Goal: Task Accomplishment & Management: Manage account settings

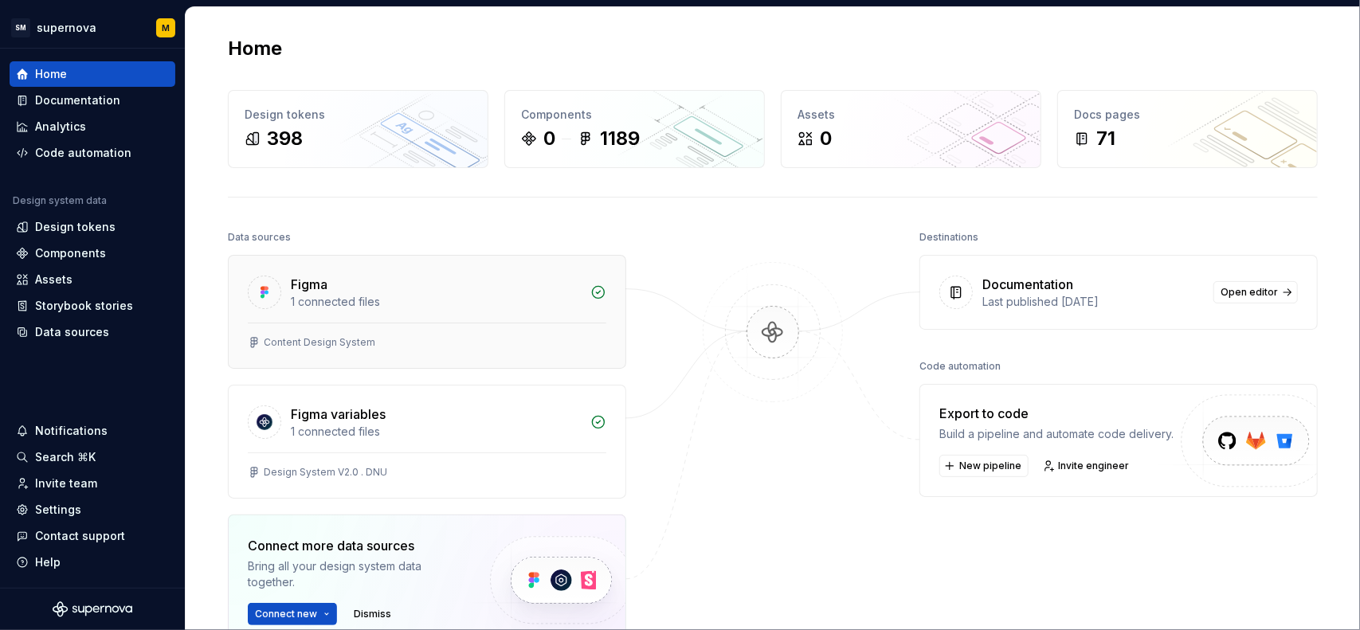
click at [473, 292] on div "Figma" at bounding box center [436, 284] width 290 height 19
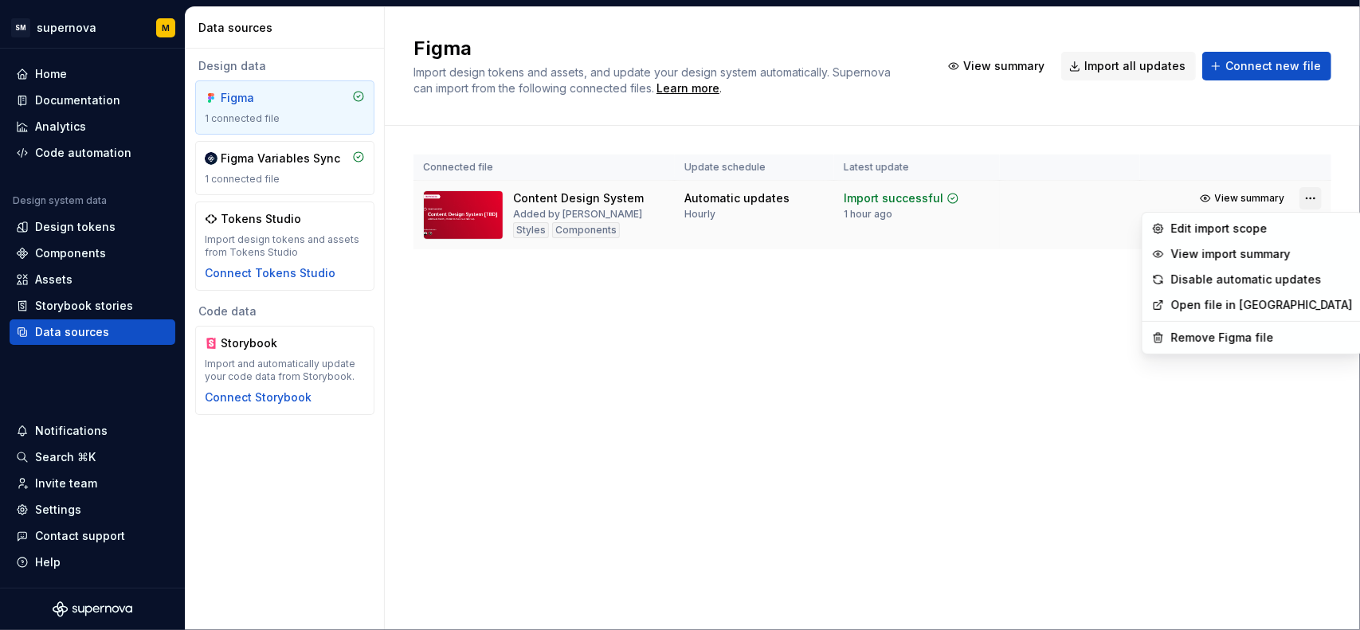
click at [1308, 198] on html "SM supernova M Home Documentation Analytics Code automation Design system data …" at bounding box center [680, 315] width 1360 height 630
click at [1210, 342] on div "Remove Figma file" at bounding box center [1262, 338] width 182 height 16
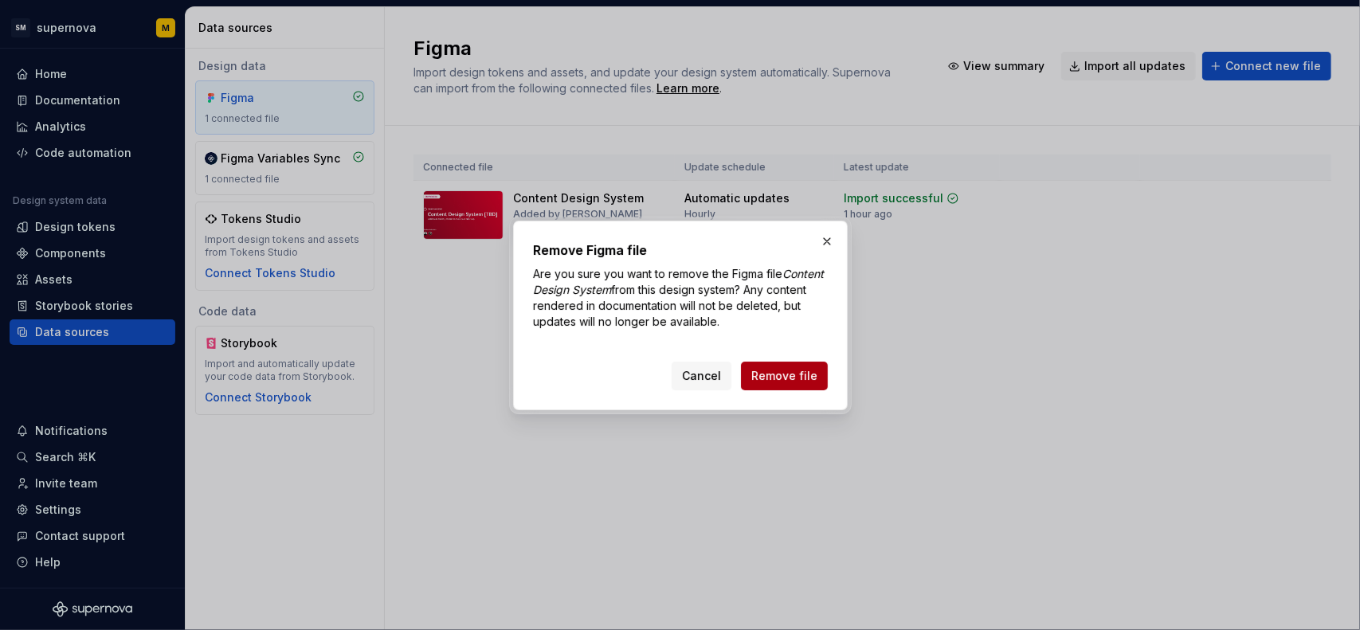
click at [804, 377] on span "Remove file" at bounding box center [784, 376] width 66 height 16
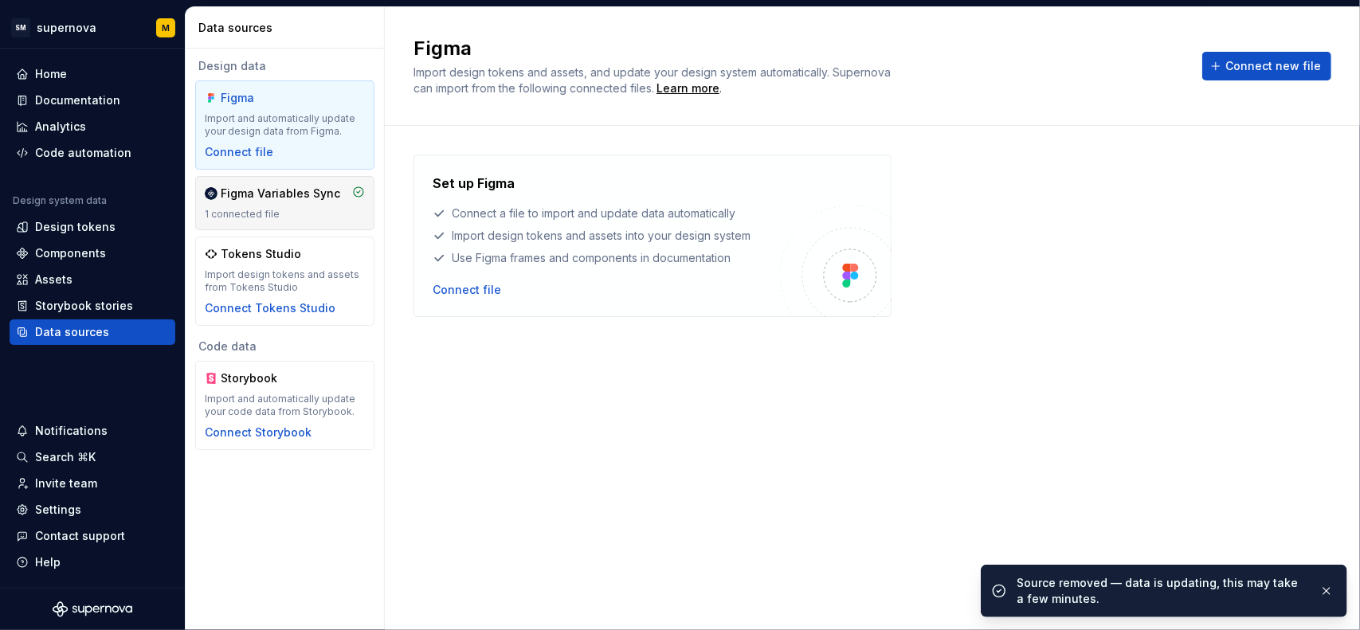
click at [304, 221] on div "Figma Variables Sync 1 connected file" at bounding box center [284, 203] width 179 height 54
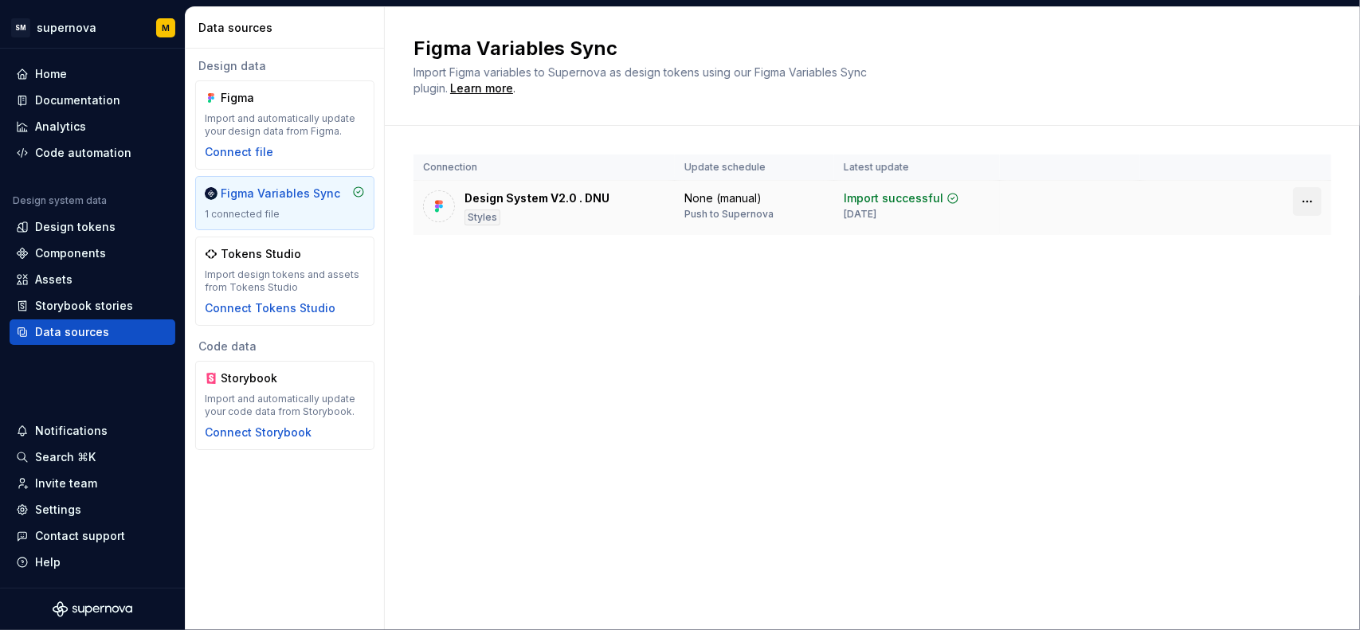
click at [1310, 198] on html "SM supernova M Home Documentation Analytics Code automation Design system data …" at bounding box center [680, 315] width 1360 height 630
click at [1273, 237] on div "Disconnect plugin" at bounding box center [1298, 235] width 104 height 16
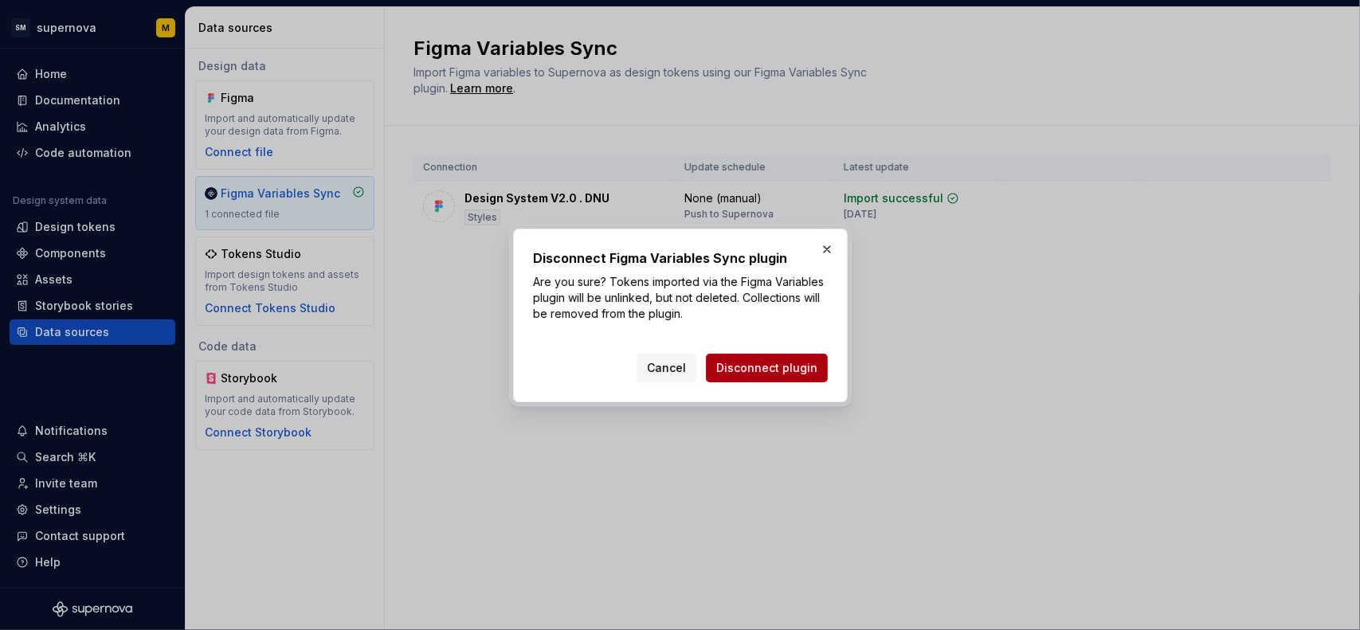
click at [784, 366] on span "Disconnect plugin" at bounding box center [766, 368] width 101 height 16
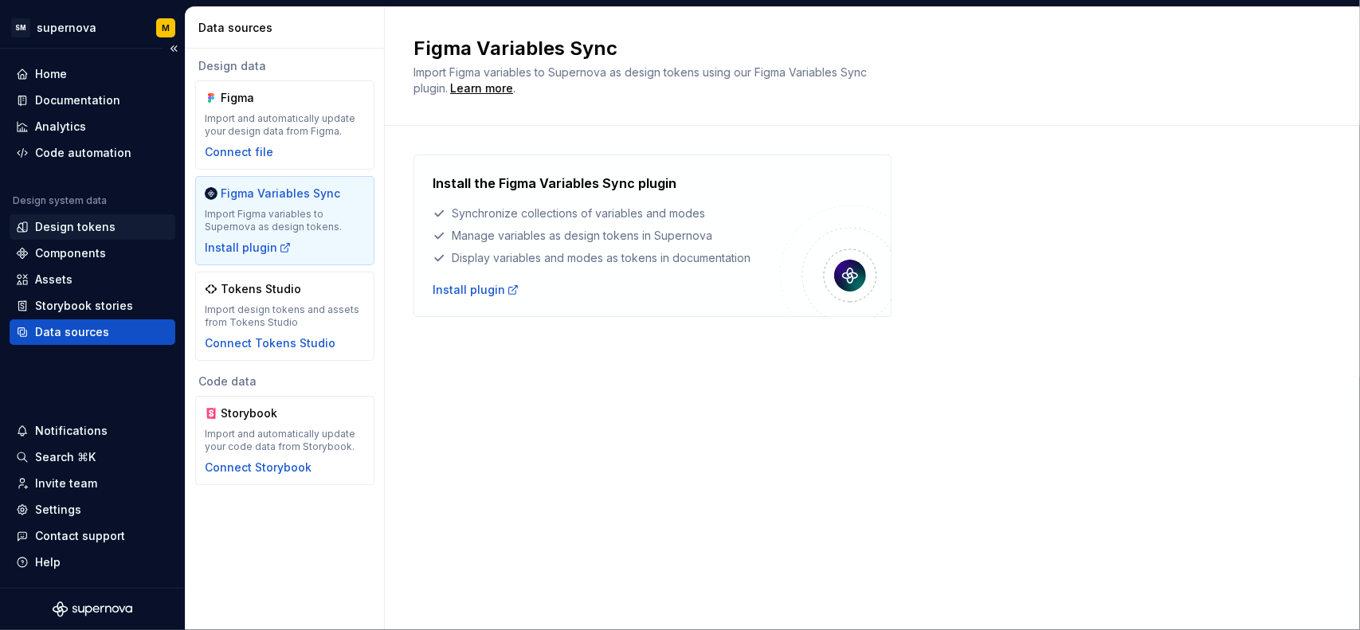
click at [91, 227] on div "Design tokens" at bounding box center [75, 227] width 80 height 16
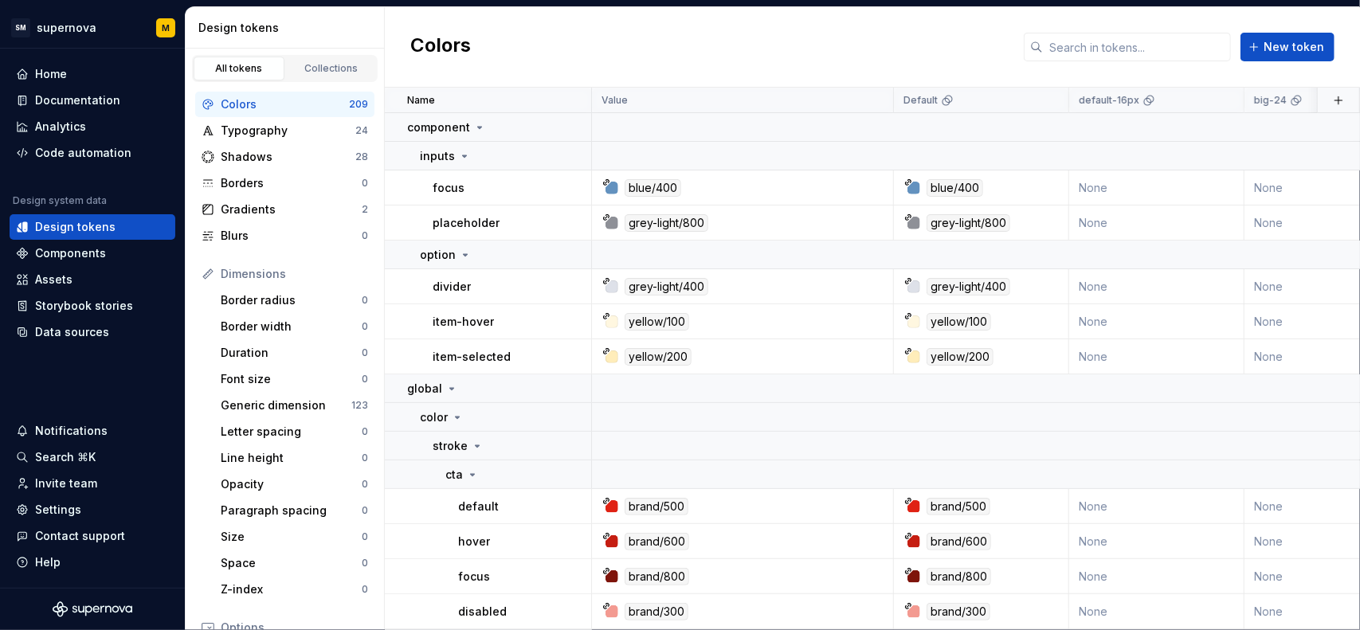
drag, startPoint x: 324, startPoint y: 108, endPoint x: 297, endPoint y: 100, distance: 27.5
click at [297, 100] on div "Colors" at bounding box center [285, 104] width 128 height 16
click at [450, 122] on p "component" at bounding box center [438, 128] width 63 height 16
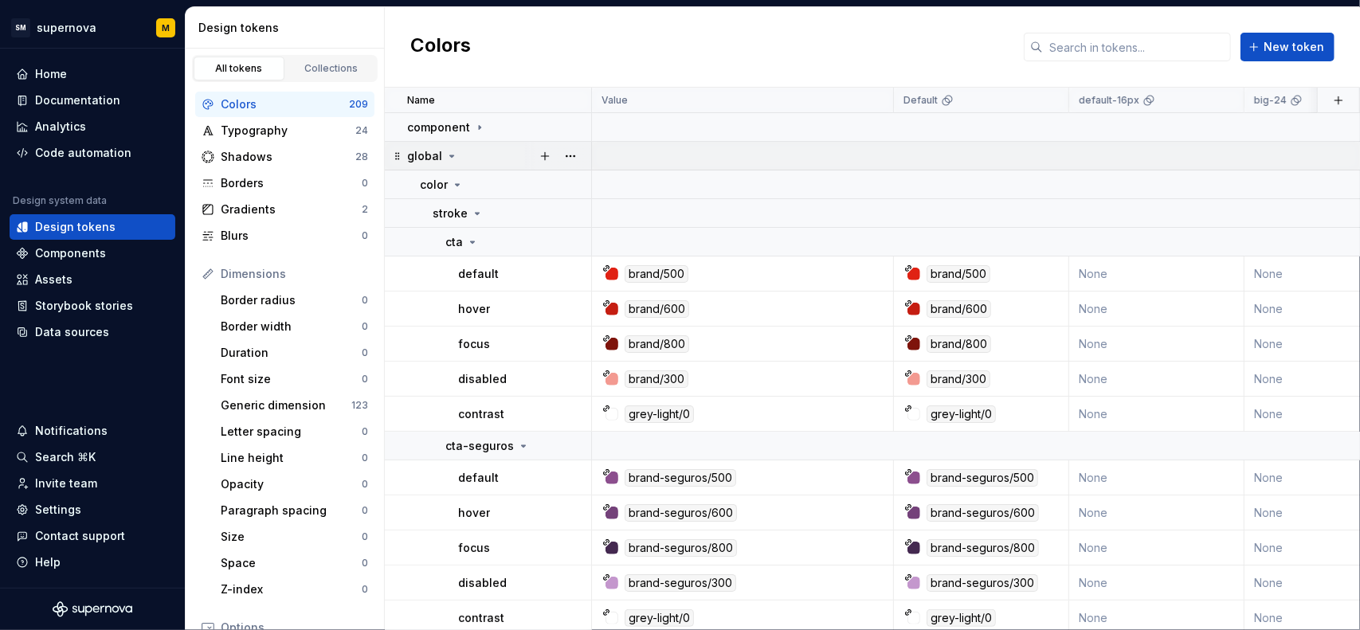
click at [427, 153] on p "global" at bounding box center [424, 156] width 35 height 16
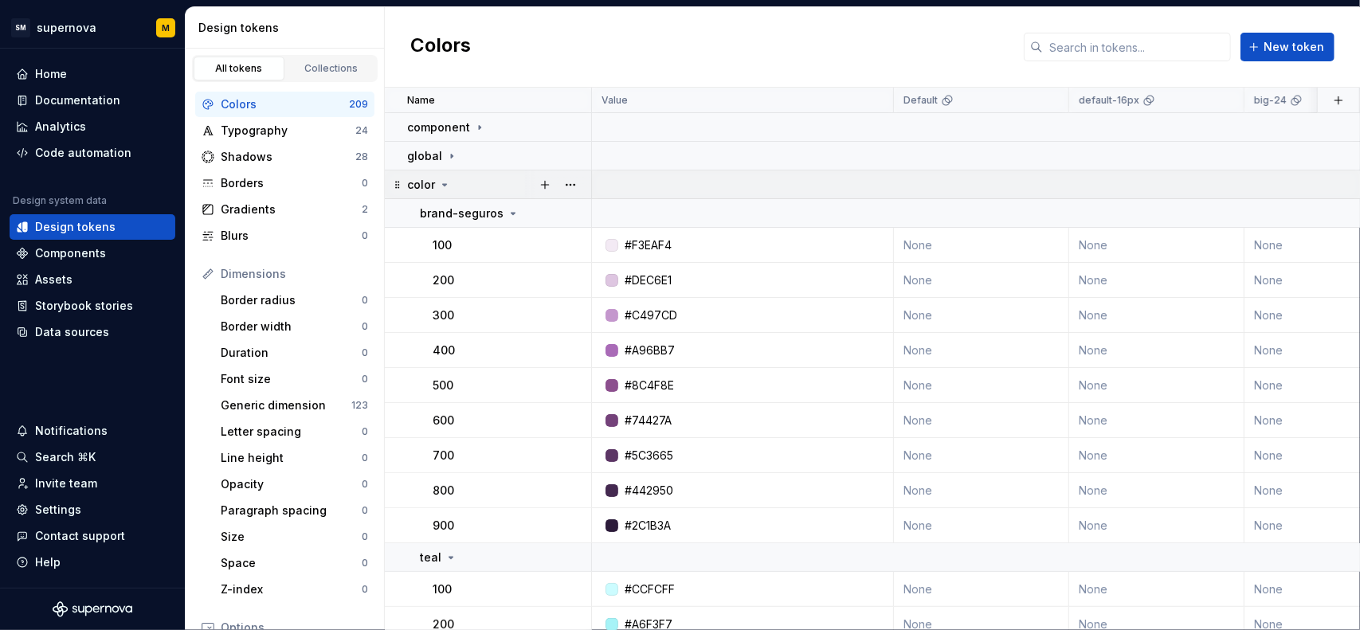
click at [422, 174] on td "color" at bounding box center [488, 185] width 207 height 29
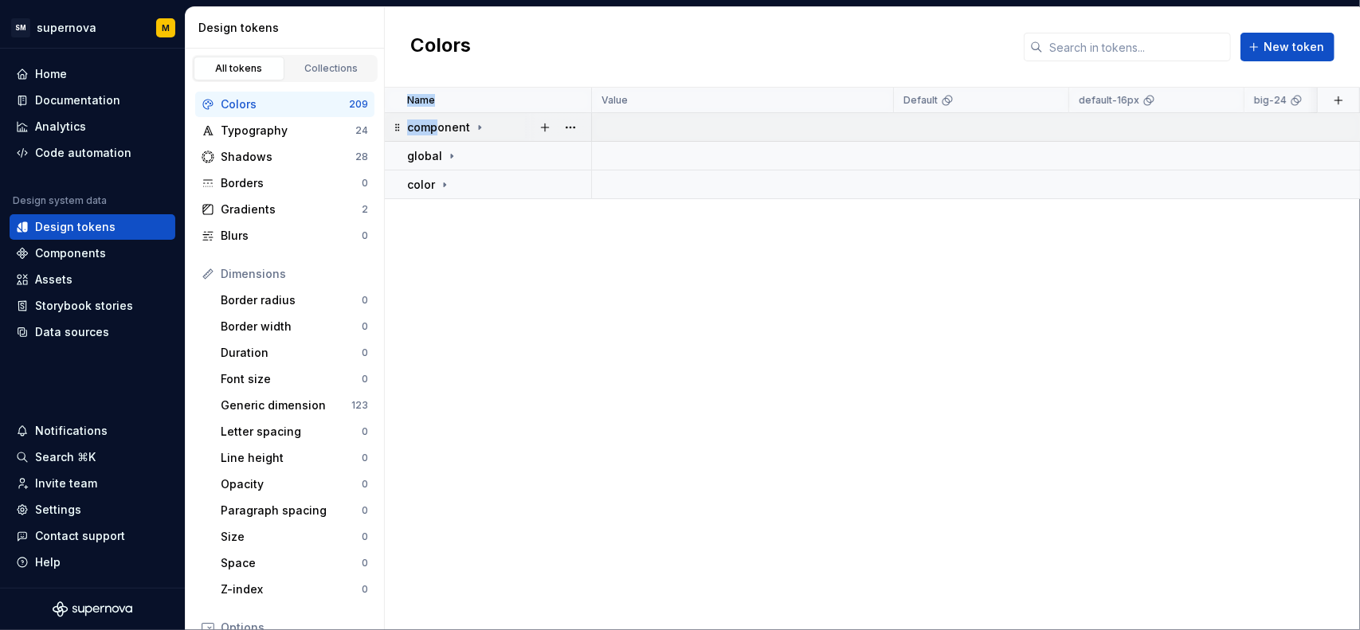
drag, startPoint x: 457, startPoint y: 233, endPoint x: 434, endPoint y: 139, distance: 97.0
click at [434, 139] on div "Name Value Default default-16px big-24 Collection Dark Token set Description La…" at bounding box center [872, 359] width 975 height 543
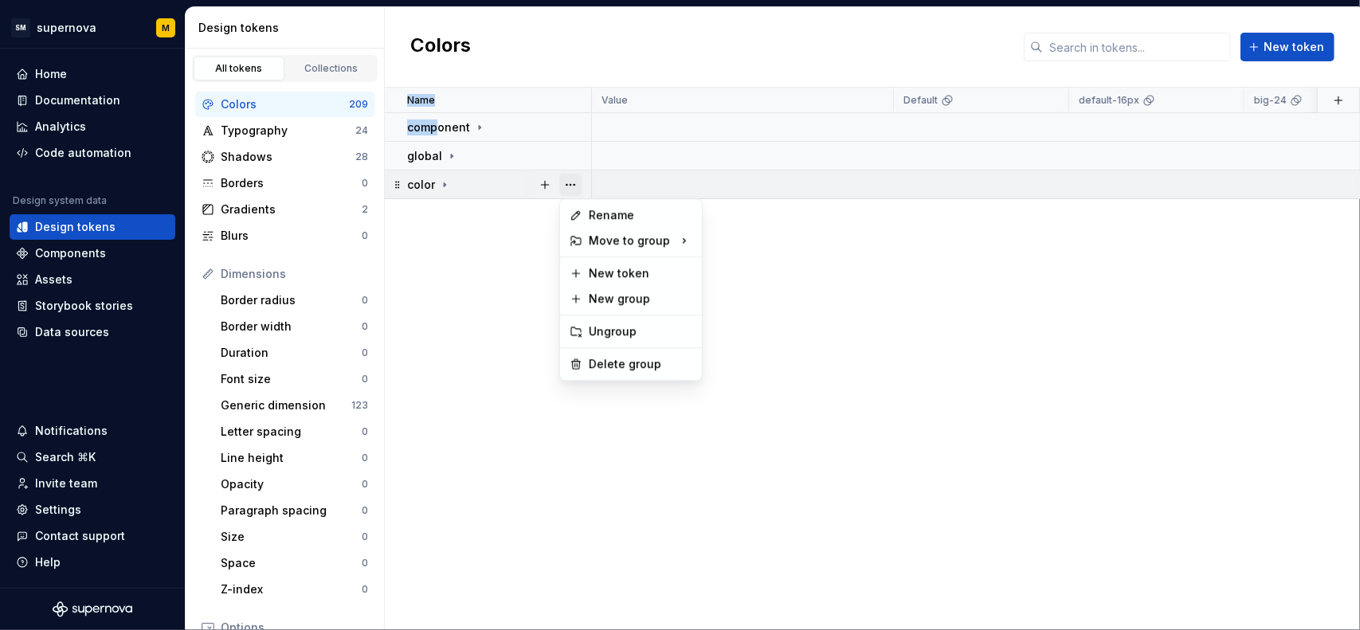
click at [571, 182] on button "button" at bounding box center [570, 185] width 22 height 22
click at [626, 362] on div "Delete group" at bounding box center [641, 364] width 104 height 16
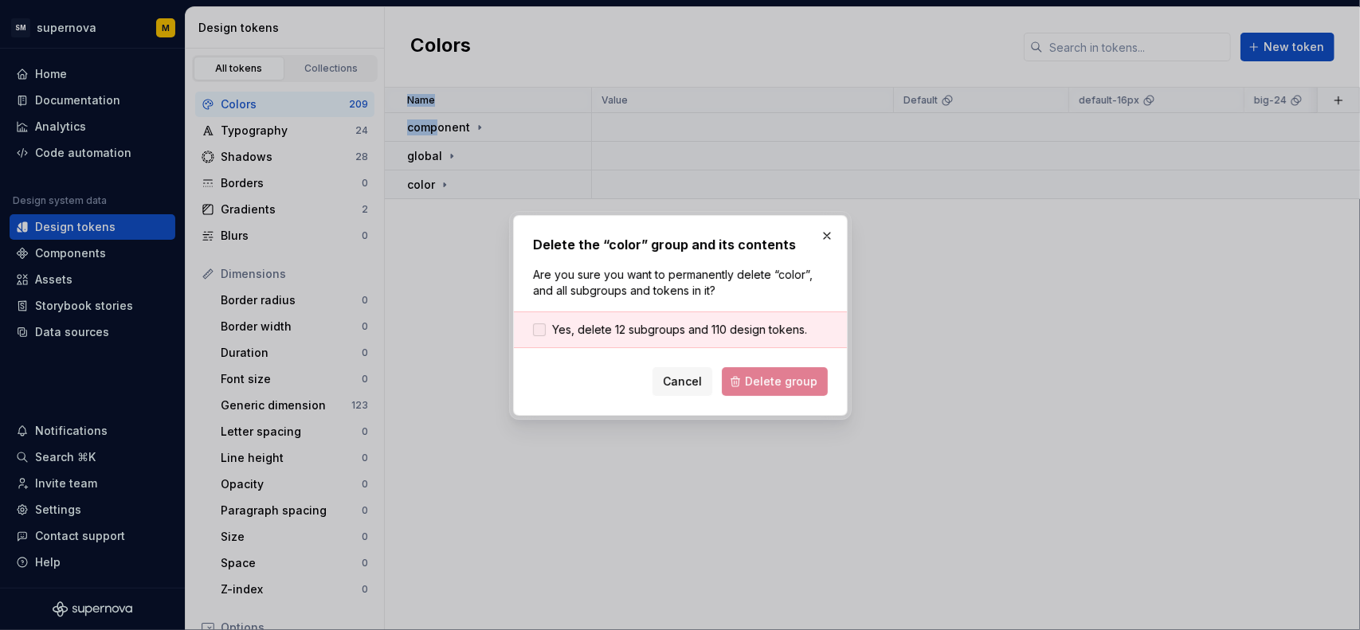
click at [684, 329] on span "Yes, delete 12 subgroups and 110 design tokens." at bounding box center [679, 330] width 255 height 16
click at [784, 380] on span "Delete group" at bounding box center [781, 382] width 73 height 16
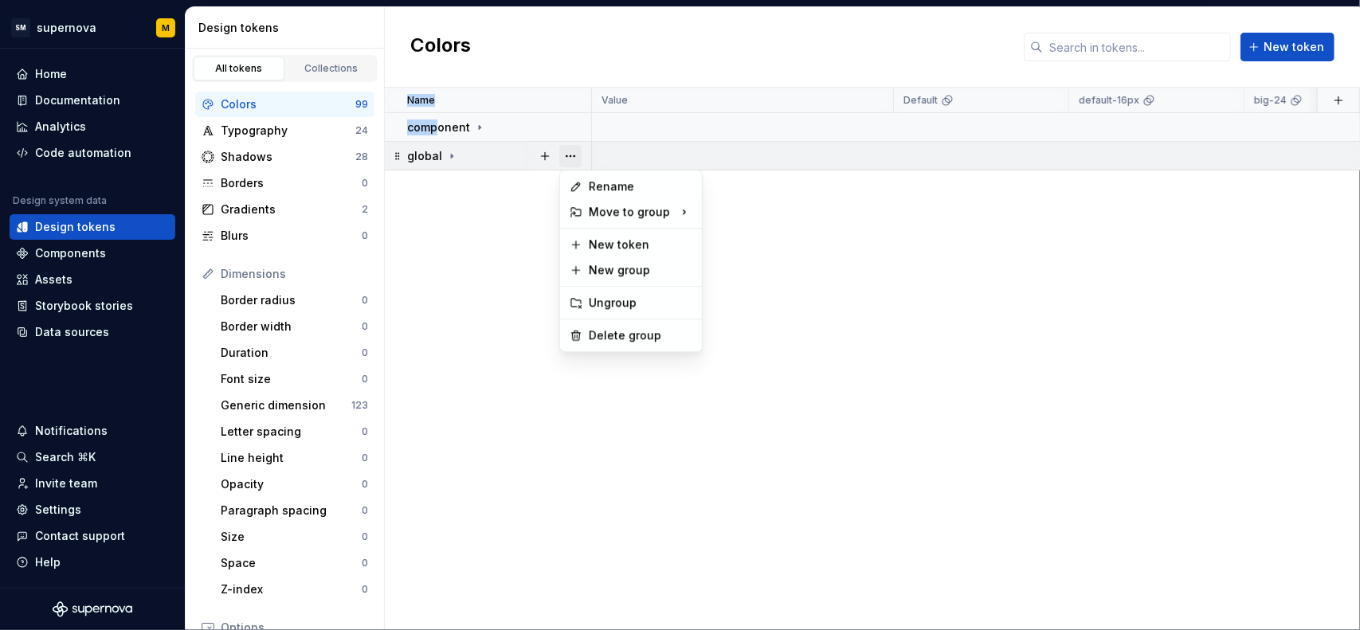
click at [572, 153] on button "button" at bounding box center [570, 156] width 22 height 22
click at [610, 330] on div "Delete group" at bounding box center [641, 336] width 104 height 16
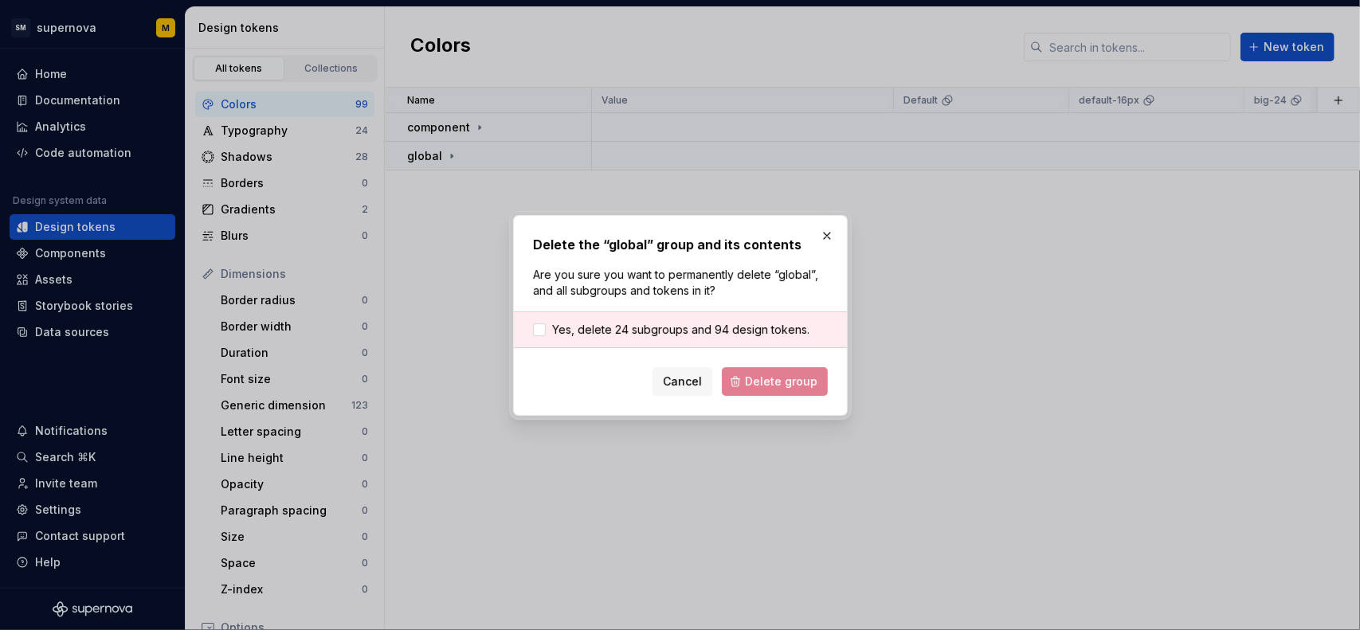
click at [794, 389] on div "Cancel Delete group" at bounding box center [680, 381] width 295 height 29
click at [636, 330] on span "Yes, delete 24 subgroups and 94 design tokens." at bounding box center [680, 330] width 257 height 16
click at [763, 383] on span "Delete group" at bounding box center [781, 382] width 73 height 16
click at [783, 378] on div "Cancel Delete group" at bounding box center [680, 381] width 295 height 29
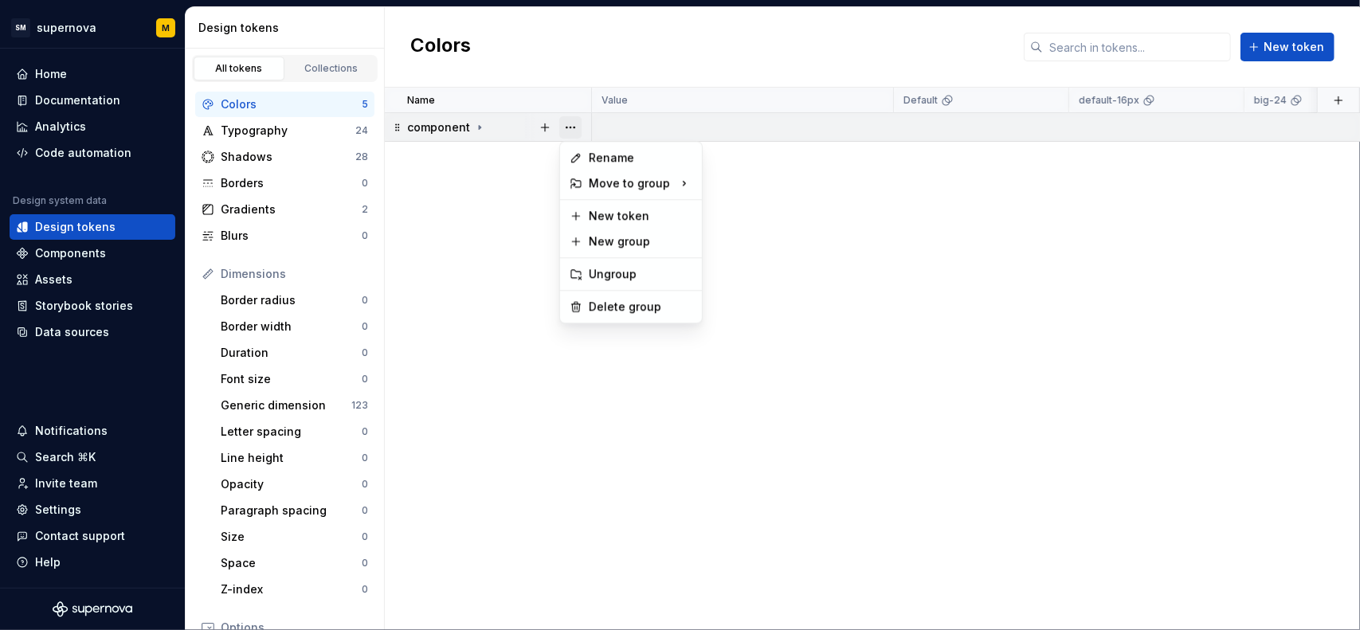
click at [572, 130] on button "button" at bounding box center [570, 127] width 22 height 22
click at [610, 306] on div "Delete group" at bounding box center [641, 307] width 104 height 16
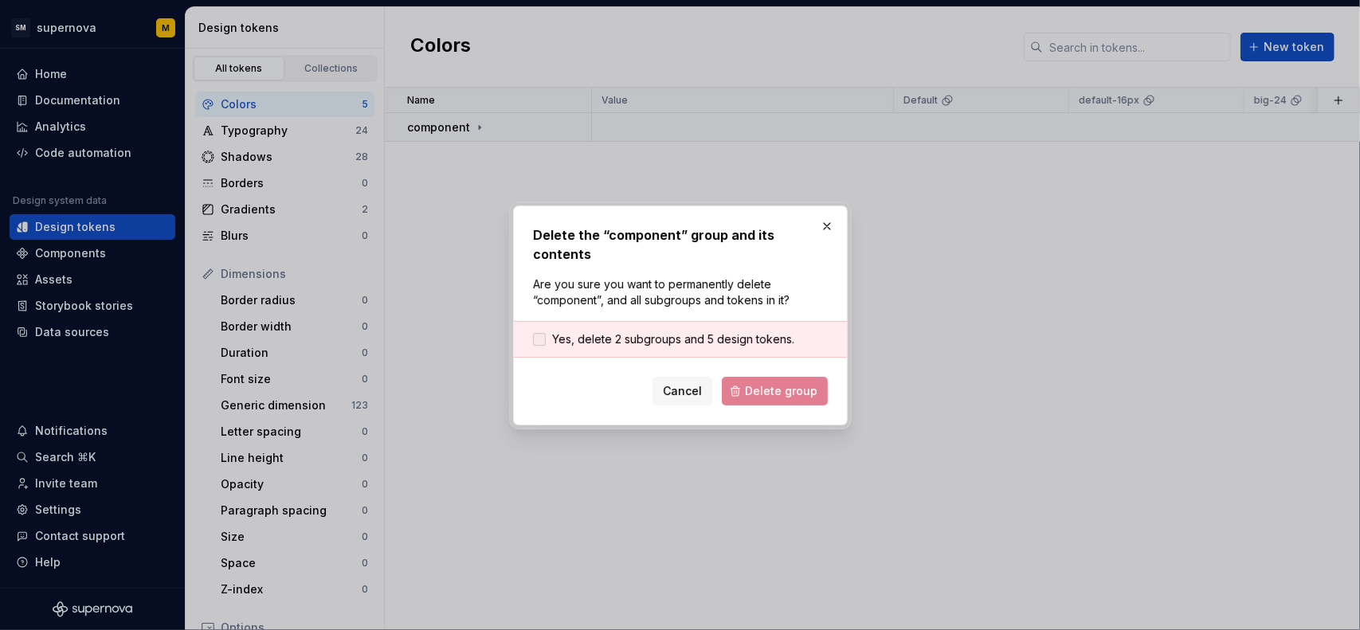
drag, startPoint x: 712, startPoint y: 331, endPoint x: 754, endPoint y: 367, distance: 55.4
click at [712, 332] on span "Yes, delete 2 subgroups and 5 design tokens." at bounding box center [673, 340] width 242 height 16
click at [757, 377] on button "Delete group" at bounding box center [775, 391] width 106 height 29
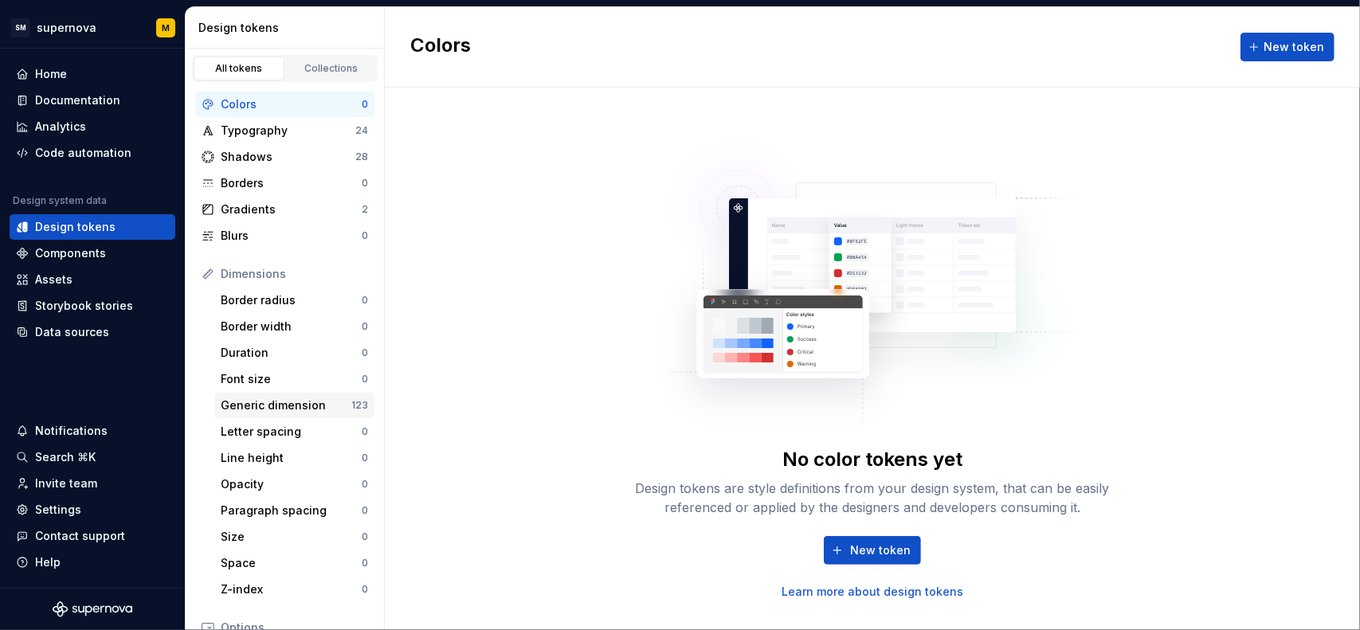
click at [290, 394] on div "Generic dimension 123" at bounding box center [294, 406] width 160 height 26
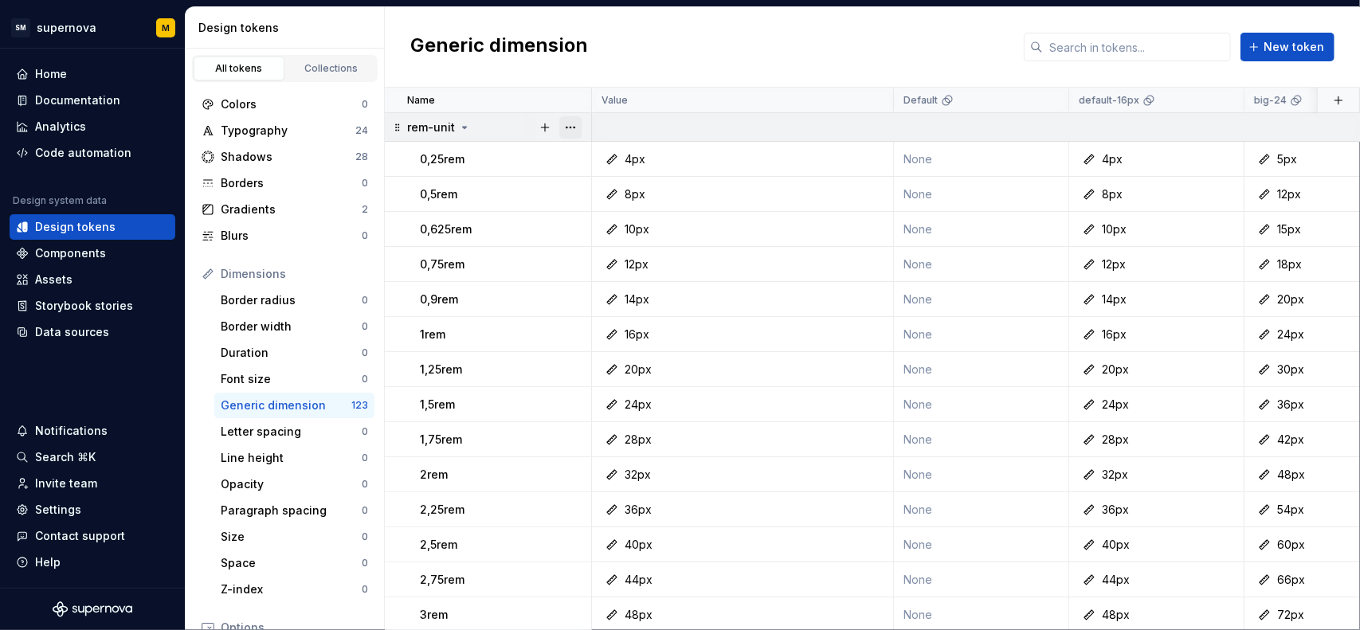
click at [574, 130] on button "button" at bounding box center [570, 127] width 22 height 22
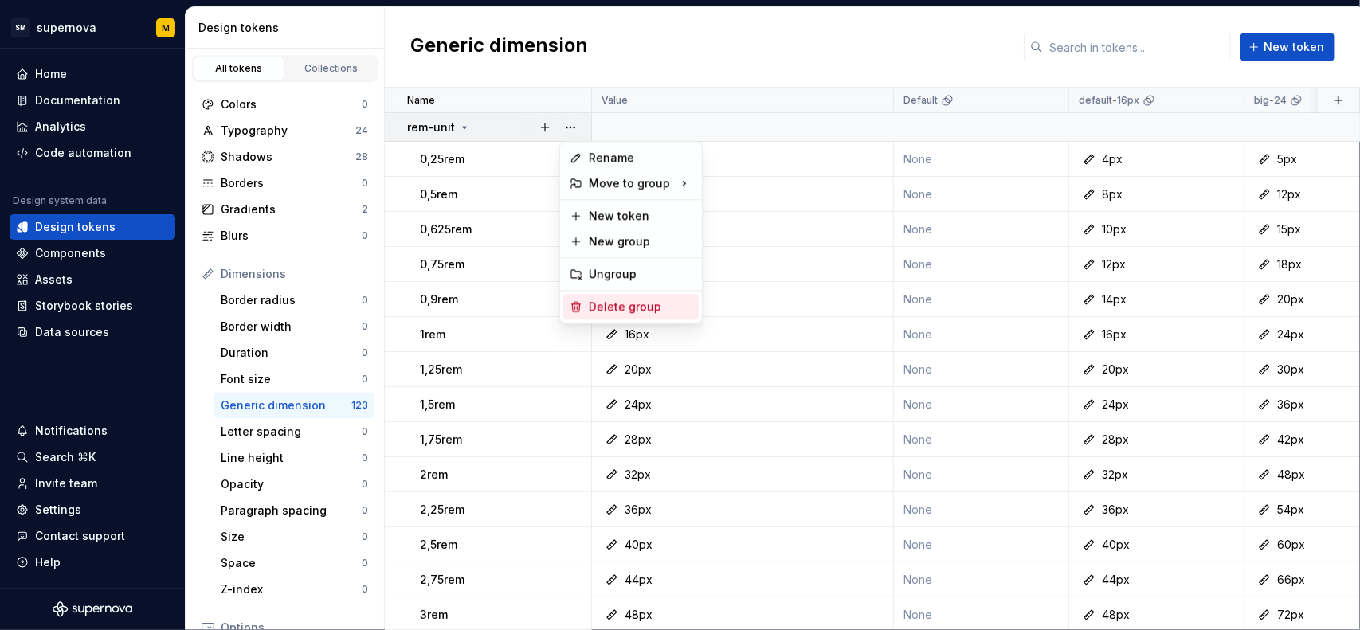
click at [596, 306] on div "Delete group" at bounding box center [641, 307] width 104 height 16
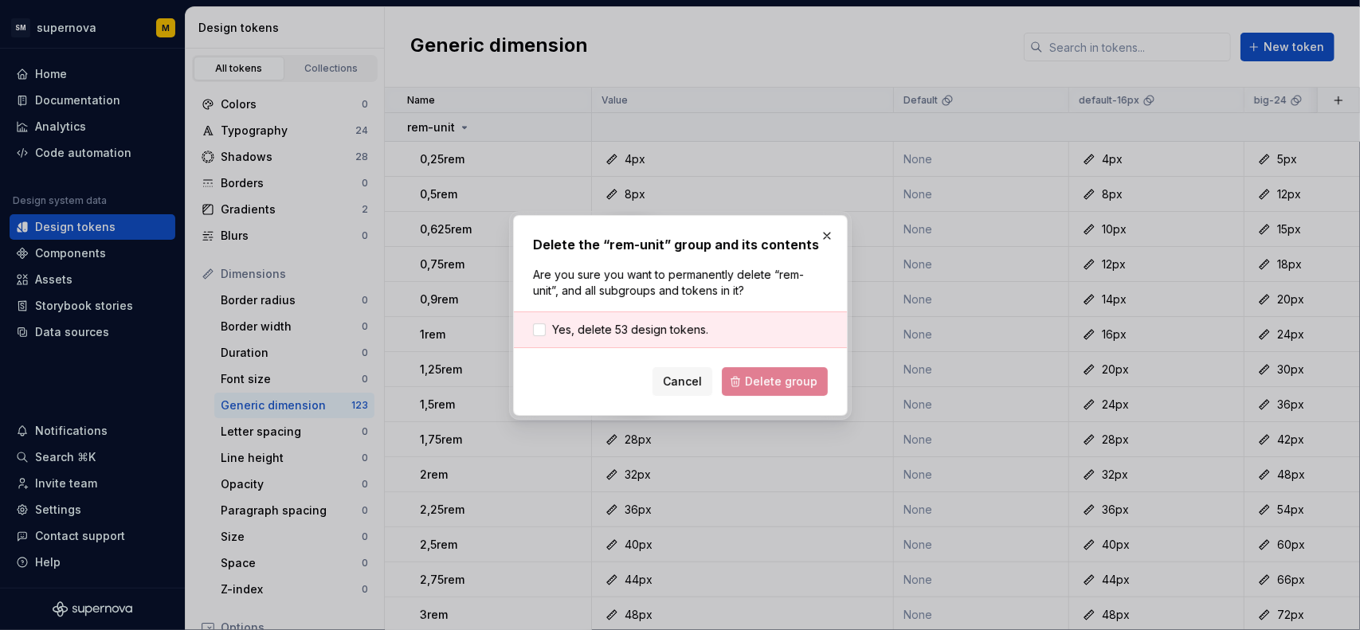
drag, startPoint x: 681, startPoint y: 328, endPoint x: 728, endPoint y: 351, distance: 53.5
click at [684, 328] on span "Yes, delete 53 design tokens." at bounding box center [630, 330] width 156 height 16
click at [760, 377] on span "Delete group" at bounding box center [781, 382] width 73 height 16
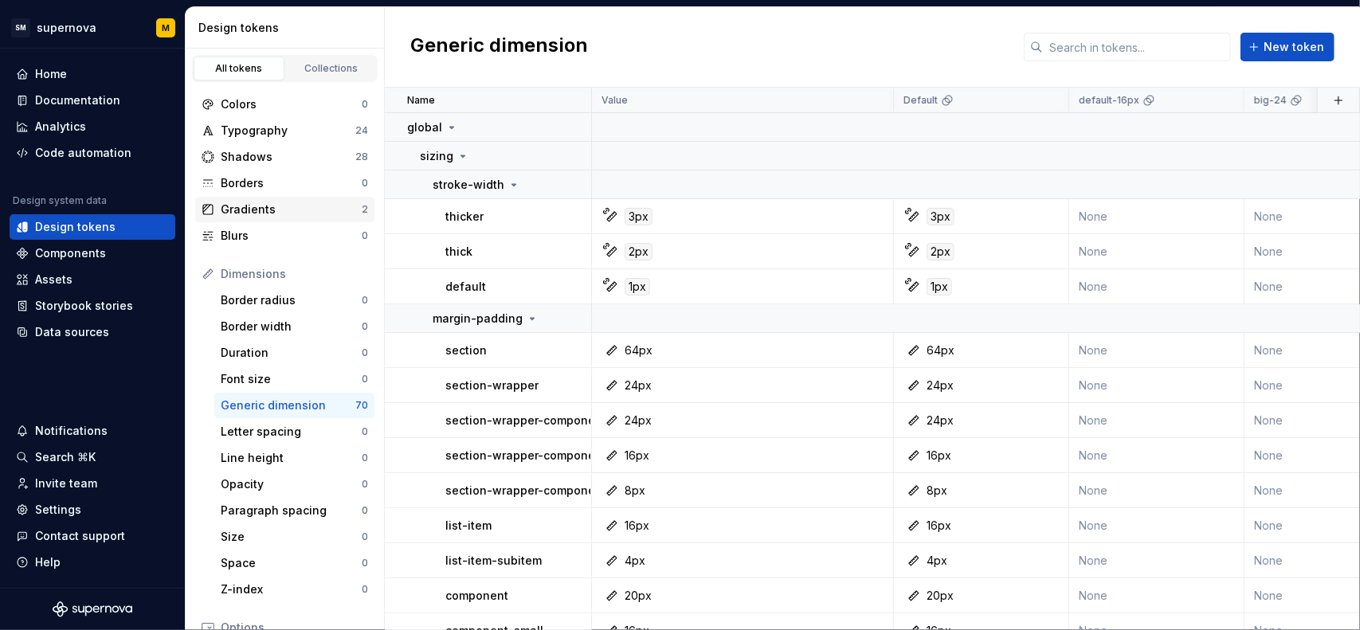
click at [272, 206] on div "Gradients" at bounding box center [291, 210] width 141 height 16
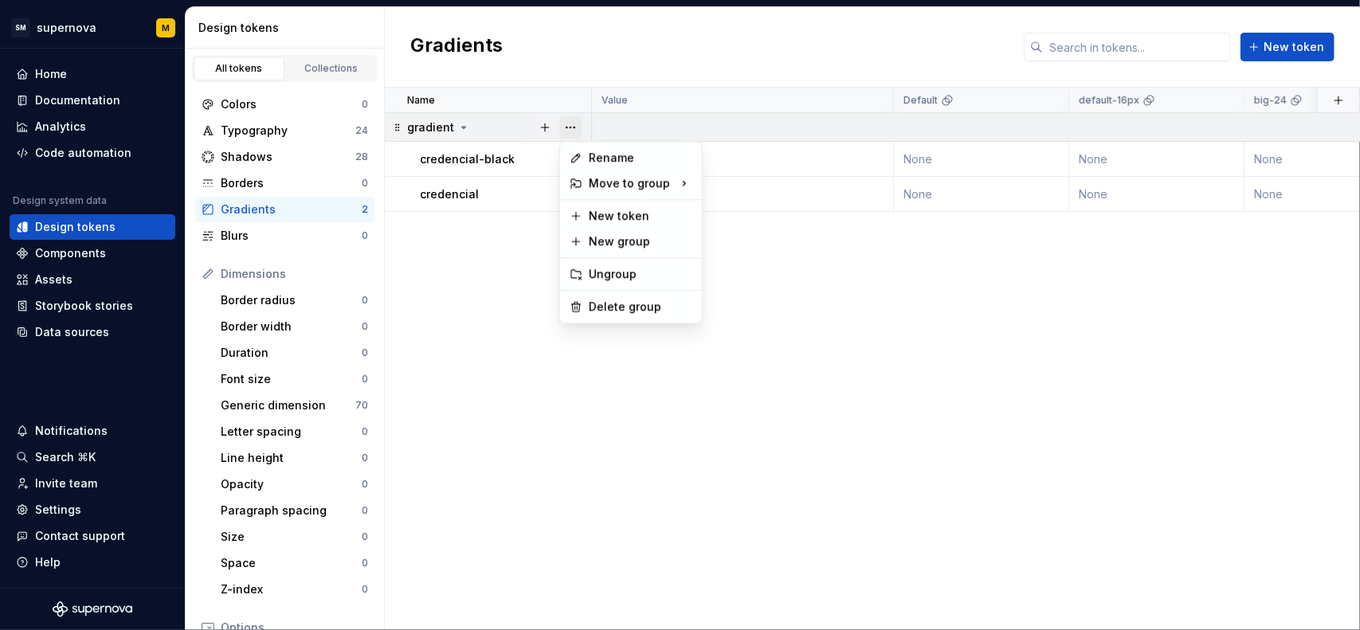
click at [577, 126] on button "button" at bounding box center [570, 127] width 22 height 22
click at [599, 297] on div "Delete group" at bounding box center [630, 307] width 135 height 26
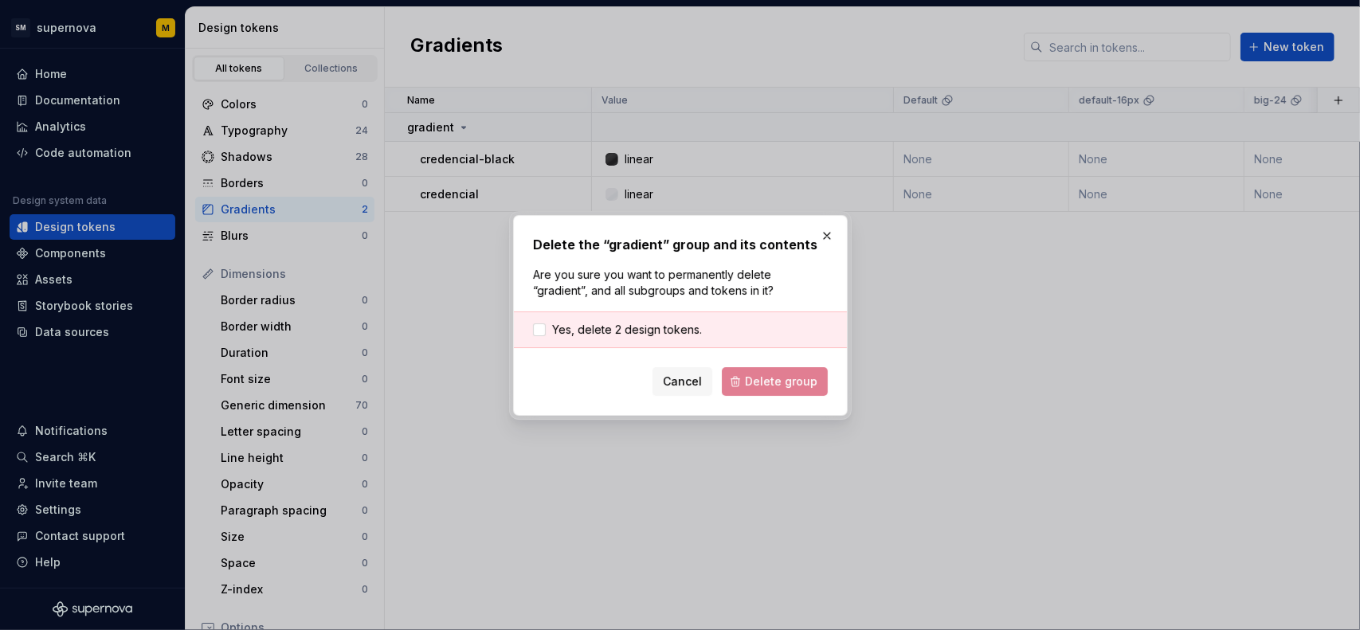
click at [752, 388] on div "Cancel Delete group" at bounding box center [680, 381] width 295 height 29
click at [643, 321] on div "Yes, delete 2 design tokens." at bounding box center [680, 330] width 333 height 37
click at [778, 390] on div "Cancel Delete group" at bounding box center [680, 381] width 295 height 29
click at [622, 331] on span "Yes, delete 2 design tokens." at bounding box center [627, 330] width 150 height 16
click at [767, 397] on div "Delete the “gradient” group and its contents Are you sure you want to permanent…" at bounding box center [680, 315] width 335 height 201
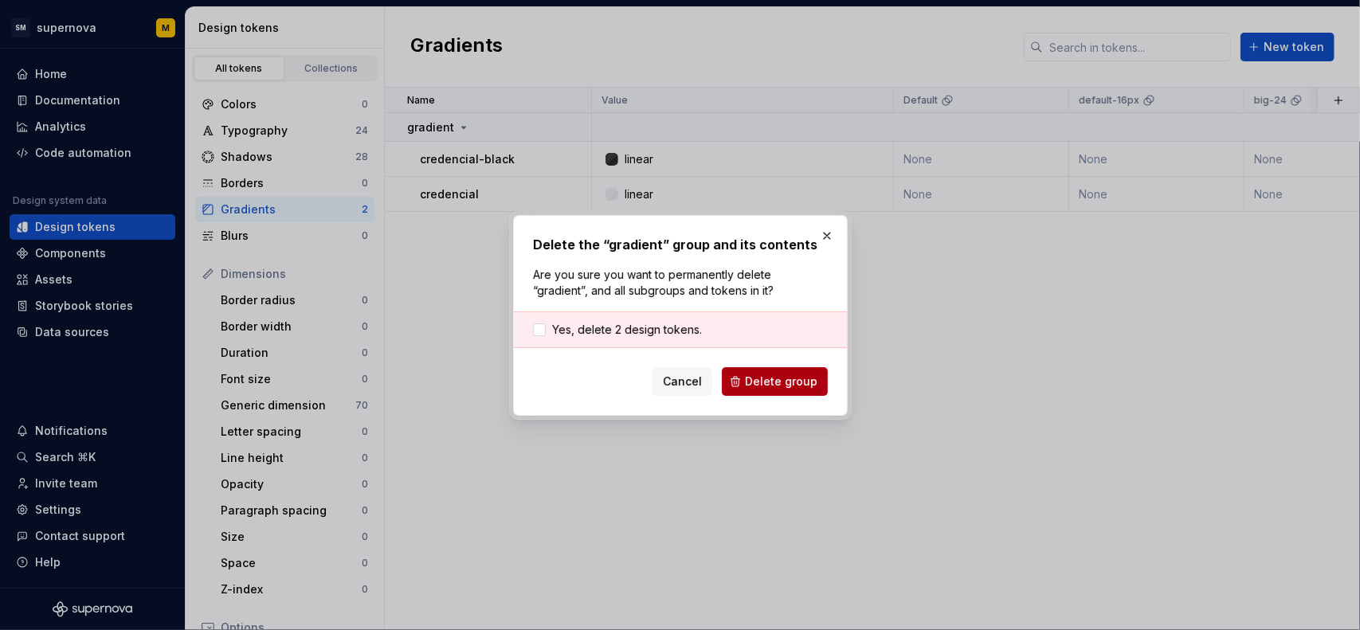
click at [770, 386] on span "Delete group" at bounding box center [781, 382] width 73 height 16
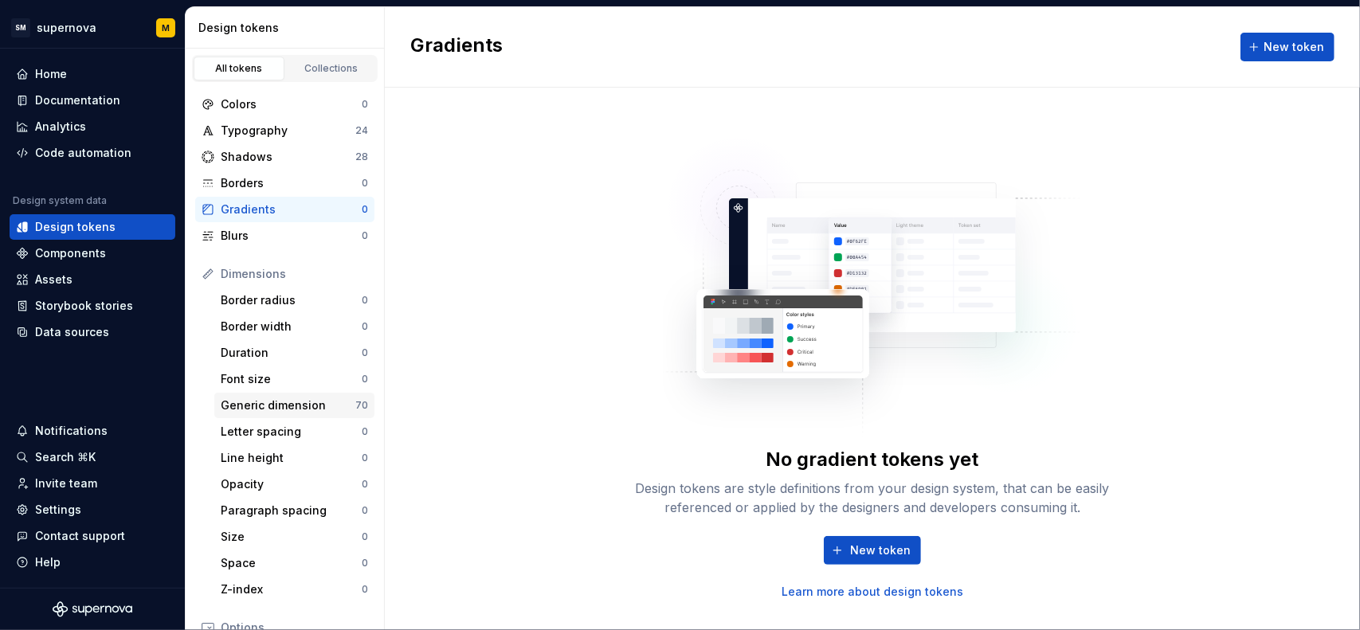
click at [294, 410] on div "Generic dimension" at bounding box center [288, 406] width 135 height 16
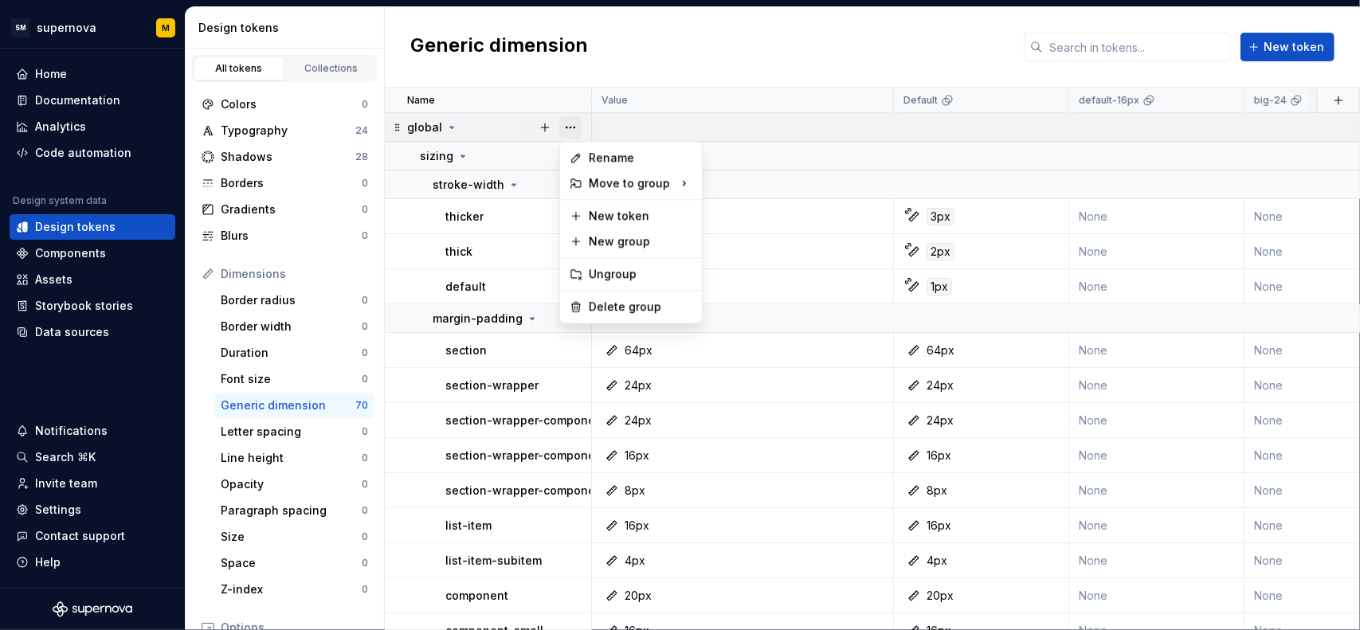
click at [577, 125] on button "button" at bounding box center [570, 127] width 22 height 22
click at [602, 300] on div "Delete group" at bounding box center [641, 307] width 104 height 16
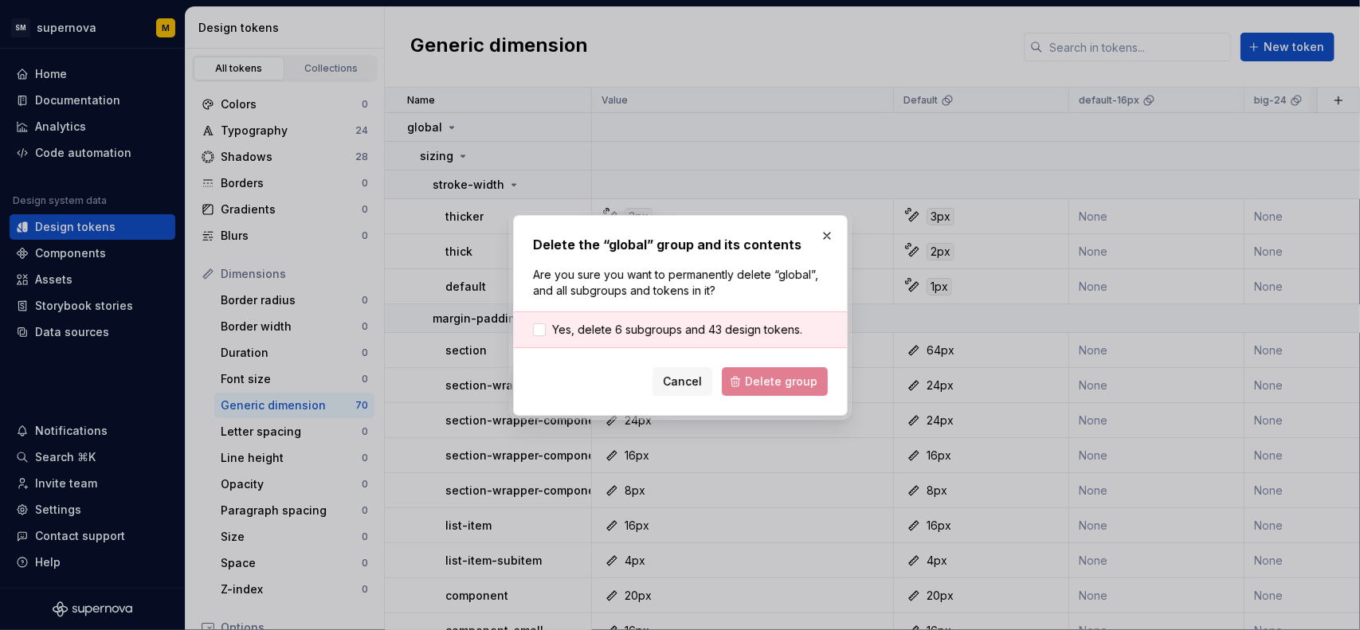
drag, startPoint x: 669, startPoint y: 334, endPoint x: 722, endPoint y: 348, distance: 54.5
click at [673, 335] on span "Yes, delete 6 subgroups and 43 design tokens." at bounding box center [677, 330] width 250 height 16
click at [767, 383] on span "Delete group" at bounding box center [781, 382] width 73 height 16
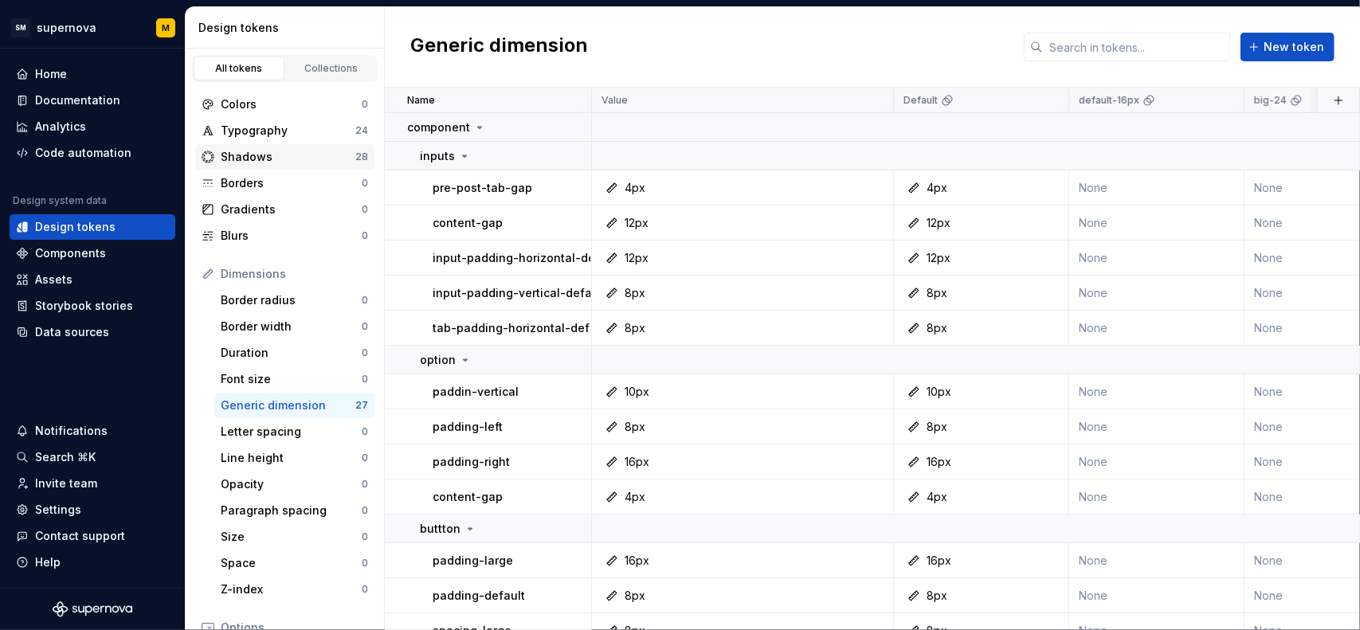
click at [320, 162] on div "Shadows" at bounding box center [288, 157] width 135 height 16
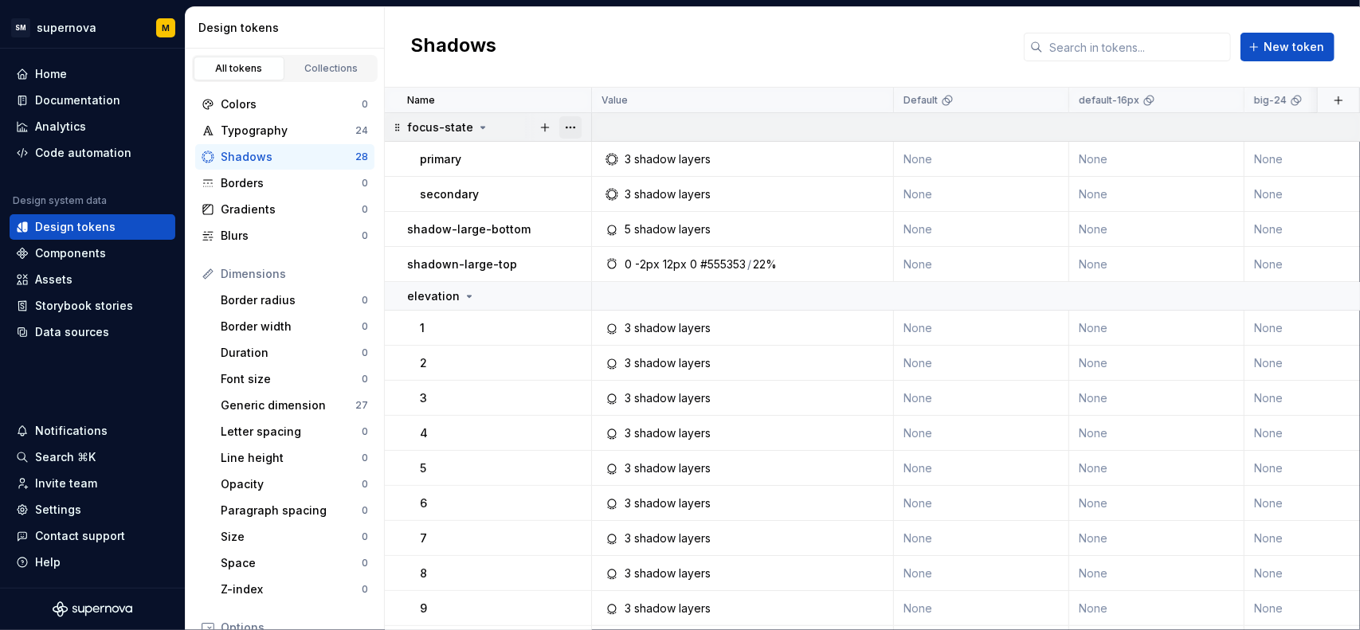
click at [574, 125] on button "button" at bounding box center [570, 127] width 22 height 22
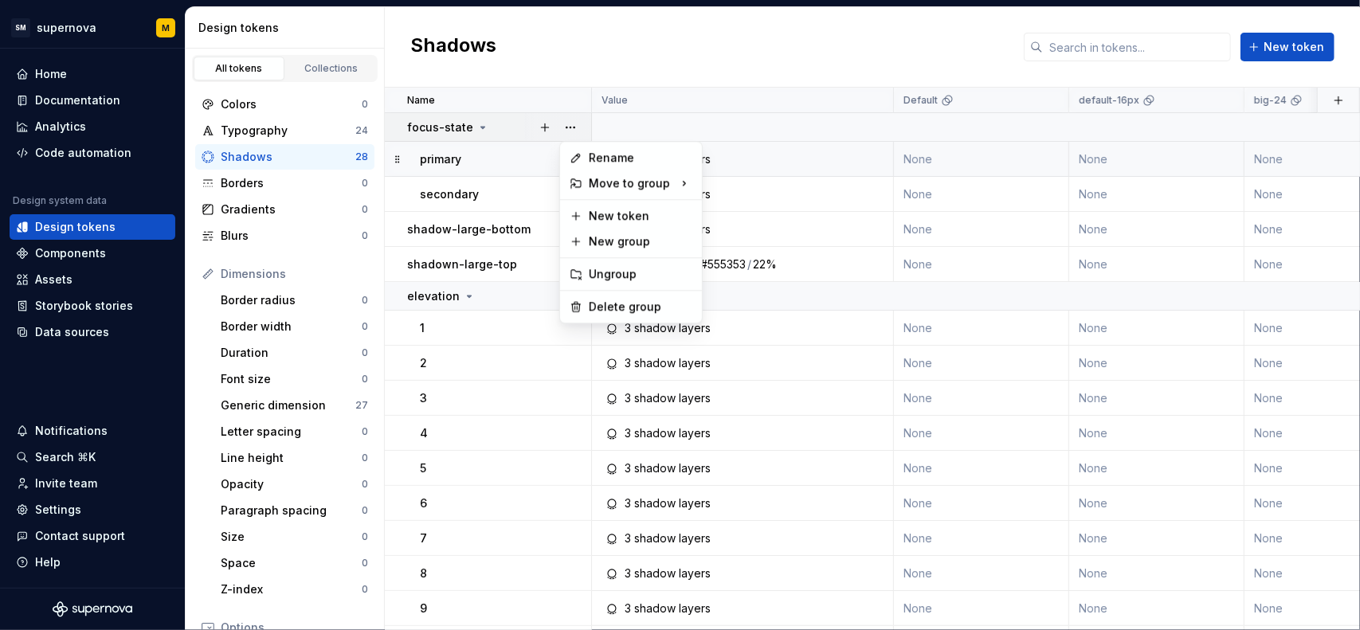
click at [408, 155] on html "SM supernova M Home Documentation Analytics Code automation Design system data …" at bounding box center [680, 315] width 1360 height 630
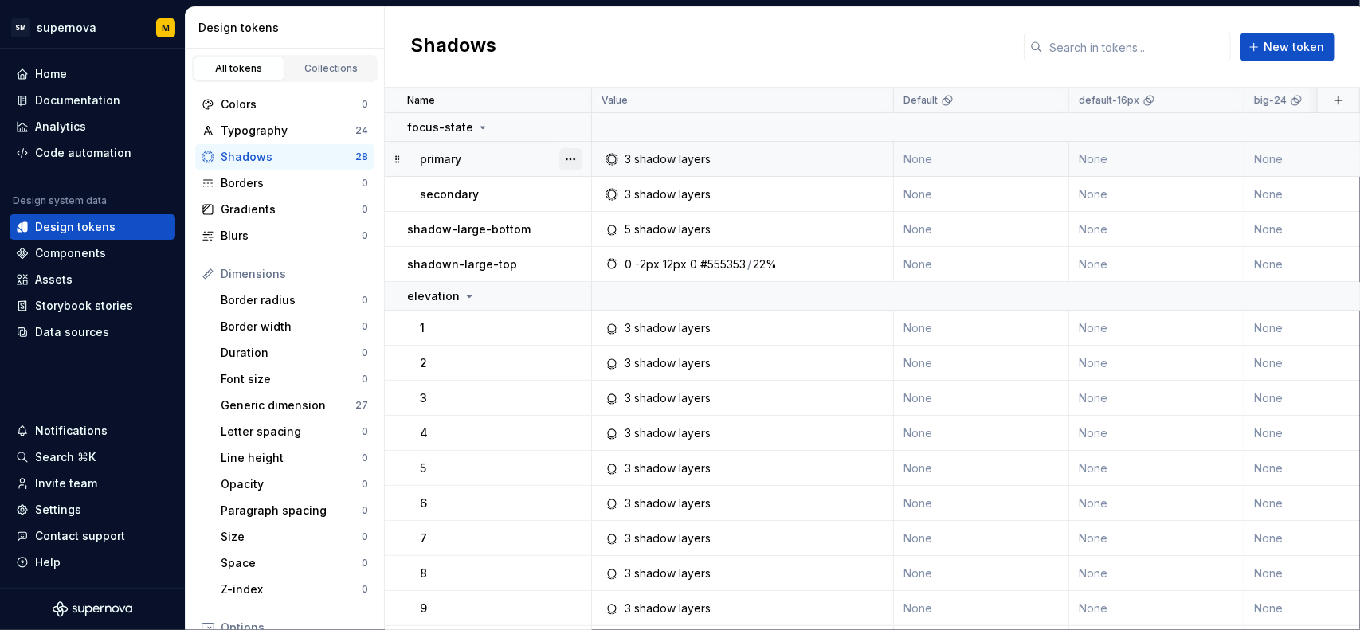
click at [580, 159] on button "button" at bounding box center [570, 159] width 22 height 22
click at [410, 155] on html "SM supernova M Home Documentation Analytics Code automation Design system data …" at bounding box center [680, 315] width 1360 height 630
click at [565, 128] on button "button" at bounding box center [570, 127] width 22 height 22
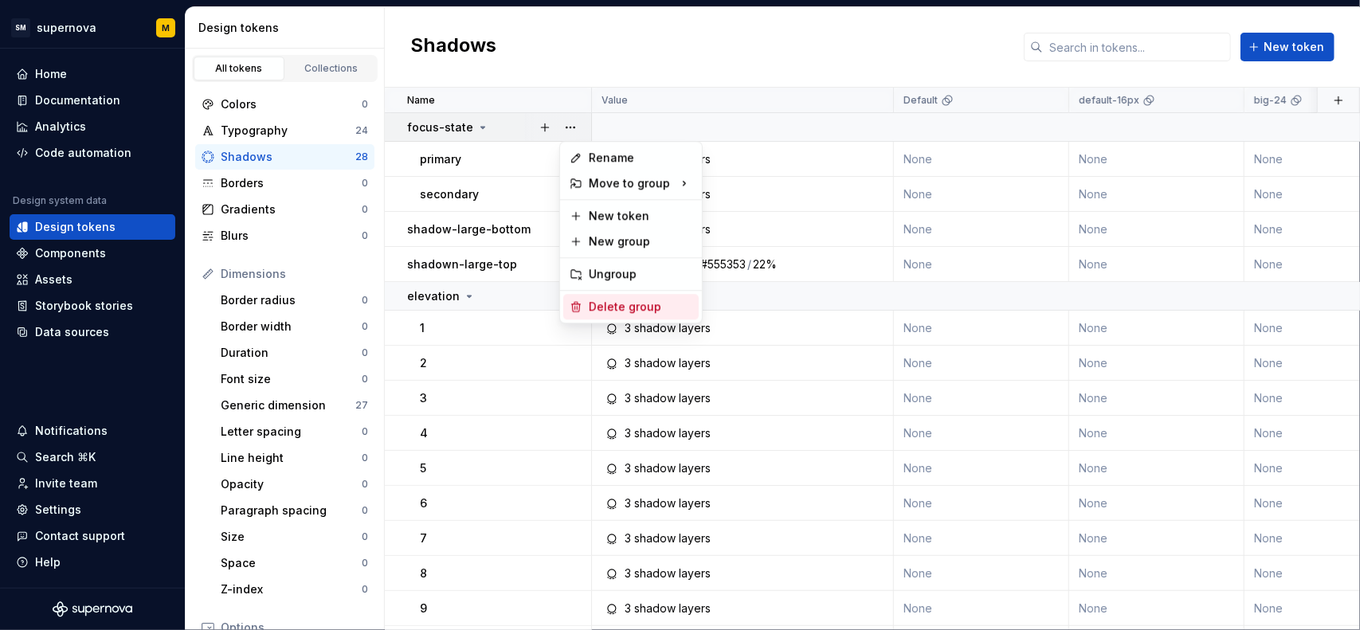
click at [597, 300] on div "Delete group" at bounding box center [641, 307] width 104 height 16
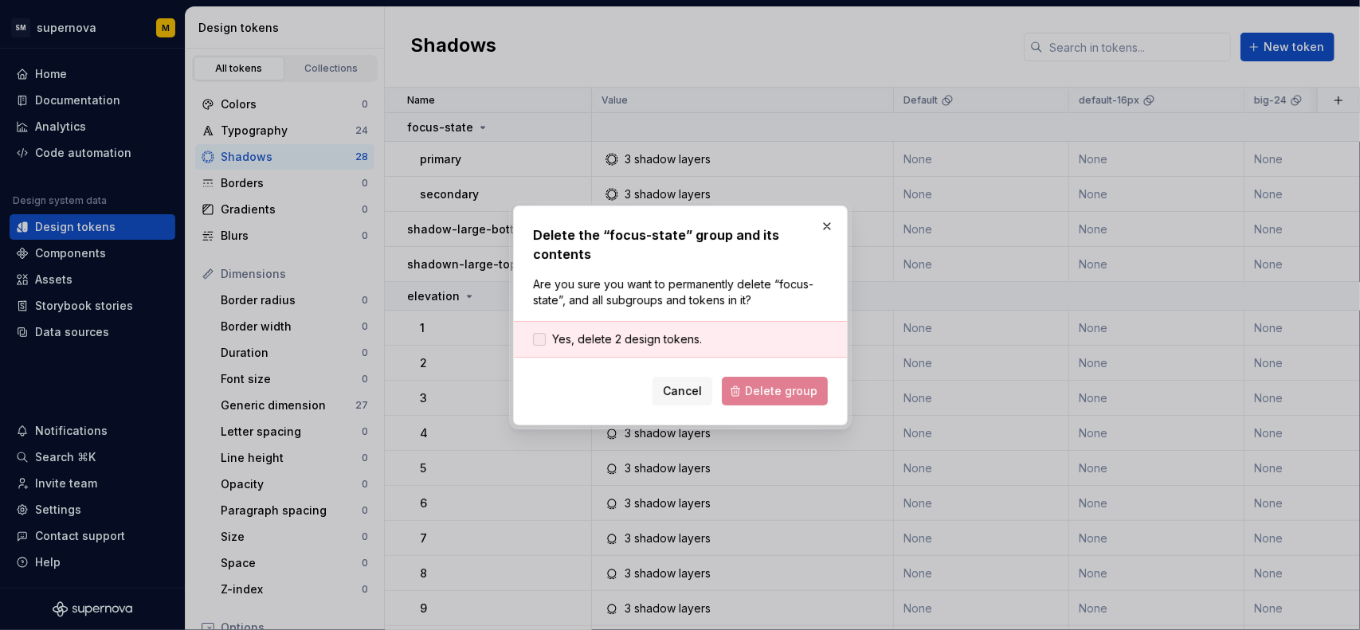
click at [669, 332] on span "Yes, delete 2 design tokens." at bounding box center [627, 340] width 150 height 16
click at [746, 377] on button "Delete group" at bounding box center [775, 391] width 106 height 29
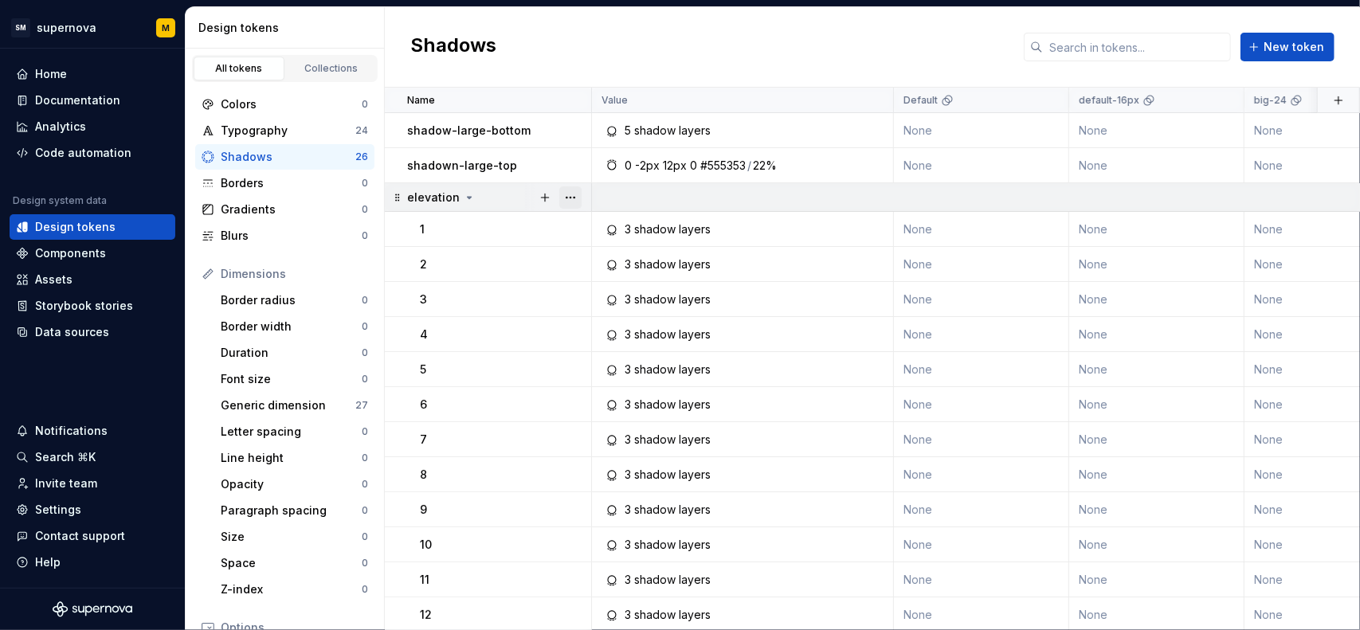
click at [574, 195] on button "button" at bounding box center [570, 197] width 22 height 22
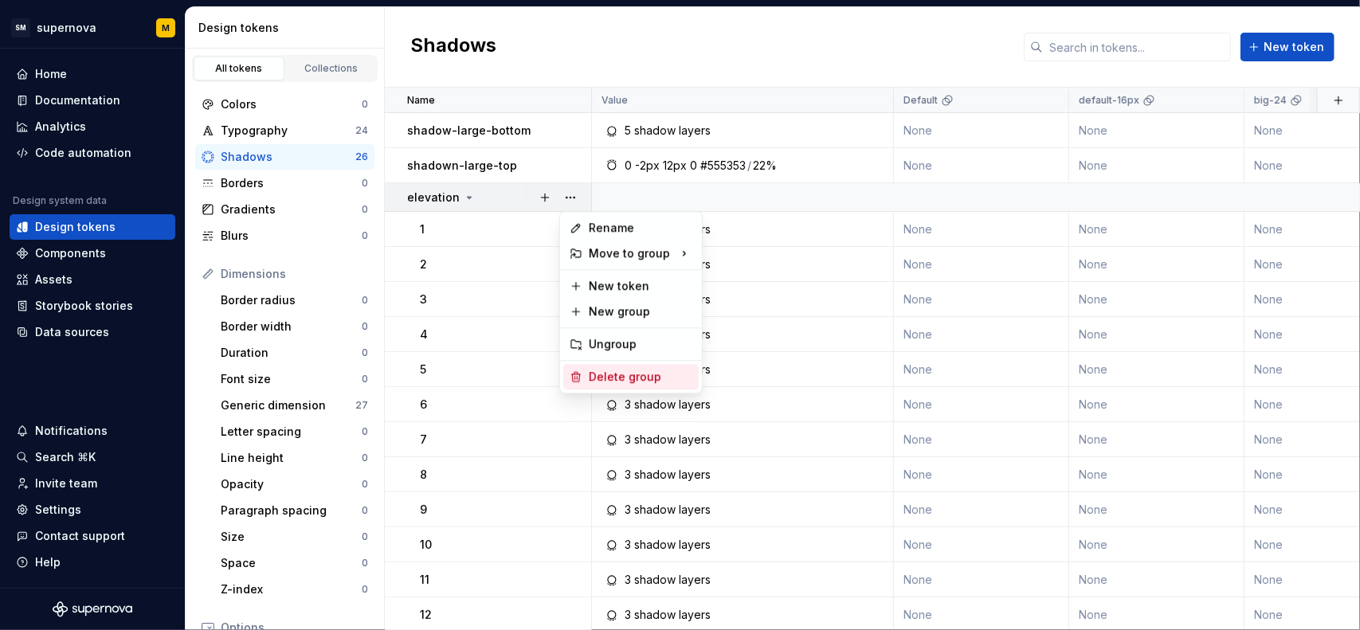
click at [618, 366] on div "Delete group" at bounding box center [630, 377] width 135 height 26
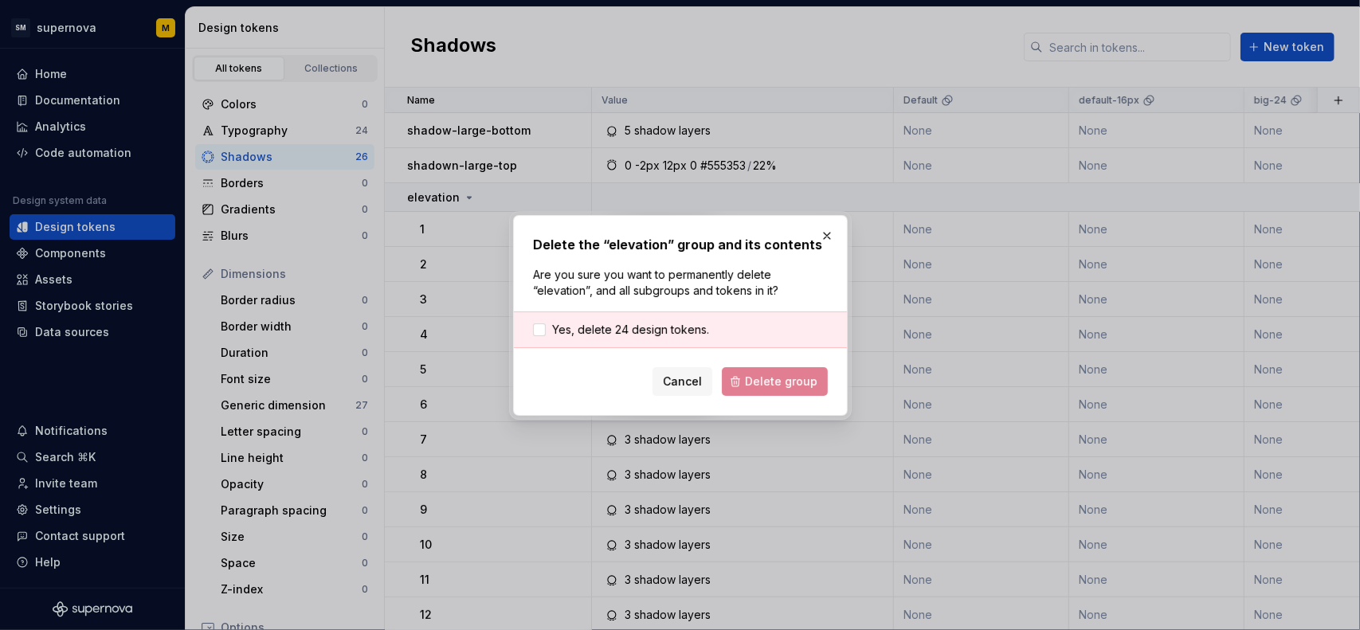
click at [786, 383] on div "Cancel Delete group" at bounding box center [680, 381] width 295 height 29
click at [695, 329] on span "Yes, delete 24 design tokens." at bounding box center [630, 330] width 157 height 16
click at [755, 375] on span "Delete group" at bounding box center [781, 382] width 73 height 16
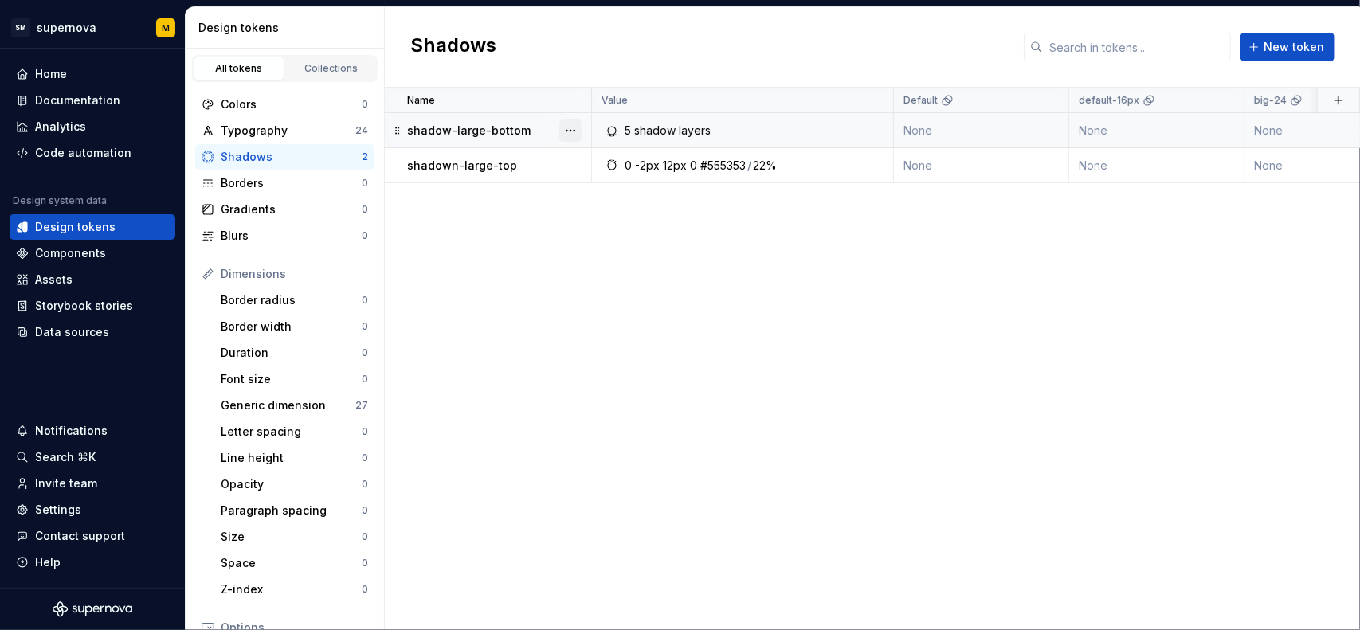
click at [575, 130] on button "button" at bounding box center [570, 131] width 22 height 22
click at [599, 222] on div "Delete token" at bounding box center [641, 219] width 104 height 16
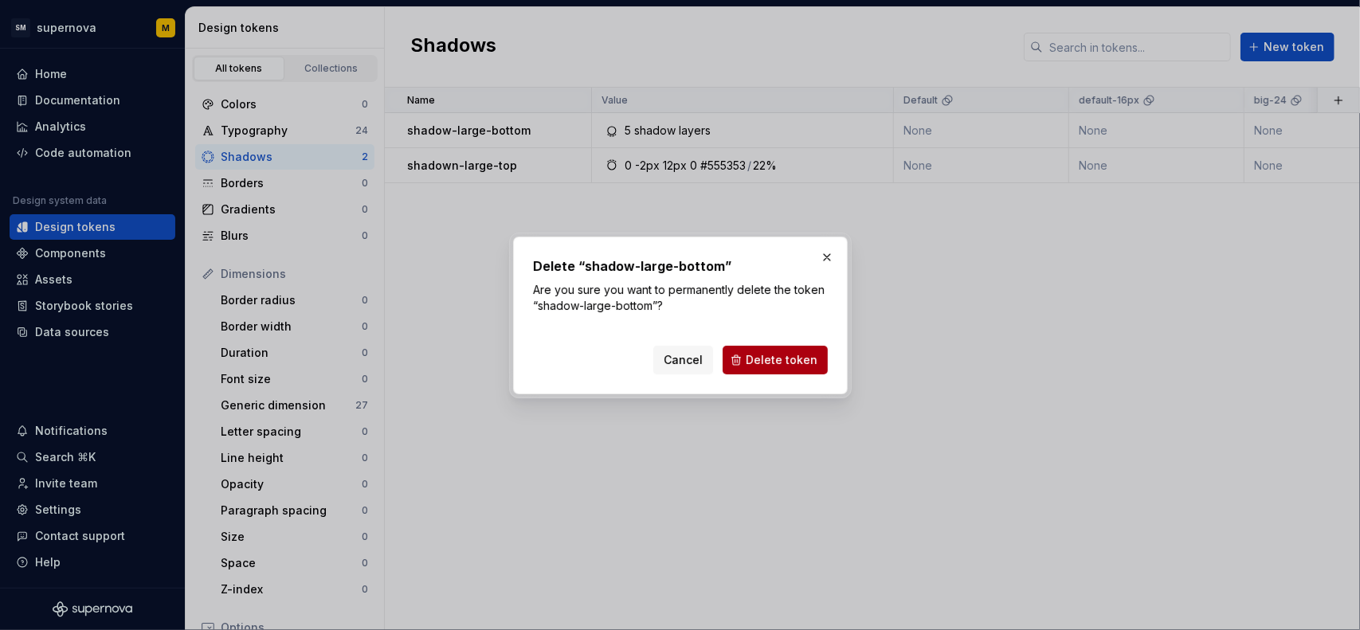
click at [775, 368] on button "Delete token" at bounding box center [775, 360] width 105 height 29
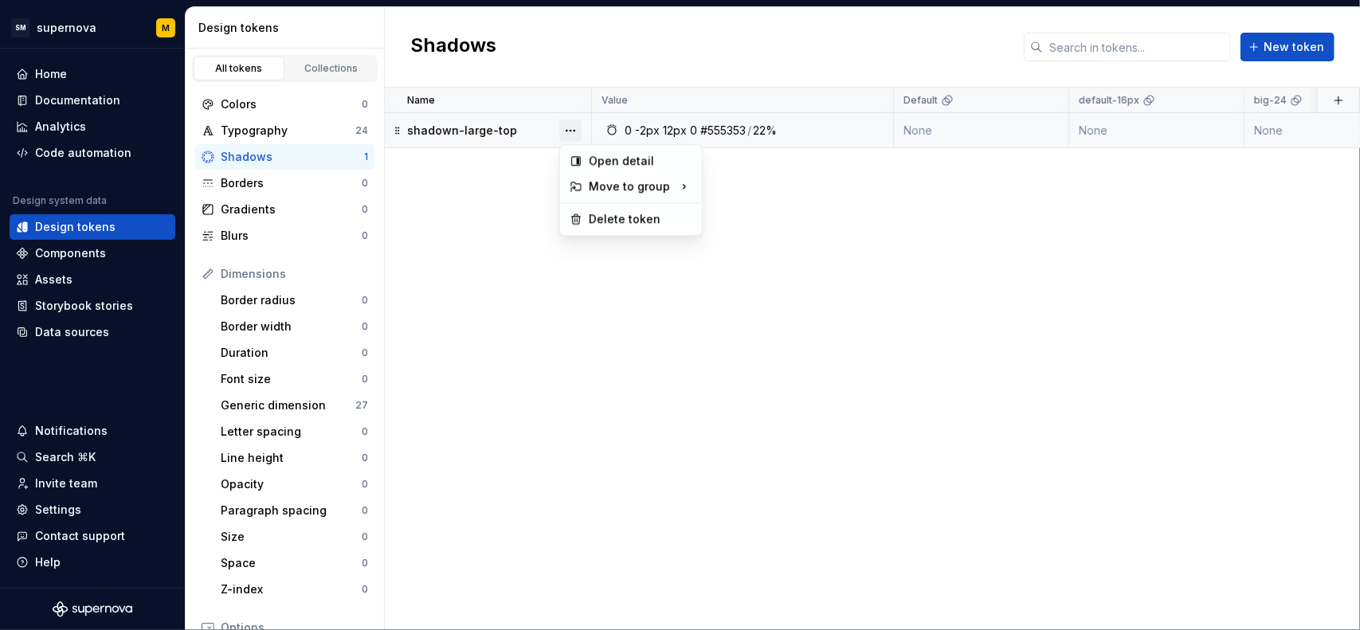
click at [577, 128] on button "button" at bounding box center [570, 131] width 22 height 22
click at [591, 214] on div "Delete token" at bounding box center [641, 219] width 104 height 16
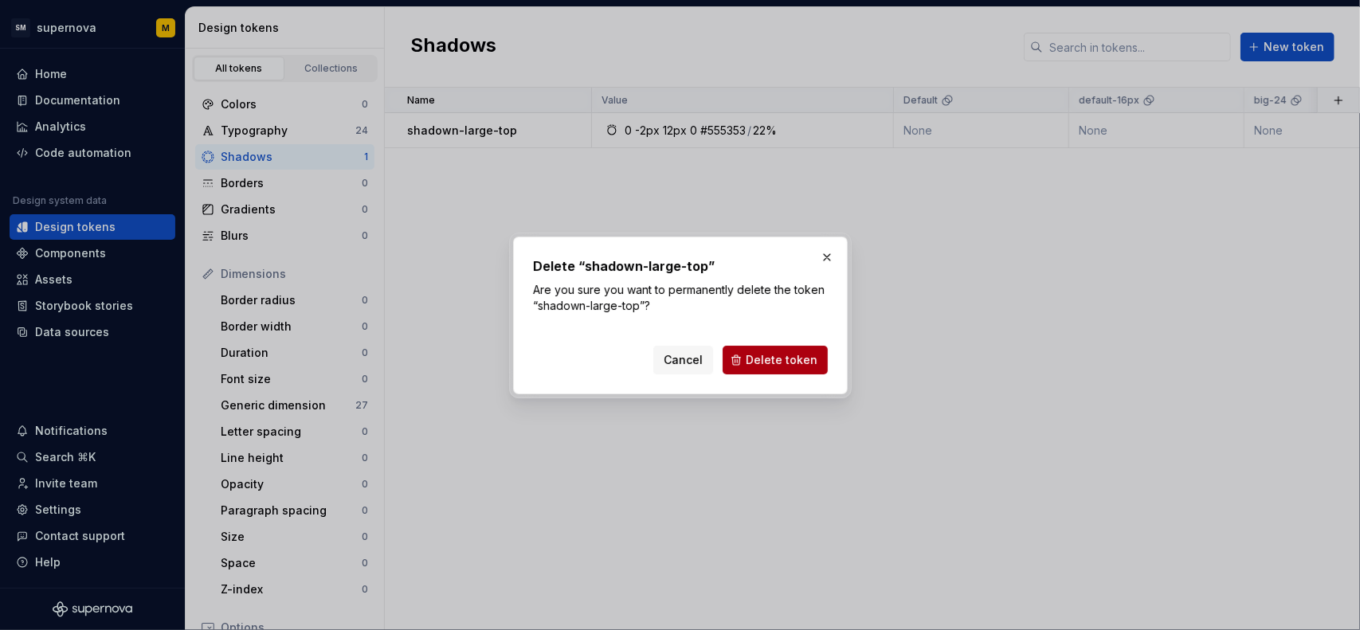
click at [755, 355] on span "Delete token" at bounding box center [782, 360] width 72 height 16
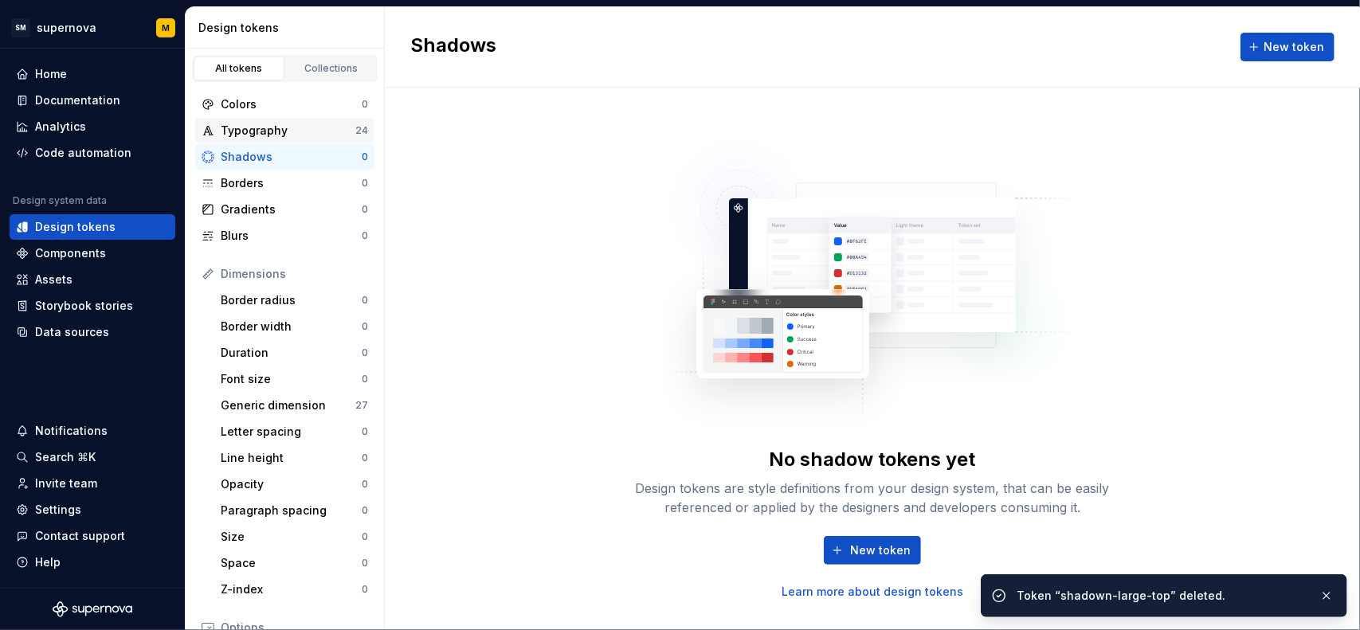
click at [300, 131] on div "Typography" at bounding box center [288, 131] width 135 height 16
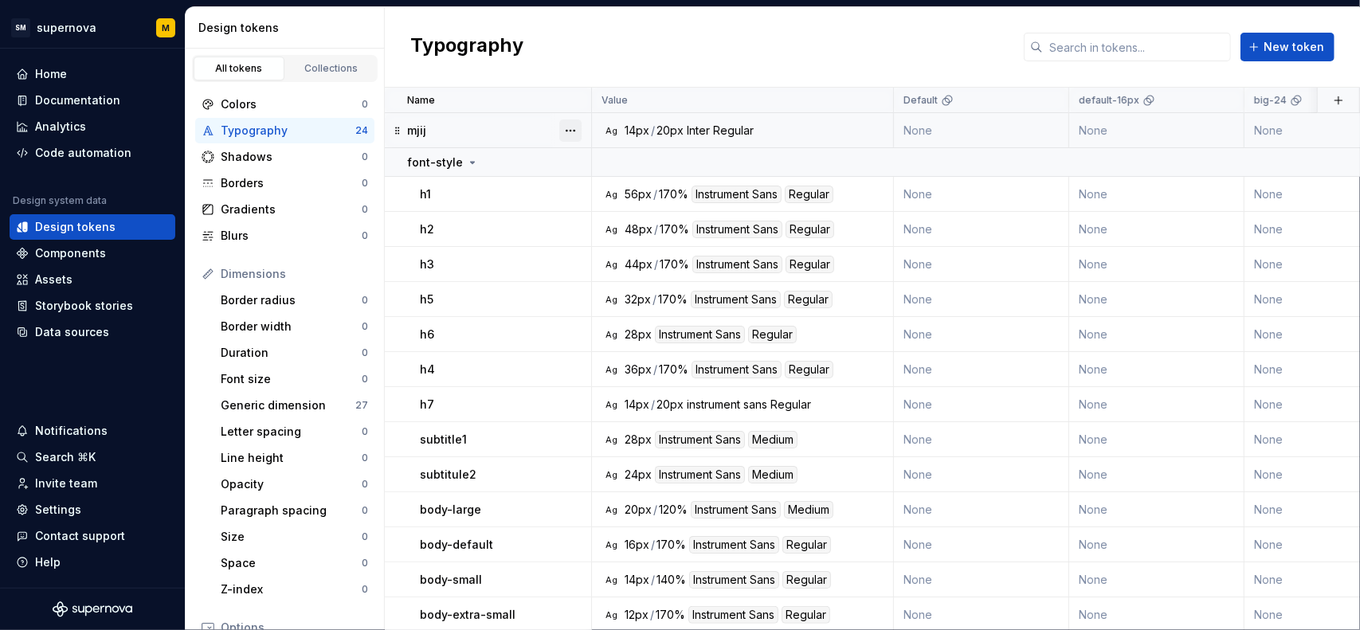
click at [569, 130] on button "button" at bounding box center [570, 131] width 22 height 22
click at [604, 220] on div "Delete token" at bounding box center [641, 219] width 104 height 16
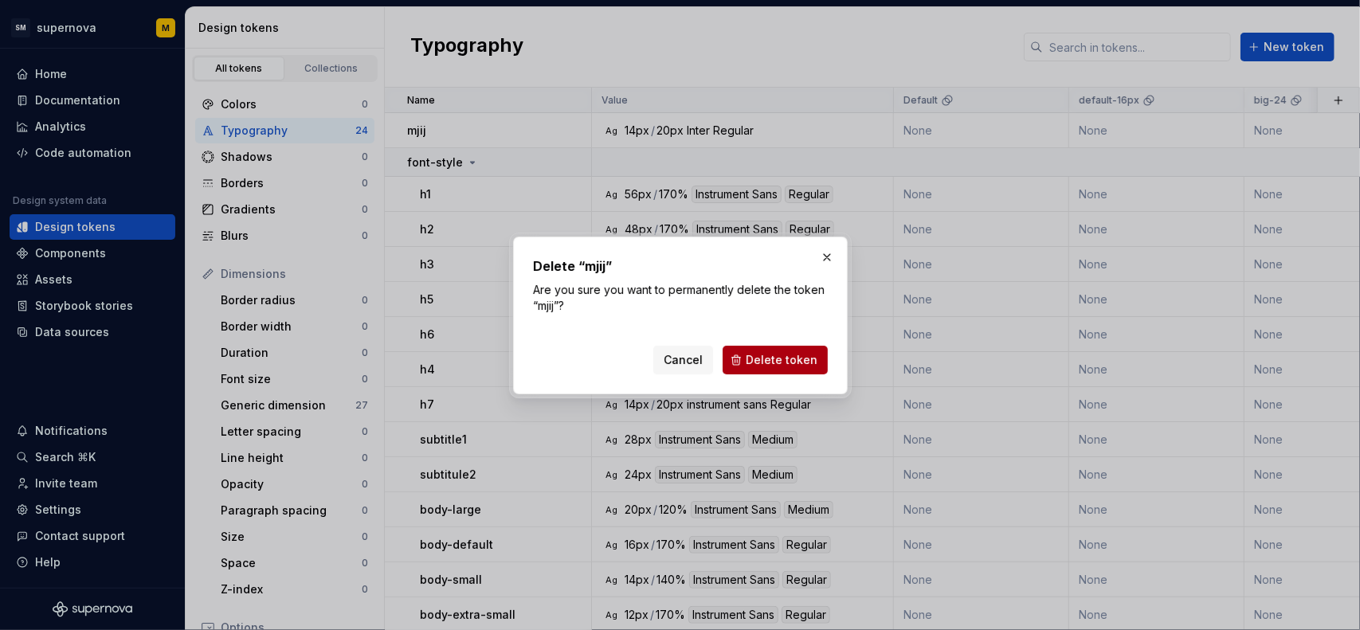
click at [785, 363] on span "Delete token" at bounding box center [782, 360] width 72 height 16
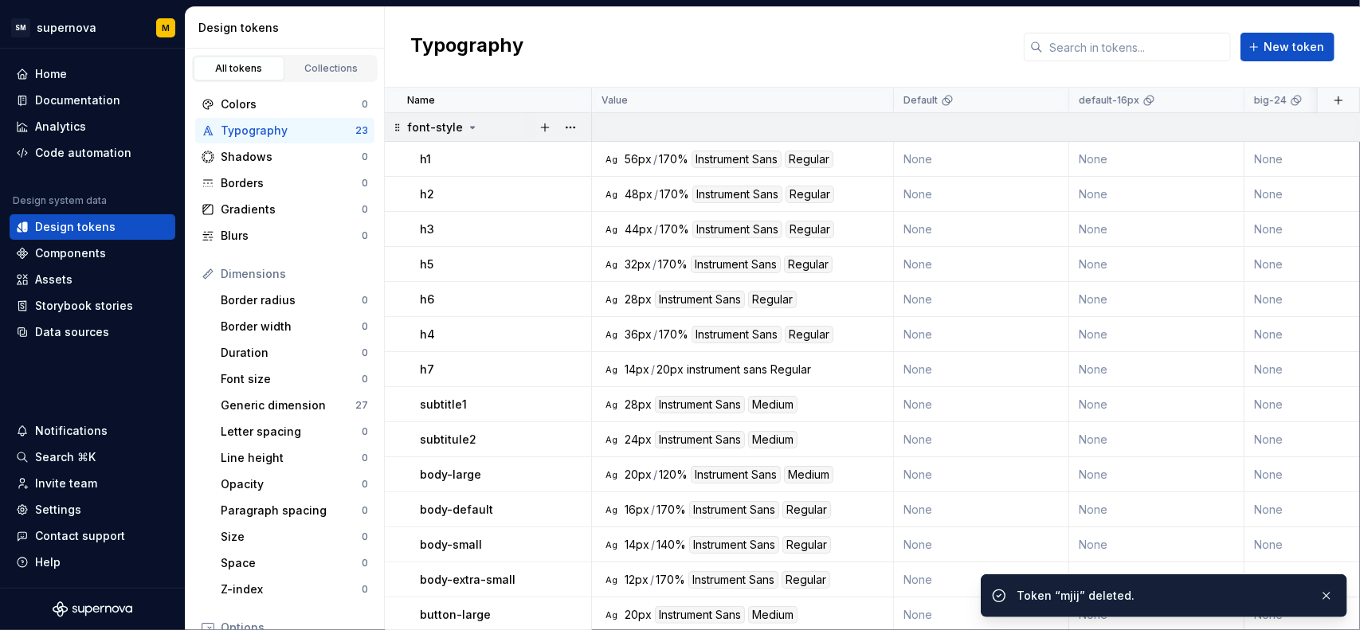
click at [577, 128] on button "button" at bounding box center [570, 127] width 22 height 22
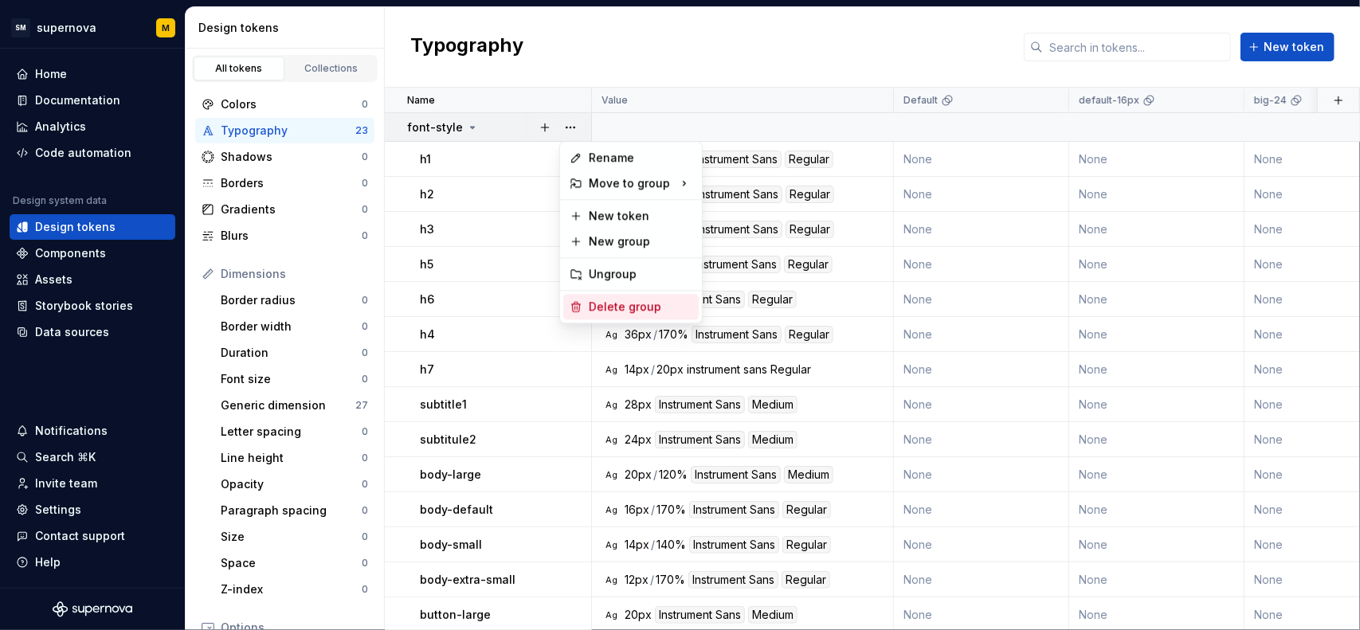
click at [594, 304] on div "Delete group" at bounding box center [641, 307] width 104 height 16
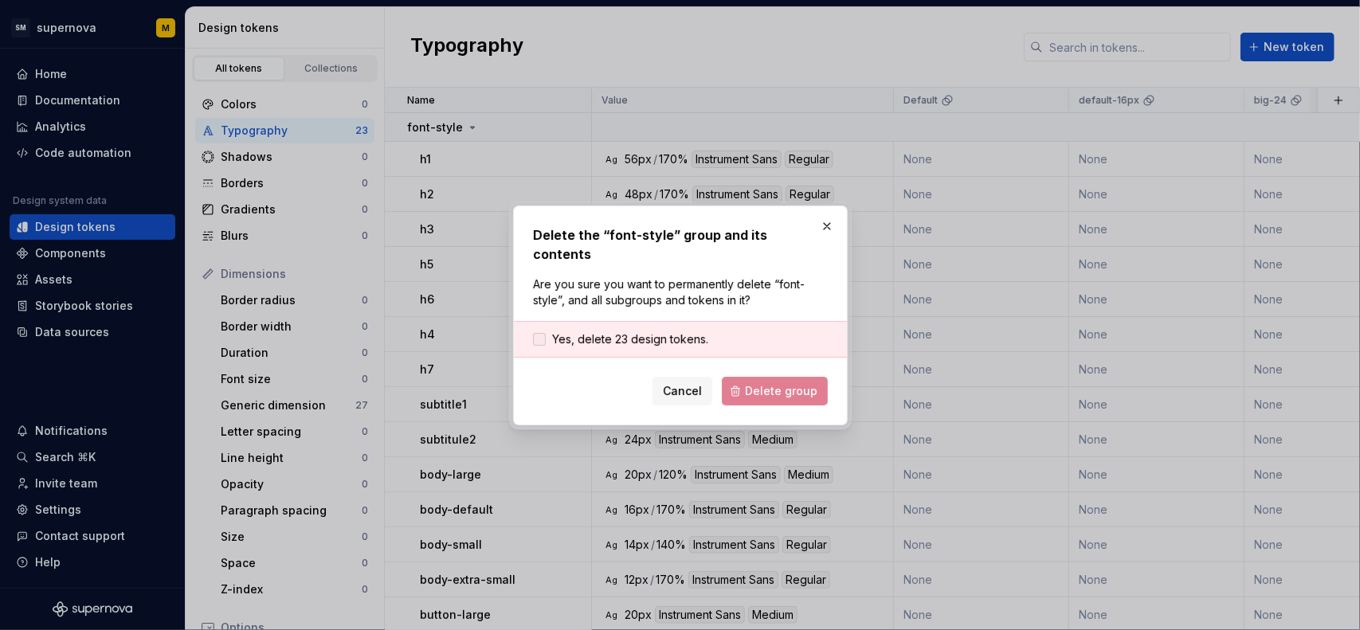
click at [695, 321] on div "Yes, delete 23 design tokens." at bounding box center [680, 339] width 333 height 37
click at [679, 332] on span "Yes, delete 23 design tokens." at bounding box center [630, 340] width 156 height 16
click at [749, 377] on button "Delete group" at bounding box center [775, 391] width 106 height 29
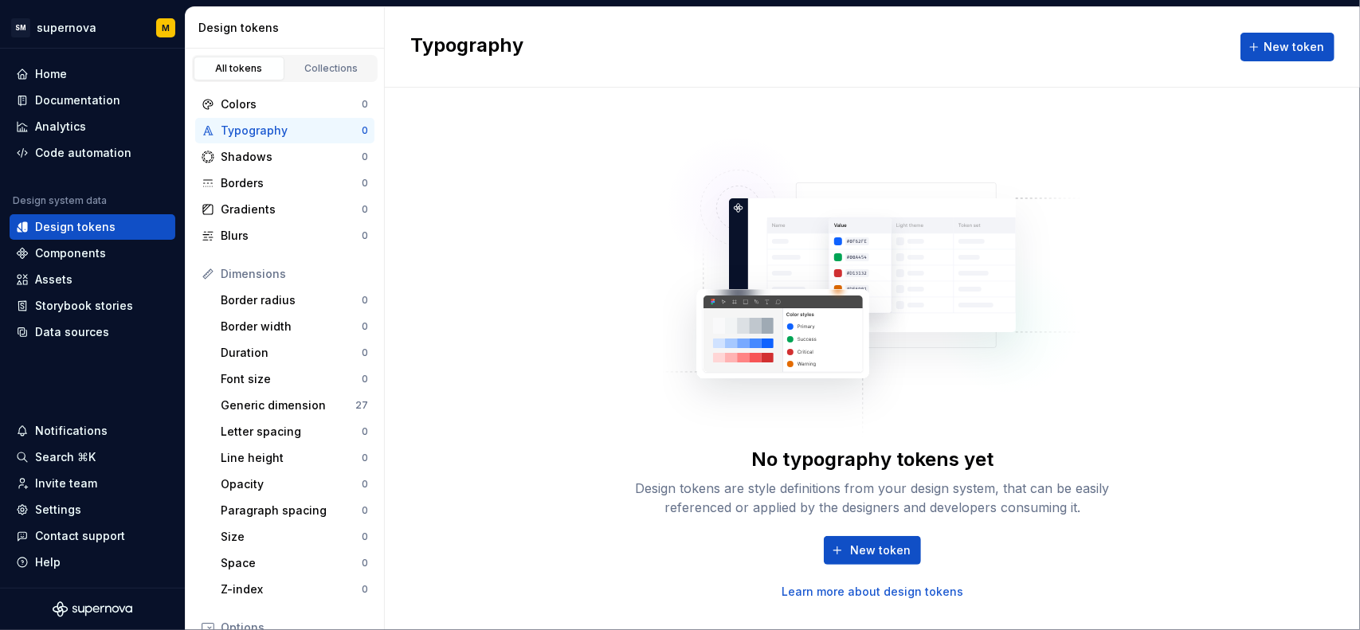
click at [473, 248] on div "No typography tokens yet Design tokens are style definitions from your design s…" at bounding box center [872, 359] width 975 height 543
click at [284, 410] on div "Generic dimension" at bounding box center [288, 406] width 135 height 16
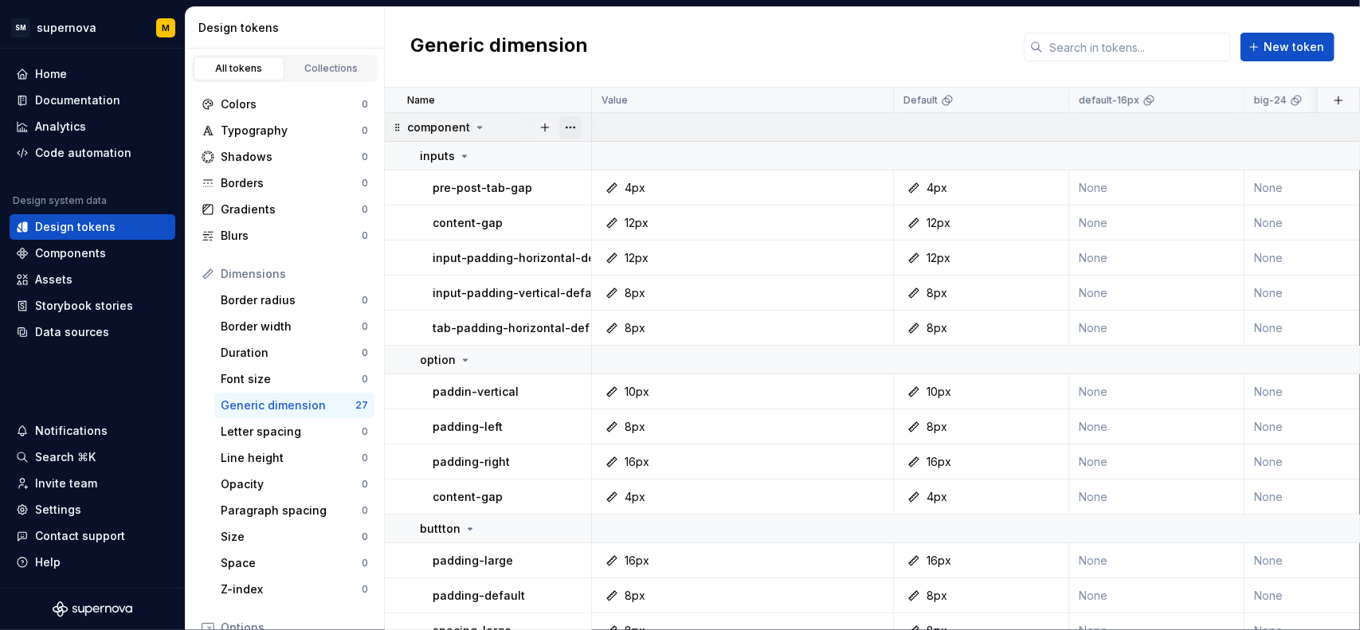
click at [574, 128] on button "button" at bounding box center [570, 127] width 22 height 22
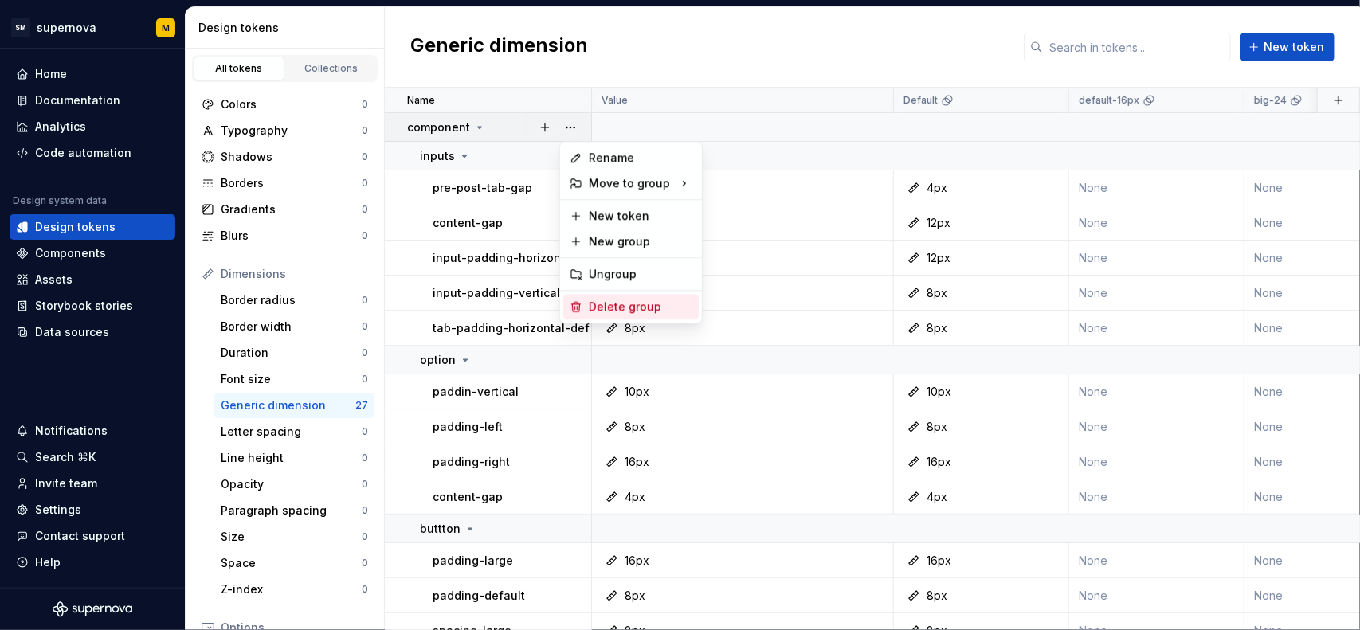
click at [614, 300] on div "Delete group" at bounding box center [641, 307] width 104 height 16
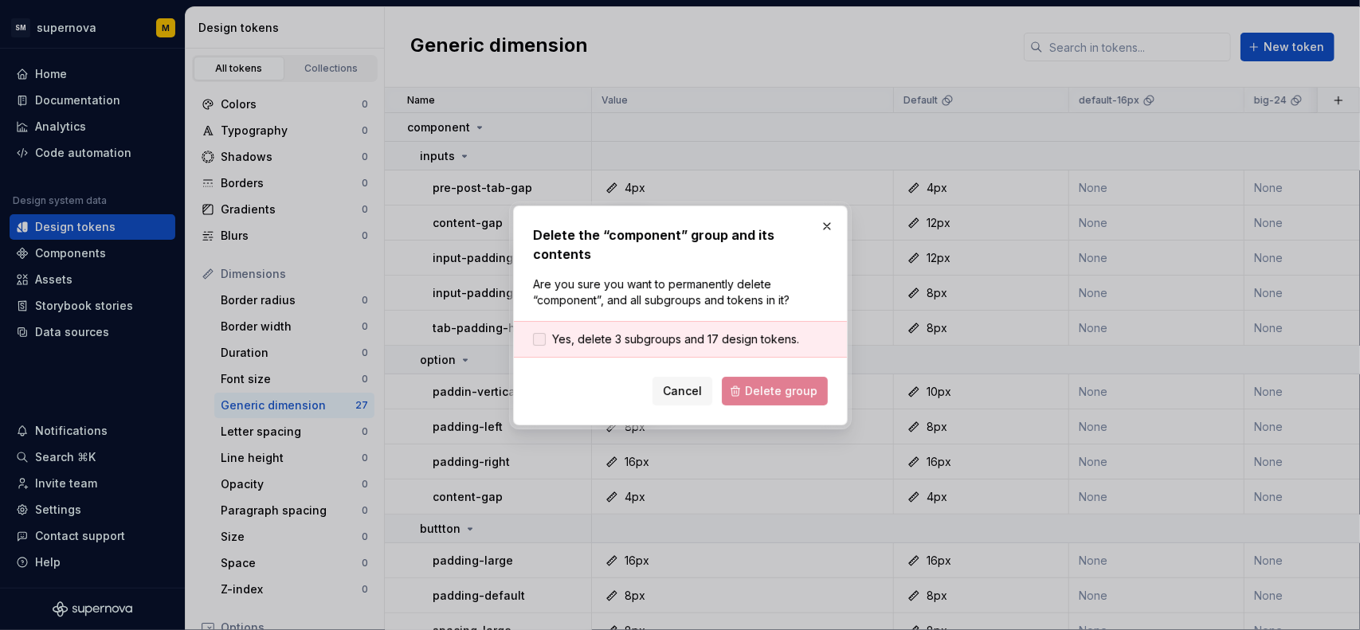
drag, startPoint x: 644, startPoint y: 329, endPoint x: 665, endPoint y: 335, distance: 22.4
click at [644, 332] on span "Yes, delete 3 subgroups and 17 design tokens." at bounding box center [675, 340] width 247 height 16
click at [751, 383] on span "Delete group" at bounding box center [781, 391] width 73 height 16
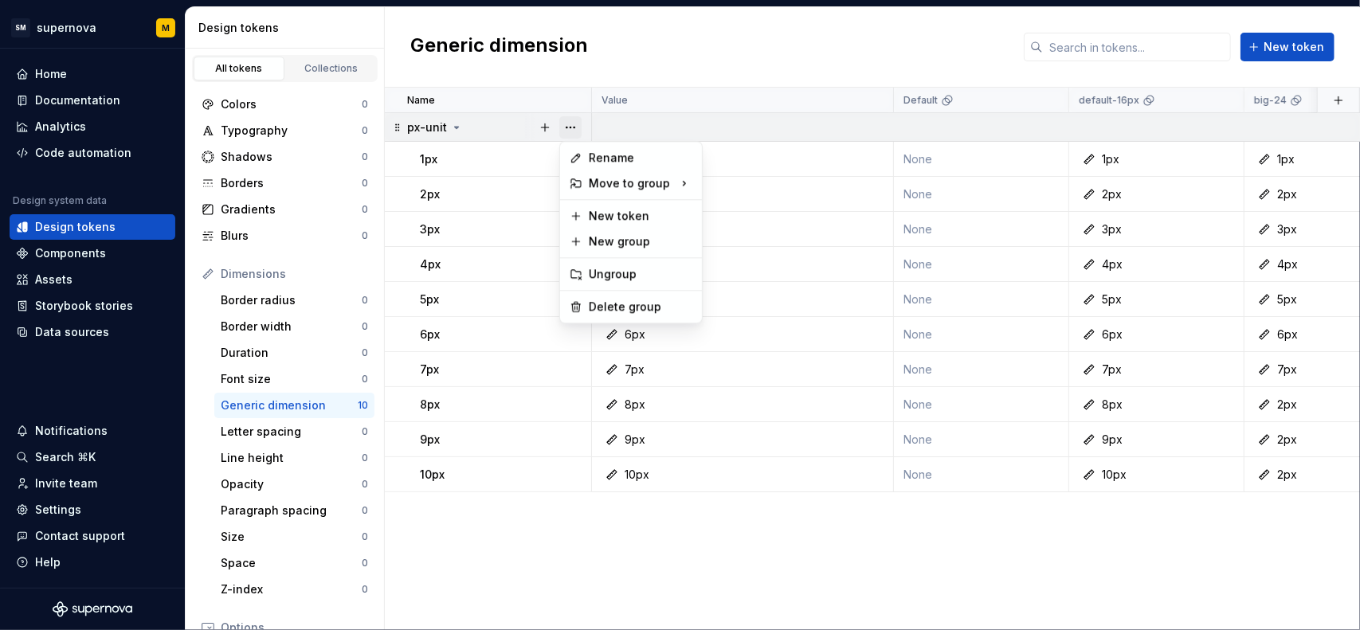
click at [579, 124] on button "button" at bounding box center [570, 127] width 22 height 22
click at [615, 296] on div "Delete group" at bounding box center [630, 307] width 135 height 26
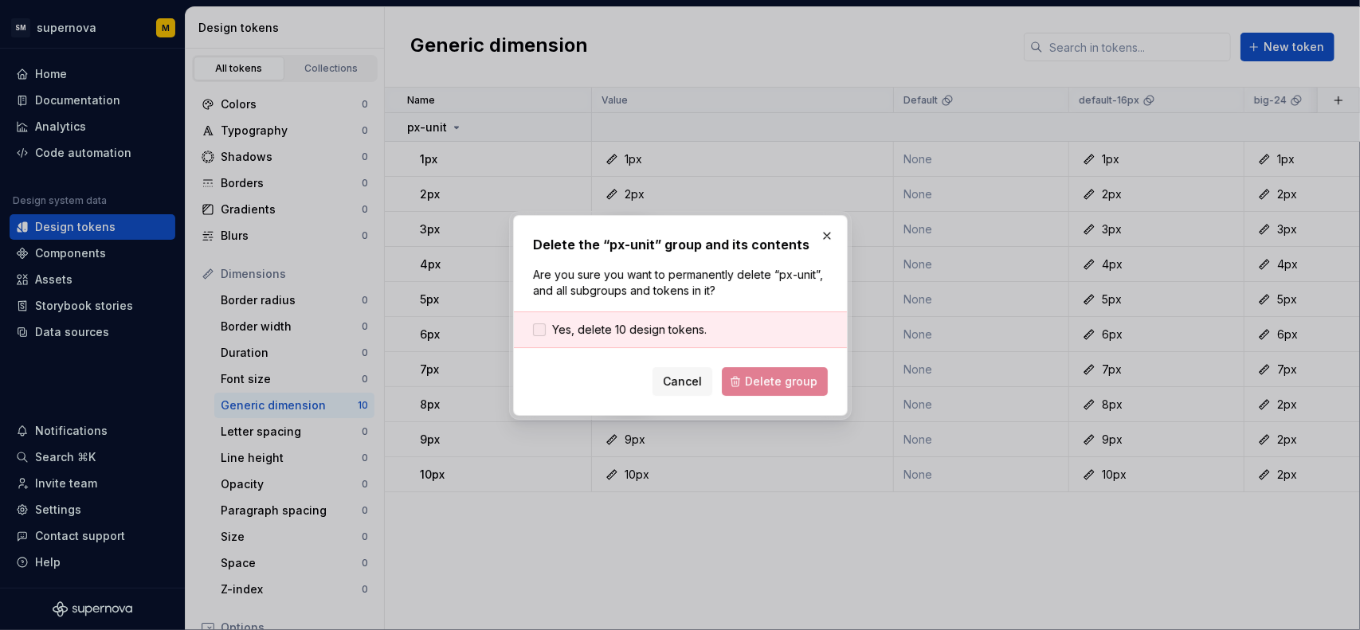
drag, startPoint x: 657, startPoint y: 323, endPoint x: 746, endPoint y: 361, distance: 97.1
click at [657, 323] on span "Yes, delete 10 design tokens." at bounding box center [629, 330] width 155 height 16
click at [761, 374] on span "Delete group" at bounding box center [781, 382] width 73 height 16
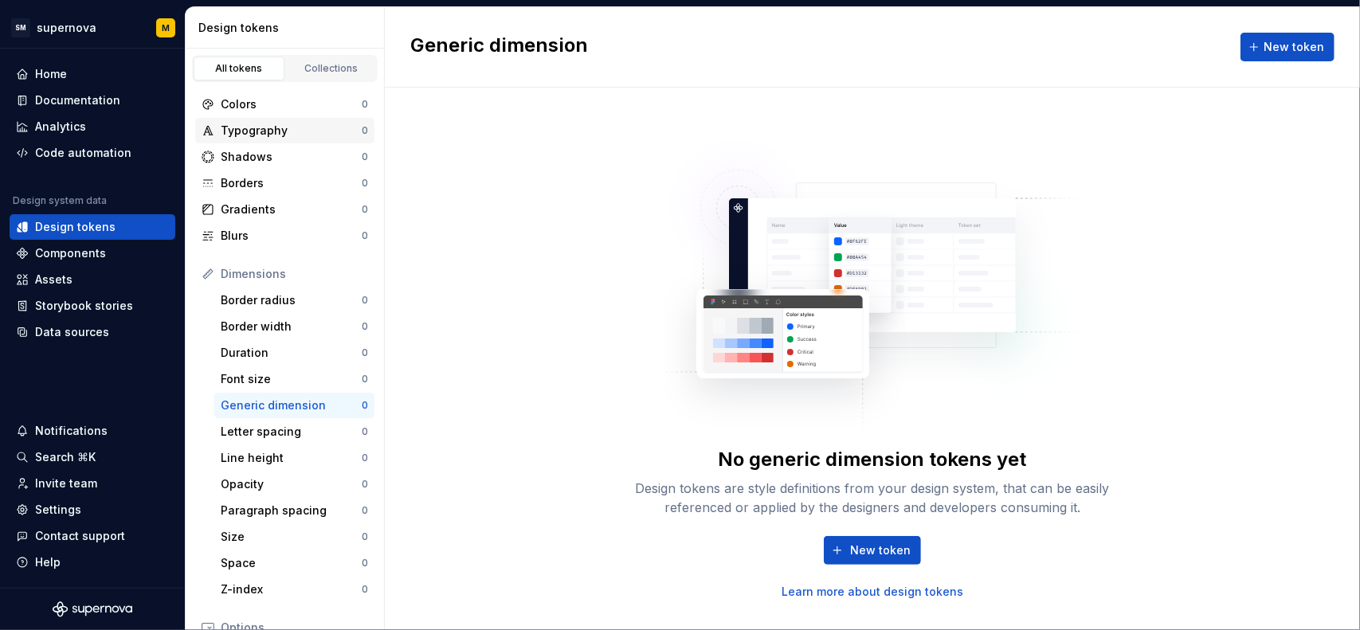
click at [274, 123] on div "Typography" at bounding box center [291, 131] width 141 height 16
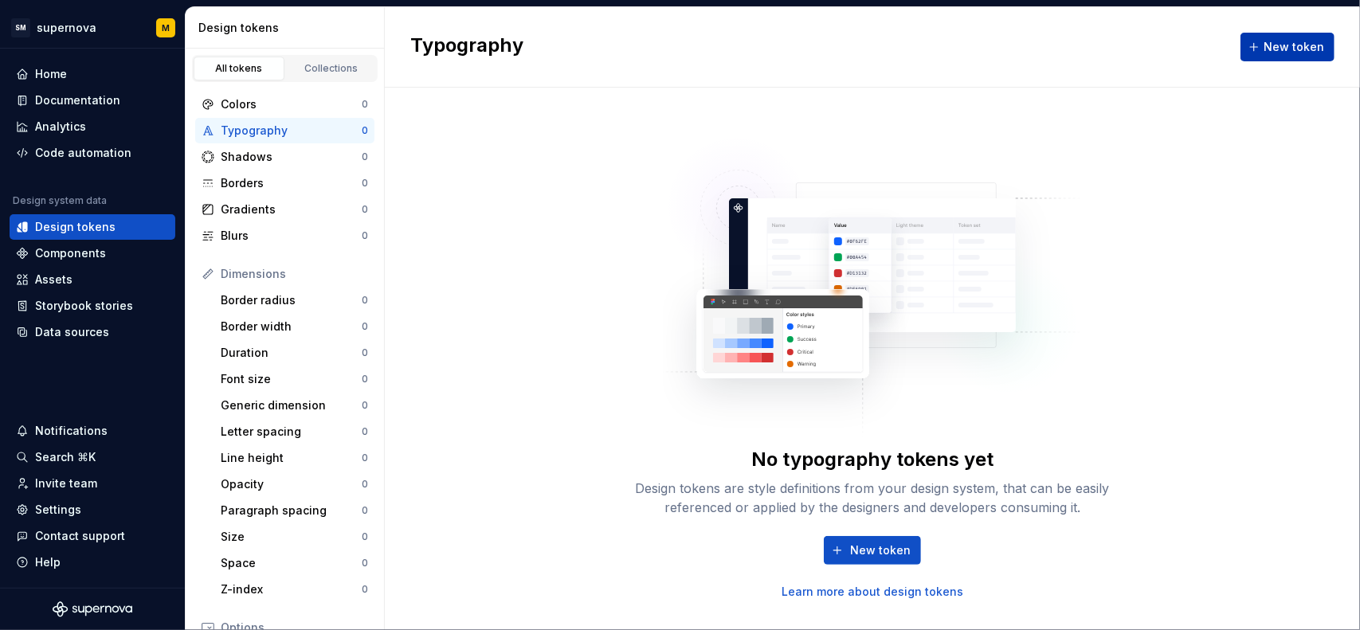
click at [1293, 53] on span "New token" at bounding box center [1294, 47] width 61 height 16
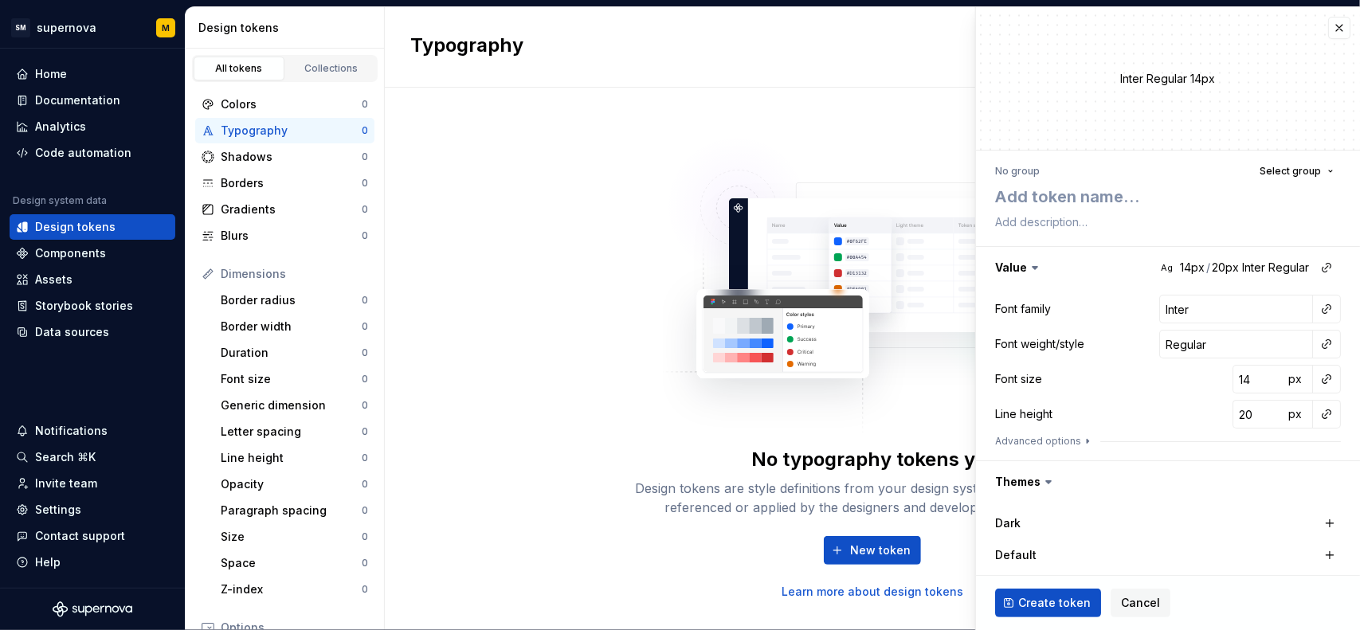
type textarea "*"
type textarea "B"
type textarea "*"
type textarea "Bl"
type textarea "*"
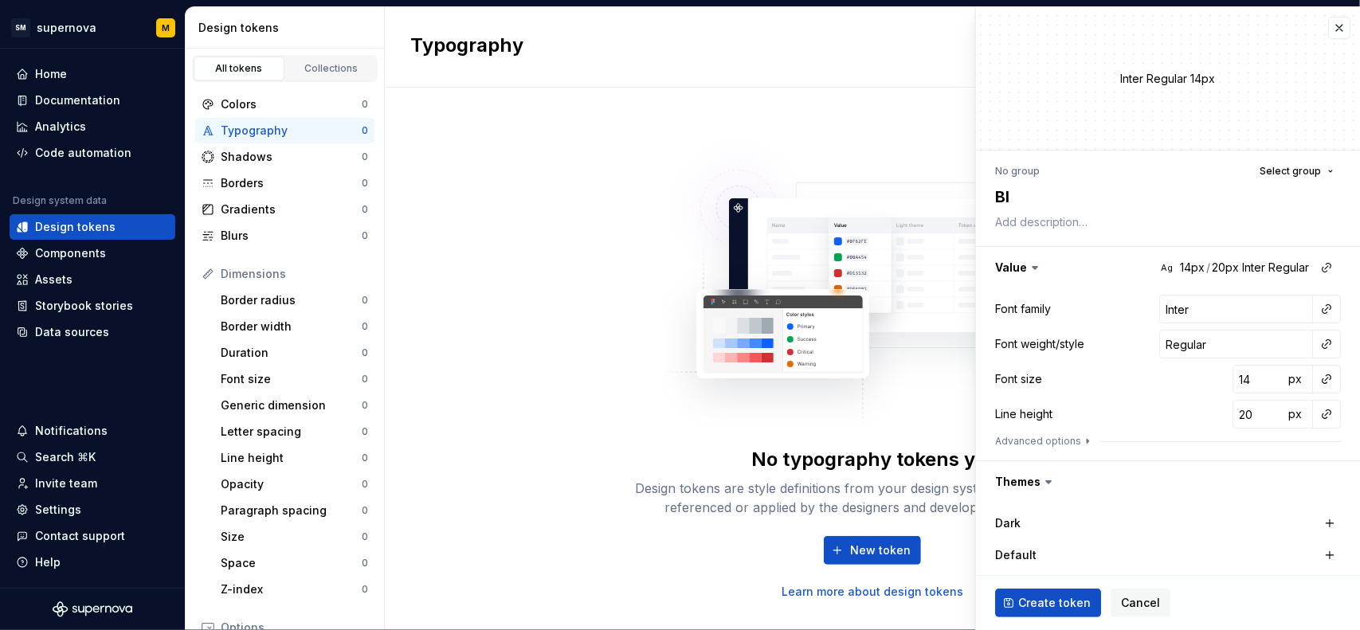
type textarea "Blu"
type textarea "*"
type textarea "Blue"
type textarea "*"
type textarea "Blue"
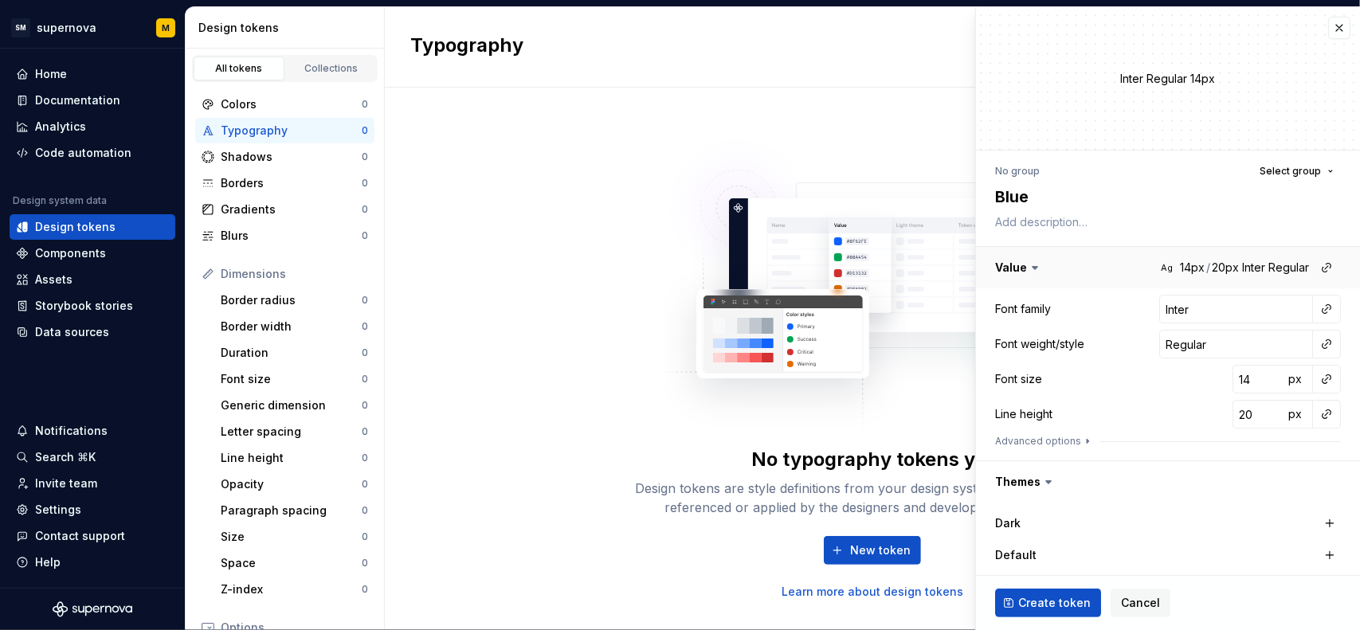
click at [1230, 267] on button "button" at bounding box center [1168, 267] width 384 height 41
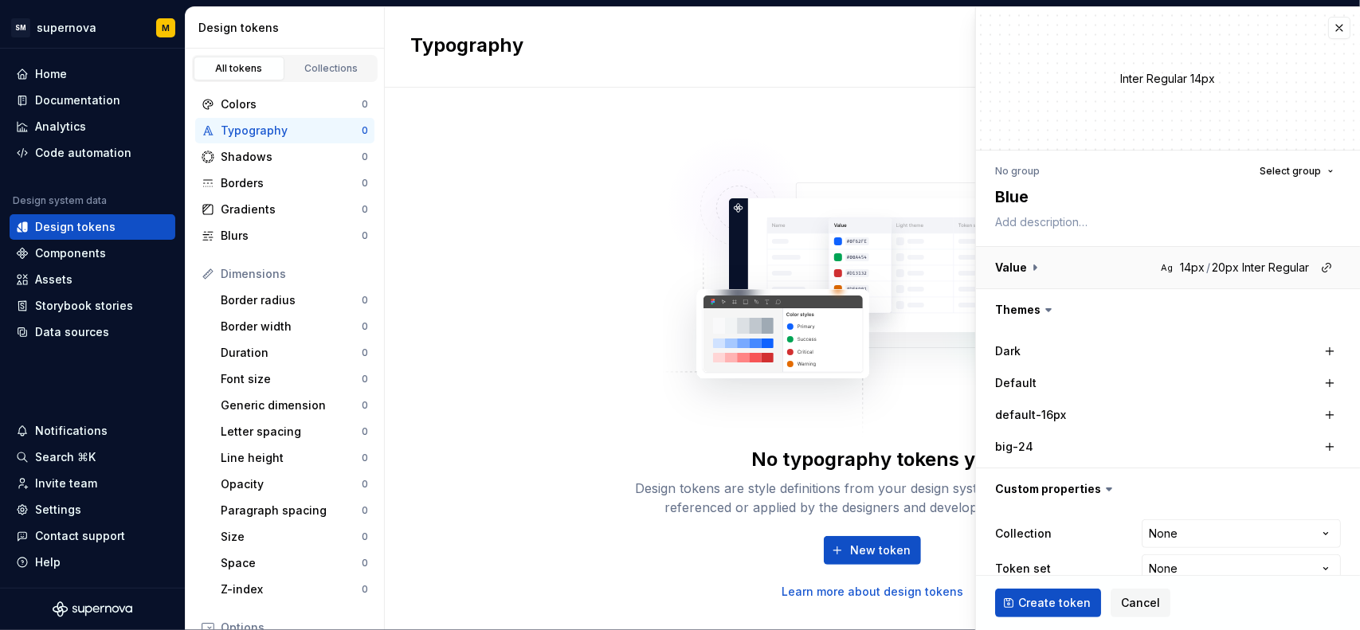
click at [1211, 264] on button "button" at bounding box center [1168, 267] width 384 height 41
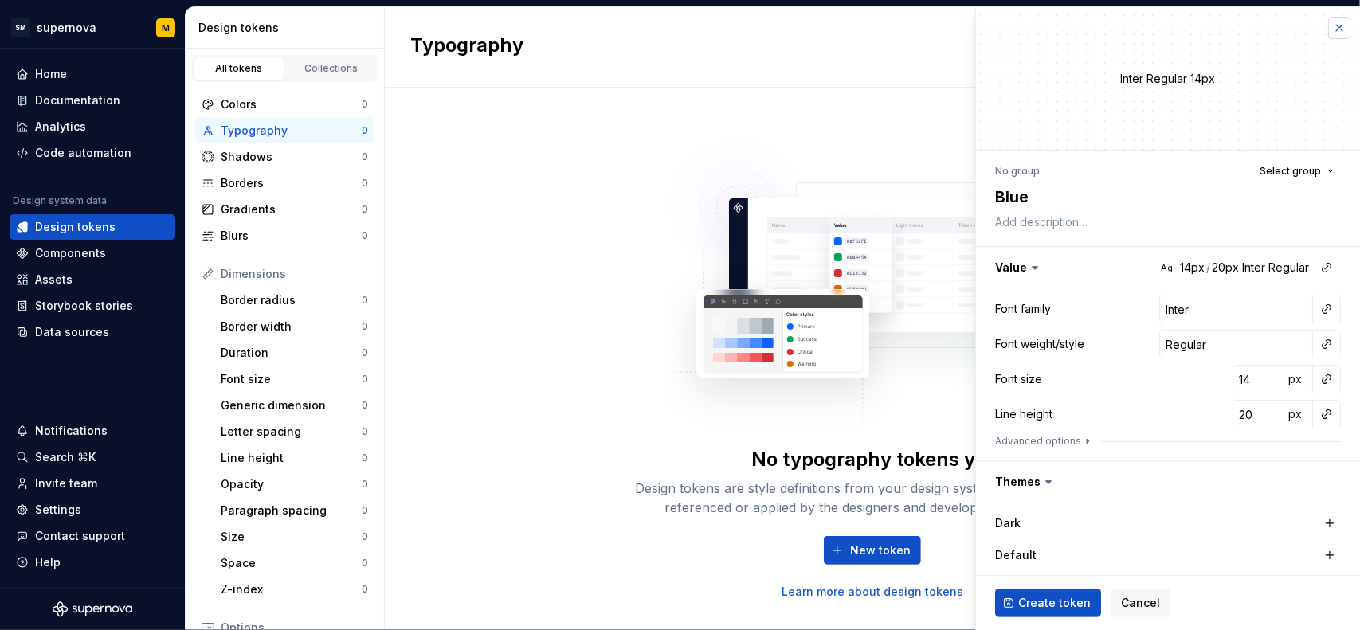
click at [1329, 28] on button "button" at bounding box center [1339, 28] width 22 height 22
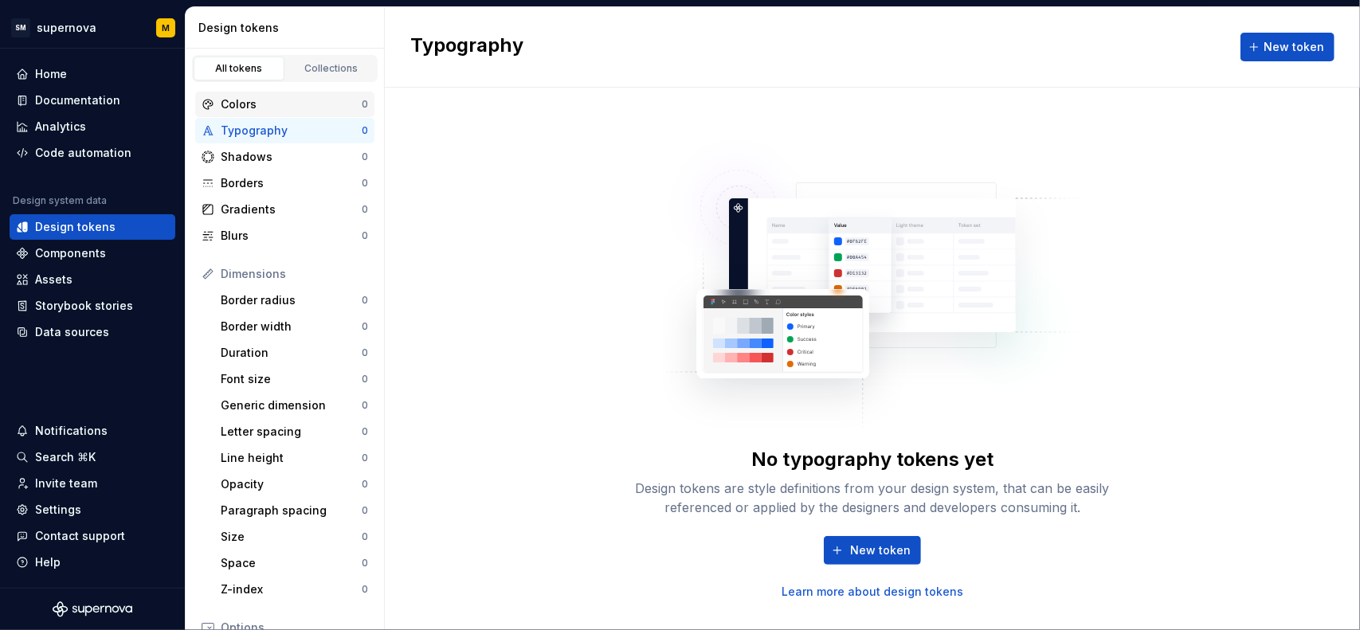
click at [257, 93] on div "Colors 0" at bounding box center [284, 105] width 179 height 26
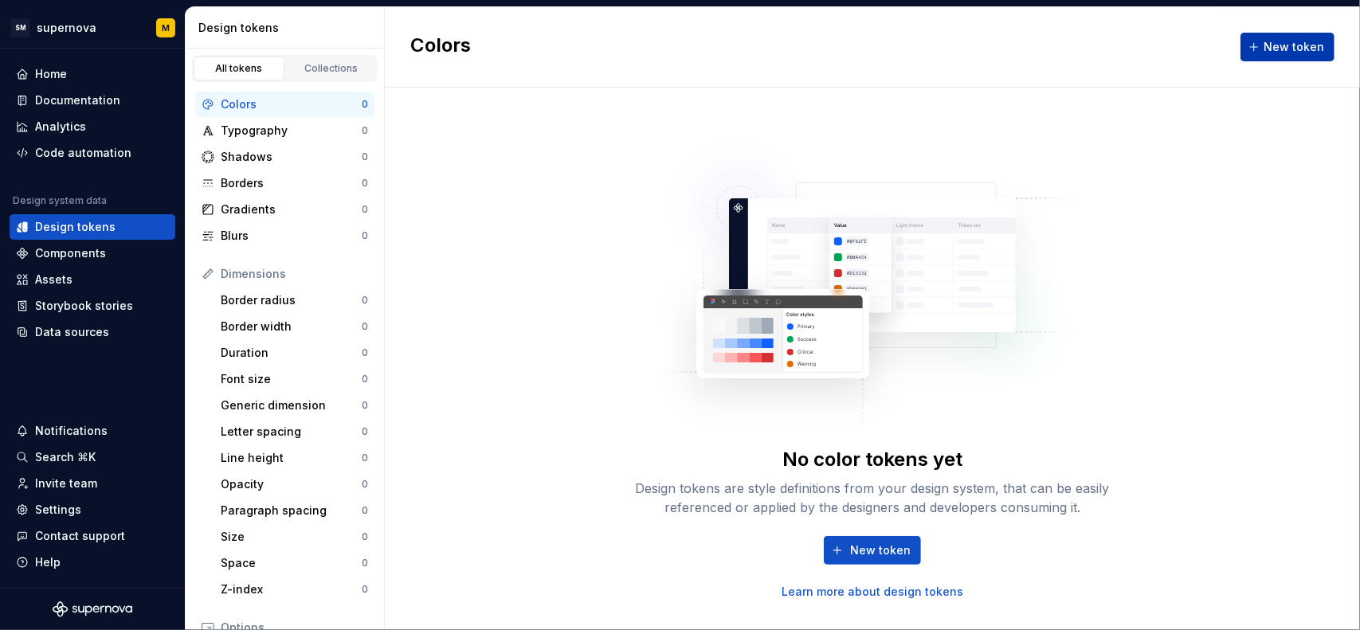
click at [1317, 55] on button "New token" at bounding box center [1288, 47] width 94 height 29
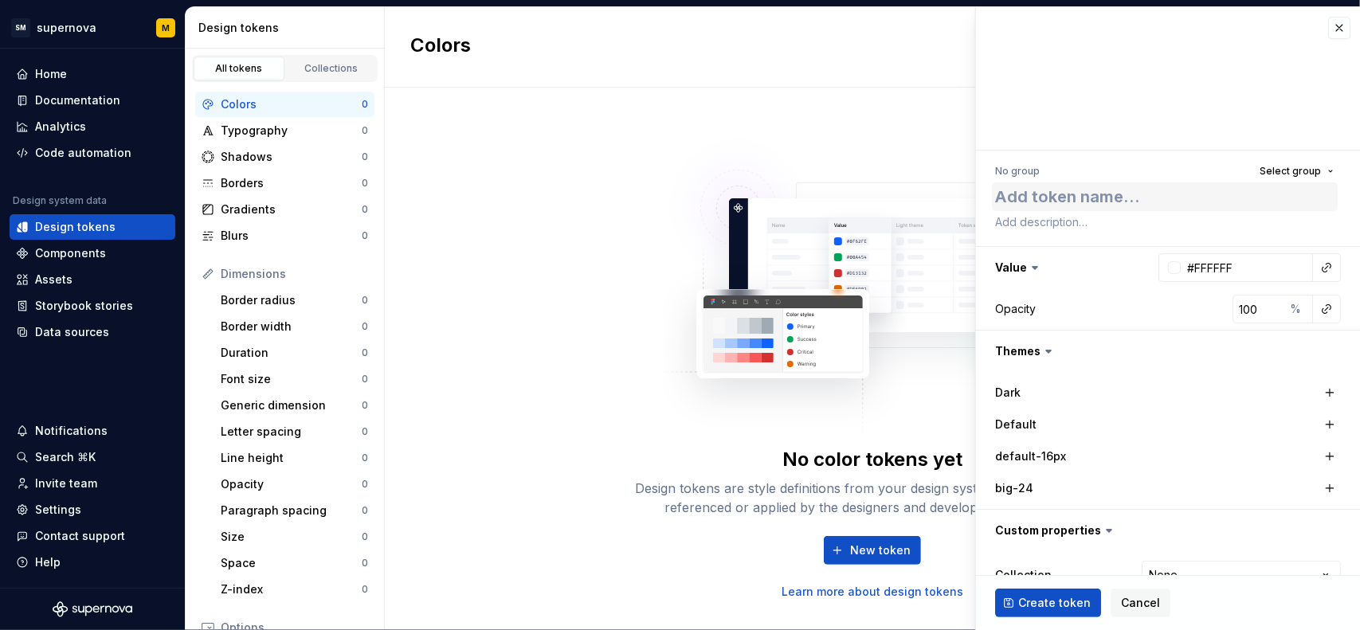
type textarea "*"
type textarea "B"
type textarea "*"
type textarea "Bl"
type textarea "*"
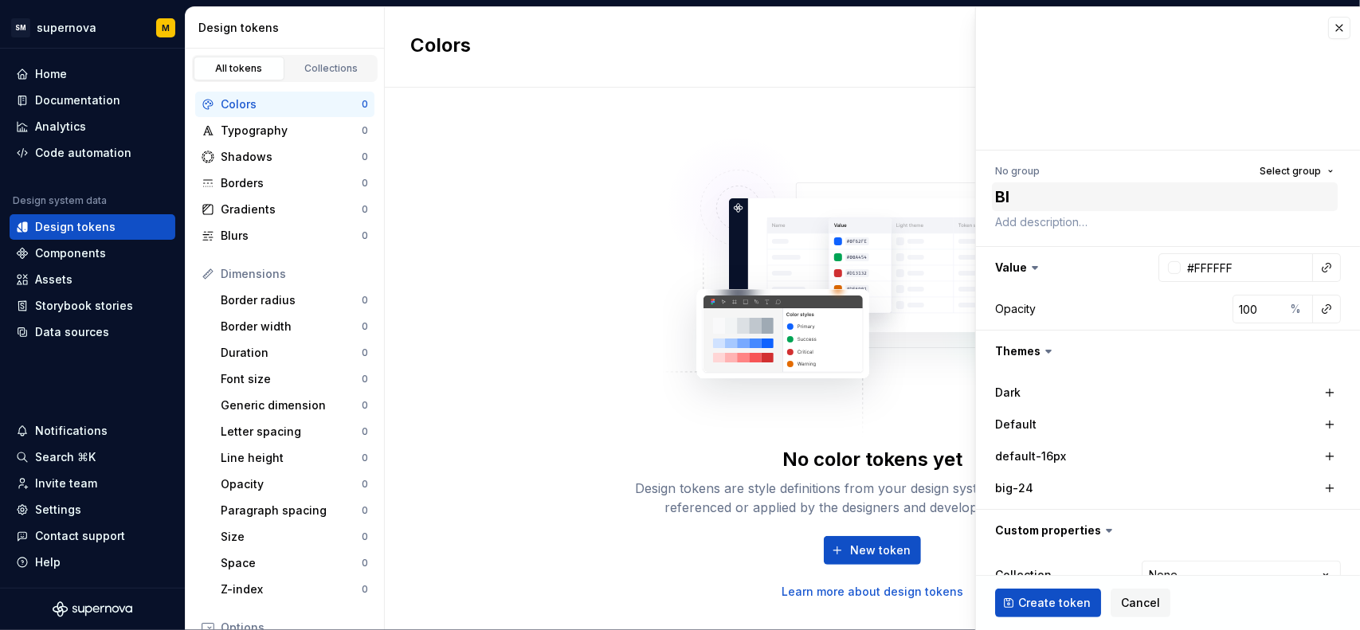
type textarea "Blu"
type textarea "*"
type textarea "Blue"
click at [1168, 265] on div at bounding box center [1174, 267] width 13 height 13
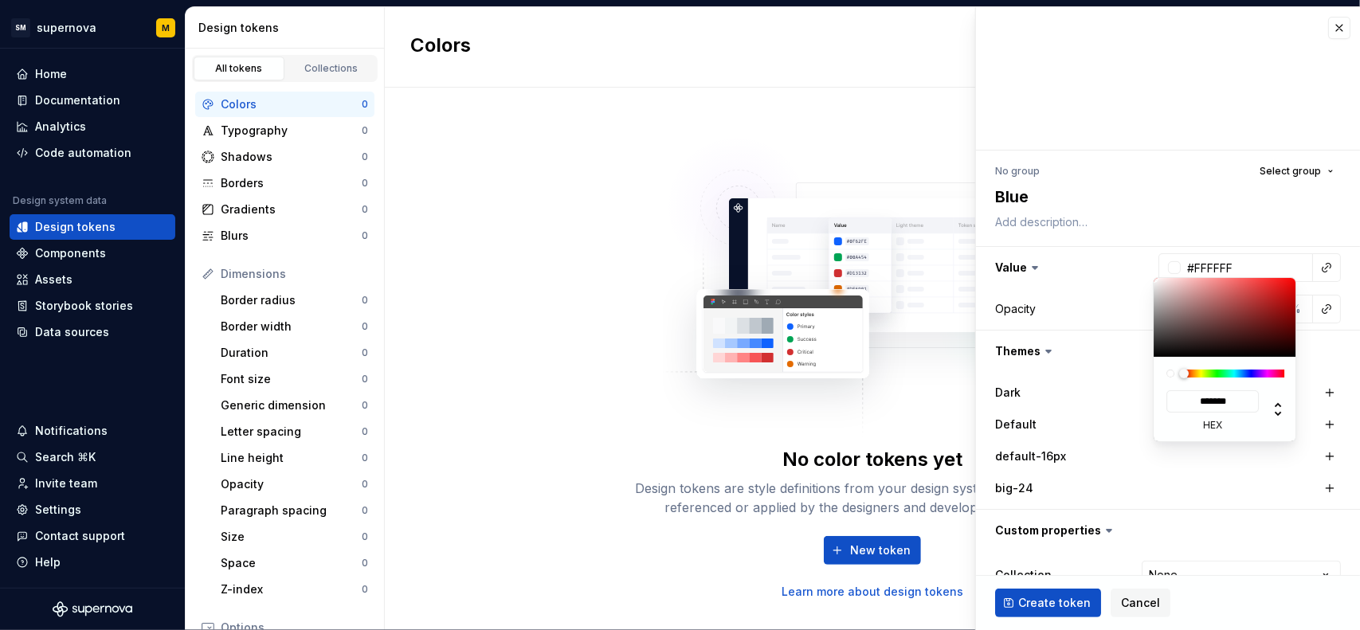
click at [1248, 371] on div "******* hex" at bounding box center [1225, 399] width 143 height 84
click at [1249, 372] on div at bounding box center [1234, 374] width 100 height 8
type textarea "*"
type input "#2D3980"
type input "*******"
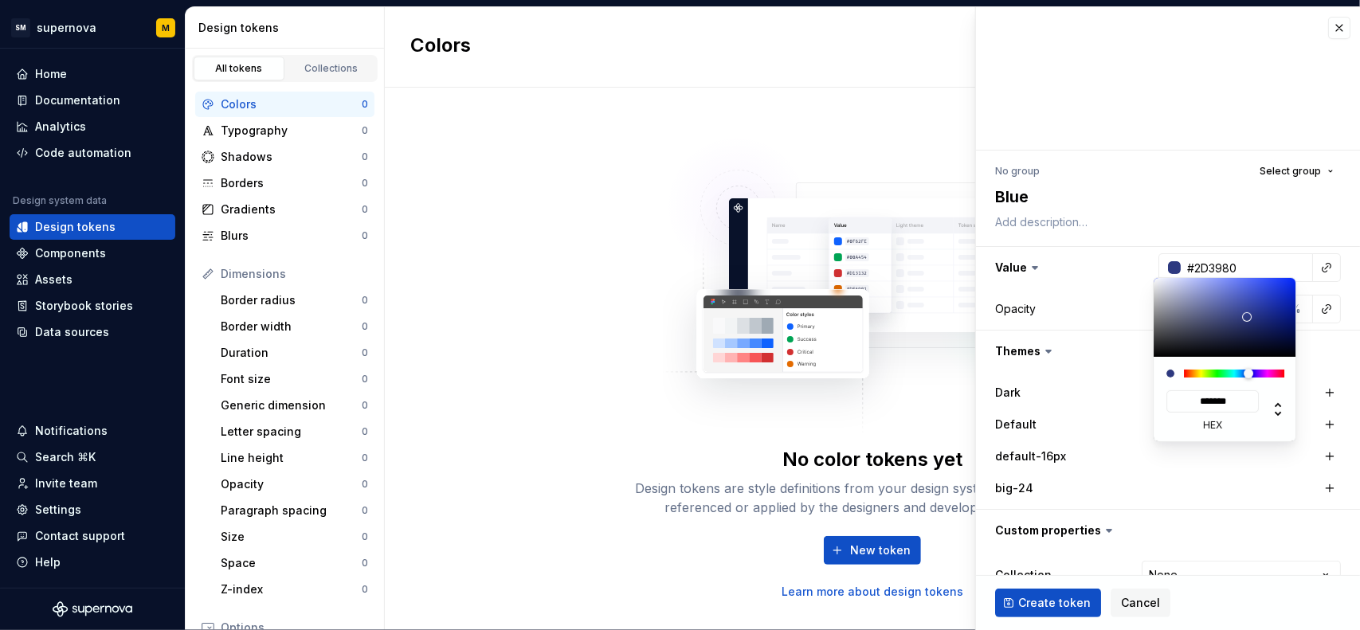
click at [1247, 317] on div at bounding box center [1225, 317] width 143 height 79
type textarea "*"
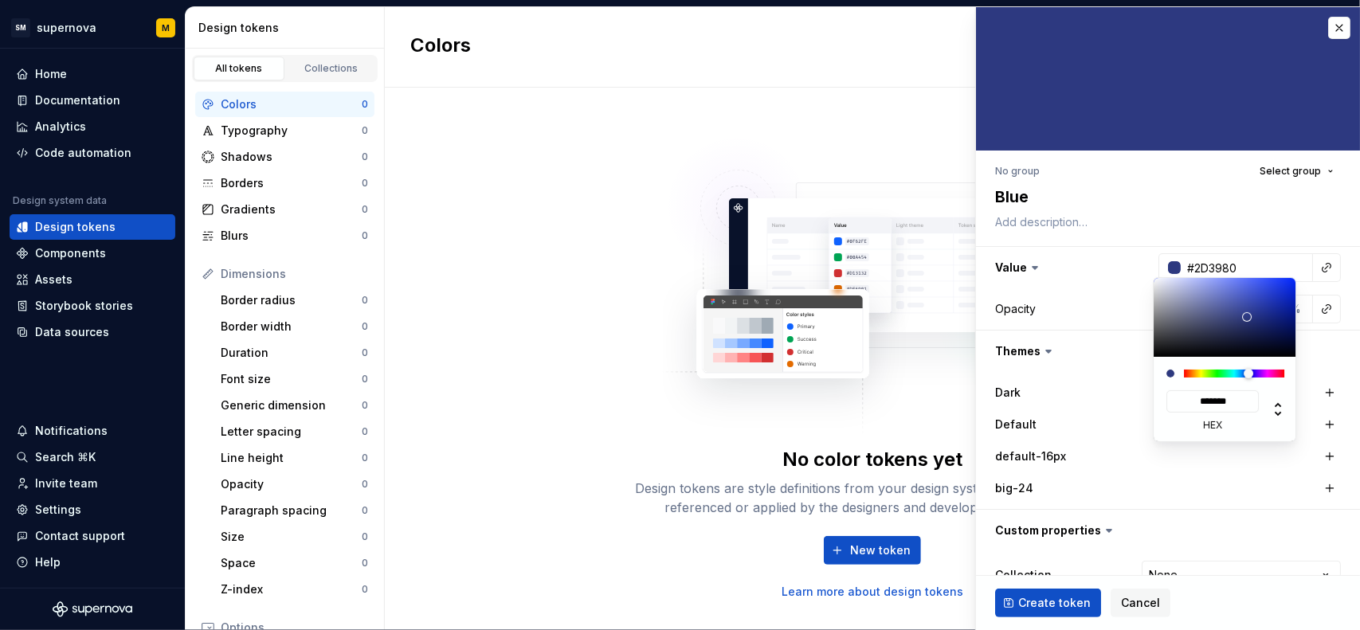
click at [1087, 293] on html "SM supernova M Home Documentation Analytics Code automation Design system data …" at bounding box center [680, 315] width 1360 height 630
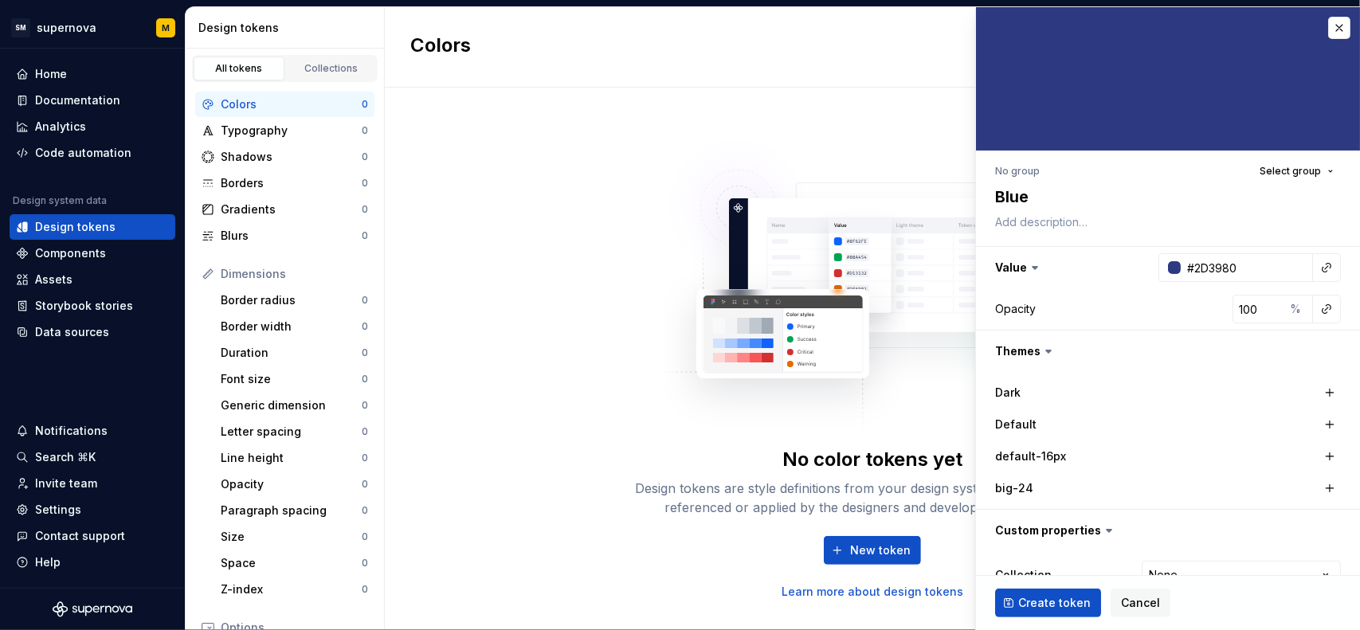
click at [1065, 366] on html "SM supernova M Home Documentation Analytics Code automation Design system data …" at bounding box center [680, 315] width 1360 height 630
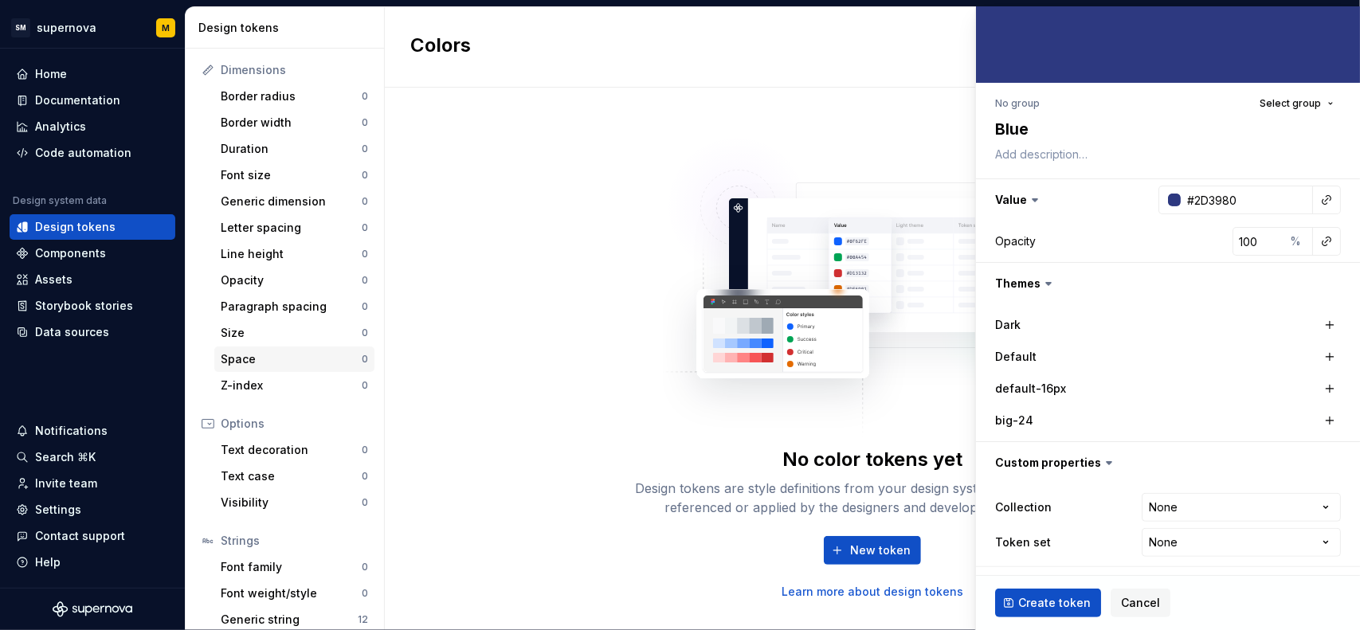
scroll to position [241, 0]
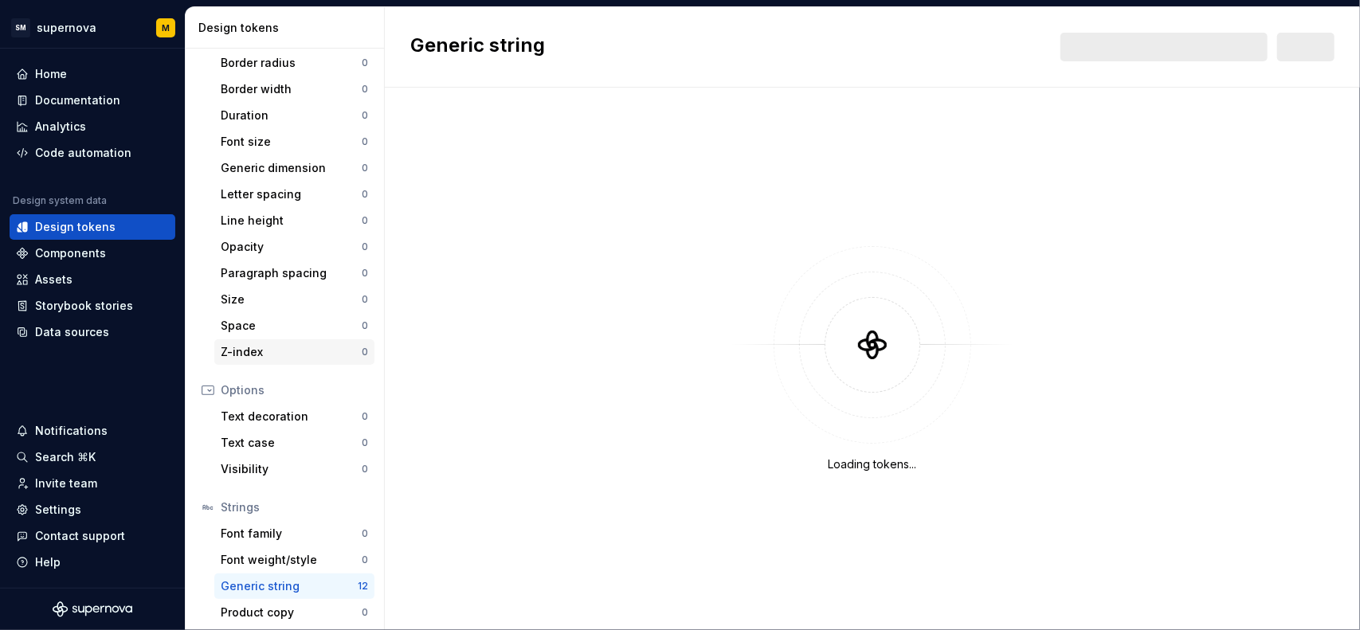
scroll to position [241, 0]
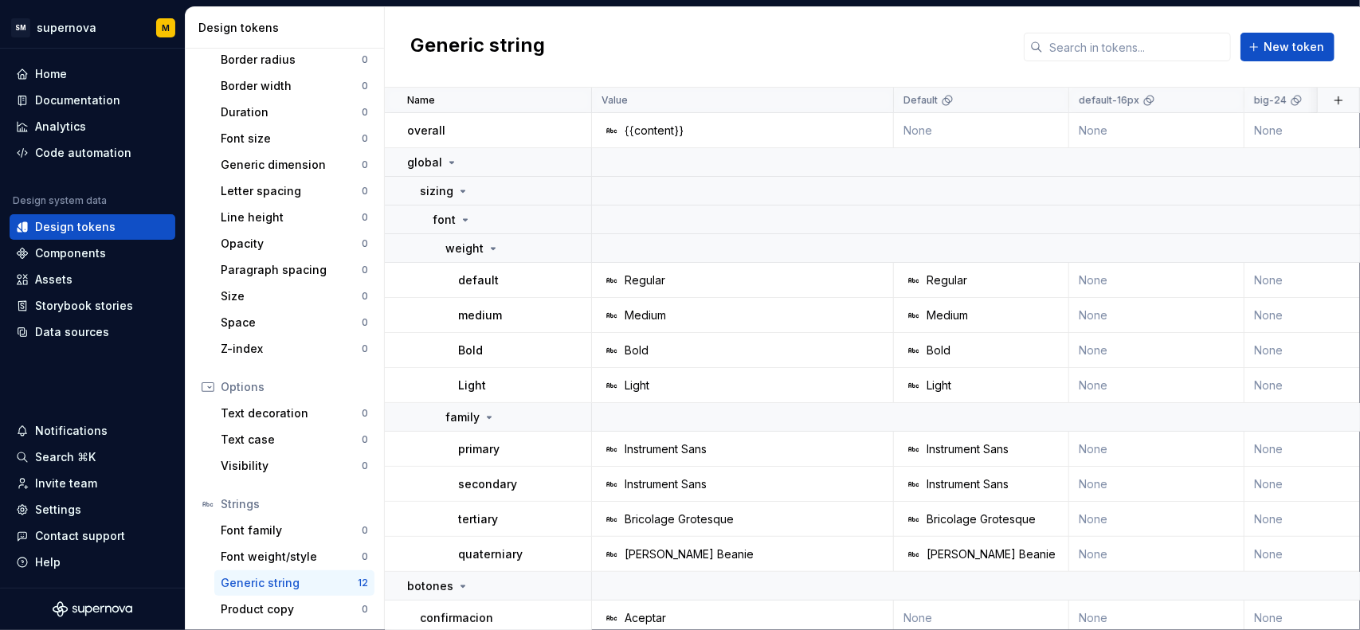
click at [567, 168] on button "button" at bounding box center [570, 162] width 22 height 22
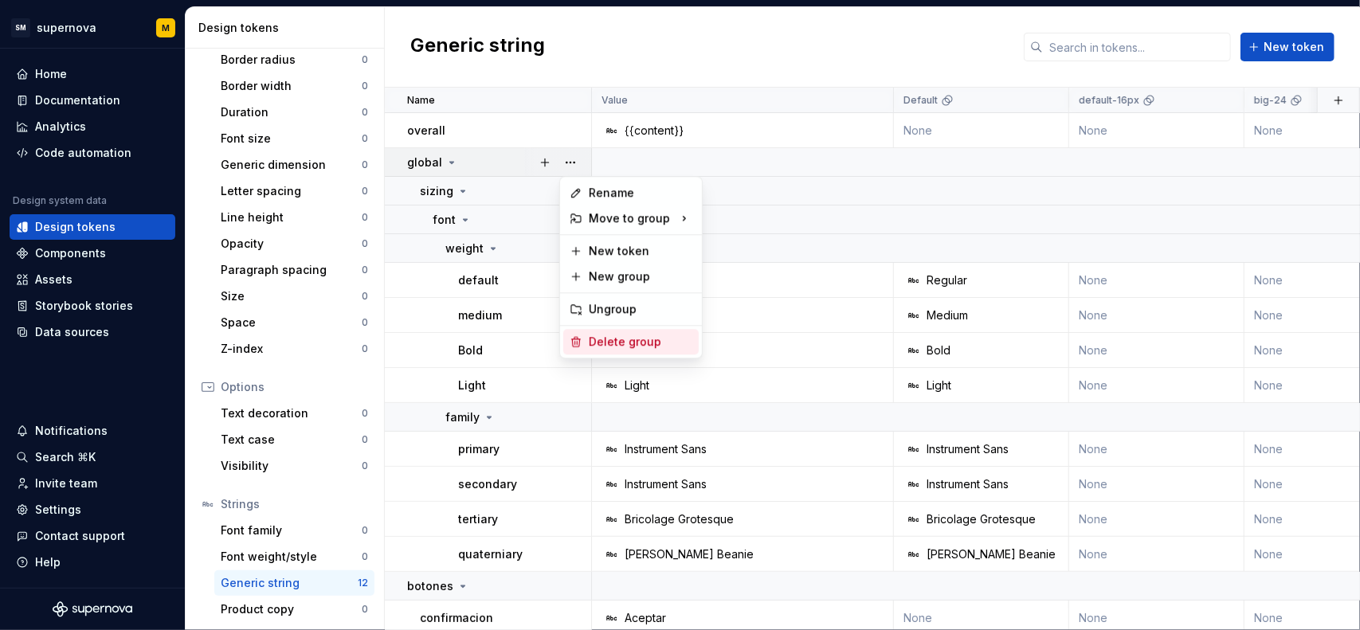
click at [606, 339] on div "Delete group" at bounding box center [641, 342] width 104 height 16
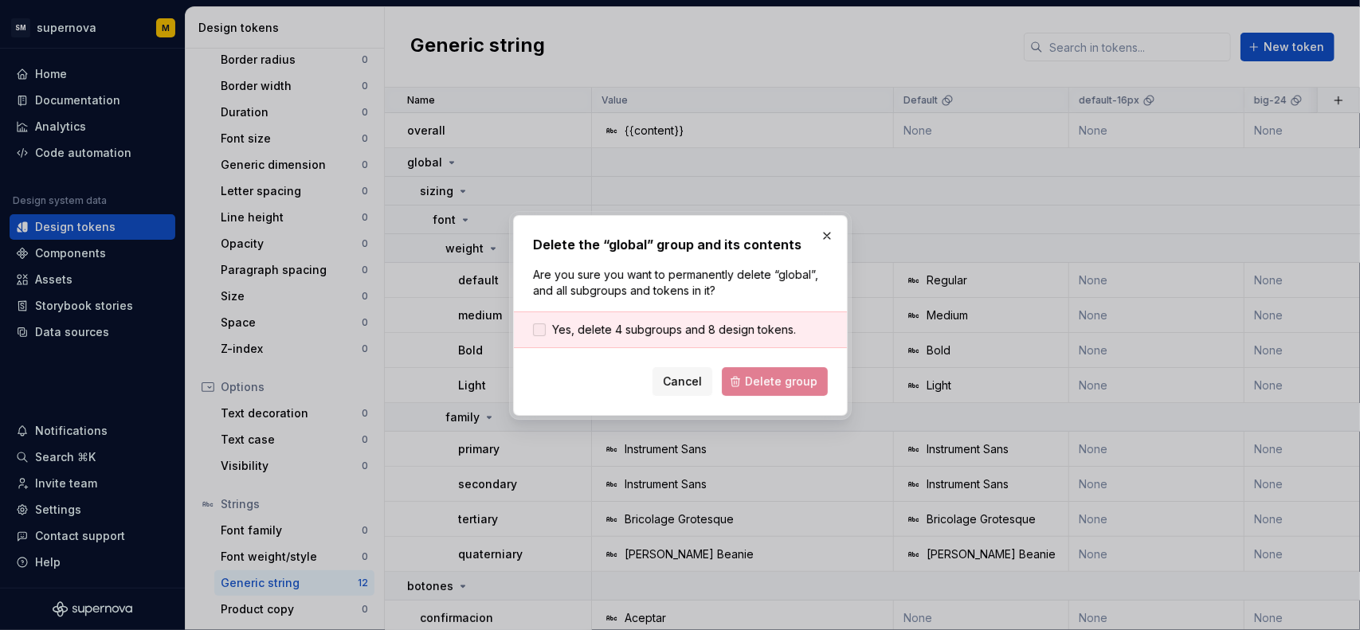
drag, startPoint x: 676, startPoint y: 326, endPoint x: 700, endPoint y: 341, distance: 28.3
click at [681, 326] on span "Yes, delete 4 subgroups and 8 design tokens." at bounding box center [674, 330] width 244 height 16
click at [767, 384] on span "Delete group" at bounding box center [781, 382] width 73 height 16
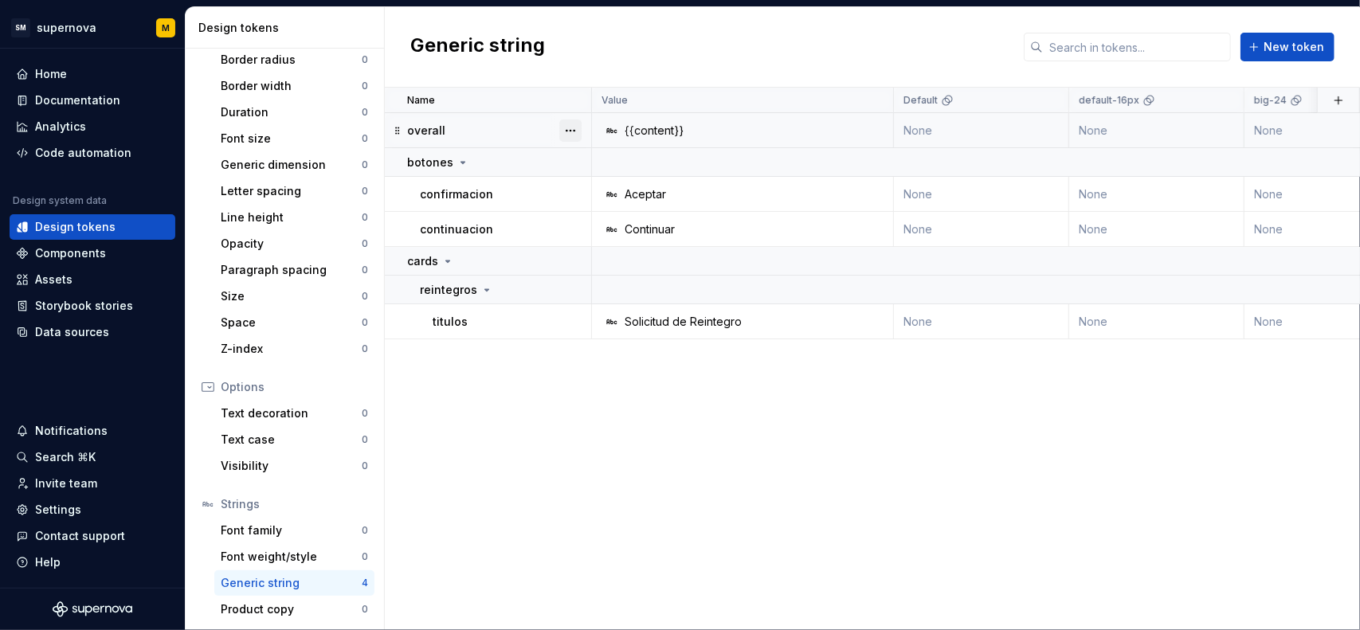
click at [573, 131] on button "button" at bounding box center [570, 131] width 22 height 22
click at [622, 214] on div "Delete token" at bounding box center [641, 219] width 104 height 16
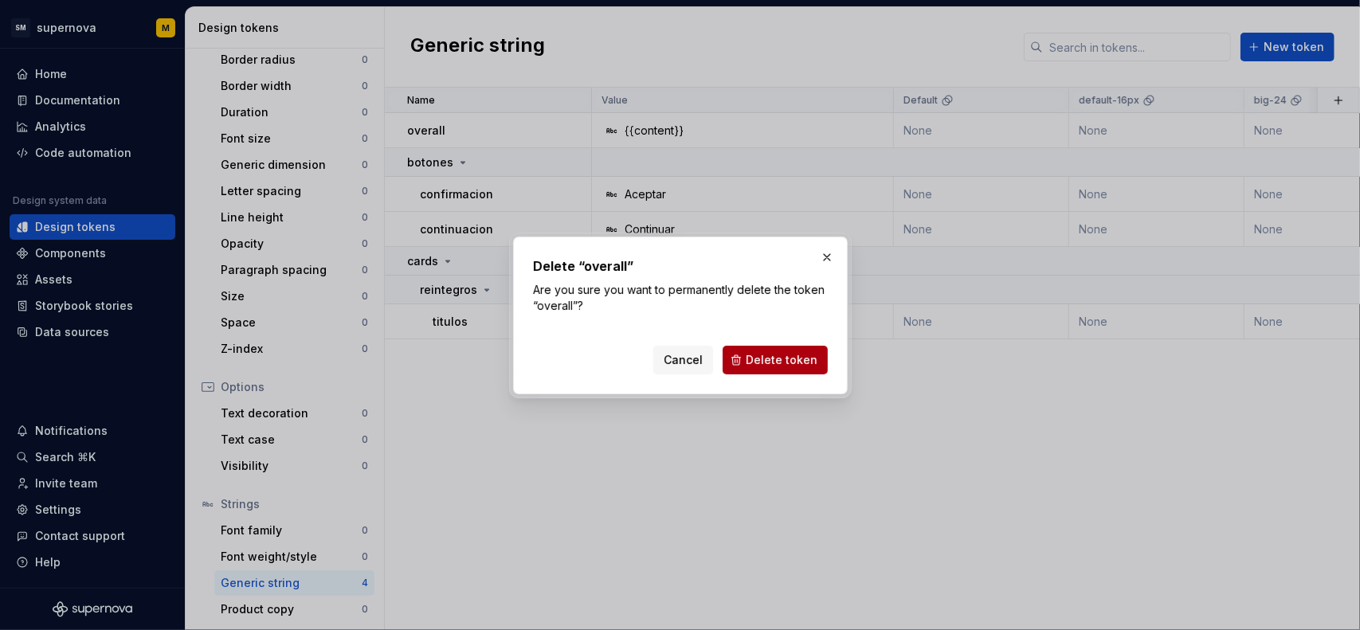
click at [750, 353] on button "Delete token" at bounding box center [775, 360] width 105 height 29
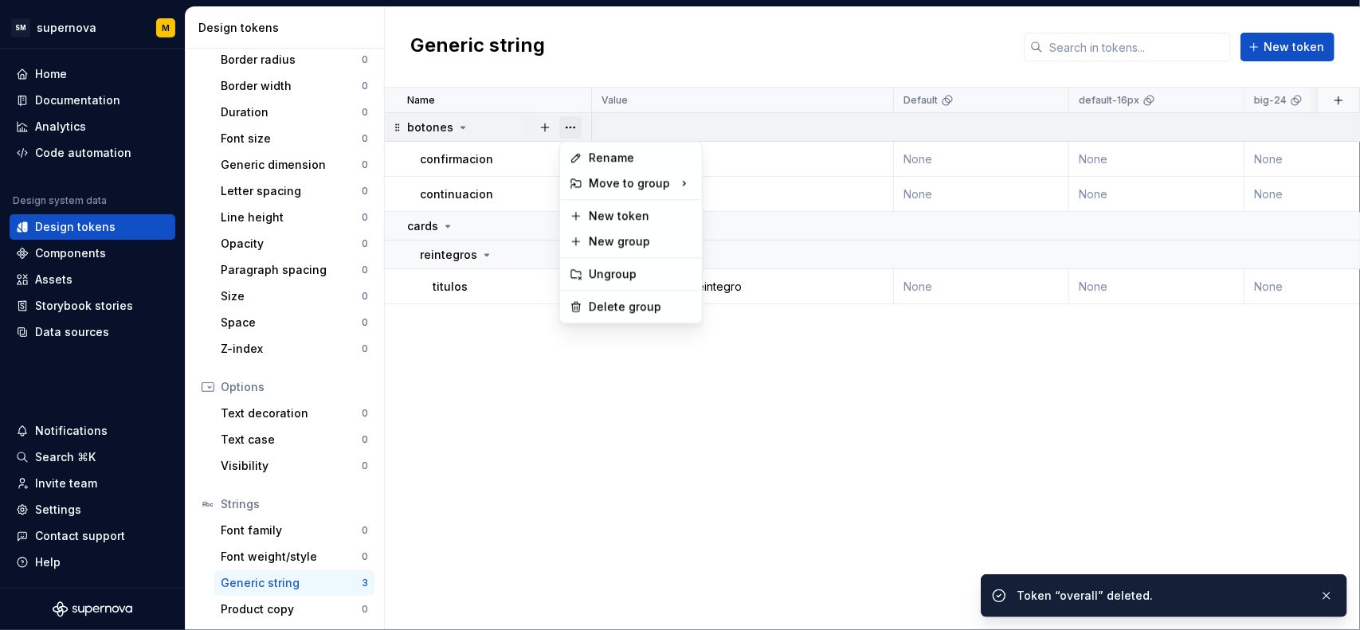
click at [574, 130] on button "button" at bounding box center [570, 127] width 22 height 22
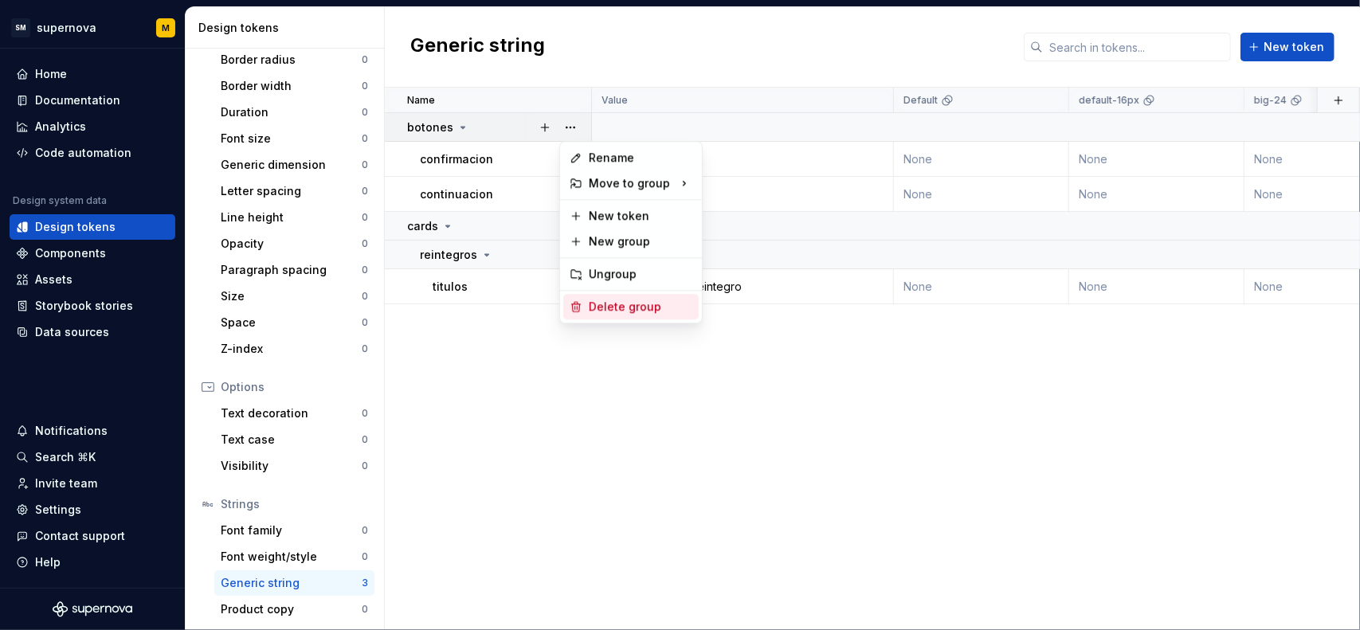
click at [614, 300] on div "Delete group" at bounding box center [641, 307] width 104 height 16
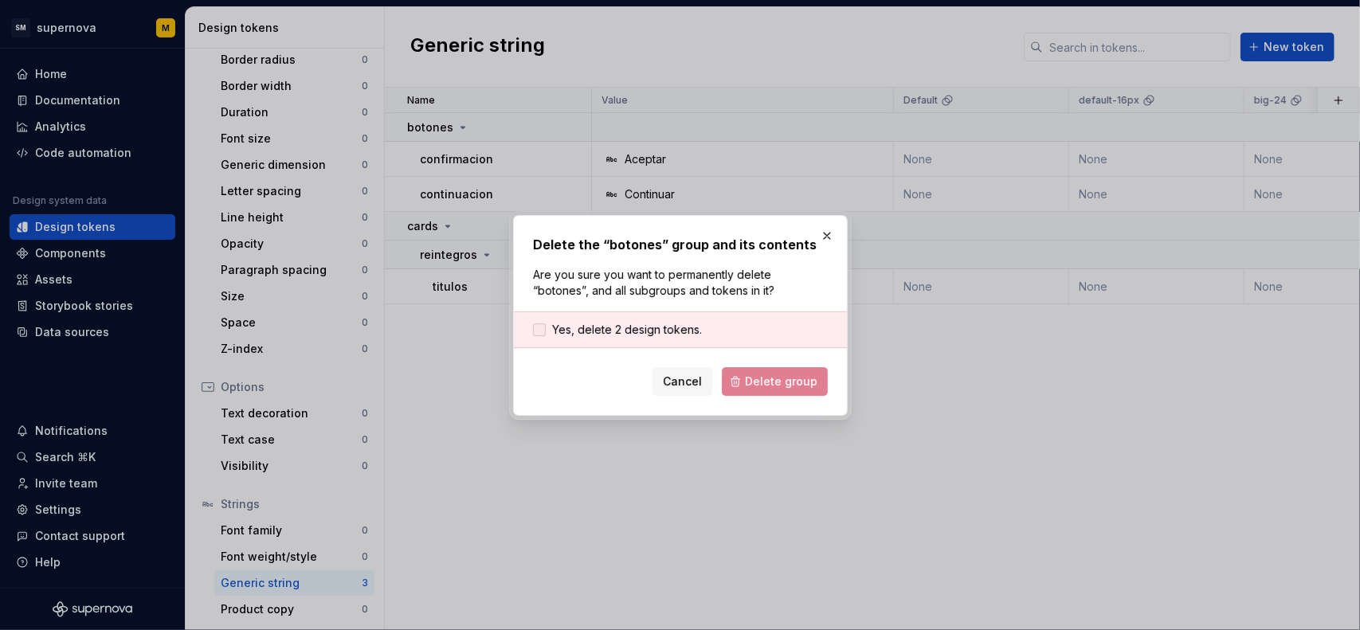
drag, startPoint x: 666, startPoint y: 318, endPoint x: 677, endPoint y: 322, distance: 11.1
click at [668, 320] on div "Yes, delete 2 design tokens." at bounding box center [680, 330] width 333 height 37
click at [684, 325] on span "Yes, delete 2 design tokens." at bounding box center [627, 330] width 150 height 16
click at [769, 385] on span "Delete group" at bounding box center [781, 382] width 73 height 16
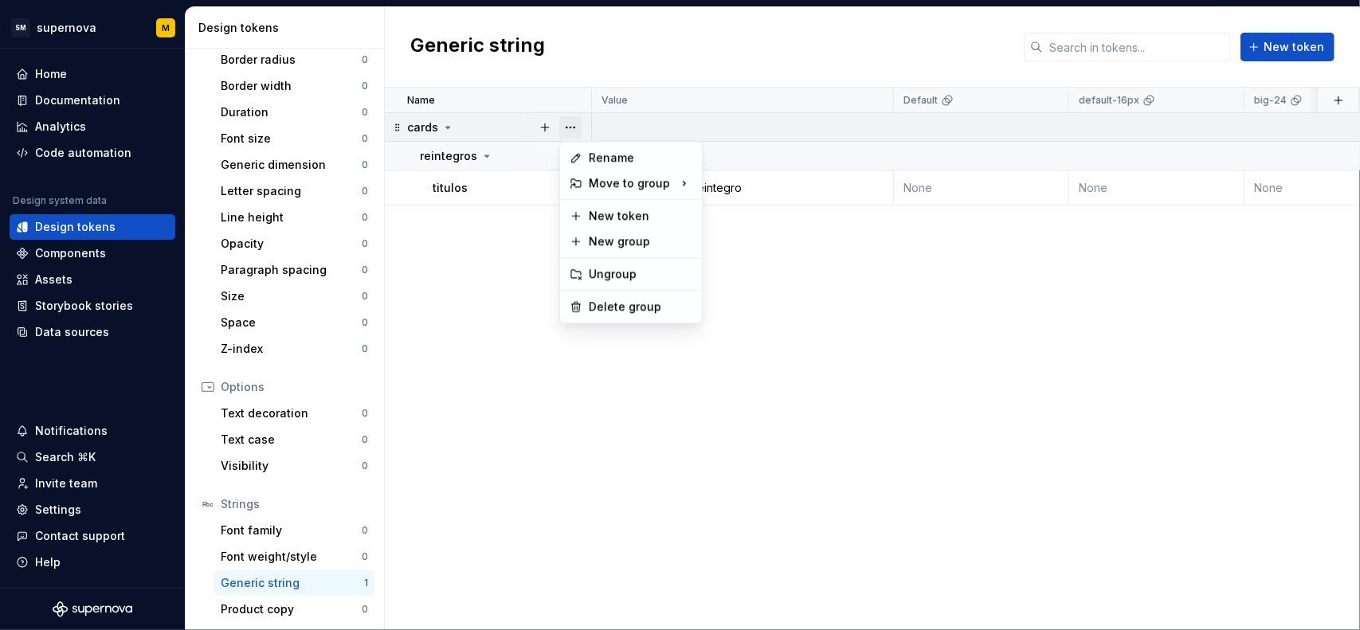
click at [571, 124] on button "button" at bounding box center [570, 127] width 22 height 22
click at [626, 302] on div "Delete group" at bounding box center [641, 307] width 104 height 16
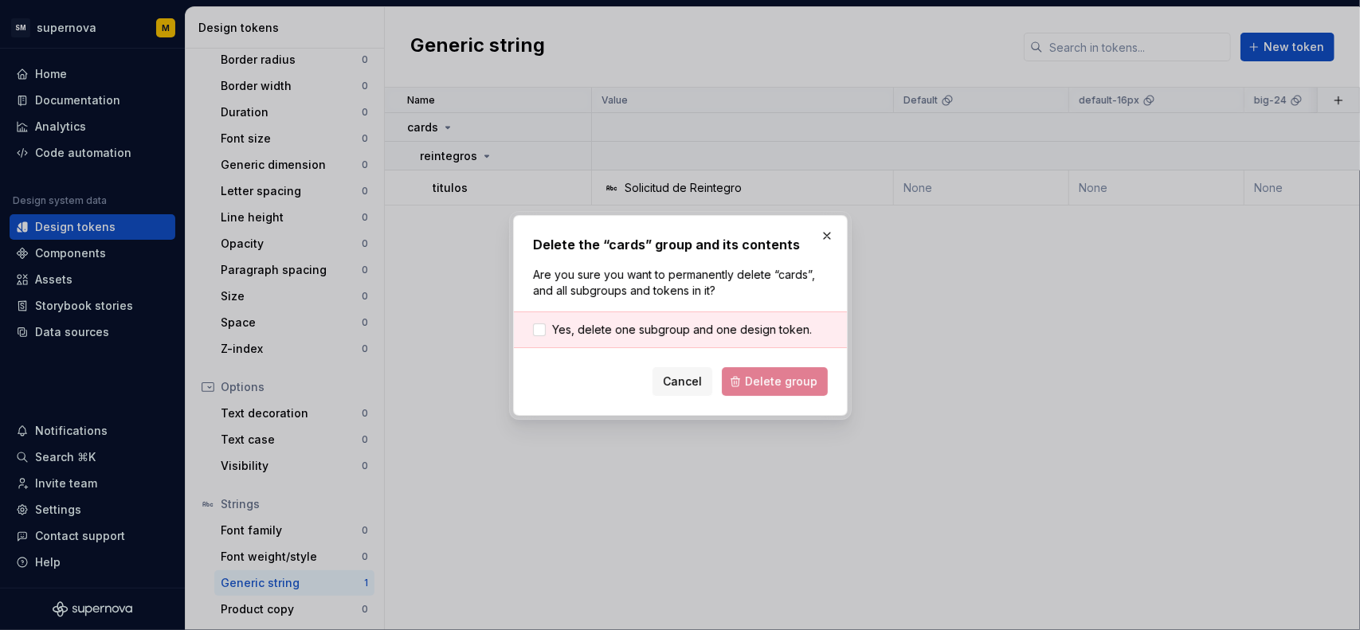
drag, startPoint x: 691, startPoint y: 335, endPoint x: 751, endPoint y: 361, distance: 65.0
click at [695, 337] on span "Yes, delete one subgroup and one design token." at bounding box center [682, 330] width 260 height 16
click at [763, 395] on button "Delete group" at bounding box center [775, 381] width 106 height 29
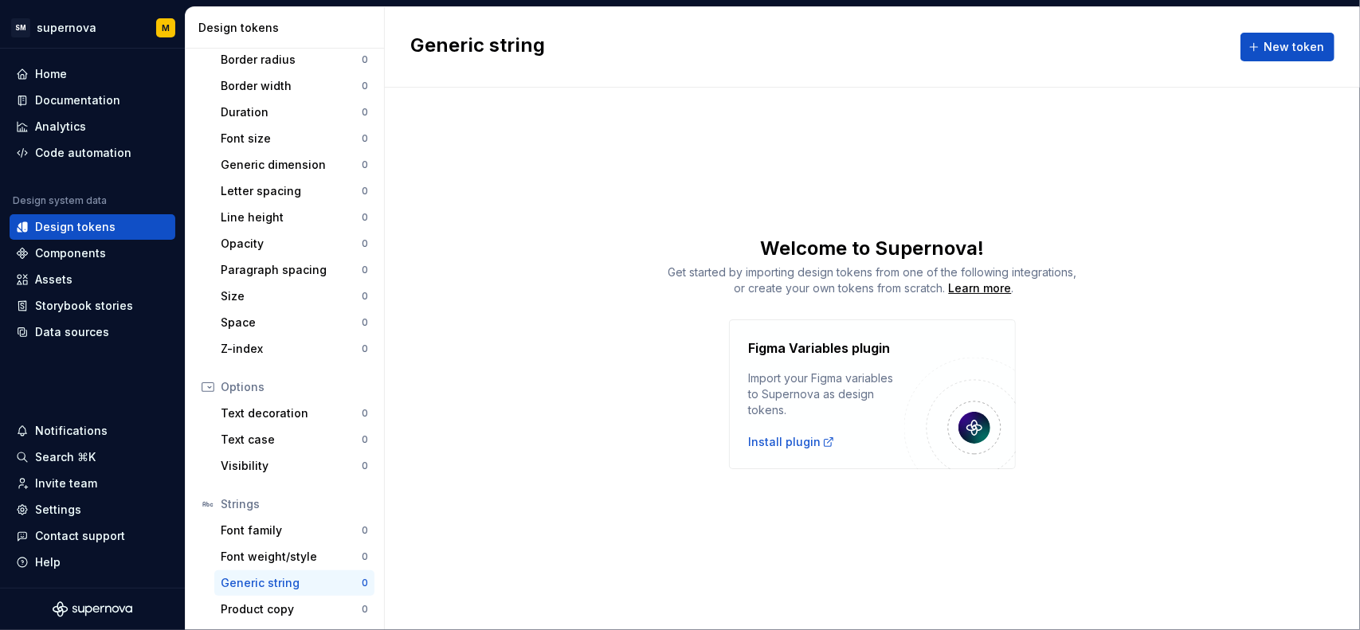
click at [623, 277] on div "Get started by importing design tokens from one of the following integrations, …" at bounding box center [872, 281] width 975 height 32
click at [595, 281] on div "Get started by importing design tokens from one of the following integrations, …" at bounding box center [872, 281] width 975 height 32
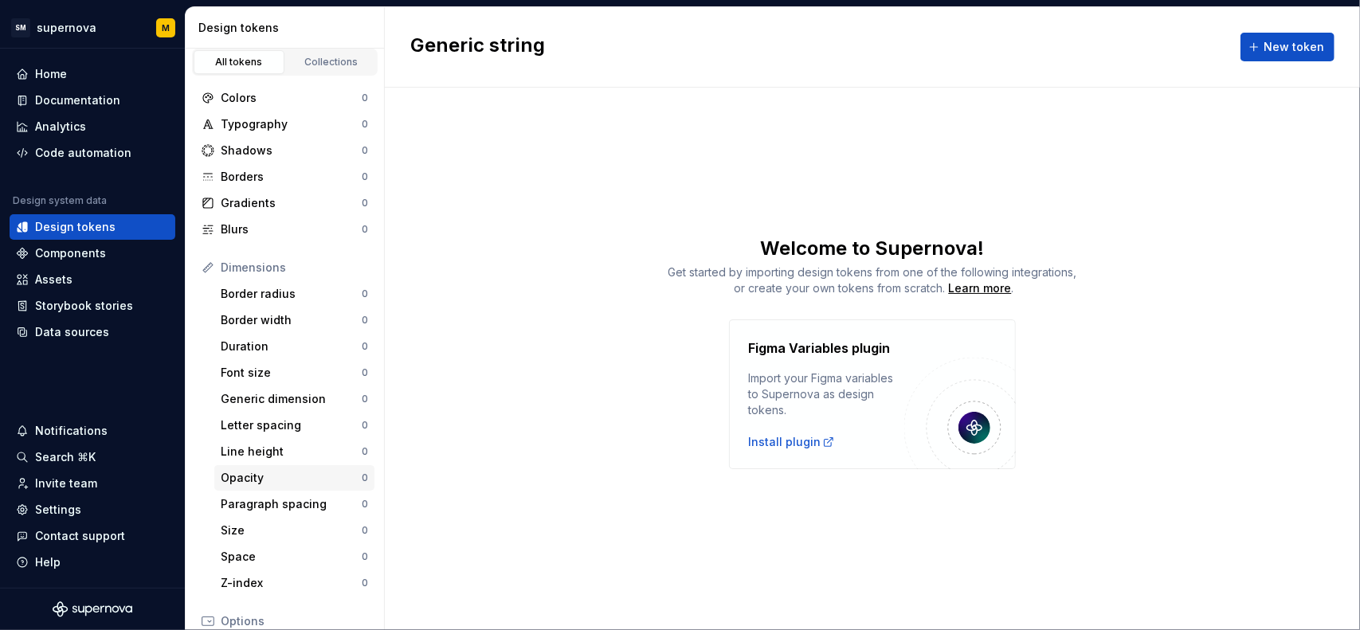
scroll to position [0, 0]
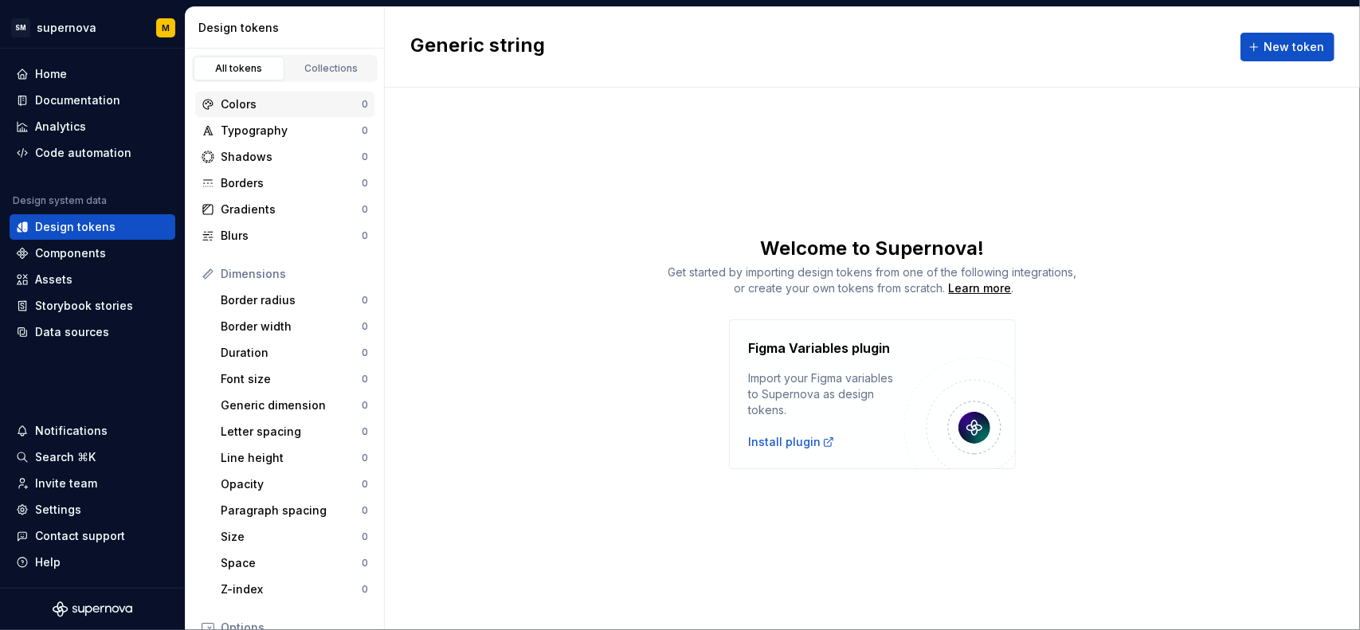
click at [279, 106] on div "Colors" at bounding box center [291, 104] width 141 height 16
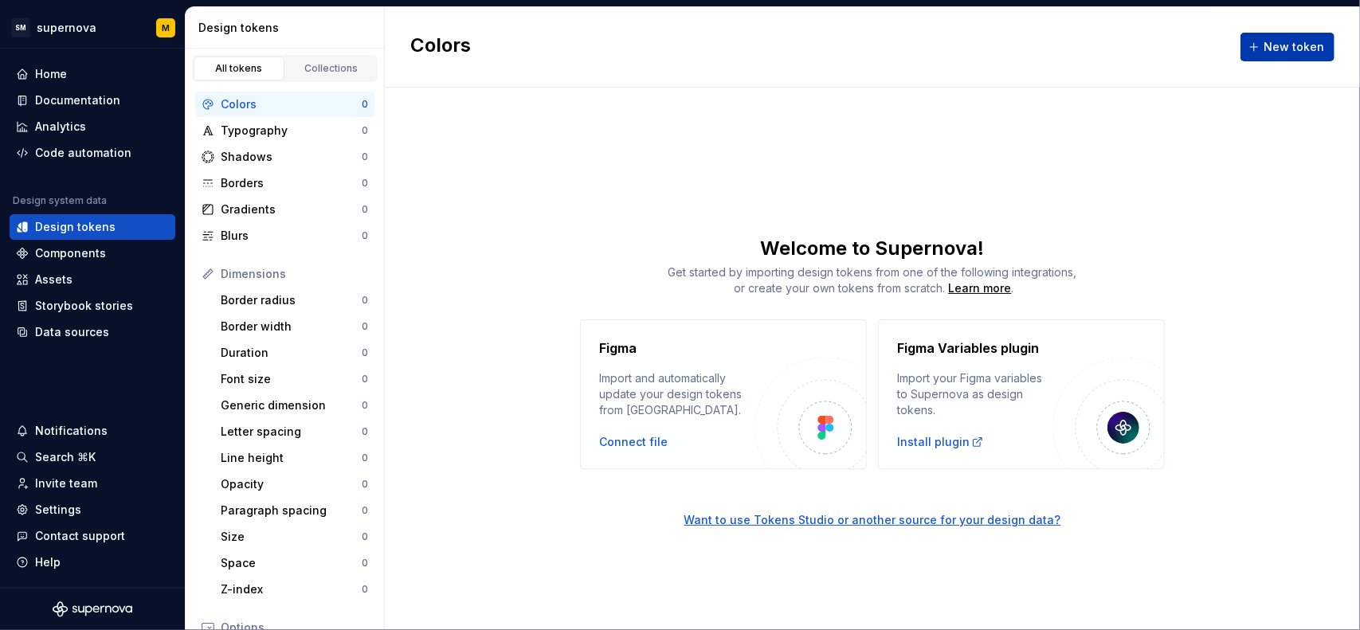
click at [1293, 50] on span "New token" at bounding box center [1294, 47] width 61 height 16
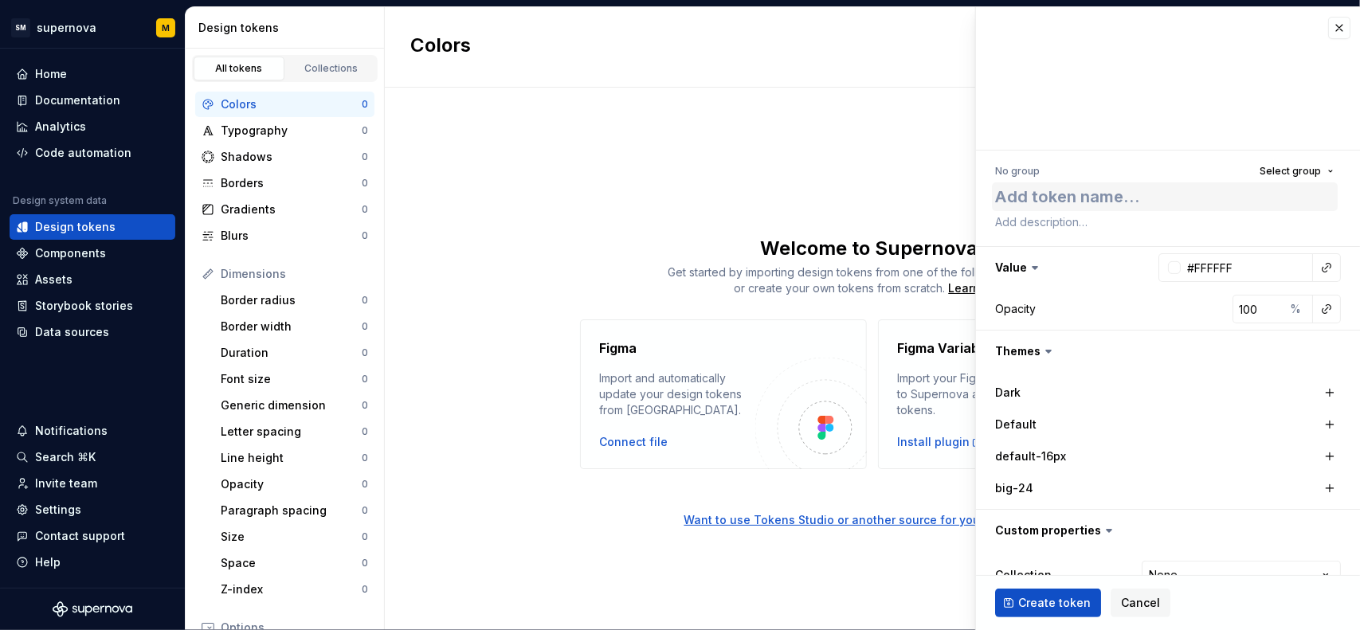
type textarea "*"
type textarea "c"
type textarea "*"
type textarea "b"
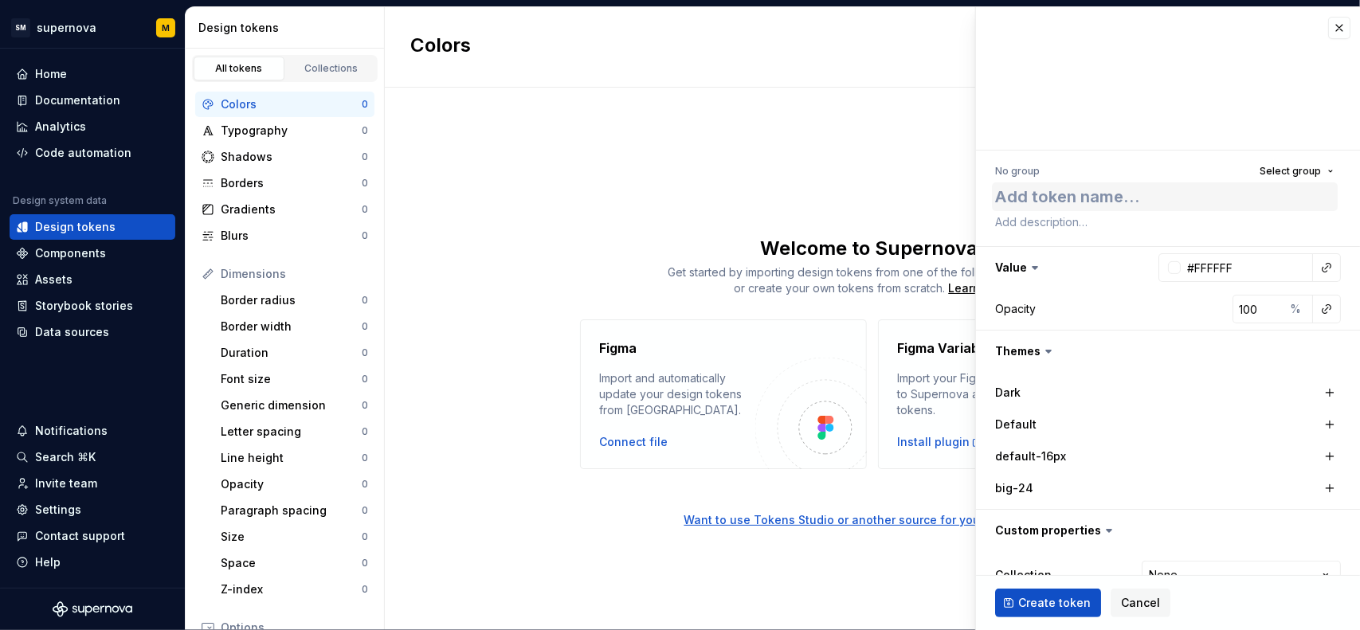
type textarea "*"
type textarea "bl"
type textarea "*"
type textarea "blu"
type textarea "*"
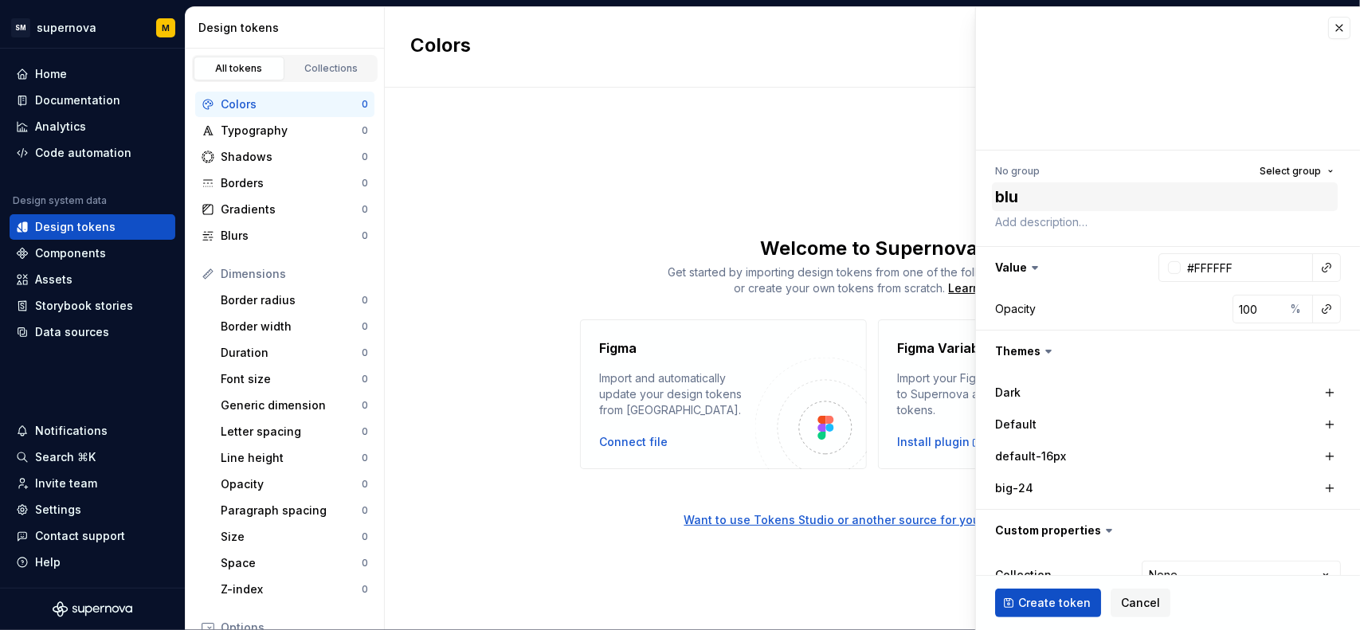
type textarea "blue"
type textarea "*"
type textarea "blue"
click at [1168, 266] on div at bounding box center [1174, 267] width 13 height 13
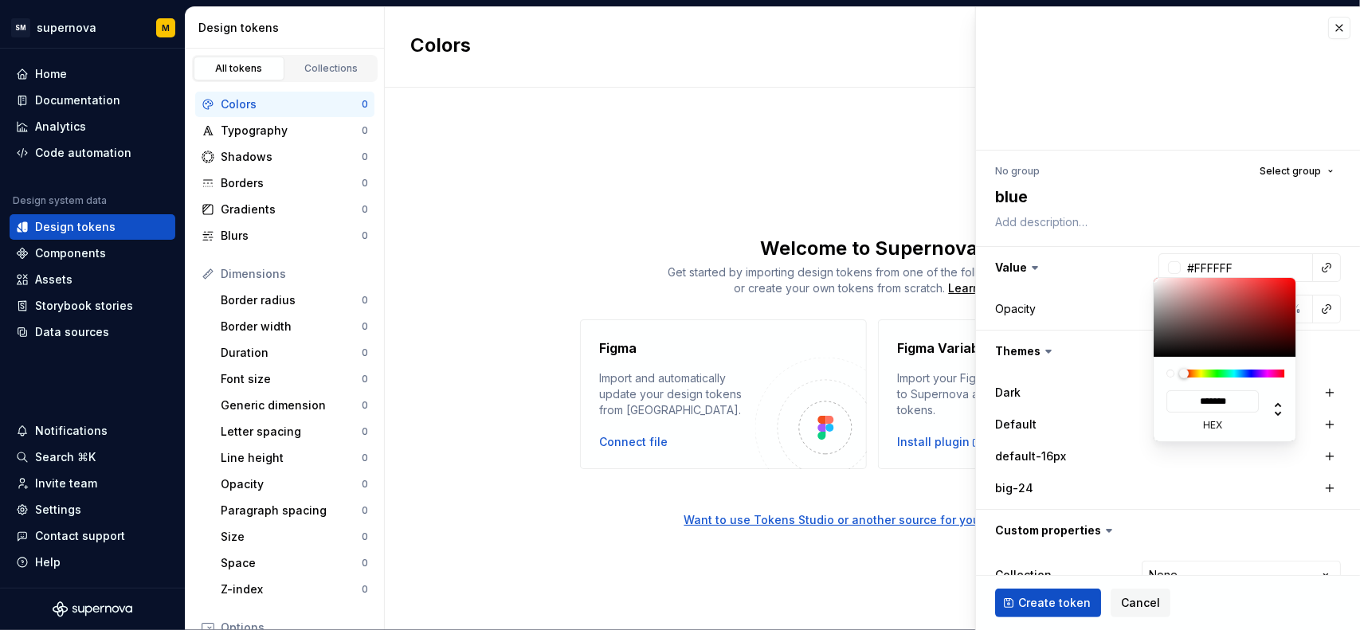
type input "#261313"
type input "*******"
drag, startPoint x: 1225, startPoint y: 345, endPoint x: 1237, endPoint y: 347, distance: 12.1
click at [1226, 345] on div at bounding box center [1225, 317] width 143 height 79
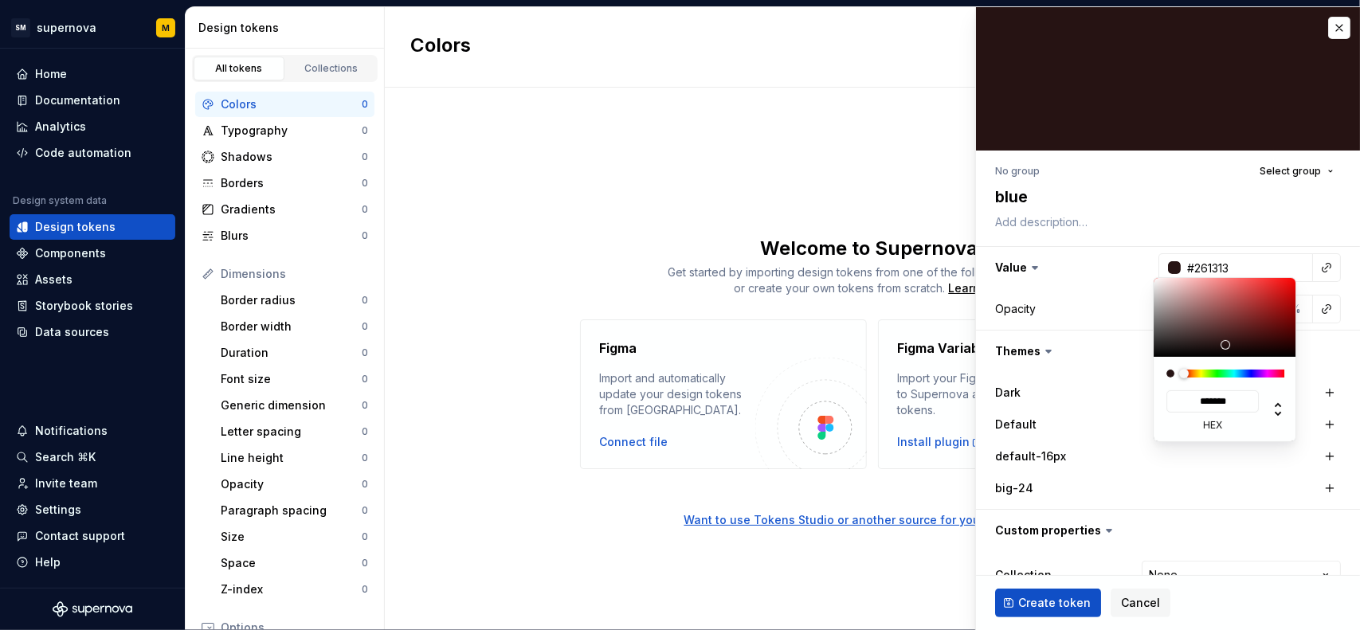
type textarea "*"
click at [1252, 367] on div "******* hex" at bounding box center [1225, 399] width 143 height 84
type input "#131326"
type input "*******"
type textarea "*"
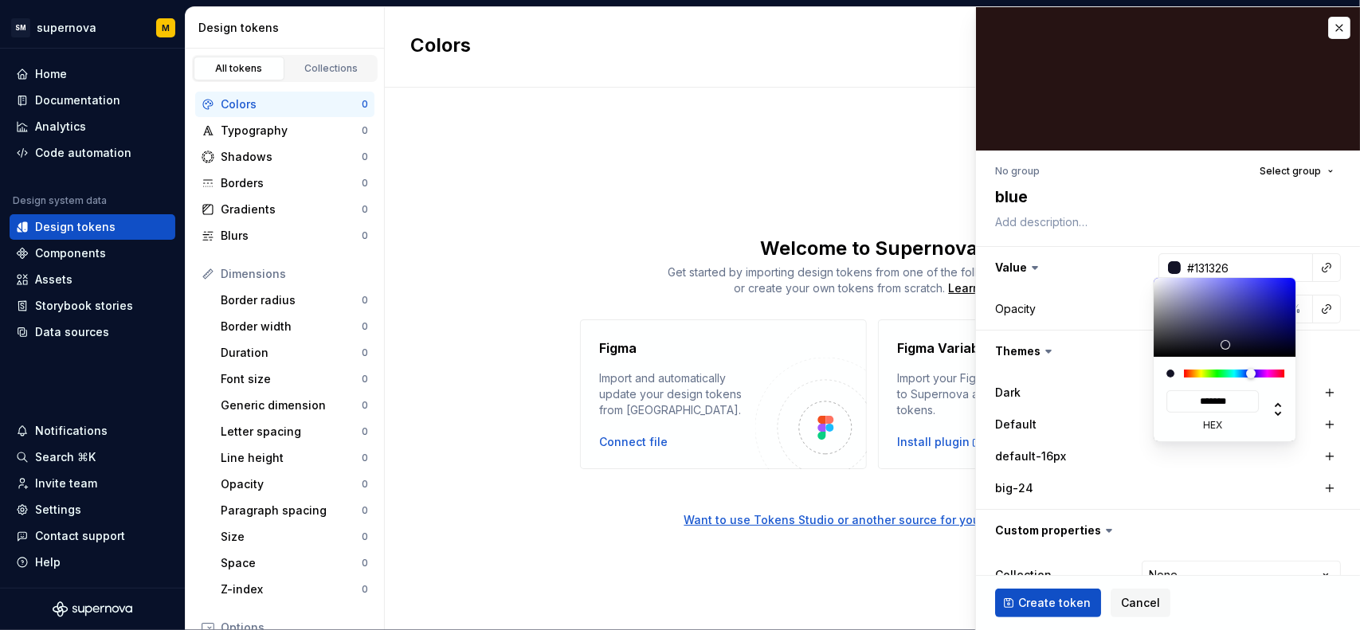
click at [1251, 371] on div at bounding box center [1234, 374] width 100 height 8
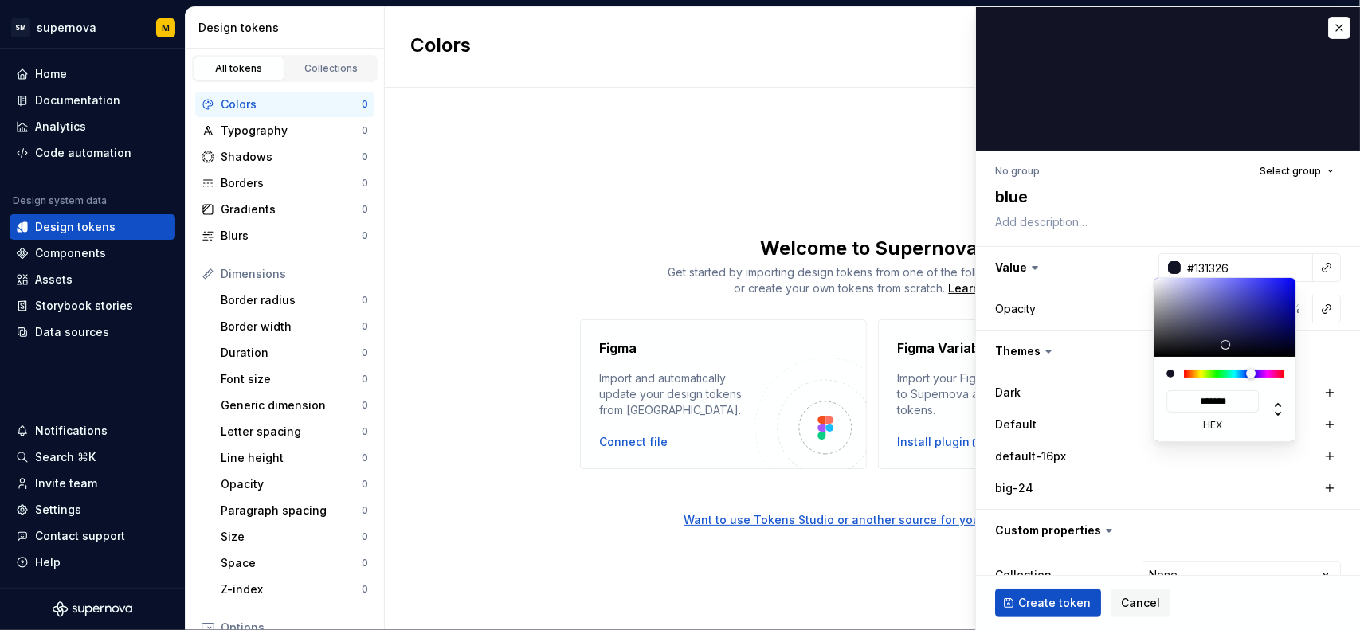
type input "#292995"
type input "*******"
click at [1257, 311] on div at bounding box center [1225, 317] width 143 height 79
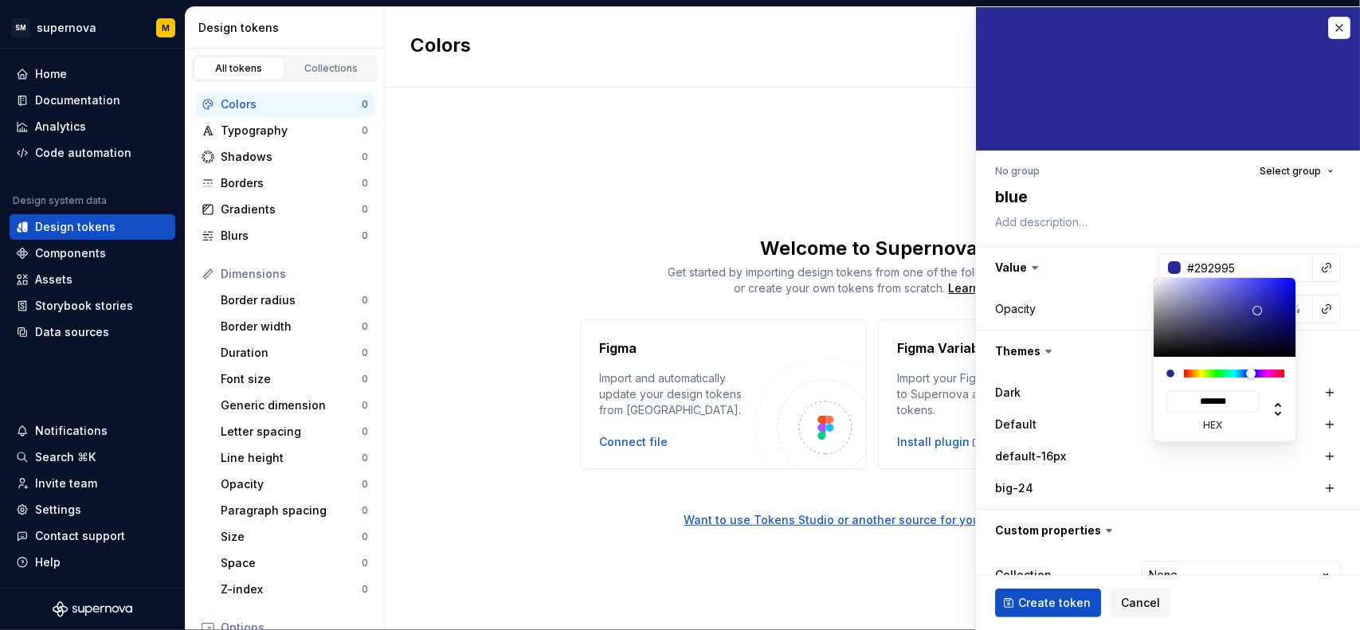
click at [1152, 197] on html "SM supernova M Home Documentation Analytics Code automation Design system data …" at bounding box center [680, 315] width 1360 height 630
click at [1069, 594] on html "SM supernova M Home Documentation Analytics Code automation Design system data …" at bounding box center [680, 315] width 1360 height 630
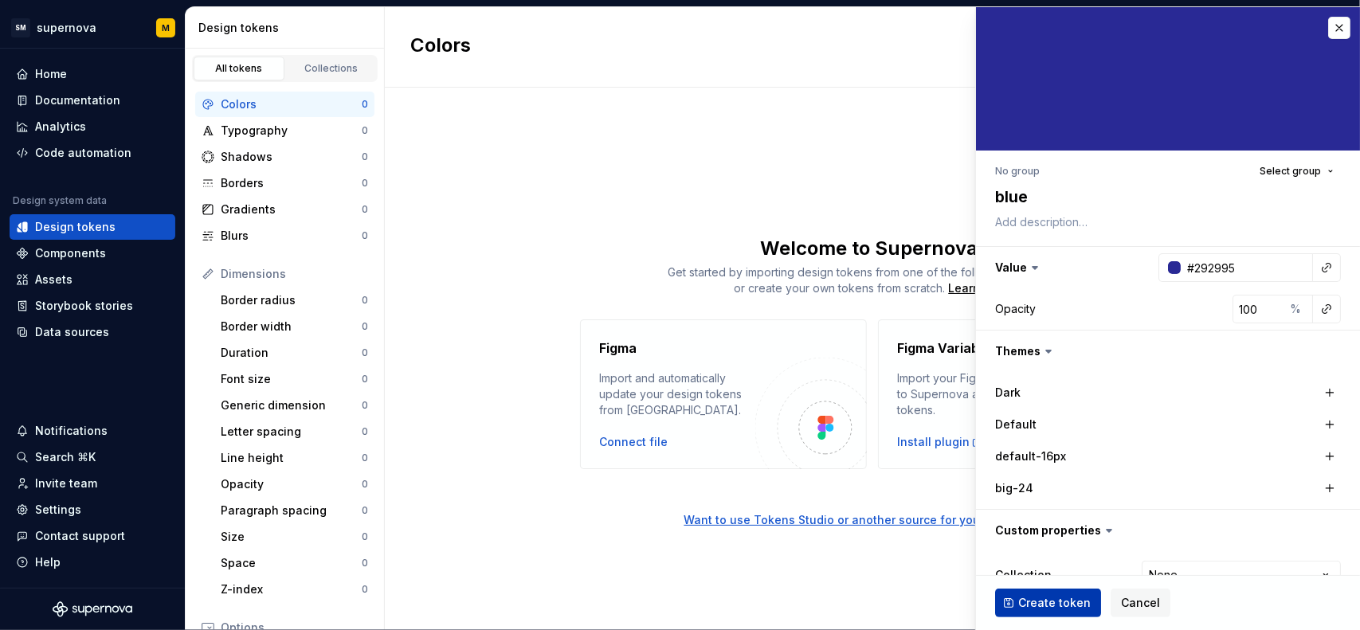
click at [1060, 606] on span "Create token" at bounding box center [1054, 603] width 73 height 16
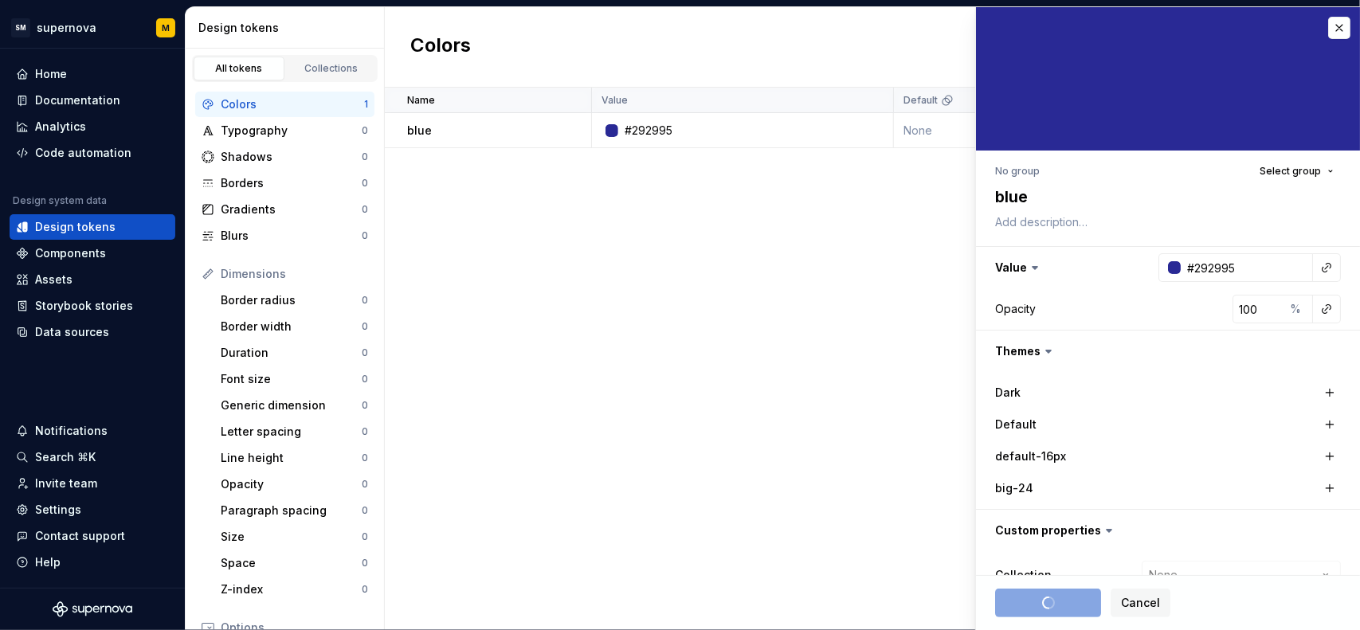
type textarea "*"
type input "#FFFFFF"
type textarea "*"
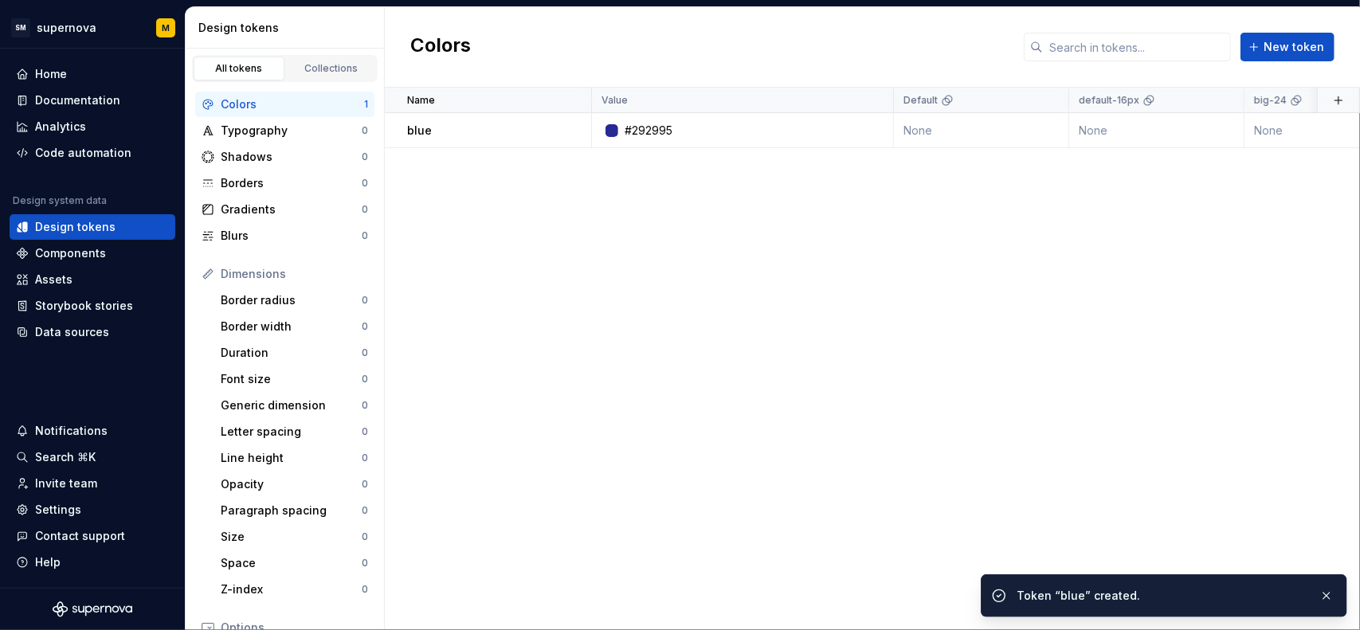
click at [634, 289] on div "Name Value Default default-16px big-24 Collection Dark Token set Description La…" at bounding box center [872, 359] width 975 height 543
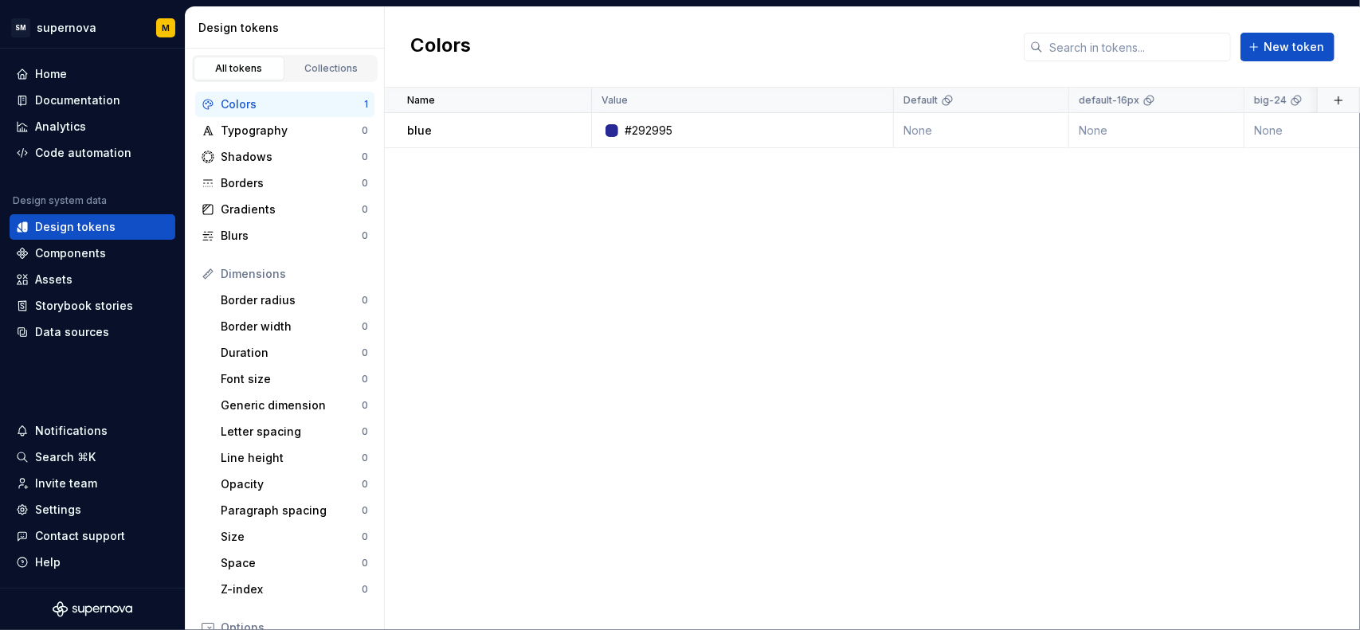
click at [741, 349] on div "Name Value Default default-16px big-24 Collection Dark Token set Description La…" at bounding box center [872, 359] width 975 height 543
drag, startPoint x: 430, startPoint y: 135, endPoint x: 406, endPoint y: 162, distance: 36.1
click at [406, 162] on div "Name Value Default default-16px big-24 Collection Dark Token set Description La…" at bounding box center [872, 359] width 975 height 543
click at [576, 127] on button "button" at bounding box center [570, 131] width 22 height 22
click at [471, 210] on html "SM supernova M Home Documentation Analytics Code automation Design system data …" at bounding box center [680, 315] width 1360 height 630
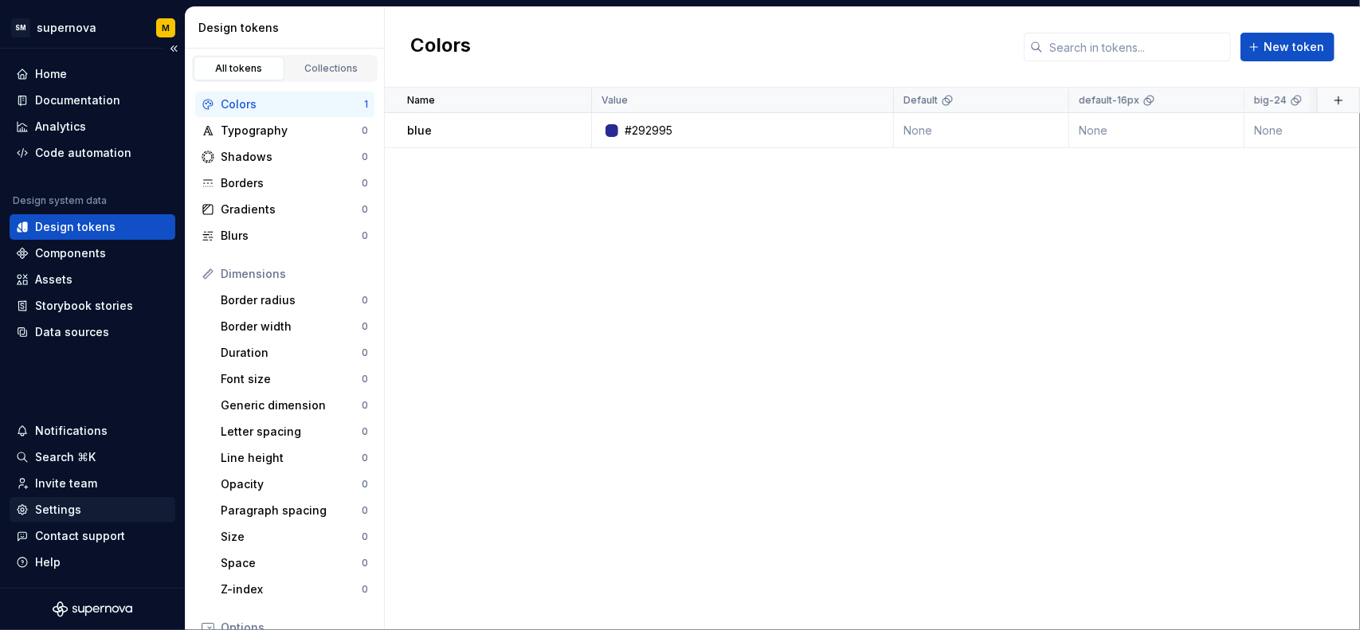
click at [69, 509] on div "Settings" at bounding box center [58, 510] width 46 height 16
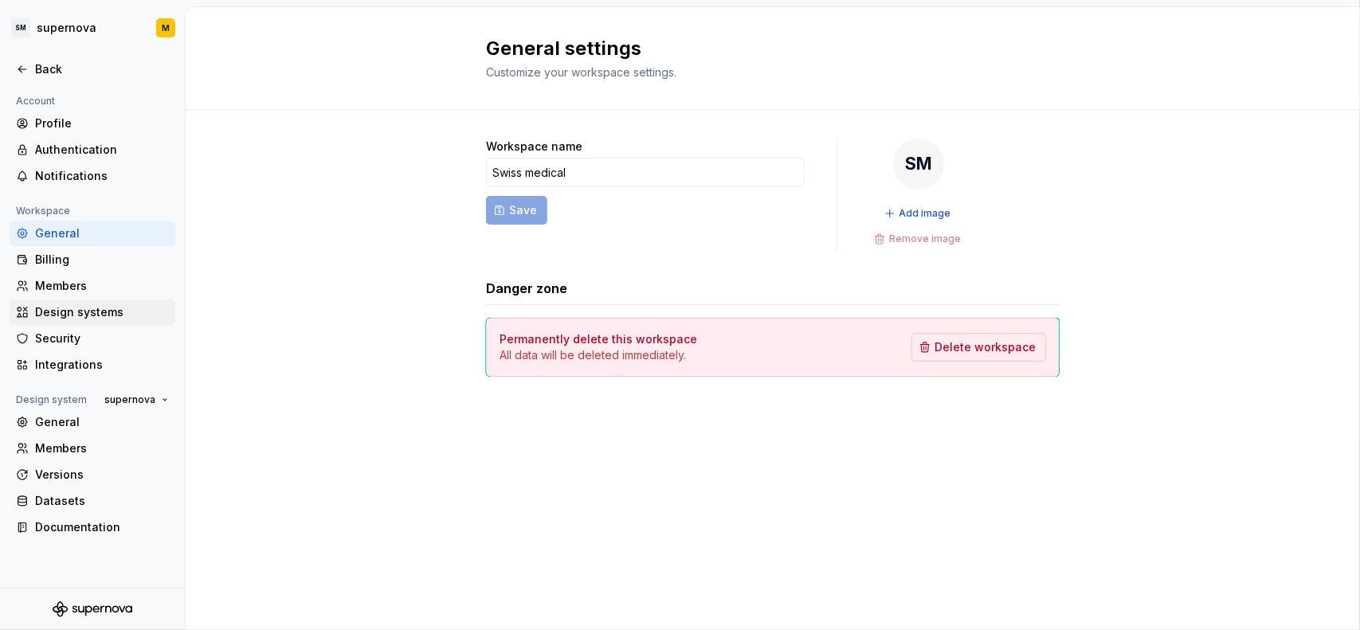
click at [96, 308] on div "Design systems" at bounding box center [102, 312] width 134 height 16
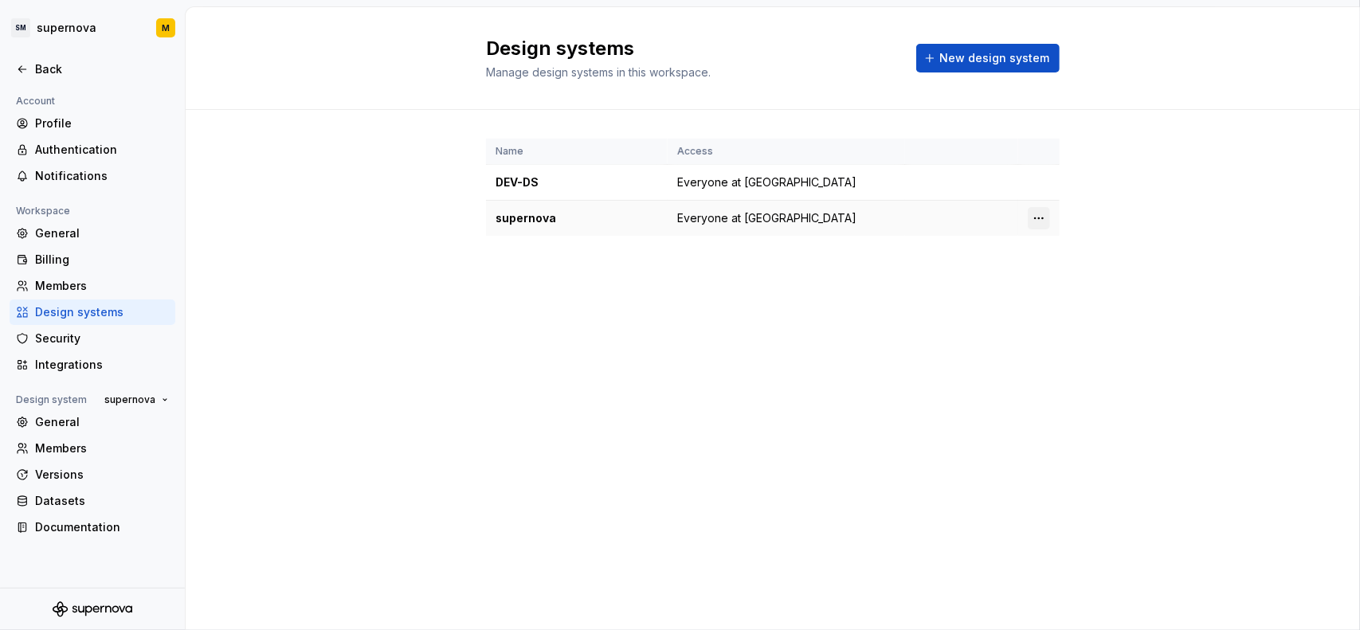
click at [1042, 222] on html "SM supernova M Back Account Profile Authentication Notifications Workspace Gene…" at bounding box center [680, 315] width 1360 height 630
click at [1032, 187] on html "SM supernova M Back Account Profile Authentication Notifications Workspace Gene…" at bounding box center [680, 315] width 1360 height 630
click at [1031, 187] on html "SM supernova M Back Account Profile Authentication Notifications Workspace Gene…" at bounding box center [680, 315] width 1360 height 630
click at [1053, 233] on div "Design system settings" at bounding box center [1123, 239] width 183 height 26
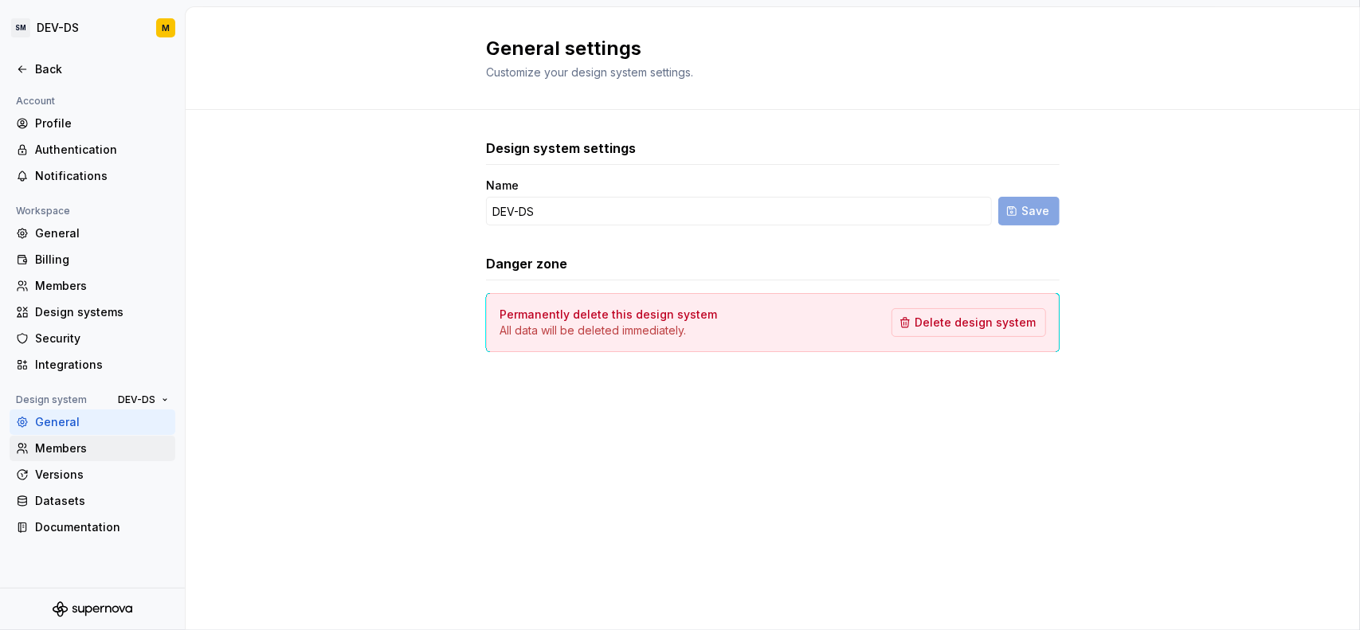
click at [111, 445] on div "Members" at bounding box center [102, 449] width 134 height 16
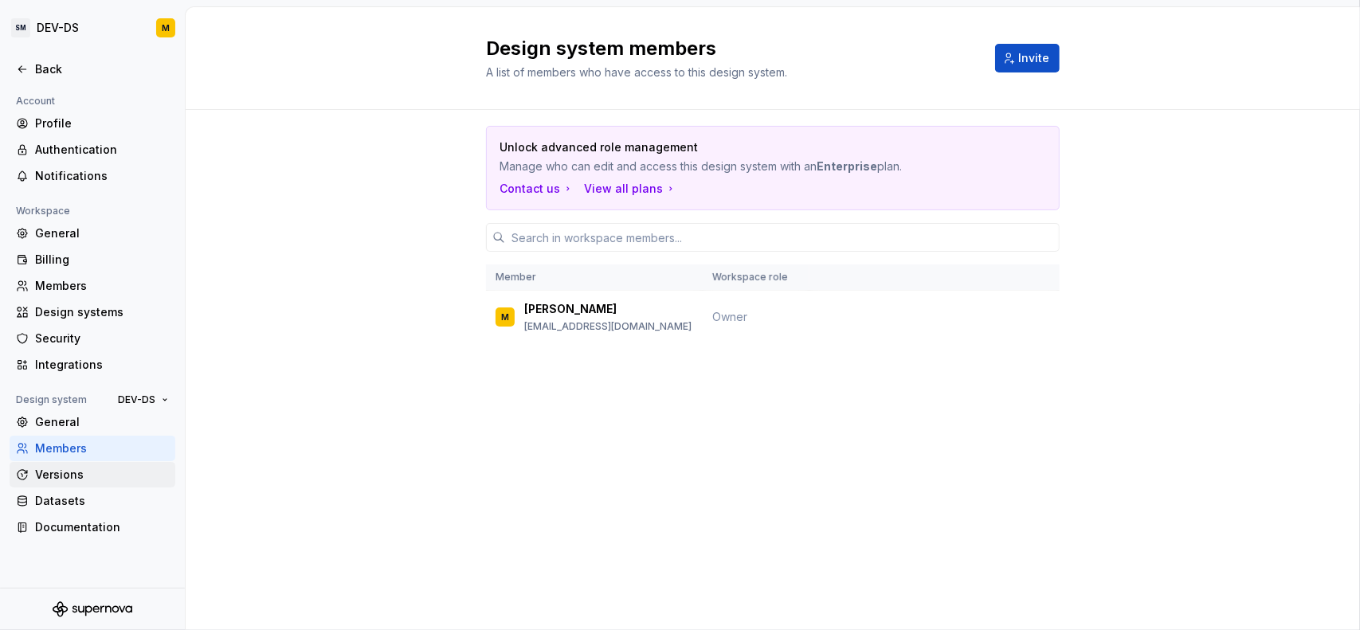
click at [91, 474] on div "Versions" at bounding box center [102, 475] width 134 height 16
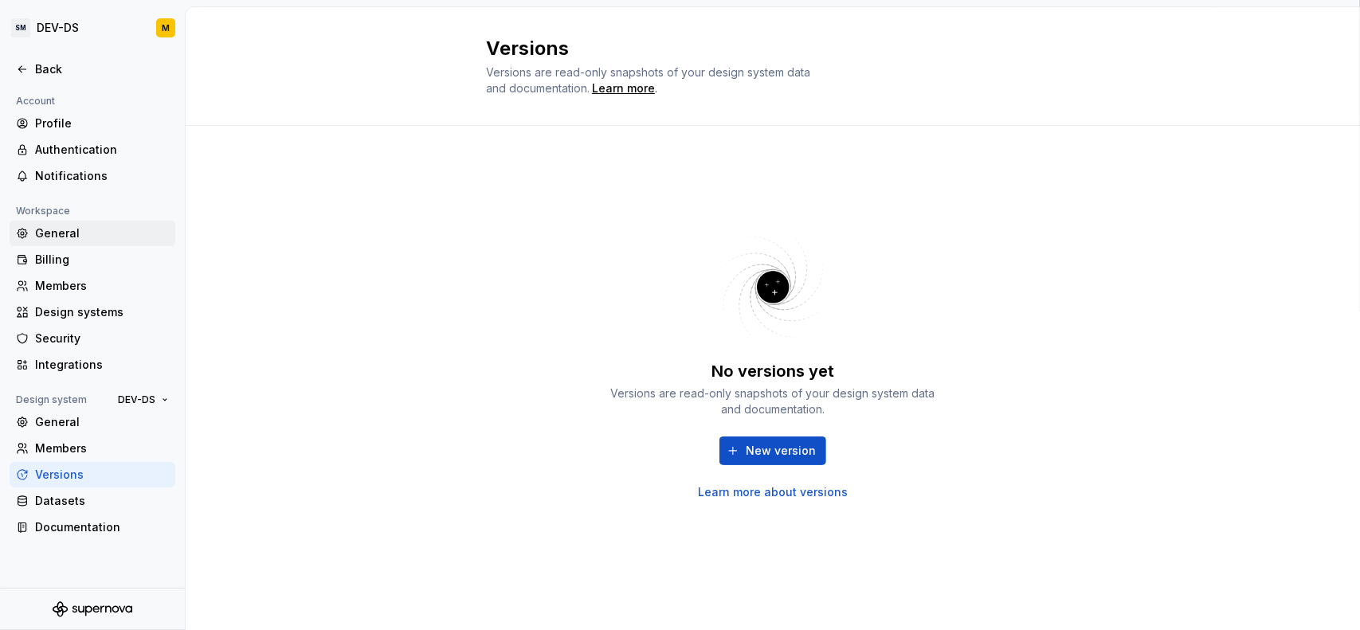
click at [72, 235] on div "General" at bounding box center [102, 234] width 134 height 16
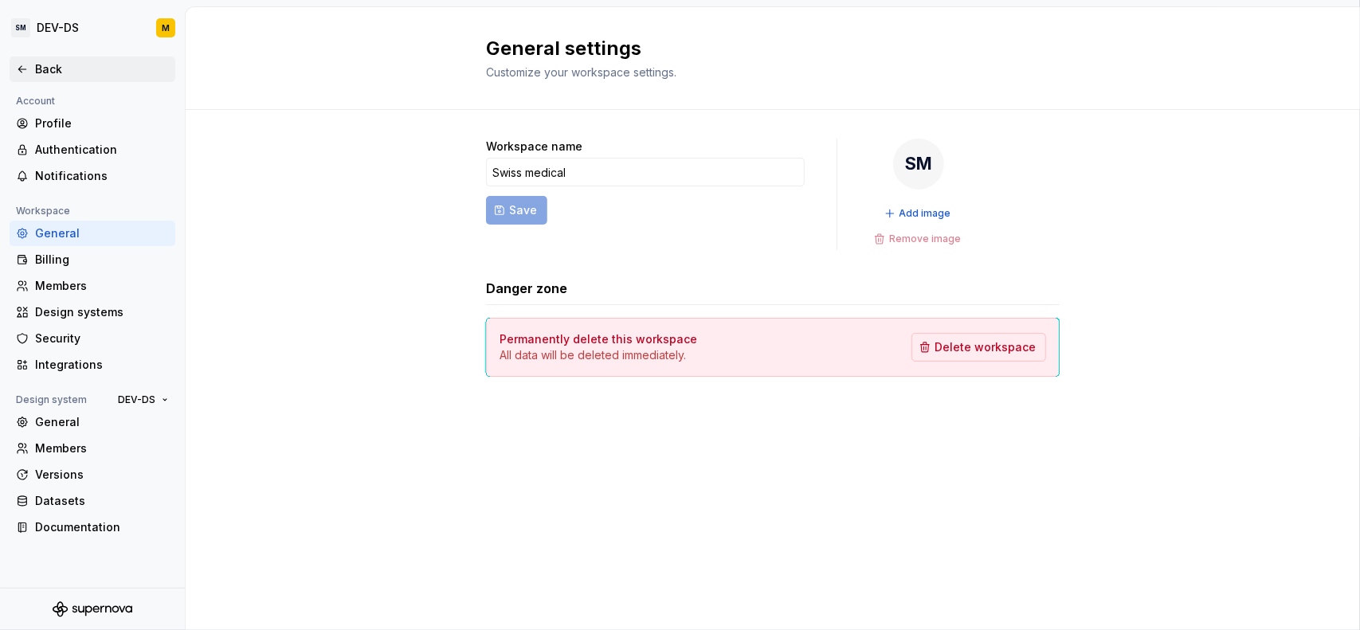
click at [70, 71] on div "Back" at bounding box center [102, 69] width 134 height 16
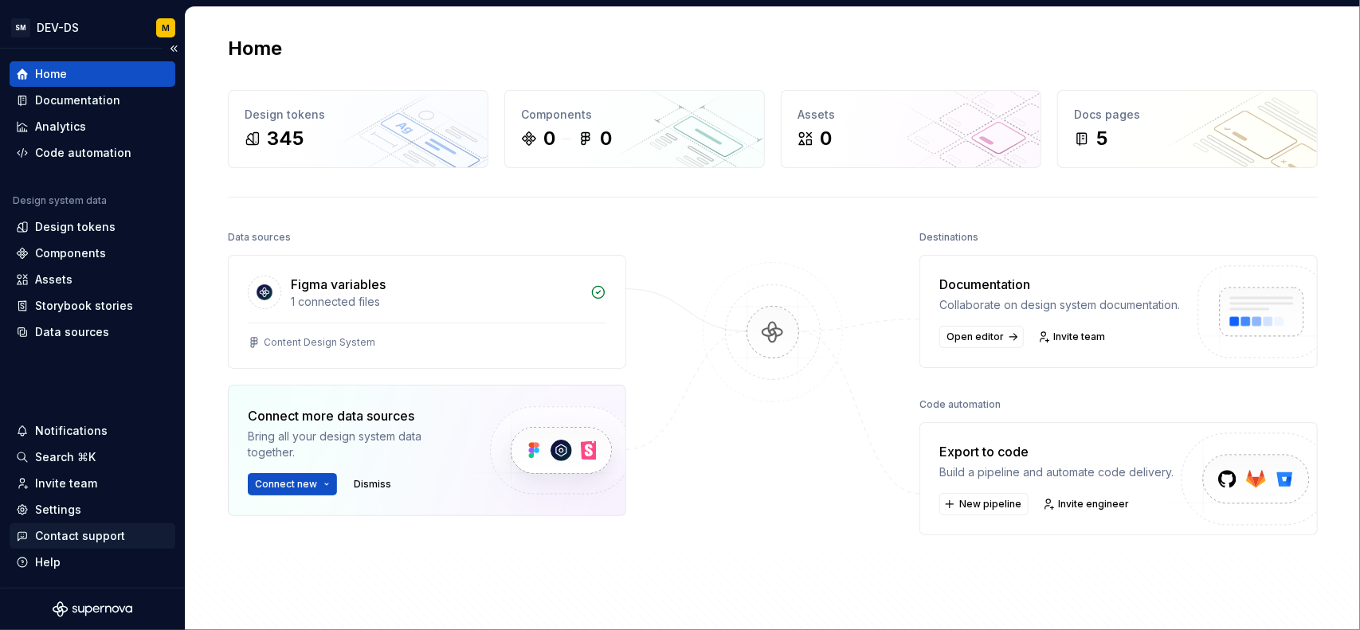
click at [83, 539] on div "Contact support" at bounding box center [80, 536] width 90 height 16
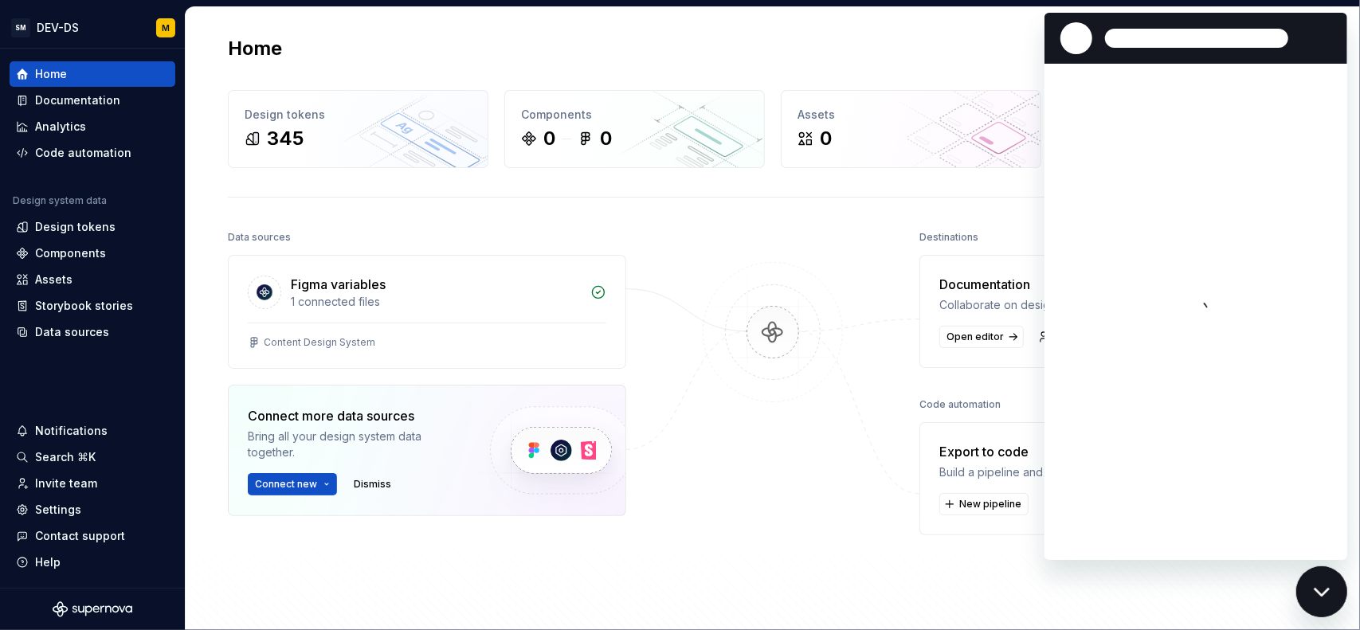
click at [945, 42] on div "Home" at bounding box center [773, 49] width 1090 height 26
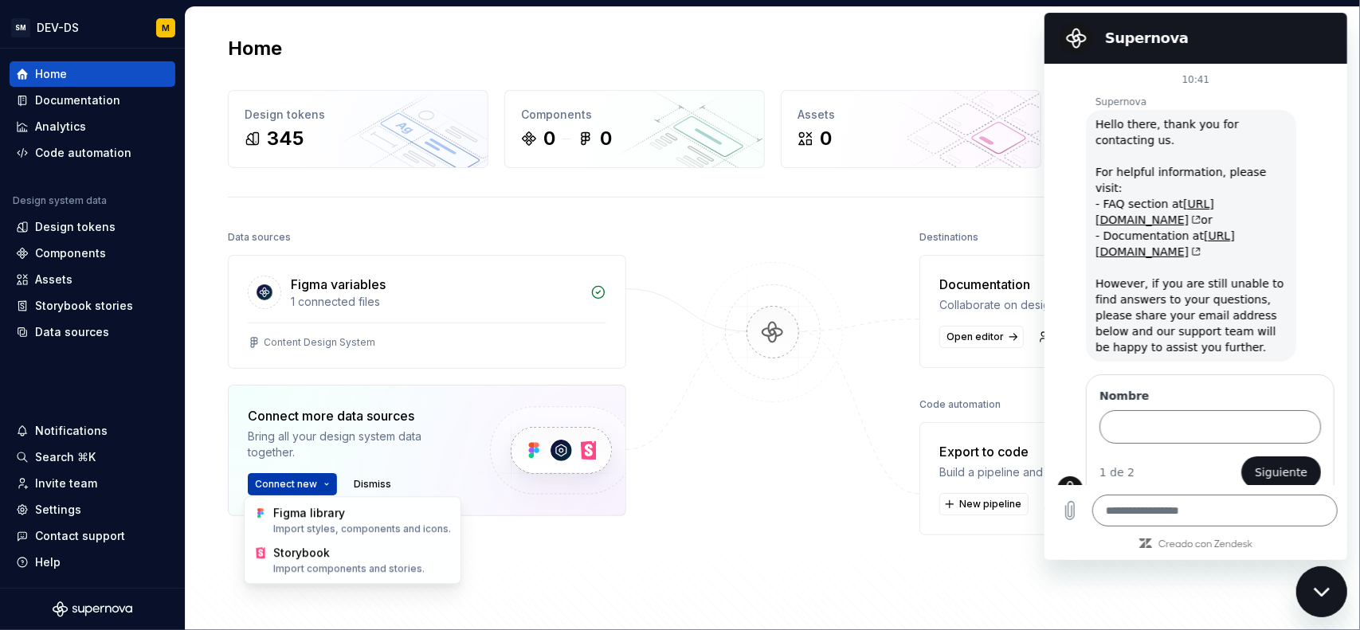
click at [301, 485] on html "SM DEV-DS M Home Documentation Analytics Code automation Design system data Des…" at bounding box center [680, 315] width 1360 height 630
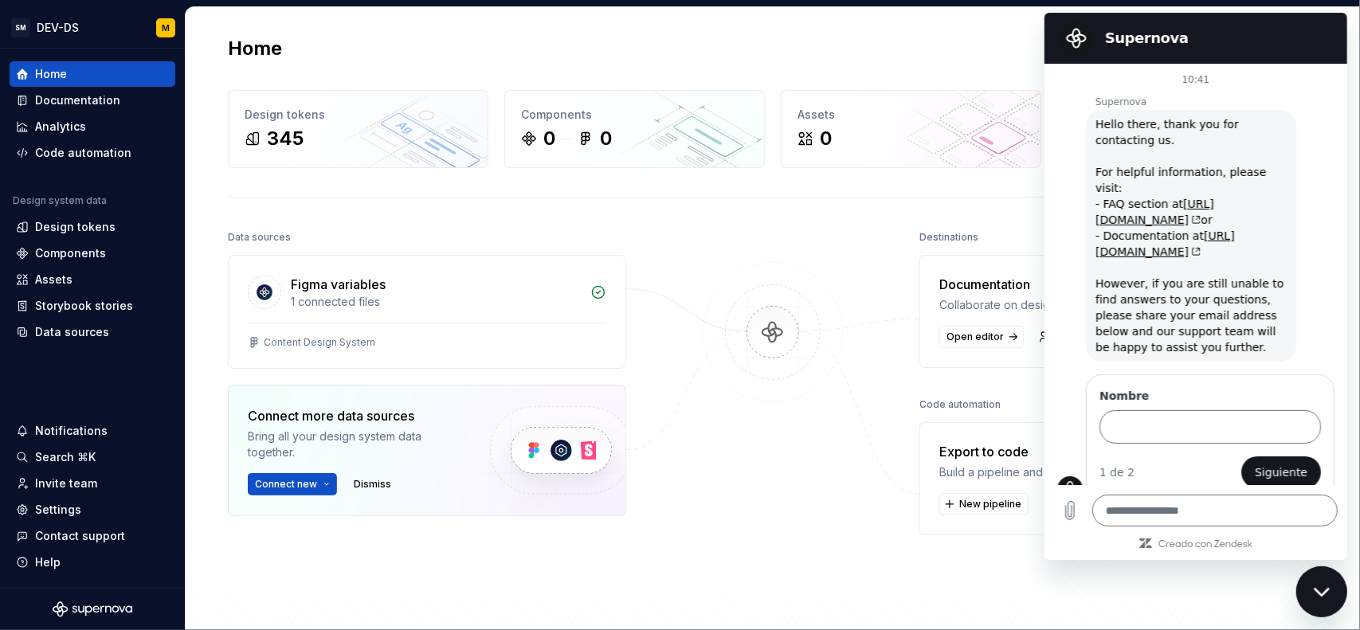
click at [759, 450] on html "SM DEV-DS M Home Documentation Analytics Code automation Design system data Des…" at bounding box center [680, 315] width 1360 height 630
click at [1312, 594] on div "Cerrar ventana de mensajería" at bounding box center [1321, 591] width 48 height 48
type textarea "*"
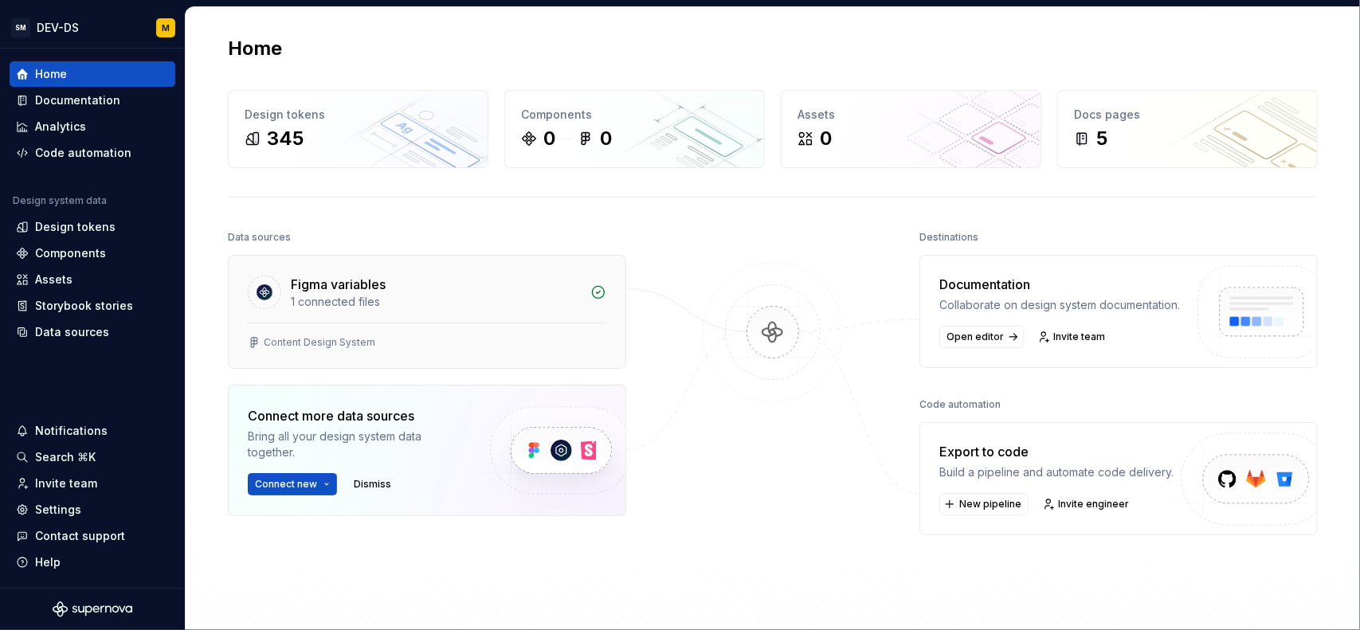
click at [563, 291] on div "Figma variables" at bounding box center [436, 284] width 290 height 19
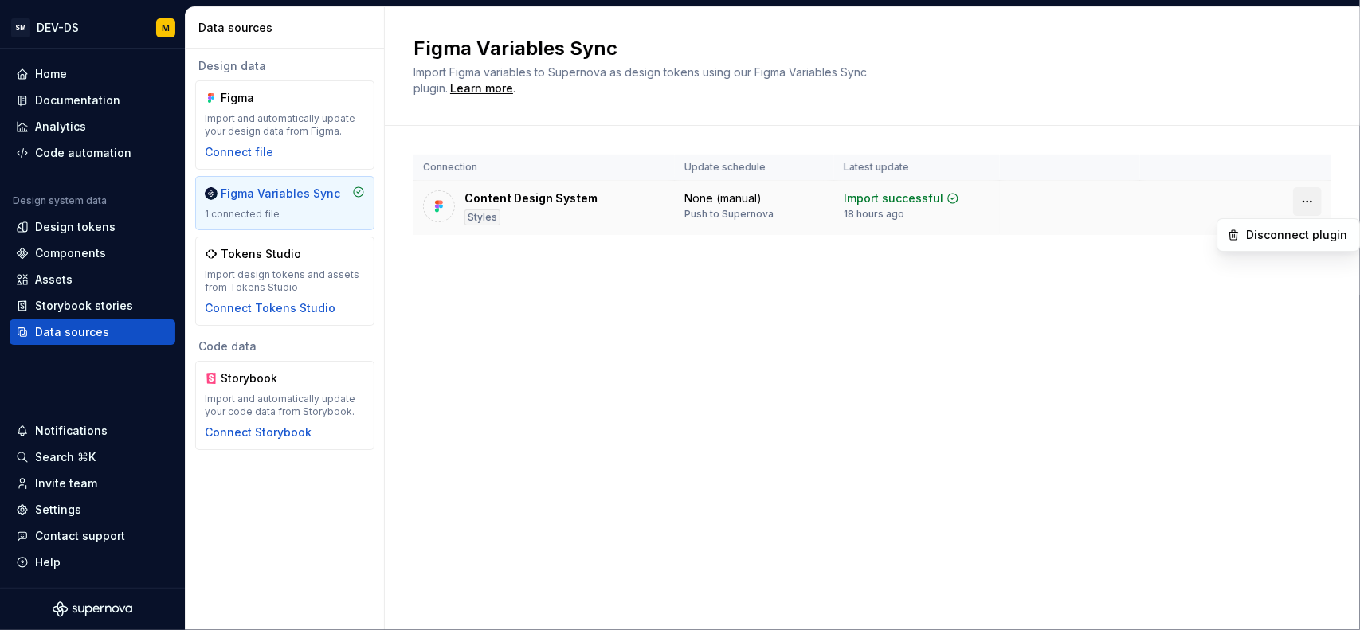
click at [1302, 200] on html "SM DEV-DS M Home Documentation Analytics Code automation Design system data Des…" at bounding box center [680, 315] width 1360 height 630
click at [1281, 236] on div "Disconnect plugin" at bounding box center [1298, 235] width 104 height 16
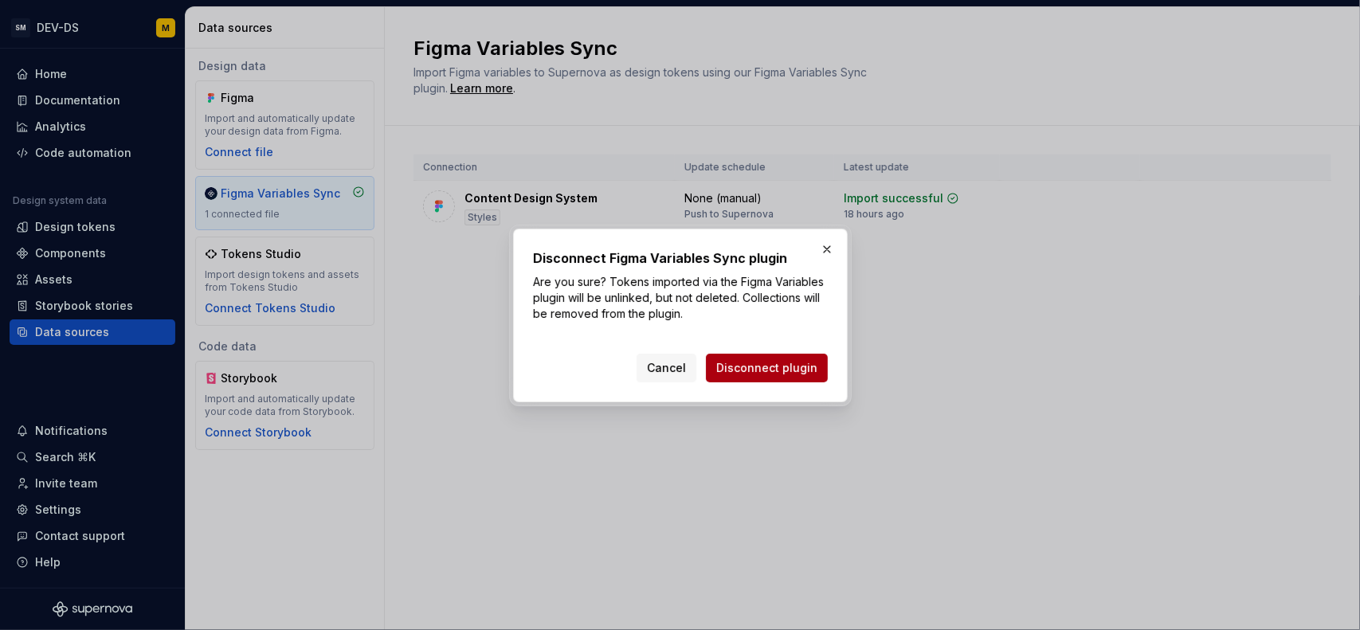
click at [772, 369] on span "Disconnect plugin" at bounding box center [766, 368] width 101 height 16
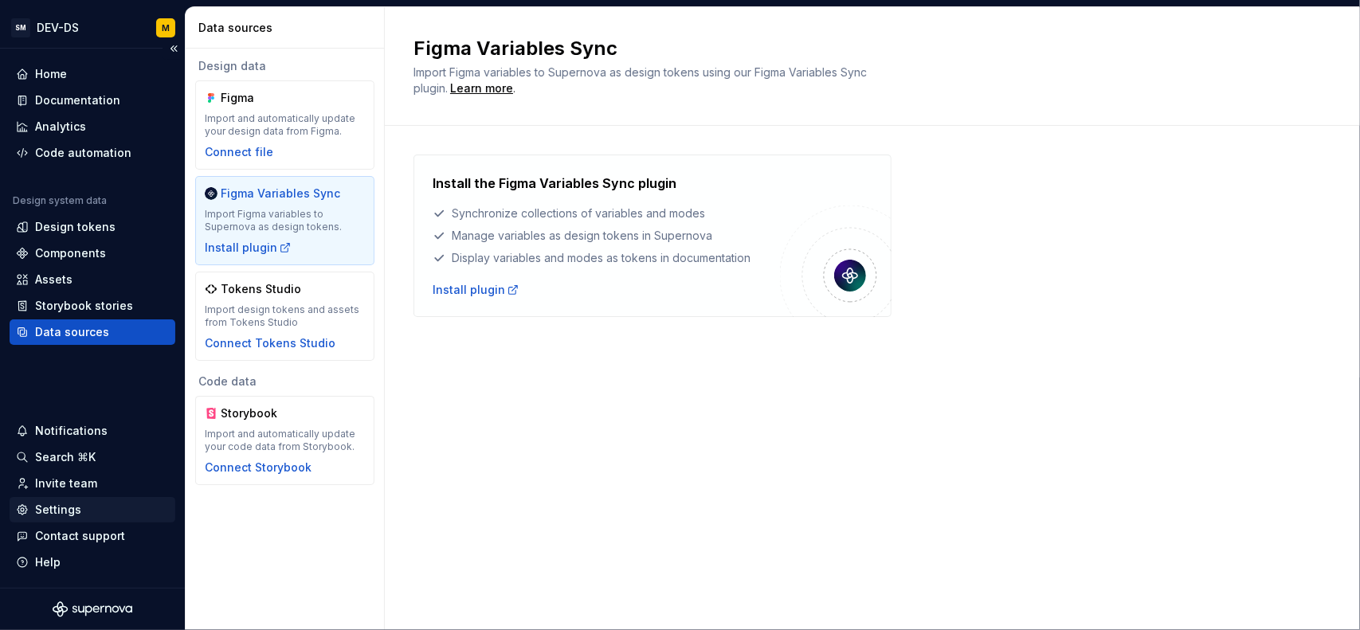
click at [83, 511] on div "Settings" at bounding box center [92, 510] width 153 height 16
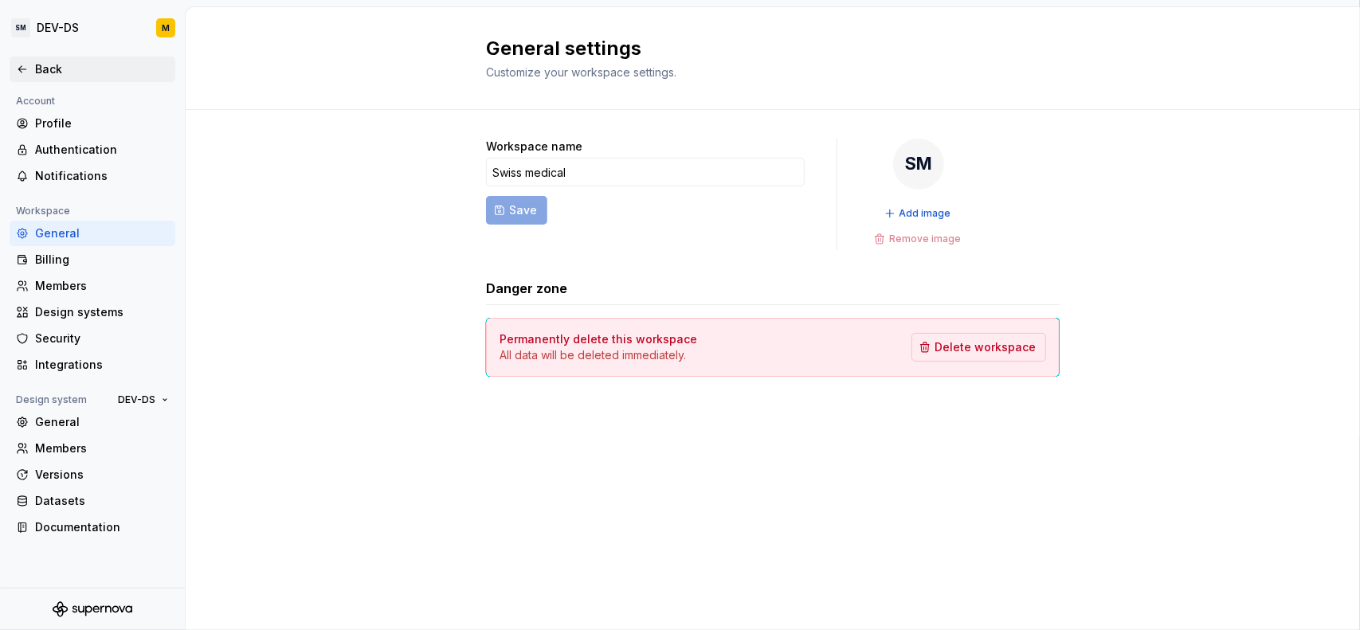
click at [24, 67] on icon at bounding box center [22, 69] width 13 height 13
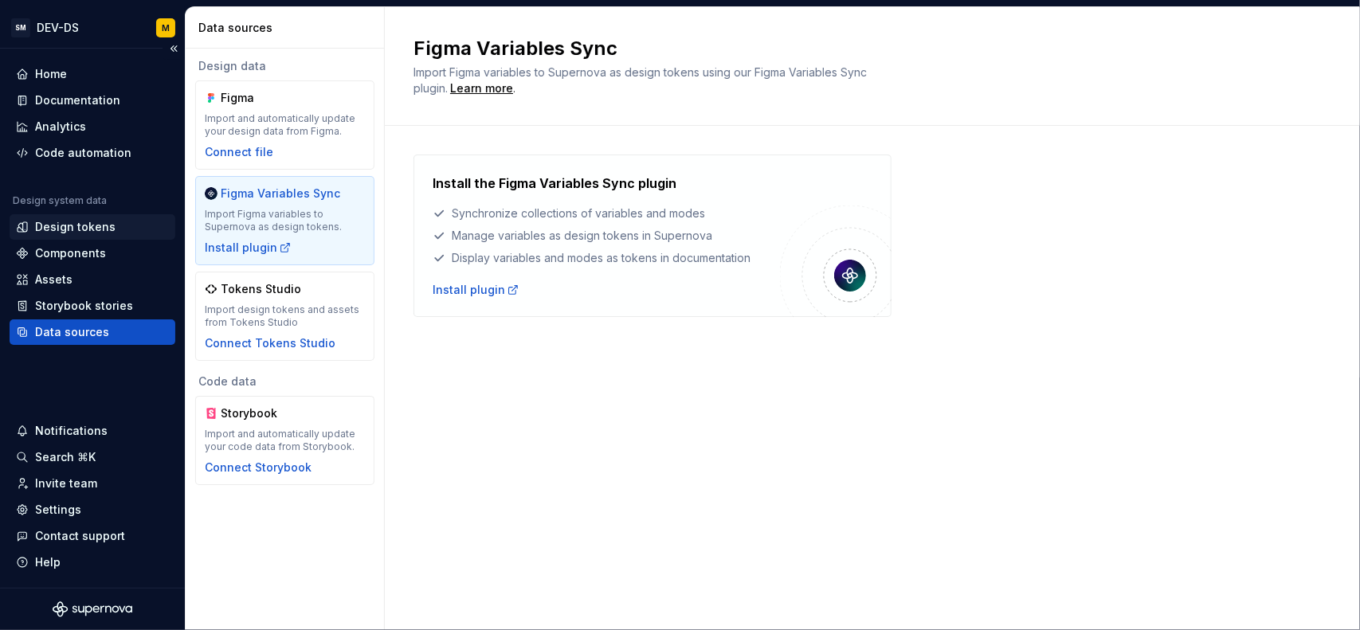
click at [105, 222] on div "Design tokens" at bounding box center [75, 227] width 80 height 16
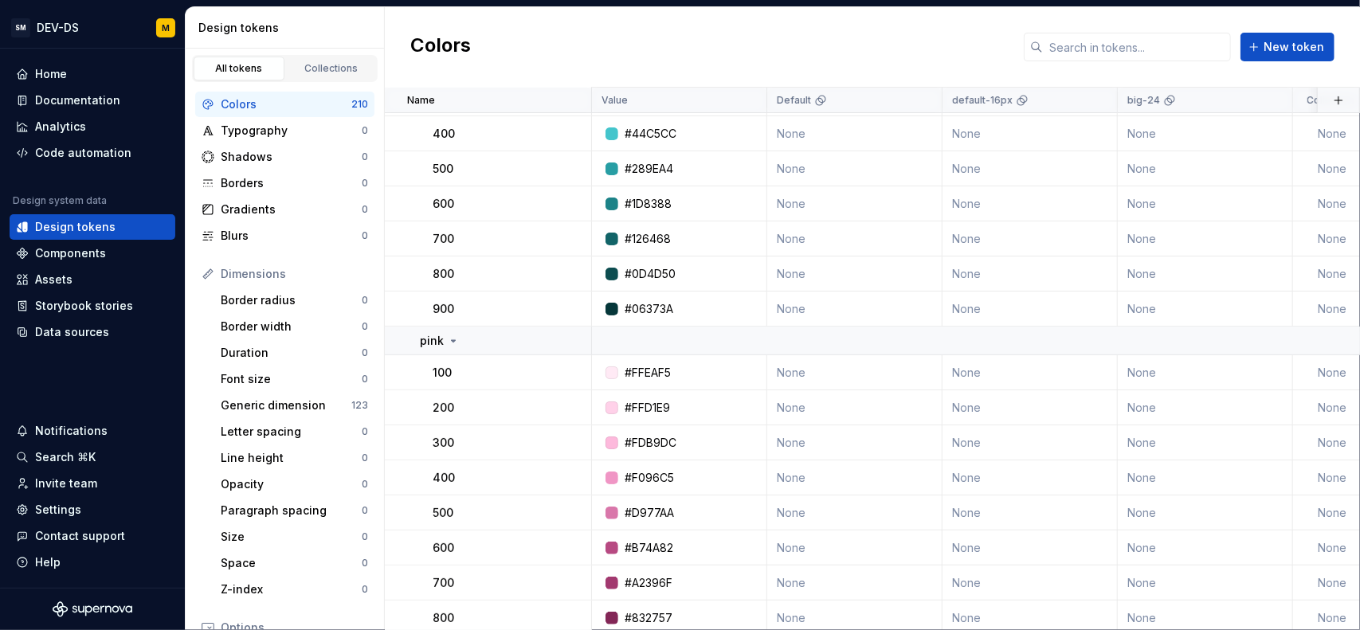
click at [324, 101] on div "Colors" at bounding box center [286, 104] width 131 height 16
drag, startPoint x: 320, startPoint y: 103, endPoint x: 331, endPoint y: 96, distance: 12.2
click at [303, 103] on div "Colors" at bounding box center [286, 104] width 131 height 16
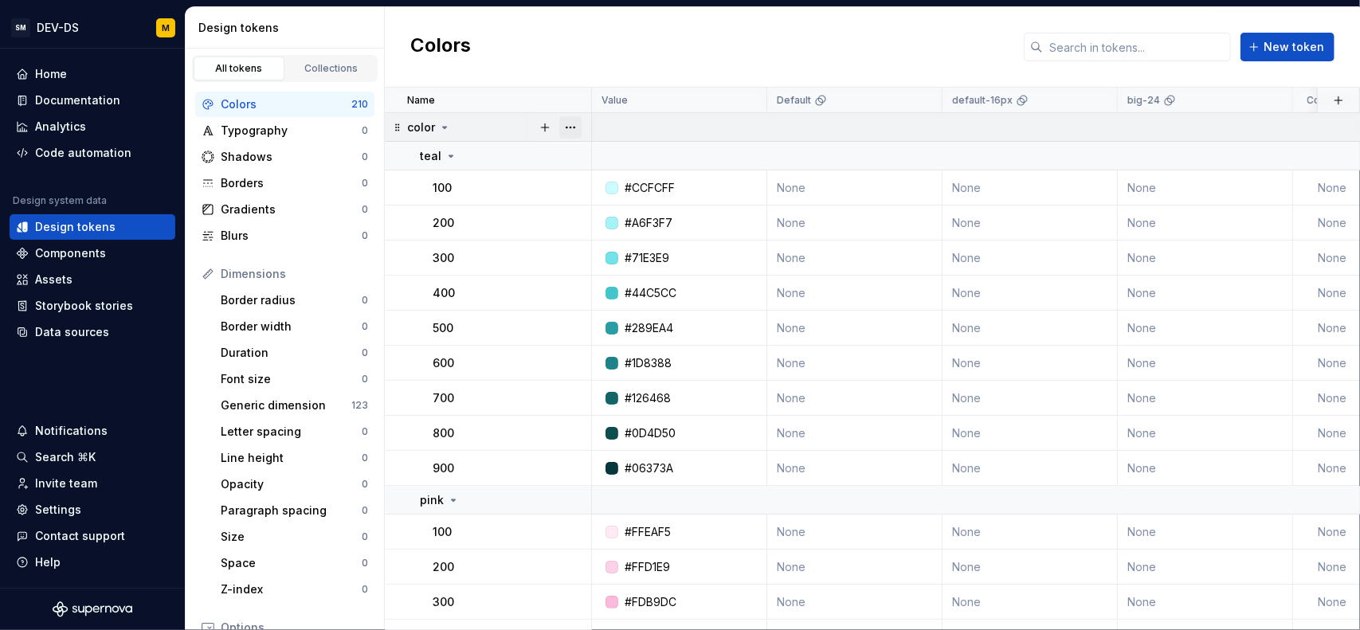
click at [568, 125] on button "button" at bounding box center [570, 127] width 22 height 22
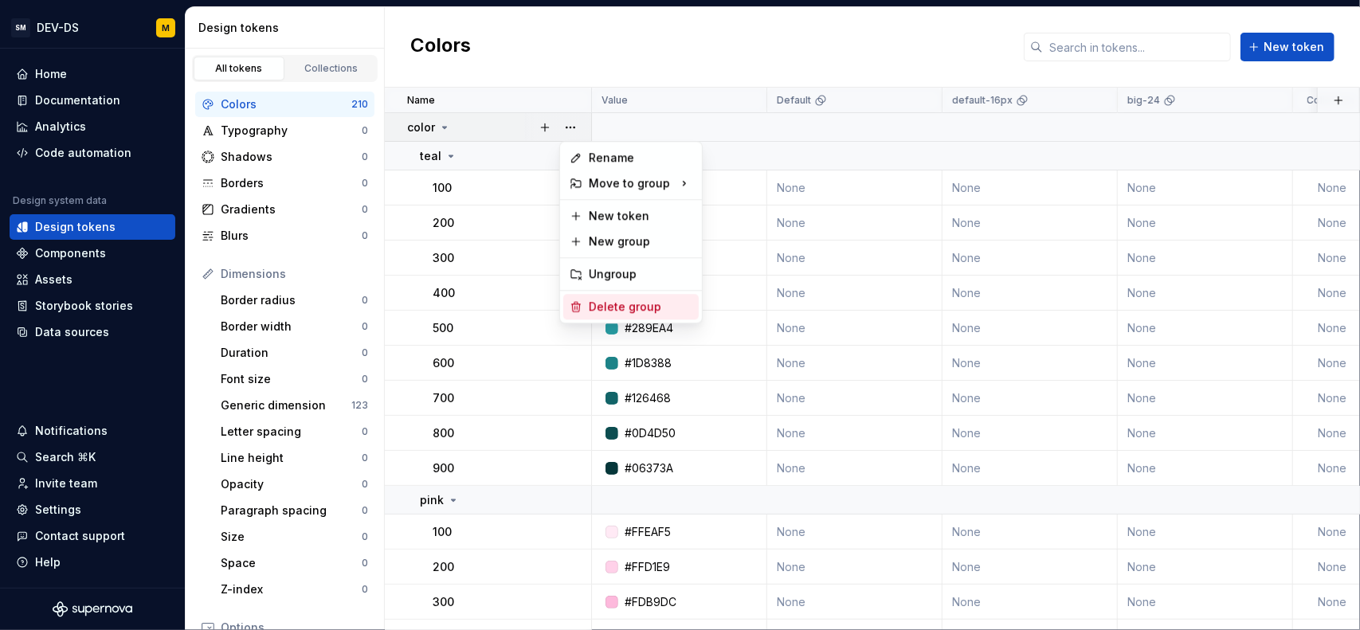
click at [599, 305] on div "Delete group" at bounding box center [641, 307] width 104 height 16
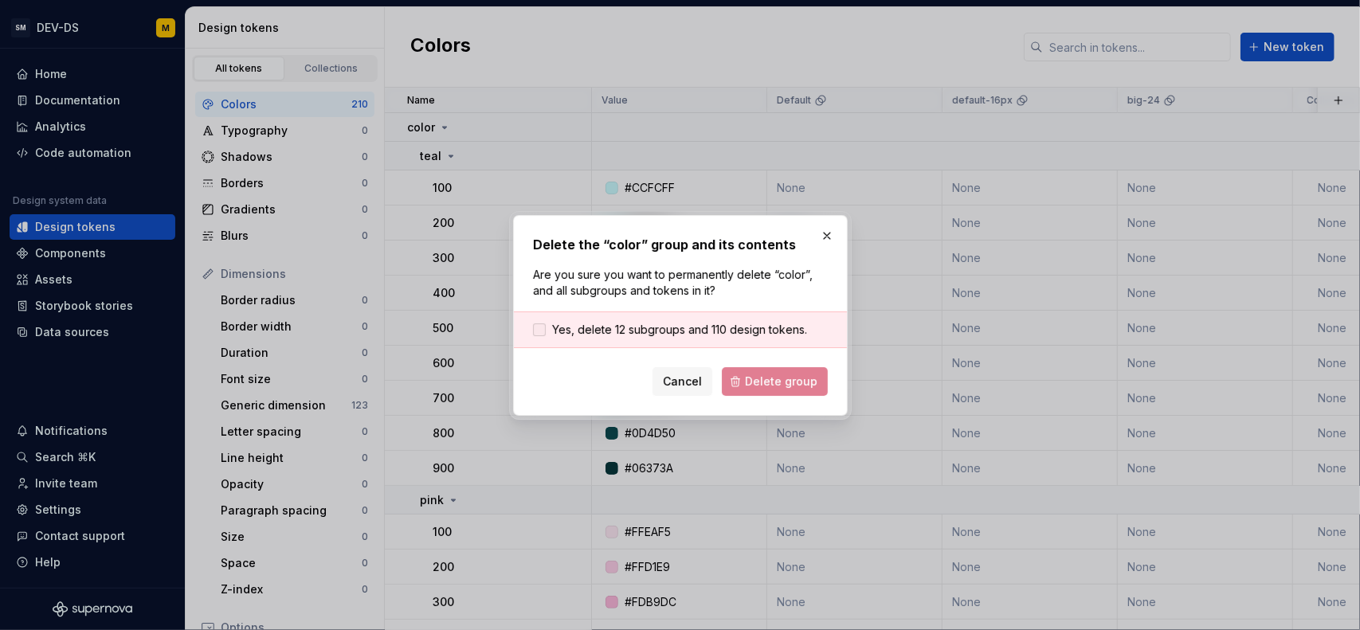
click at [648, 328] on span "Yes, delete 12 subgroups and 110 design tokens." at bounding box center [679, 330] width 255 height 16
click at [765, 379] on span "Delete group" at bounding box center [781, 382] width 73 height 16
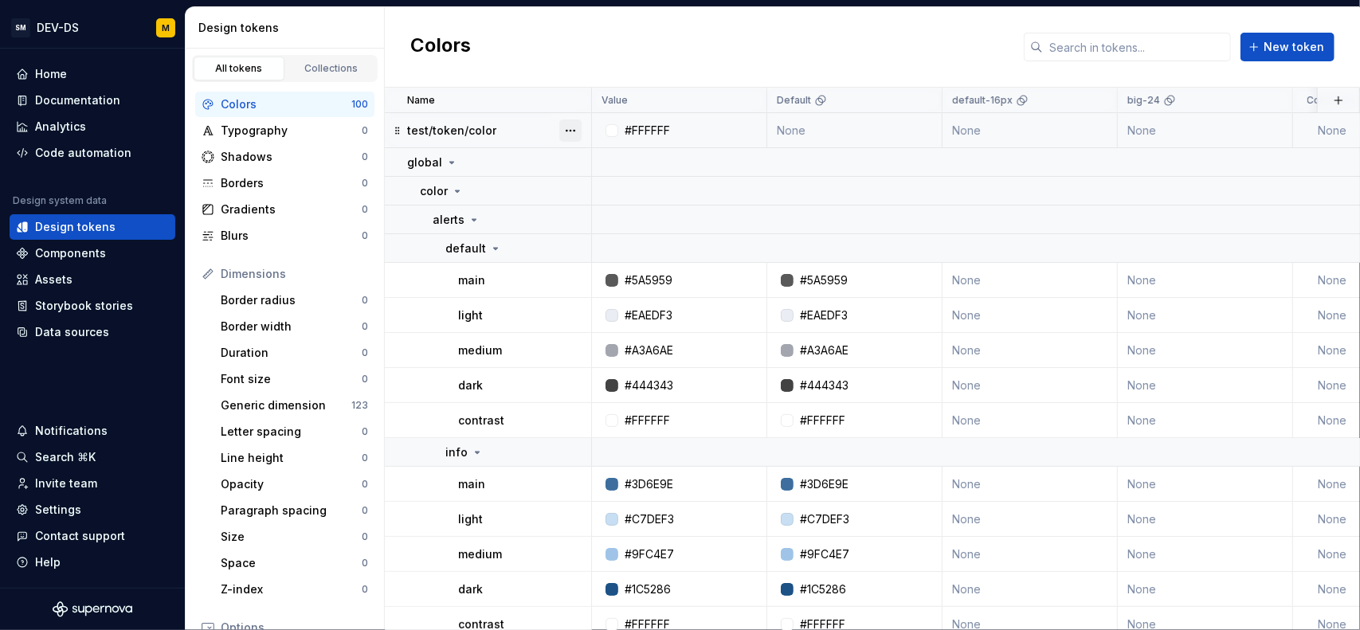
click at [581, 130] on button "button" at bounding box center [570, 131] width 22 height 22
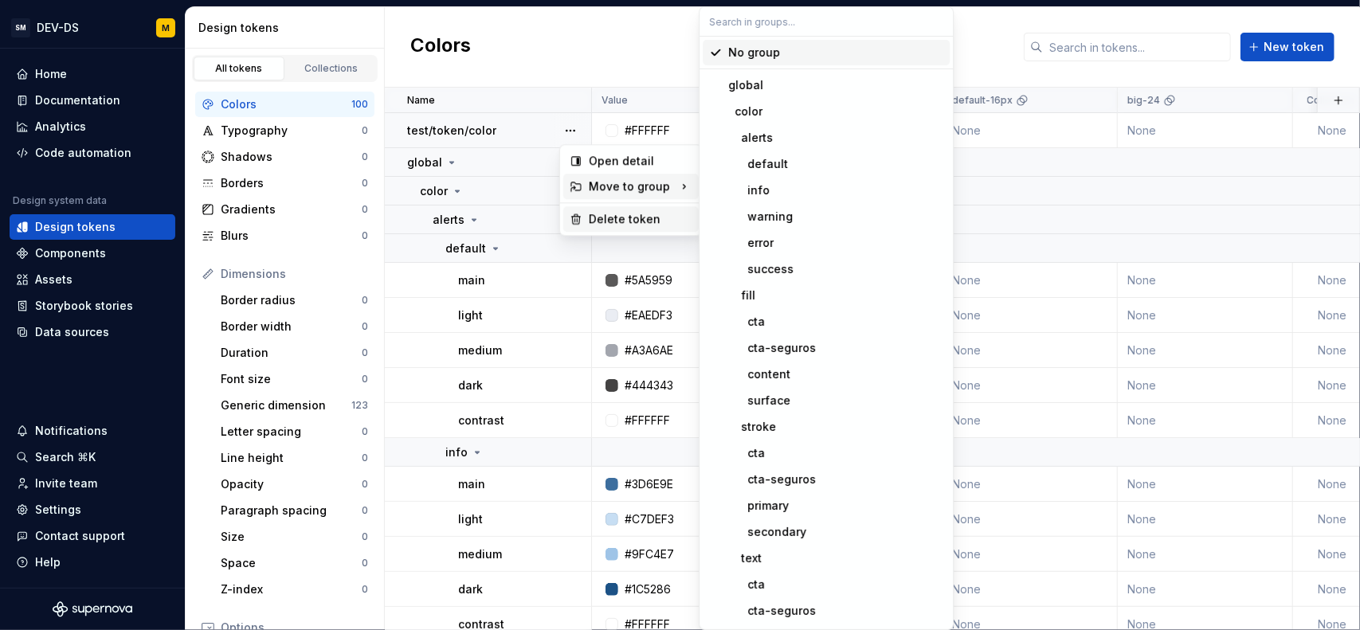
click at [603, 226] on div "Delete token" at bounding box center [641, 219] width 104 height 16
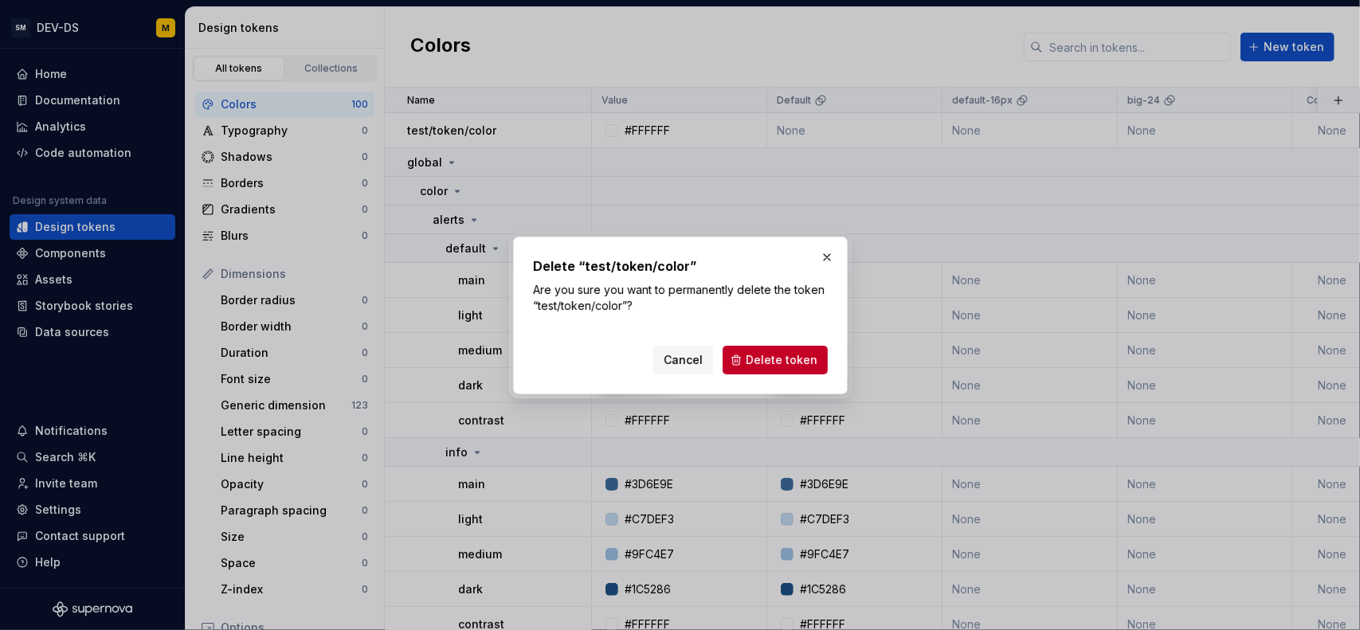
click at [765, 381] on div "Delete “test/token/color” Are you sure you want to permanently delete the token…" at bounding box center [680, 316] width 335 height 158
click at [771, 367] on button "Delete token" at bounding box center [775, 360] width 105 height 29
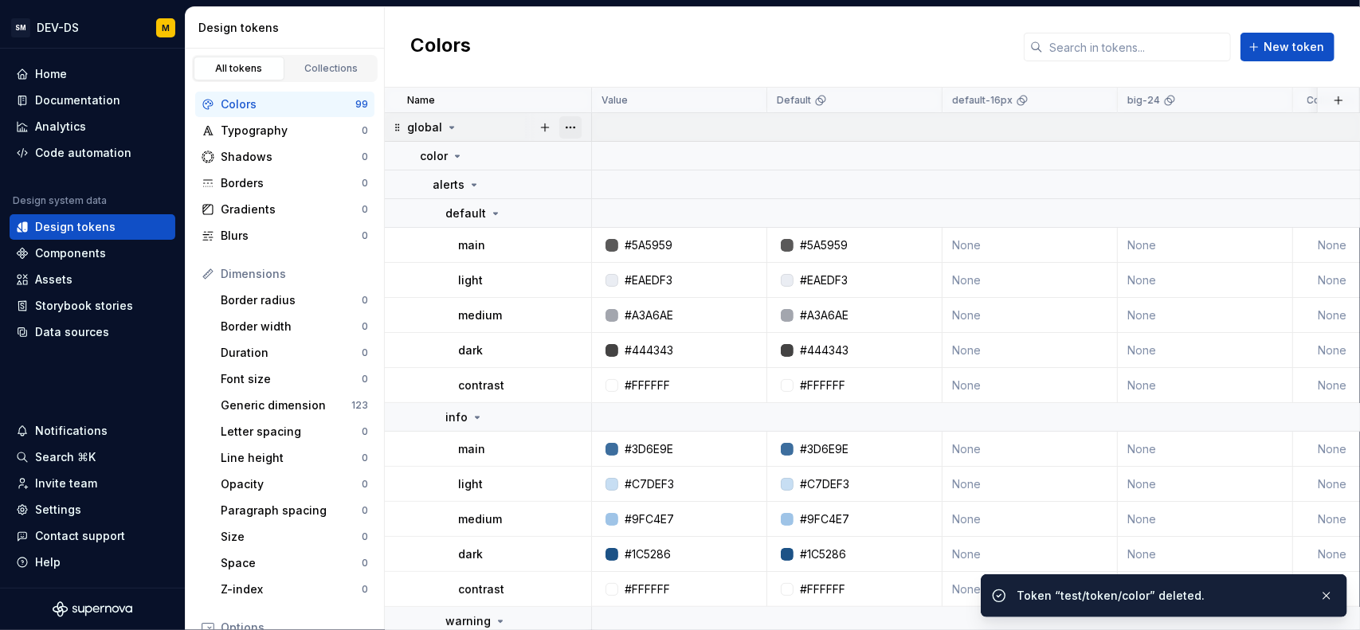
click at [576, 122] on button "button" at bounding box center [570, 127] width 22 height 22
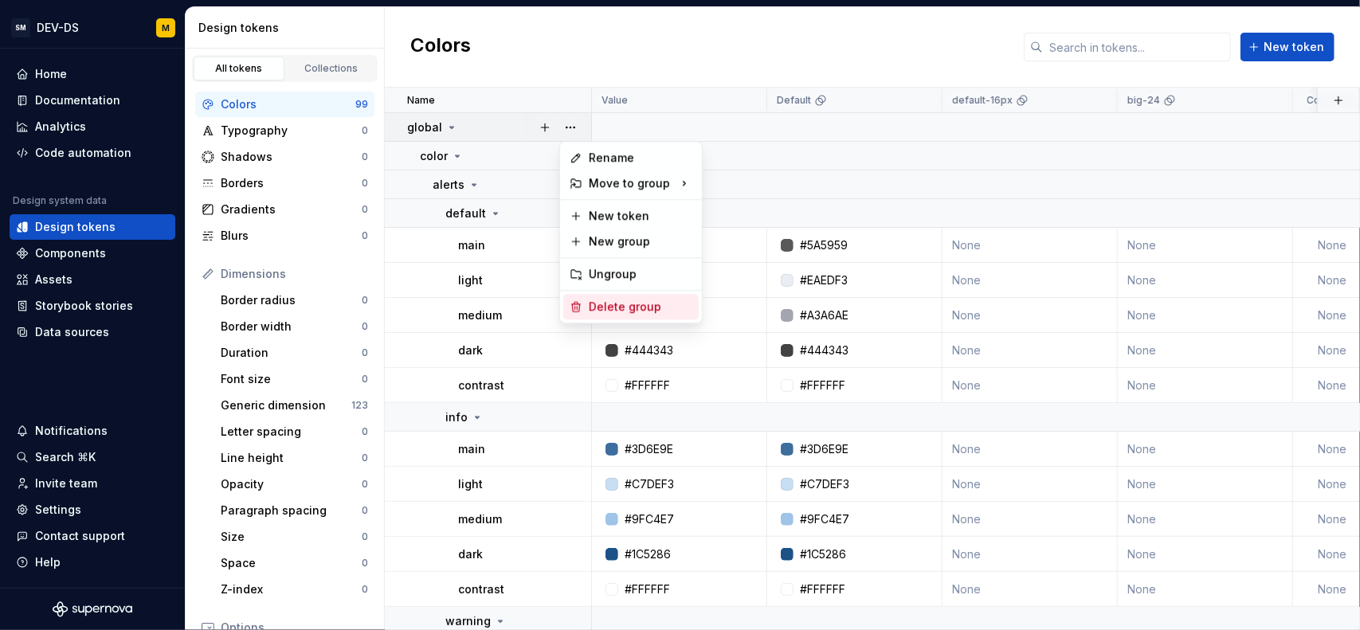
click at [592, 302] on div "Delete group" at bounding box center [641, 307] width 104 height 16
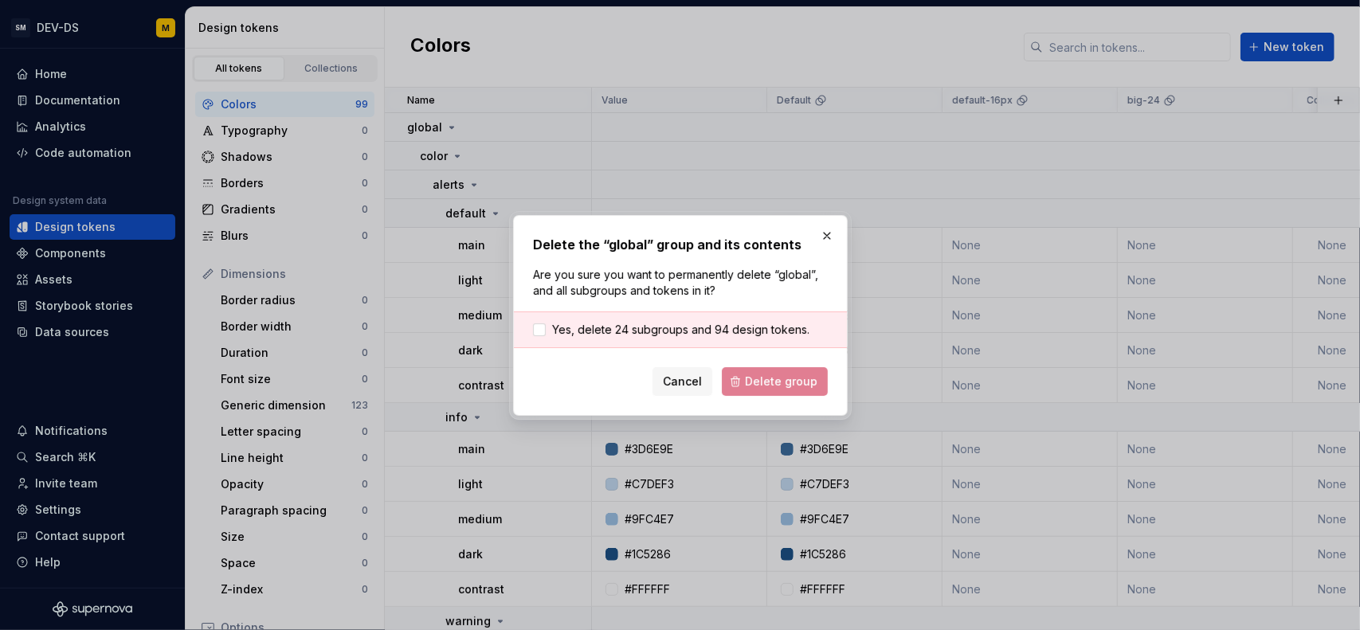
click at [738, 335] on span "Yes, delete 24 subgroups and 94 design tokens." at bounding box center [680, 330] width 257 height 16
click at [763, 382] on span "Delete group" at bounding box center [781, 382] width 73 height 16
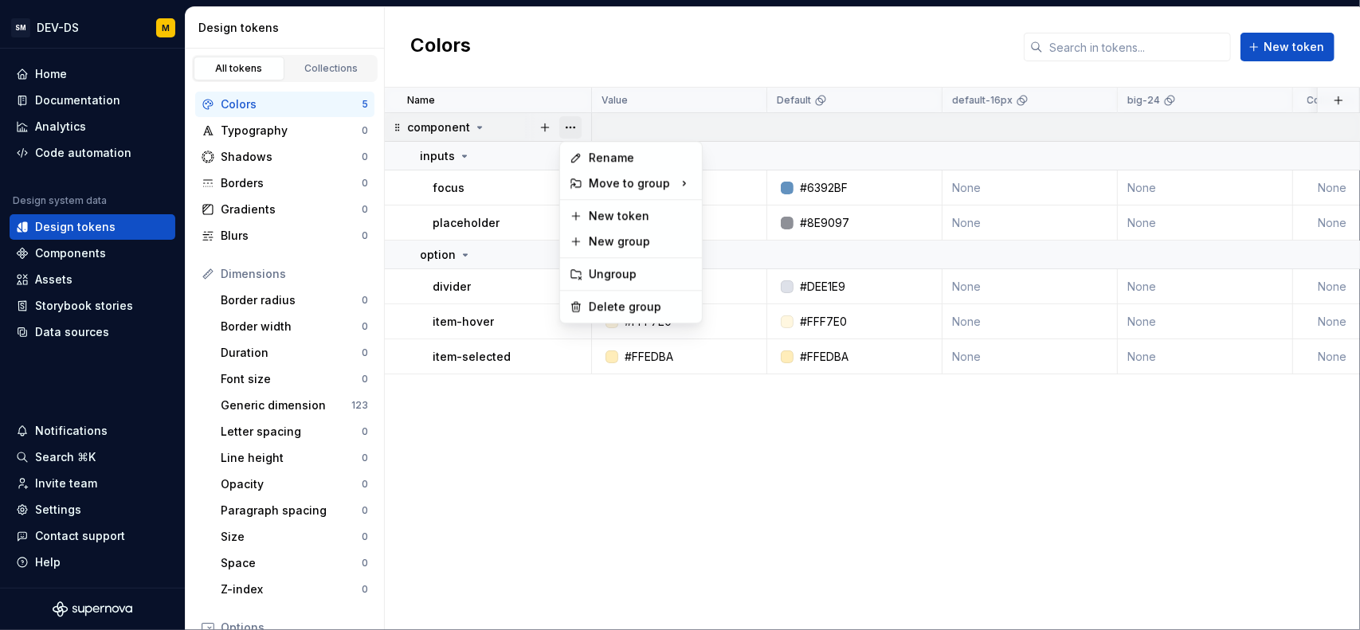
click at [571, 124] on button "button" at bounding box center [570, 127] width 22 height 22
click at [596, 300] on div "Delete group" at bounding box center [641, 307] width 104 height 16
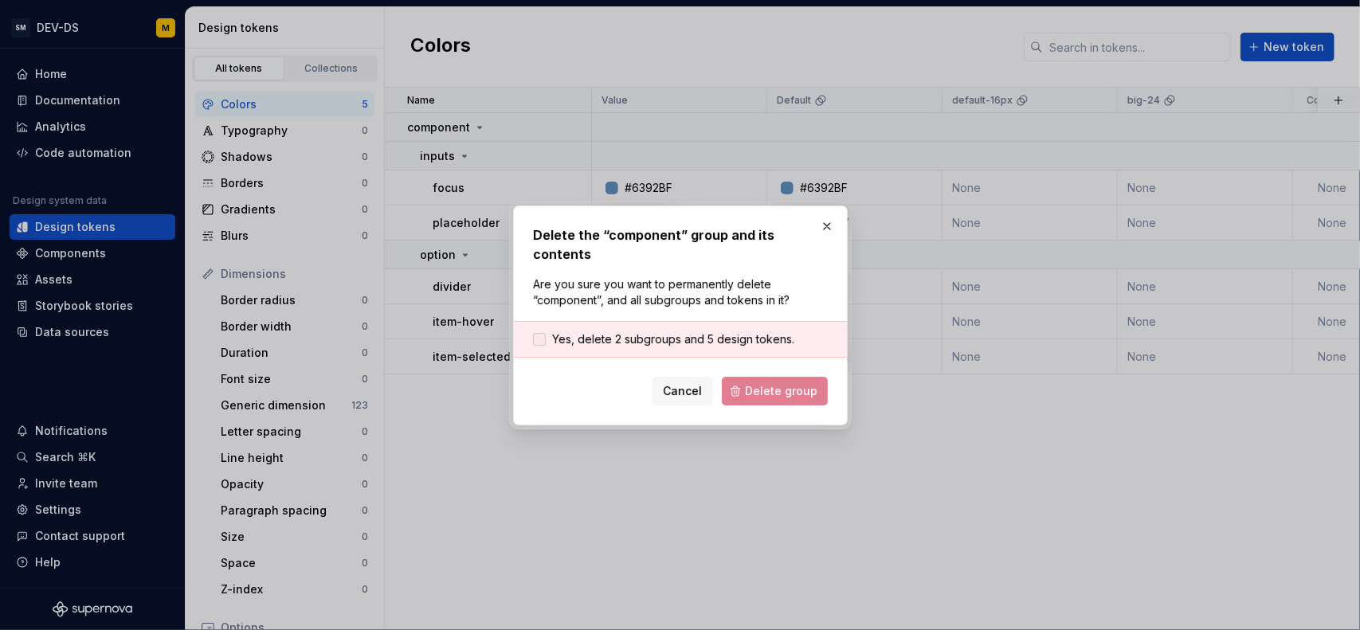
drag, startPoint x: 704, startPoint y: 323, endPoint x: 720, endPoint y: 323, distance: 15.9
click at [715, 332] on span "Yes, delete 2 subgroups and 5 design tokens." at bounding box center [673, 340] width 242 height 16
click at [782, 383] on span "Delete group" at bounding box center [781, 391] width 73 height 16
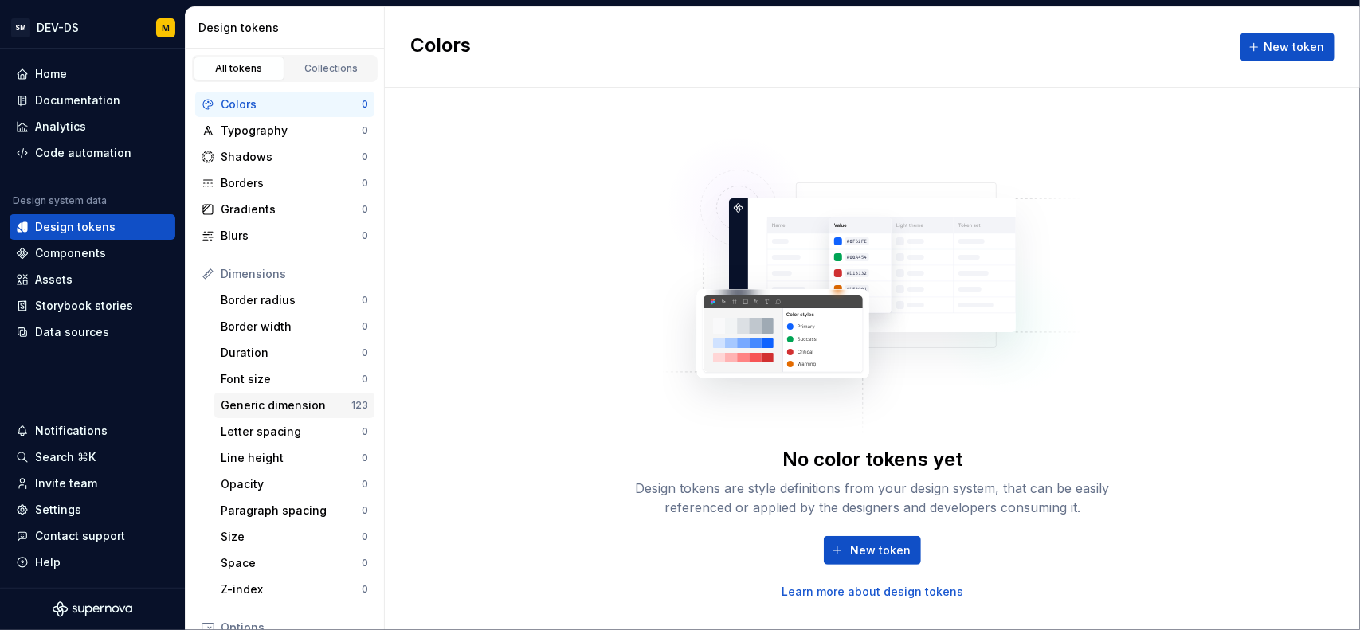
click at [316, 401] on div "Generic dimension" at bounding box center [286, 406] width 131 height 16
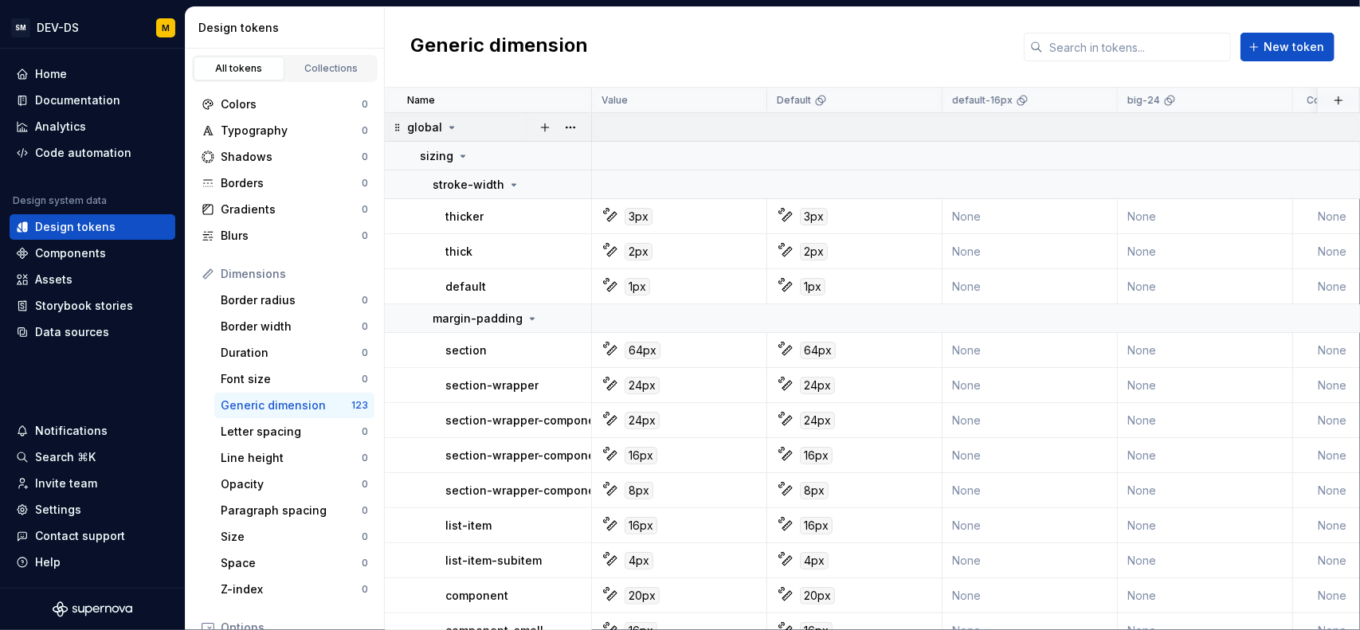
click at [582, 124] on div at bounding box center [557, 127] width 67 height 28
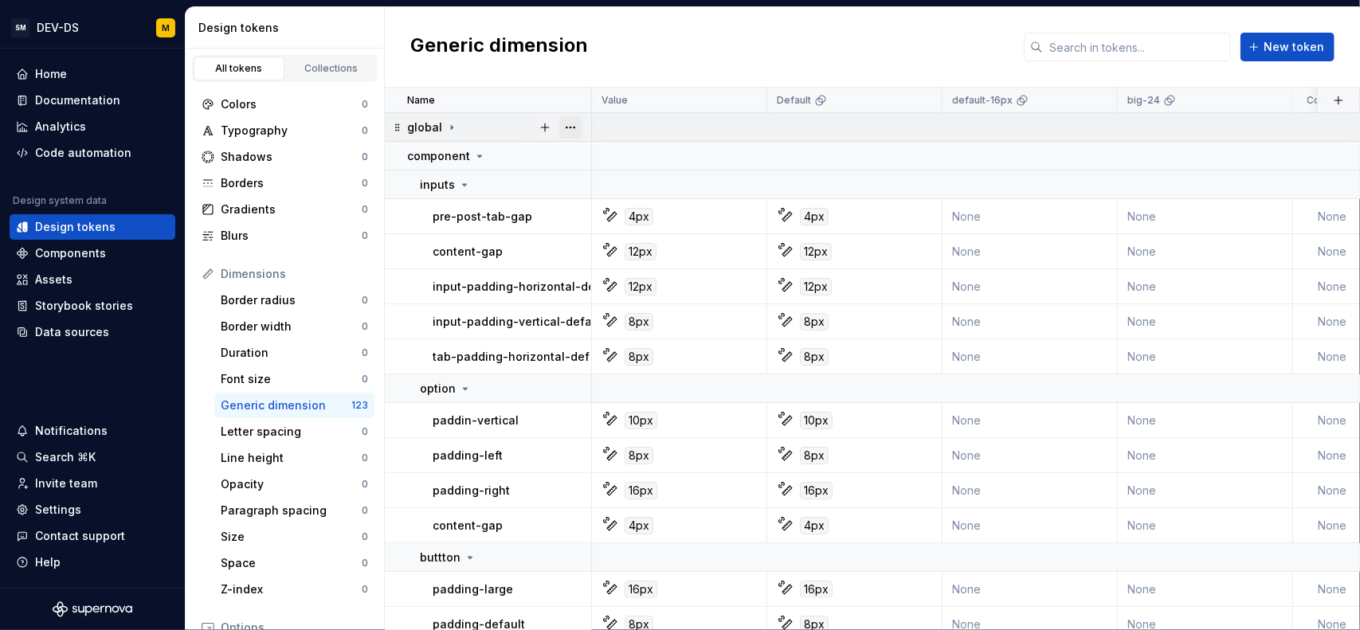
click at [575, 127] on button "button" at bounding box center [570, 127] width 22 height 22
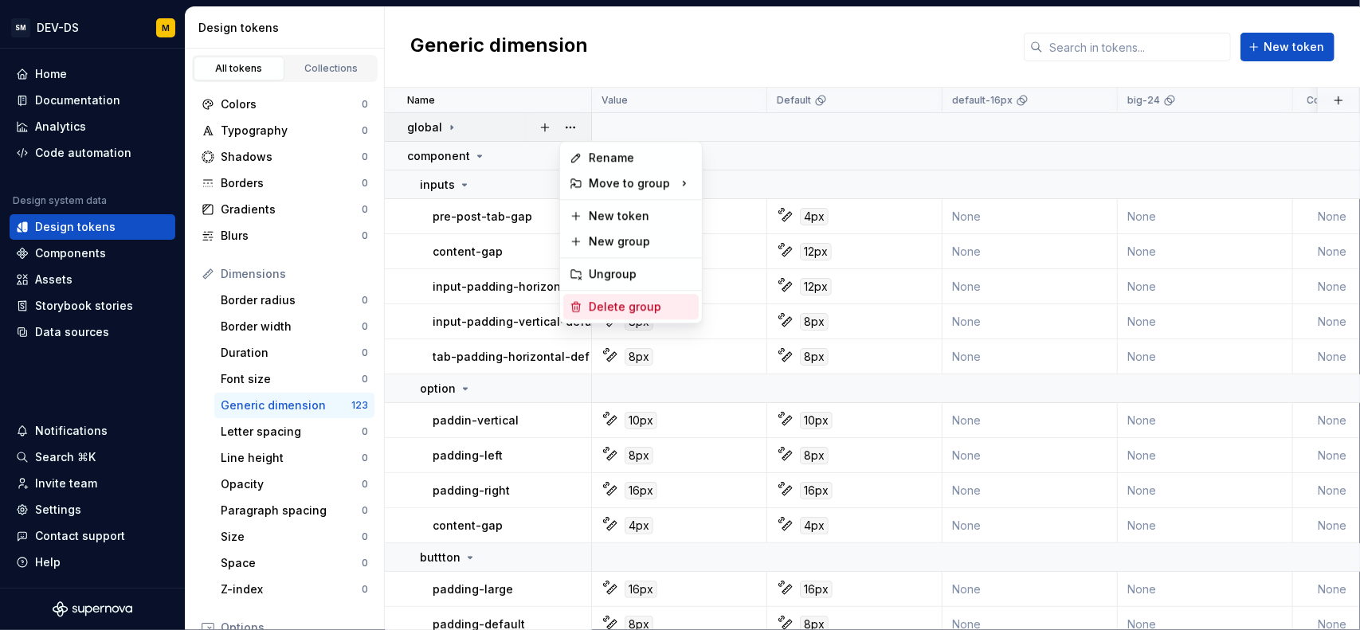
click at [602, 302] on div "Delete group" at bounding box center [641, 307] width 104 height 16
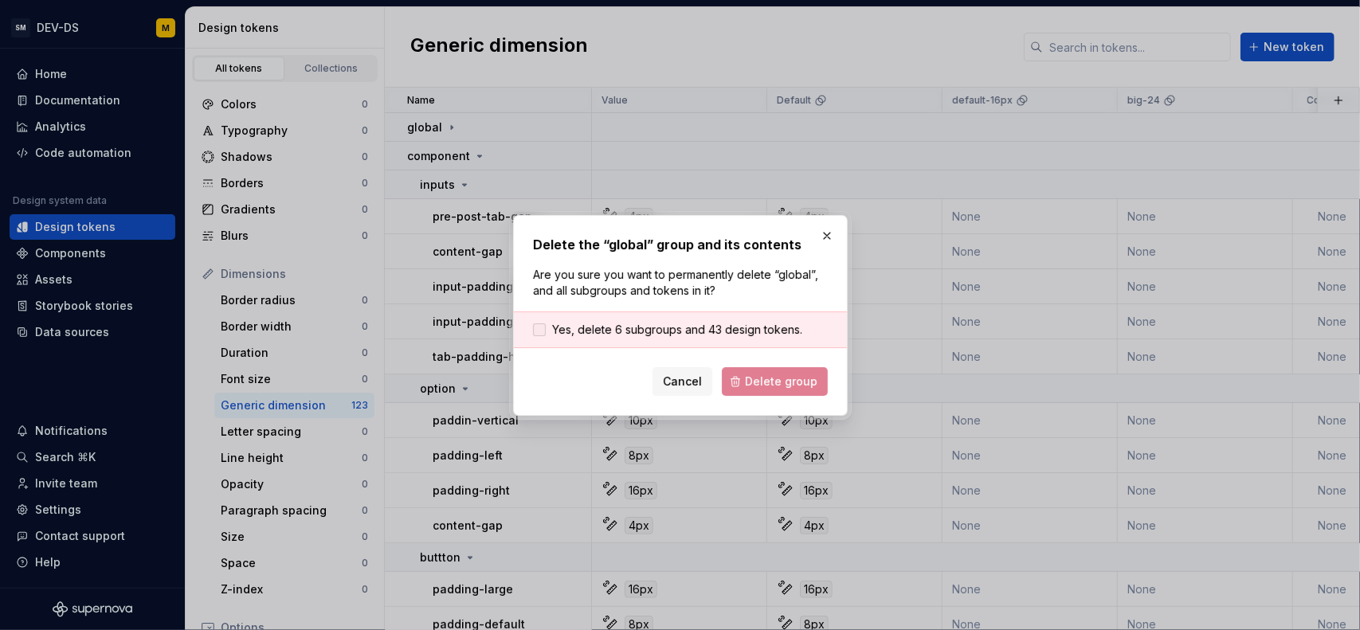
click at [709, 332] on span "Yes, delete 6 subgroups and 43 design tokens." at bounding box center [677, 330] width 250 height 16
click at [752, 383] on span "Delete group" at bounding box center [781, 382] width 73 height 16
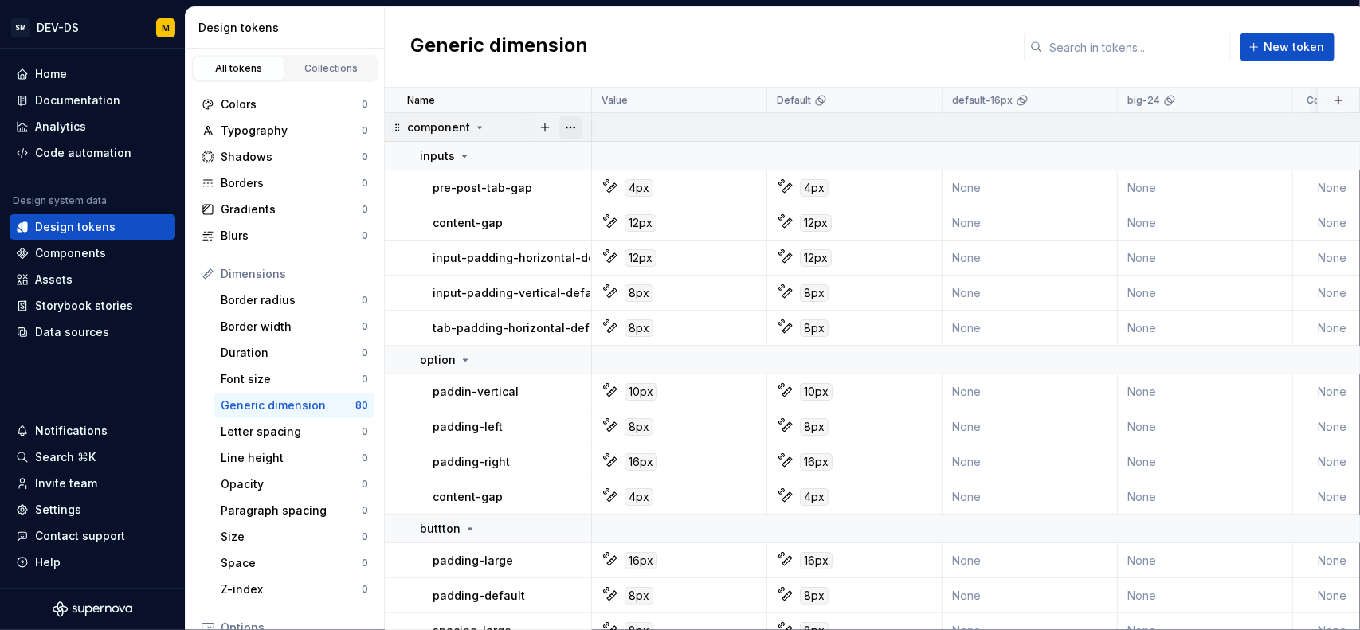
click at [571, 119] on button "button" at bounding box center [570, 127] width 22 height 22
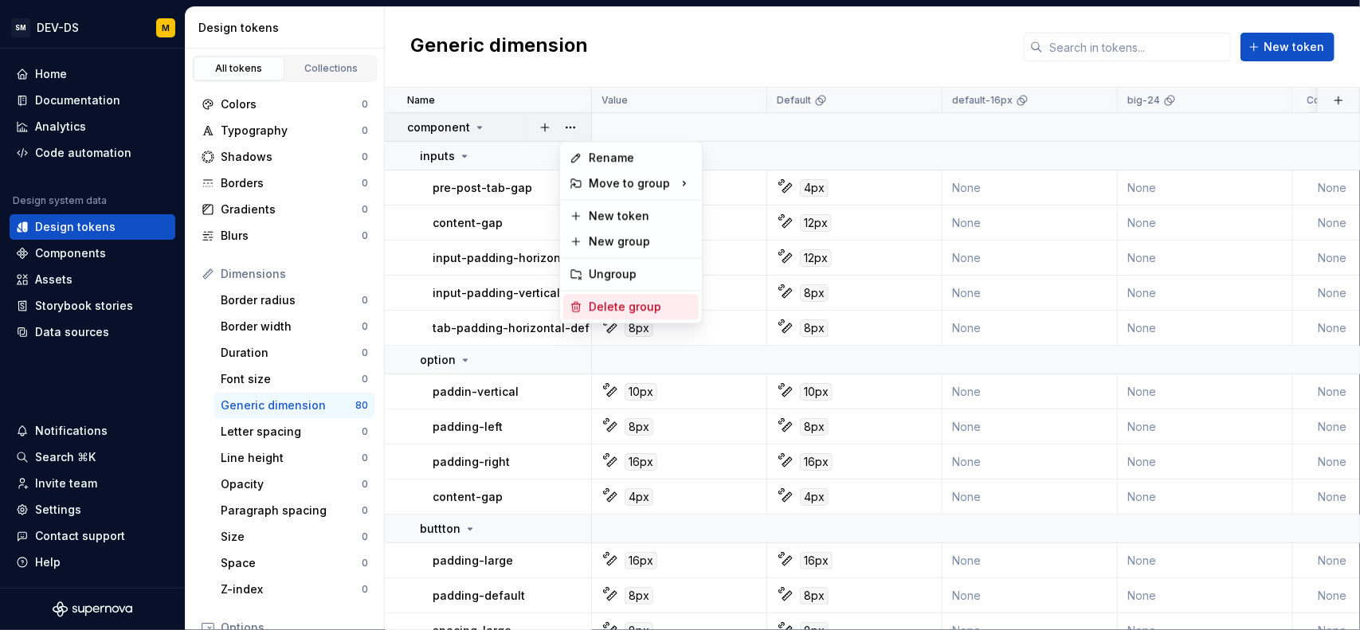
click at [604, 296] on div "Delete group" at bounding box center [630, 307] width 135 height 26
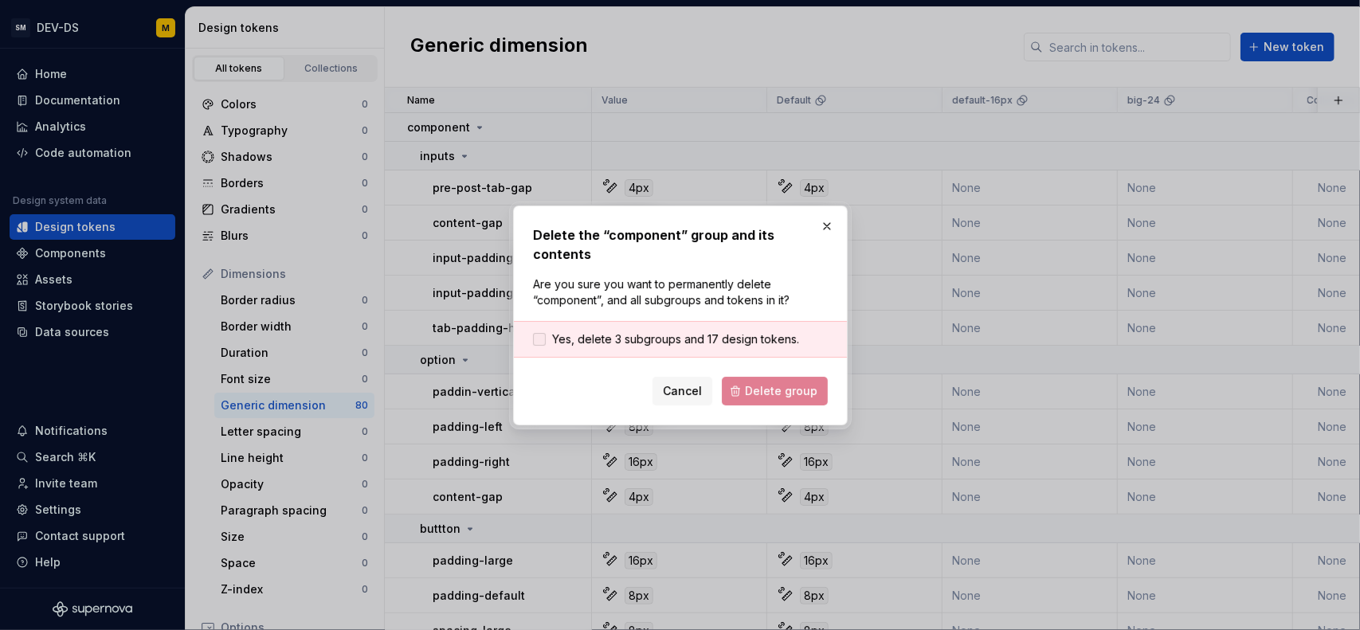
drag, startPoint x: 738, startPoint y: 321, endPoint x: 752, endPoint y: 337, distance: 21.4
click at [741, 332] on span "Yes, delete 3 subgroups and 17 design tokens." at bounding box center [675, 340] width 247 height 16
click at [765, 383] on span "Delete group" at bounding box center [781, 391] width 73 height 16
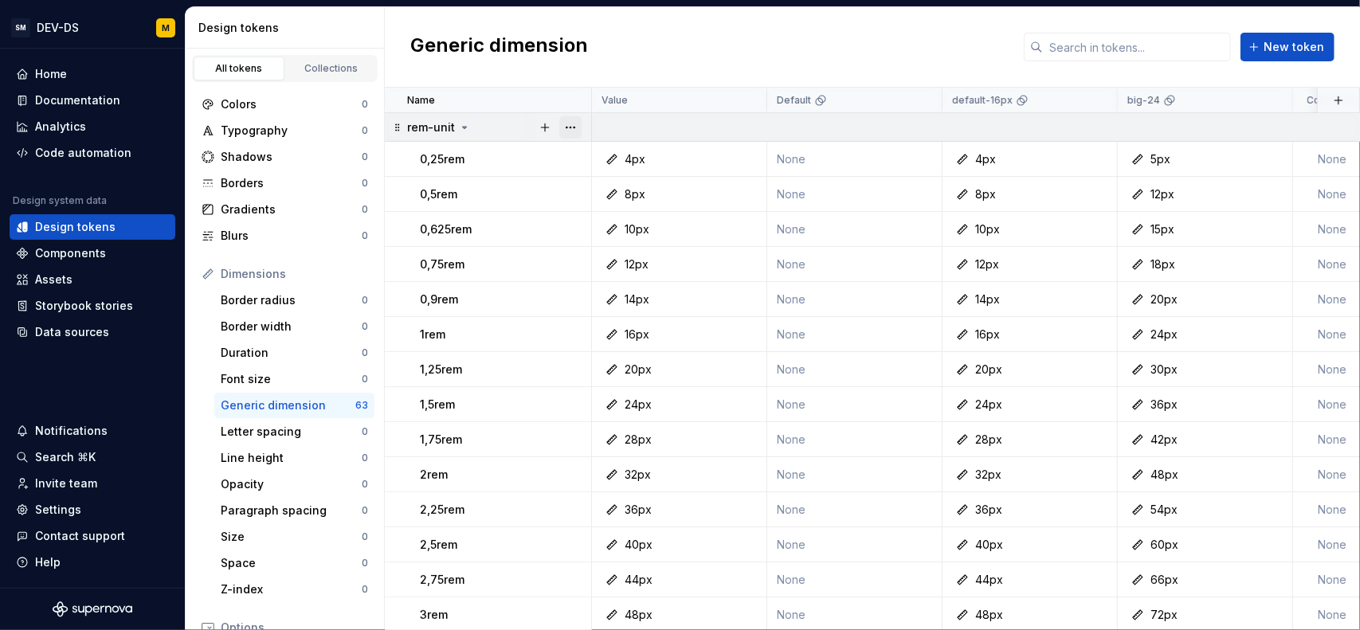
click at [577, 122] on button "button" at bounding box center [570, 127] width 22 height 22
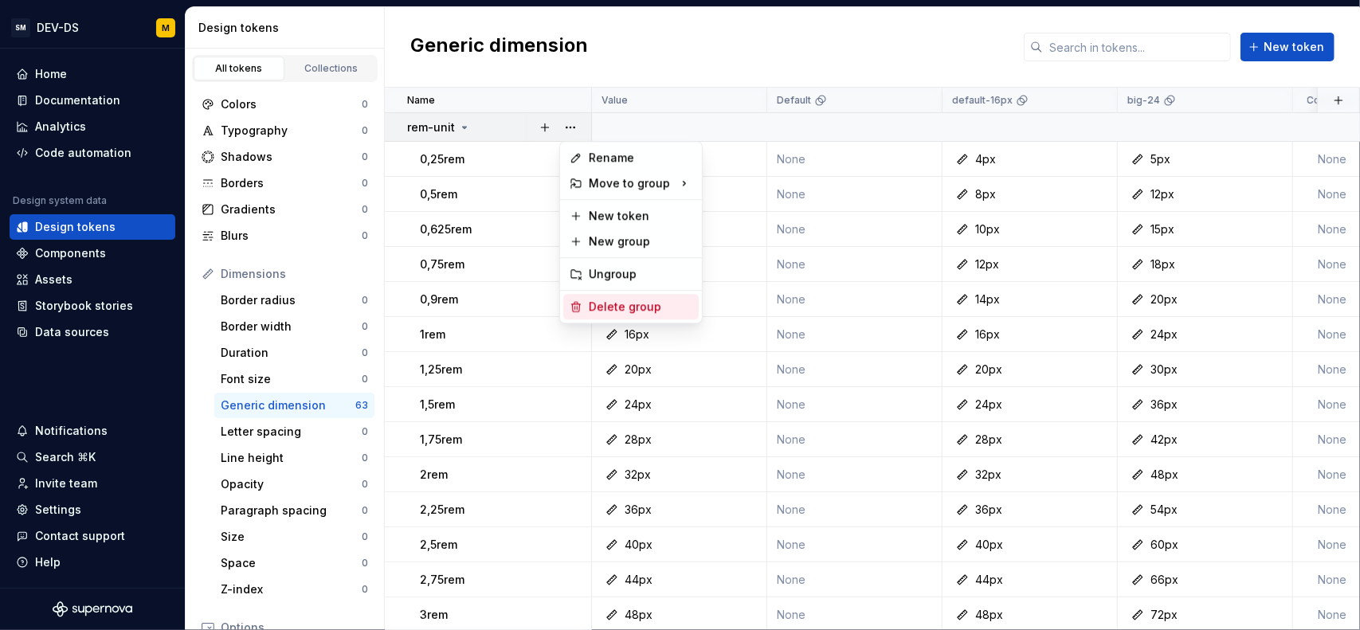
click at [593, 305] on div "Delete group" at bounding box center [641, 307] width 104 height 16
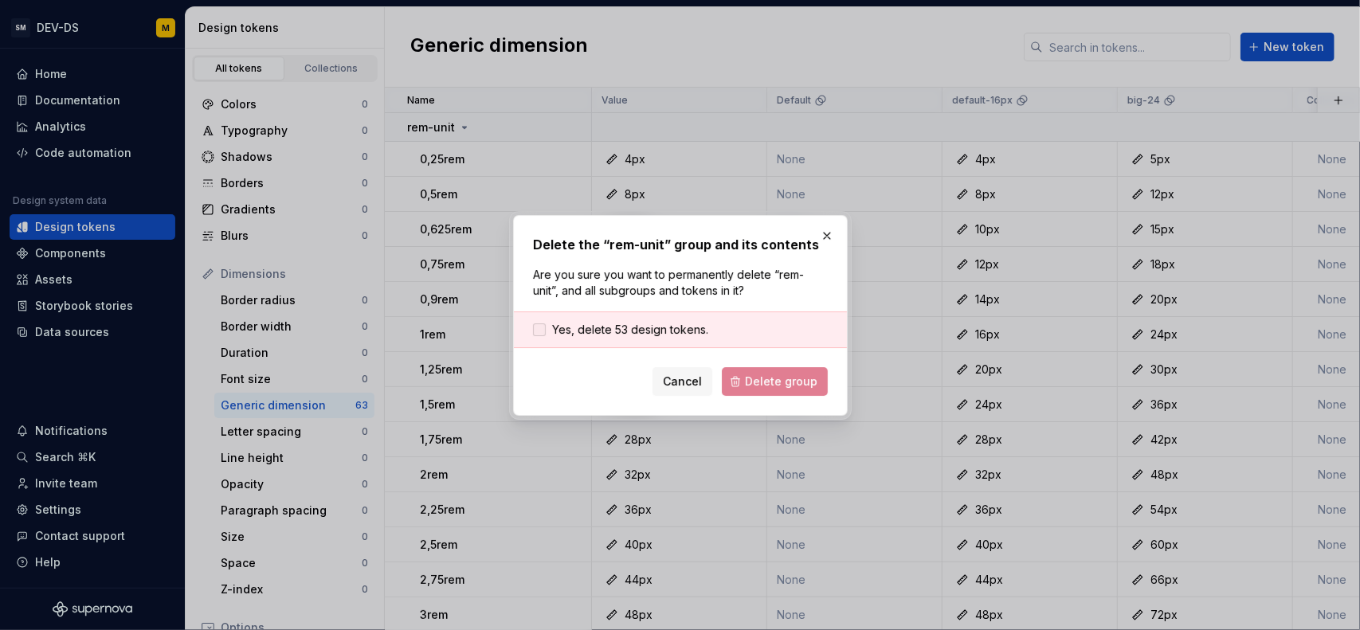
drag, startPoint x: 651, startPoint y: 337, endPoint x: 658, endPoint y: 332, distance: 9.1
click at [652, 337] on span "Yes, delete 53 design tokens." at bounding box center [630, 330] width 156 height 16
click at [763, 383] on span "Delete group" at bounding box center [781, 382] width 73 height 16
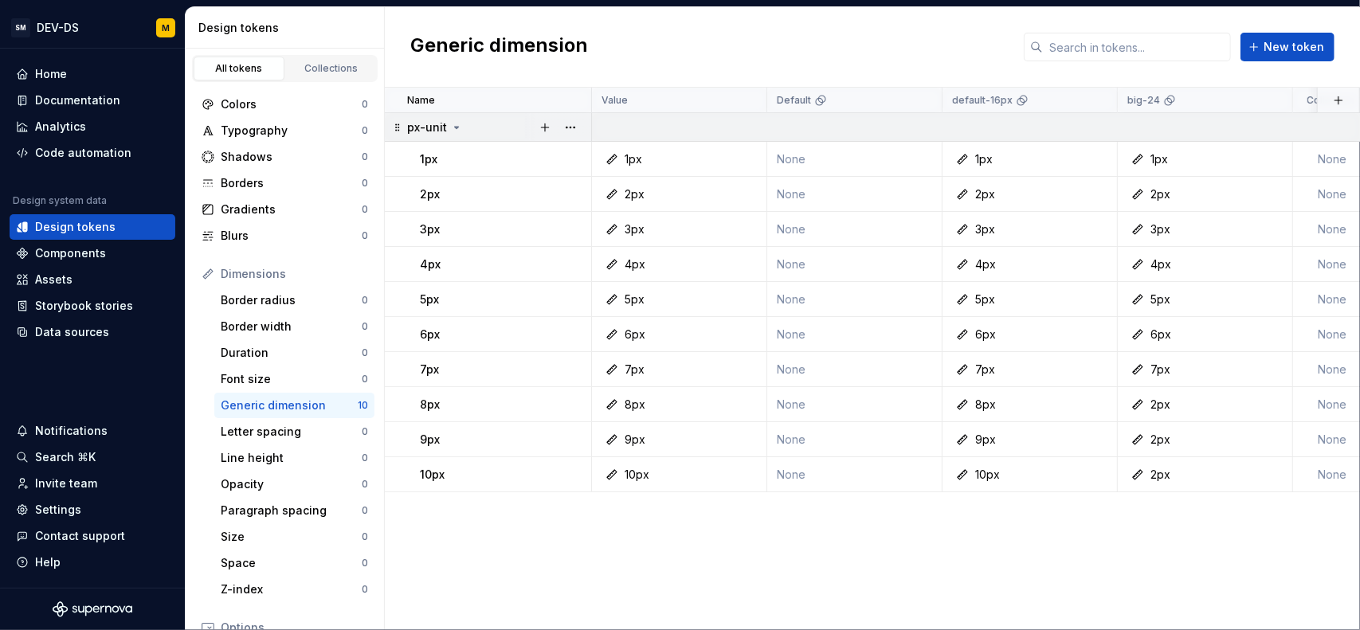
click at [583, 127] on div at bounding box center [557, 127] width 67 height 28
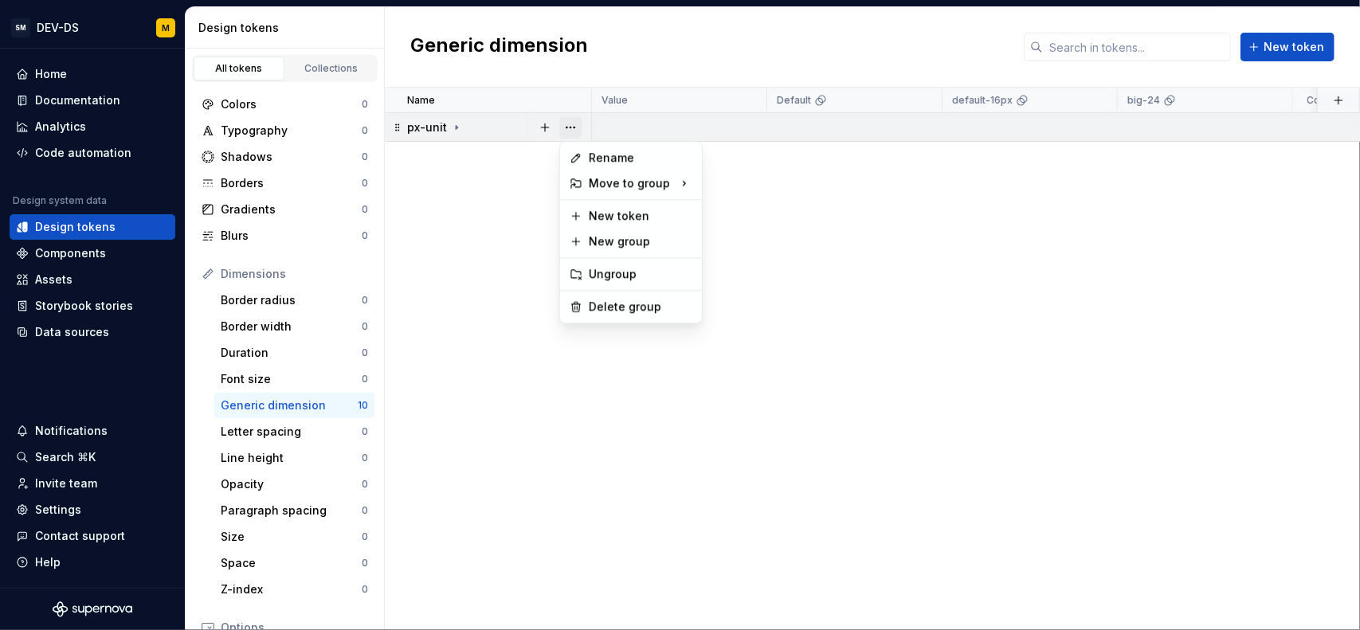
click at [579, 128] on button "button" at bounding box center [570, 127] width 22 height 22
click at [594, 299] on div "Delete group" at bounding box center [641, 307] width 104 height 16
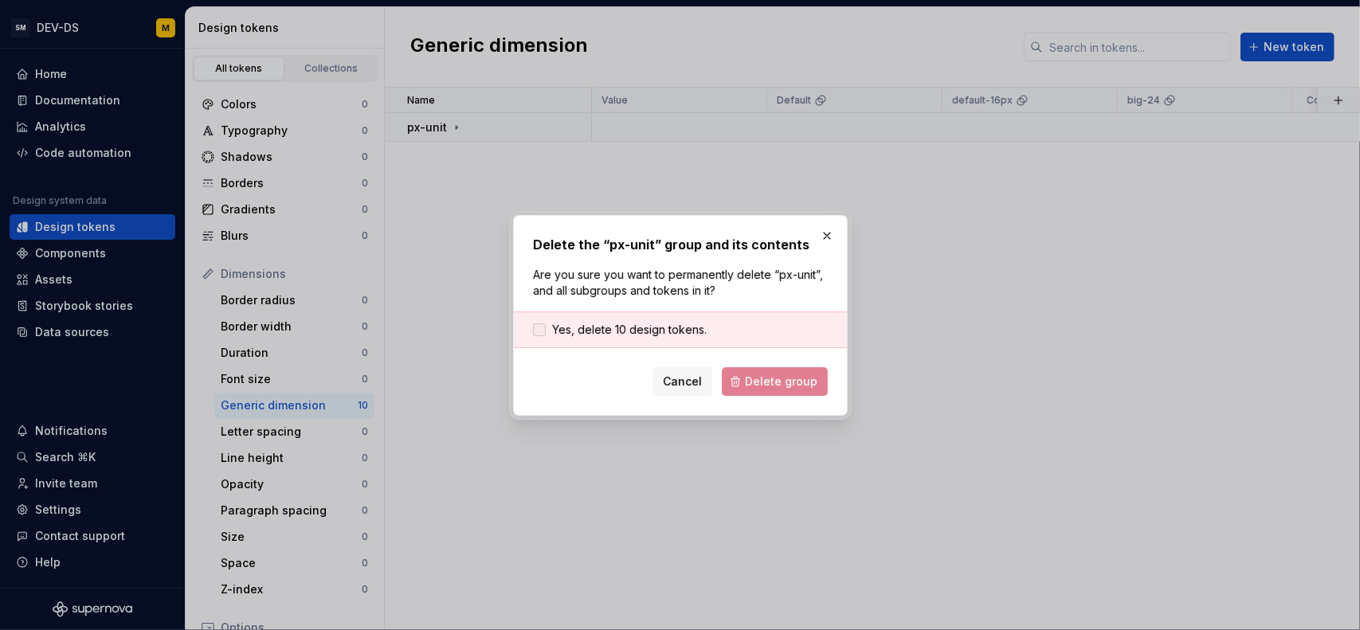
click at [688, 326] on span "Yes, delete 10 design tokens." at bounding box center [629, 330] width 155 height 16
click at [740, 375] on button "Delete group" at bounding box center [775, 381] width 106 height 29
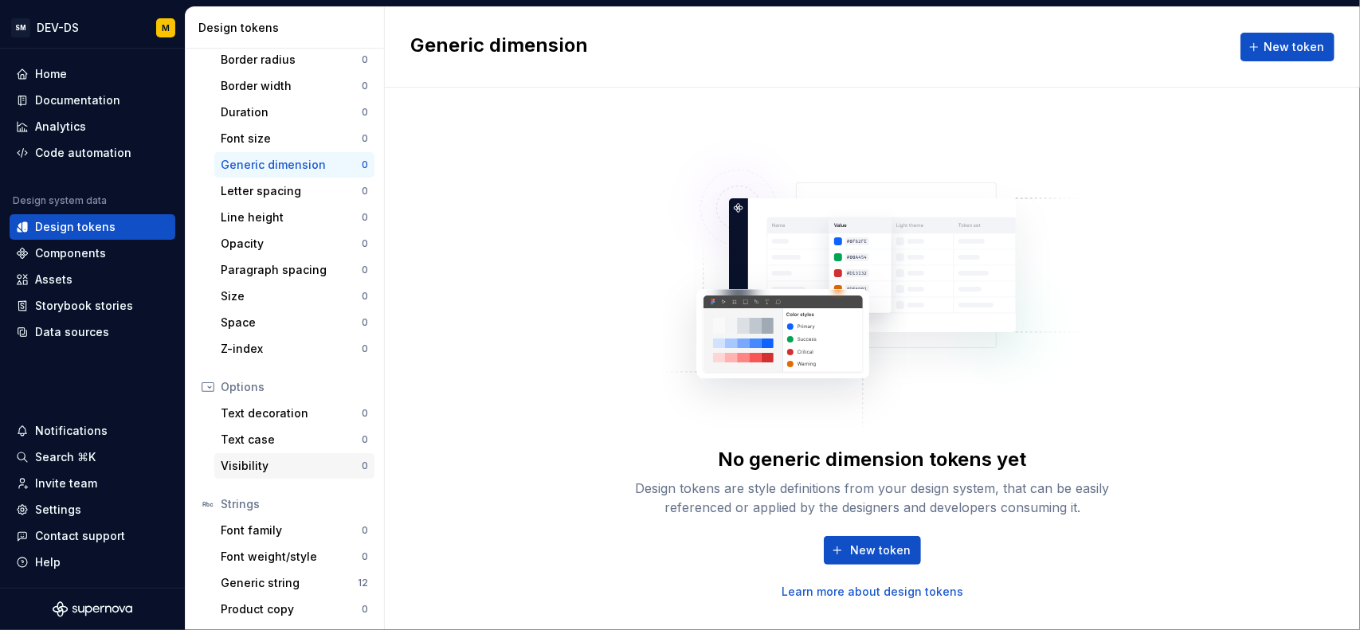
scroll to position [241, 0]
click at [252, 580] on div "Generic string" at bounding box center [289, 583] width 137 height 16
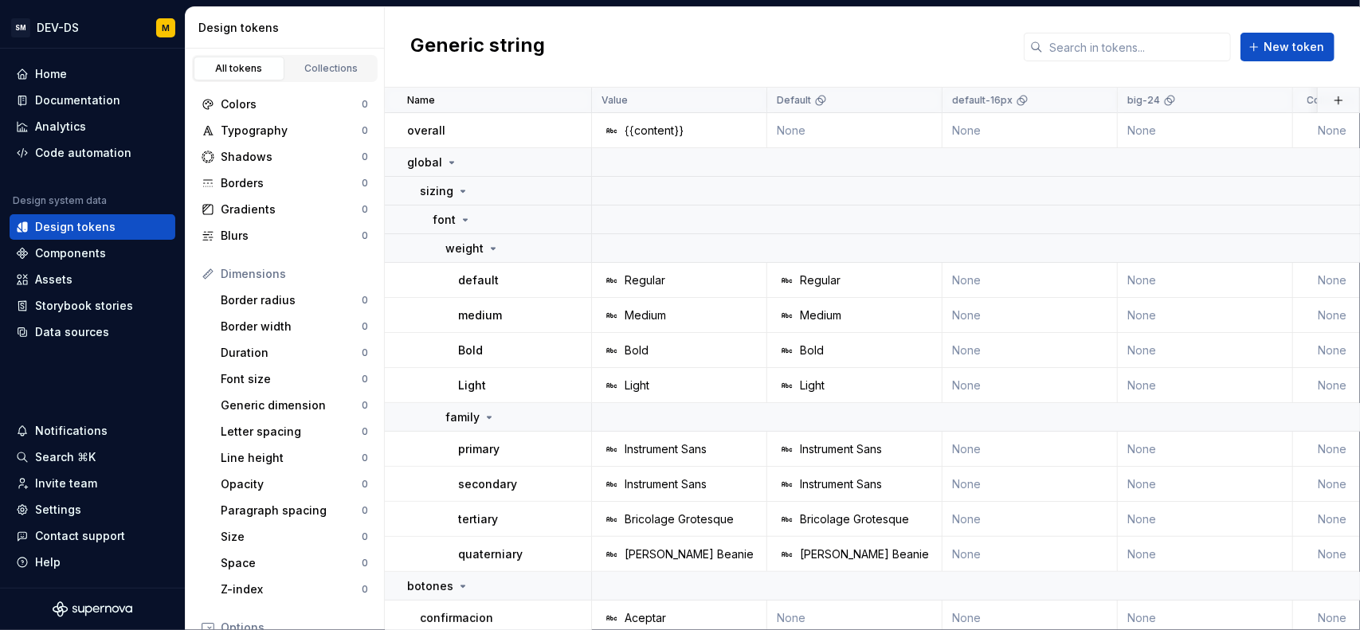
click at [571, 128] on button "button" at bounding box center [570, 131] width 22 height 22
click at [571, 129] on button "button" at bounding box center [570, 131] width 22 height 22
click at [595, 216] on div "Delete token" at bounding box center [641, 219] width 104 height 16
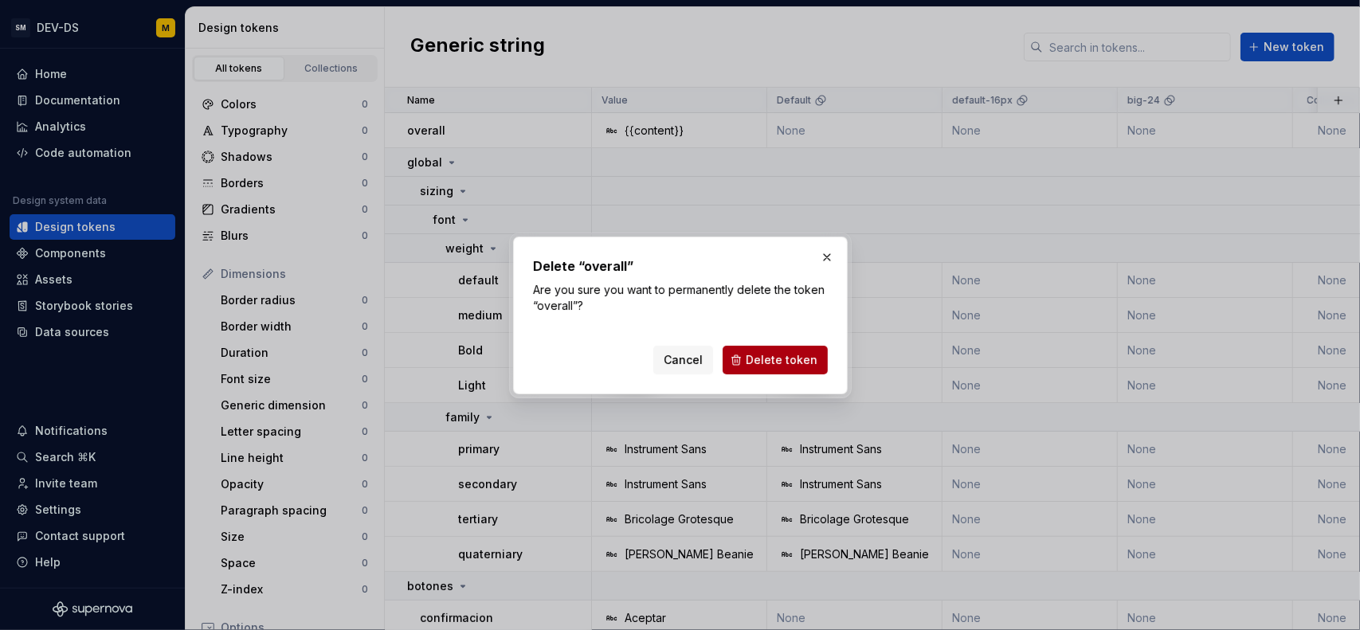
click at [759, 352] on span "Delete token" at bounding box center [782, 360] width 72 height 16
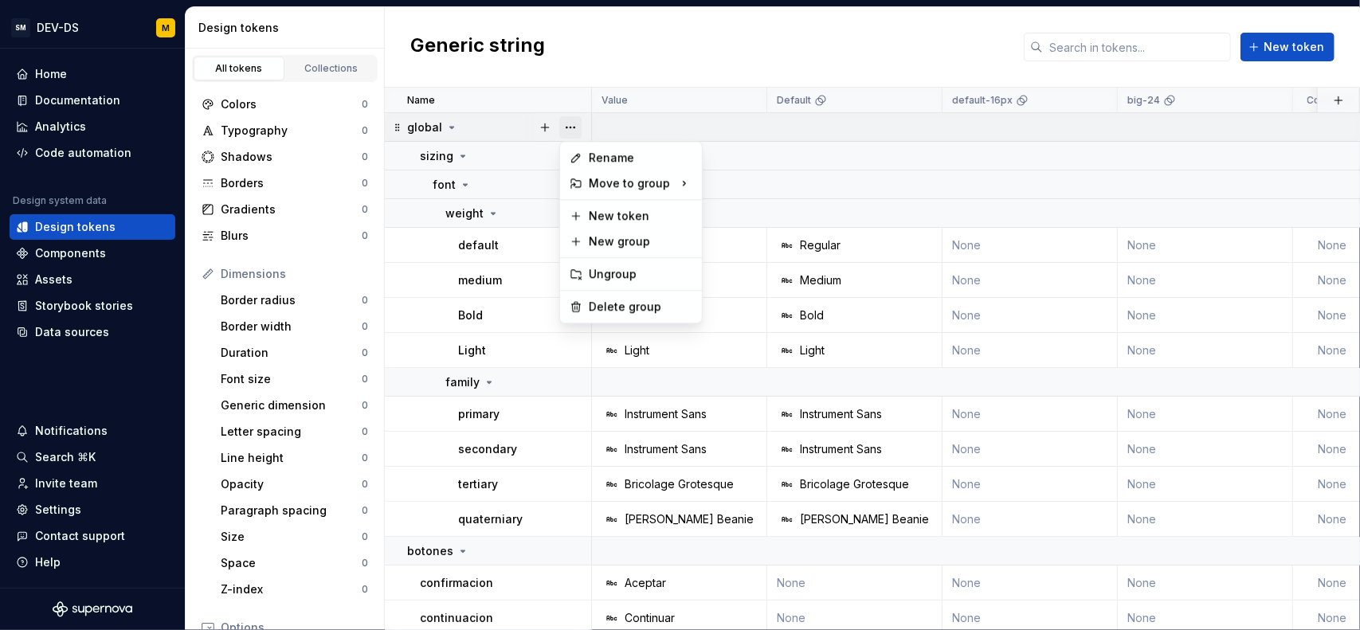
click at [567, 124] on button "button" at bounding box center [570, 127] width 22 height 22
click at [593, 302] on div "Delete group" at bounding box center [641, 307] width 104 height 16
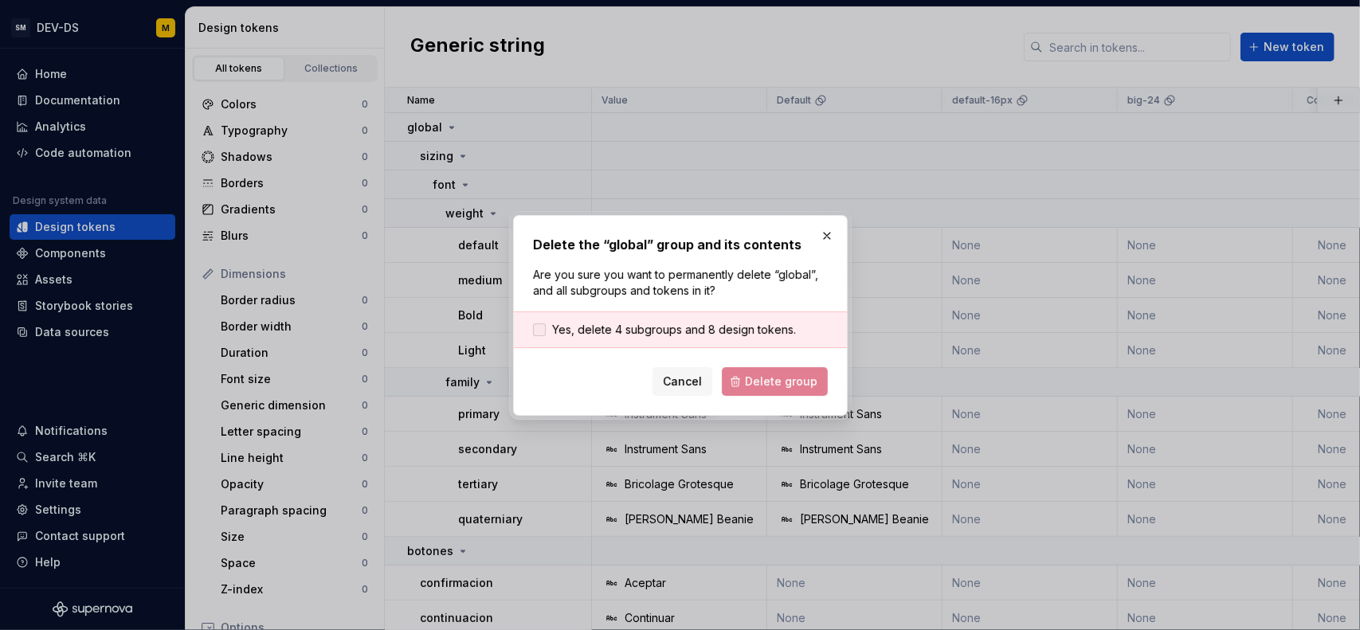
drag, startPoint x: 714, startPoint y: 324, endPoint x: 747, endPoint y: 359, distance: 47.9
click at [715, 324] on span "Yes, delete 4 subgroups and 8 design tokens." at bounding box center [674, 330] width 244 height 16
click at [751, 371] on button "Delete group" at bounding box center [775, 381] width 106 height 29
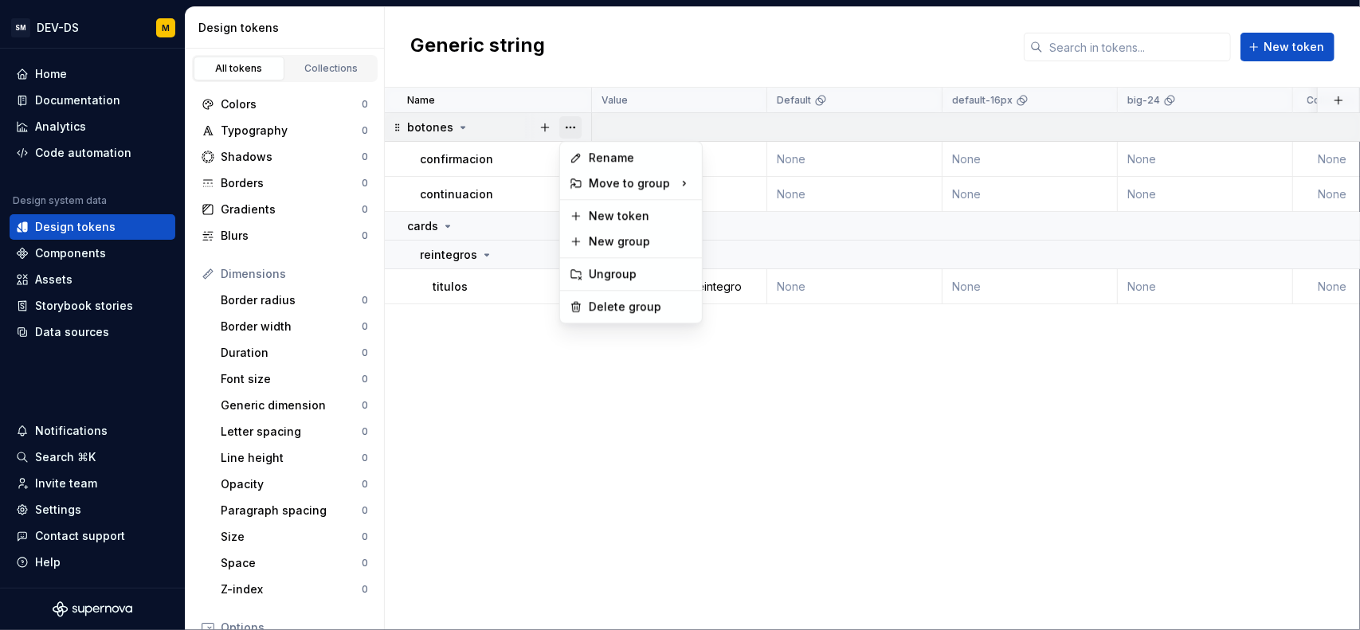
click at [562, 124] on button "button" at bounding box center [570, 127] width 22 height 22
click at [610, 304] on div "Delete group" at bounding box center [641, 307] width 104 height 16
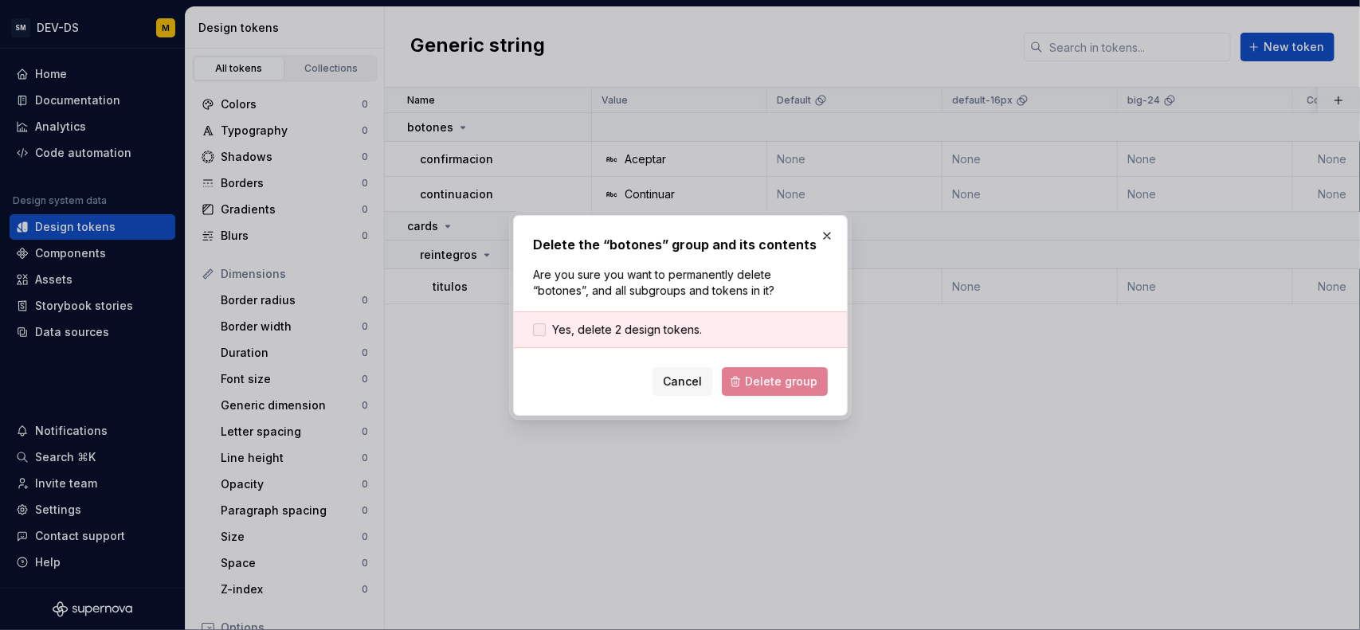
click at [666, 332] on span "Yes, delete 2 design tokens." at bounding box center [627, 330] width 150 height 16
click at [746, 390] on button "Delete group" at bounding box center [775, 381] width 106 height 29
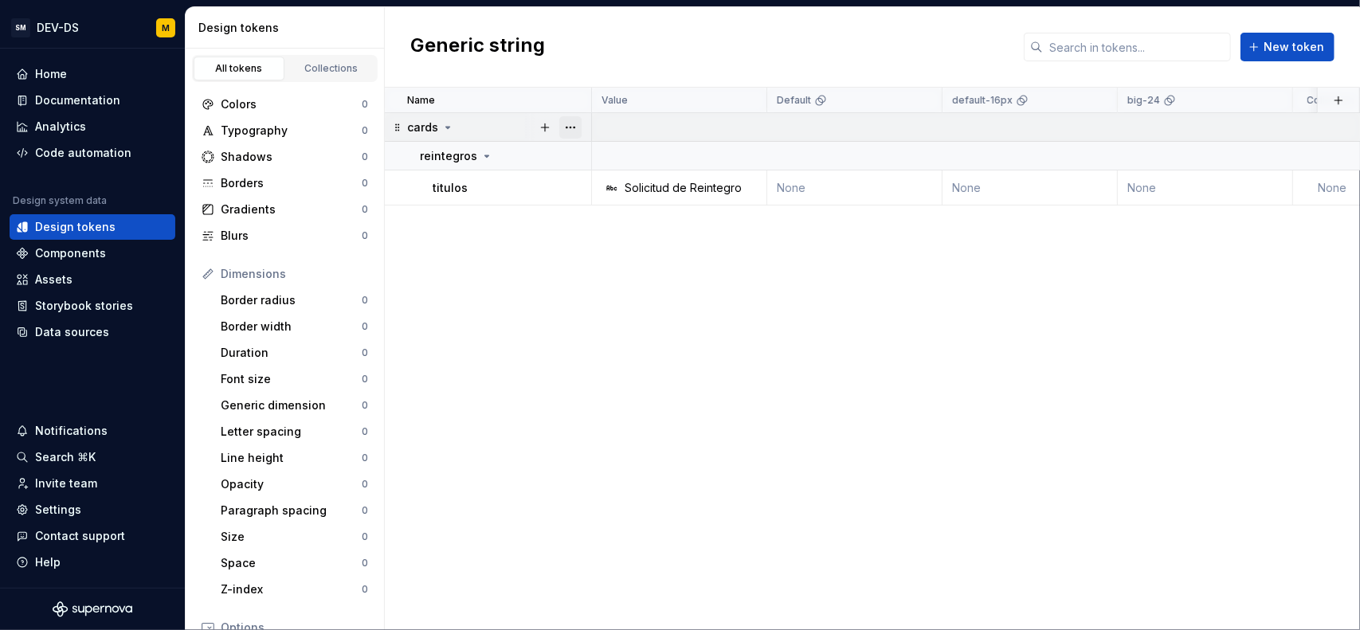
click at [570, 124] on button "button" at bounding box center [570, 127] width 22 height 22
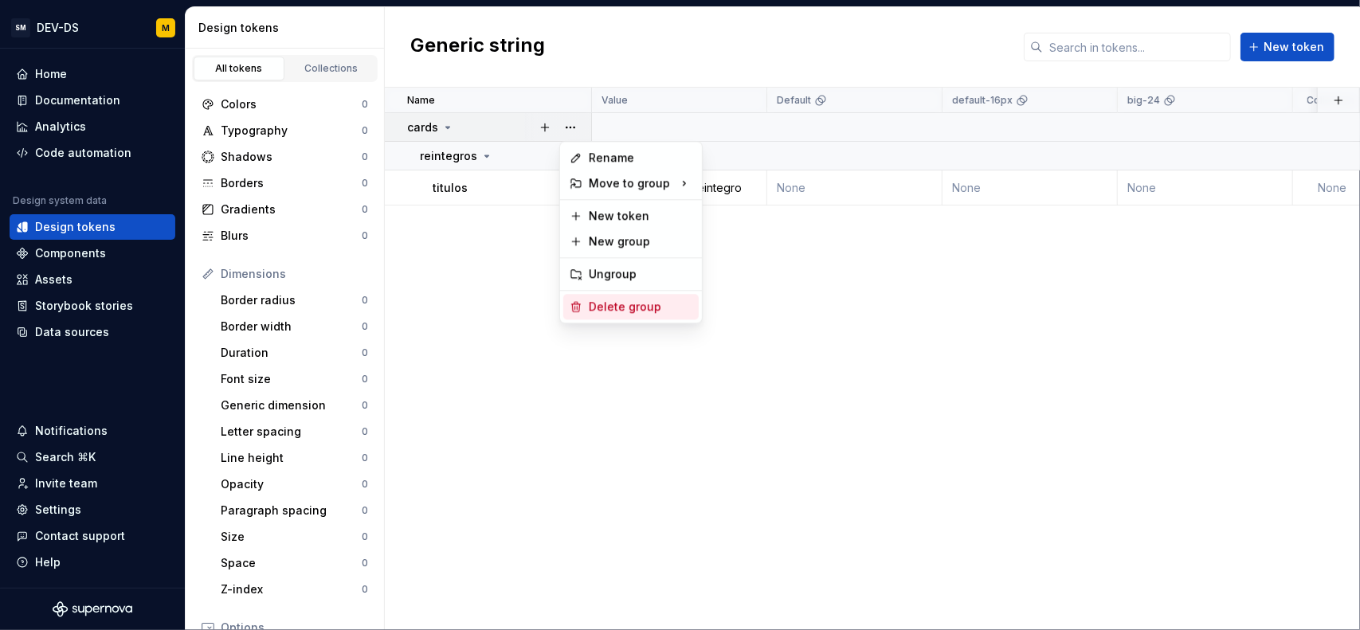
click at [594, 302] on div "Delete group" at bounding box center [641, 307] width 104 height 16
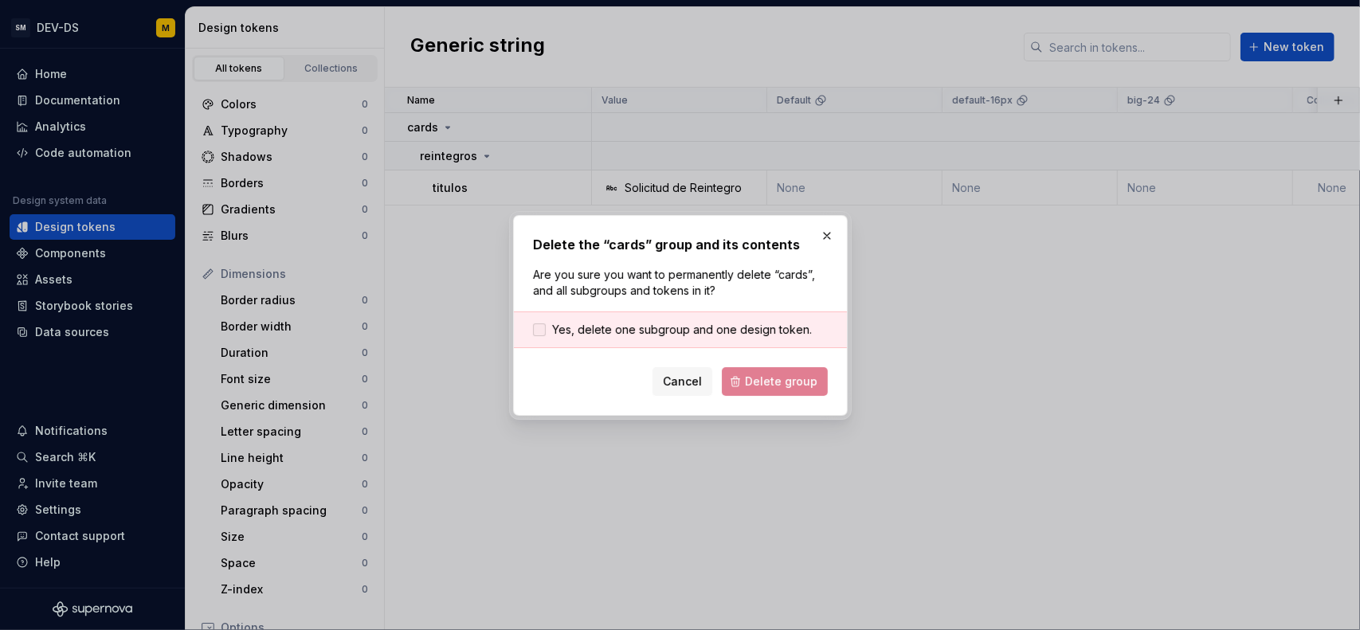
click at [685, 334] on span "Yes, delete one subgroup and one design token." at bounding box center [682, 330] width 260 height 16
click at [745, 376] on button "Delete group" at bounding box center [775, 381] width 106 height 29
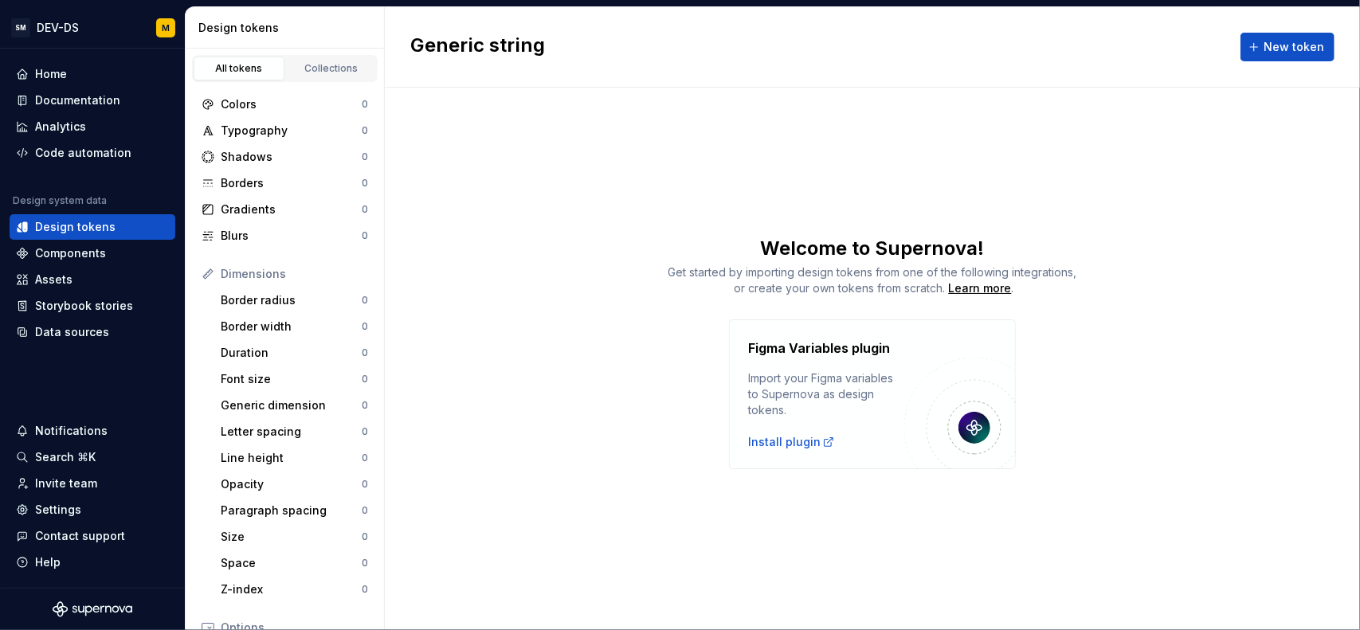
click at [642, 356] on div "Figma Variables plugin Import your Figma variables to Supernova as design token…" at bounding box center [872, 395] width 975 height 150
click at [92, 327] on div "Data sources" at bounding box center [72, 332] width 74 height 16
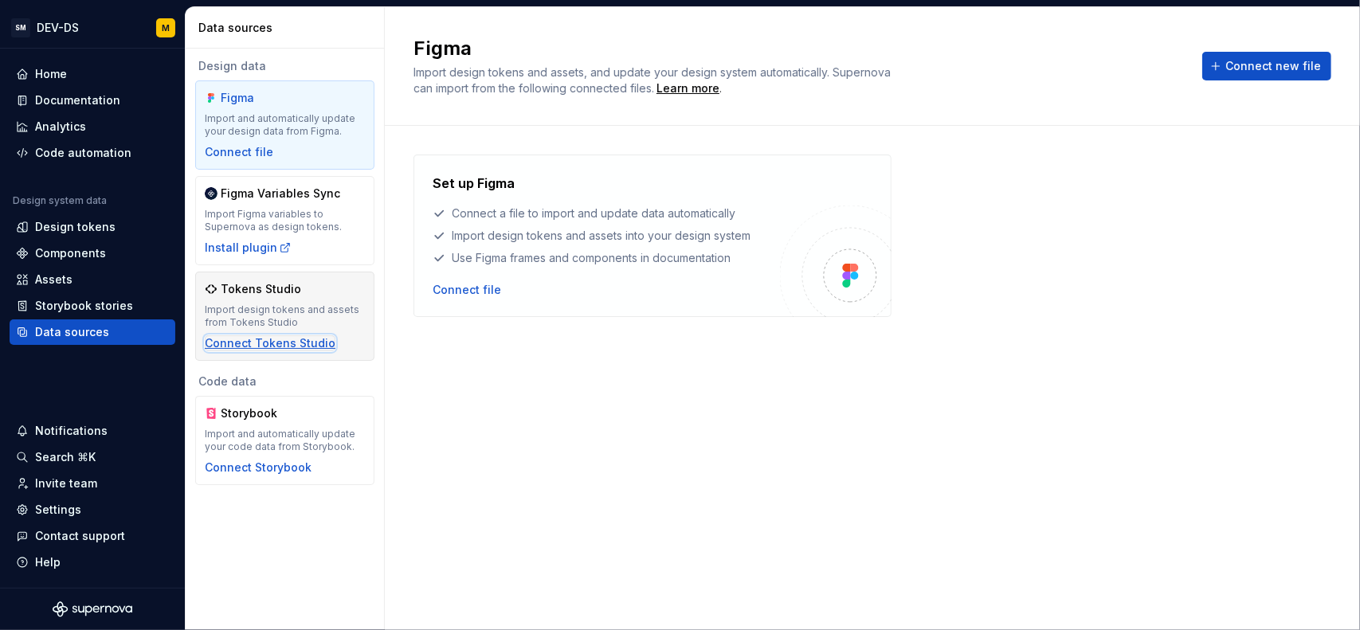
click at [296, 342] on div "Connect Tokens Studio" at bounding box center [270, 343] width 131 height 16
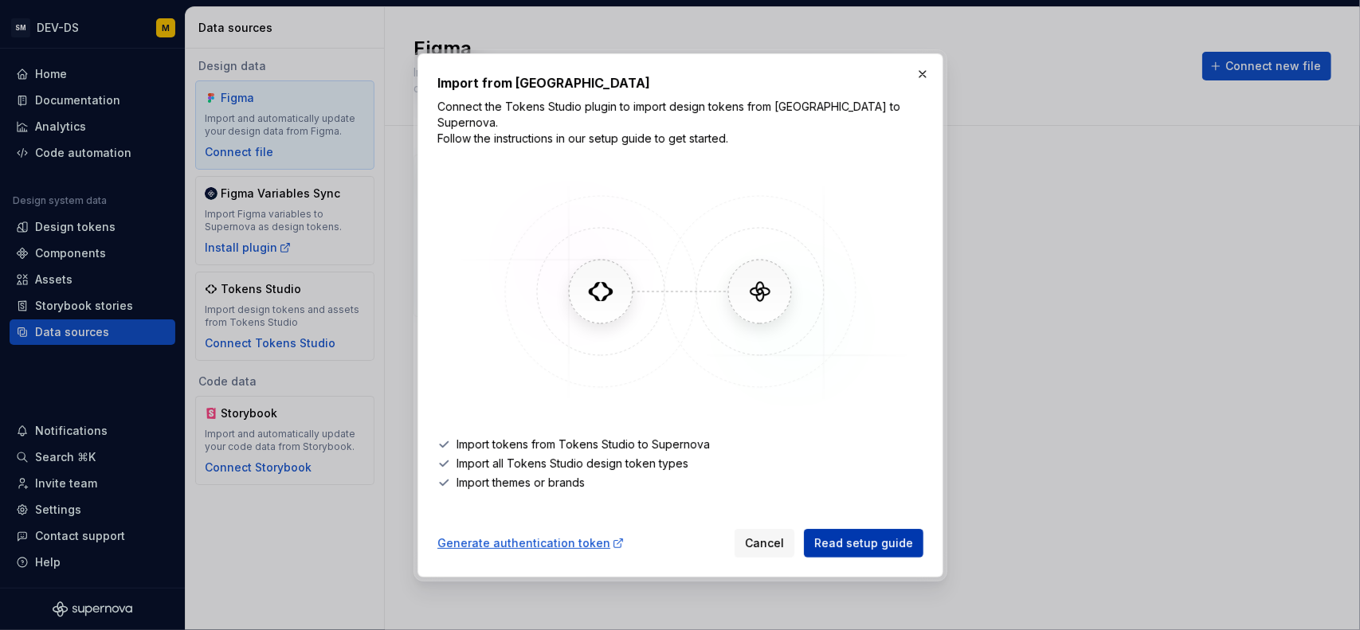
click at [863, 538] on span "Read setup guide" at bounding box center [863, 544] width 99 height 16
click at [536, 536] on div "Generate authentication token" at bounding box center [530, 544] width 187 height 16
drag, startPoint x: 923, startPoint y: 85, endPoint x: 910, endPoint y: 83, distance: 13.0
click at [923, 84] on button "button" at bounding box center [923, 74] width 22 height 22
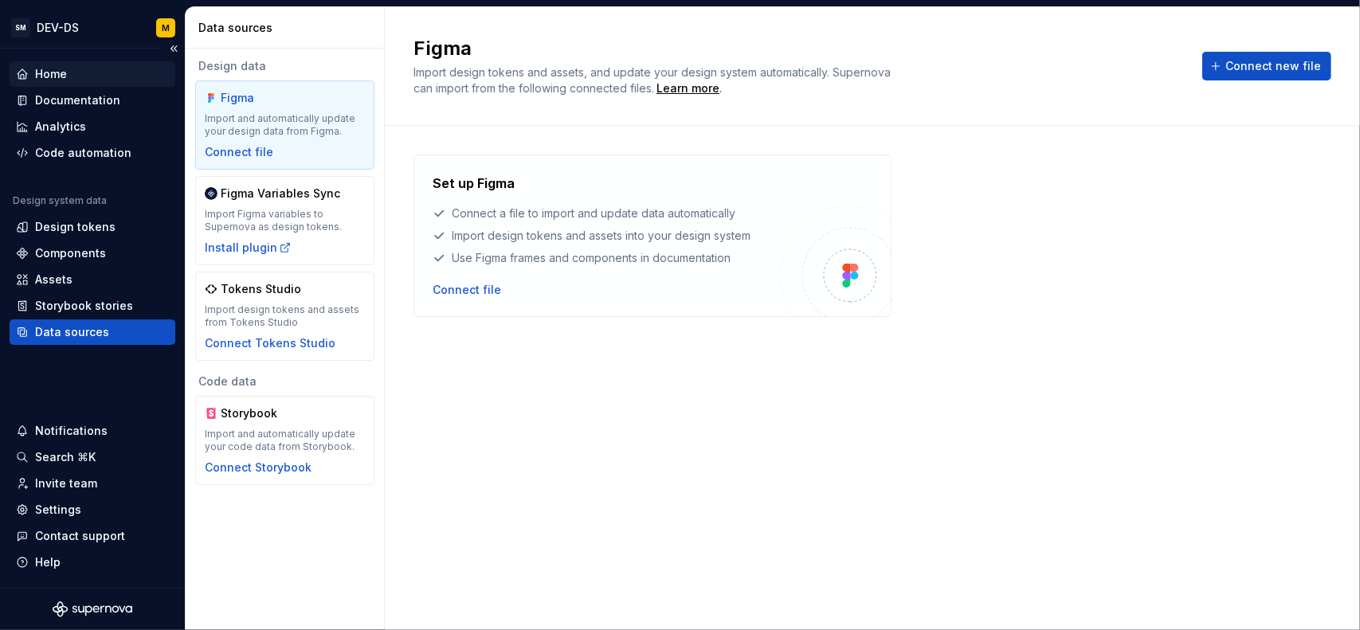
click at [78, 72] on div "Home" at bounding box center [92, 74] width 153 height 16
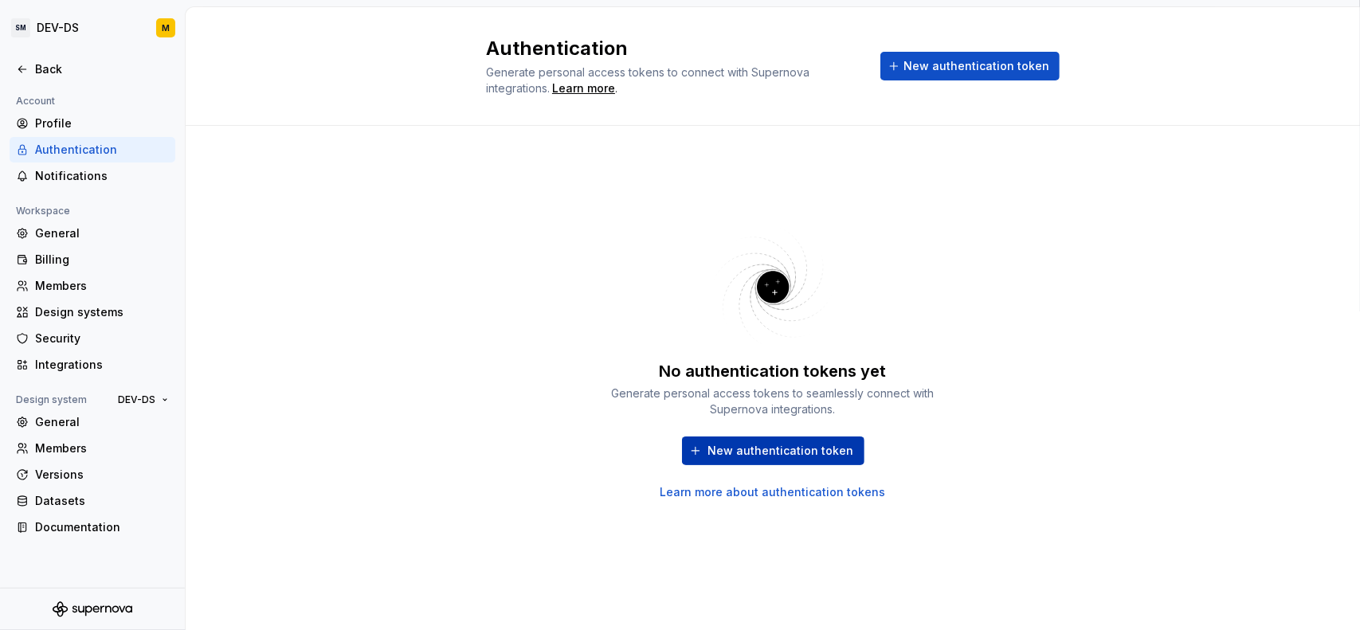
click at [743, 447] on span "New authentication token" at bounding box center [781, 451] width 146 height 16
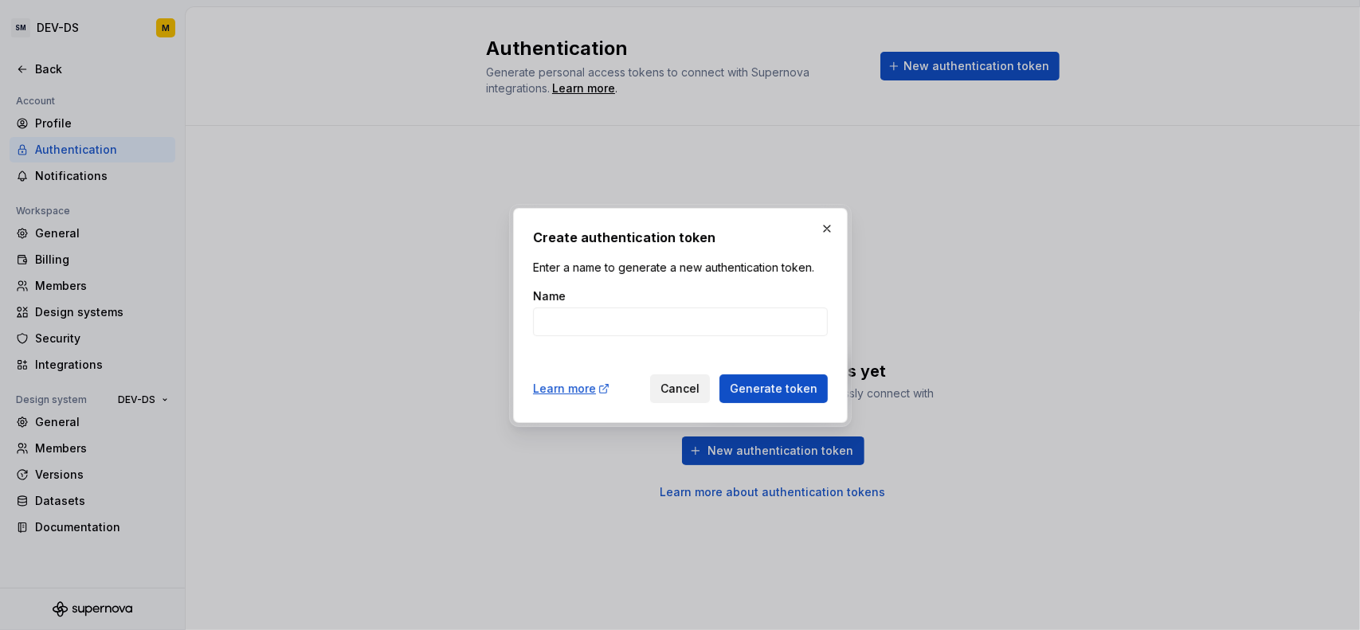
click at [698, 402] on button "Cancel" at bounding box center [680, 389] width 60 height 29
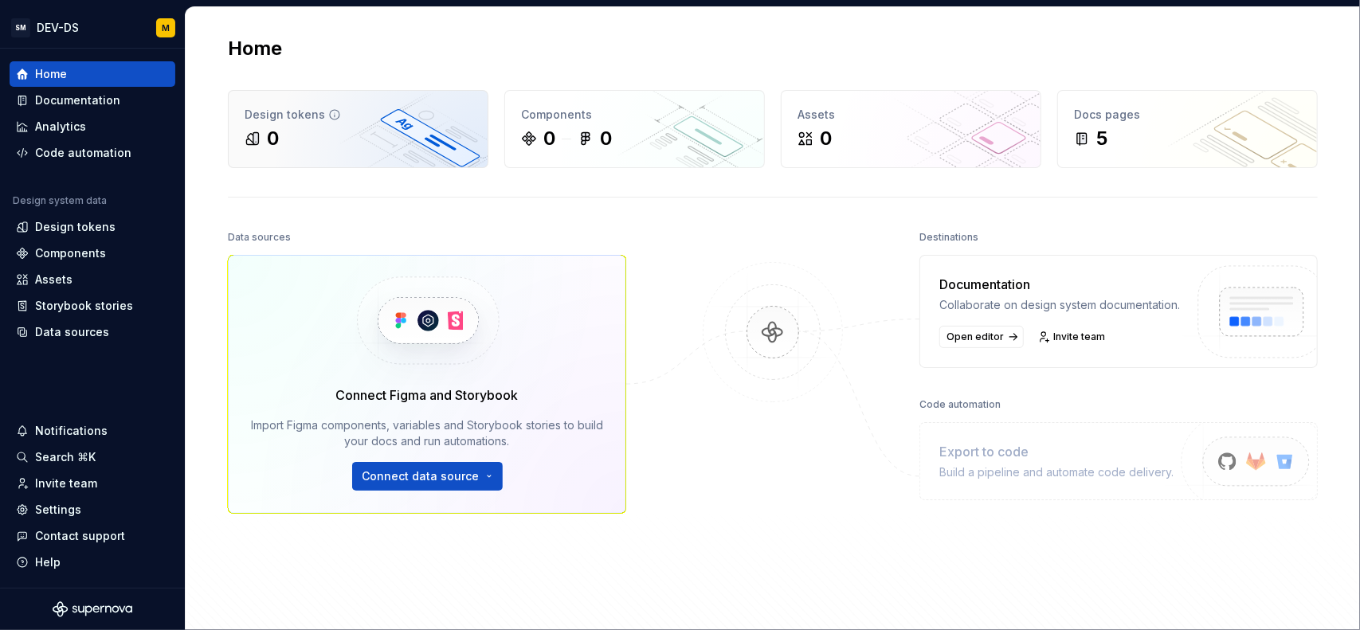
click at [376, 133] on div "0" at bounding box center [358, 139] width 227 height 26
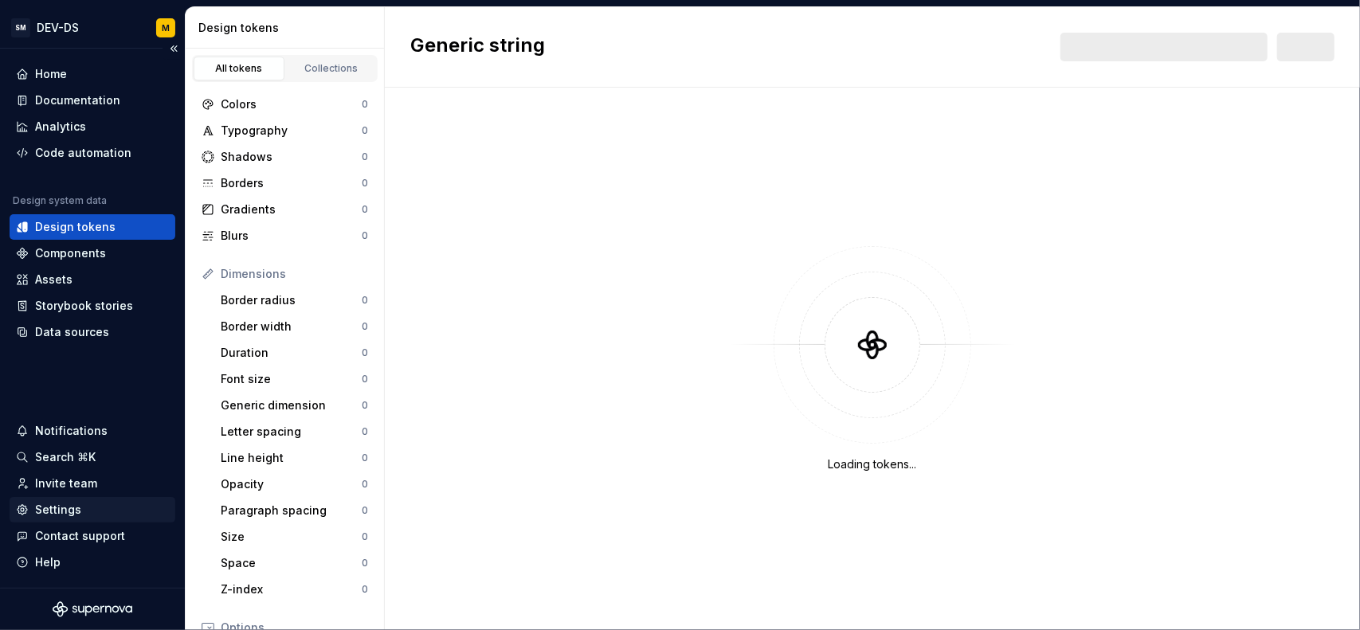
click at [64, 515] on div "Settings" at bounding box center [58, 510] width 46 height 16
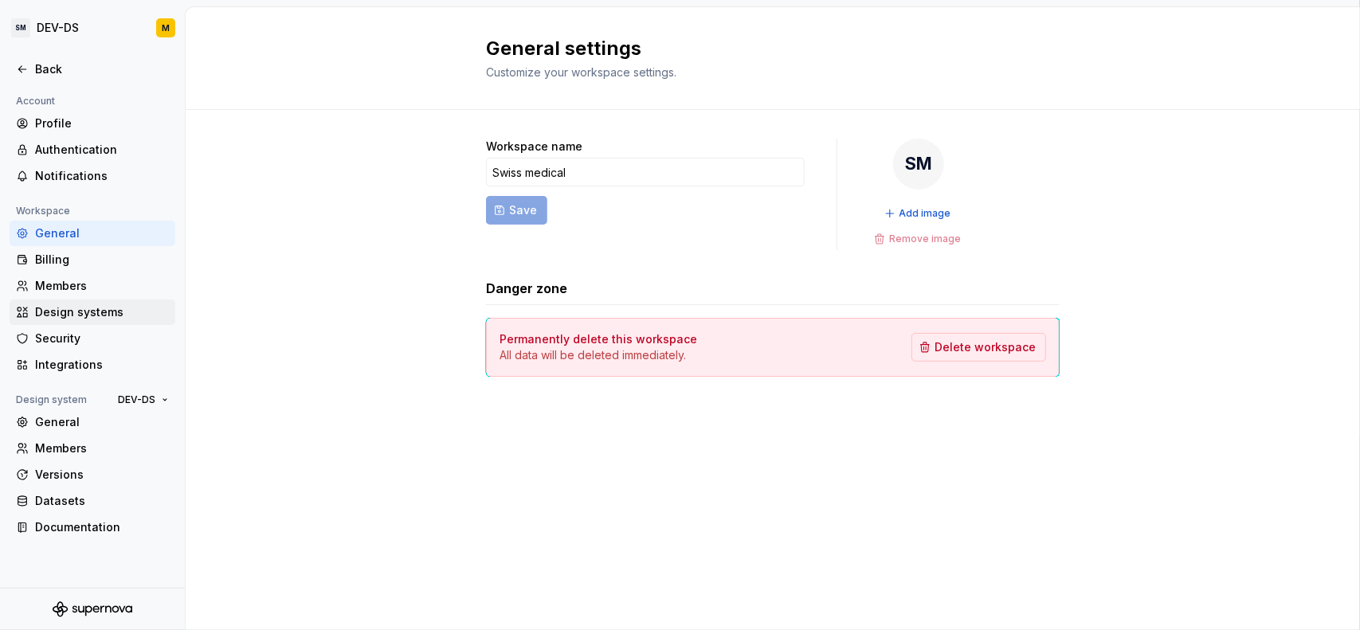
click at [104, 309] on div "Design systems" at bounding box center [102, 312] width 134 height 16
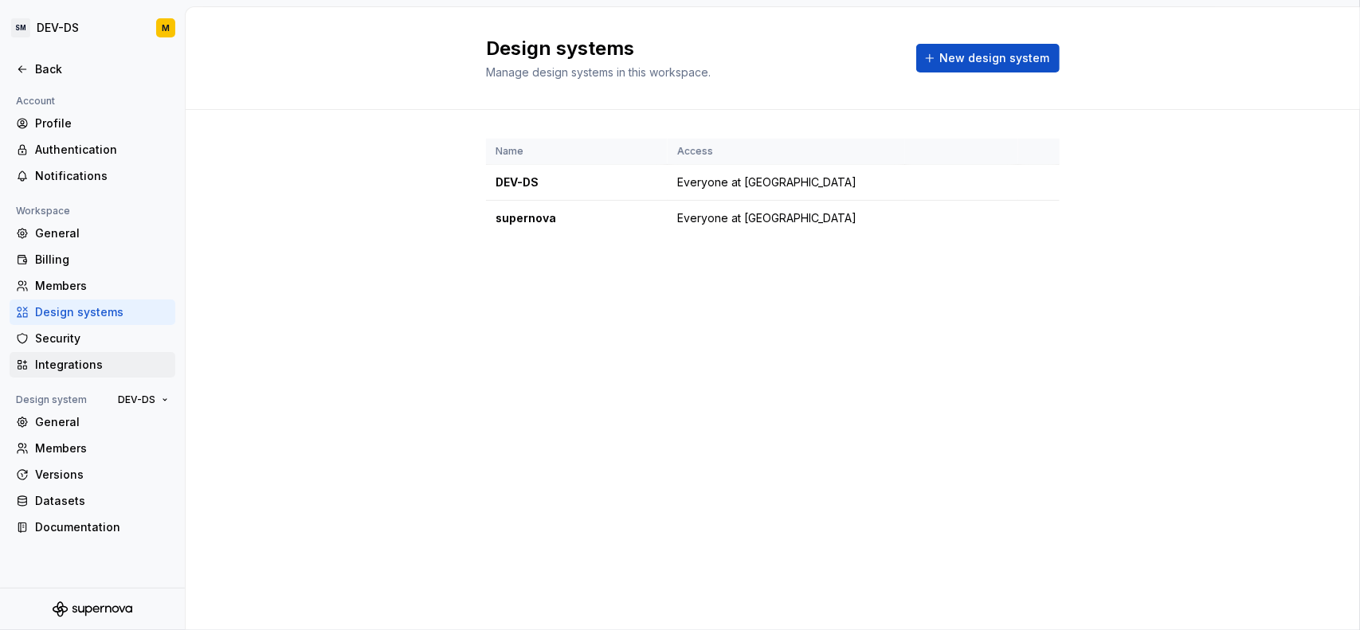
click at [77, 359] on div "Integrations" at bounding box center [102, 365] width 134 height 16
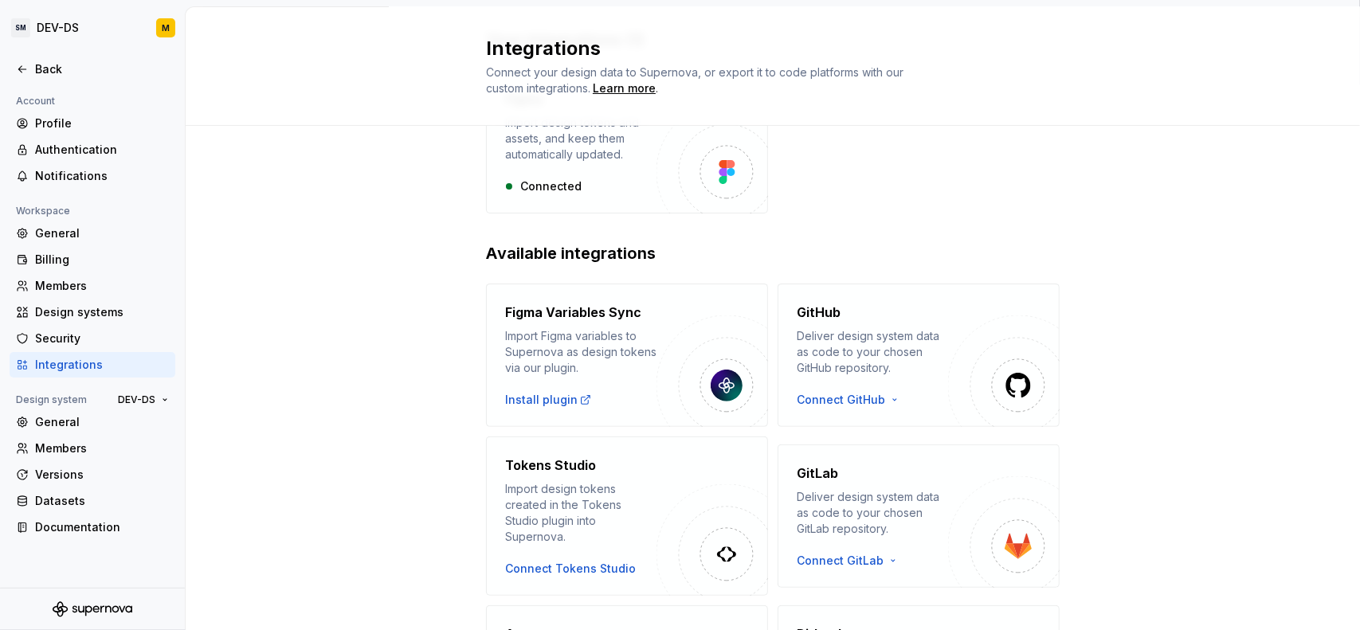
scroll to position [159, 0]
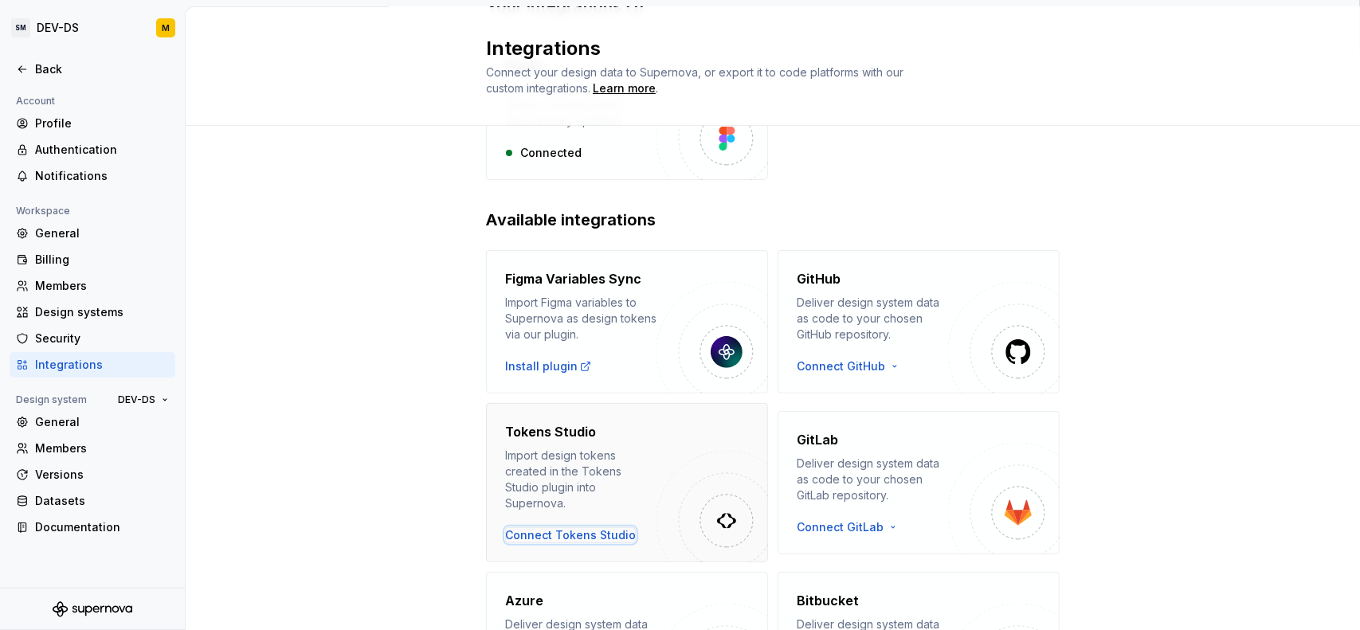
click at [559, 528] on div "Connect Tokens Studio" at bounding box center [570, 536] width 131 height 16
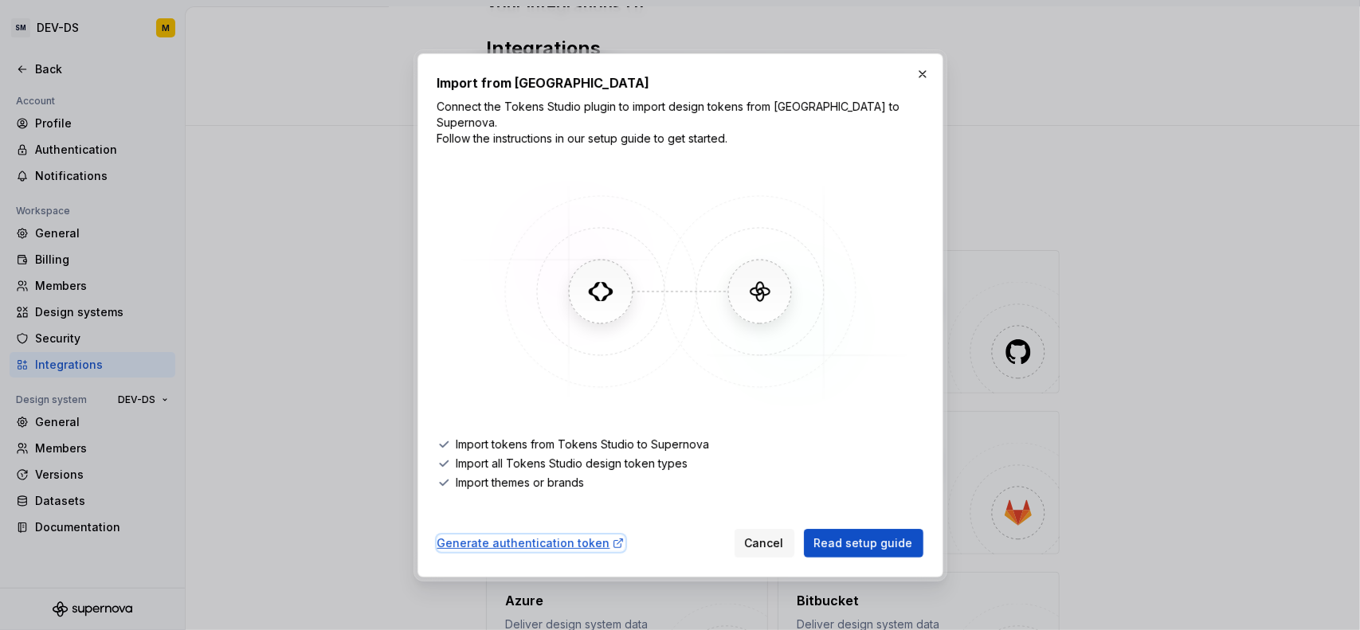
click at [556, 536] on div "Generate authentication token" at bounding box center [530, 544] width 187 height 16
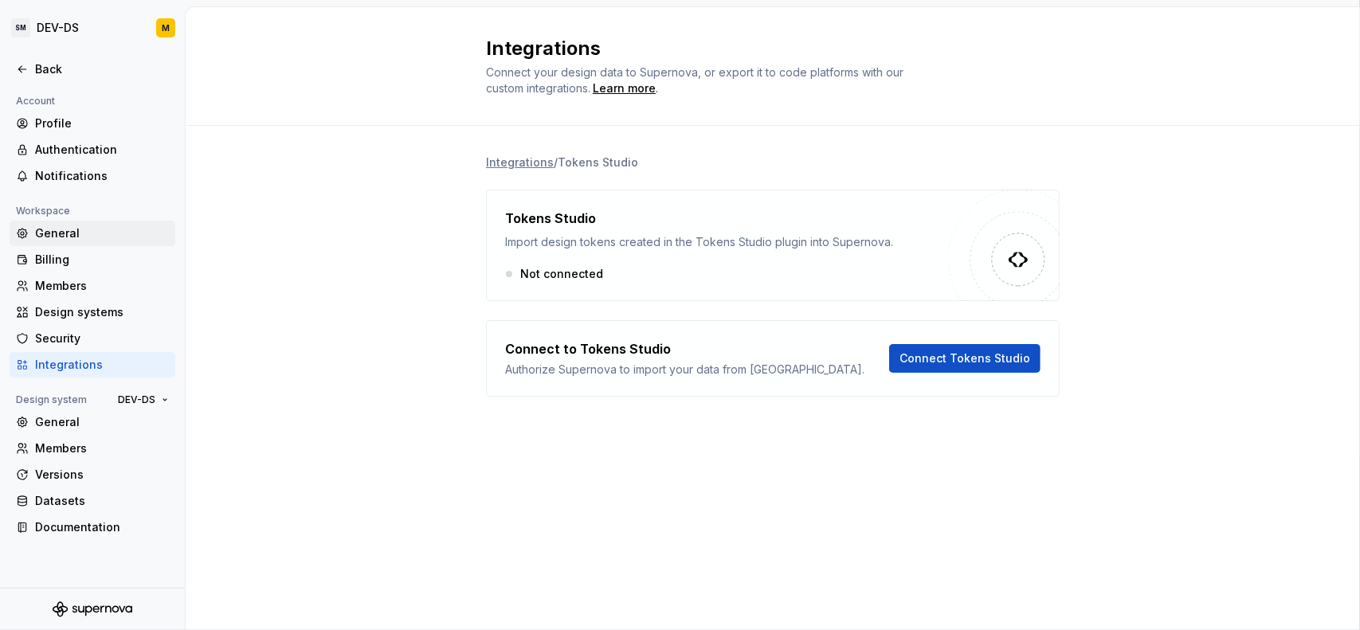
click at [81, 234] on div "General" at bounding box center [102, 234] width 134 height 16
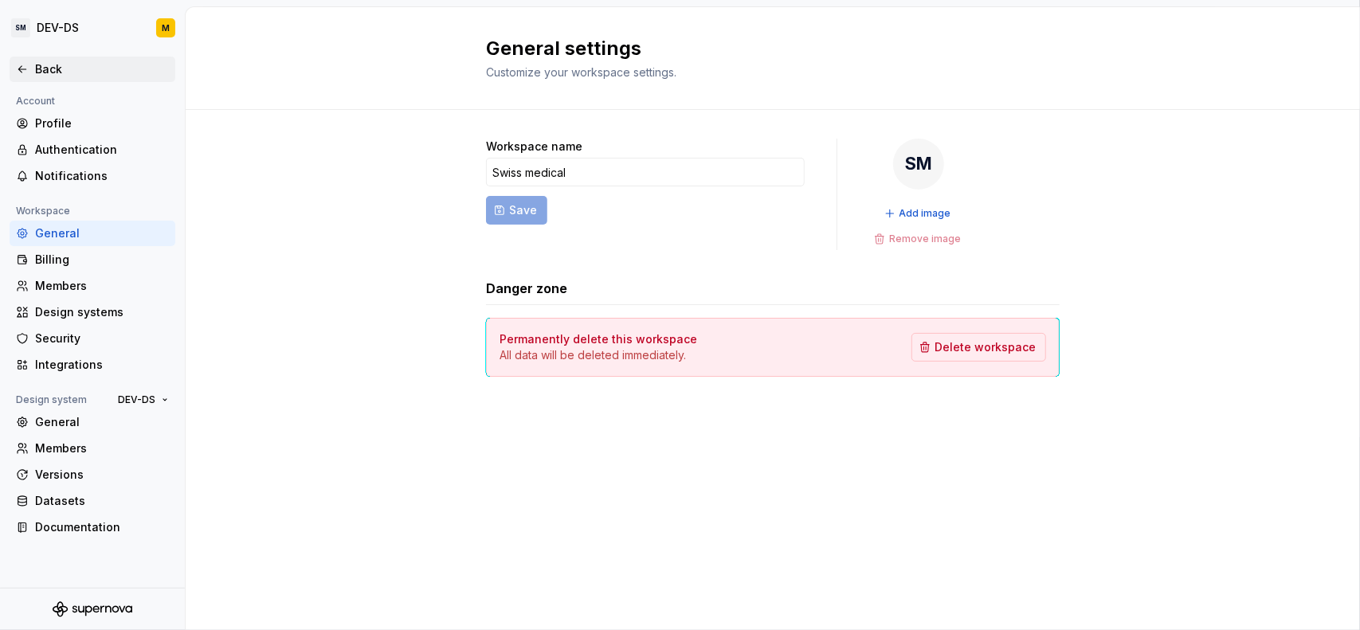
click at [34, 61] on div "Back" at bounding box center [92, 69] width 153 height 16
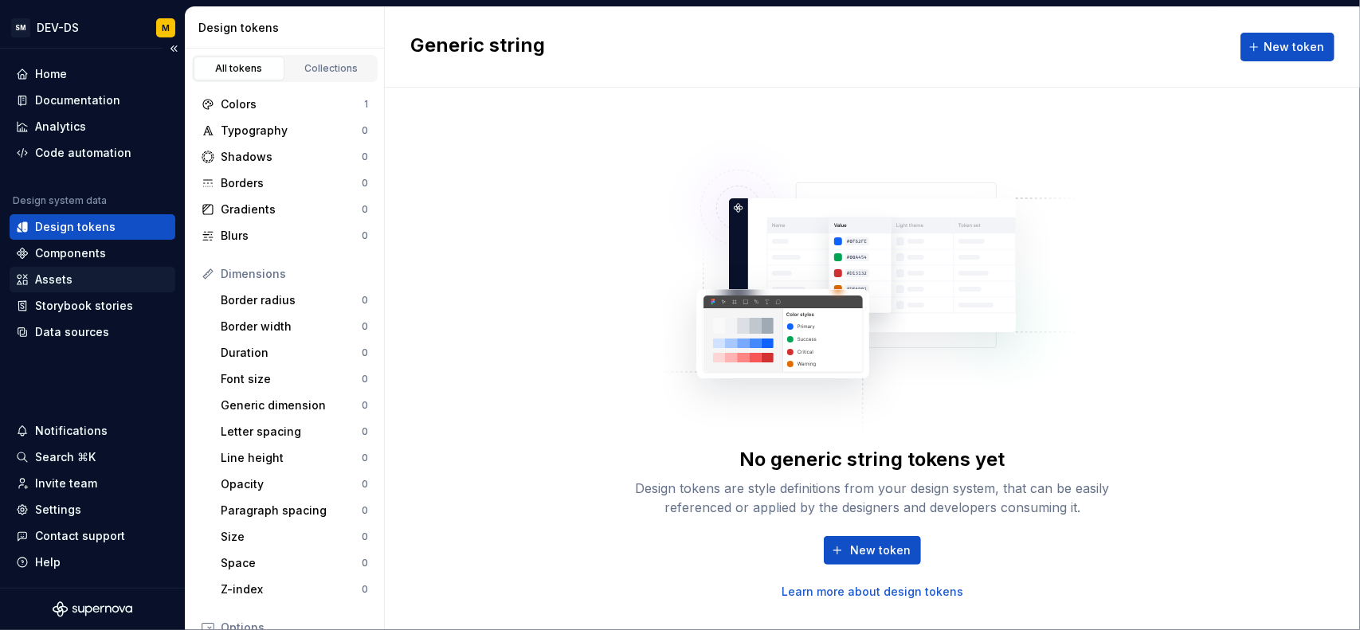
click at [97, 284] on div "Assets" at bounding box center [92, 280] width 153 height 16
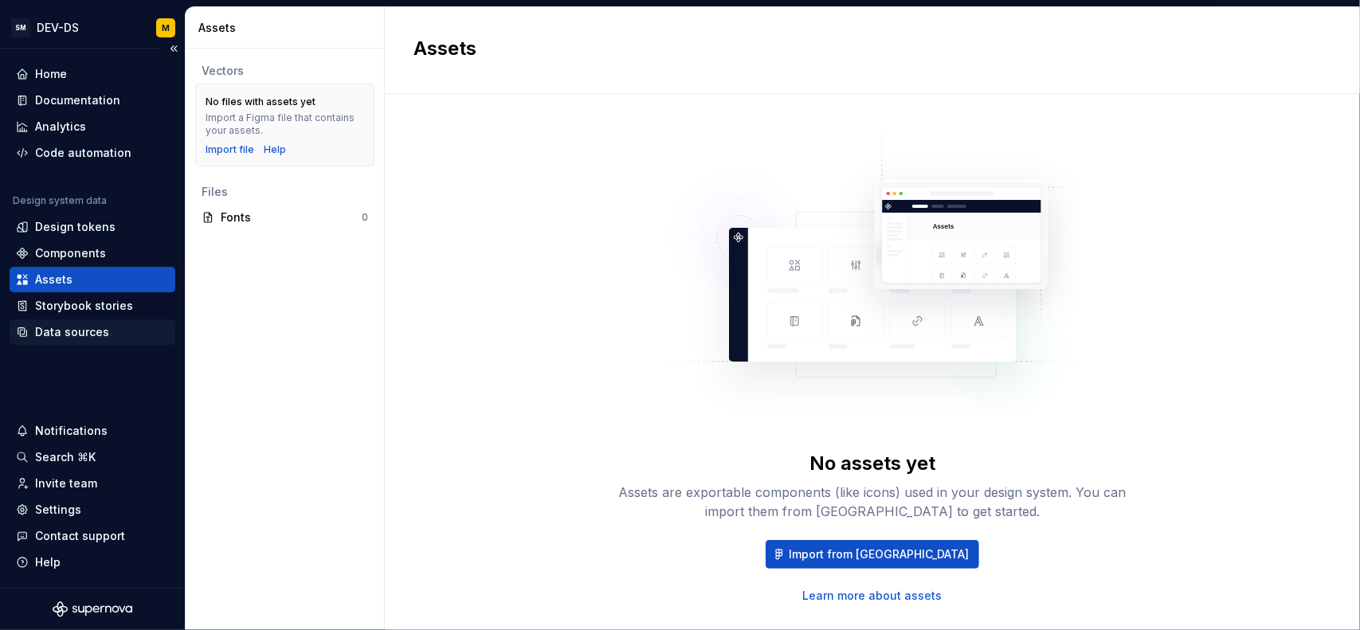
click at [88, 320] on div "Data sources" at bounding box center [93, 333] width 166 height 26
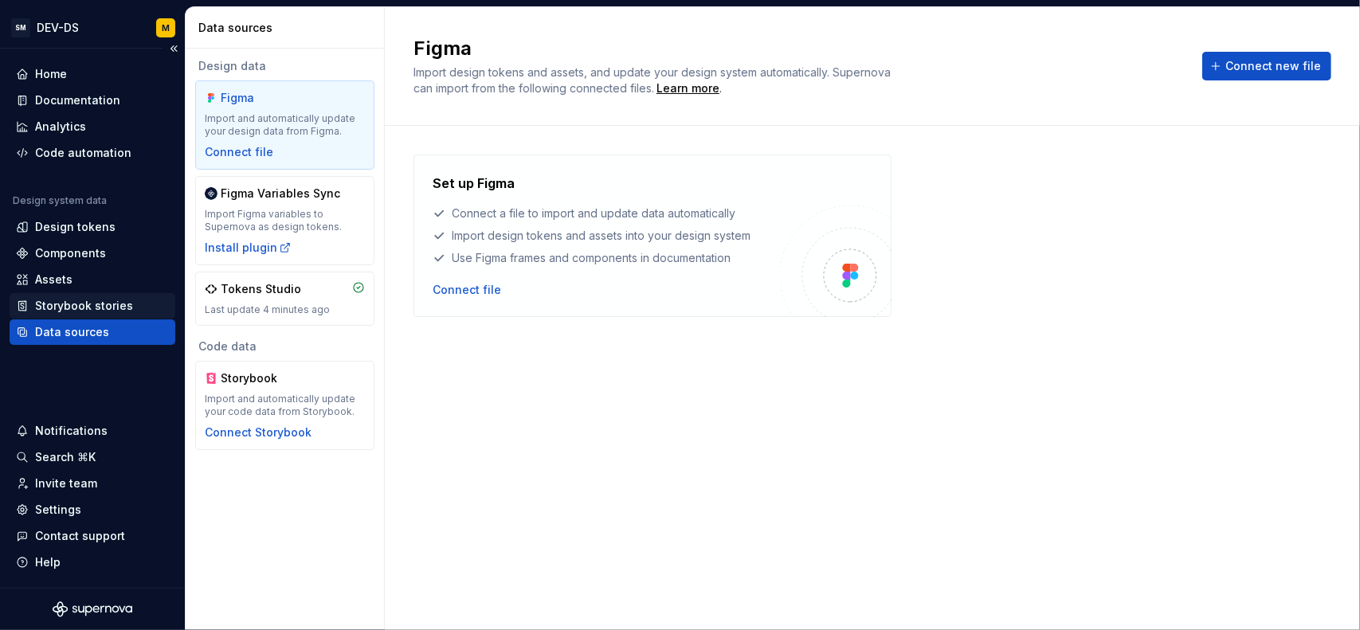
click at [97, 308] on div "Storybook stories" at bounding box center [84, 306] width 98 height 16
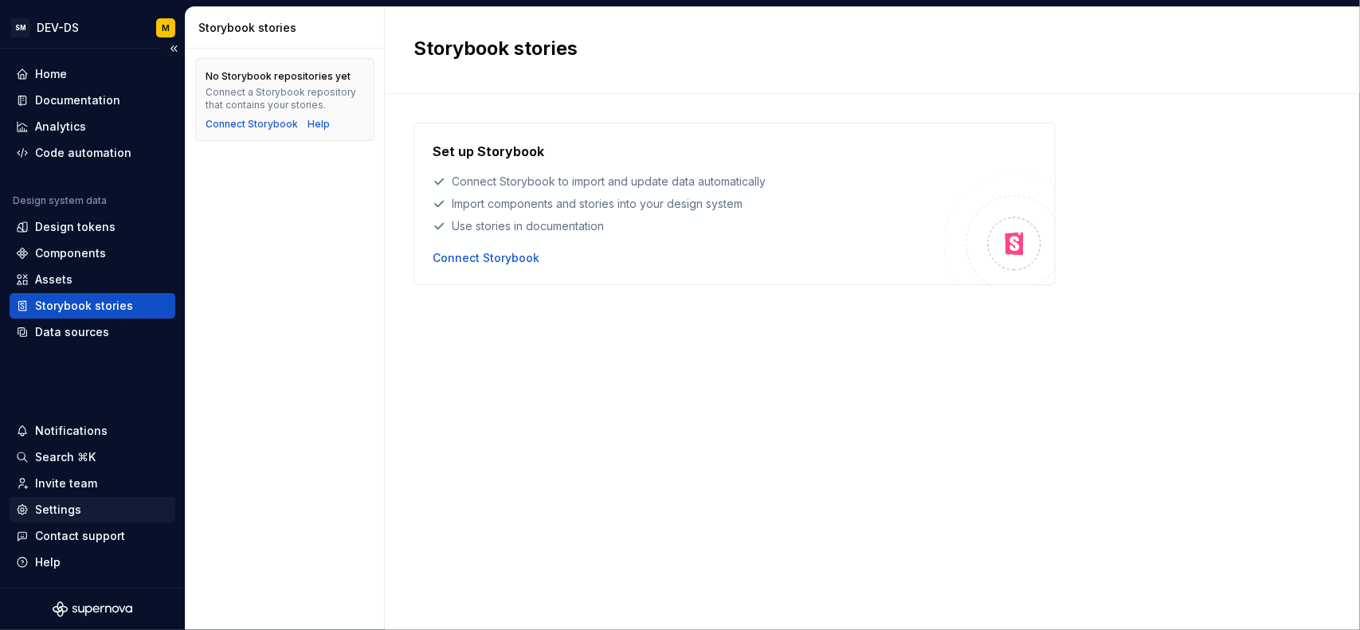
click at [81, 514] on div "Settings" at bounding box center [92, 510] width 153 height 16
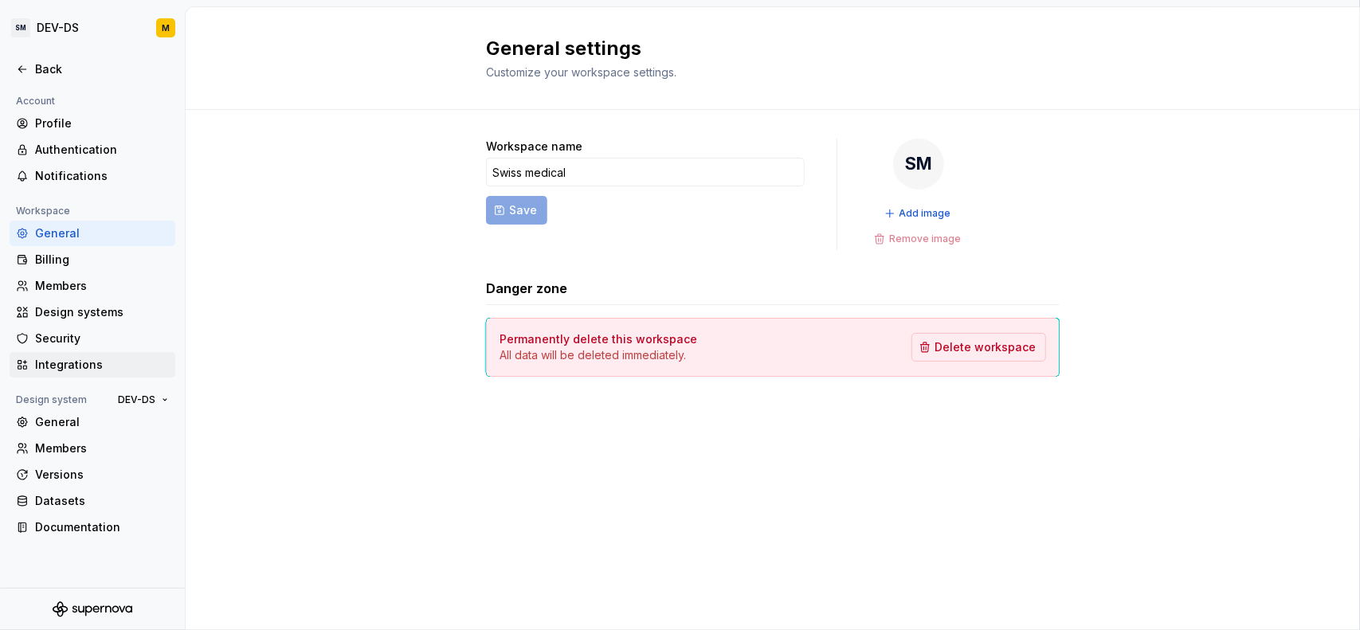
click at [100, 367] on div "Integrations" at bounding box center [102, 365] width 134 height 16
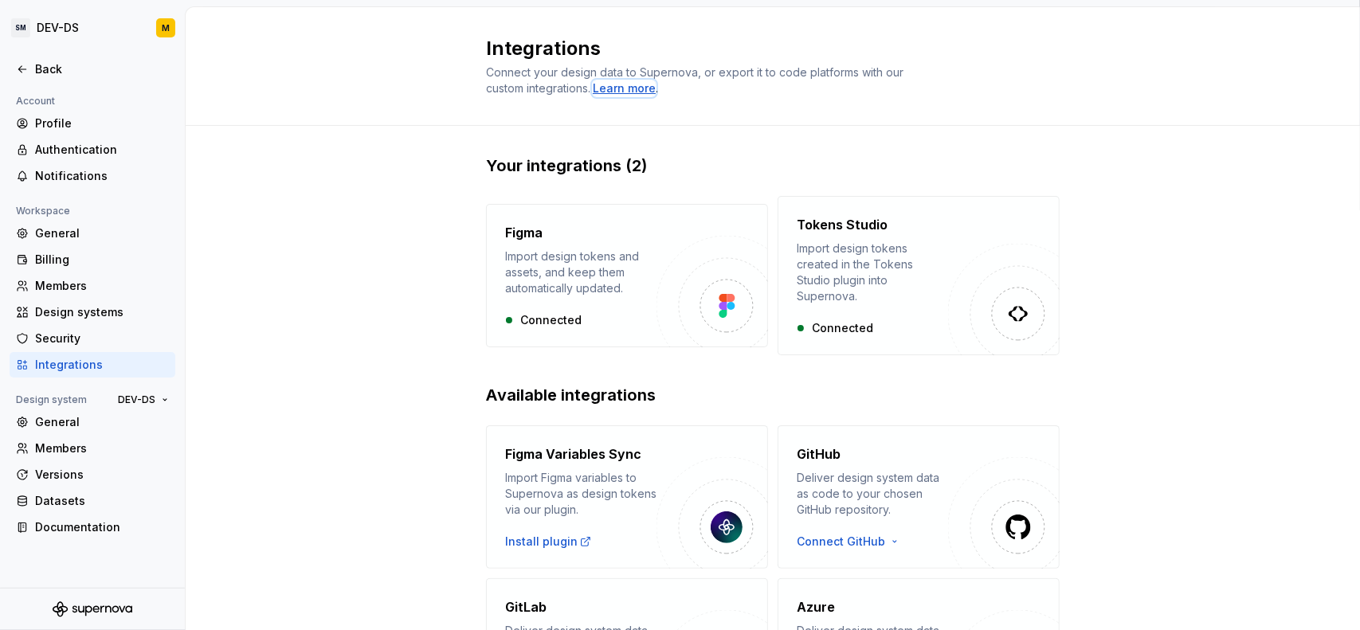
click at [611, 90] on div "Learn more" at bounding box center [624, 88] width 63 height 16
click at [23, 69] on icon at bounding box center [22, 69] width 13 height 13
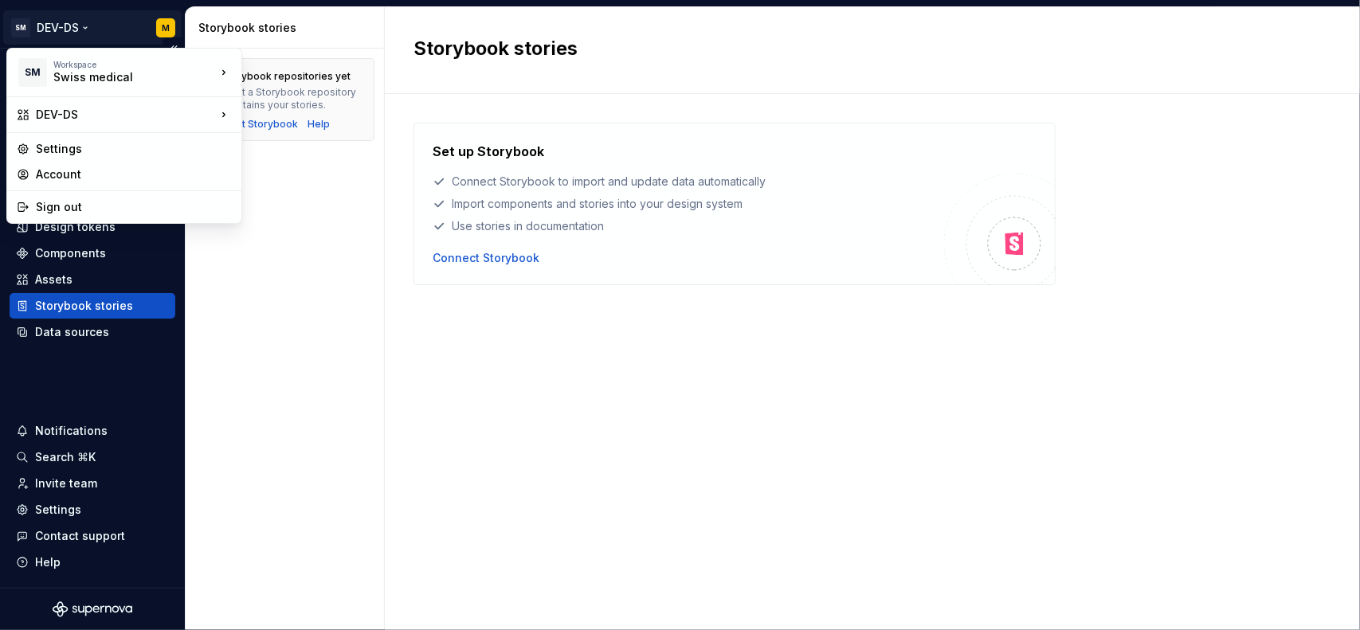
click at [92, 28] on html "SM DEV-DS M Home Documentation Analytics Code automation Design system data Des…" at bounding box center [680, 315] width 1360 height 630
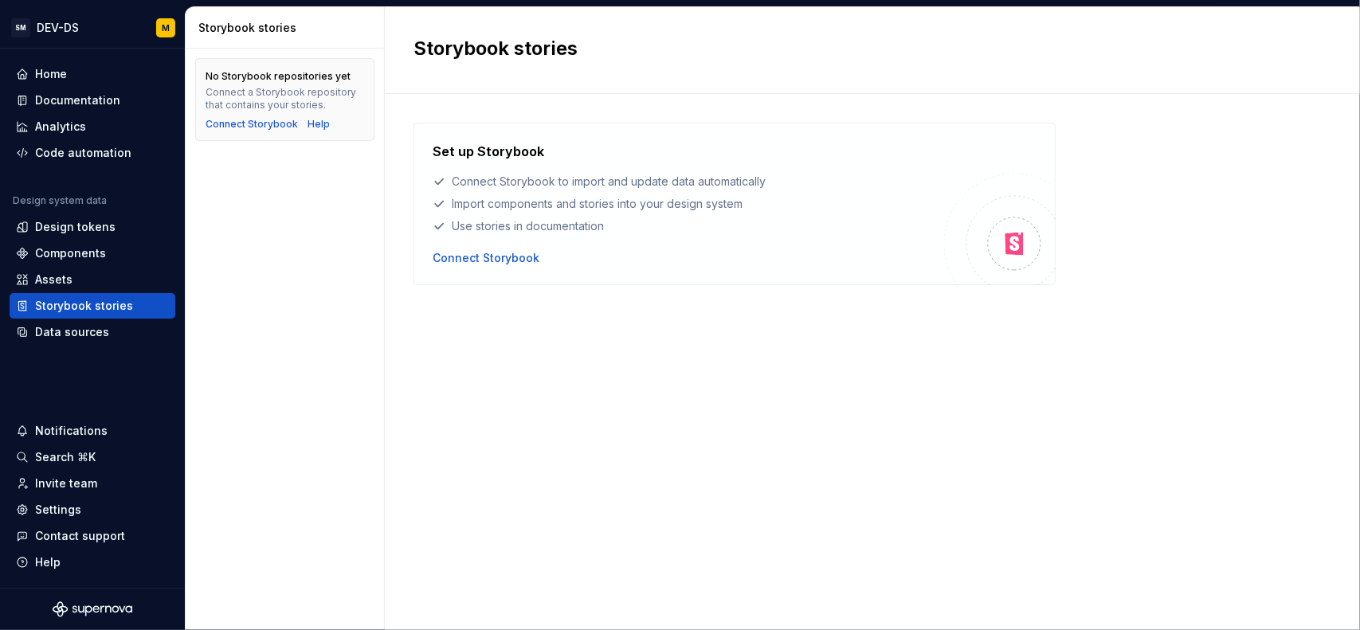
click at [301, 296] on html "SM DEV-DS M Home Documentation Analytics Code automation Design system data Des…" at bounding box center [680, 315] width 1360 height 630
click at [70, 225] on div "Design tokens" at bounding box center [75, 227] width 80 height 16
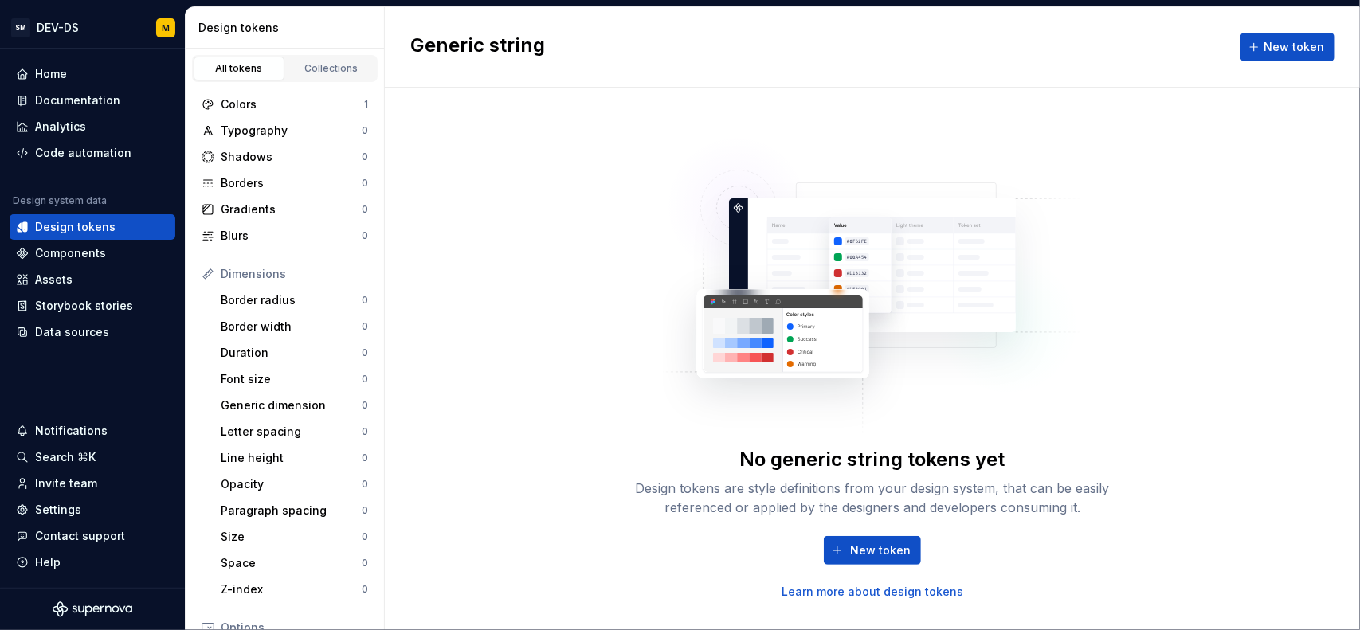
click at [295, 89] on div "Colors 1 Typography 0 Shadows 0 Borders 0 Gradients 0 Blurs 0 Dimensions Border…" at bounding box center [285, 477] width 198 height 791
click at [289, 93] on div "Colors 1" at bounding box center [284, 105] width 179 height 26
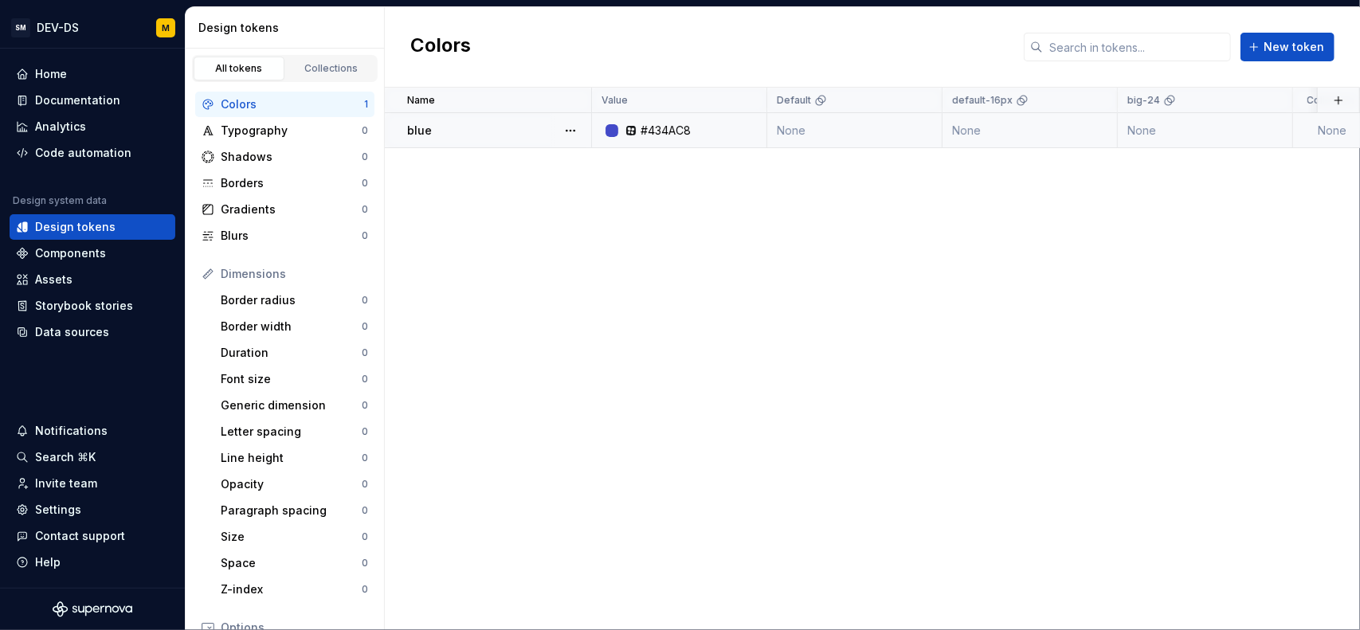
click at [626, 126] on icon at bounding box center [631, 130] width 13 height 13
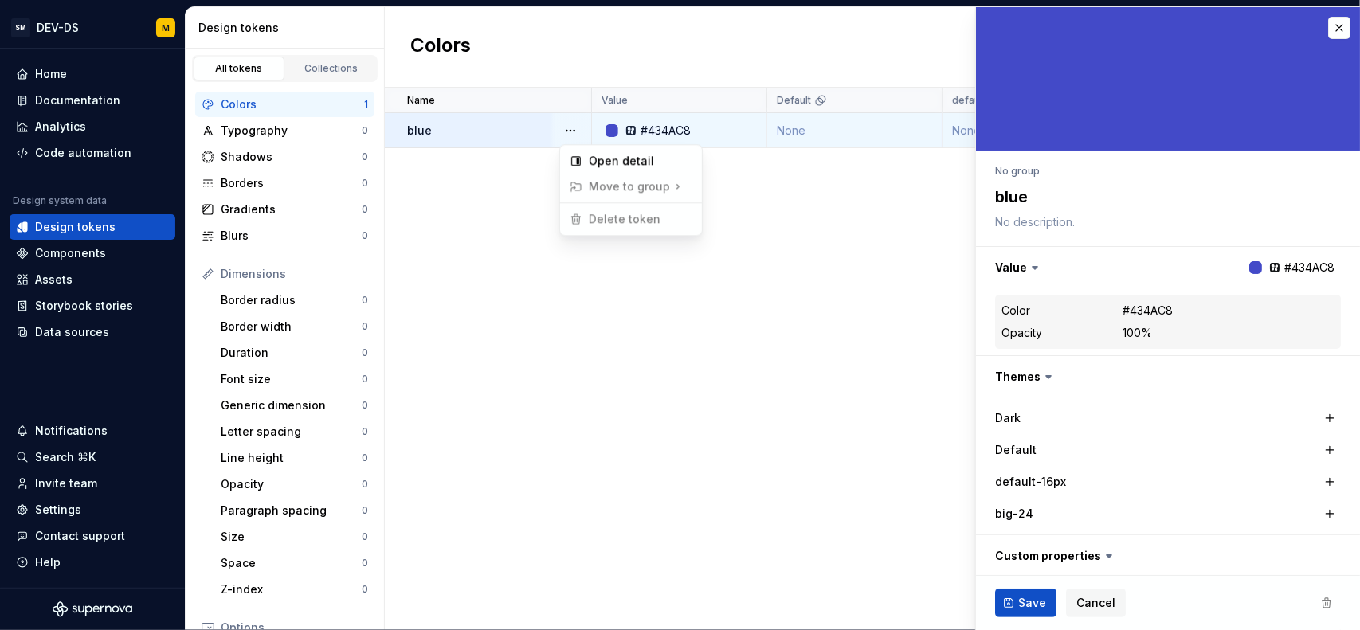
click at [575, 135] on button "button" at bounding box center [570, 131] width 22 height 22
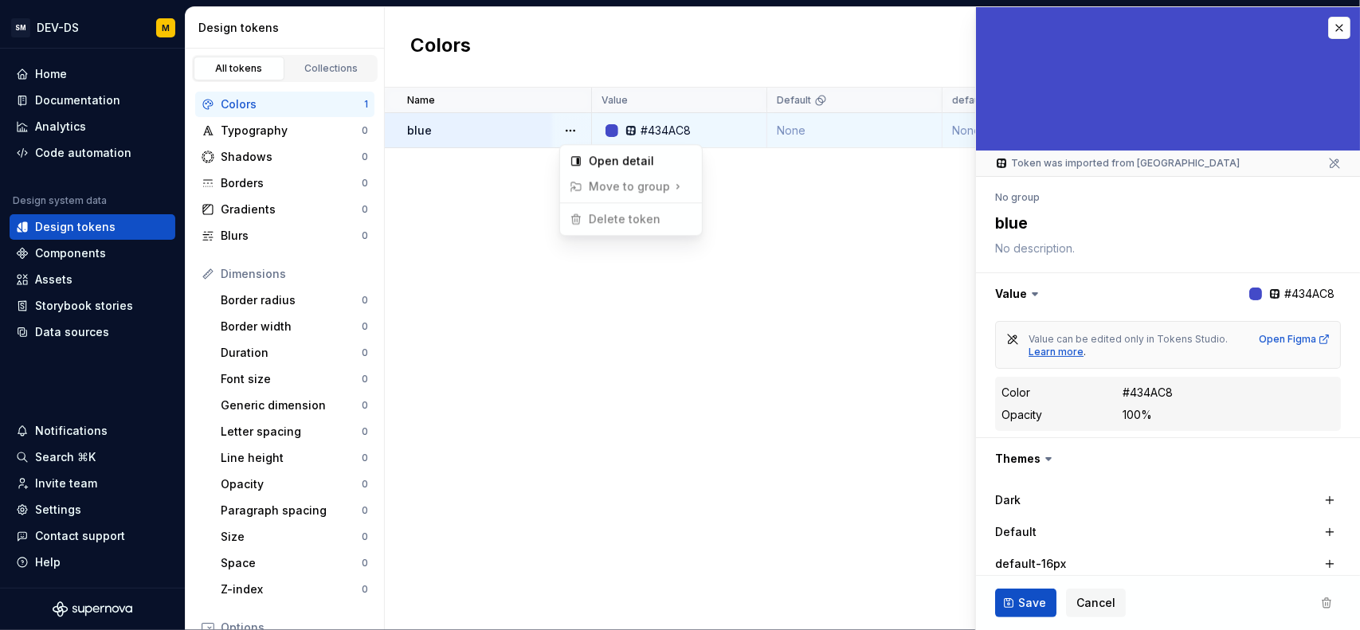
click at [1074, 348] on html "SM DEV-DS M Home Documentation Analytics Code automation Design system data Des…" at bounding box center [680, 315] width 1360 height 630
click at [1074, 348] on div "Learn more" at bounding box center [1056, 352] width 55 height 13
type textarea "*"
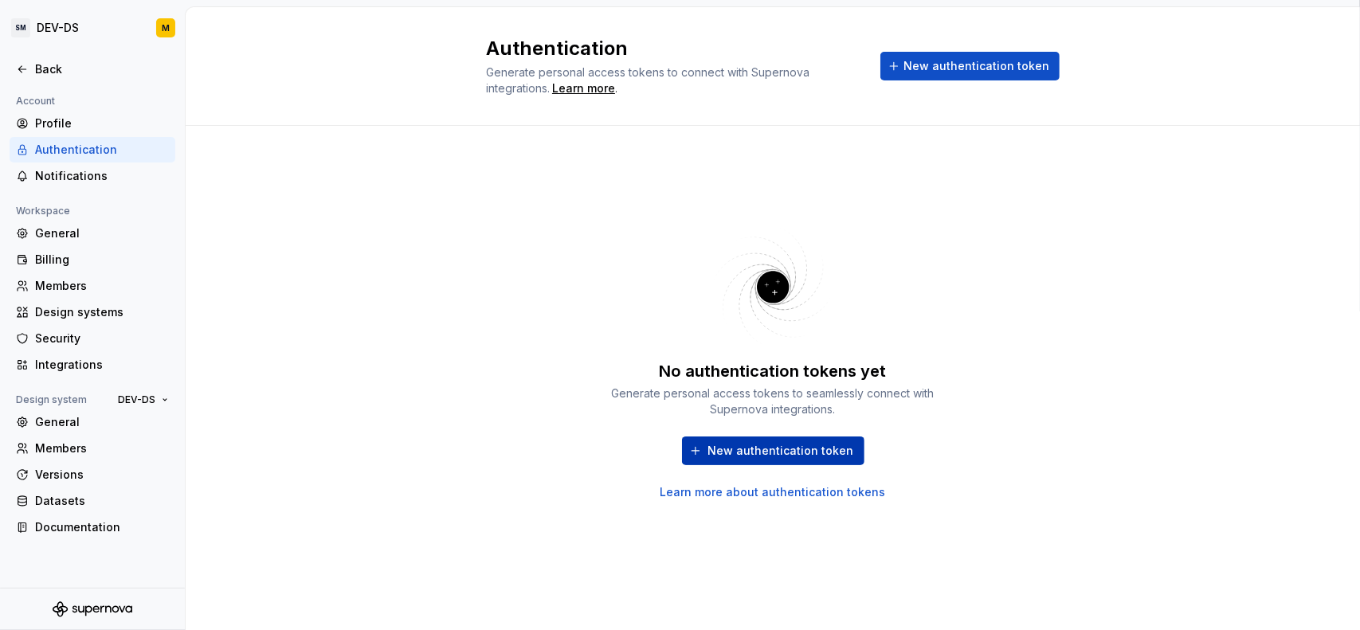
click at [767, 449] on span "New authentication token" at bounding box center [781, 451] width 146 height 16
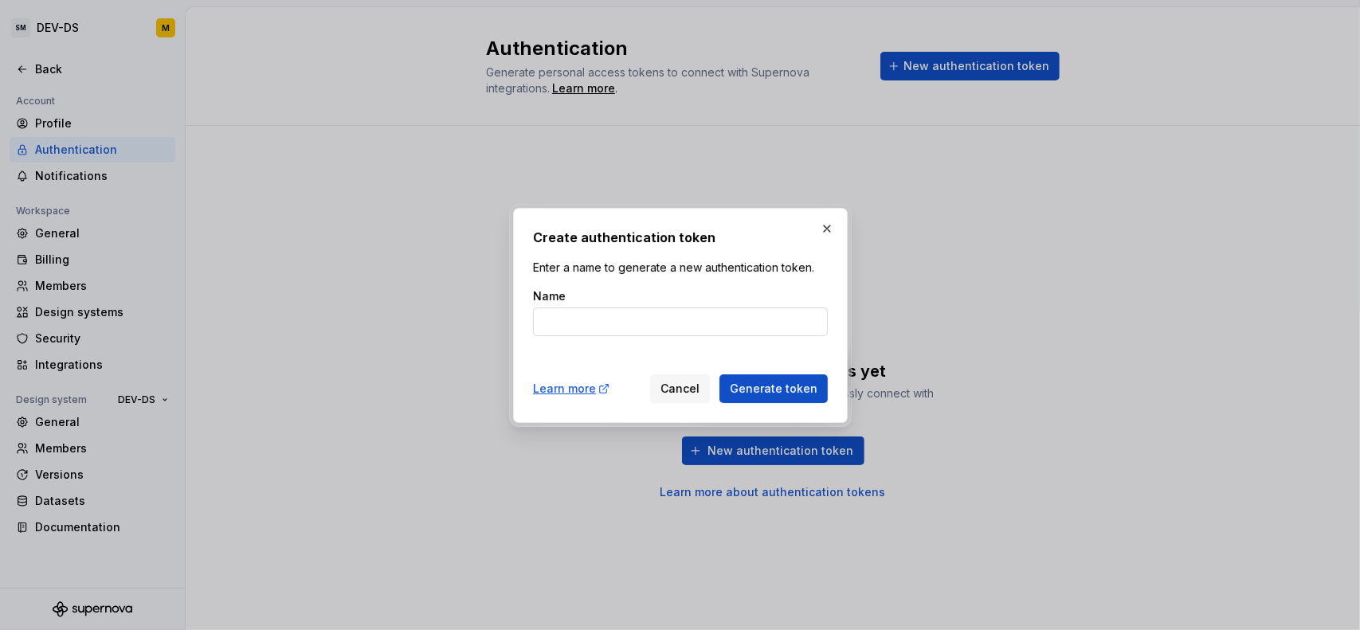
click at [598, 334] on input "Name" at bounding box center [680, 322] width 295 height 29
click at [605, 328] on input "Name" at bounding box center [680, 322] width 295 height 29
type input "swiss"
click at [738, 383] on span "Generate token" at bounding box center [774, 389] width 88 height 16
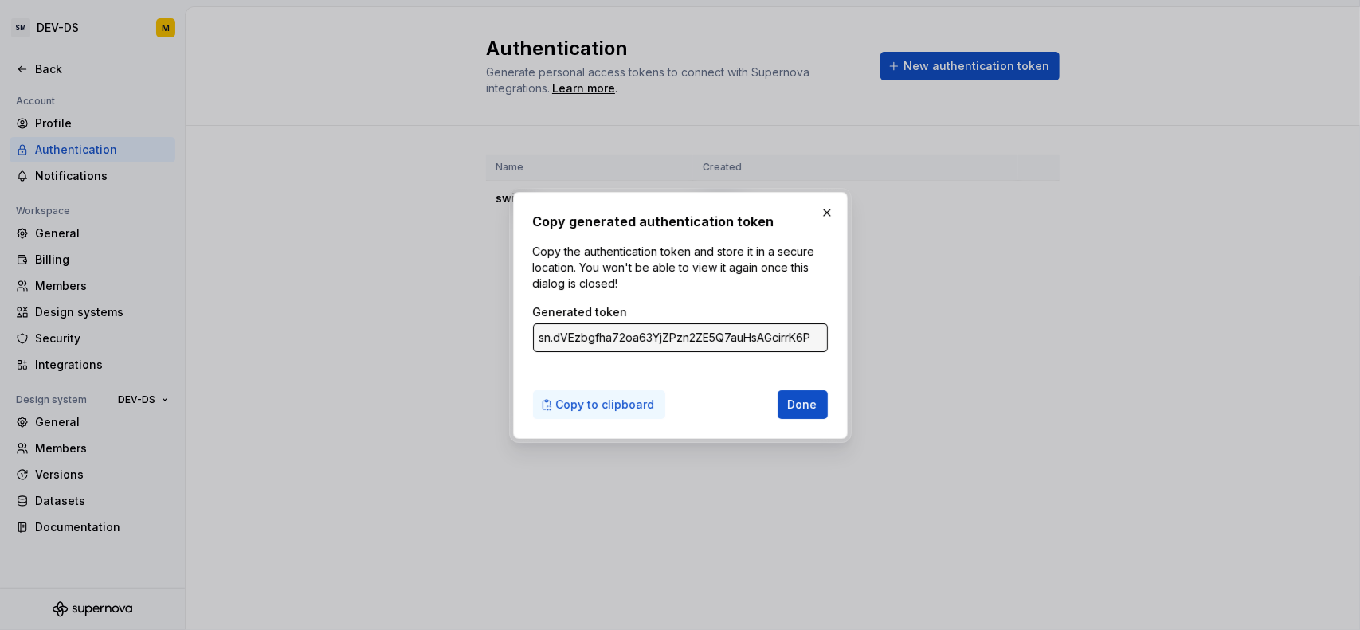
click at [625, 402] on span "Copy to clipboard" at bounding box center [605, 405] width 99 height 16
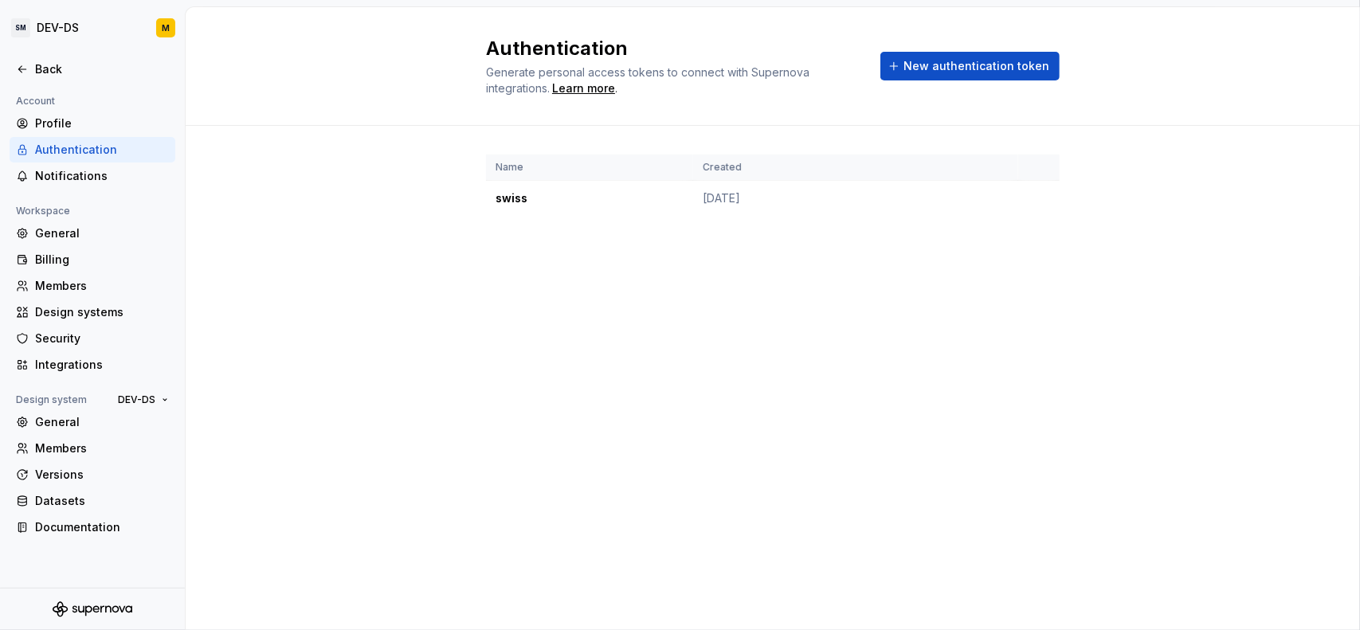
click at [83, 145] on div "Authentication" at bounding box center [102, 150] width 134 height 16
click at [73, 74] on div "Back" at bounding box center [102, 69] width 134 height 16
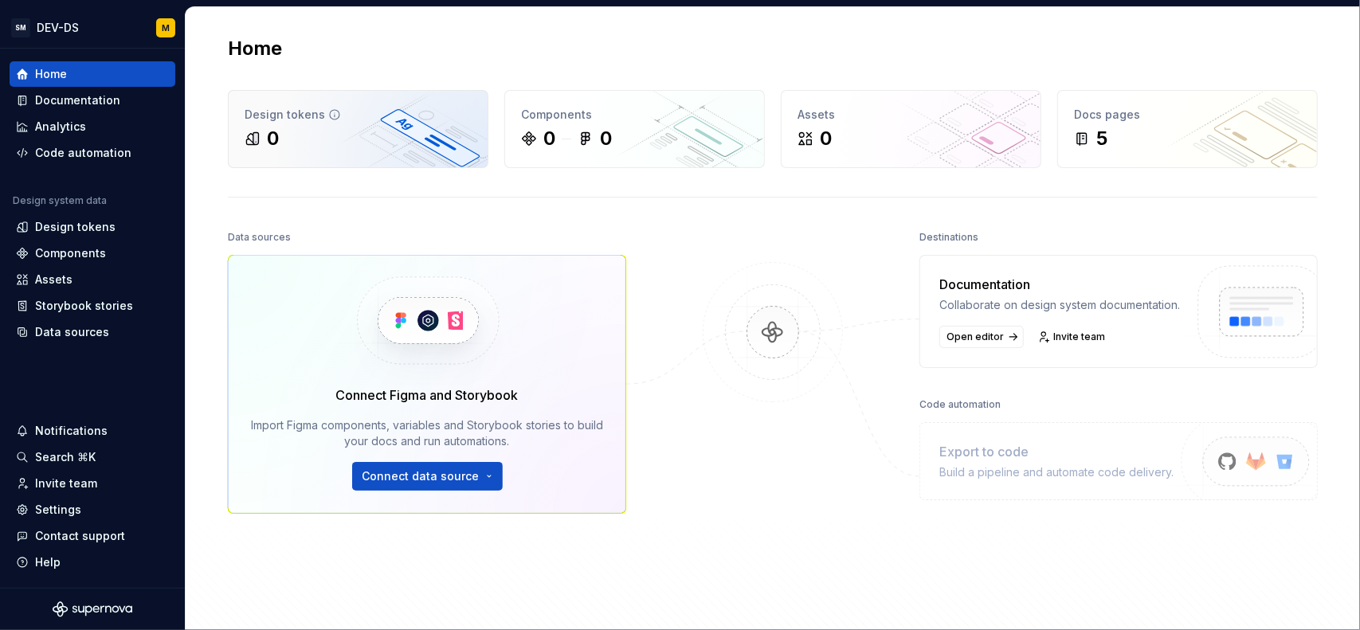
click at [327, 155] on div "Design tokens 0" at bounding box center [358, 129] width 259 height 77
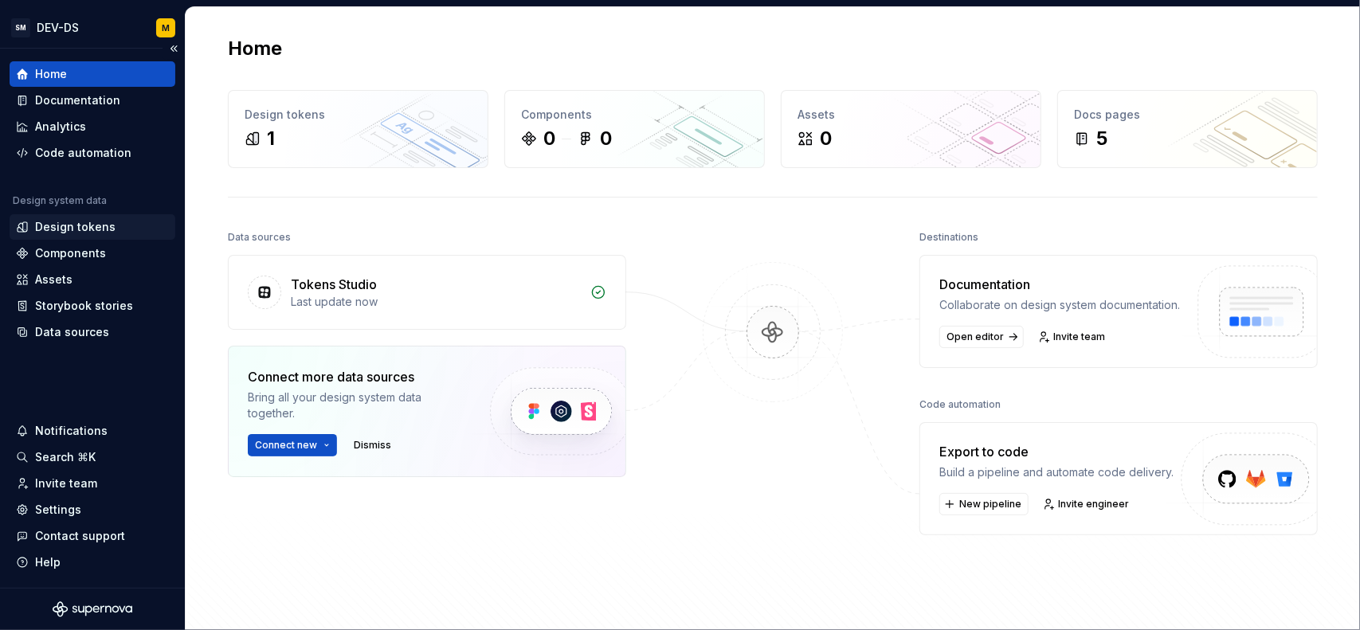
click at [67, 225] on div "Design tokens" at bounding box center [75, 227] width 80 height 16
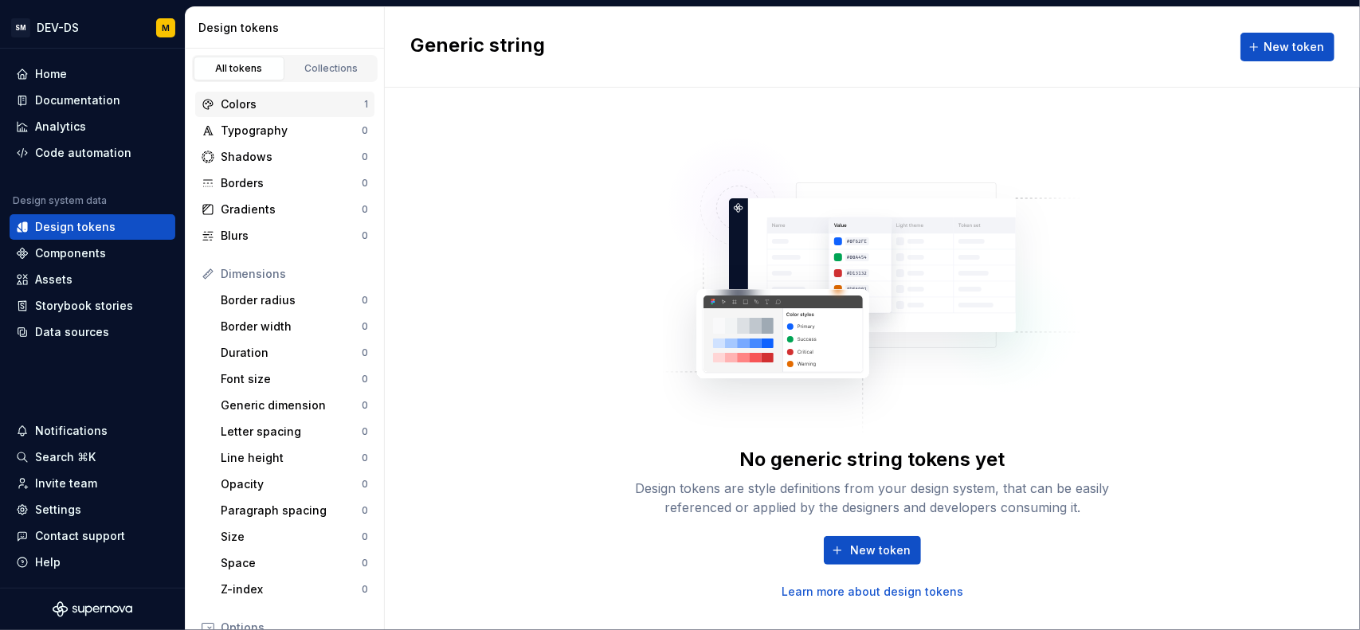
click at [308, 94] on div "Colors 1" at bounding box center [284, 105] width 179 height 26
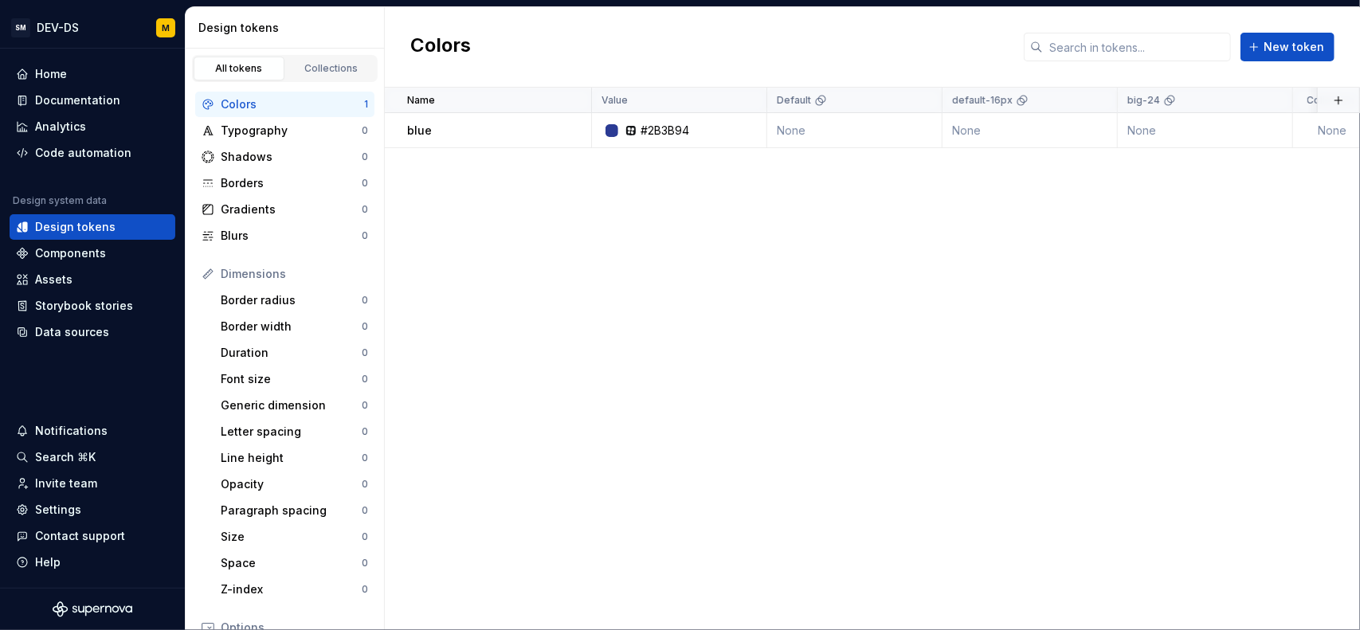
click at [525, 291] on div "Name Value Default default-16px big-24 Collection Dark Token set Description La…" at bounding box center [872, 359] width 975 height 543
click at [1280, 57] on button "New token" at bounding box center [1288, 47] width 94 height 29
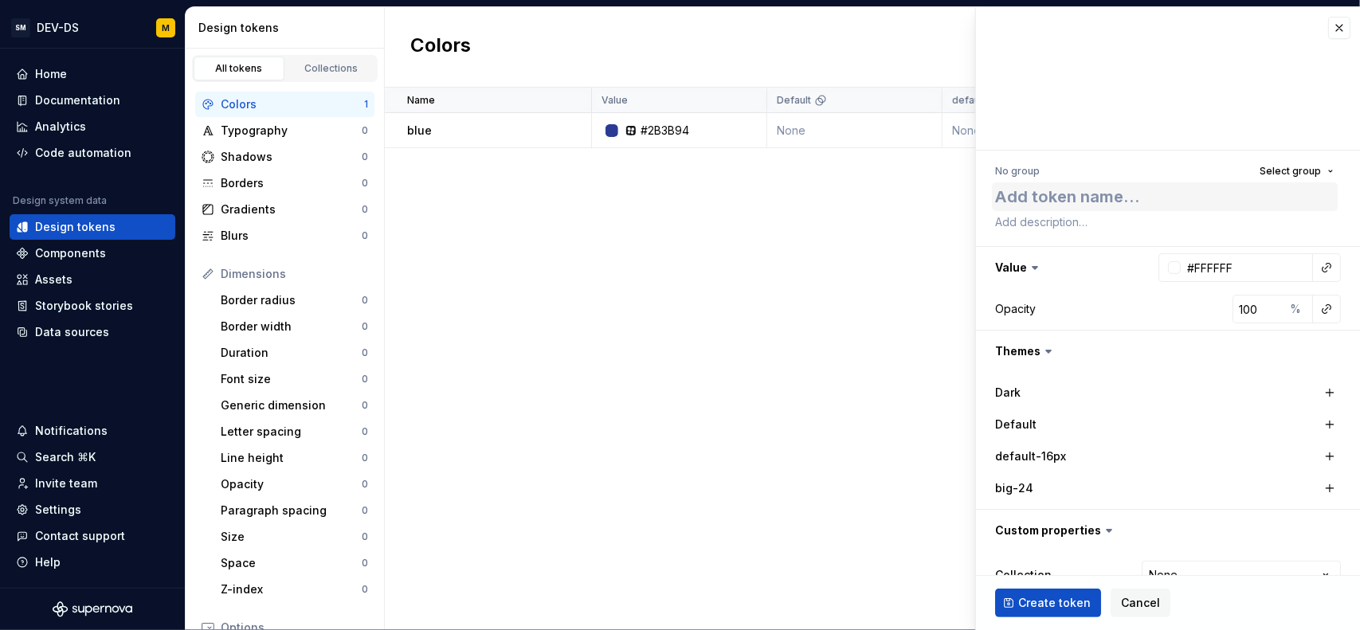
type textarea "*"
type textarea "v"
type textarea "*"
type textarea "vi"
type textarea "*"
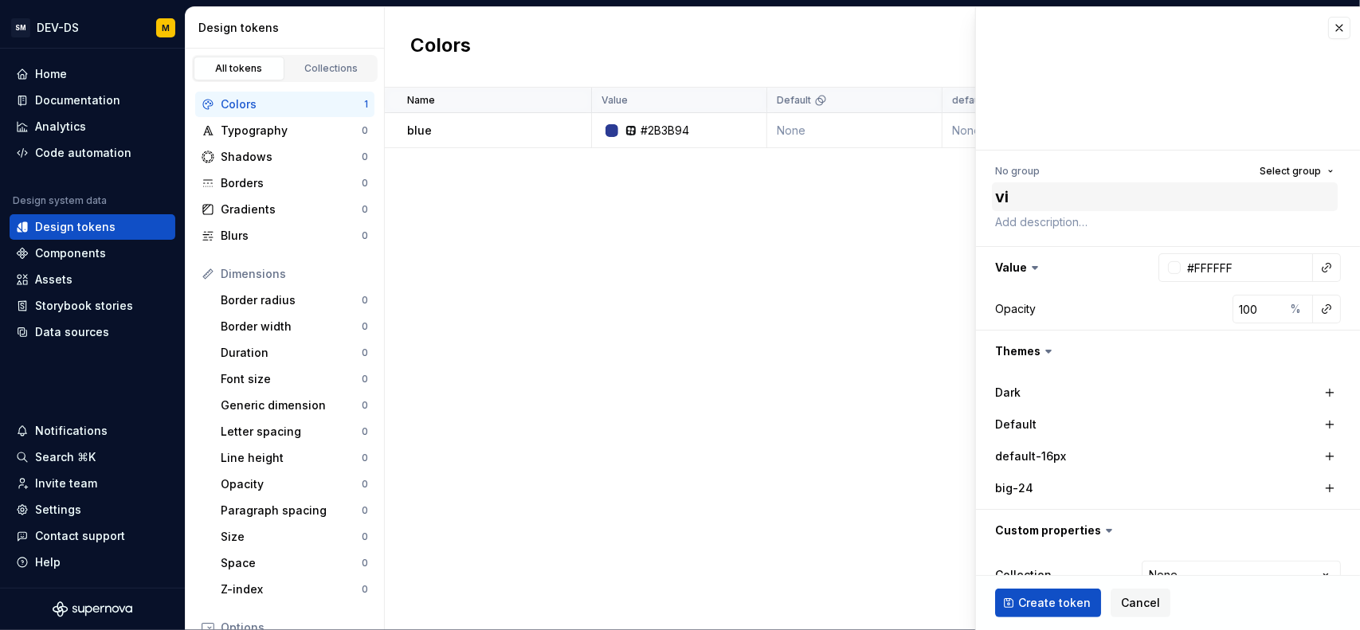
type textarea "vio"
type textarea "*"
type textarea "viol"
type textarea "*"
type textarea "viole"
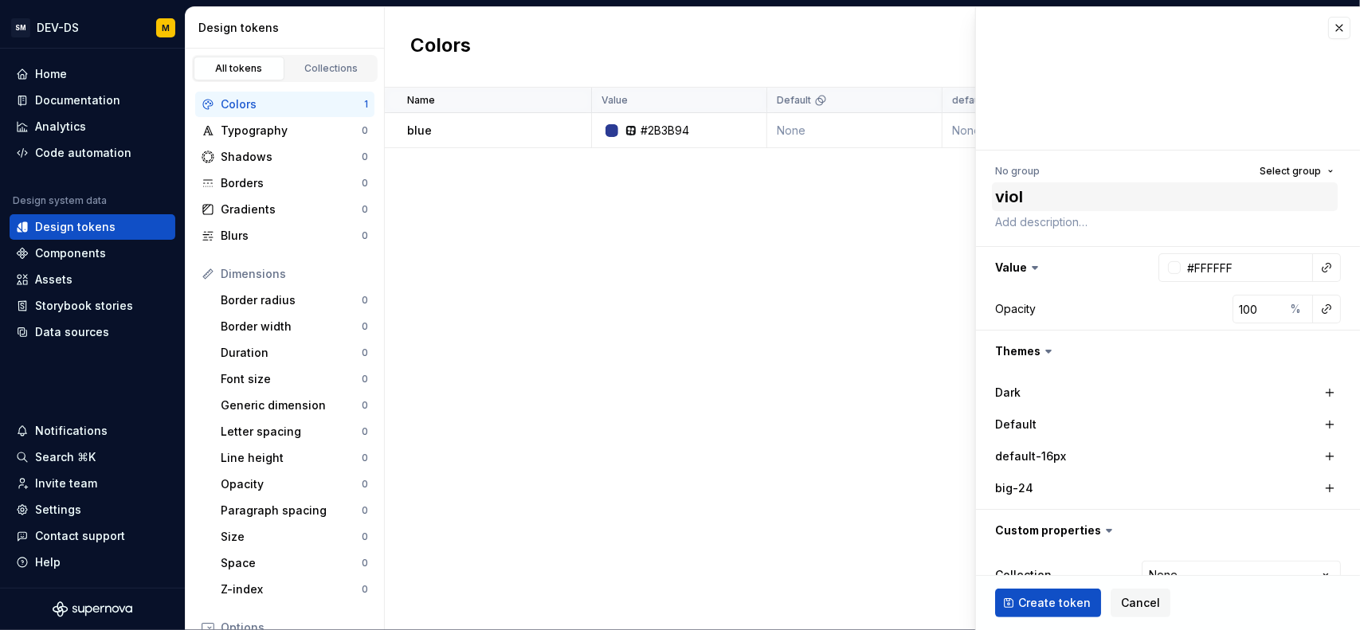
type textarea "*"
type textarea "violet"
type textarea "*"
type textarea "[PERSON_NAME]"
type textarea "*"
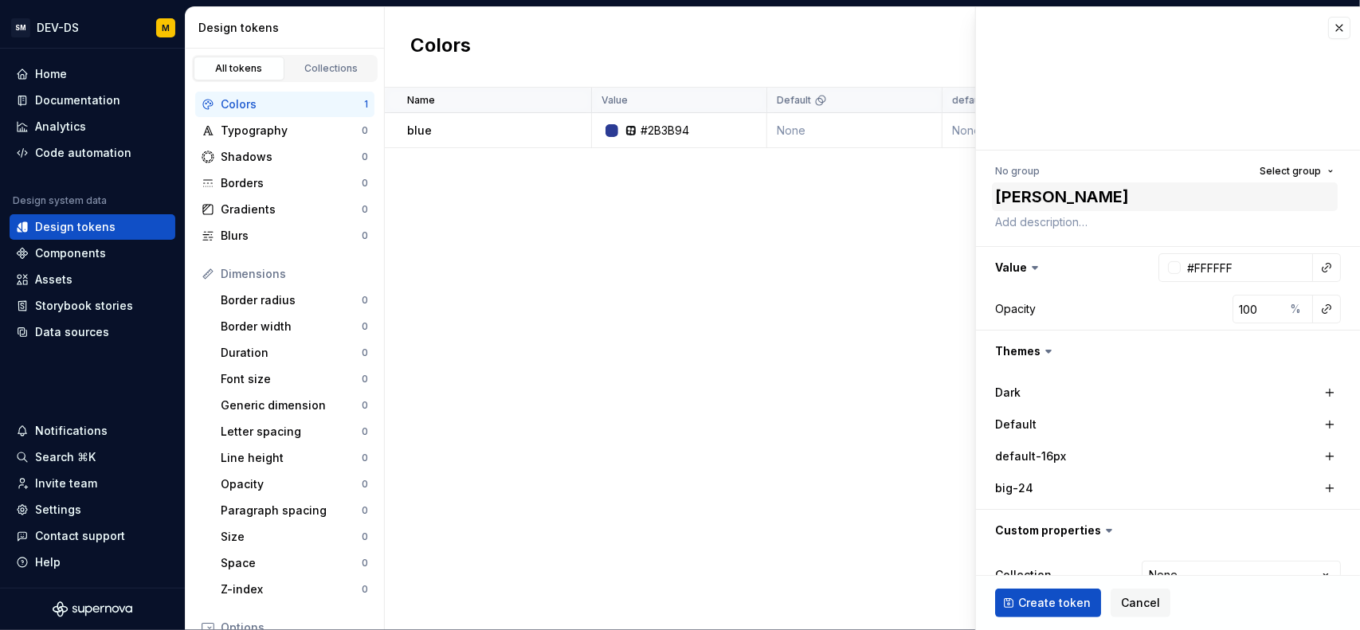
type textarea "[PERSON_NAME]"
click at [1168, 266] on div at bounding box center [1174, 267] width 13 height 13
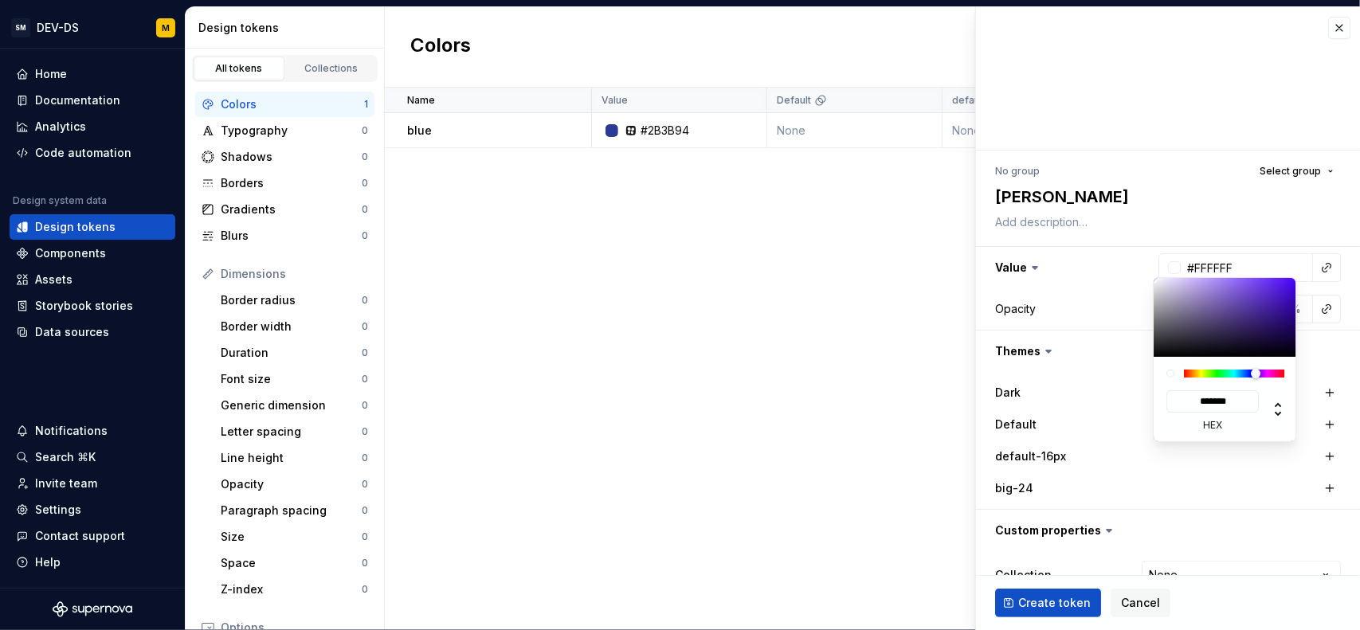
click at [1259, 378] on div at bounding box center [1234, 374] width 100 height 8
type textarea "*"
drag, startPoint x: 1261, startPoint y: 375, endPoint x: 1264, endPoint y: 318, distance: 57.5
click at [1261, 374] on div at bounding box center [1261, 374] width 10 height 10
type input "#782AB3"
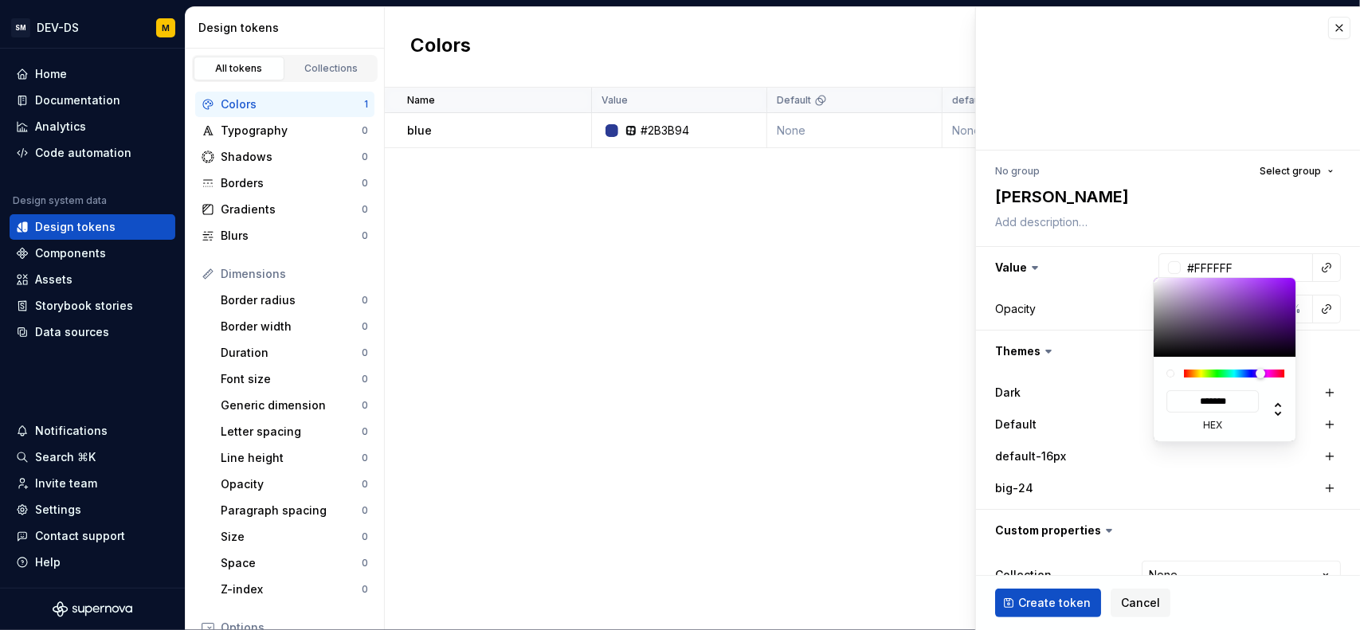
type input "*******"
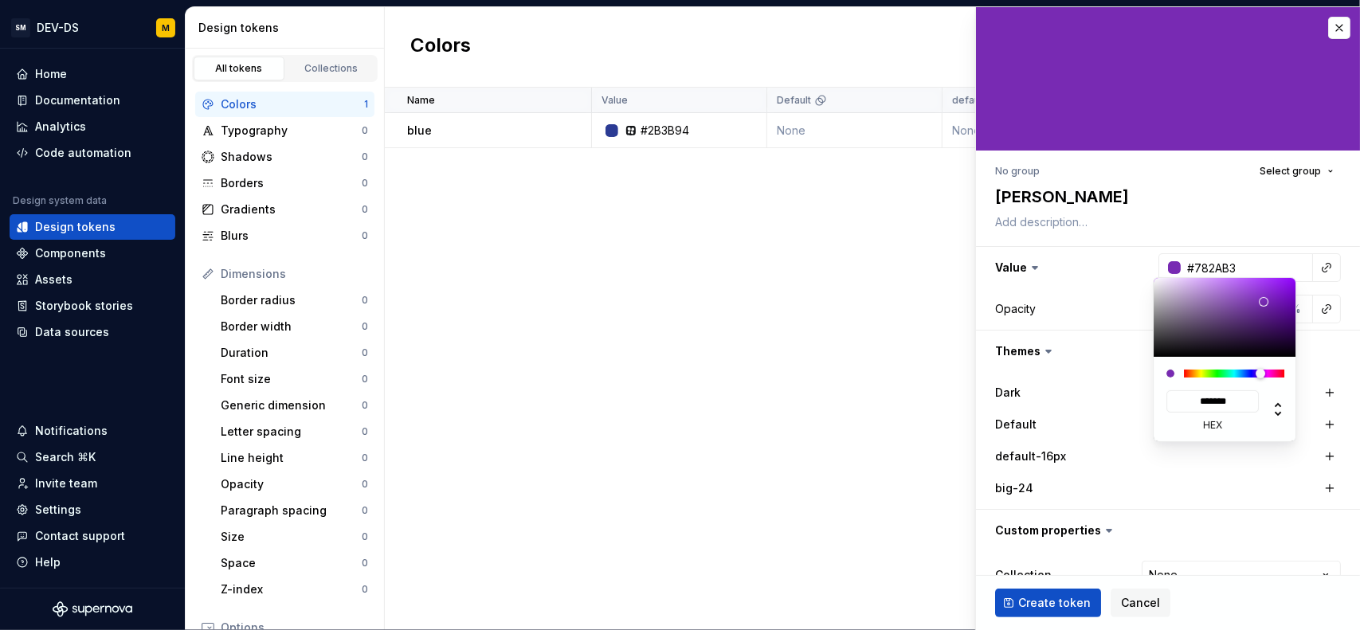
click at [1264, 301] on div at bounding box center [1225, 317] width 143 height 79
click at [1049, 604] on html "SM DEV-DS M Home Documentation Analytics Code automation Design system data Des…" at bounding box center [680, 315] width 1360 height 630
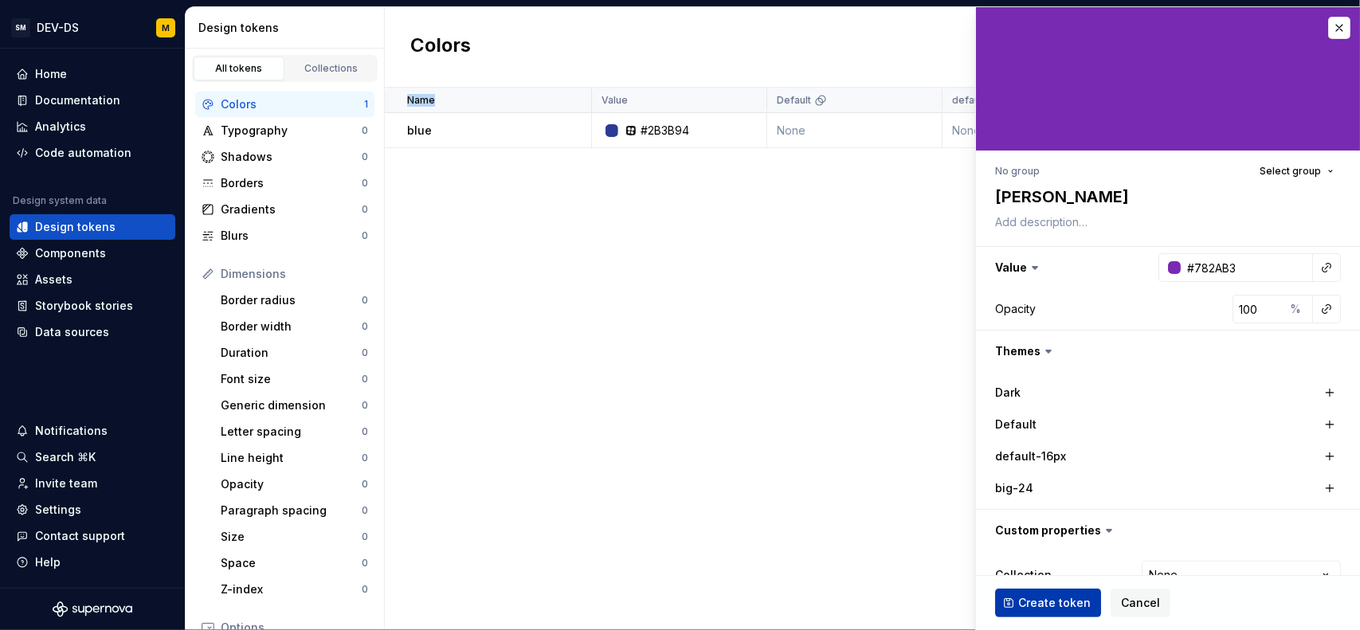
click at [1032, 602] on span "Create token" at bounding box center [1054, 603] width 73 height 16
type textarea "*"
type input "#FFFFFF"
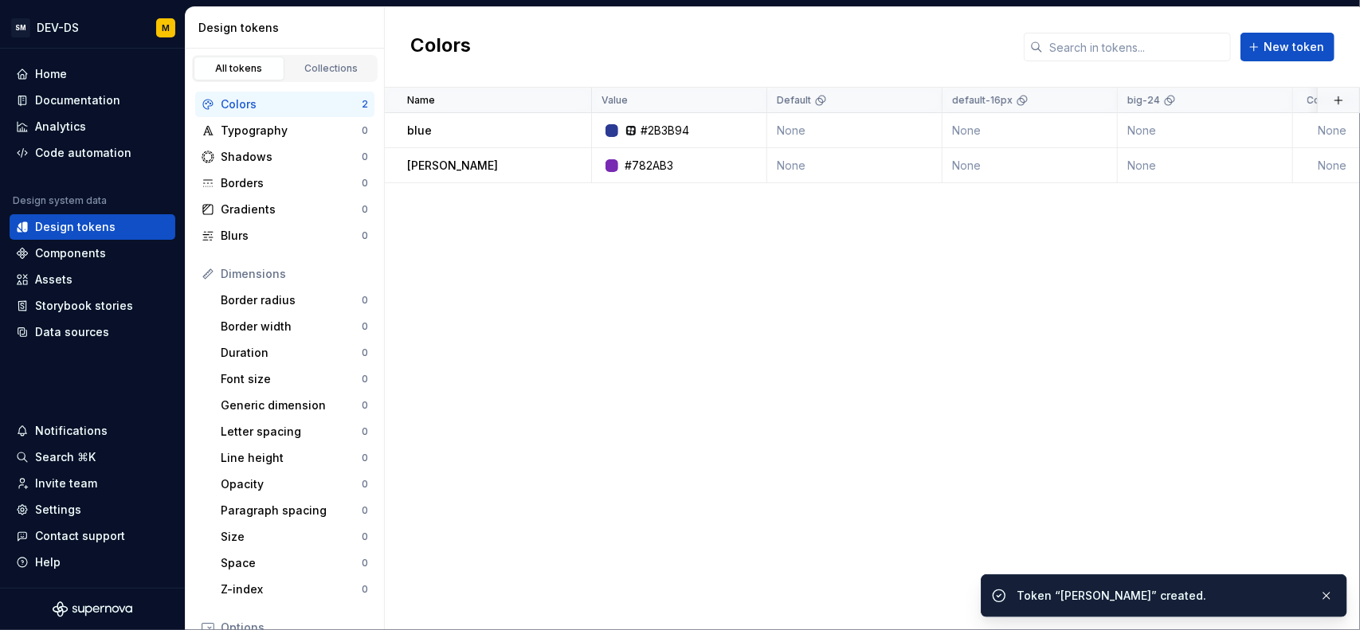
click at [614, 347] on div "Name Value Default default-16px big-24 Collection Dark Token set Description La…" at bounding box center [872, 359] width 975 height 543
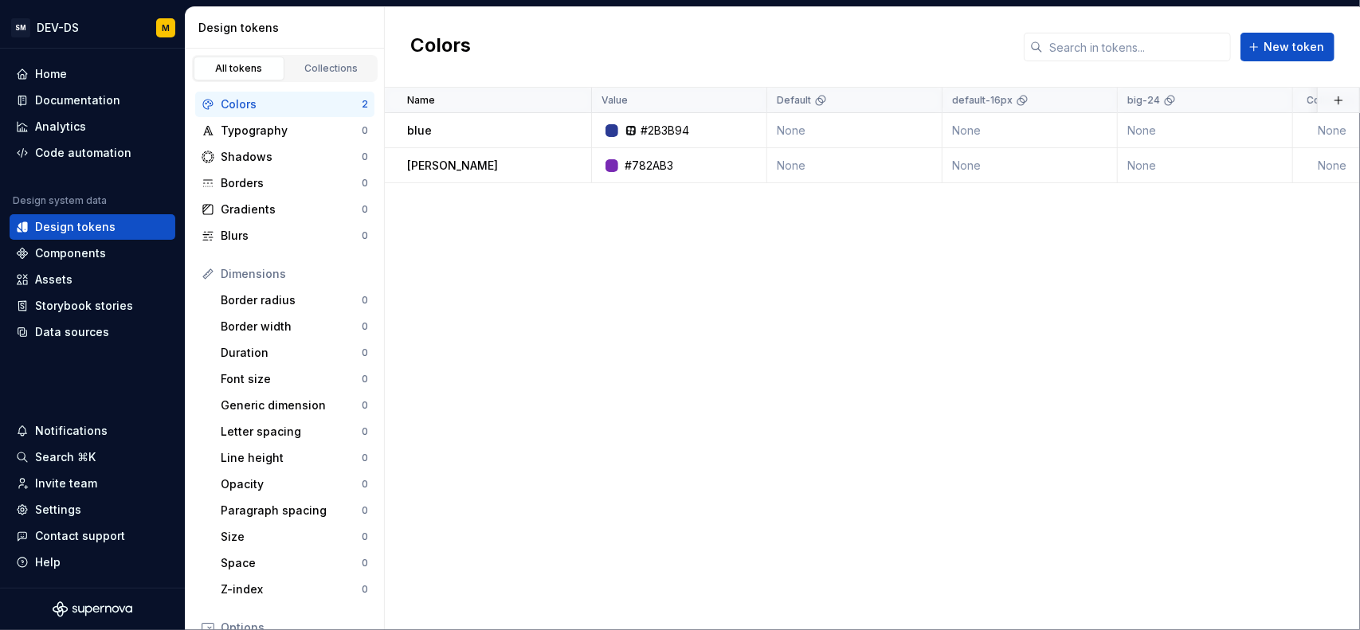
click at [665, 347] on div "Name Value Default default-16px big-24 Collection Dark Token set Description La…" at bounding box center [872, 359] width 975 height 543
click at [632, 127] on icon at bounding box center [631, 130] width 6 height 6
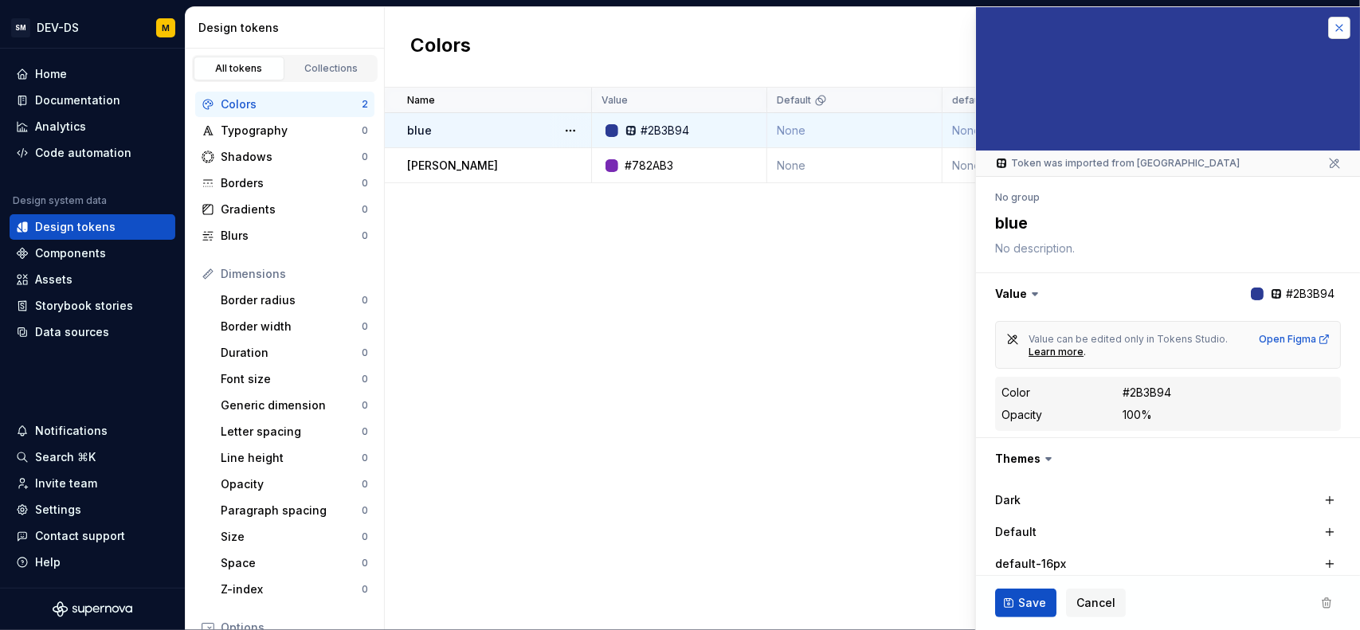
click at [1328, 24] on button "button" at bounding box center [1339, 28] width 22 height 22
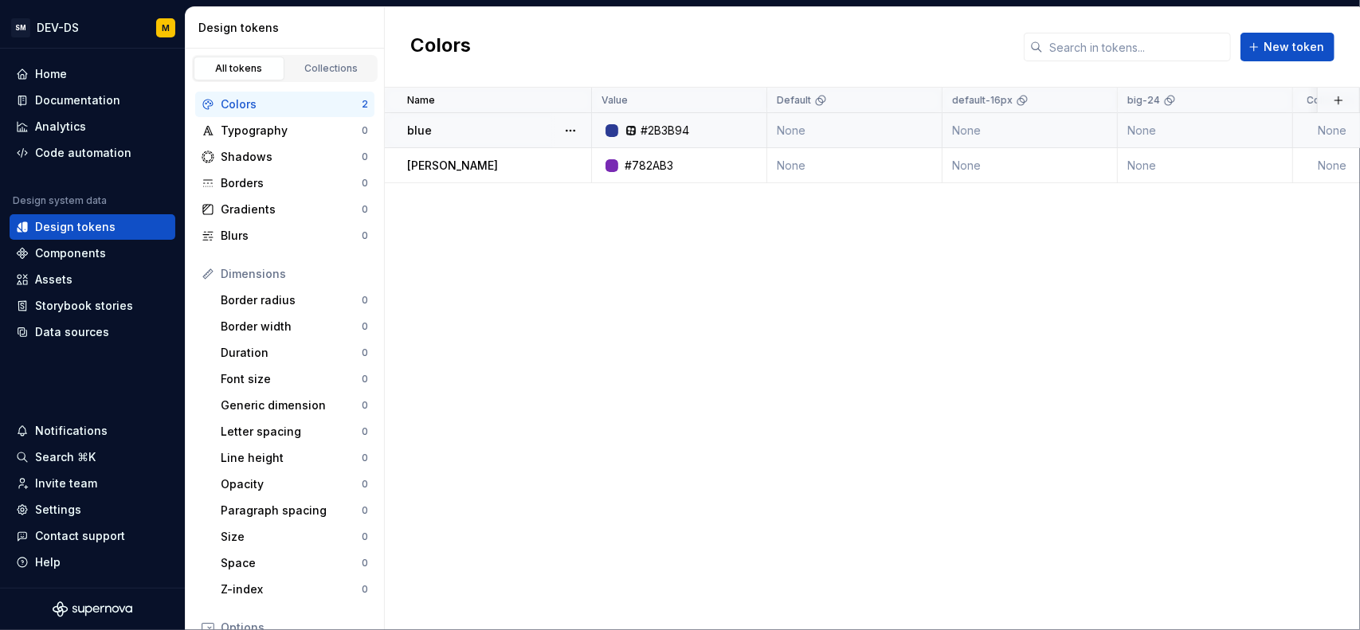
click at [724, 430] on div "Name Value Default default-16px big-24 Collection Dark Token set Description La…" at bounding box center [872, 359] width 975 height 543
click at [1265, 57] on button "New token" at bounding box center [1288, 47] width 94 height 29
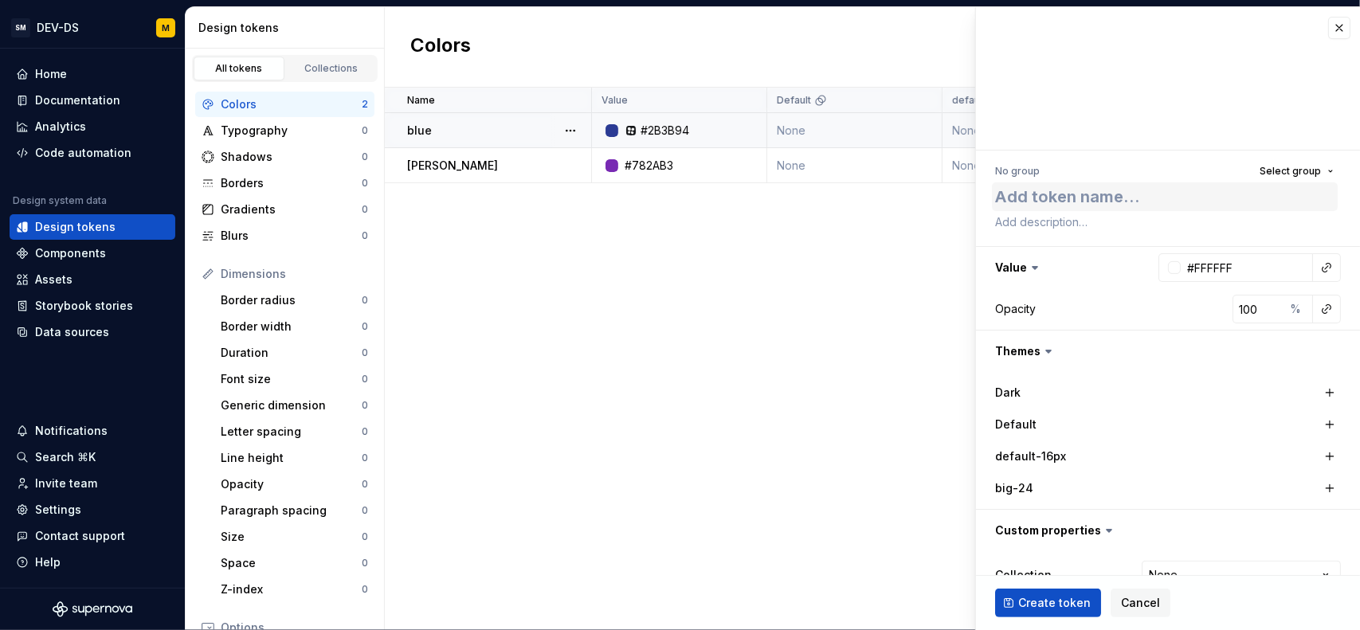
type textarea "*"
type textarea "a"
type textarea "*"
type textarea "am"
type textarea "*"
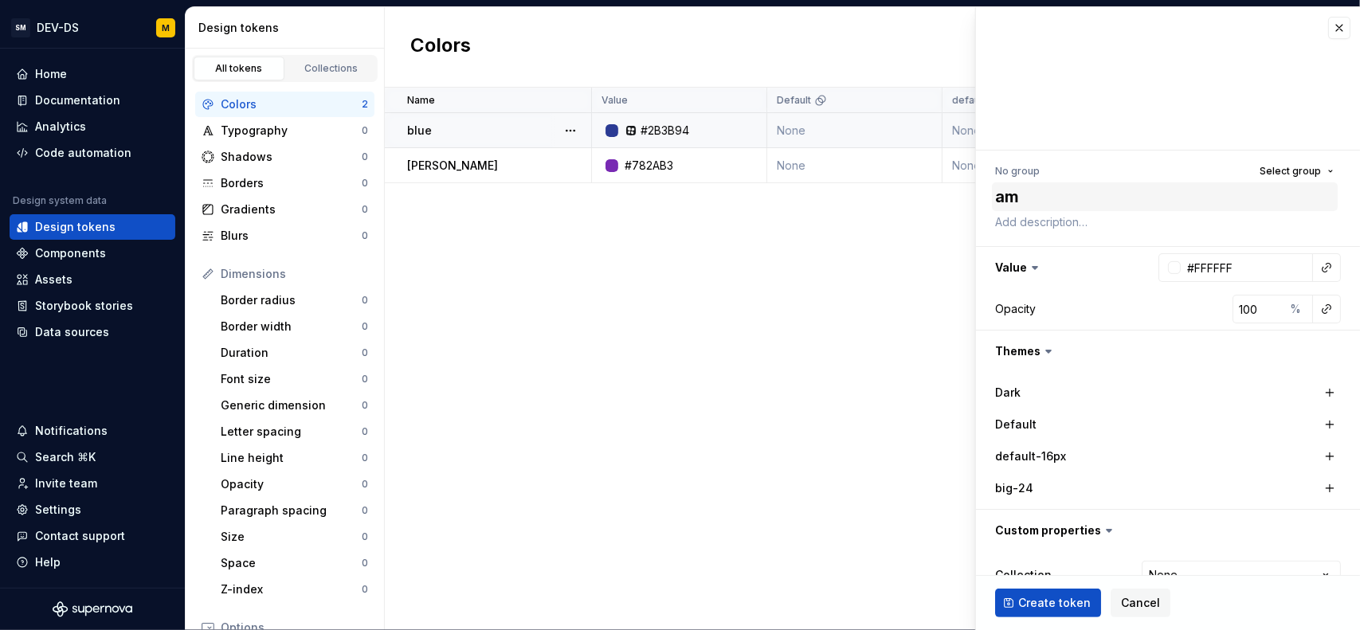
type textarea "ama"
type textarea "*"
type textarea "amar"
type textarea "*"
type textarea "amari"
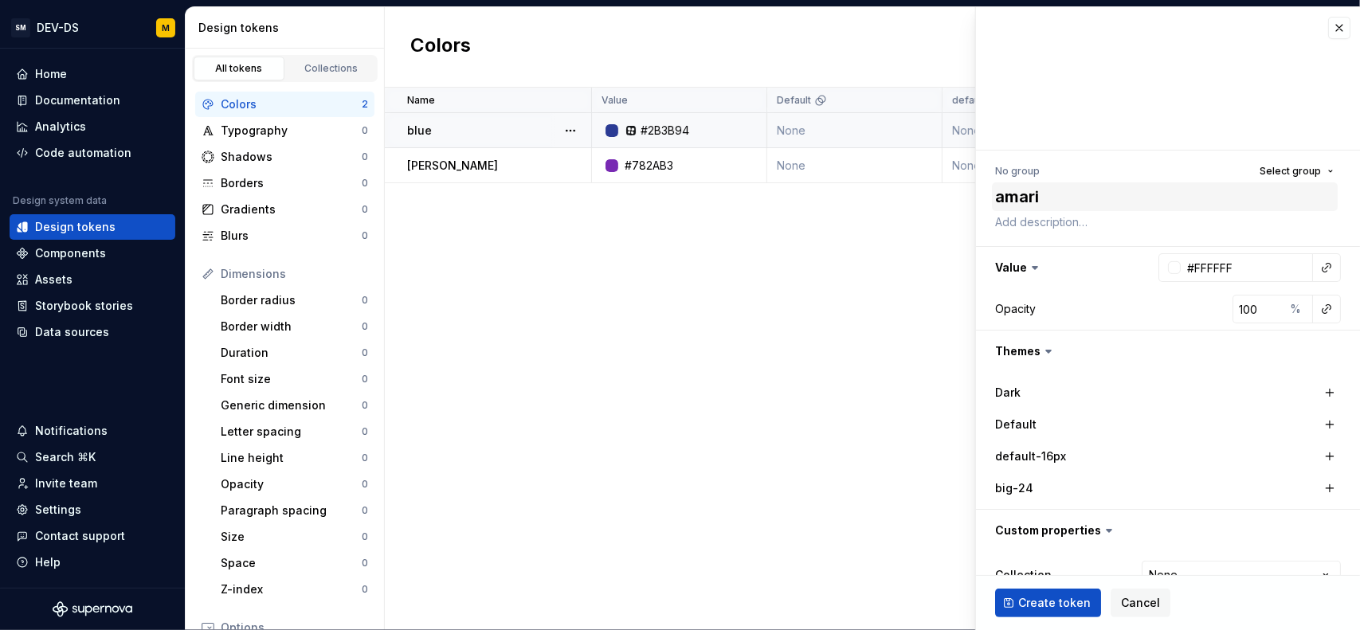
type textarea "*"
type textarea "amaril"
type textarea "*"
type textarea "amarill"
type textarea "*"
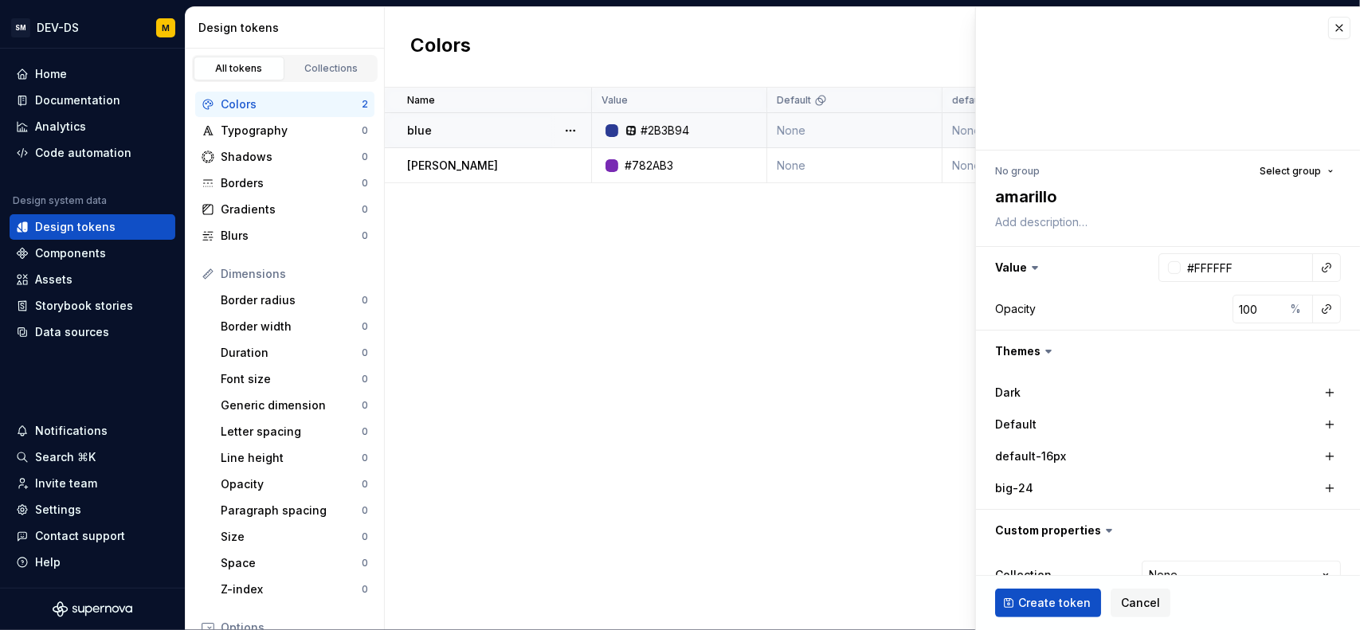
type textarea "amarillo"
click at [1168, 267] on div at bounding box center [1174, 267] width 13 height 13
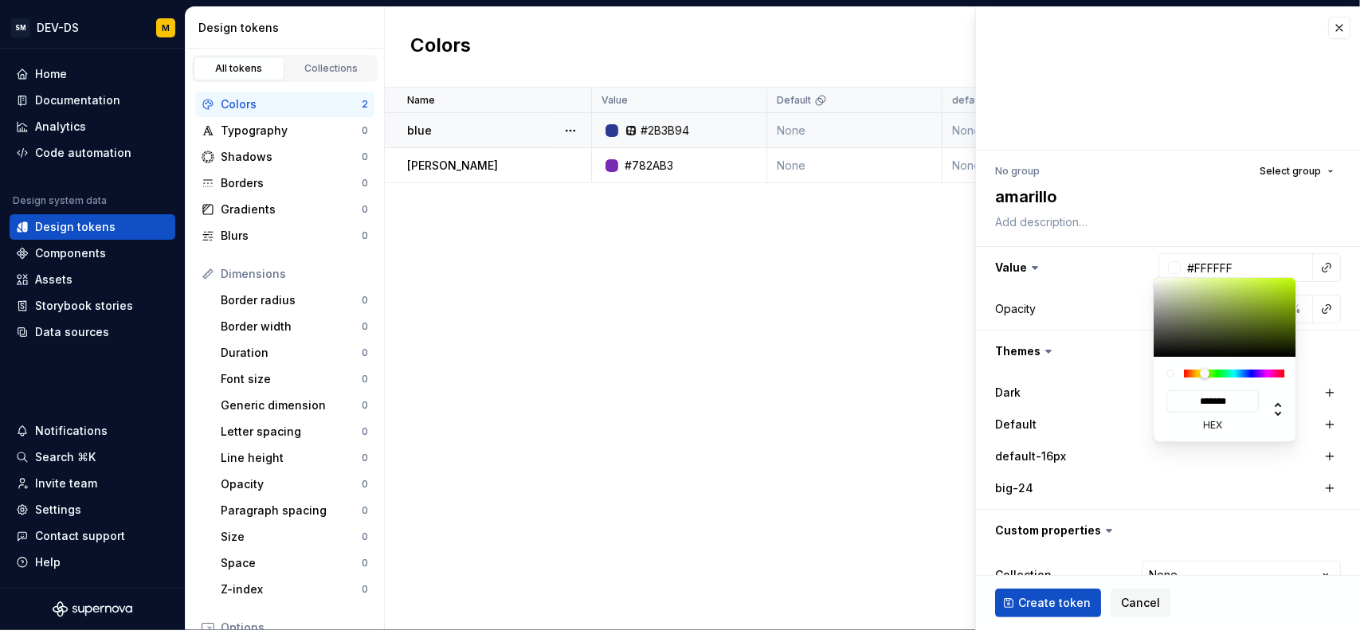
drag, startPoint x: 1205, startPoint y: 370, endPoint x: 1197, endPoint y: 377, distance: 10.7
click at [1199, 376] on div at bounding box center [1234, 374] width 100 height 8
type textarea "*"
type input "#665F34"
type input "*******"
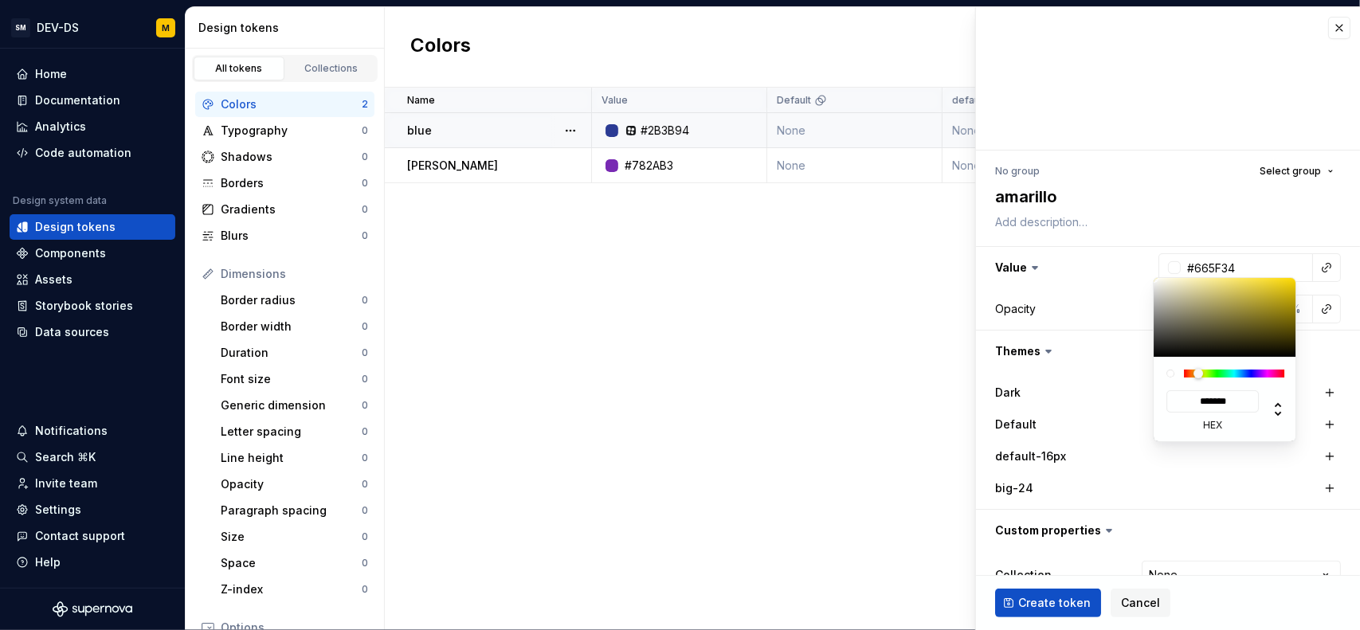
type input "#696236"
type input "*******"
type input "#7D7334"
type input "*******"
type input "#9F9030"
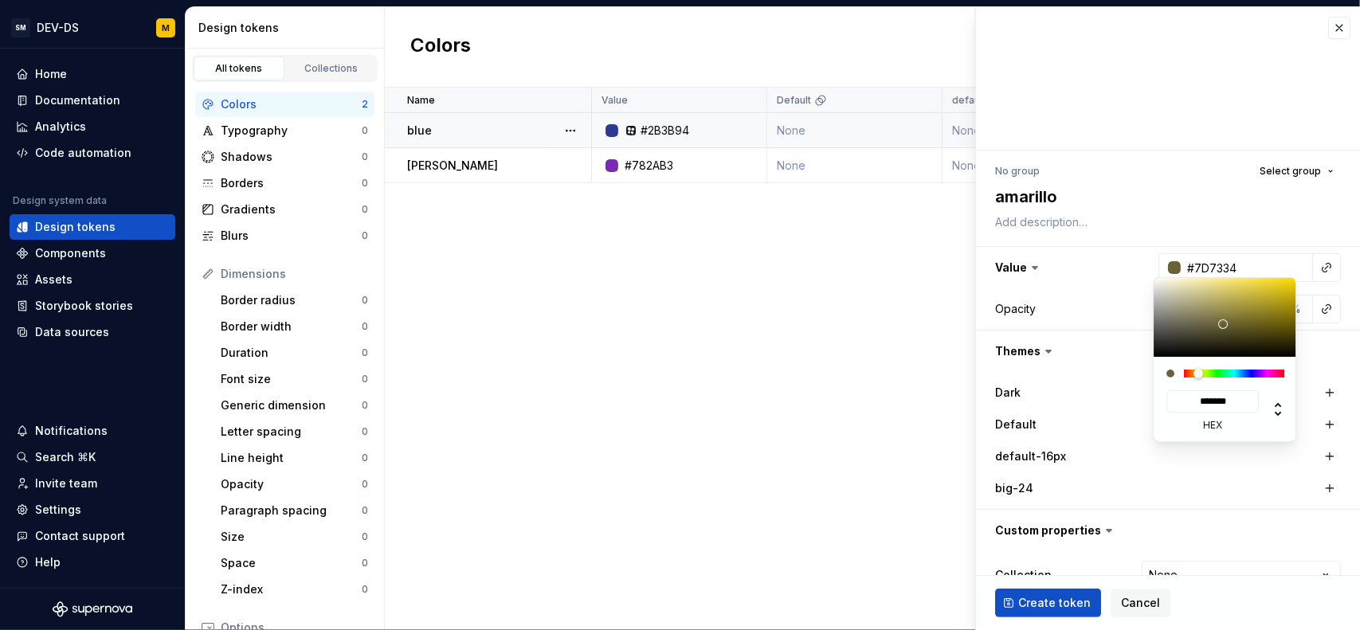
type input "*******"
type input "#AC9B30"
type input "*******"
type input "#B19F31"
type input "*******"
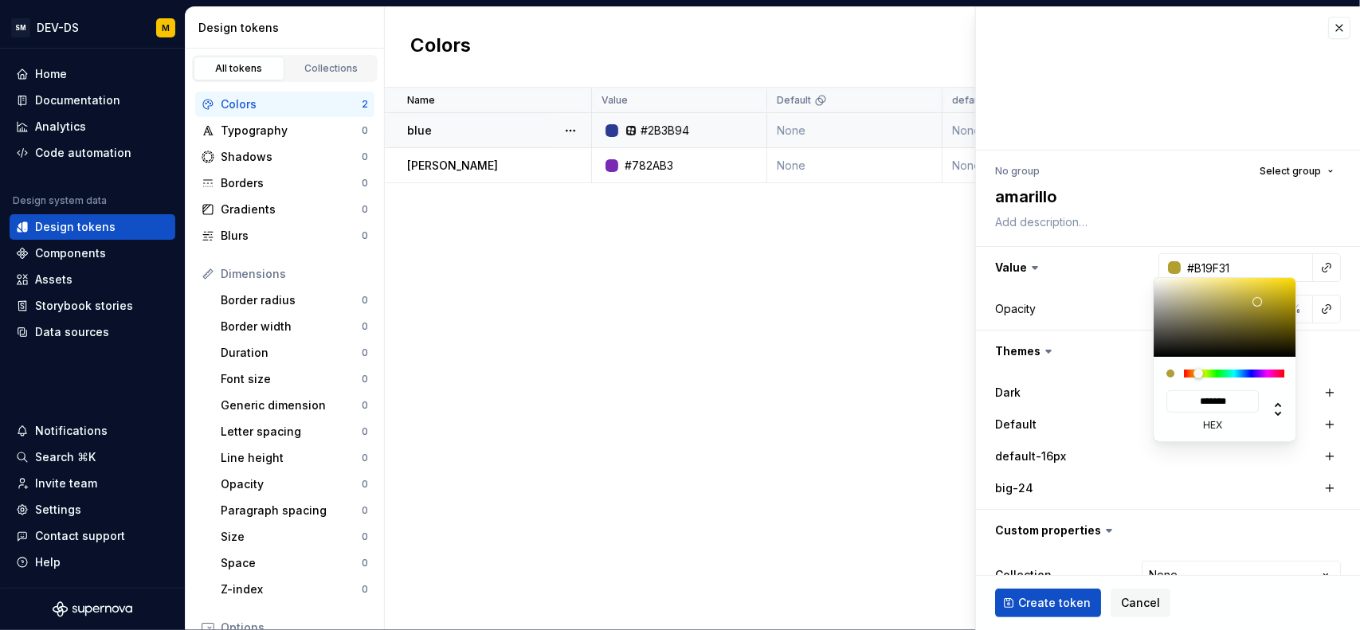
type input "#B9A632"
type input "*******"
type input "#C5B134"
type input "*******"
drag, startPoint x: 1224, startPoint y: 324, endPoint x: 1259, endPoint y: 290, distance: 49.0
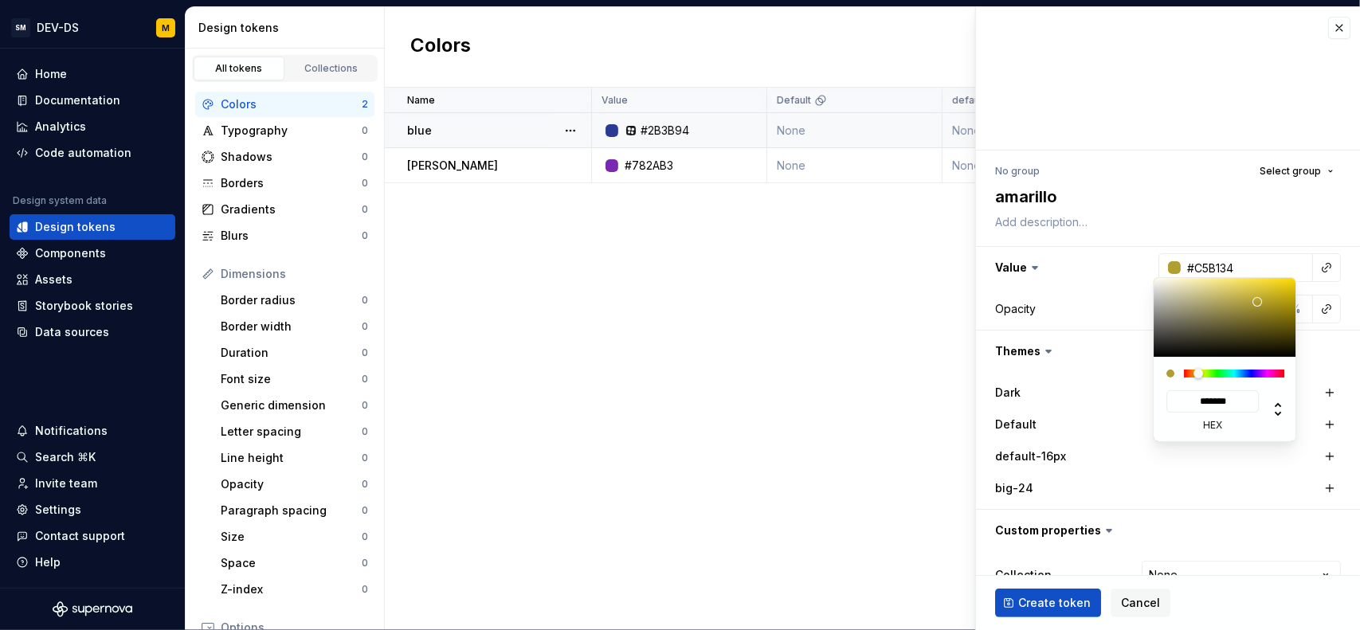
click at [1260, 293] on div at bounding box center [1225, 317] width 143 height 79
type input "#CDB836"
type input "*******"
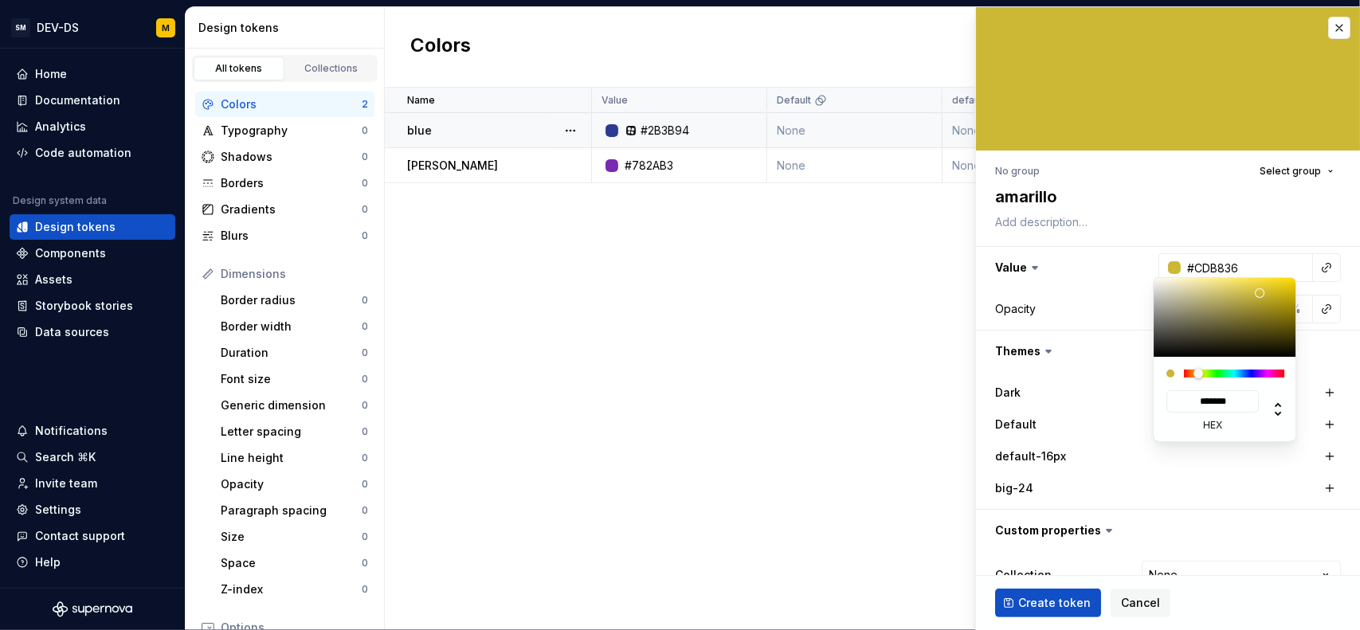
click at [1038, 620] on html "SM DEV-DS M Home Documentation Analytics Code automation Design system data Des…" at bounding box center [680, 315] width 1360 height 630
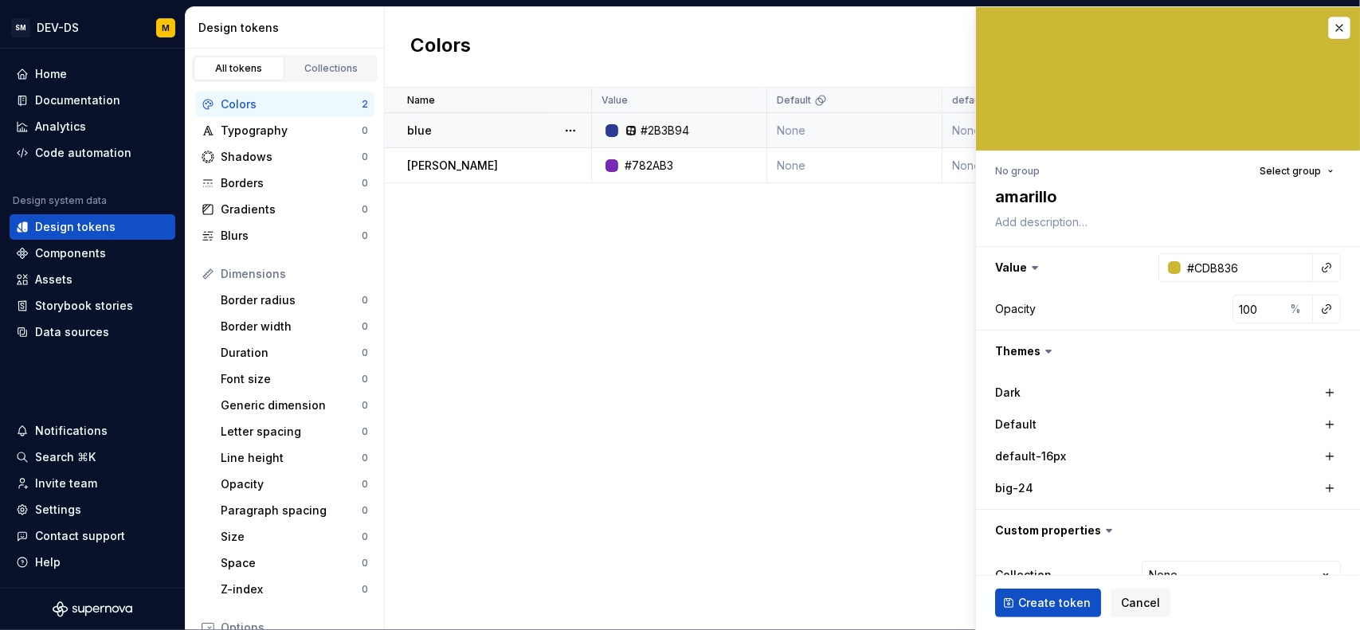
click at [1039, 606] on html "SM DEV-DS M Home Documentation Analytics Code automation Design system data Des…" at bounding box center [680, 315] width 1360 height 630
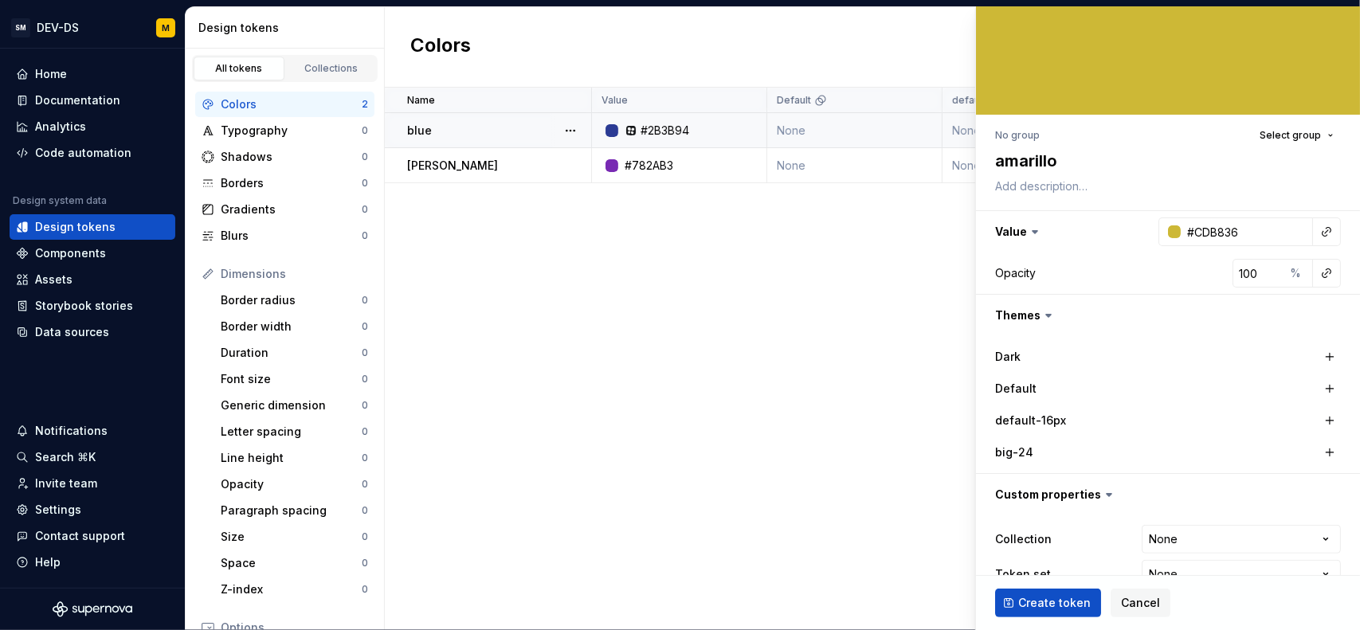
scroll to position [68, 0]
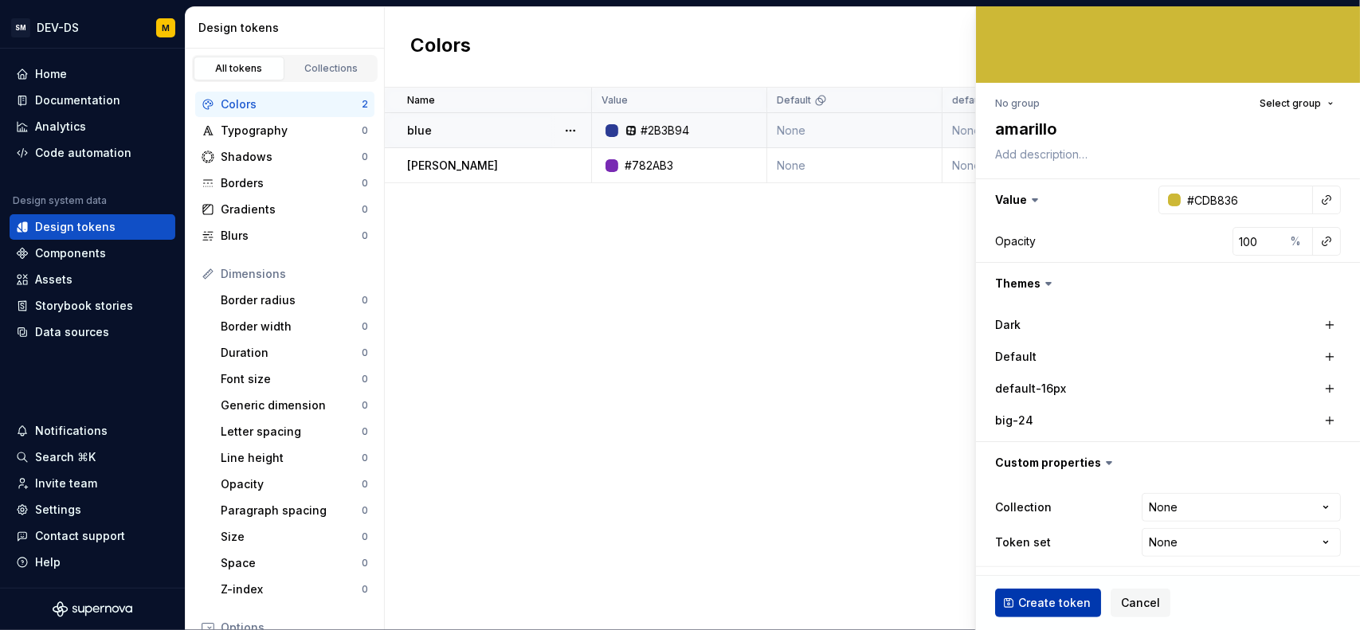
click at [1073, 605] on span "Create token" at bounding box center [1054, 603] width 73 height 16
type textarea "*"
type input "#FFFFFF"
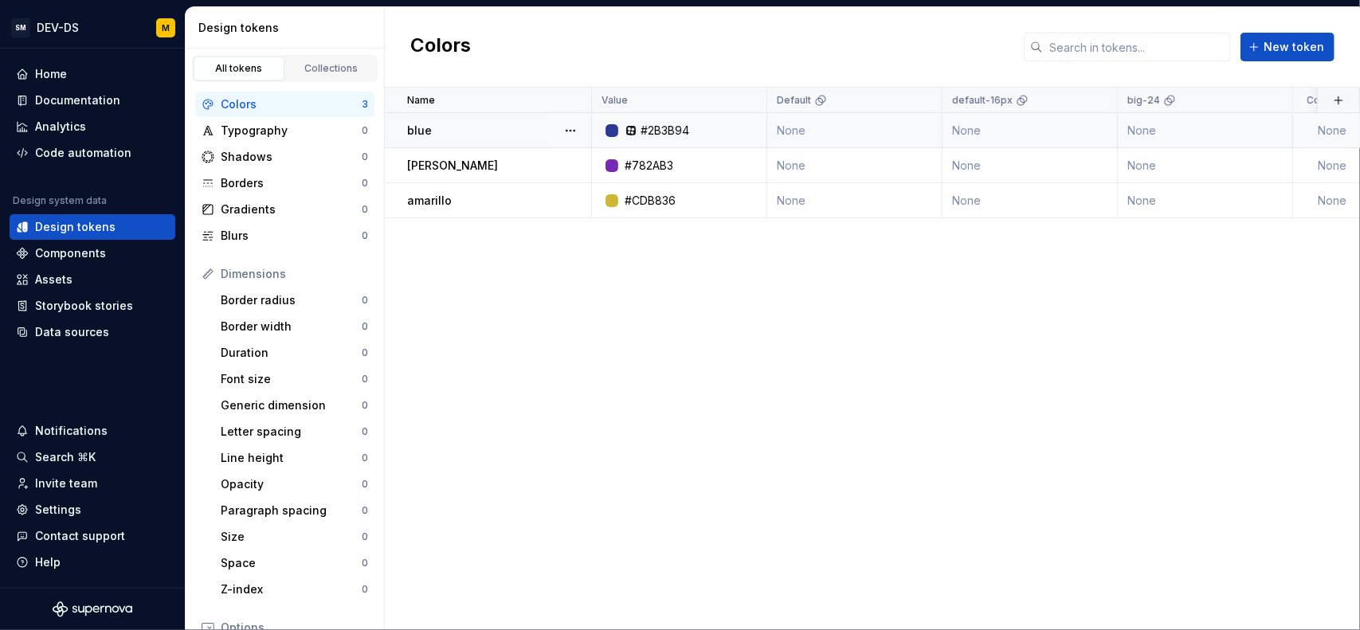
click at [604, 337] on div "Name Value Default default-16px big-24 Collection Dark Token set Description La…" at bounding box center [872, 359] width 975 height 543
click at [648, 349] on div "Name Value Default default-16px big-24 Collection Dark Token set Description La…" at bounding box center [872, 359] width 975 height 543
click at [564, 136] on button "button" at bounding box center [570, 131] width 22 height 22
drag, startPoint x: 611, startPoint y: 221, endPoint x: 610, endPoint y: 230, distance: 9.7
click at [611, 220] on span "Delete token" at bounding box center [615, 219] width 104 height 26
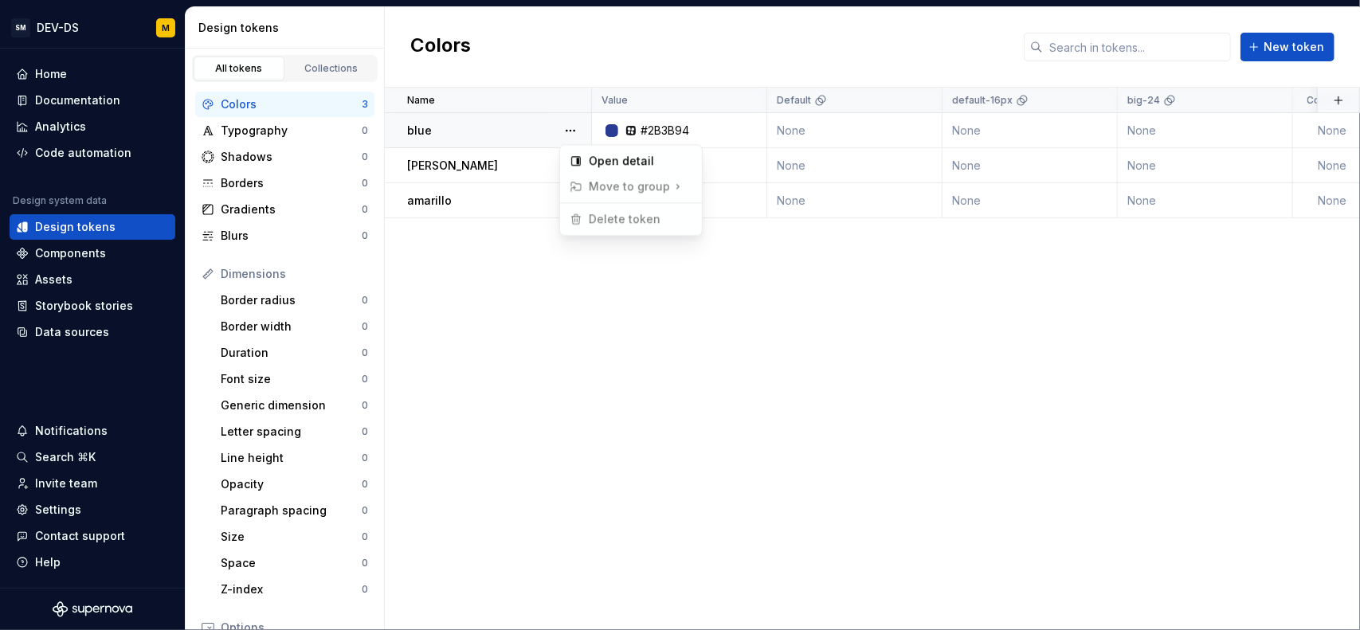
click at [601, 321] on html "SM DEV-DS M Home Documentation Analytics Code automation Design system data Des…" at bounding box center [680, 315] width 1360 height 630
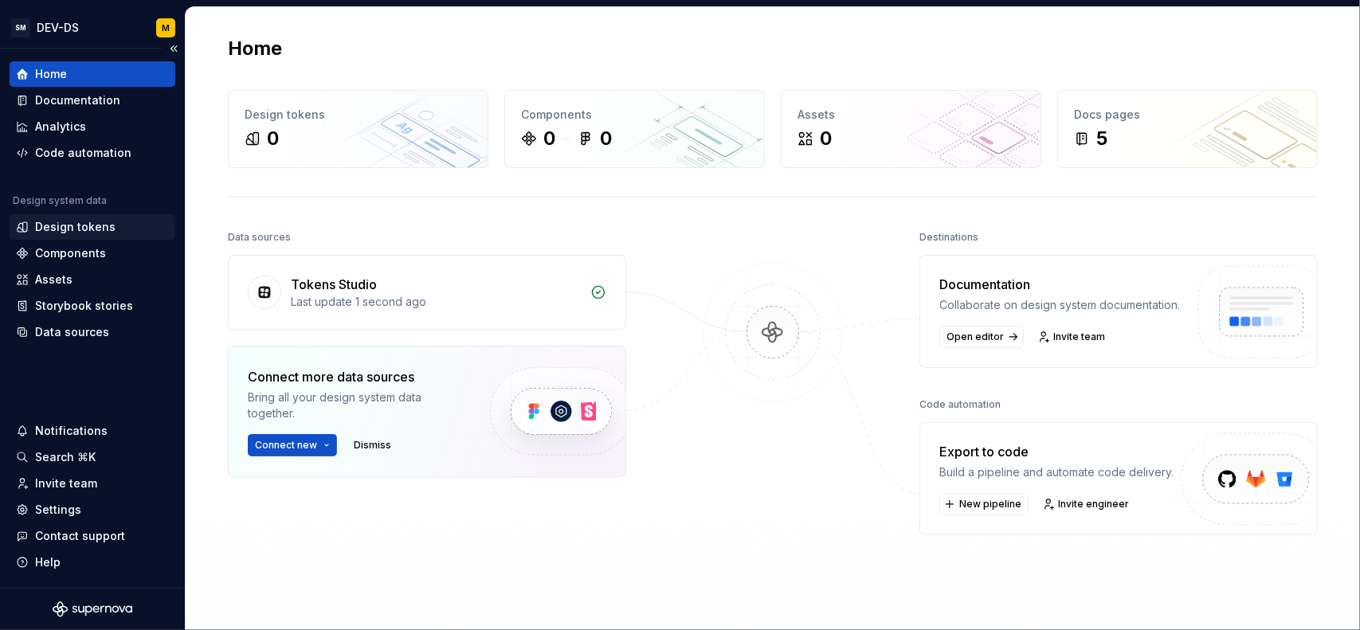
click at [80, 226] on div "Design tokens" at bounding box center [75, 227] width 80 height 16
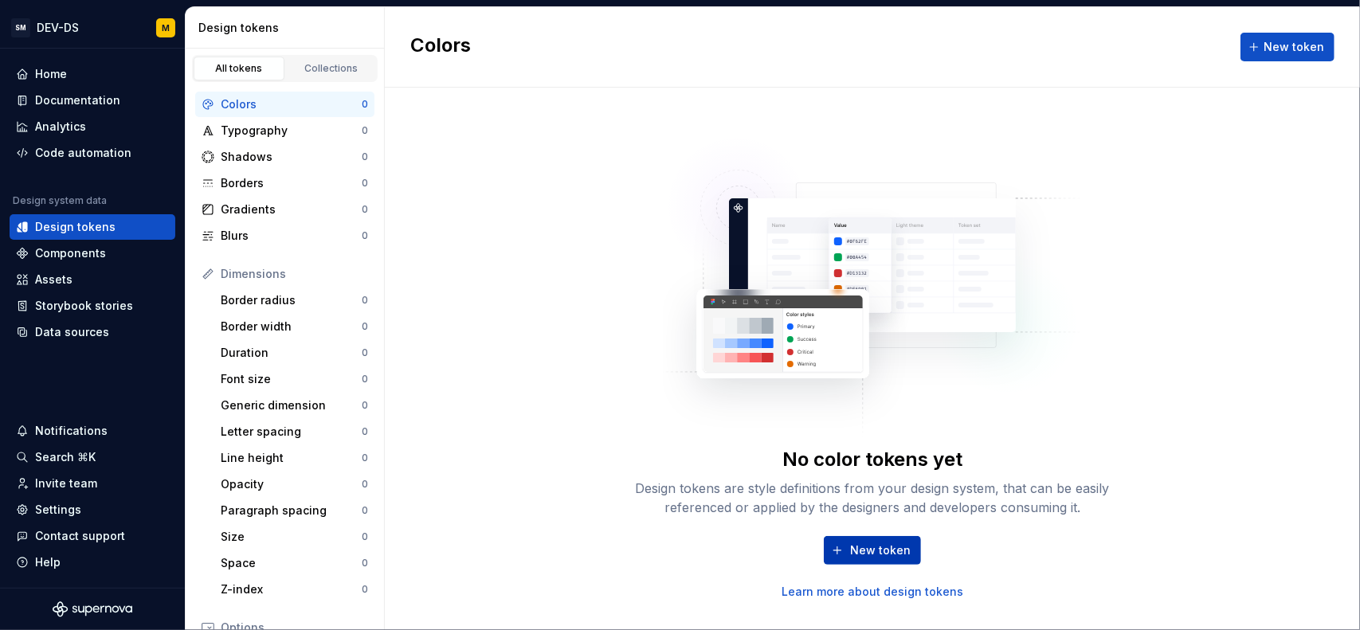
click at [887, 551] on span "New token" at bounding box center [880, 551] width 61 height 16
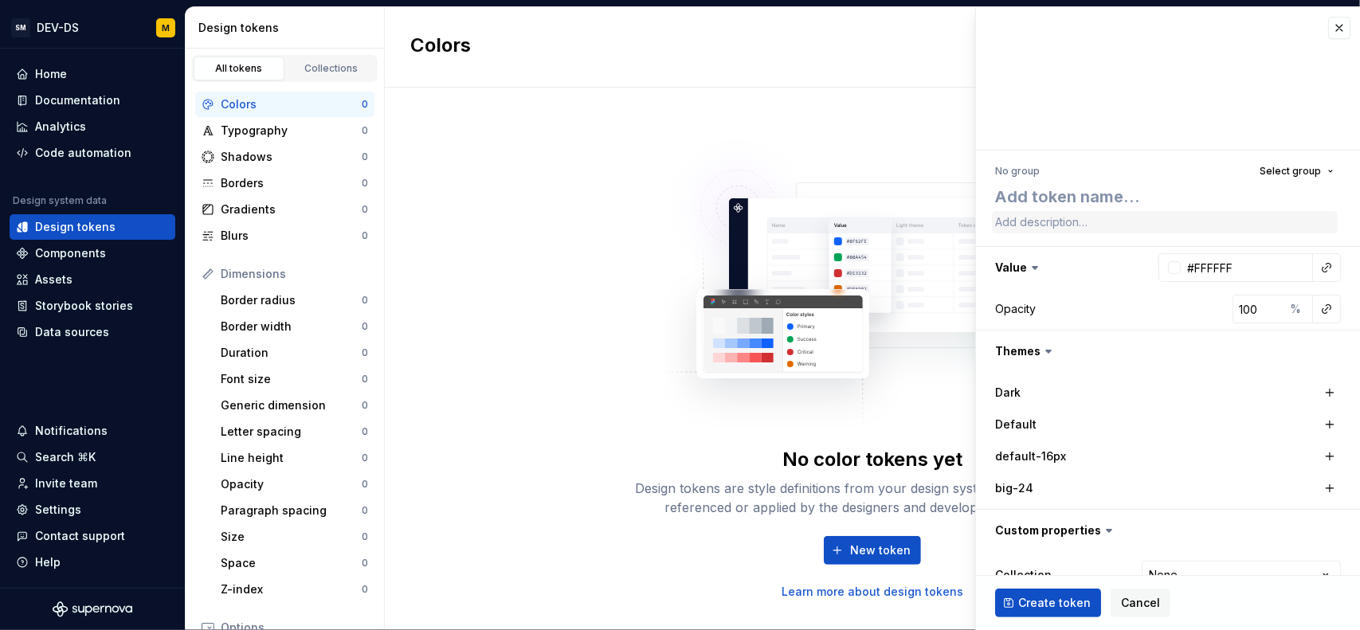
type textarea "*"
type textarea "g"
type textarea "*"
type textarea "gr"
type textarea "*"
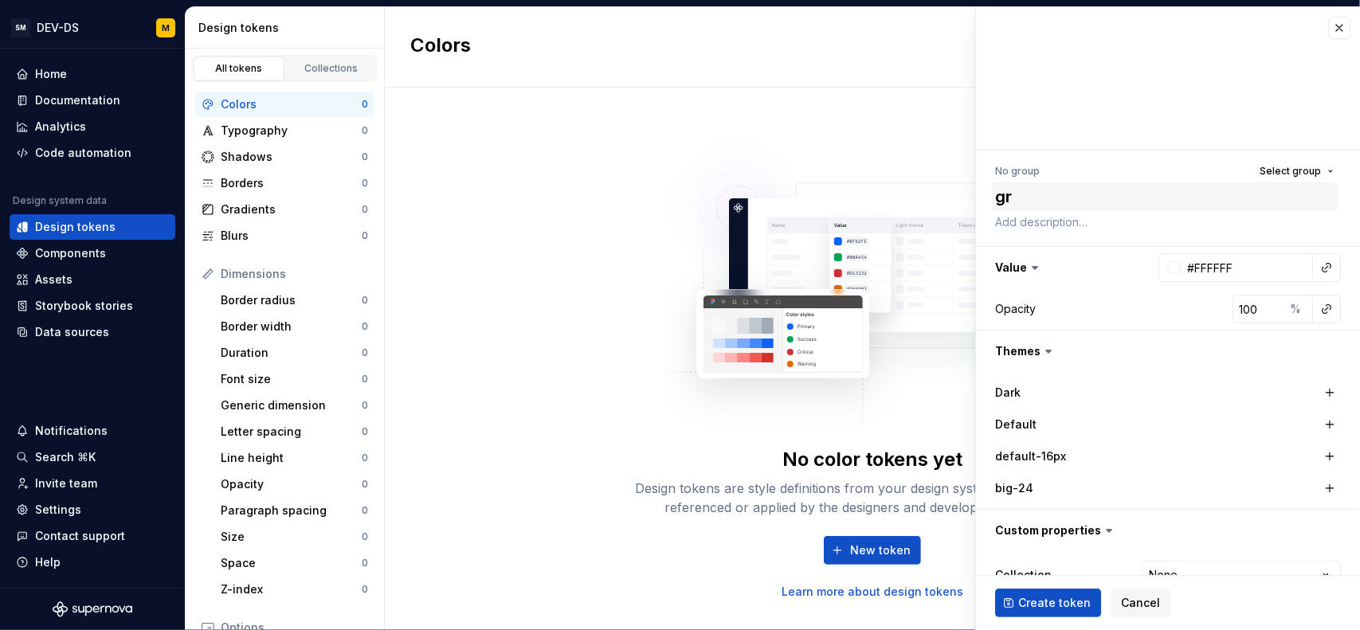
type textarea "gre"
type textarea "*"
type textarea "gree"
type textarea "*"
type textarea "green"
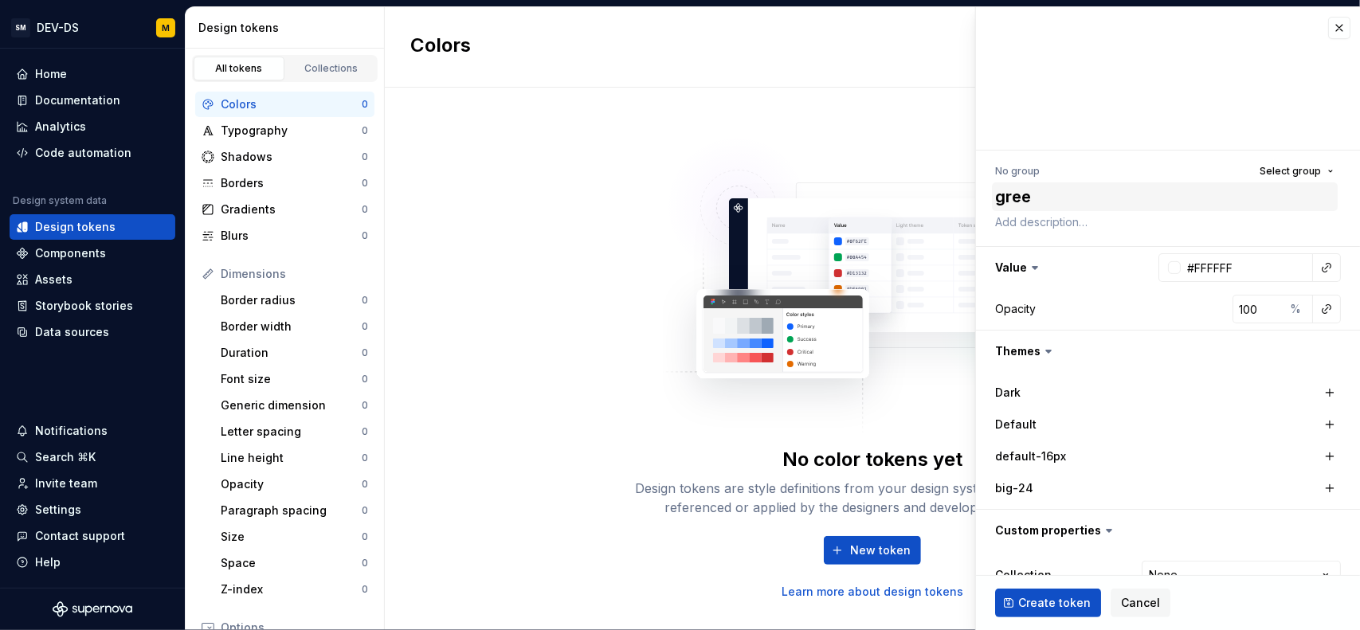
type textarea "*"
type textarea "green"
click at [1168, 265] on div at bounding box center [1174, 267] width 13 height 13
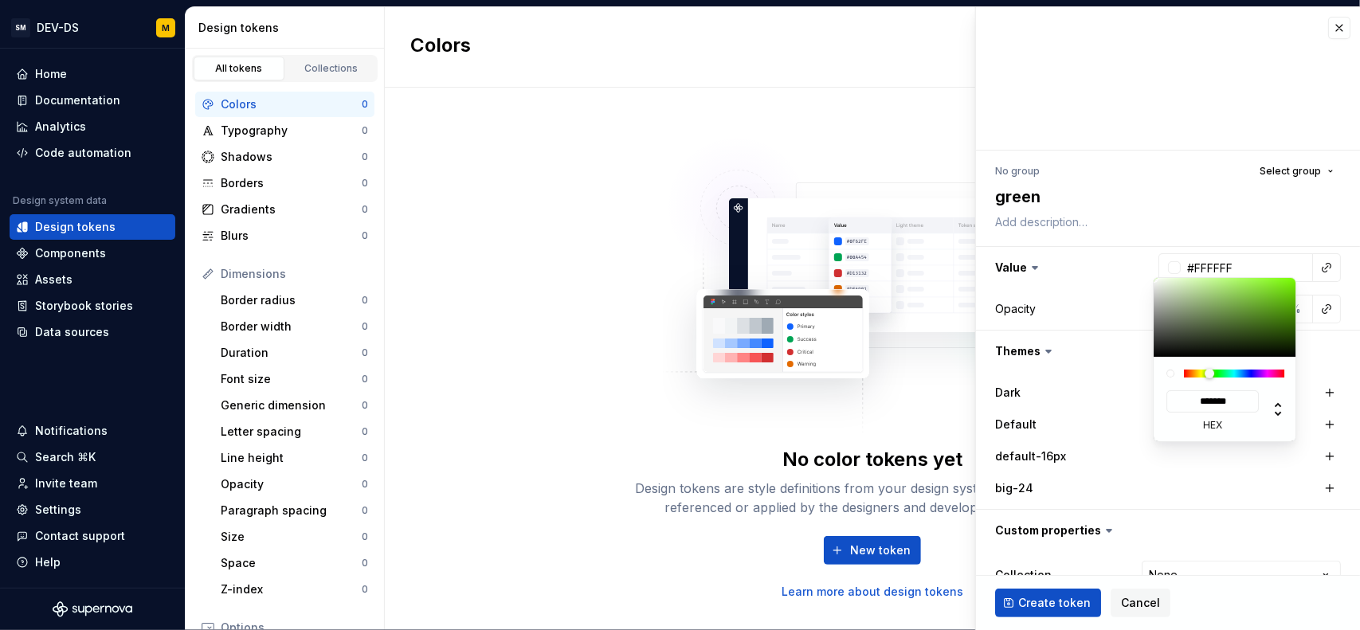
type textarea "*"
drag, startPoint x: 1218, startPoint y: 373, endPoint x: 1208, endPoint y: 372, distance: 9.6
click at [1208, 372] on div at bounding box center [1234, 374] width 100 height 8
type input "#6C9F29"
type input "*******"
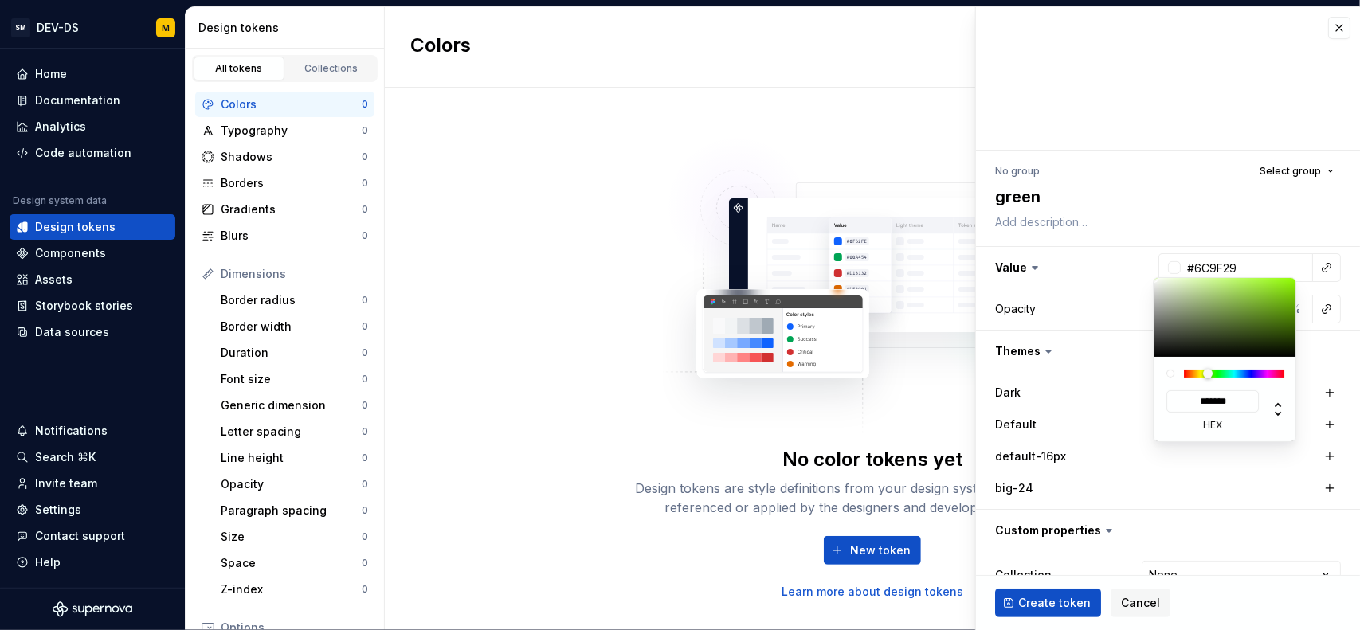
type input "#6DA129"
type input "*******"
type input "#6DA128"
type input "*******"
type input "#77B12A"
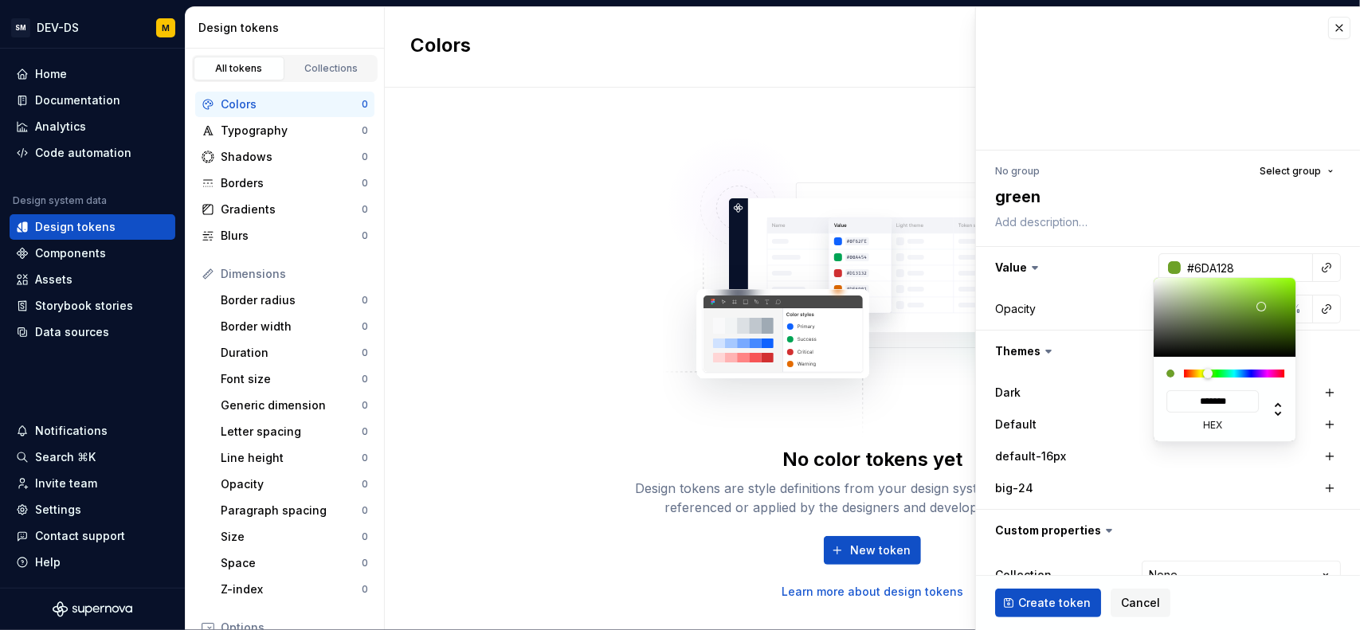
type input "*******"
type input "#8AD02E"
type input "*******"
type input "#8DD52E"
type input "*******"
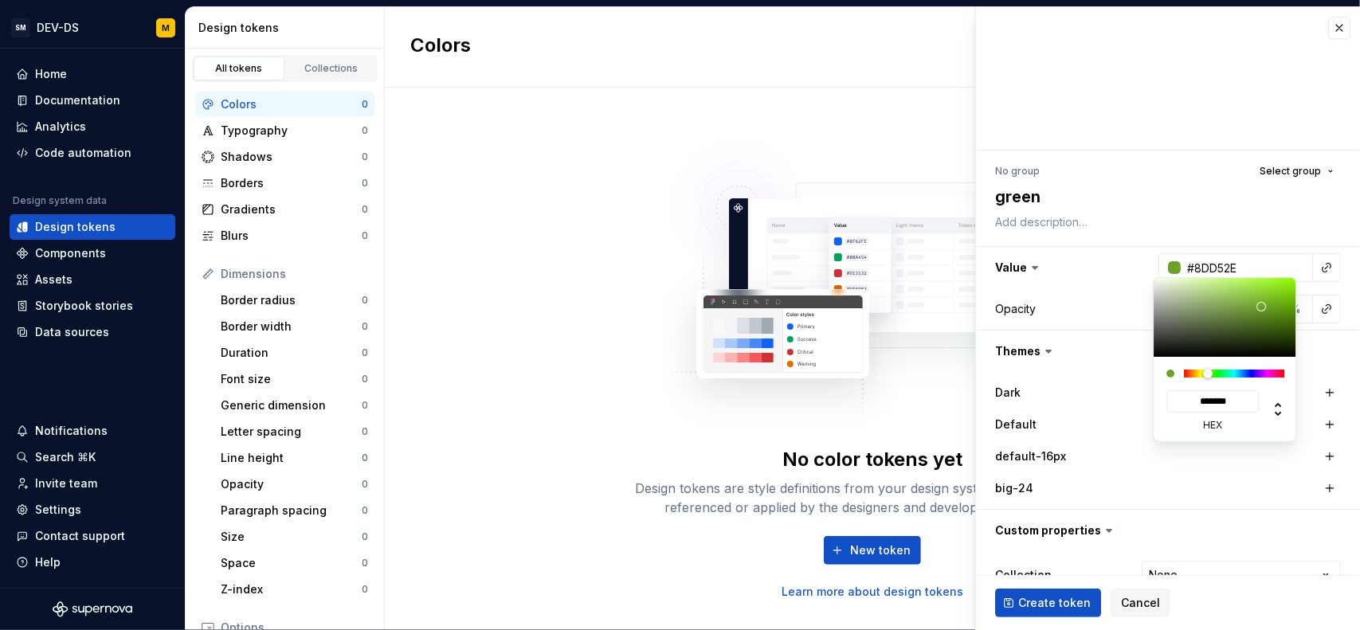
type input "#97E431"
type input "*******"
drag, startPoint x: 1261, startPoint y: 307, endPoint x: 1266, endPoint y: 285, distance: 22.2
click at [1266, 286] on div at bounding box center [1225, 317] width 143 height 79
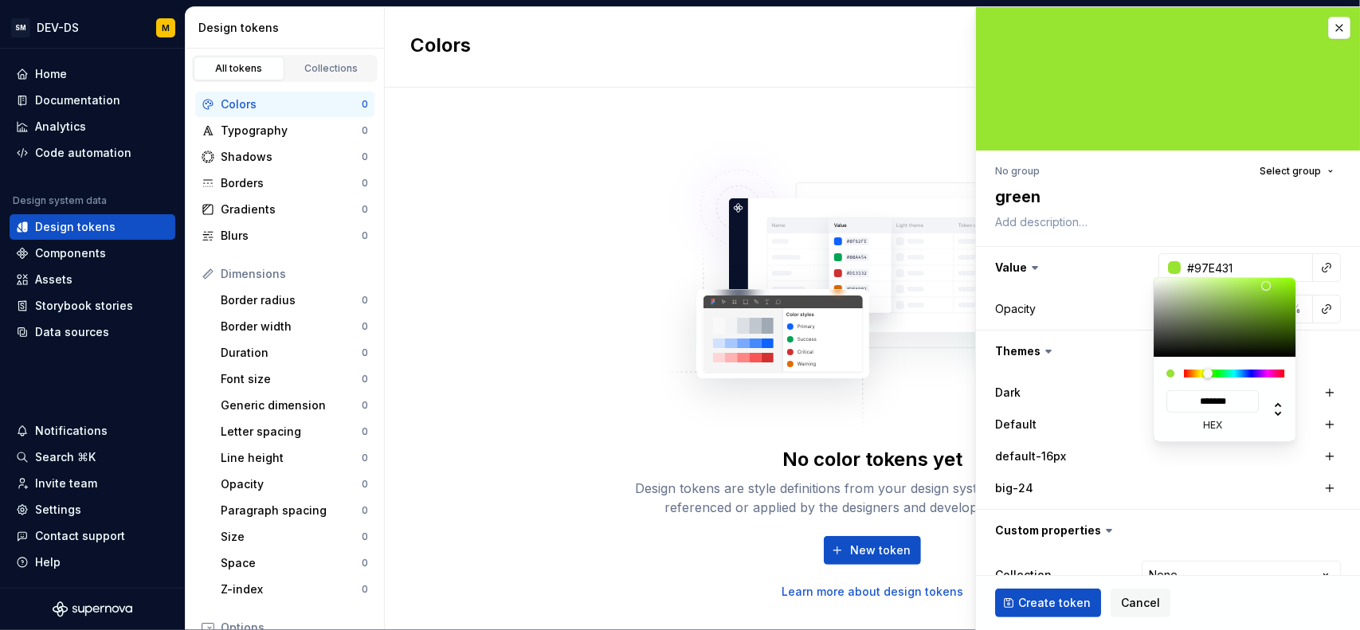
click at [1221, 215] on html "SM DEV-DS M Home Documentation Analytics Code automation Design system data Des…" at bounding box center [680, 315] width 1360 height 630
click at [1077, 597] on html "SM DEV-DS M Home Documentation Analytics Code automation Design system data Des…" at bounding box center [680, 315] width 1360 height 630
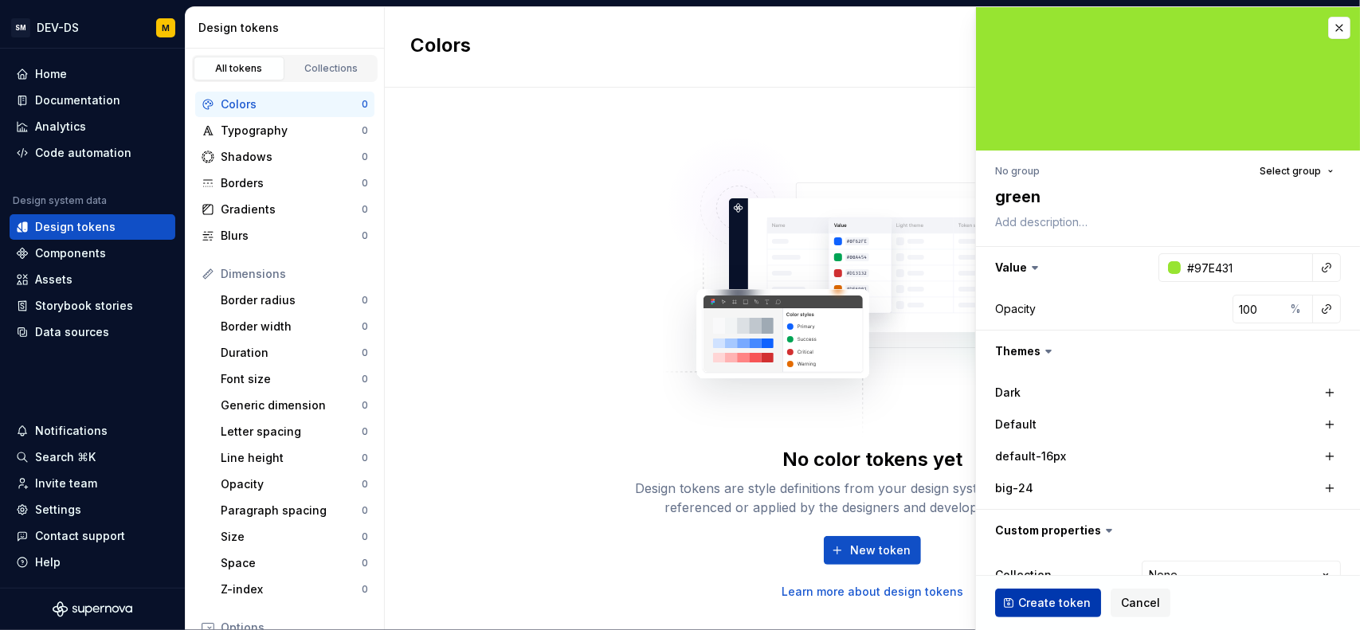
click at [1055, 595] on span "Create token" at bounding box center [1054, 603] width 73 height 16
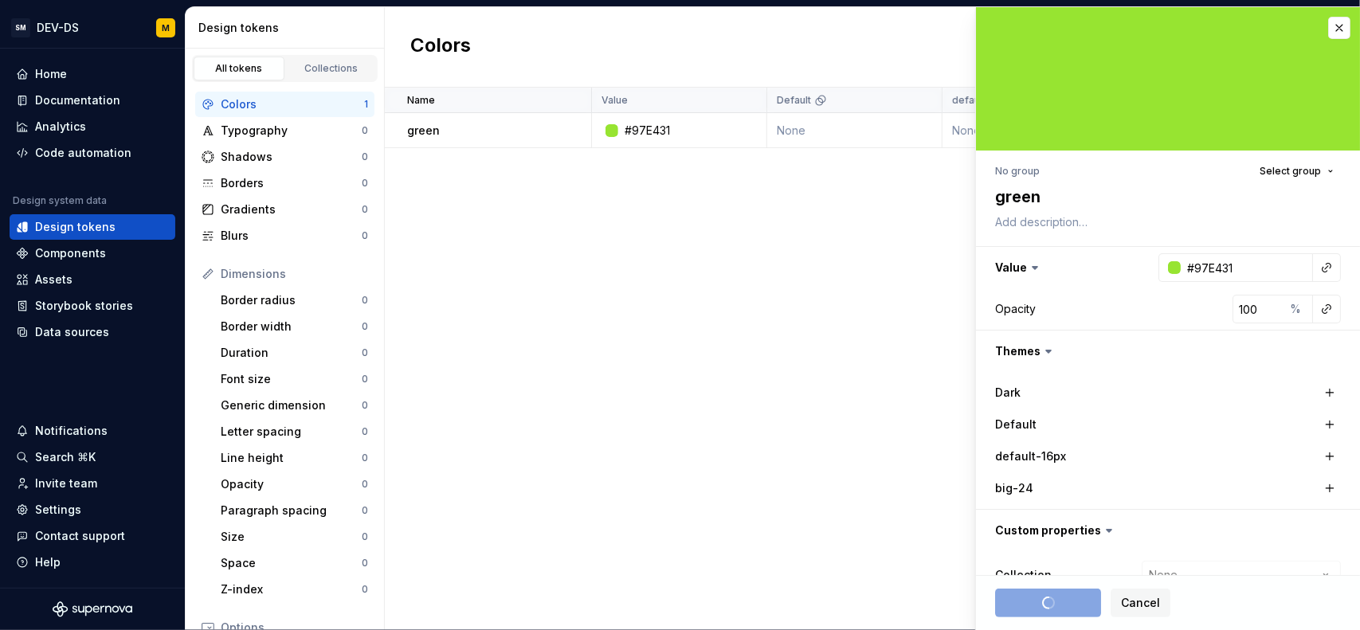
type textarea "*"
type input "#FFFFFF"
type textarea "*"
click at [663, 277] on div "Name Value Default default-16px big-24 Collection Dark Token set Description La…" at bounding box center [872, 359] width 975 height 543
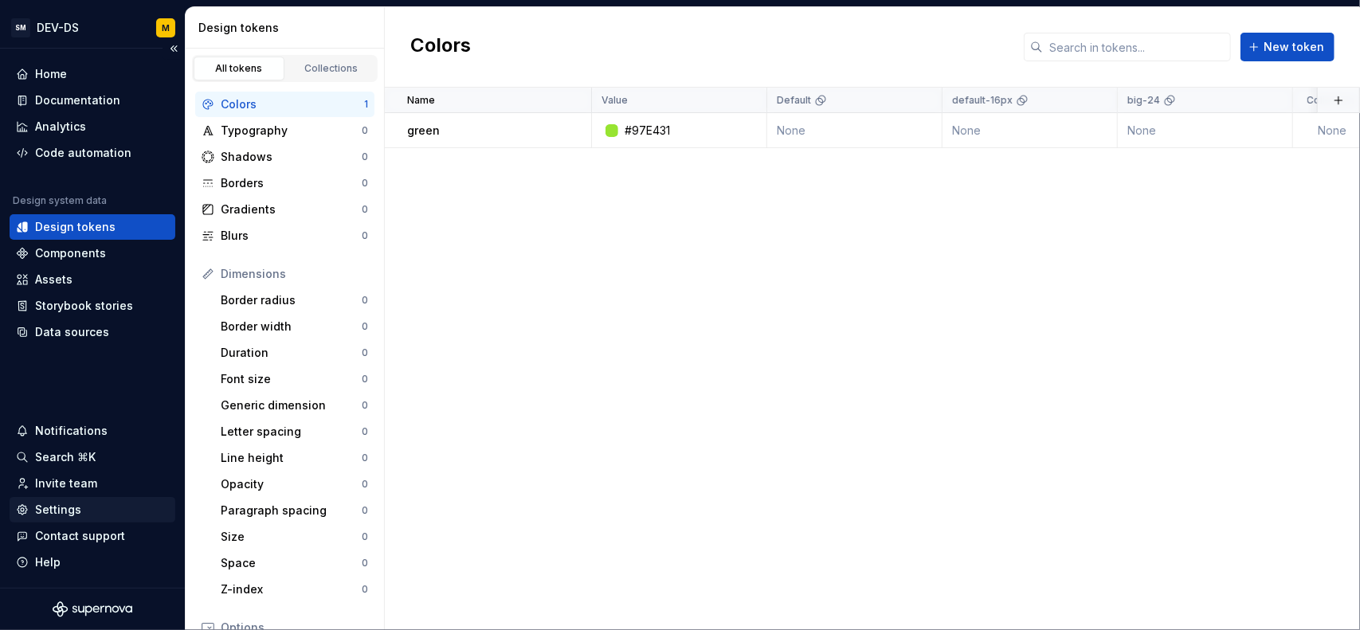
click at [63, 507] on div "Settings" at bounding box center [58, 510] width 46 height 16
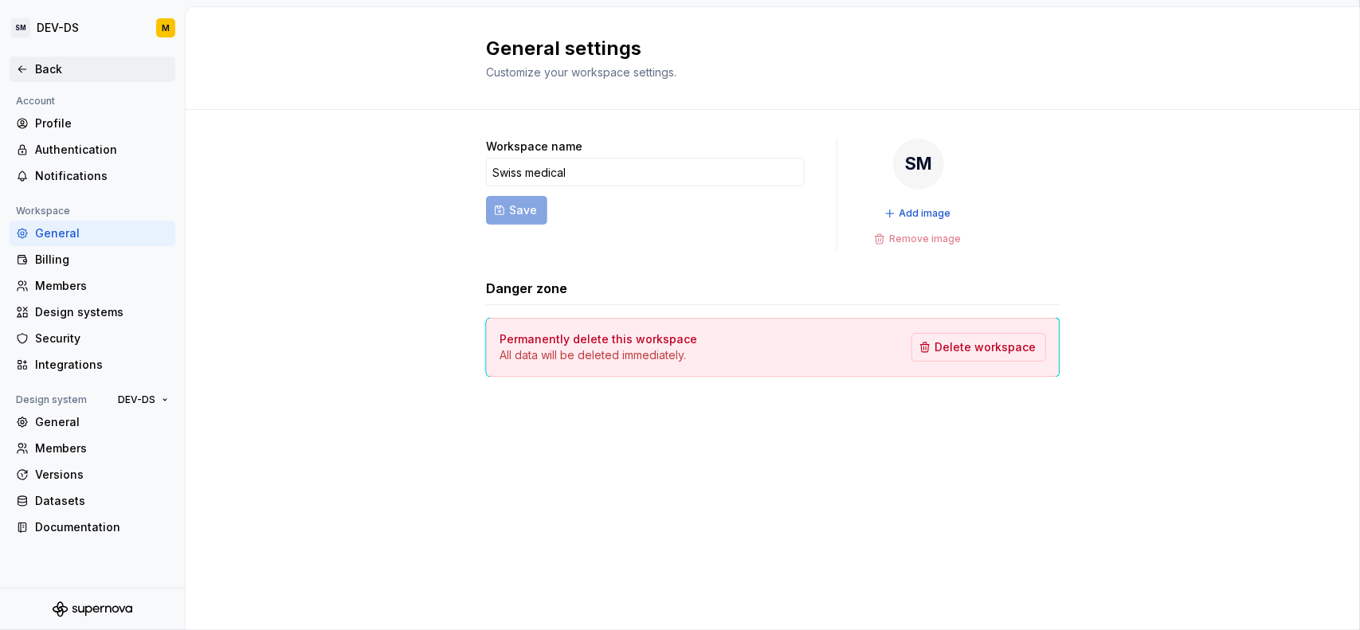
click at [19, 60] on div "Back" at bounding box center [93, 70] width 166 height 26
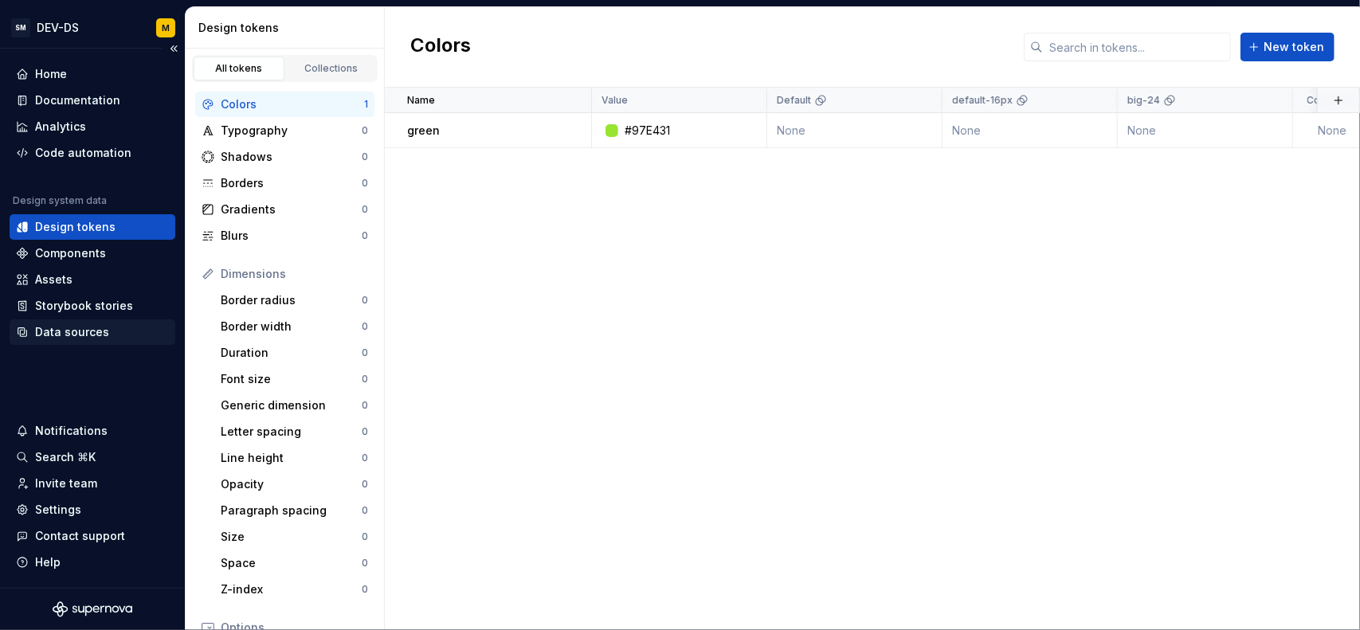
click at [111, 331] on div "Data sources" at bounding box center [92, 332] width 153 height 16
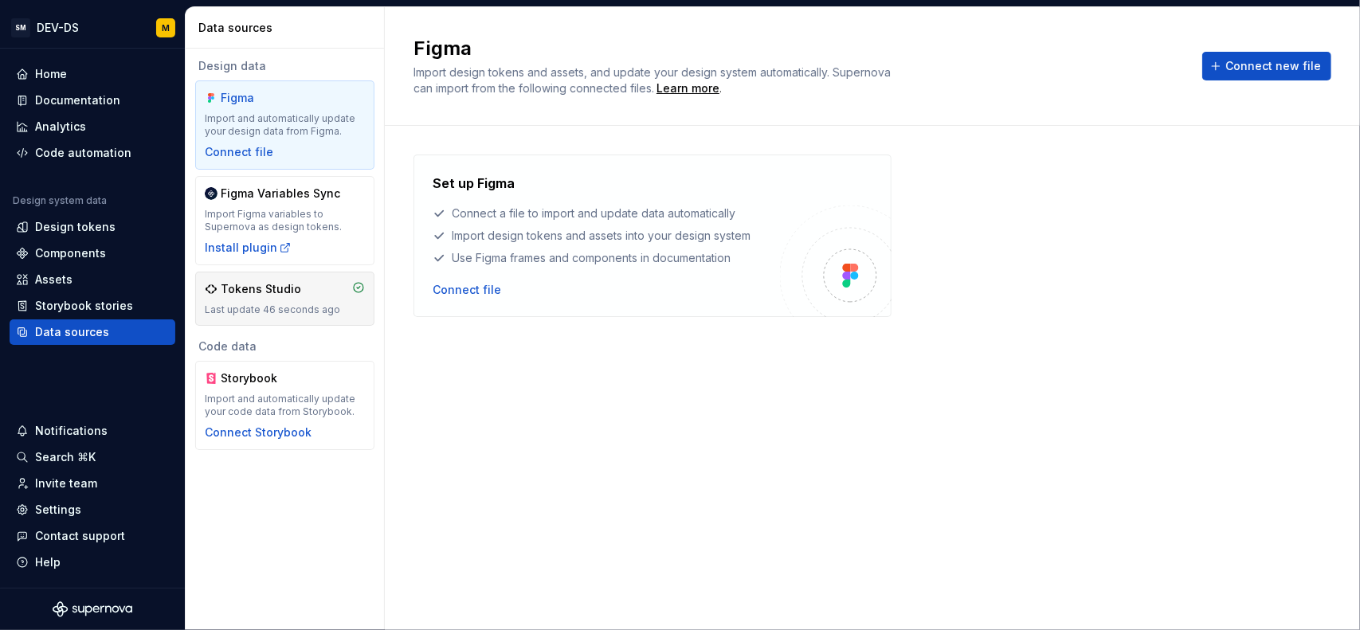
click at [300, 304] on div "Last update 46 seconds ago" at bounding box center [285, 310] width 160 height 13
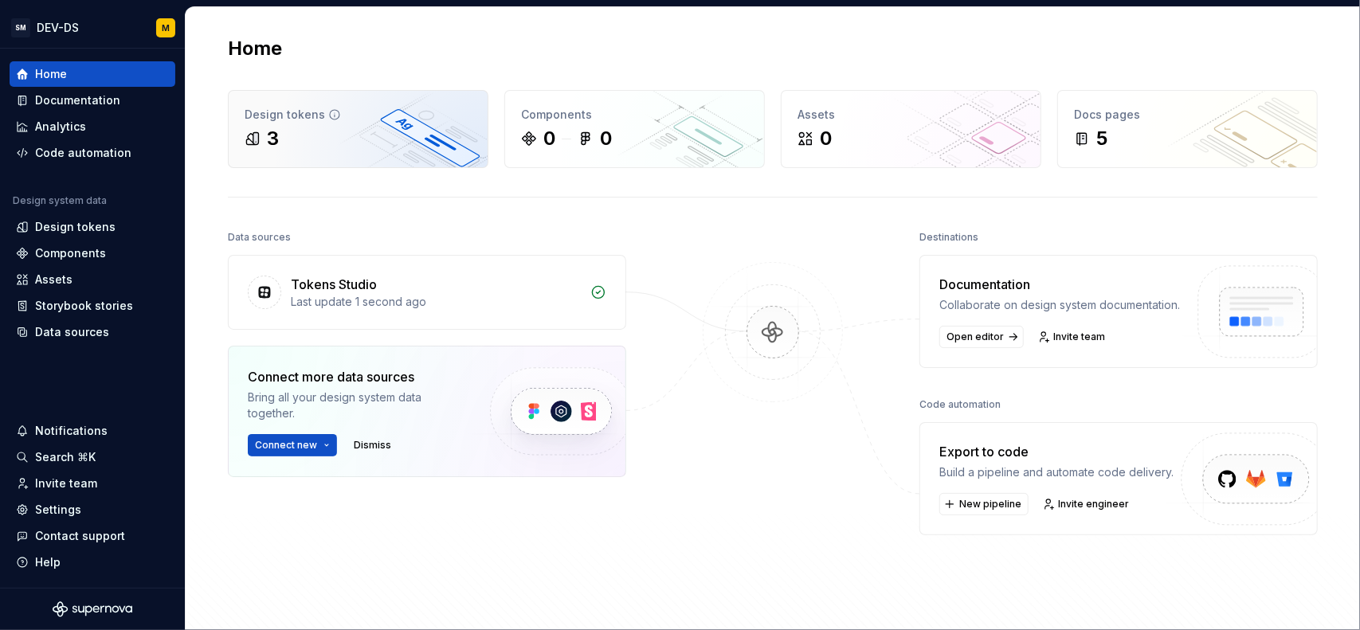
click at [267, 162] on div "Design tokens 3" at bounding box center [358, 129] width 259 height 77
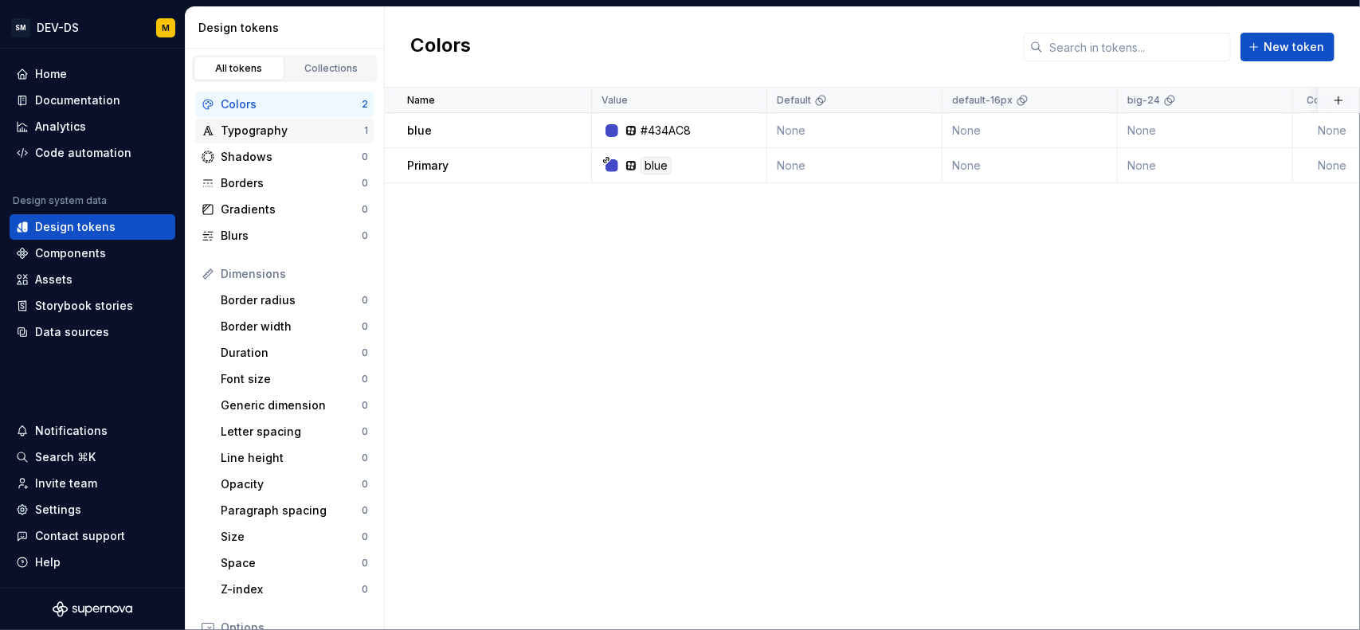
click at [293, 129] on div "Typography" at bounding box center [292, 131] width 143 height 16
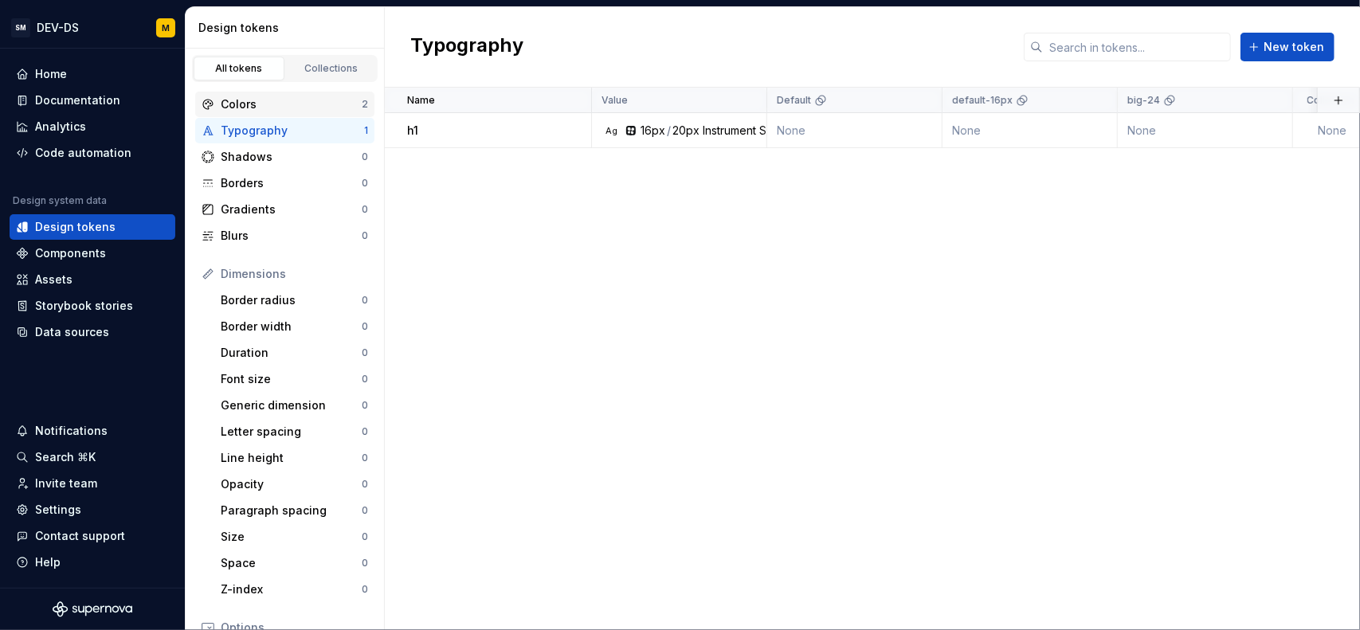
click at [270, 104] on div "Colors" at bounding box center [291, 104] width 141 height 16
click at [233, 120] on div "Typography 1" at bounding box center [284, 131] width 179 height 26
click at [320, 65] on div "Collections" at bounding box center [332, 68] width 80 height 13
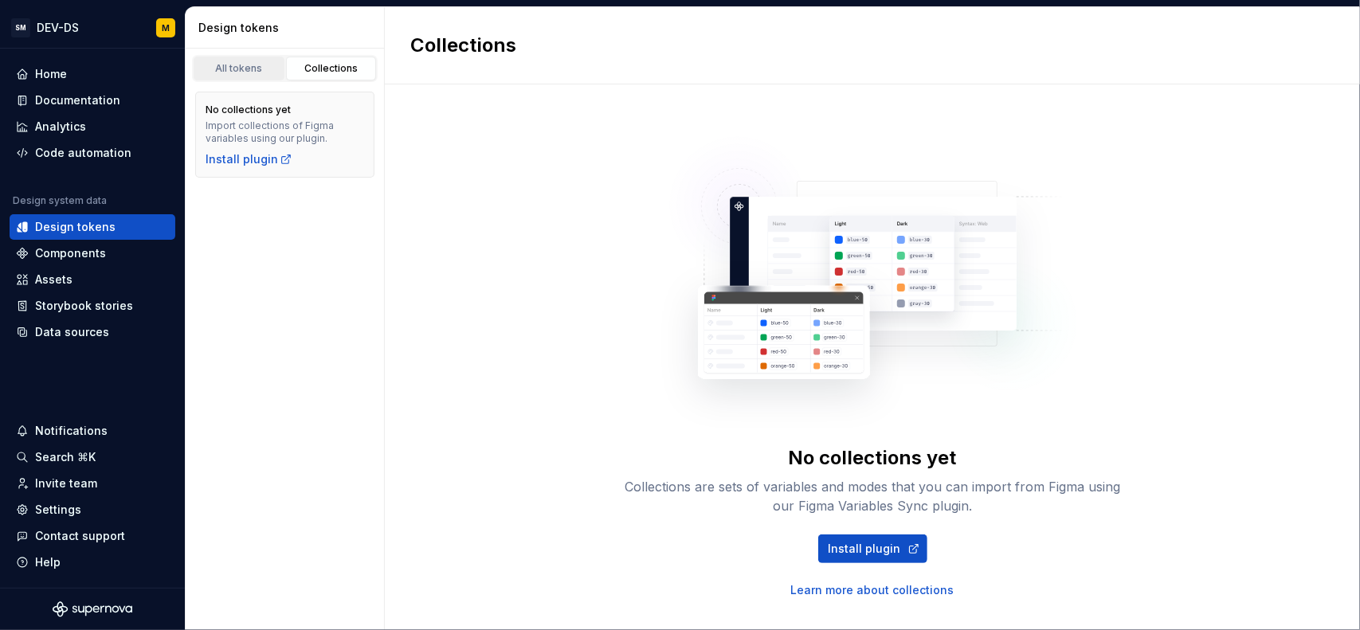
click at [257, 68] on div "All tokens" at bounding box center [239, 68] width 80 height 13
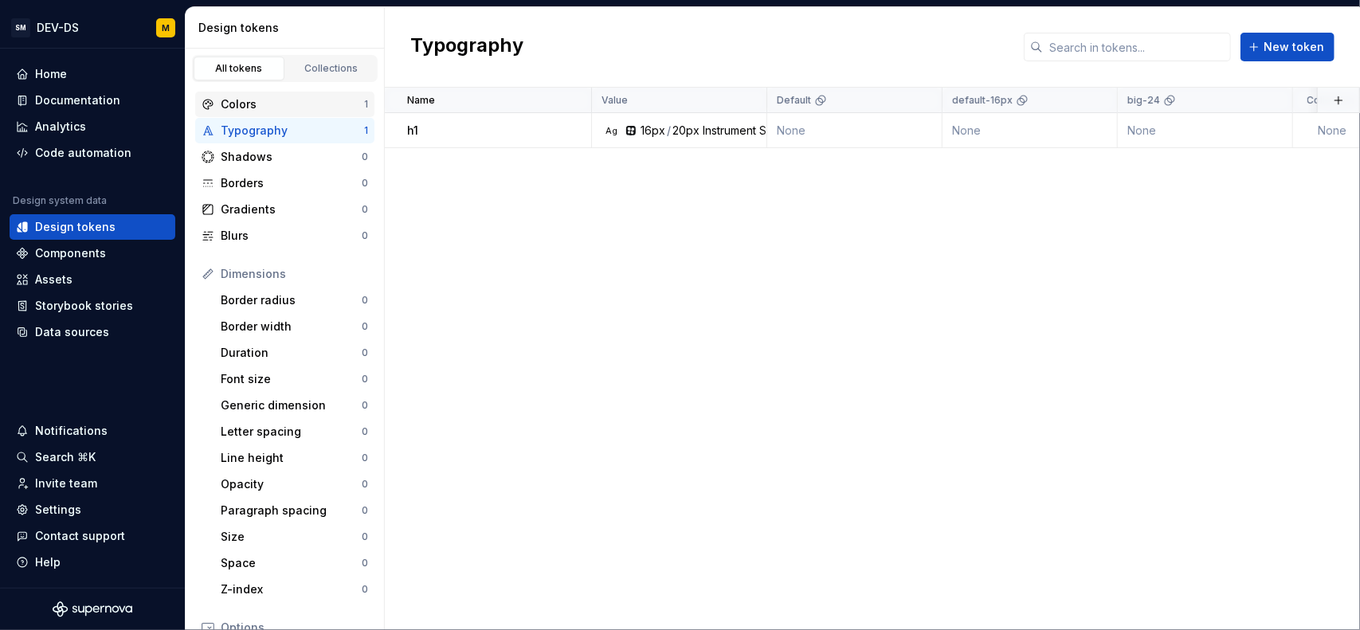
click at [285, 99] on div "Colors" at bounding box center [292, 104] width 143 height 16
click at [285, 129] on div "Typography" at bounding box center [292, 131] width 143 height 16
click at [295, 106] on div "Colors" at bounding box center [292, 104] width 143 height 16
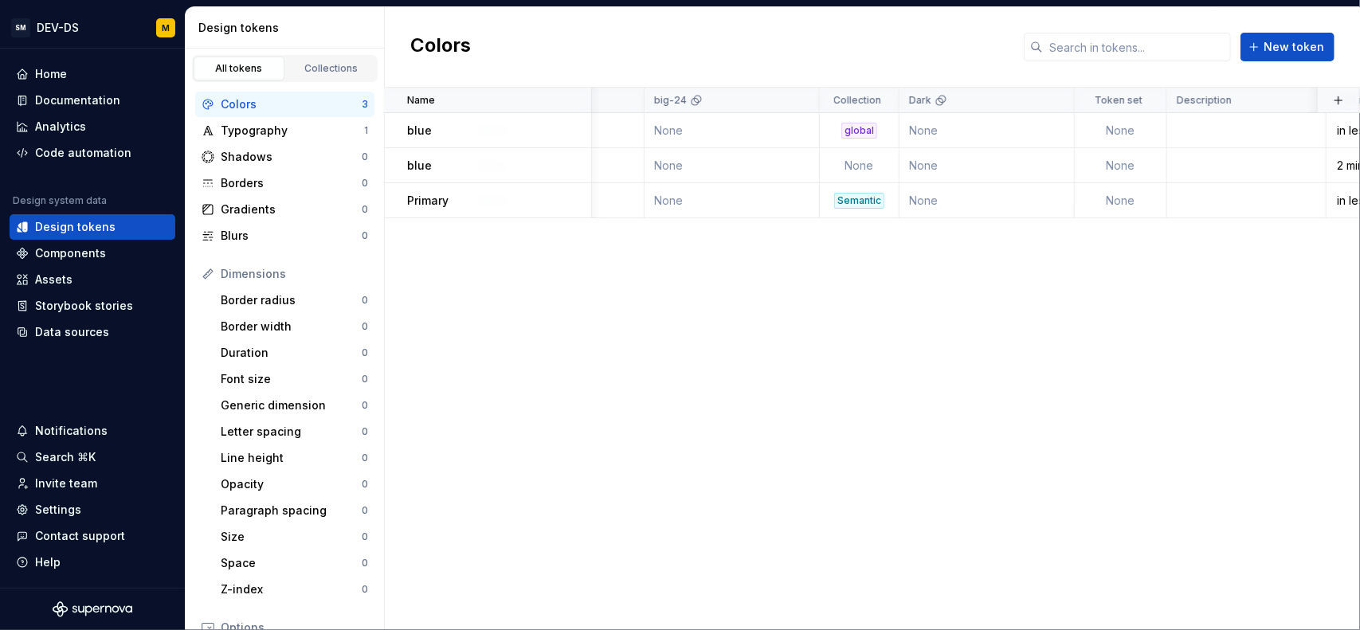
scroll to position [0, 593]
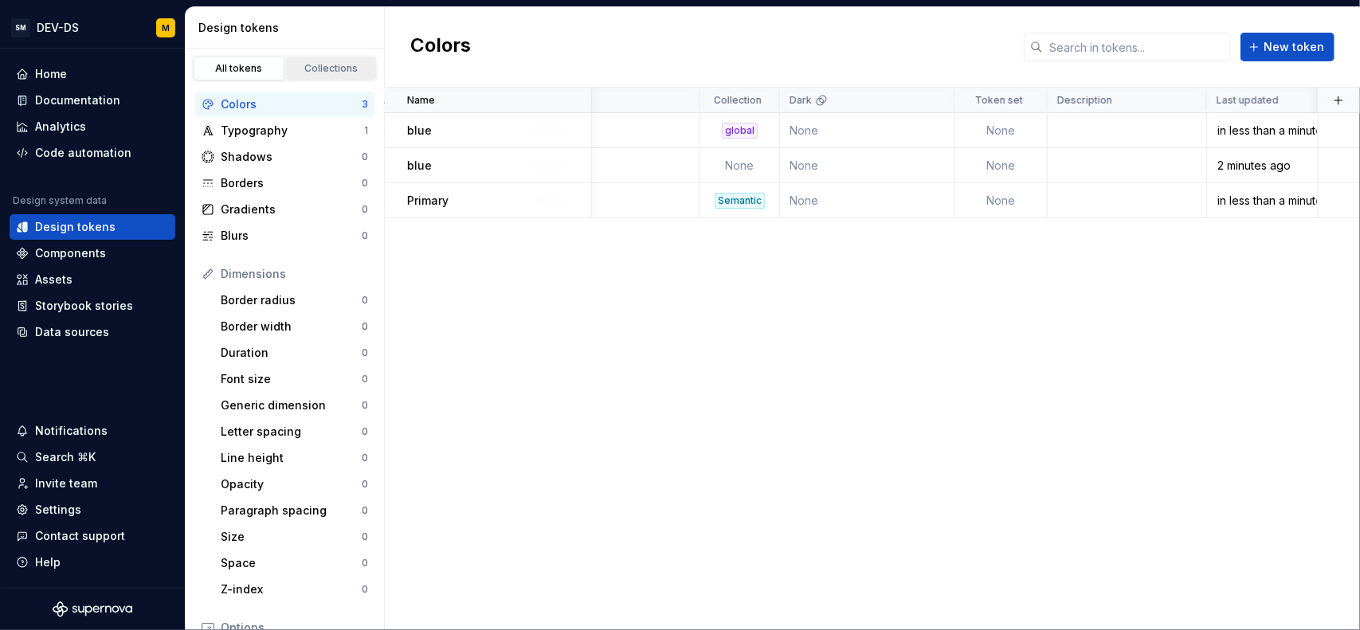
click at [332, 66] on div "Collections" at bounding box center [332, 68] width 80 height 13
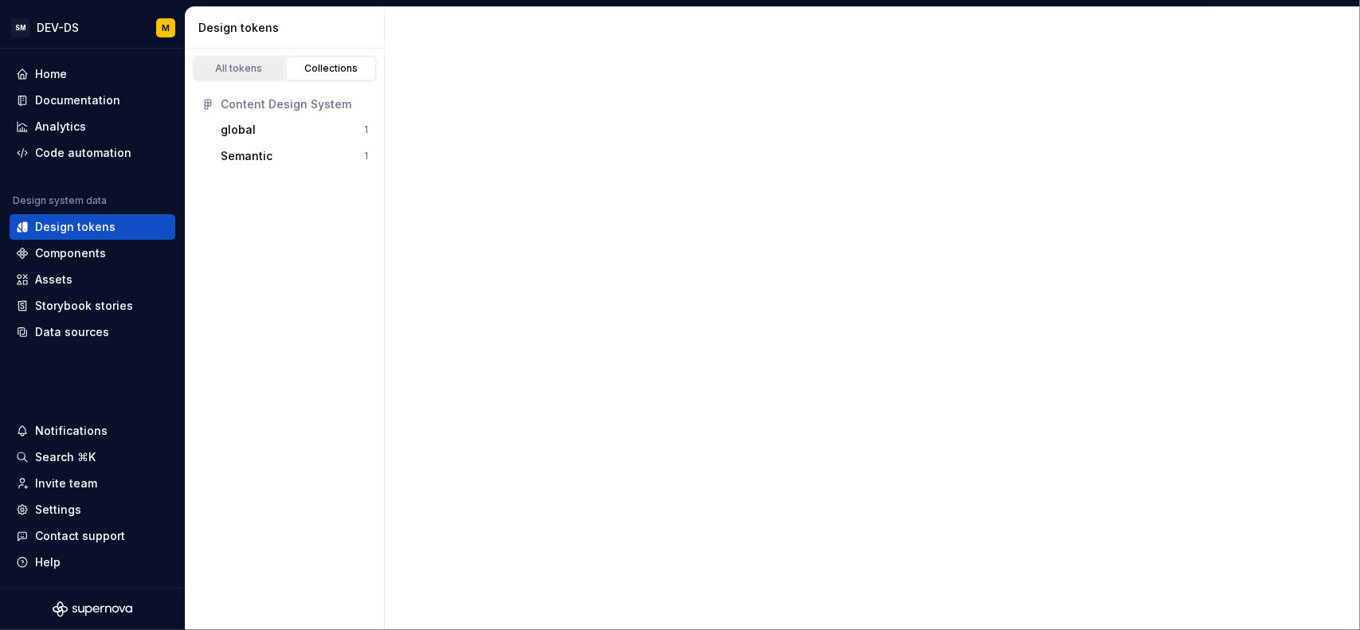
click at [261, 68] on div "All tokens" at bounding box center [239, 68] width 80 height 13
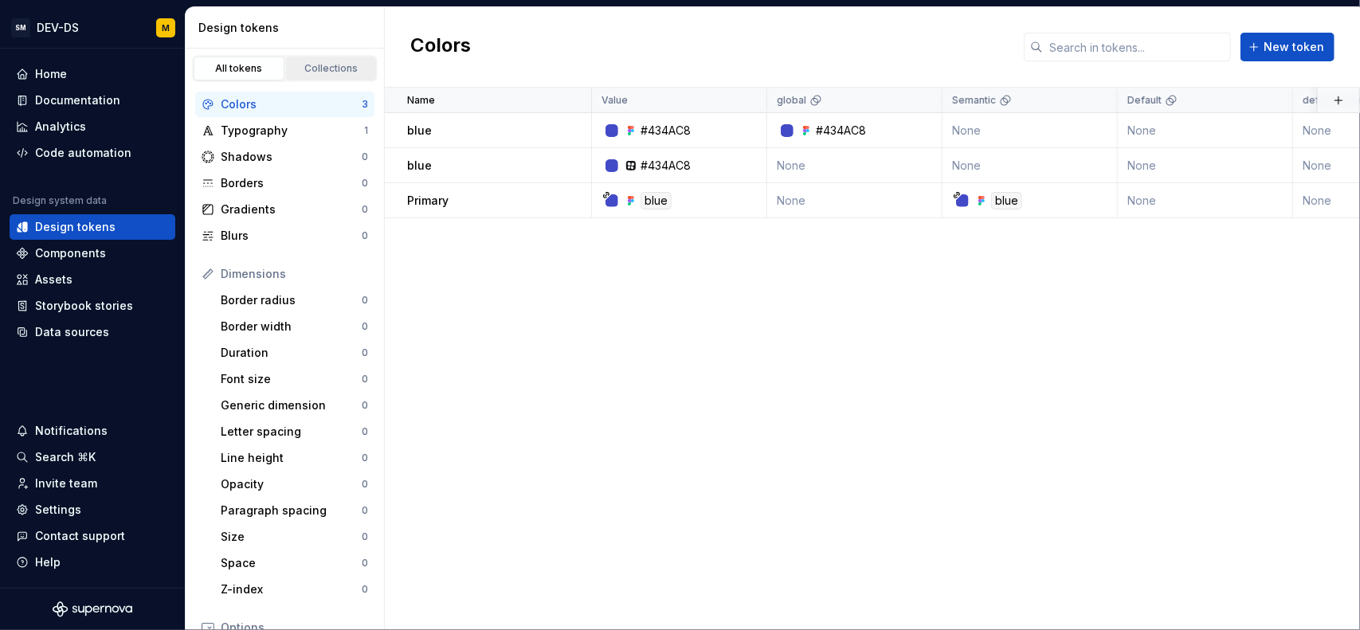
click at [298, 62] on div "Collections" at bounding box center [332, 68] width 80 height 13
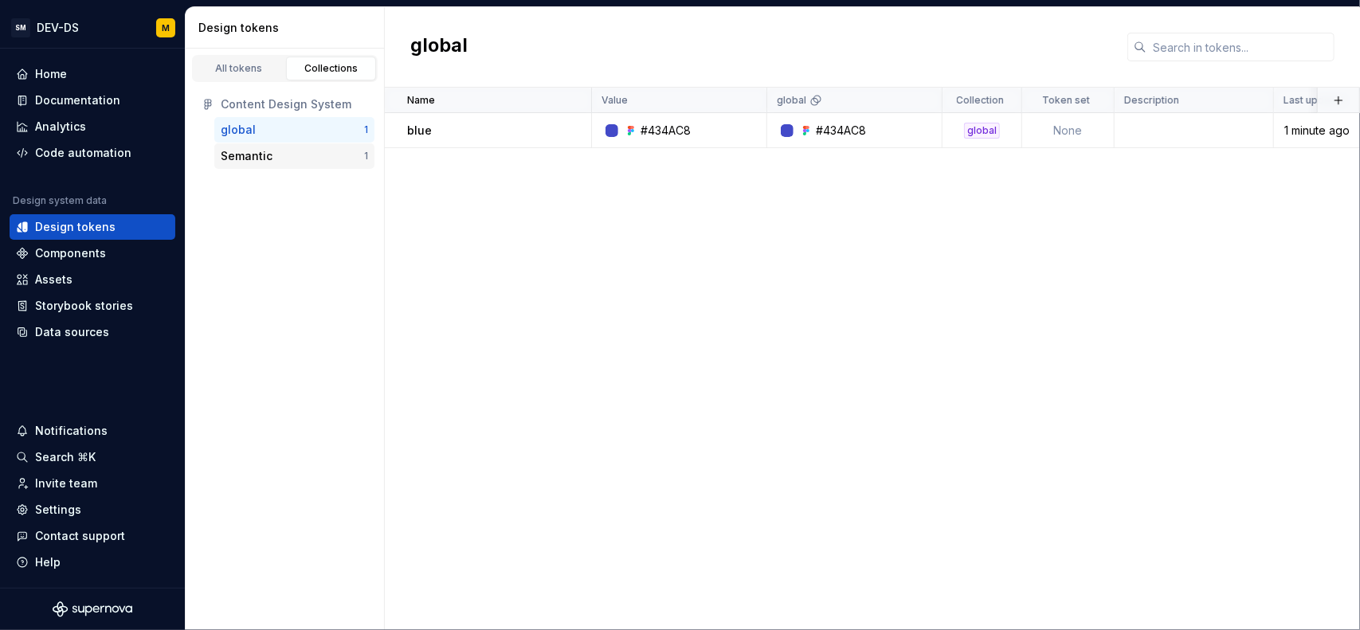
click at [268, 156] on div "Semantic" at bounding box center [247, 156] width 52 height 16
click at [269, 122] on div "global" at bounding box center [292, 130] width 143 height 16
click at [242, 152] on div "Semantic" at bounding box center [247, 156] width 52 height 16
click at [261, 133] on div "global" at bounding box center [292, 130] width 143 height 16
click at [250, 69] on div "All tokens" at bounding box center [239, 68] width 80 height 13
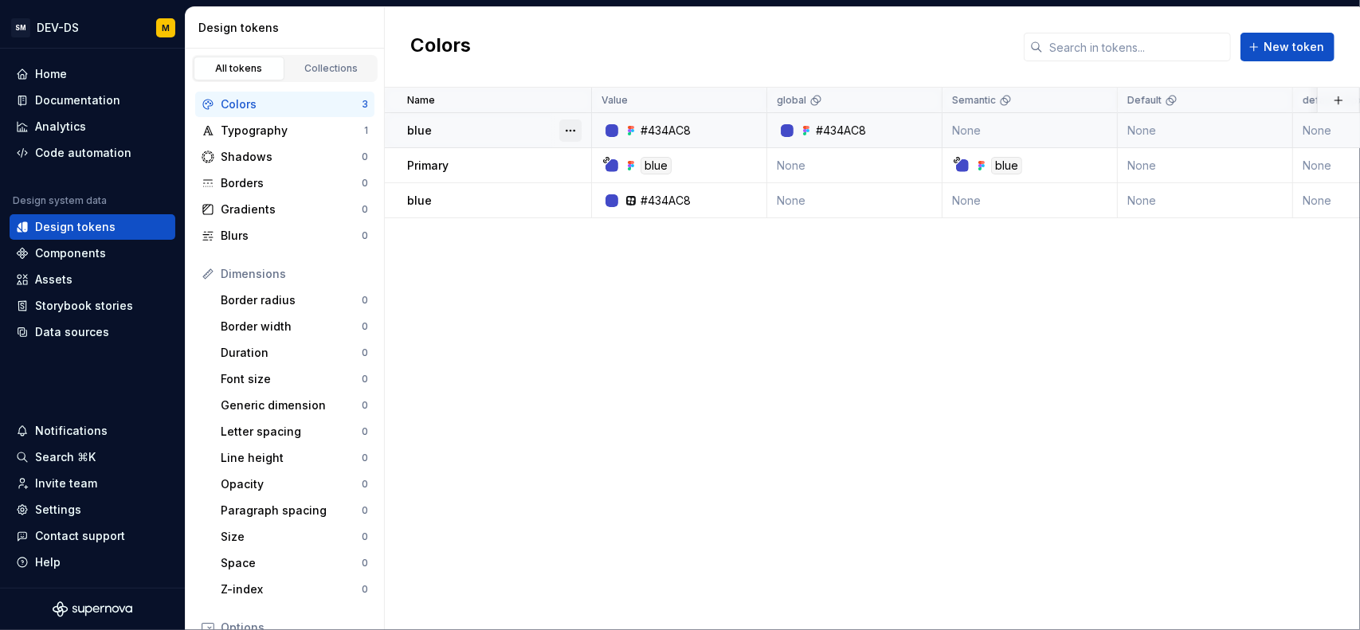
click at [566, 131] on button "button" at bounding box center [570, 131] width 22 height 22
click at [625, 218] on span "Delete token" at bounding box center [615, 219] width 104 height 26
click at [649, 286] on html "SM DEV-DS M Home Documentation Analytics Code automation Design system data Des…" at bounding box center [680, 315] width 1360 height 630
drag, startPoint x: 692, startPoint y: 314, endPoint x: 668, endPoint y: 288, distance: 35.5
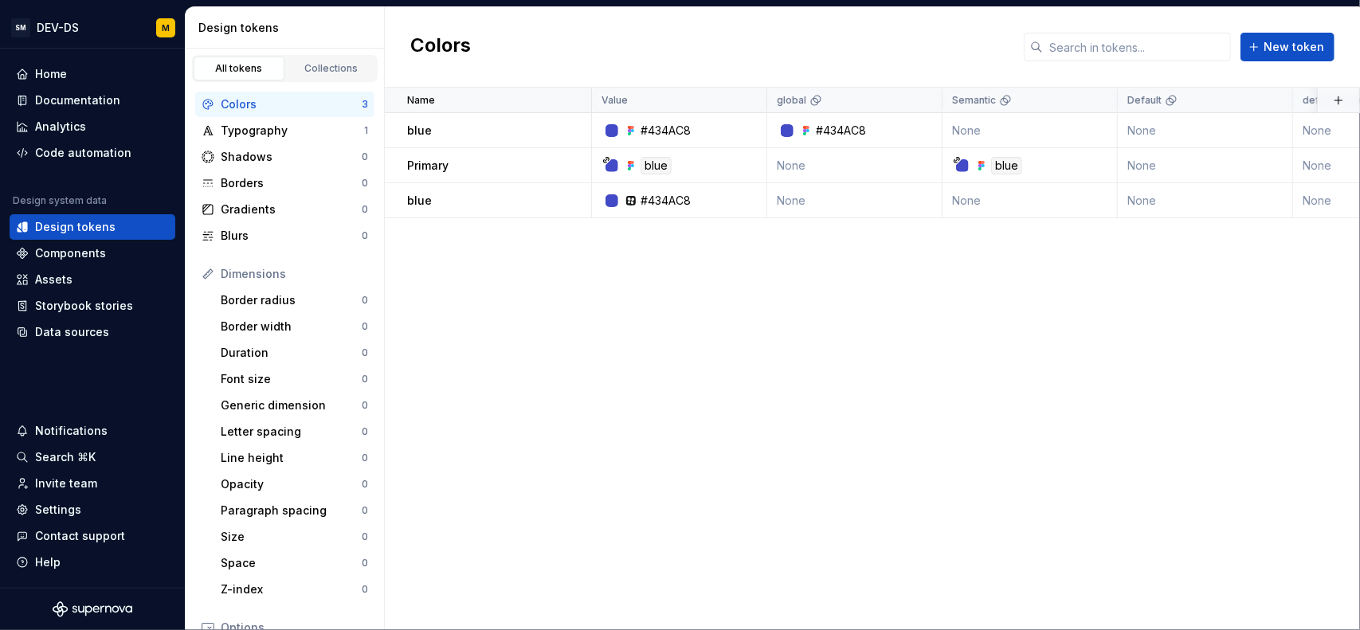
click at [676, 298] on div "Name Value global Semantic Default default-16px big-24 Collection Dark Token se…" at bounding box center [872, 359] width 975 height 543
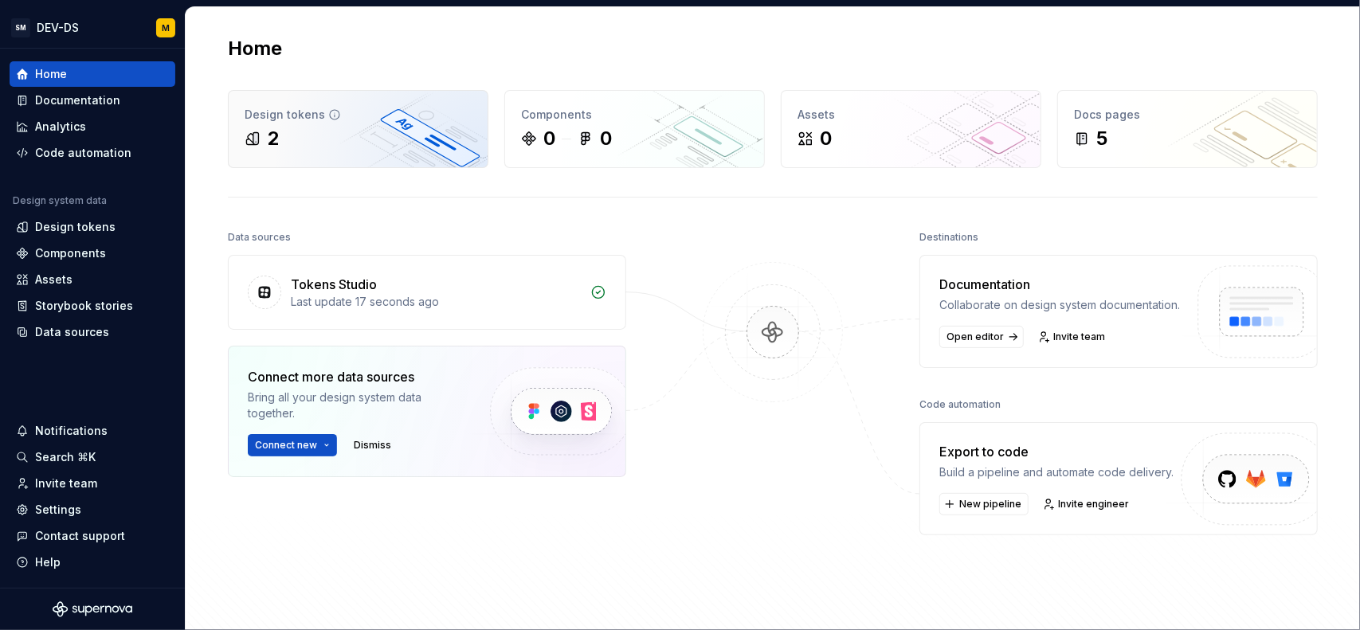
click at [400, 146] on div "2" at bounding box center [358, 139] width 227 height 26
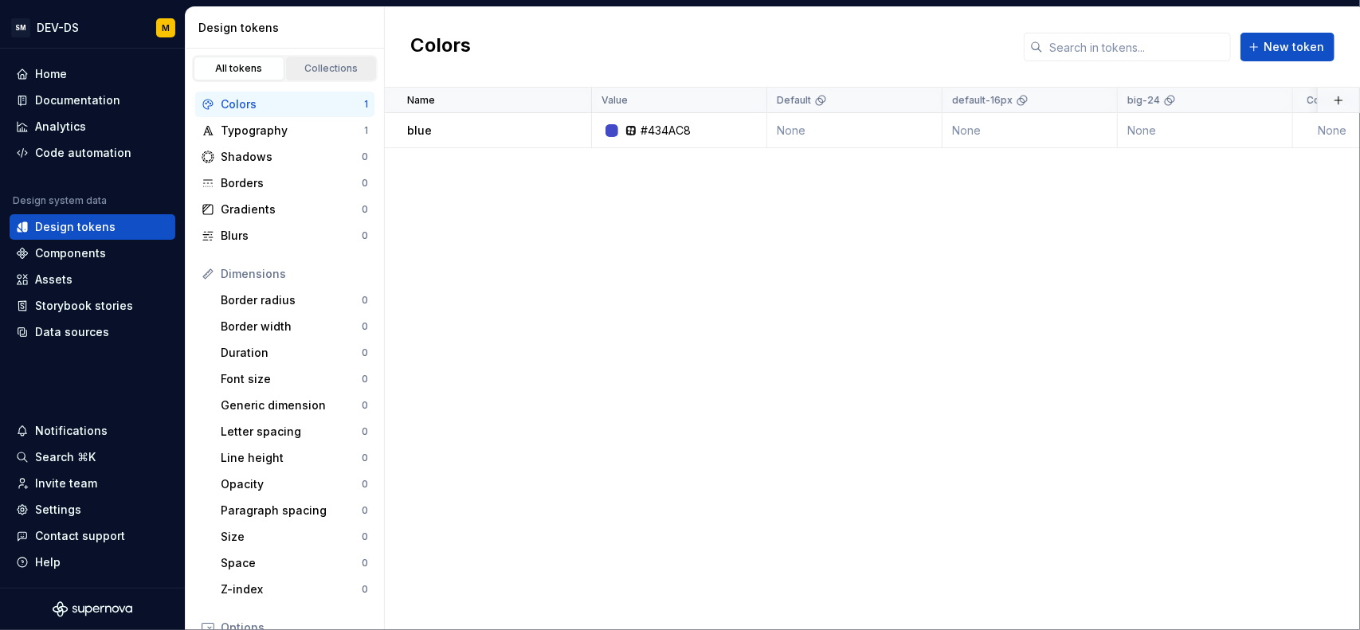
click at [347, 73] on div "Collections" at bounding box center [332, 68] width 80 height 13
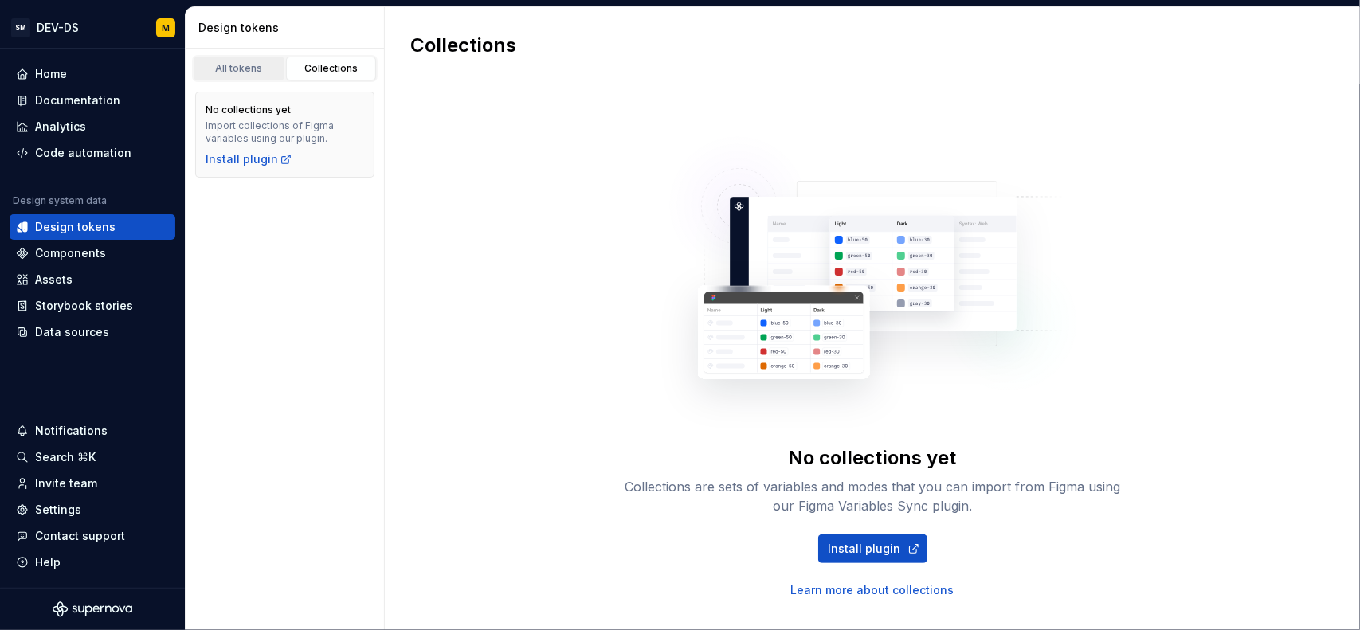
click at [257, 74] on div "All tokens" at bounding box center [239, 68] width 80 height 13
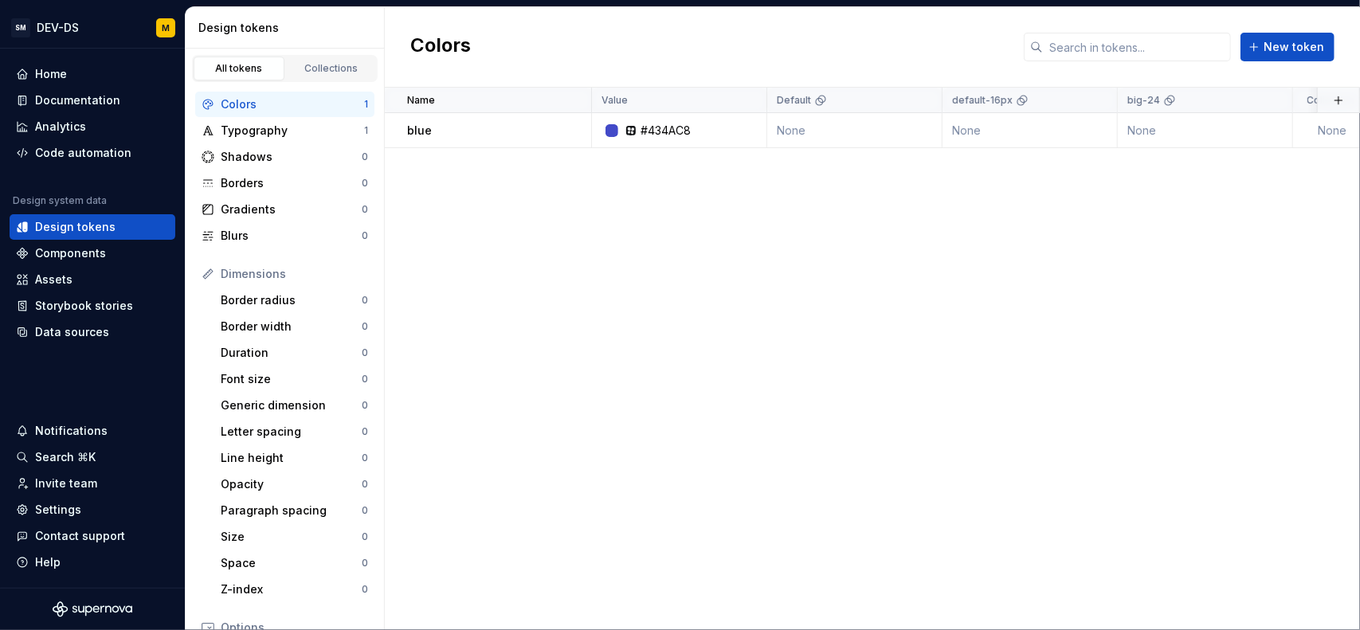
click at [320, 80] on div "All tokens Collections" at bounding box center [285, 68] width 186 height 27
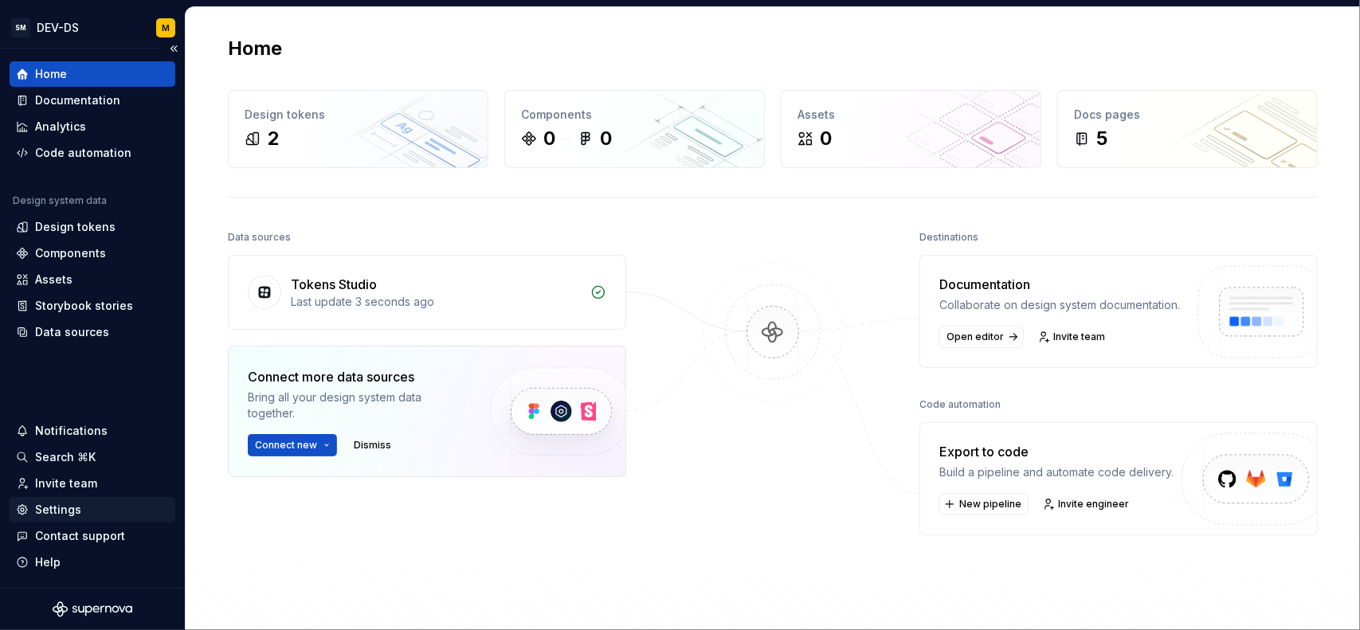
click at [59, 507] on div "Settings" at bounding box center [58, 510] width 46 height 16
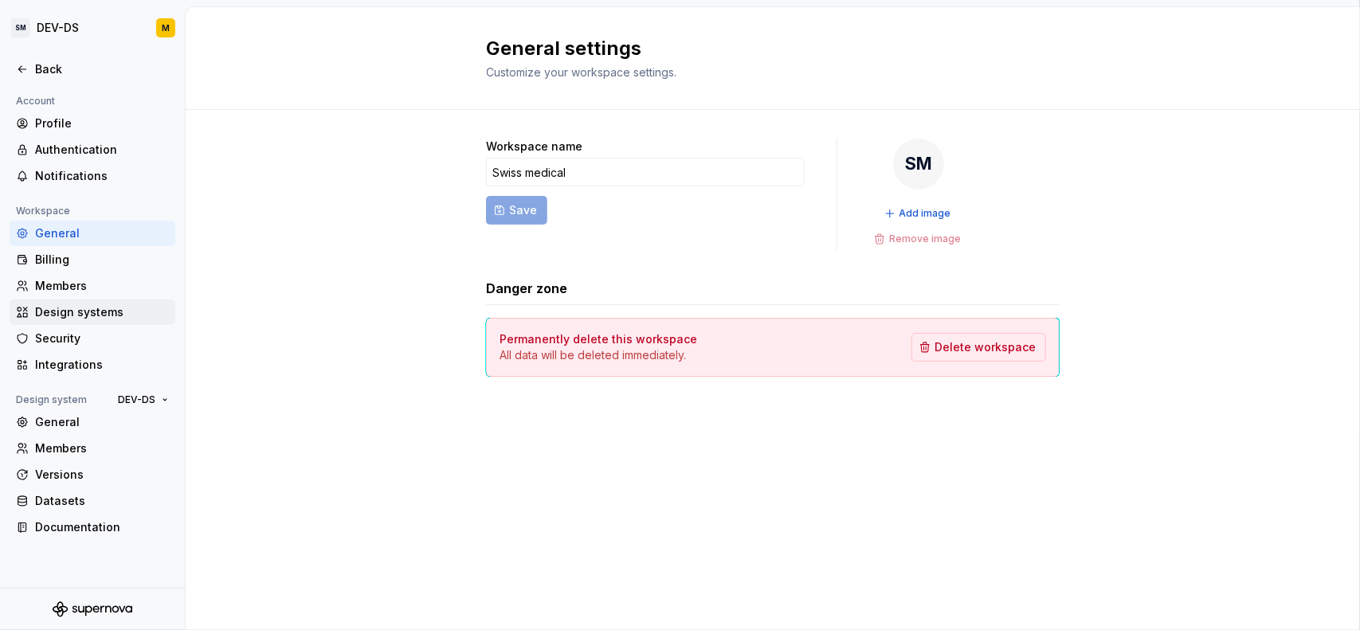
click at [94, 314] on div "Design systems" at bounding box center [102, 312] width 134 height 16
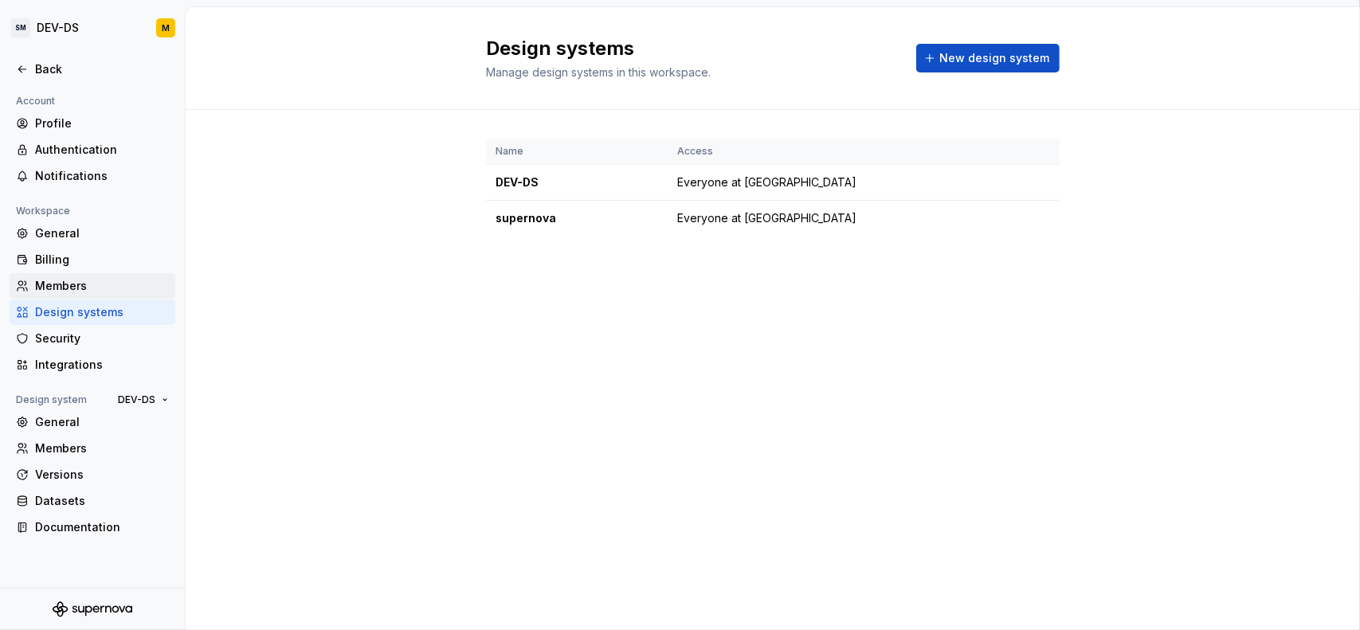
click at [91, 286] on div "Members" at bounding box center [102, 286] width 134 height 16
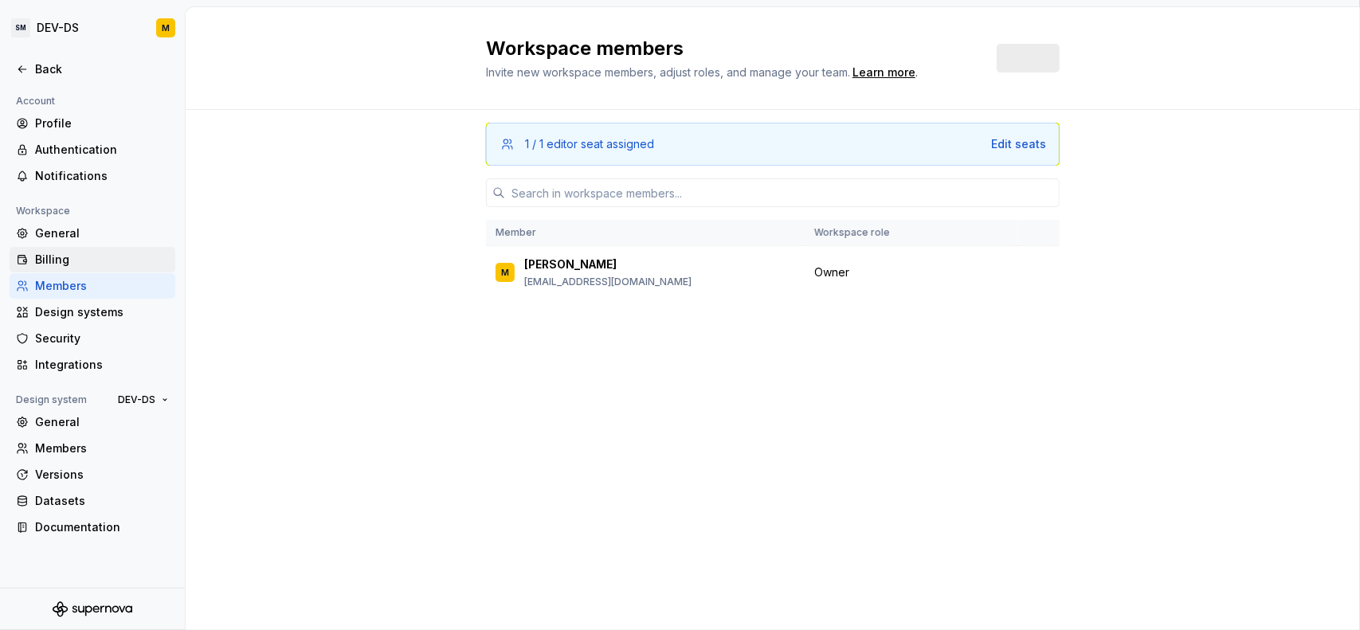
click at [86, 271] on div "Billing" at bounding box center [93, 260] width 166 height 26
click at [78, 253] on div "Billing" at bounding box center [102, 260] width 134 height 16
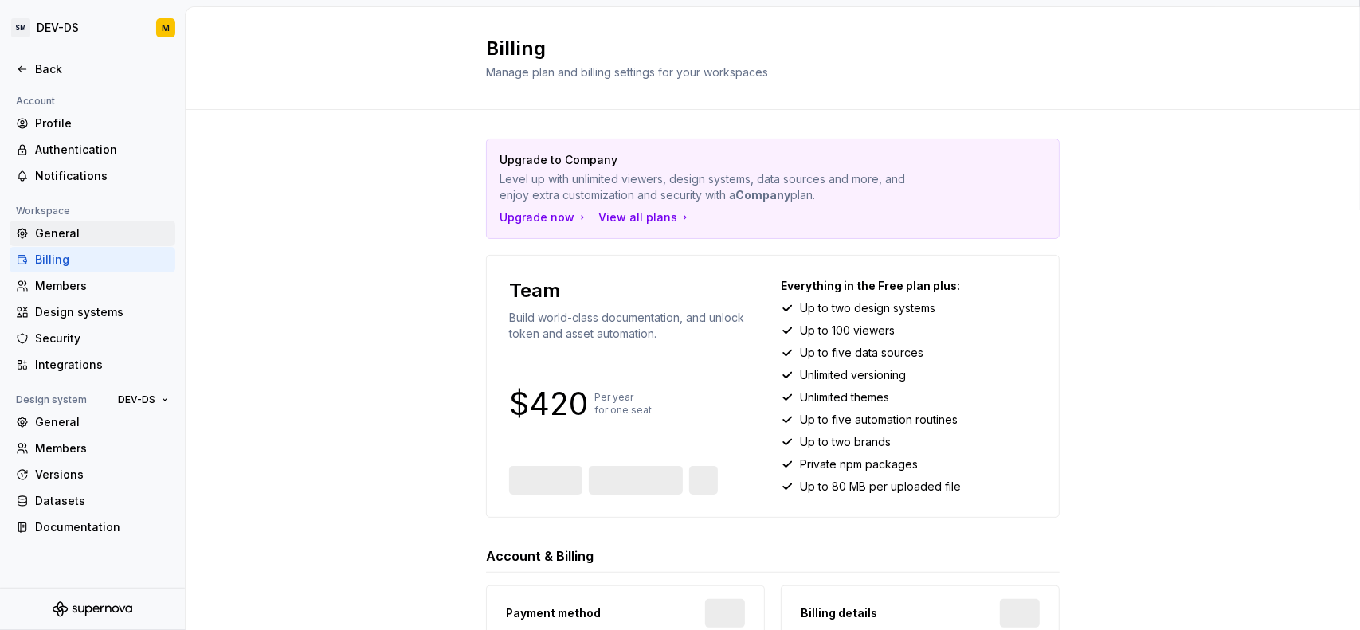
click at [87, 241] on div "General" at bounding box center [102, 234] width 134 height 16
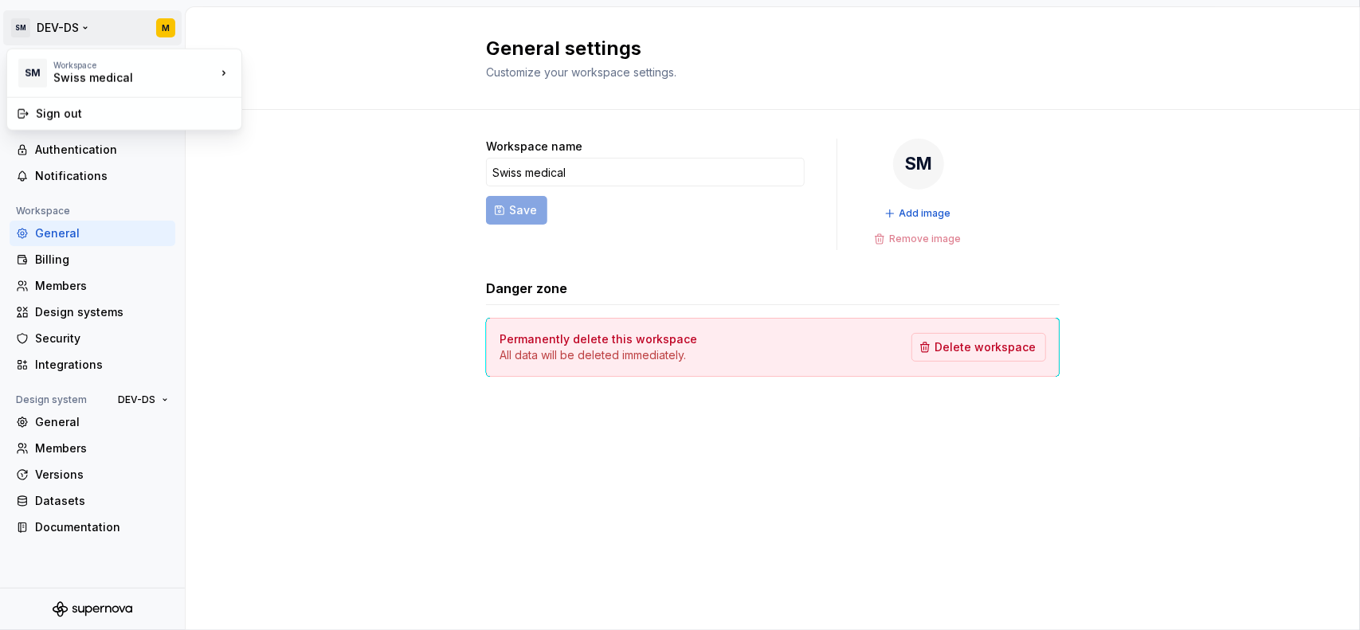
click at [72, 26] on html "SM DEV-DS M Back Account Profile Authentication Notifications Workspace General…" at bounding box center [680, 315] width 1360 height 630
click at [166, 20] on html "SM DEV-DS M Back Account Profile Authentication Notifications Workspace General…" at bounding box center [680, 315] width 1360 height 630
click at [247, 37] on div "General settings Customize your workspace settings." at bounding box center [773, 58] width 1175 height 103
click at [49, 65] on div "Back" at bounding box center [102, 69] width 134 height 16
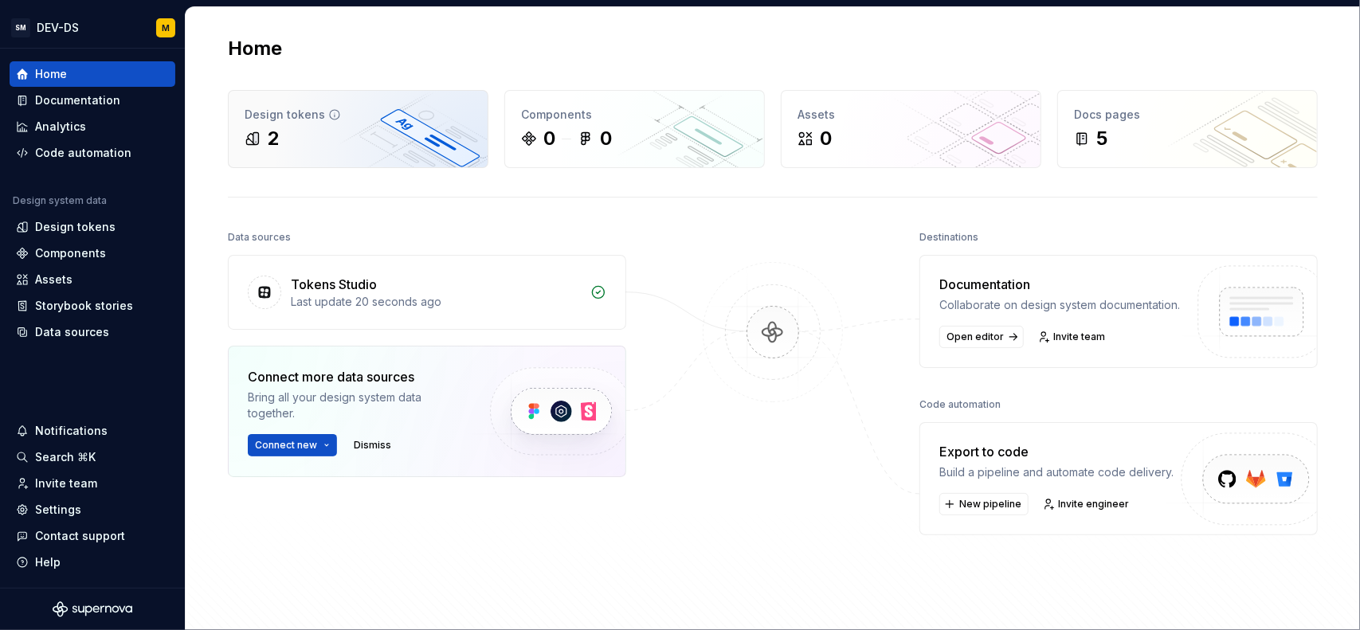
click at [320, 149] on div "2" at bounding box center [358, 139] width 227 height 26
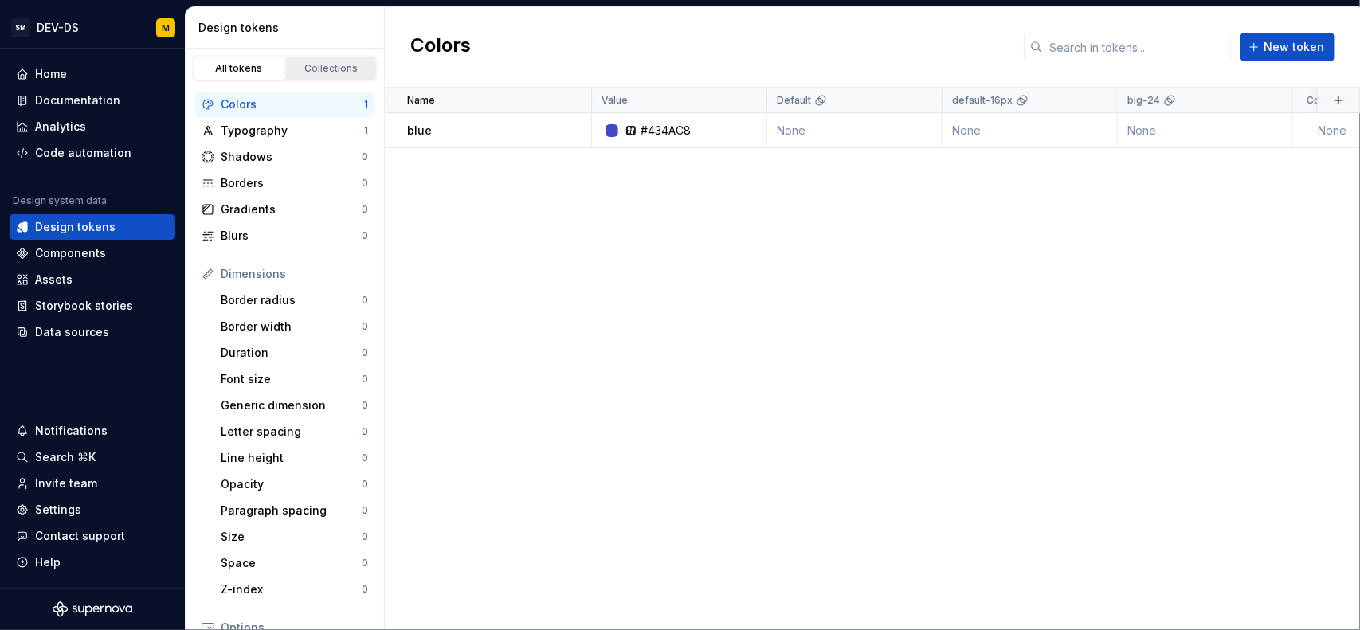
click at [325, 60] on link "Collections" at bounding box center [331, 69] width 91 height 24
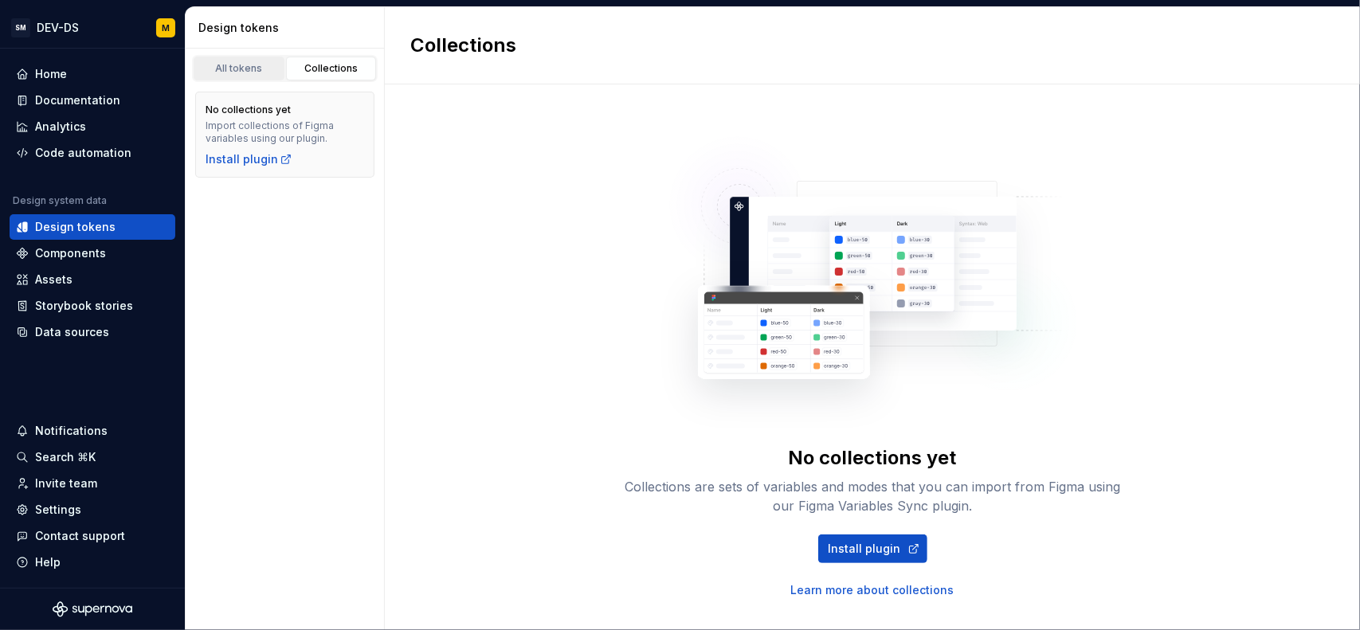
click at [265, 68] on div "All tokens" at bounding box center [239, 68] width 80 height 13
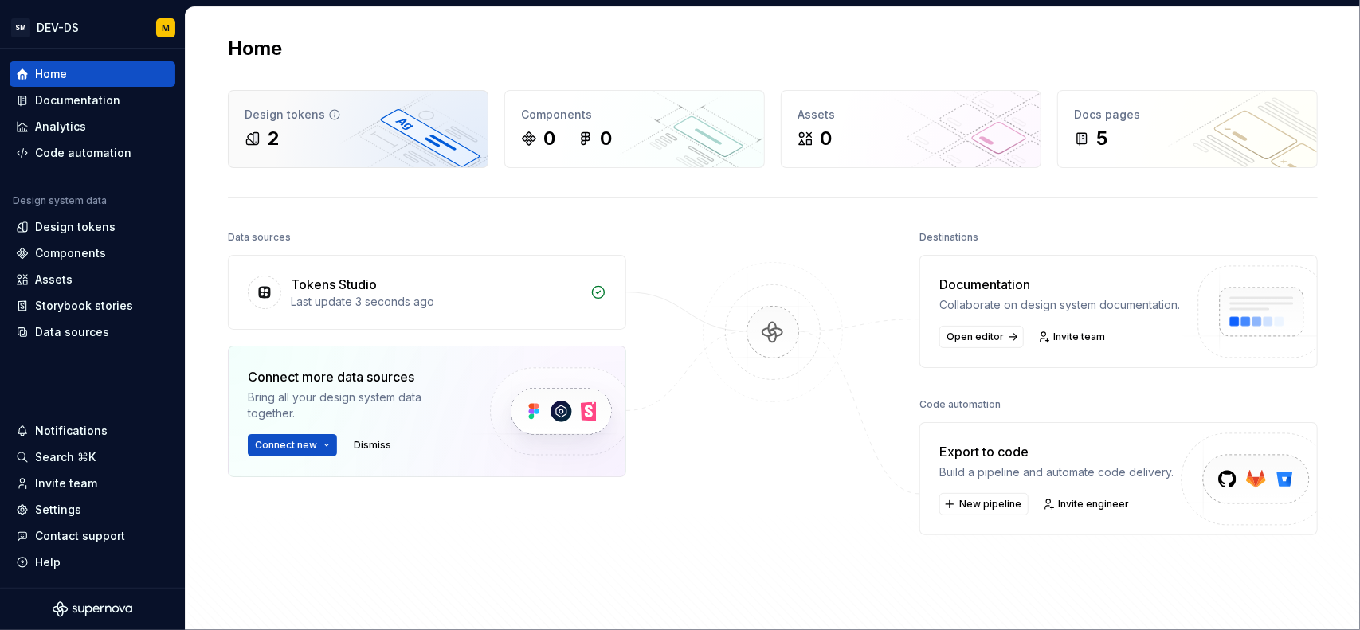
click at [346, 133] on div "2" at bounding box center [358, 139] width 227 height 26
click at [379, 143] on div "2" at bounding box center [358, 139] width 227 height 26
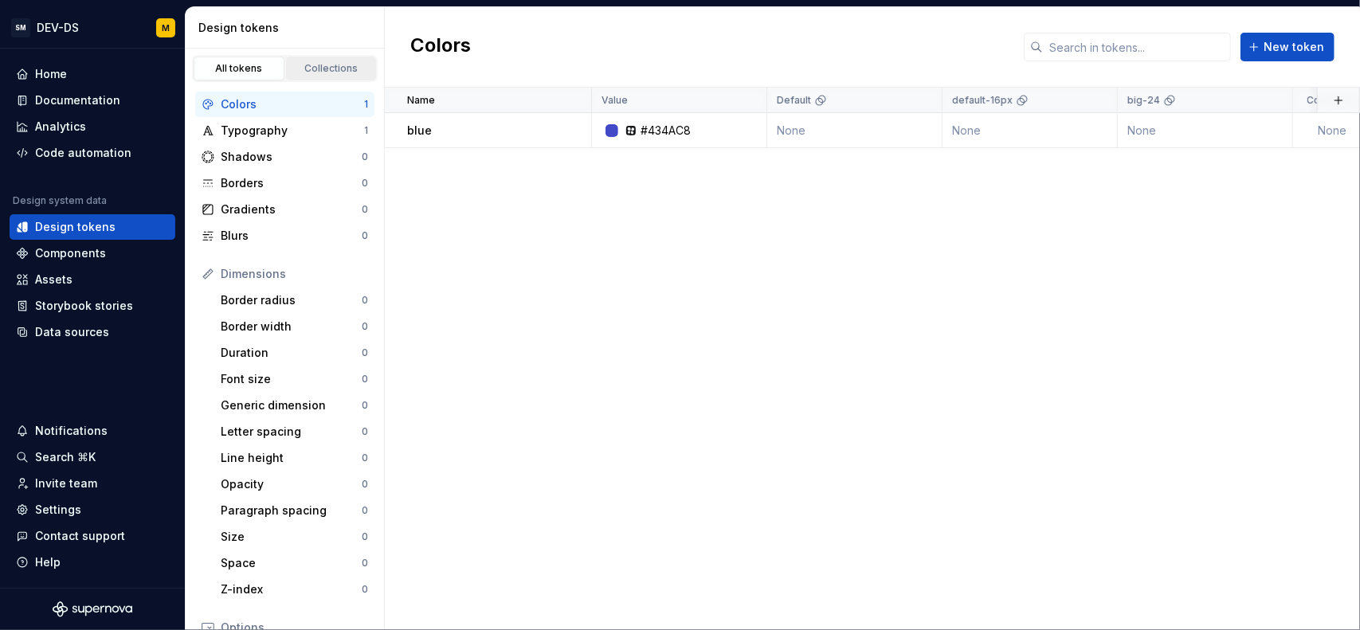
click at [335, 74] on div "Collections" at bounding box center [332, 68] width 80 height 13
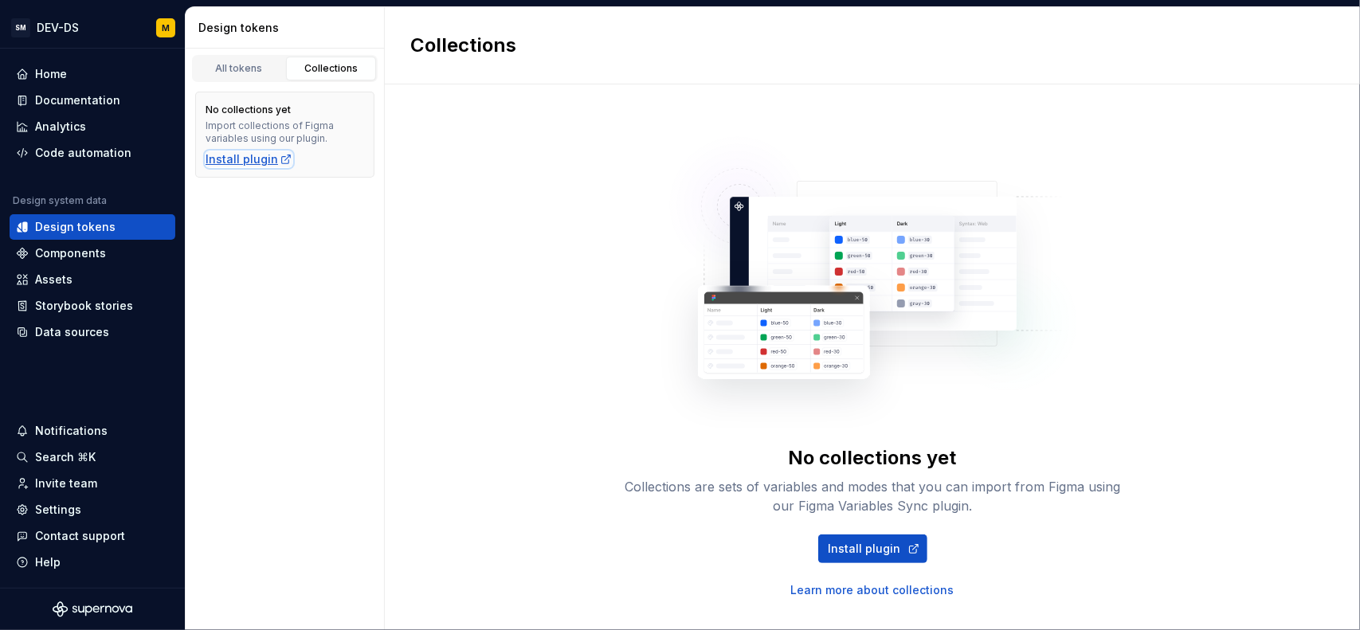
click at [257, 162] on div "Install plugin" at bounding box center [249, 159] width 87 height 16
click at [79, 222] on div "Design tokens" at bounding box center [75, 227] width 80 height 16
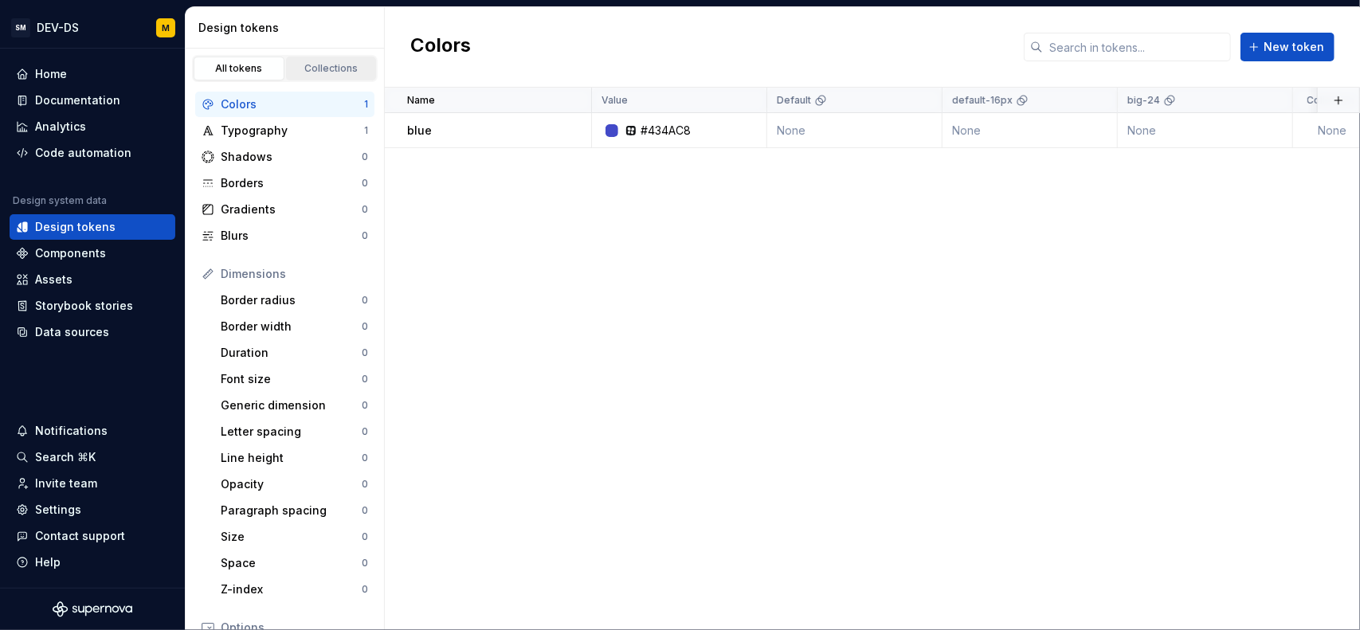
click at [325, 74] on link "Collections" at bounding box center [331, 69] width 91 height 24
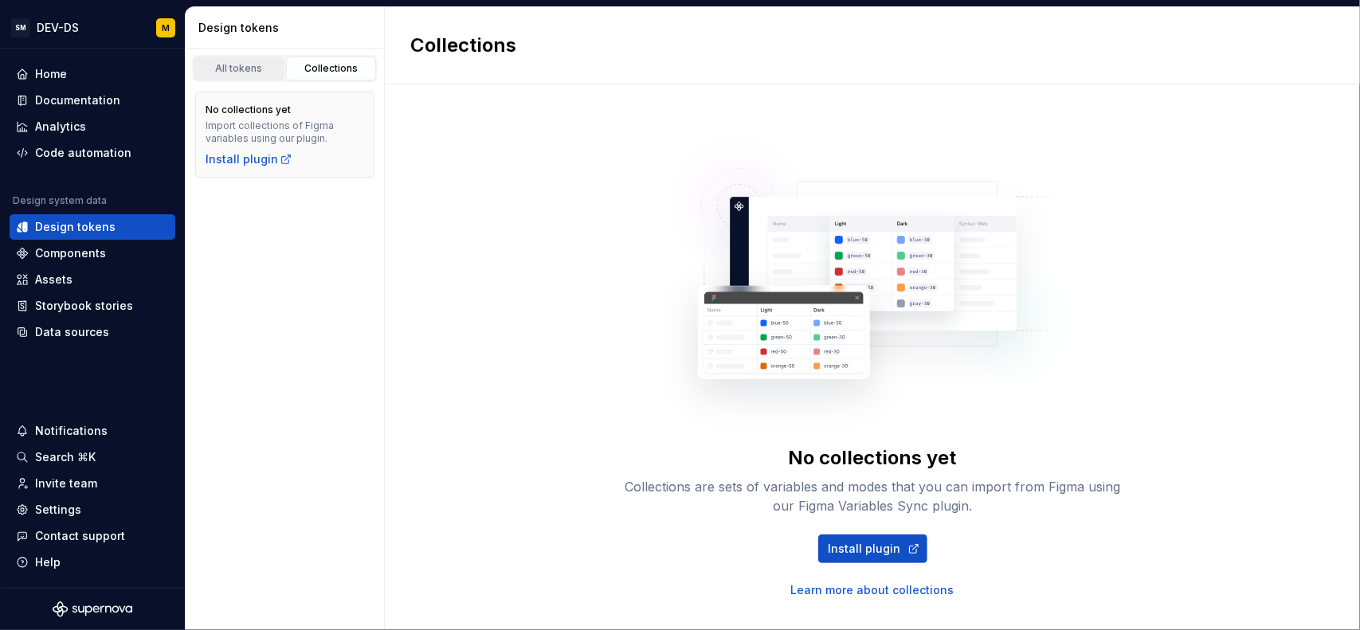
click at [250, 65] on div "All tokens" at bounding box center [239, 68] width 80 height 13
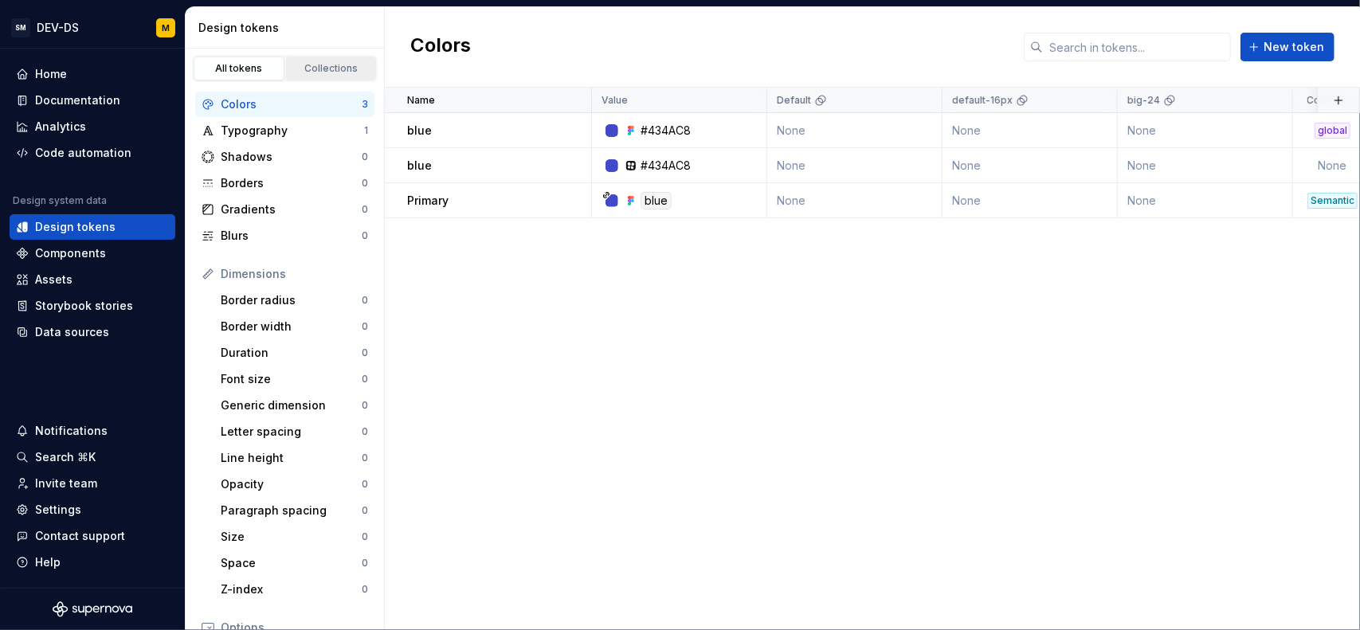
click at [317, 73] on div "Collections" at bounding box center [332, 68] width 80 height 13
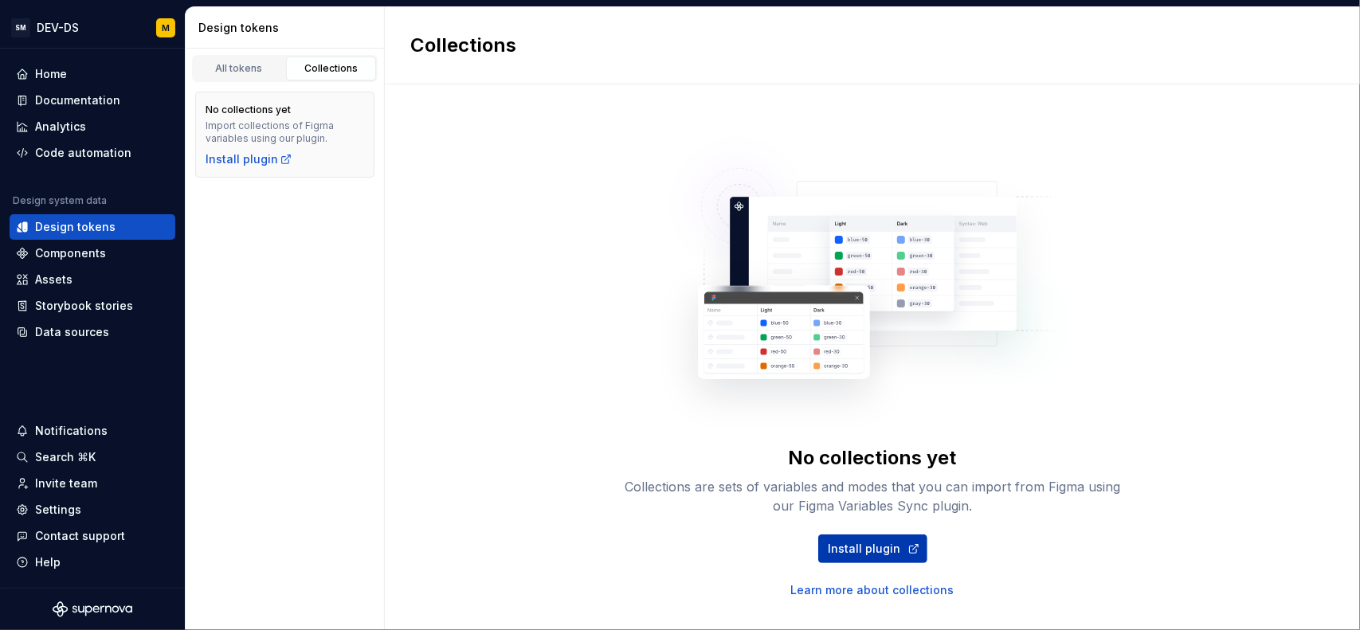
click at [884, 544] on span "Install plugin" at bounding box center [865, 549] width 73 height 16
click at [69, 512] on div "Settings" at bounding box center [58, 510] width 46 height 16
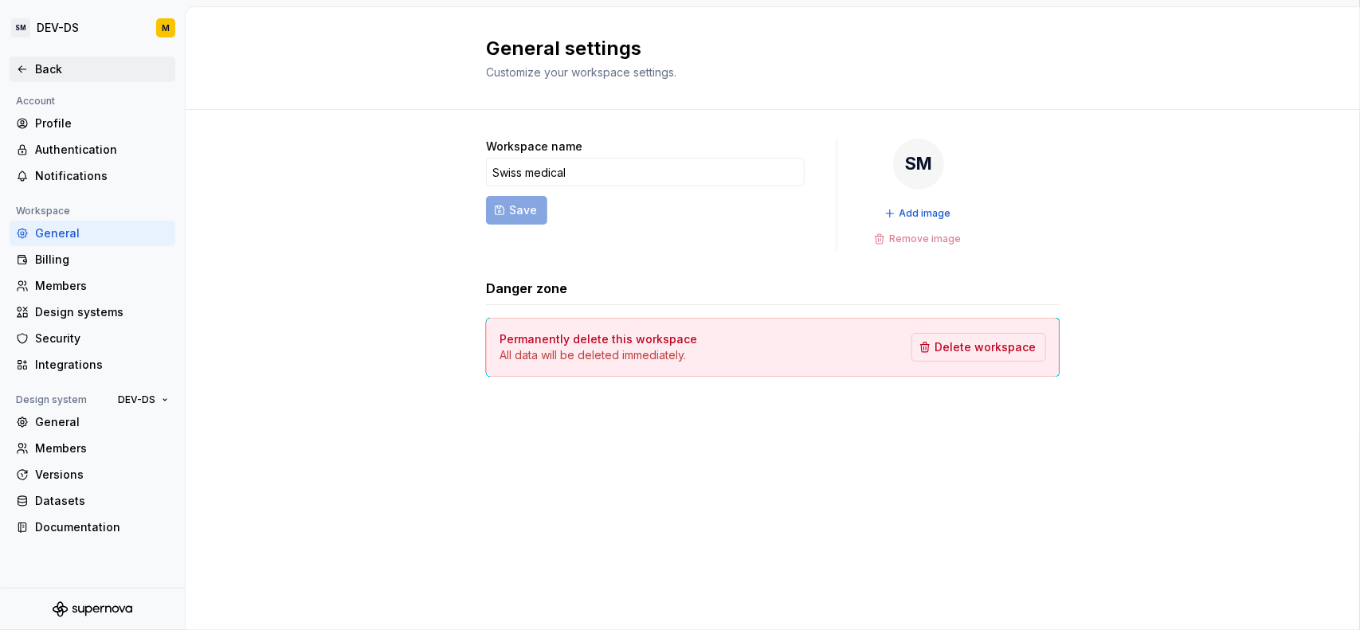
click at [72, 57] on div "Back" at bounding box center [93, 70] width 166 height 26
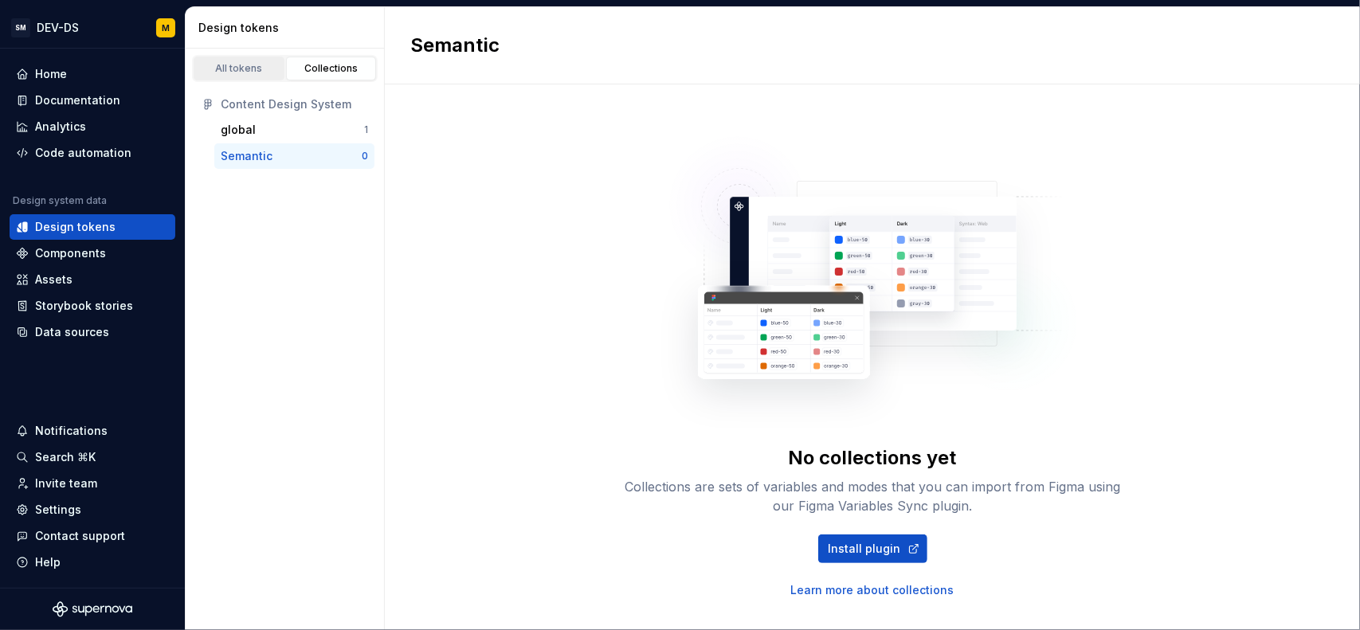
click at [247, 69] on div "All tokens" at bounding box center [239, 68] width 80 height 13
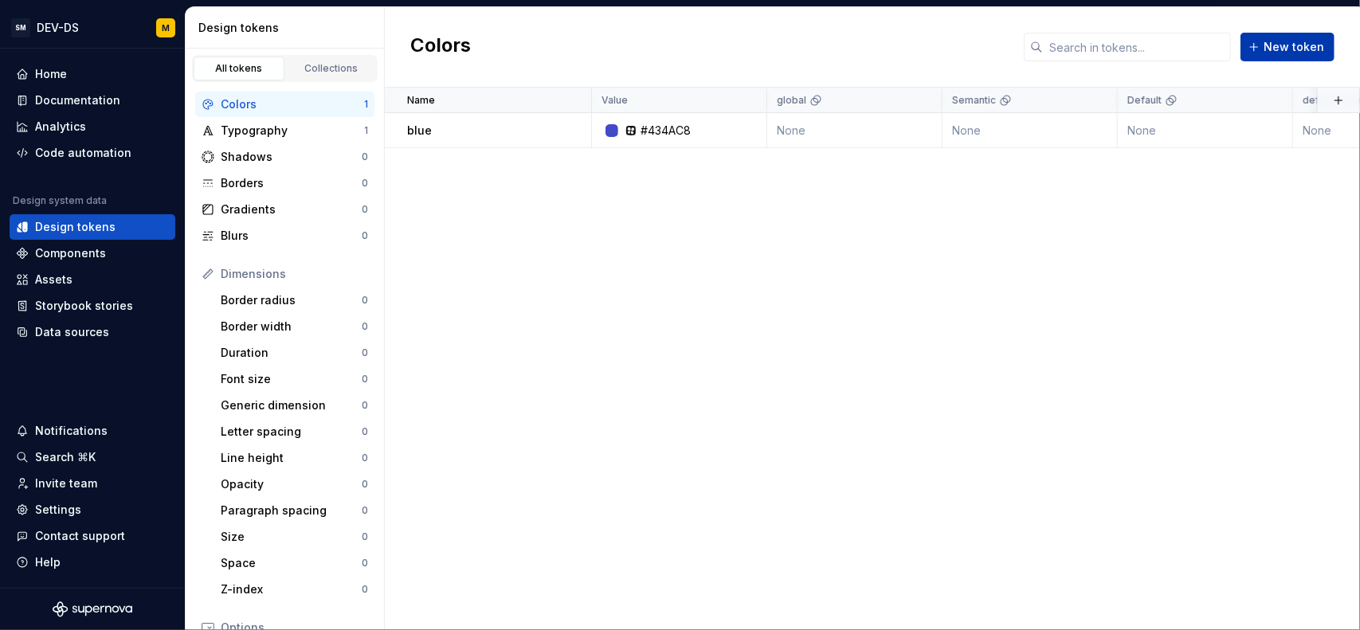
drag, startPoint x: 1146, startPoint y: 61, endPoint x: 1272, endPoint y: 41, distance: 127.6
click at [1151, 60] on div "Colors New token" at bounding box center [872, 47] width 975 height 80
click at [1273, 41] on span "New token" at bounding box center [1294, 47] width 61 height 16
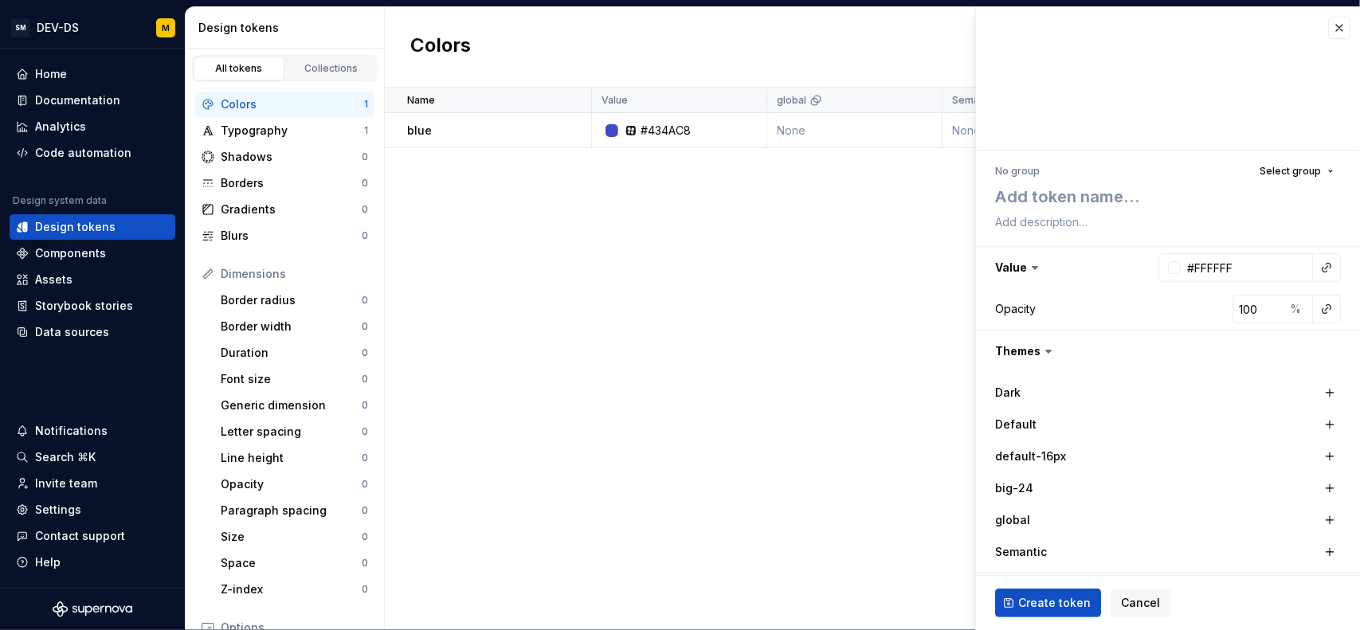
type textarea "*"
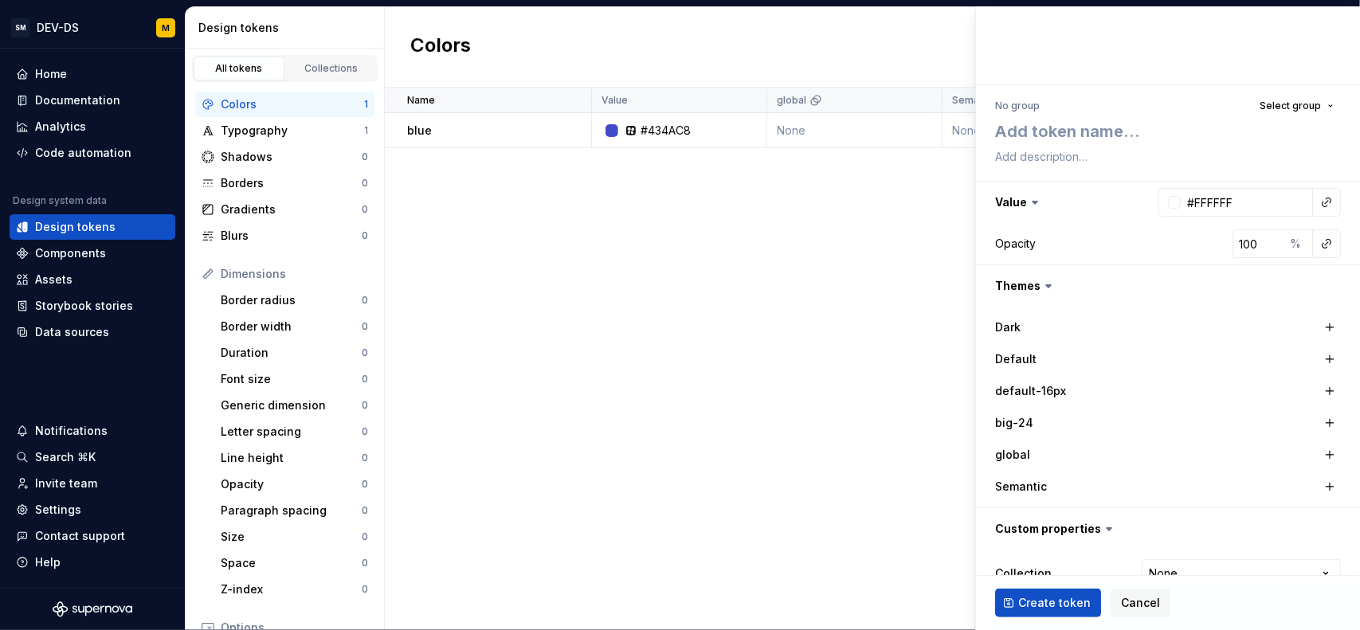
scroll to position [131, 0]
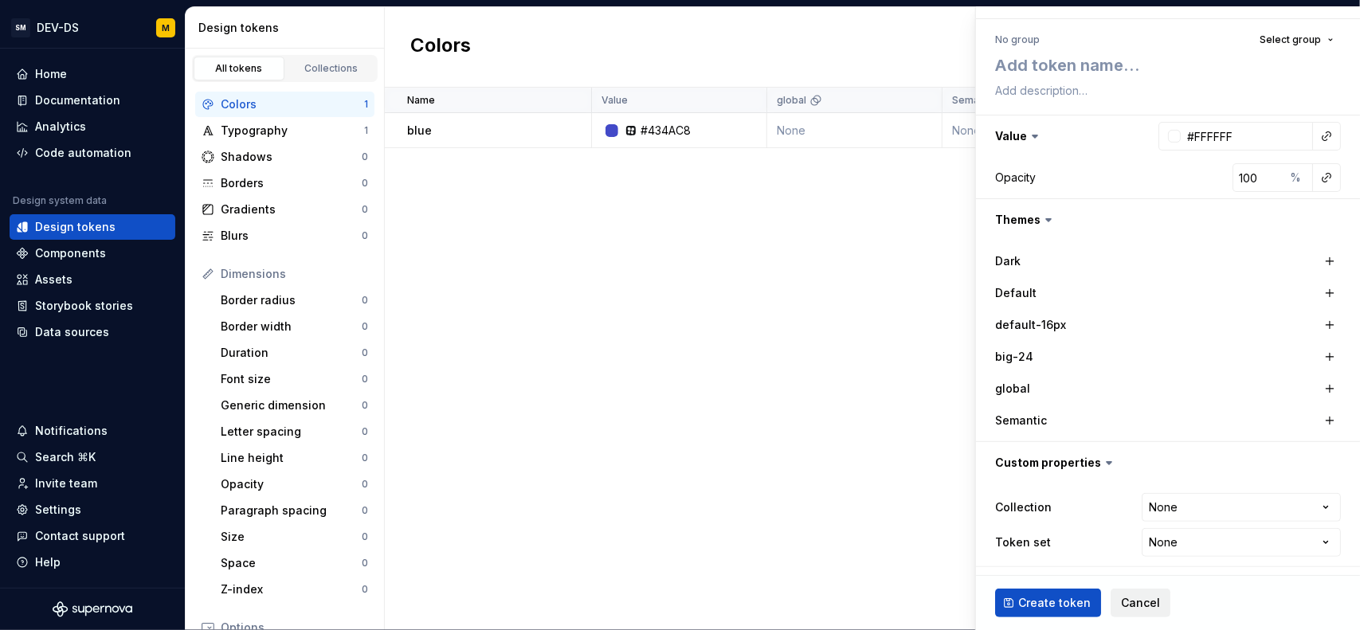
click at [1120, 591] on button "Cancel" at bounding box center [1141, 603] width 60 height 29
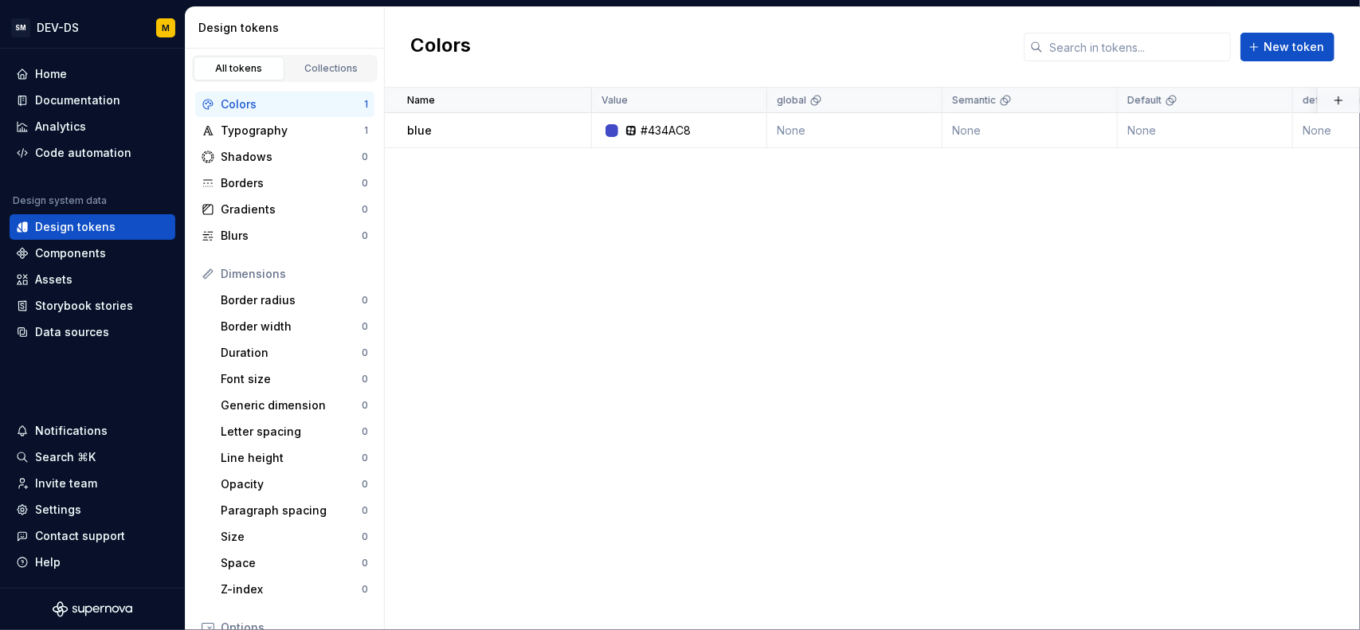
click at [427, 257] on div "Name Value global Semantic Default default-16px big-24 Collection Dark Token se…" at bounding box center [872, 359] width 975 height 543
click at [295, 58] on link "Collections" at bounding box center [331, 69] width 91 height 24
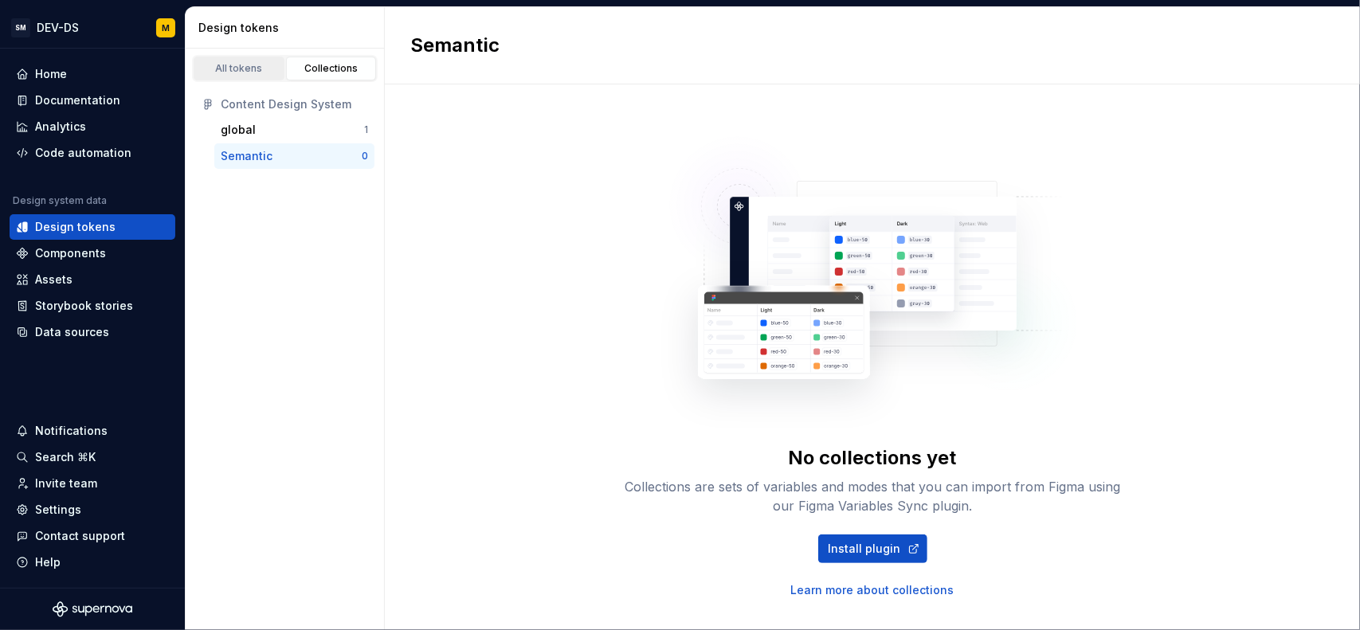
click at [256, 62] on div "All tokens" at bounding box center [239, 68] width 80 height 13
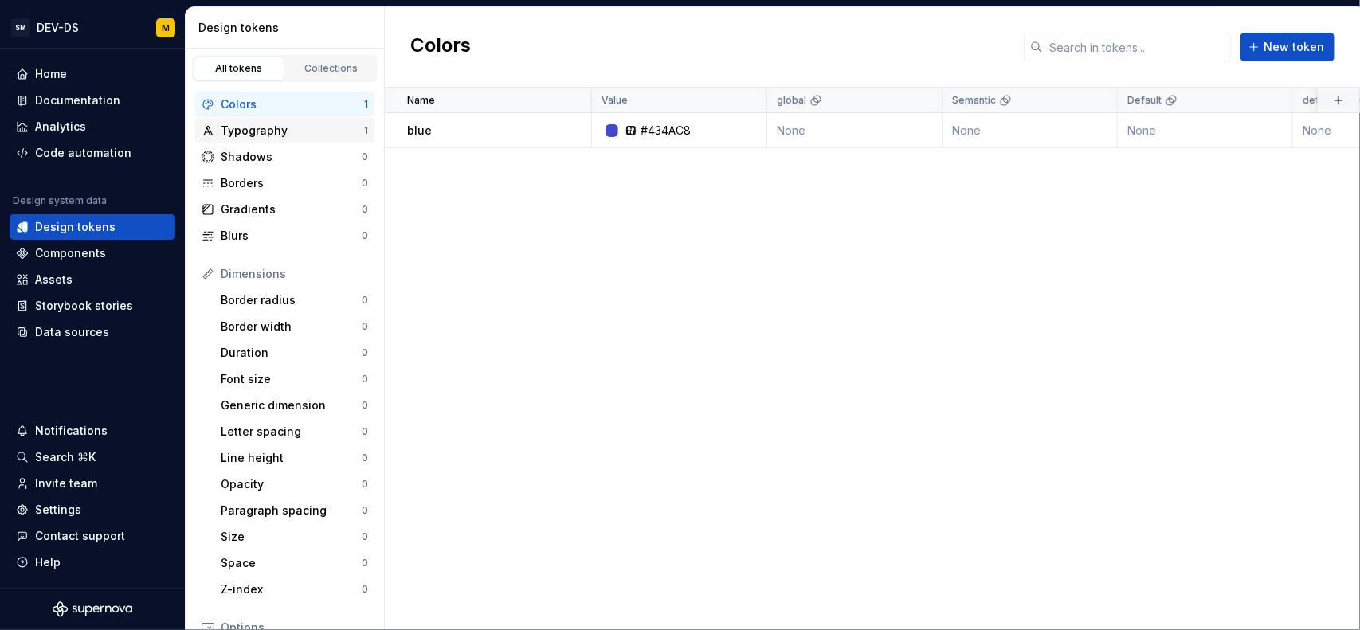
click at [287, 123] on div "Typography" at bounding box center [292, 131] width 143 height 16
click at [300, 103] on div "Colors" at bounding box center [292, 104] width 143 height 16
click at [328, 62] on div "Collections" at bounding box center [332, 68] width 80 height 13
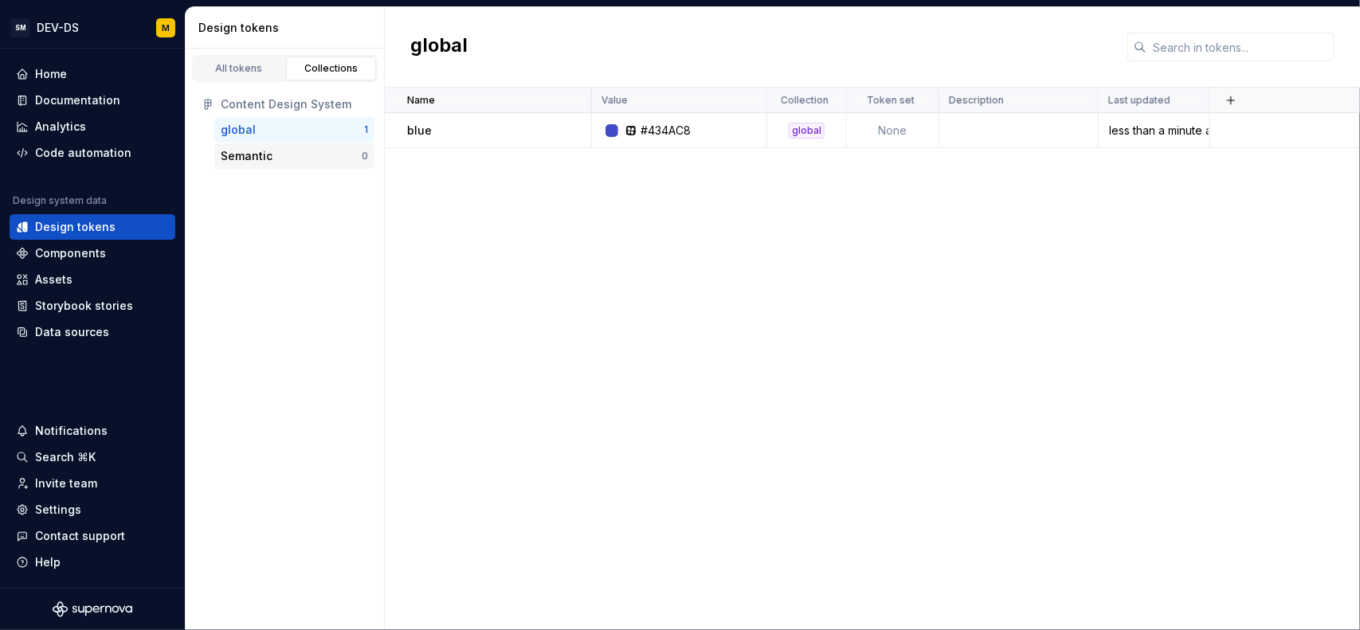
click at [275, 151] on div "Semantic" at bounding box center [291, 156] width 141 height 16
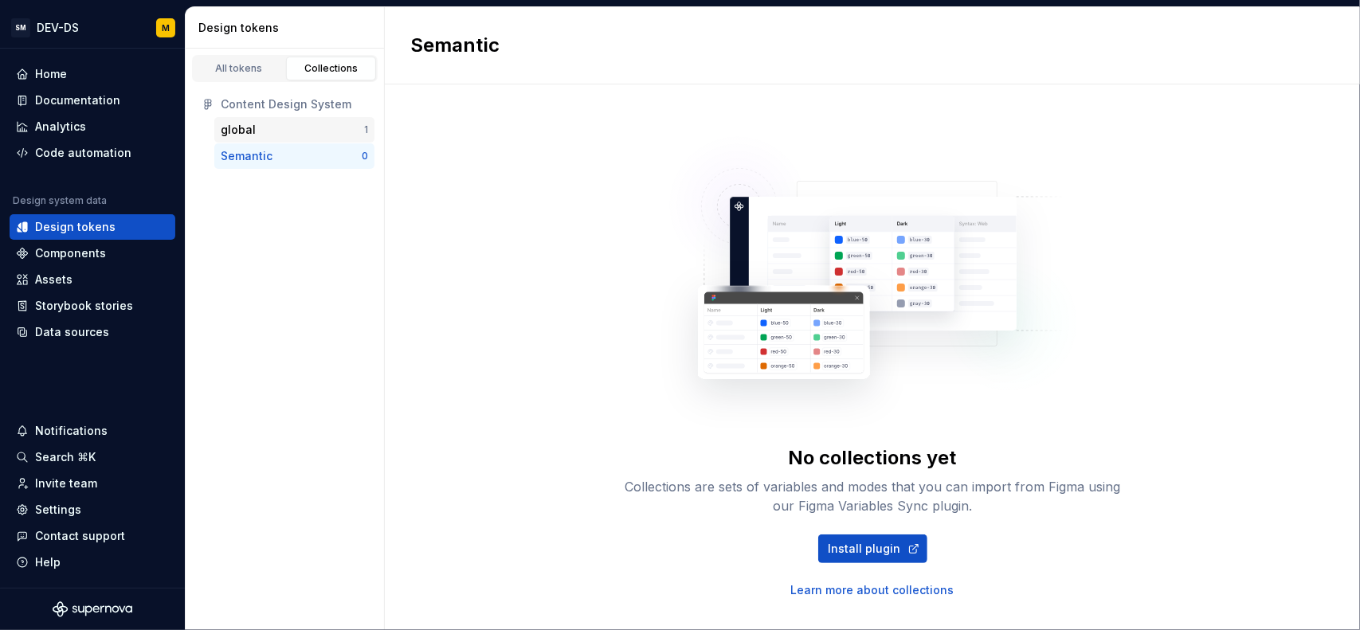
drag, startPoint x: 239, startPoint y: 144, endPoint x: 236, endPoint y: 131, distance: 13.1
click at [236, 131] on div "global" at bounding box center [238, 130] width 35 height 16
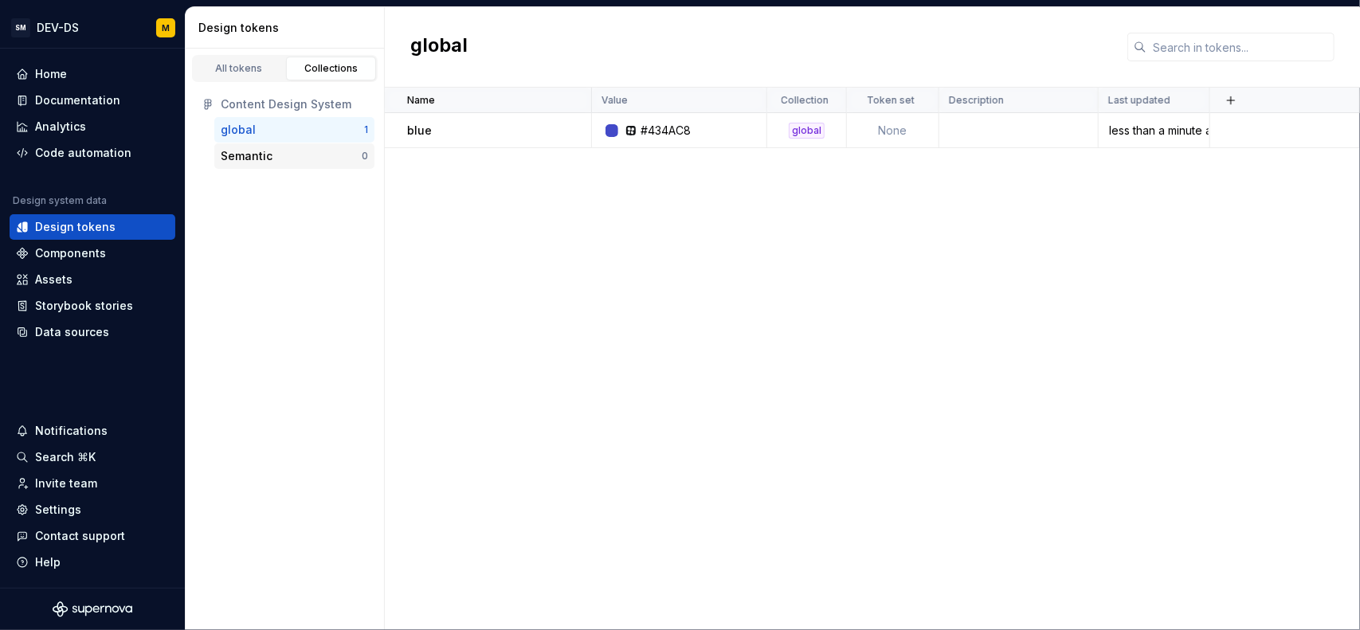
click at [284, 167] on div "Semantic 0" at bounding box center [294, 156] width 160 height 26
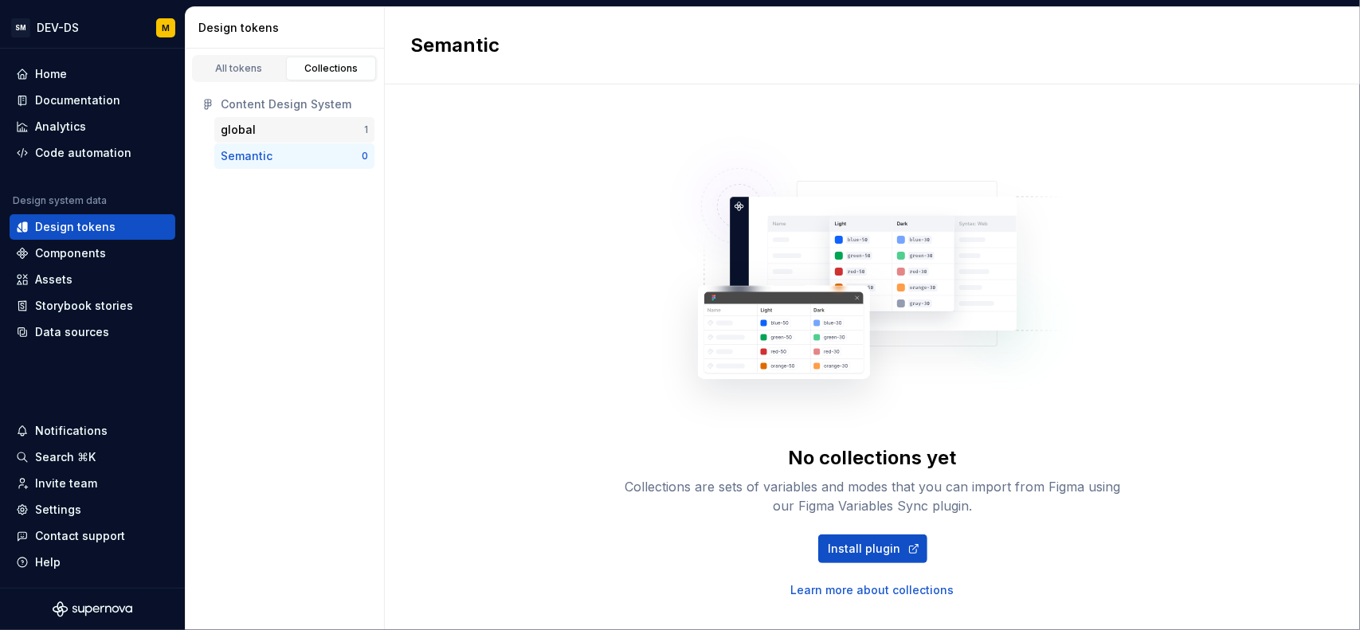
drag, startPoint x: 512, startPoint y: 324, endPoint x: 349, endPoint y: 139, distance: 246.2
click at [510, 320] on div "No collections yet Collections are sets of variables and modes that you can imp…" at bounding box center [872, 357] width 975 height 546
click at [226, 70] on div "All tokens" at bounding box center [239, 68] width 80 height 13
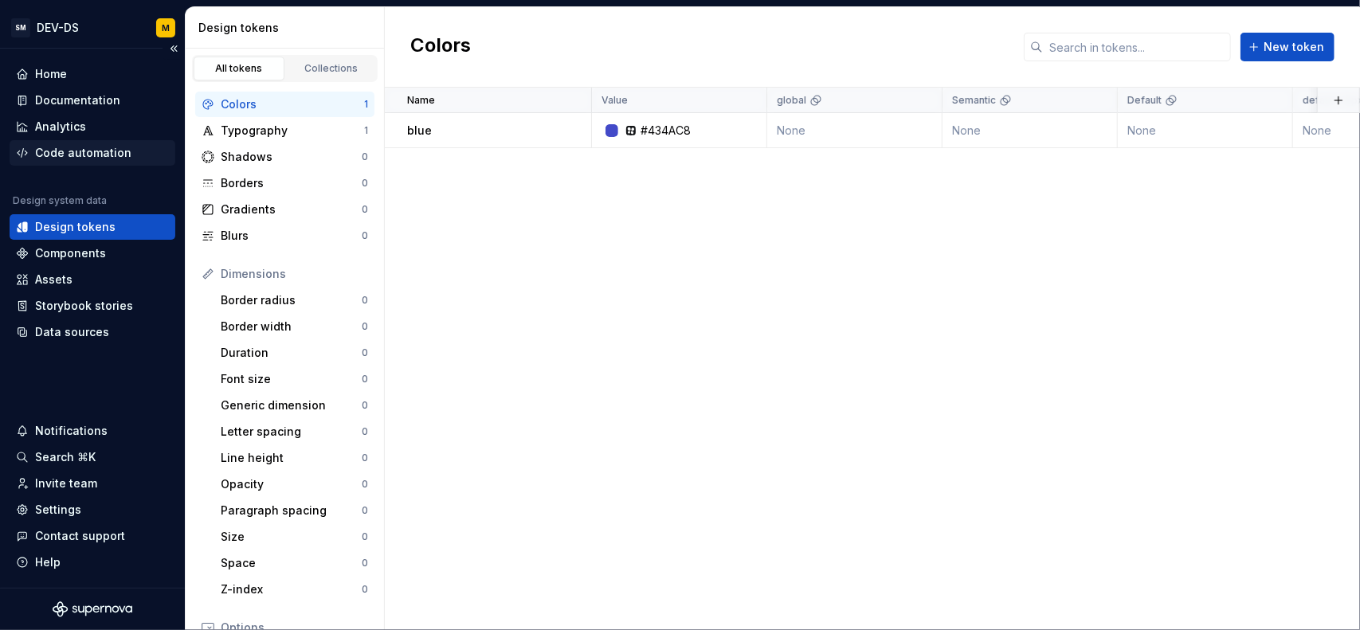
click at [86, 145] on div "Code automation" at bounding box center [83, 153] width 96 height 16
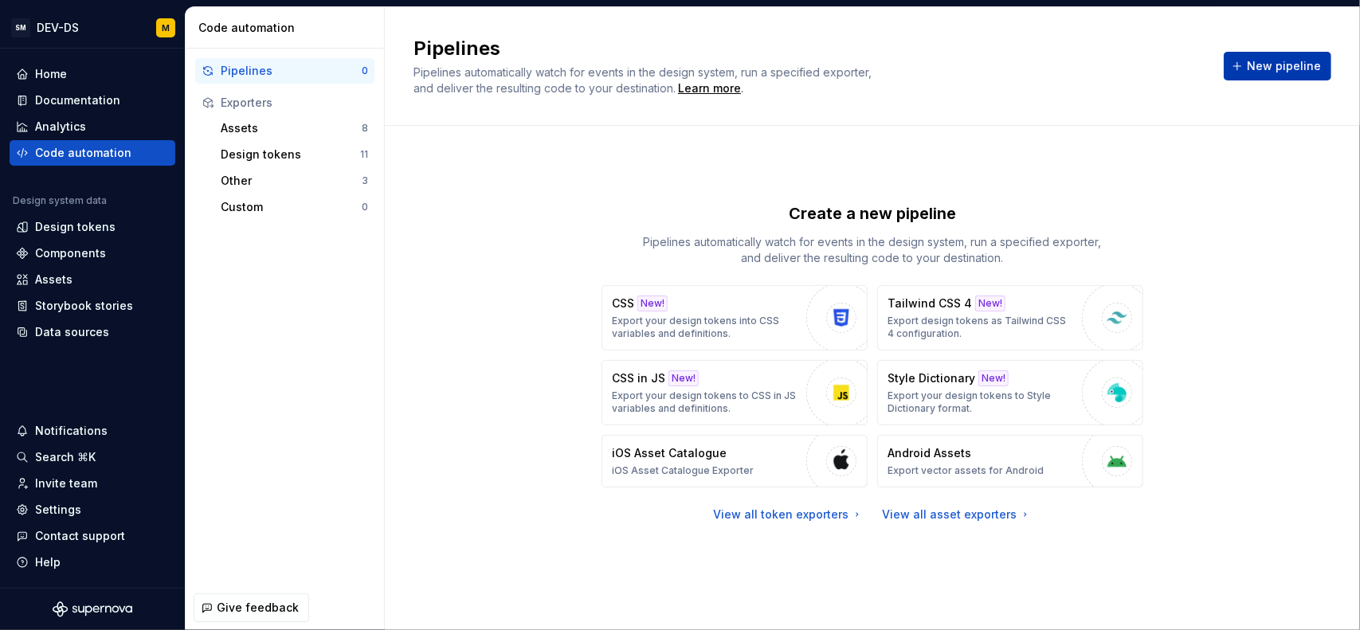
click at [1257, 67] on span "New pipeline" at bounding box center [1284, 66] width 74 height 16
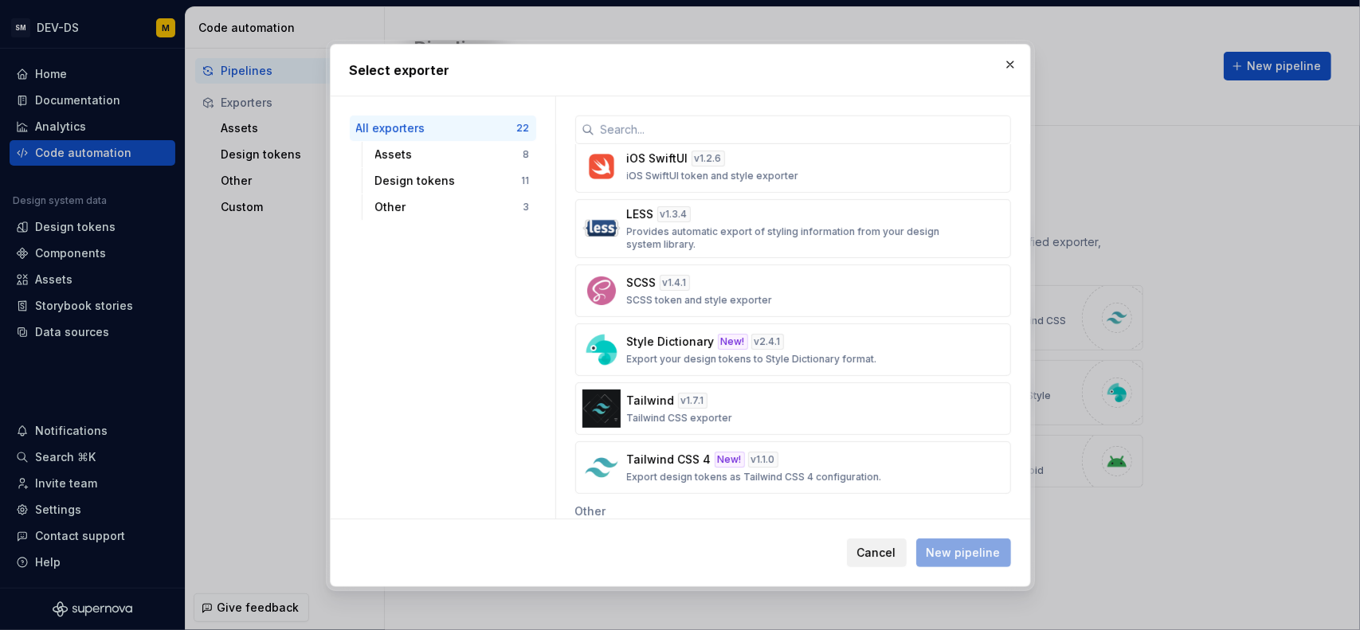
scroll to position [877, 0]
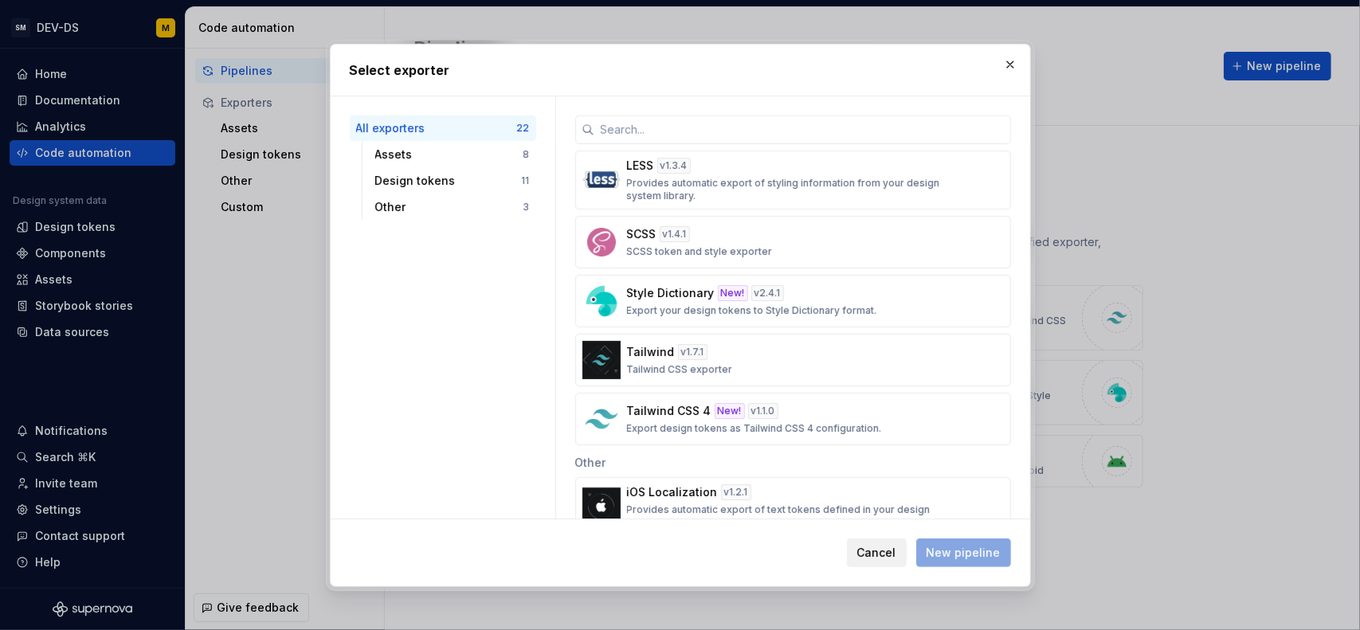
click at [896, 559] on span "Cancel" at bounding box center [876, 553] width 39 height 16
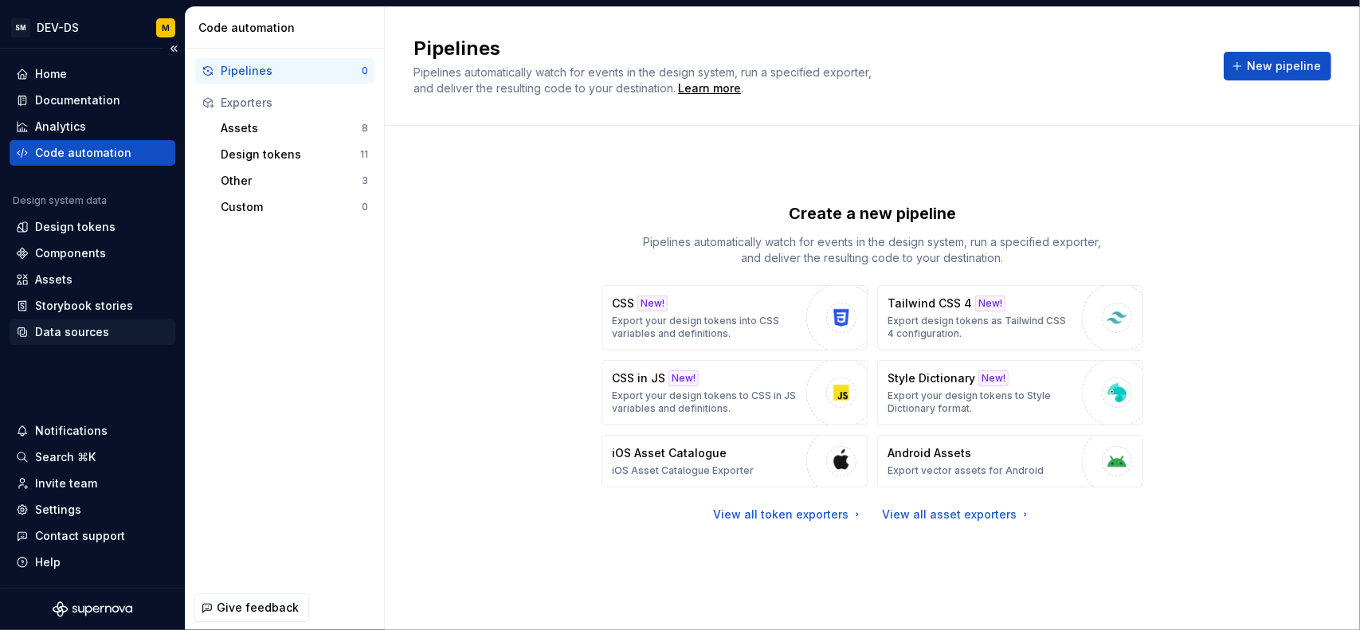
click at [108, 335] on div "Data sources" at bounding box center [92, 332] width 153 height 16
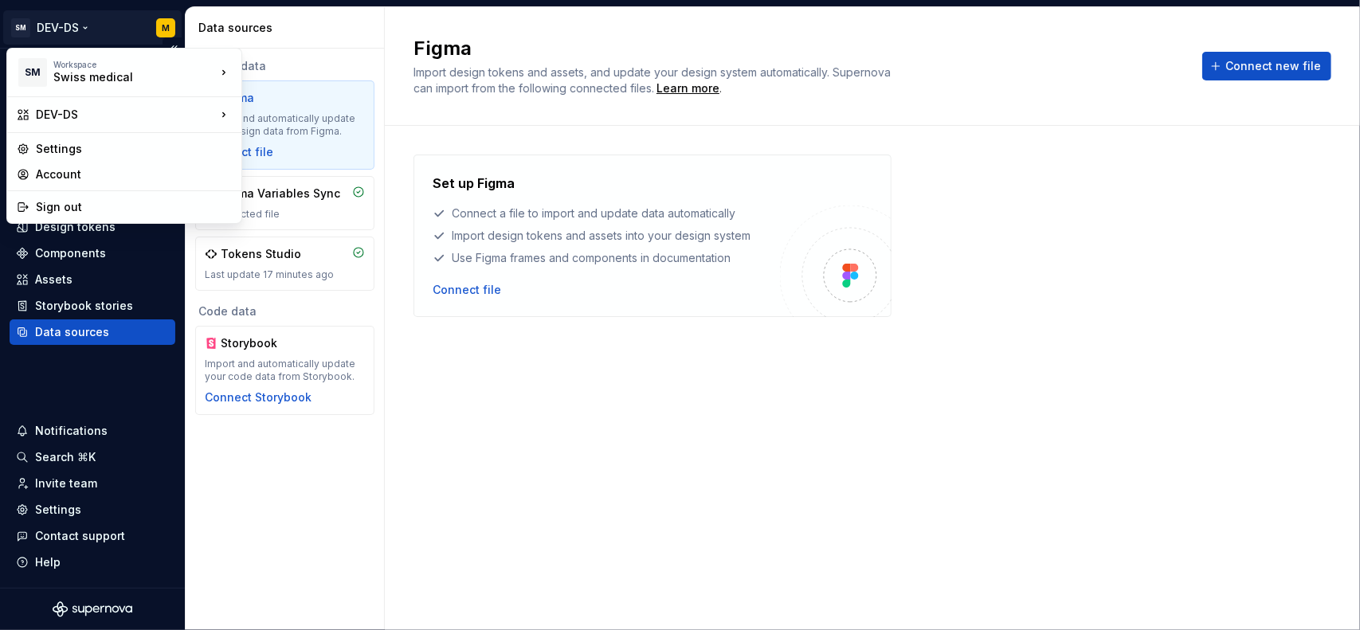
click at [83, 29] on html "SM DEV-DS M Home Documentation Analytics Code automation Design system data Des…" at bounding box center [680, 315] width 1360 height 630
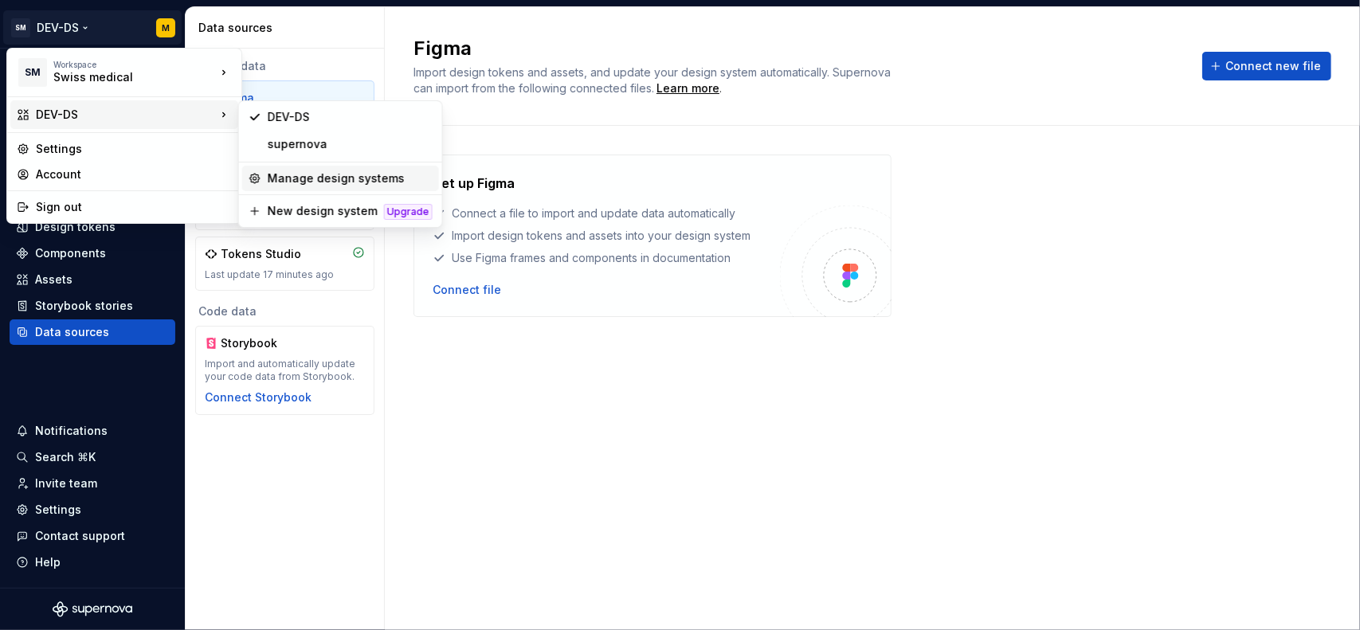
click at [360, 179] on div "Manage design systems" at bounding box center [350, 179] width 165 height 16
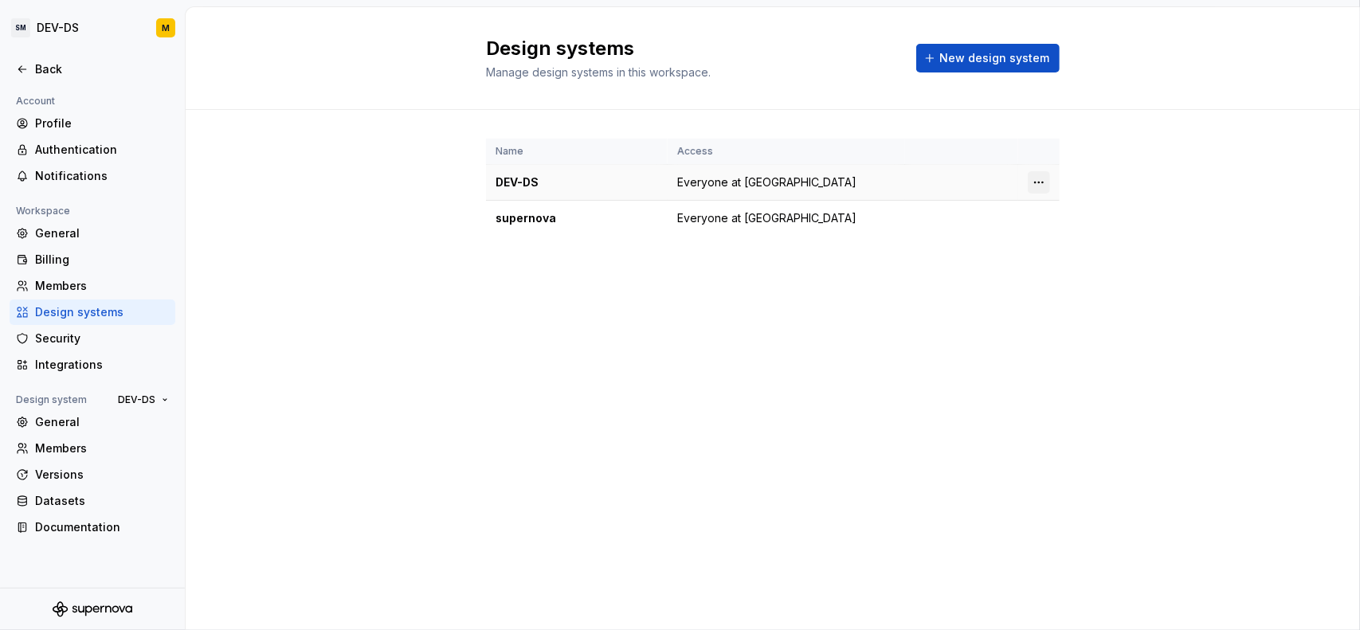
click at [1046, 179] on html "SM DEV-DS M Back Account Profile Authentication Notifications Workspace General…" at bounding box center [680, 315] width 1360 height 630
click at [1077, 240] on div "Design system settings" at bounding box center [1132, 238] width 151 height 16
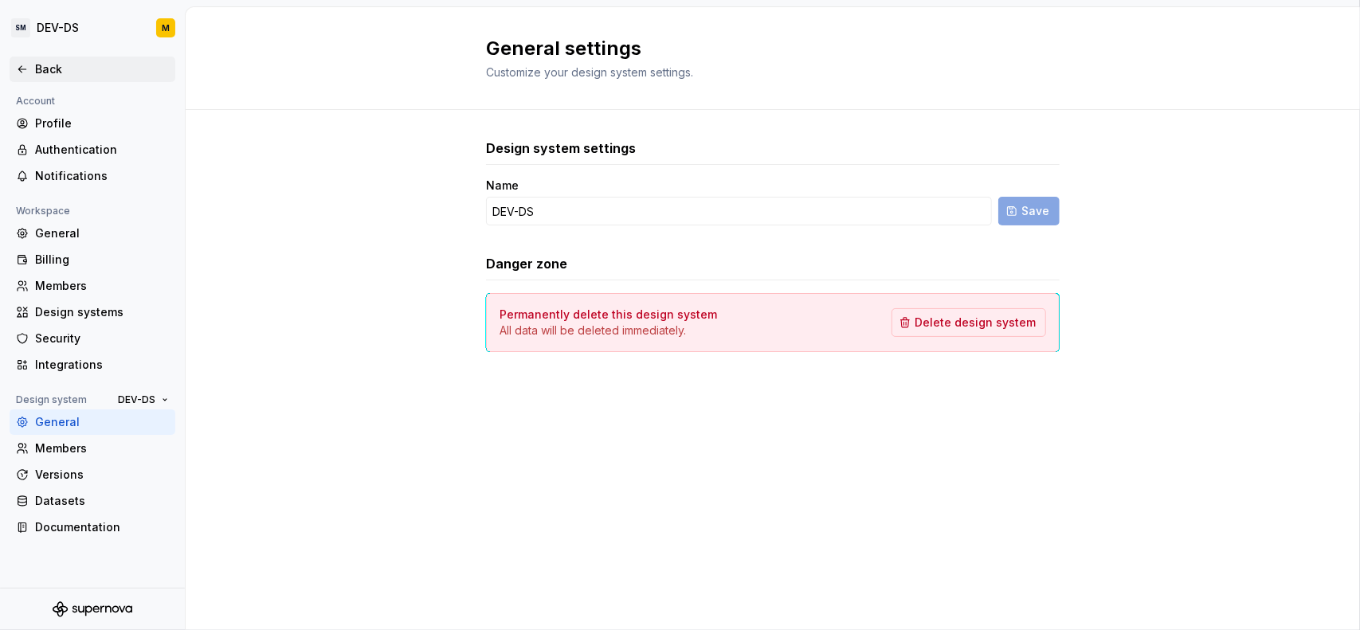
click at [103, 76] on div "Back" at bounding box center [102, 69] width 134 height 16
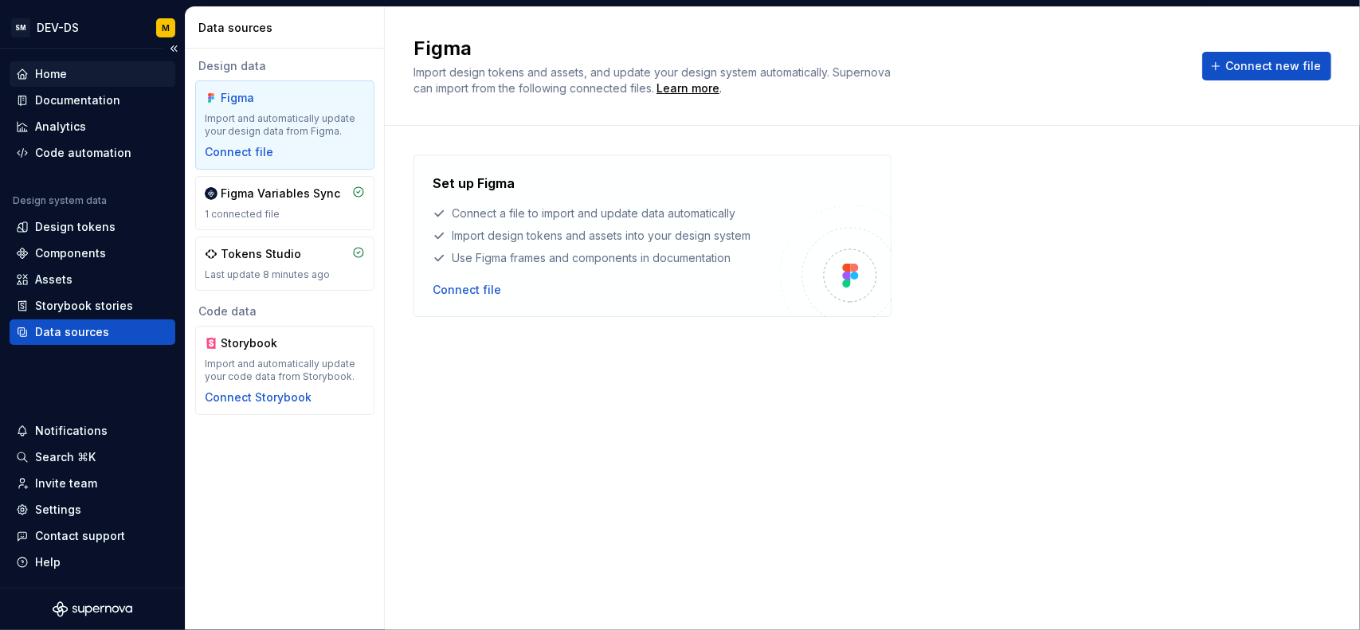
click at [100, 77] on div "Home" at bounding box center [92, 74] width 153 height 16
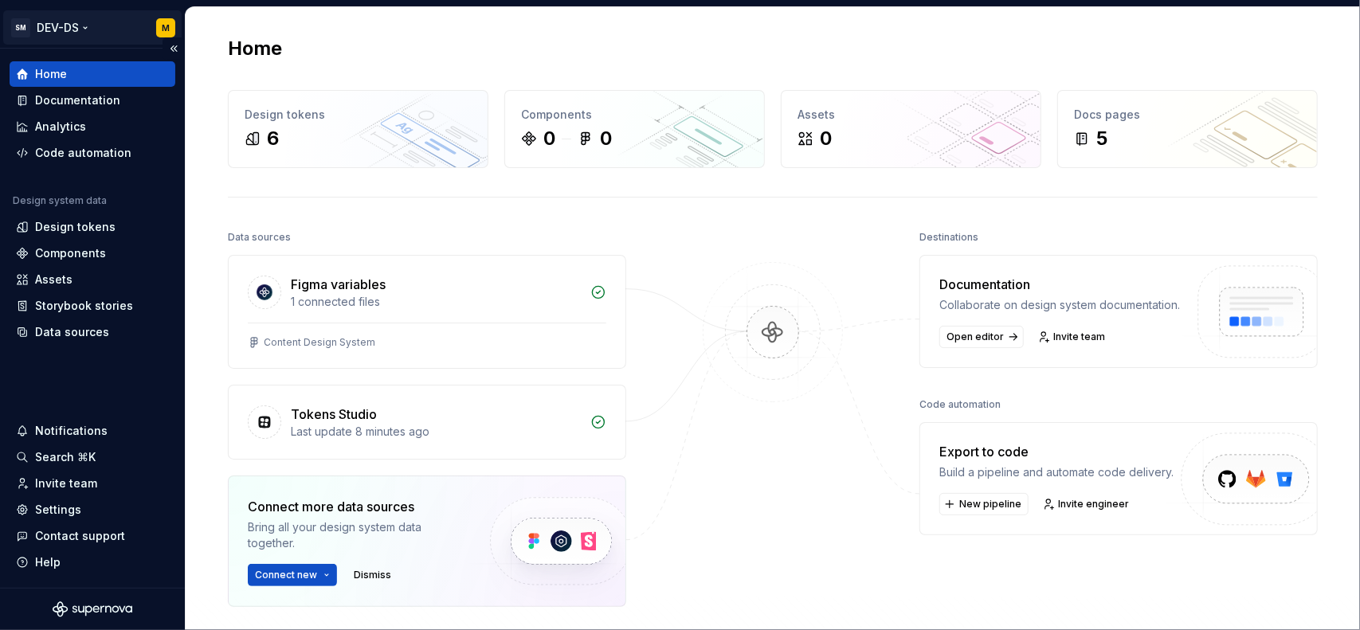
click at [83, 30] on html "SM DEV-DS M Home Documentation Analytics Code automation Design system data Des…" at bounding box center [680, 315] width 1360 height 630
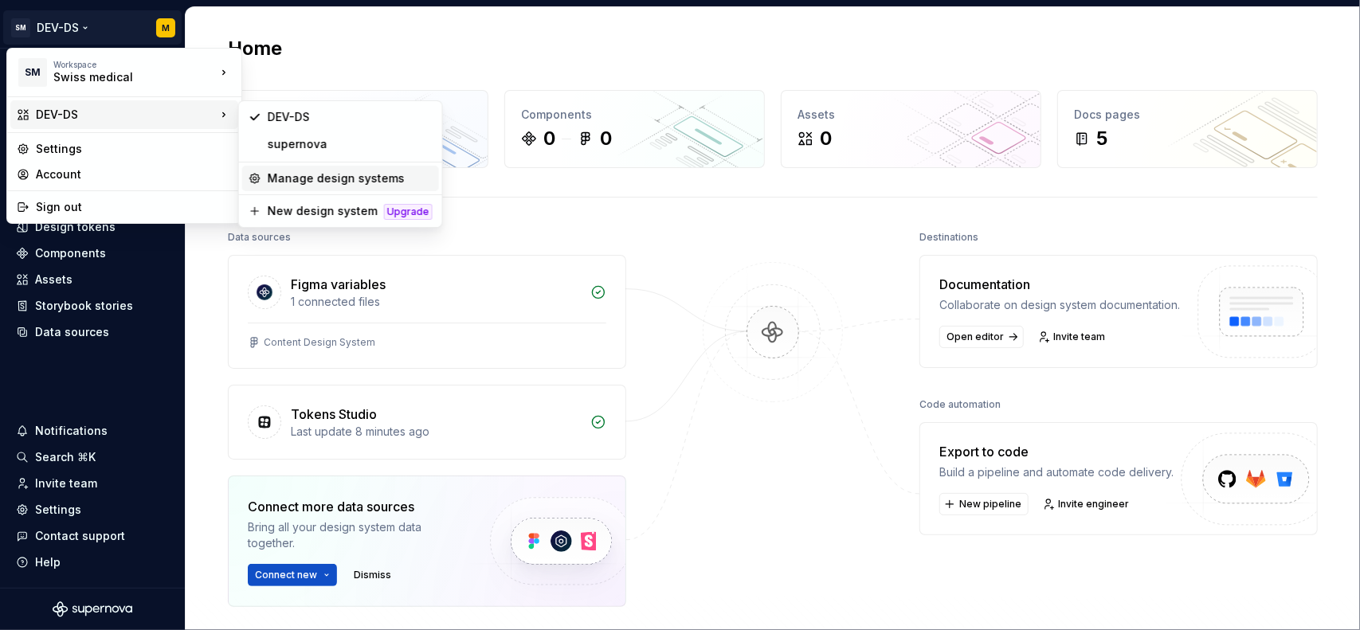
click at [291, 179] on div "Manage design systems" at bounding box center [350, 179] width 165 height 16
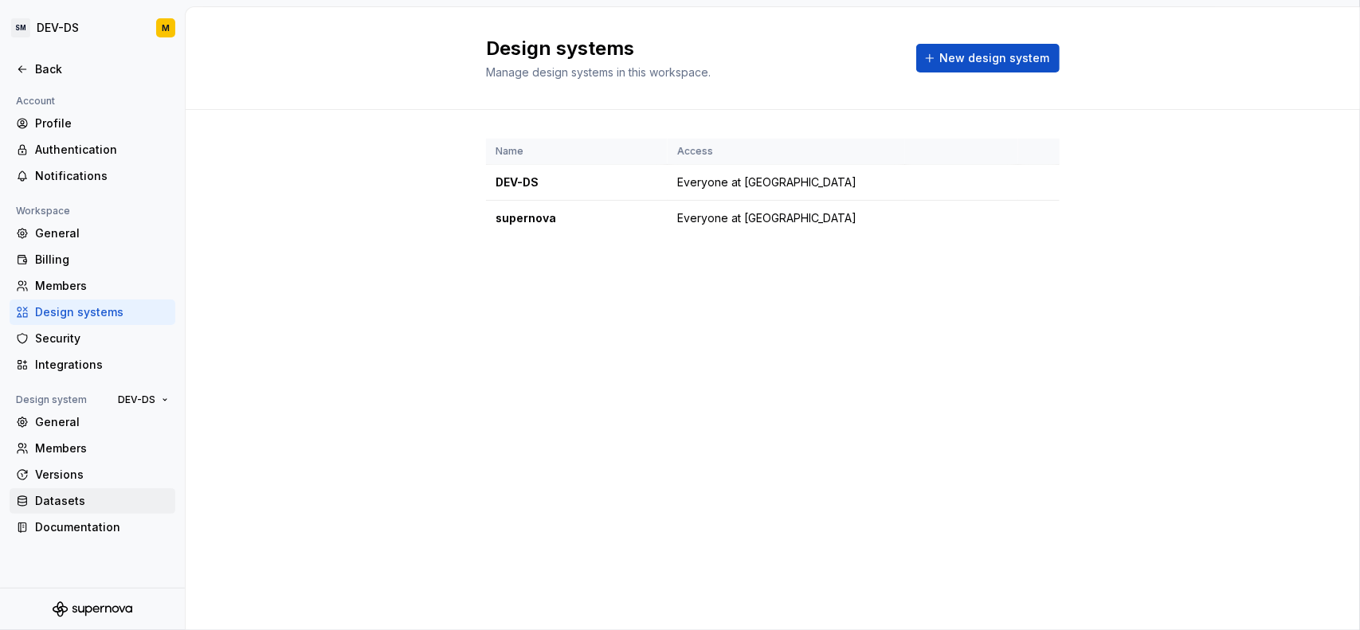
click at [73, 496] on div "Datasets" at bounding box center [102, 501] width 134 height 16
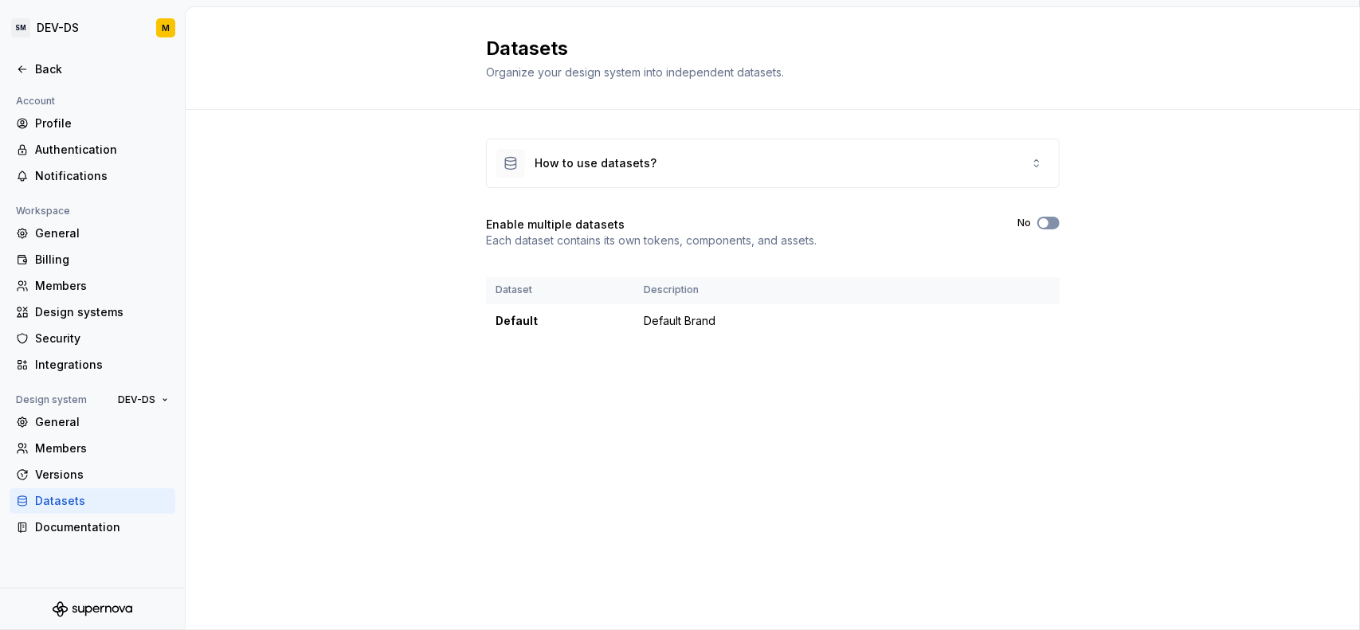
drag, startPoint x: 1039, startPoint y: 224, endPoint x: 1050, endPoint y: 219, distance: 12.1
click at [1049, 221] on button "No" at bounding box center [1049, 223] width 22 height 13
click at [1050, 219] on button "No" at bounding box center [1049, 223] width 22 height 13
click at [1044, 221] on span "button" at bounding box center [1044, 223] width 10 height 10
click at [982, 58] on button "New dataset" at bounding box center [1007, 58] width 105 height 29
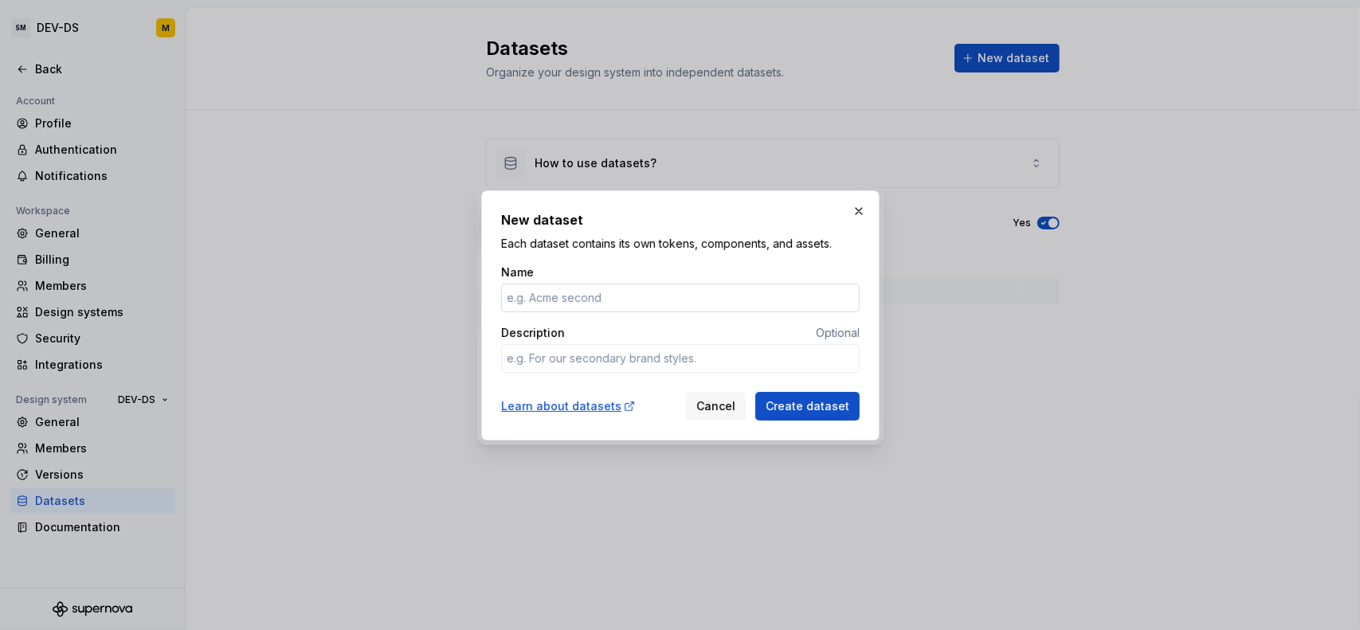
click at [558, 301] on input "Name" at bounding box center [680, 298] width 359 height 29
type input "G"
type textarea "*"
type input "g"
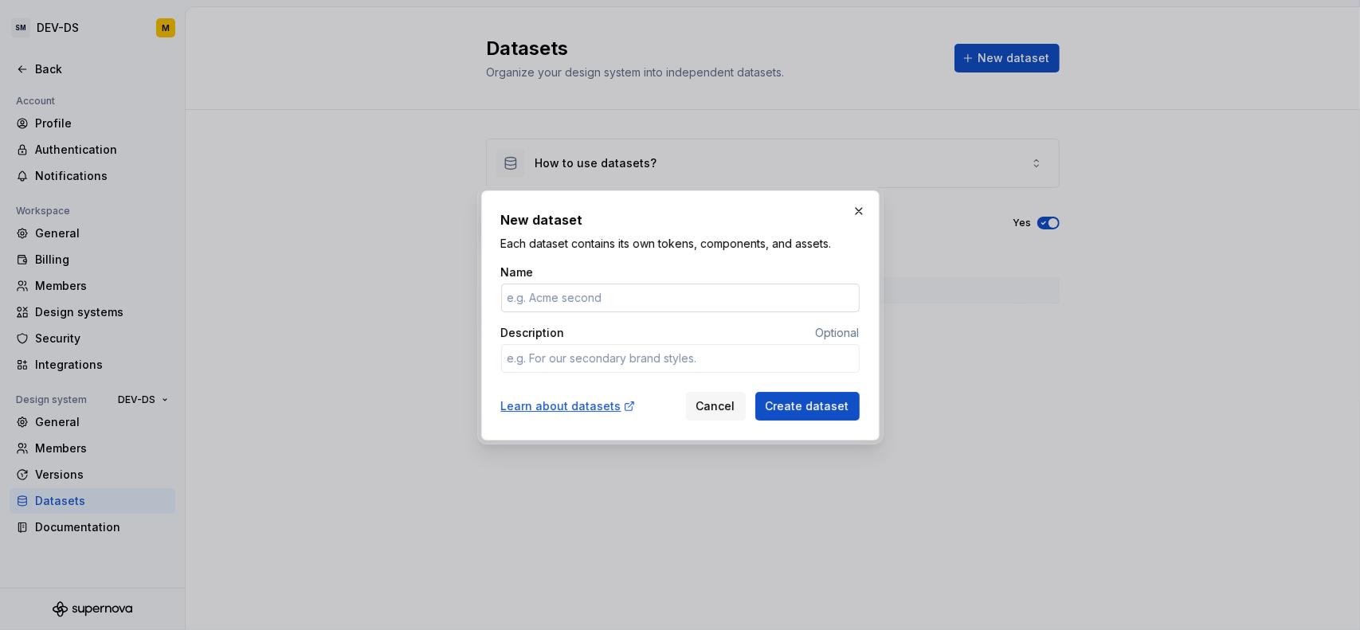
type textarea "*"
type input "global"
click at [775, 403] on span "Create dataset" at bounding box center [808, 406] width 84 height 16
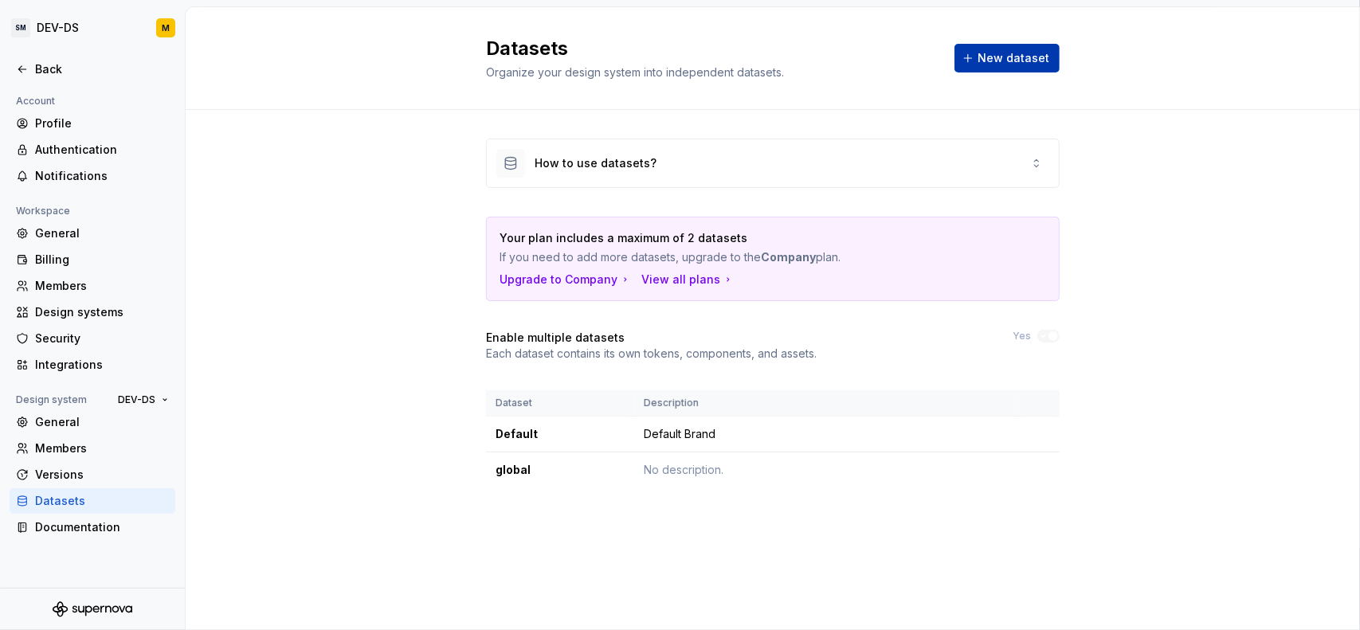
click at [1001, 65] on span "New dataset" at bounding box center [1014, 58] width 72 height 16
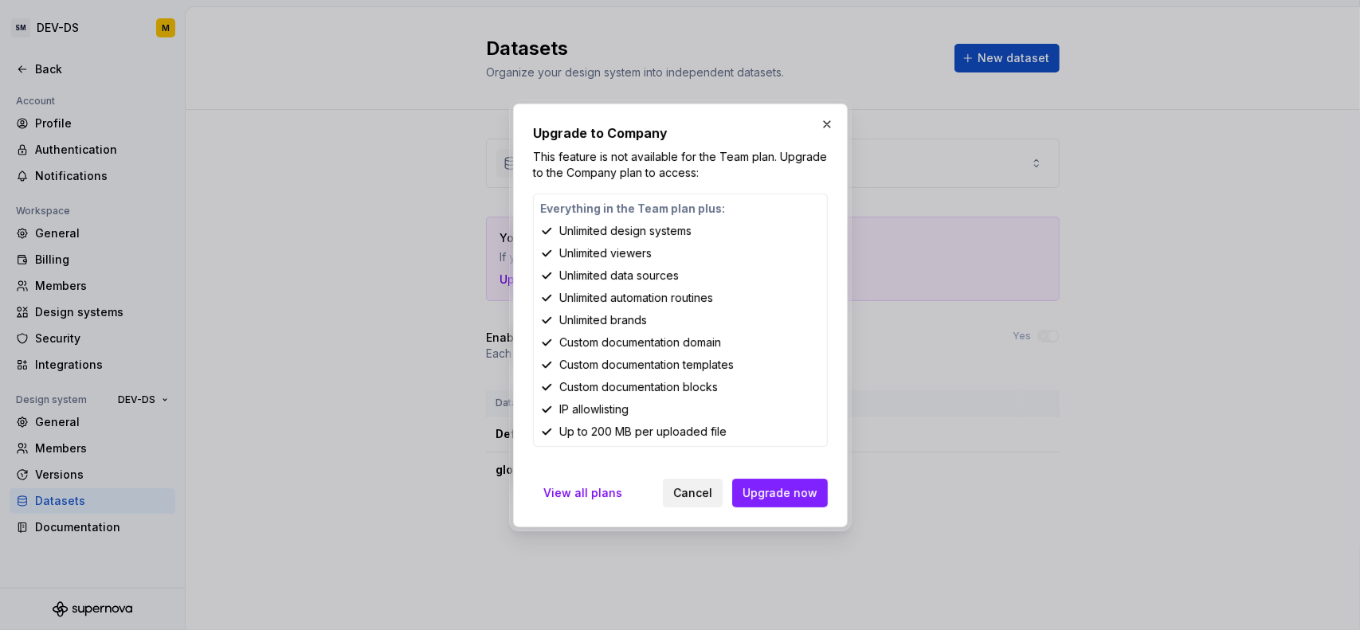
click at [712, 491] on span "Cancel" at bounding box center [692, 493] width 39 height 16
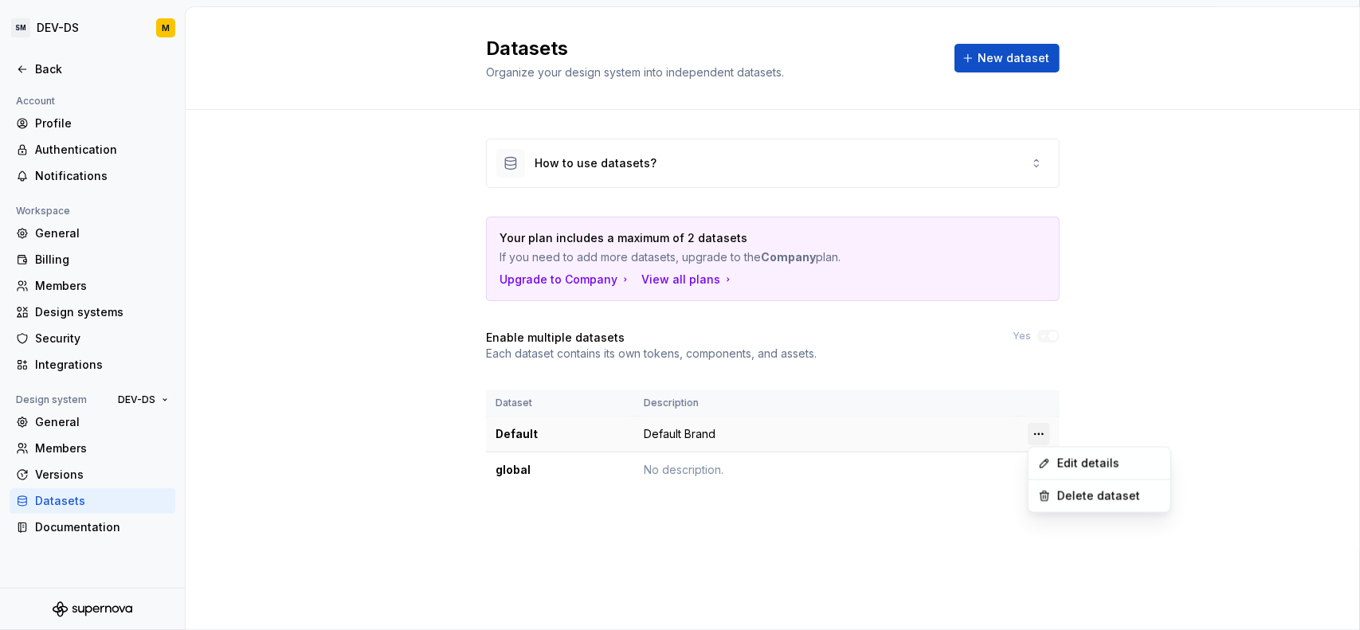
click at [1042, 436] on html "SM DEV-DS M Back Account Profile Authentication Notifications Workspace General…" at bounding box center [680, 315] width 1360 height 630
click at [1057, 460] on div "Edit details" at bounding box center [1099, 464] width 135 height 26
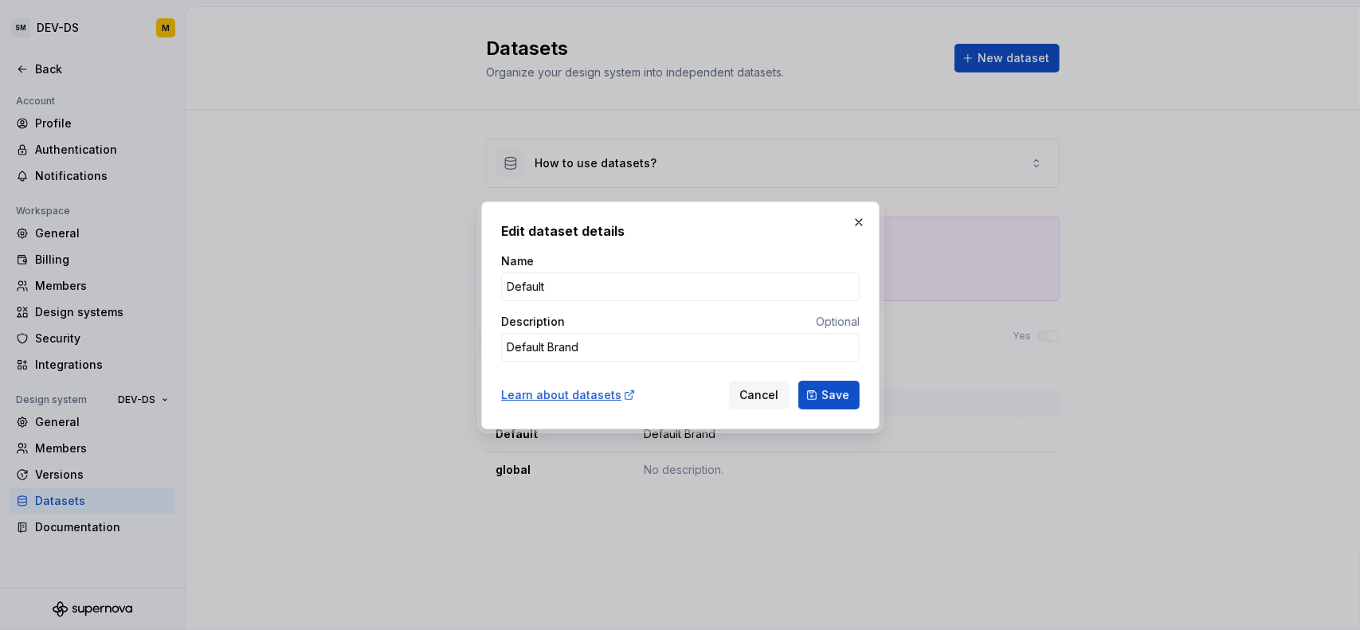
click at [599, 300] on div "Name Default Description Optional Default Brand" at bounding box center [680, 313] width 359 height 121
click at [598, 286] on input "Default" at bounding box center [680, 287] width 359 height 29
type textarea "*"
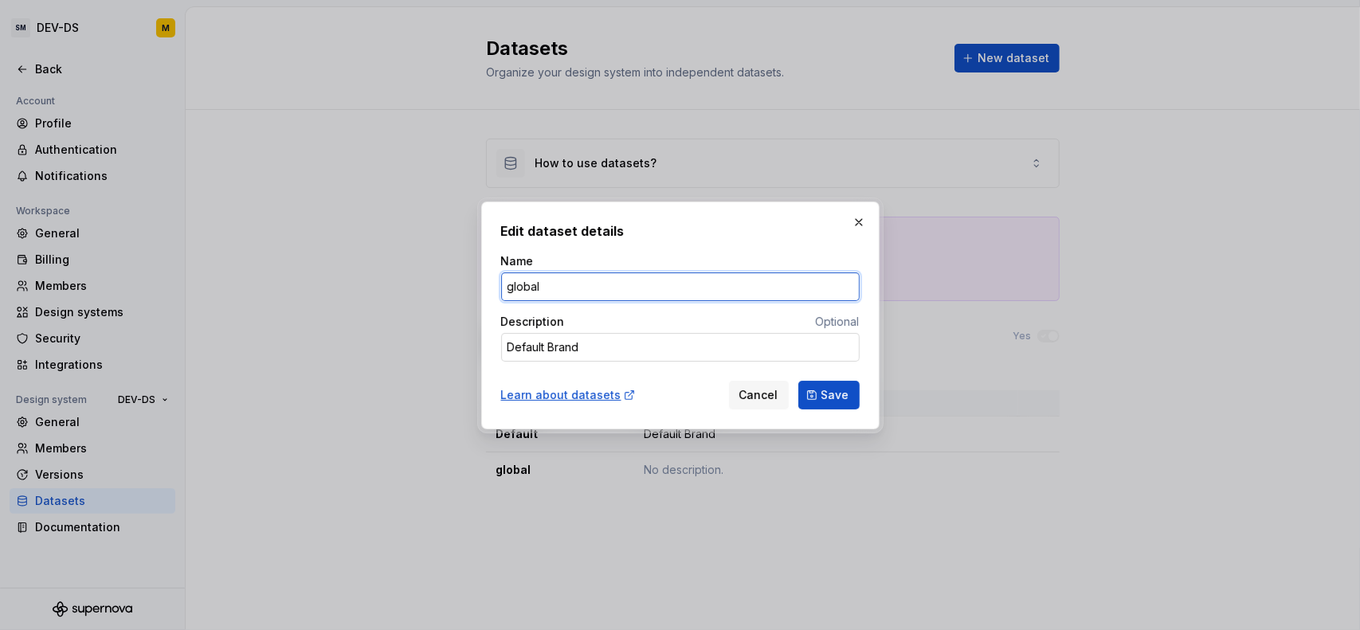
type input "global"
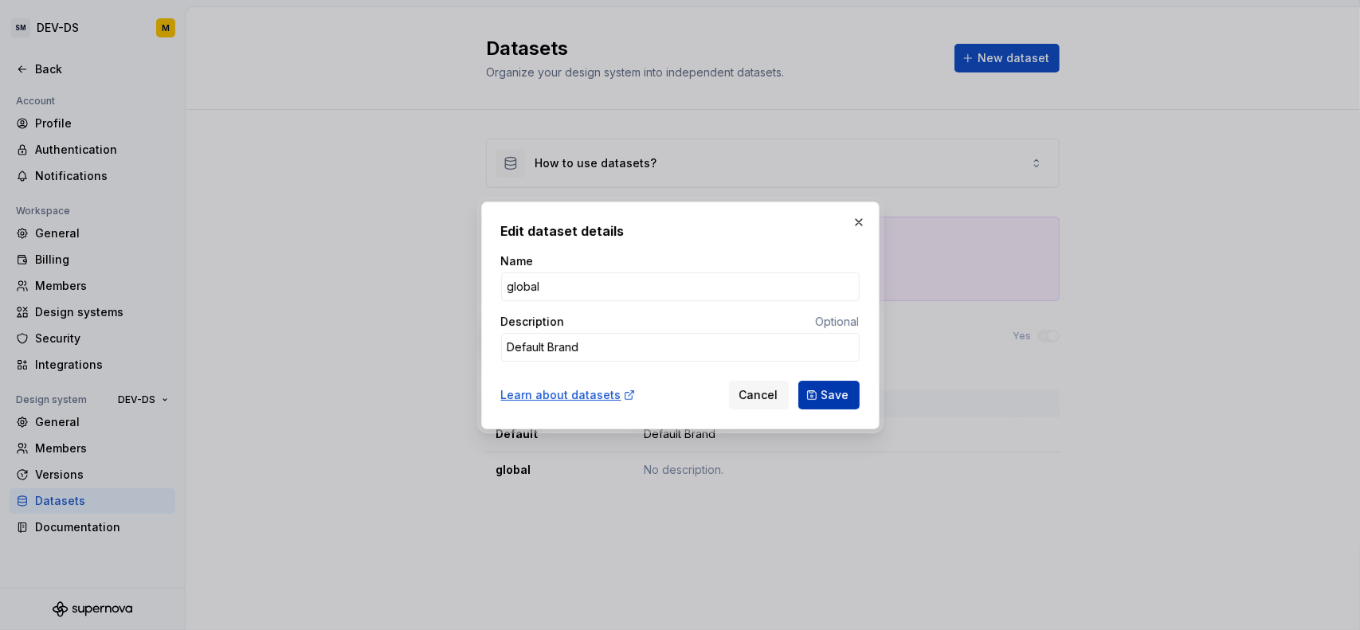
click at [851, 403] on button "Save" at bounding box center [828, 395] width 61 height 29
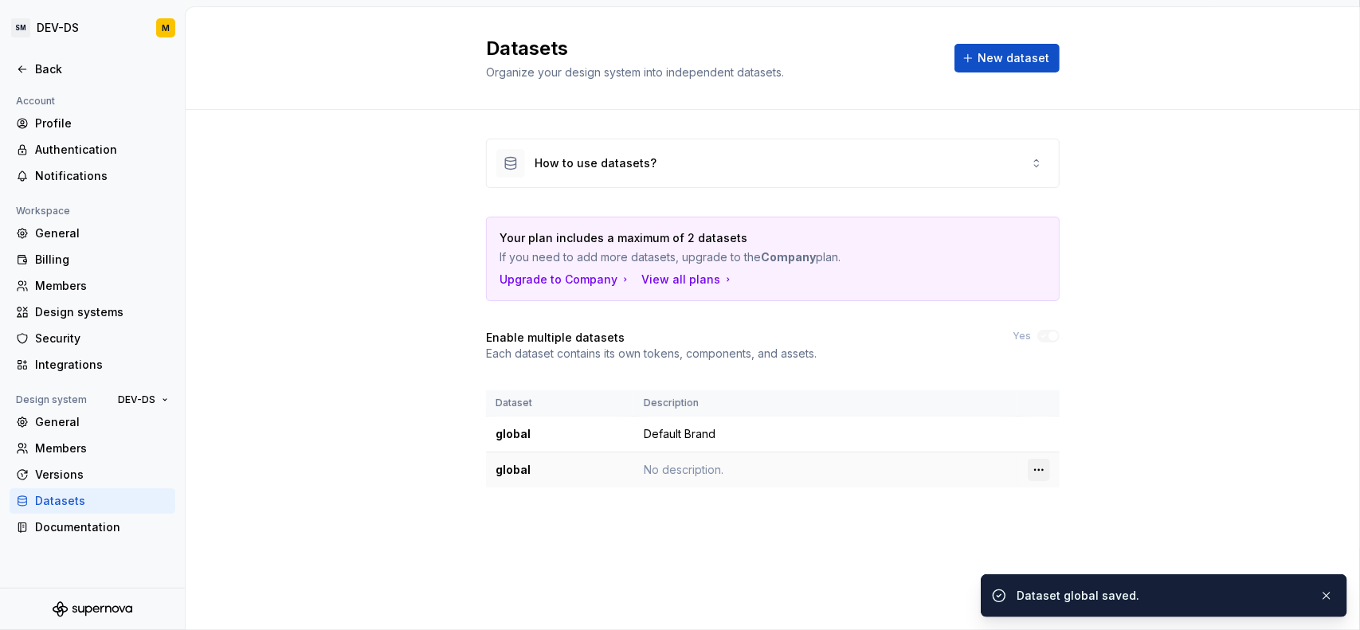
click at [1037, 463] on html "SM DEV-DS M Back Account Profile Authentication Notifications Workspace General…" at bounding box center [680, 315] width 1360 height 630
click at [1065, 493] on div "Edit details" at bounding box center [1109, 499] width 104 height 16
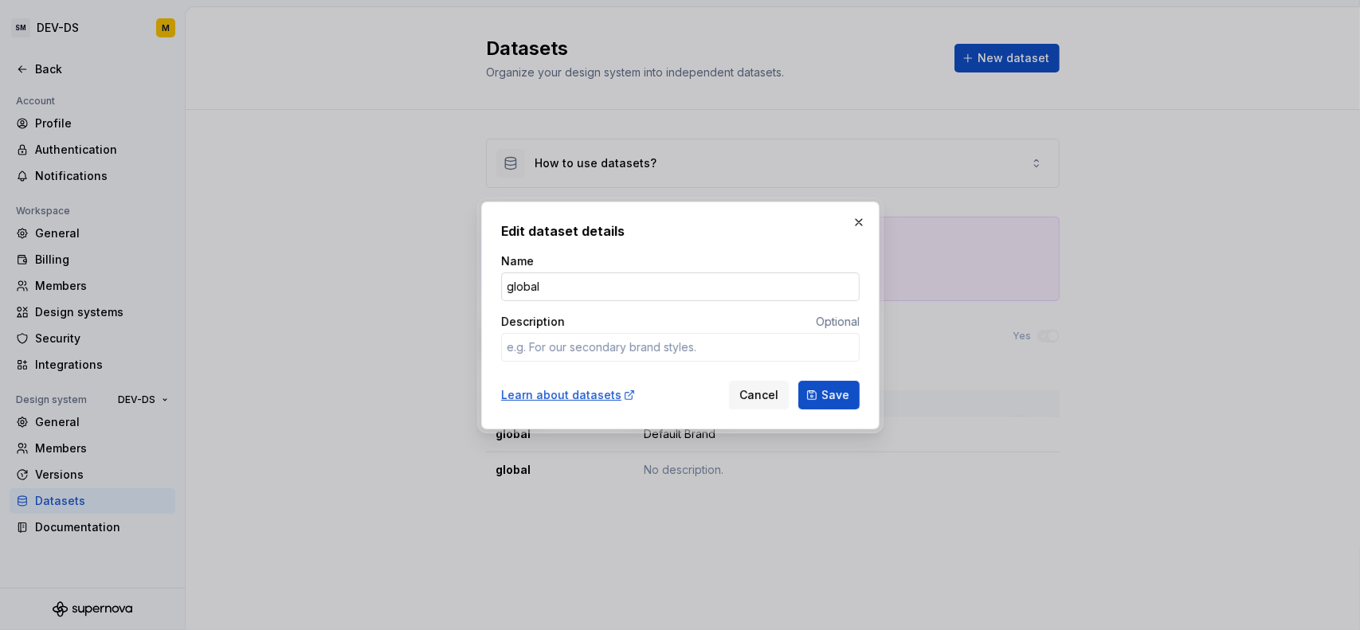
click at [567, 284] on input "global" at bounding box center [680, 287] width 359 height 29
type textarea "*"
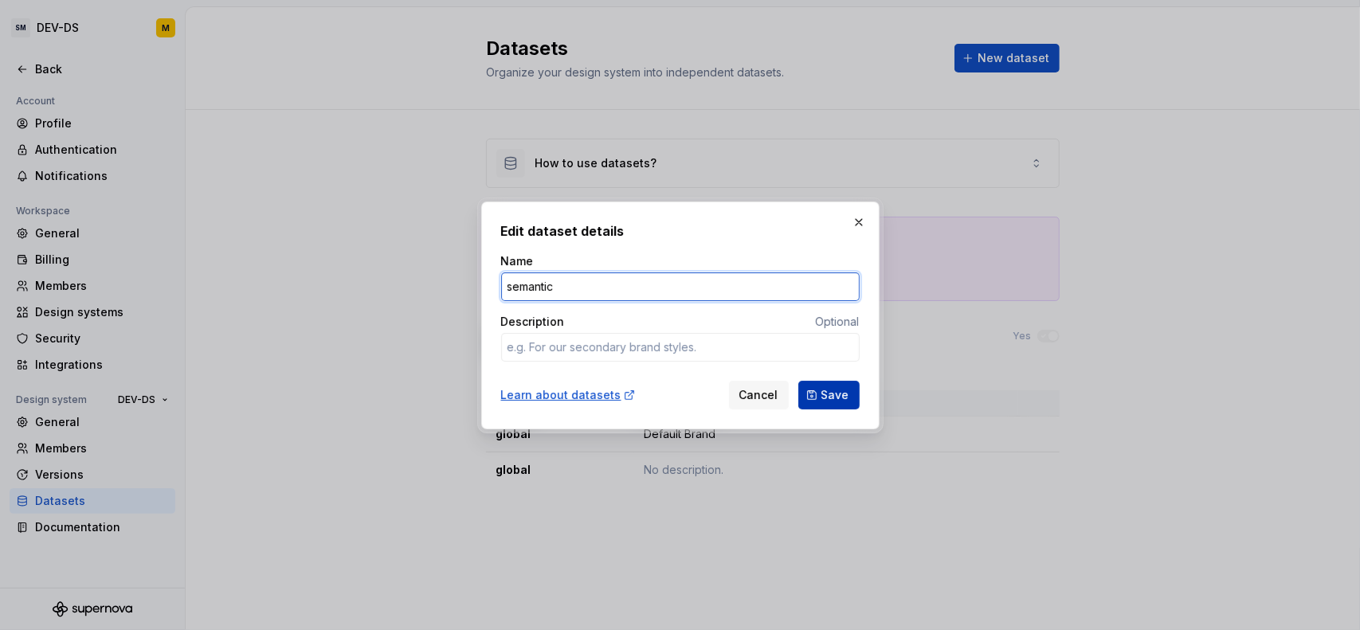
type input "semantic"
click at [851, 397] on button "Save" at bounding box center [828, 395] width 61 height 29
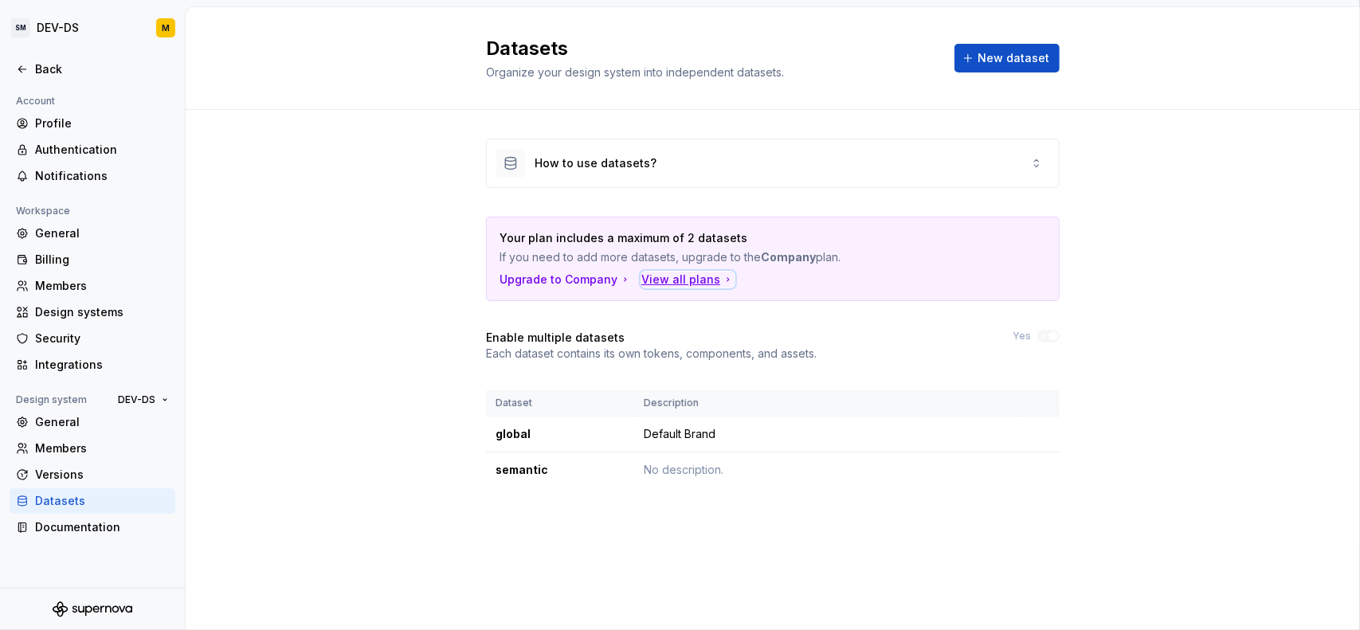
click at [695, 278] on div "View all plans" at bounding box center [687, 280] width 93 height 16
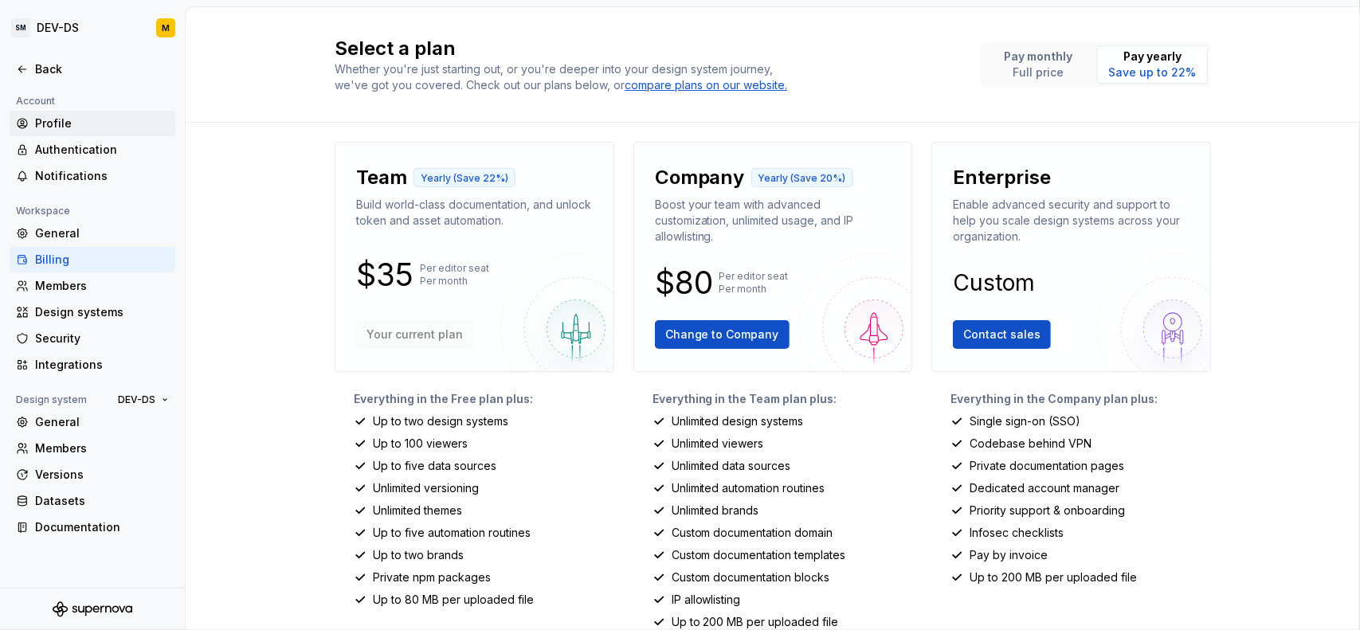
click at [128, 122] on div "Profile" at bounding box center [102, 124] width 134 height 16
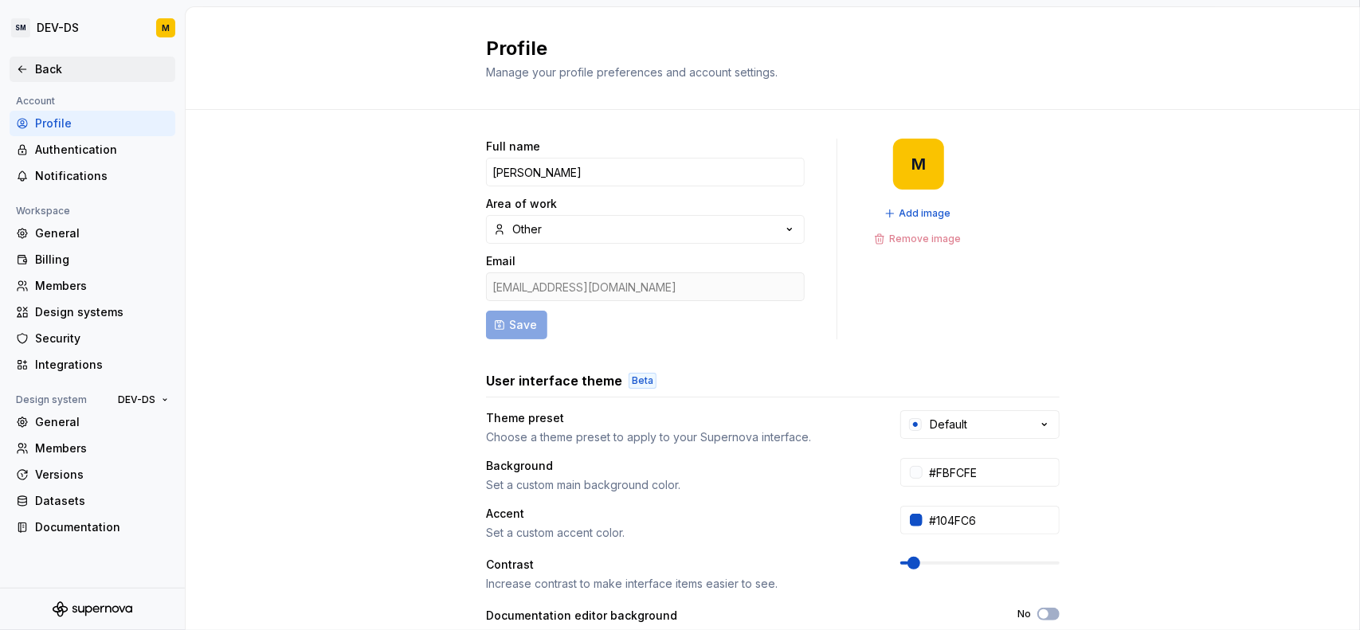
click at [81, 61] on div "Back" at bounding box center [102, 69] width 134 height 16
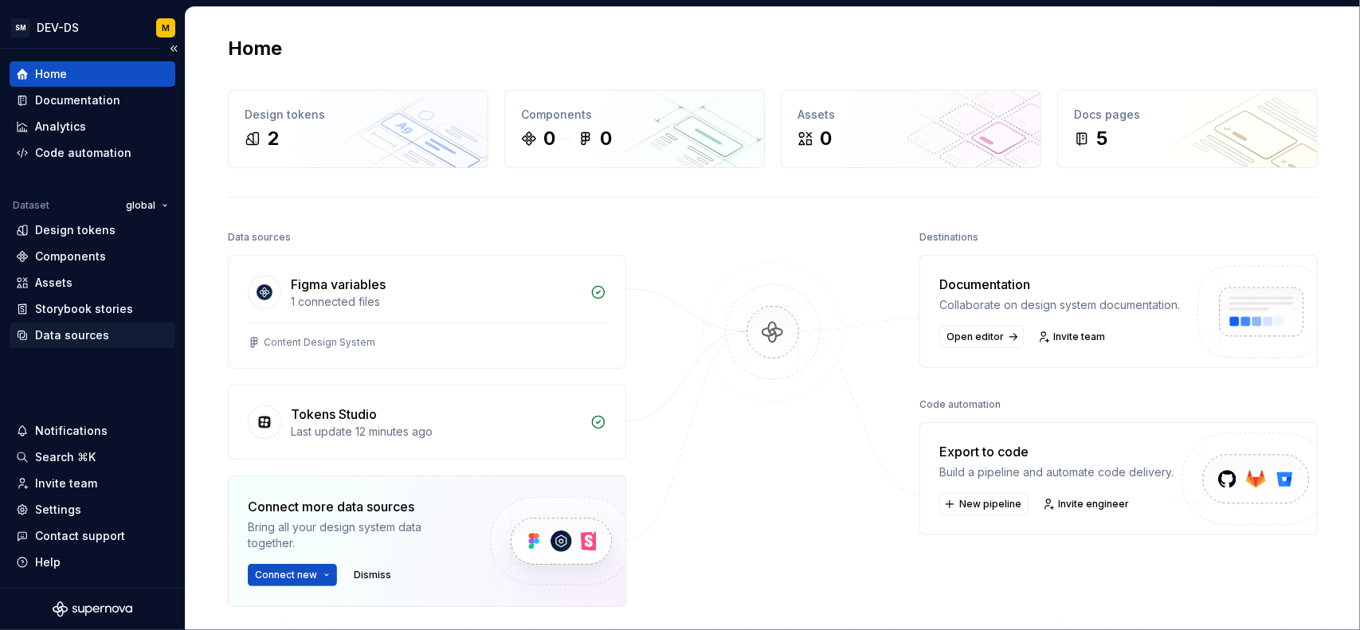
click at [91, 332] on div "Data sources" at bounding box center [72, 336] width 74 height 16
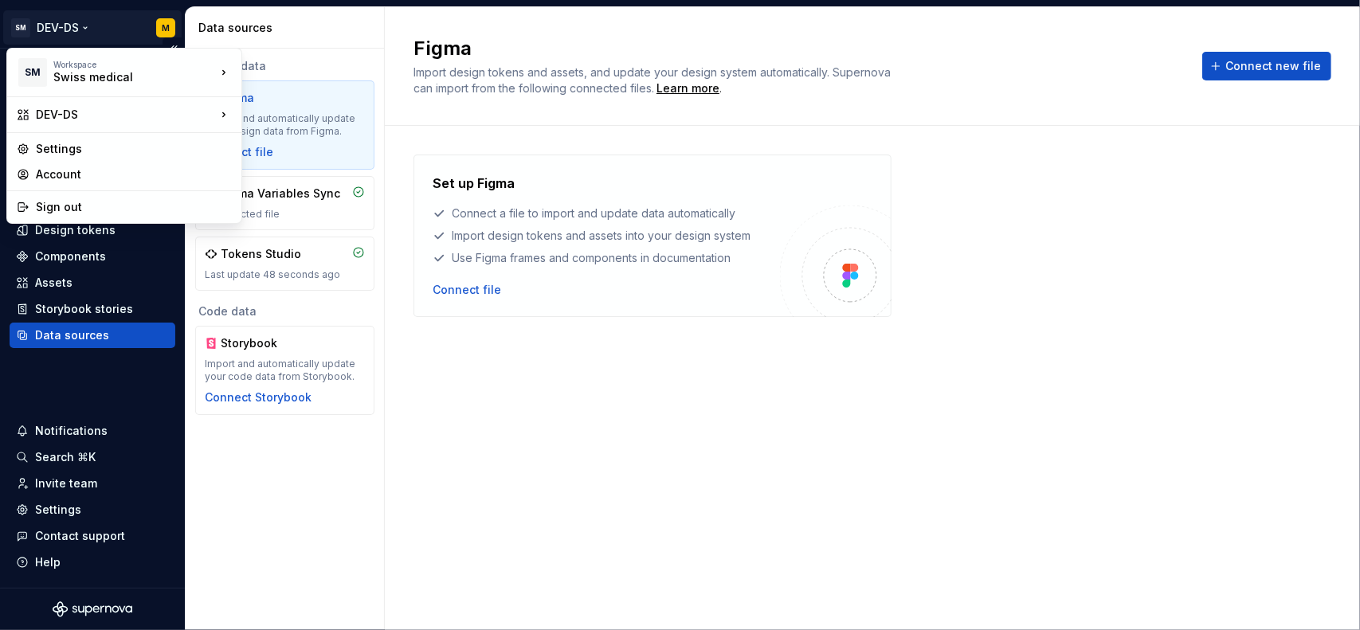
click at [65, 37] on html "SM DEV-DS M Home Documentation Analytics Code automation Dataset global Design …" at bounding box center [680, 315] width 1360 height 630
click at [381, 458] on html "SM DEV-DS M Home Documentation Analytics Code automation Dataset global Design …" at bounding box center [680, 315] width 1360 height 630
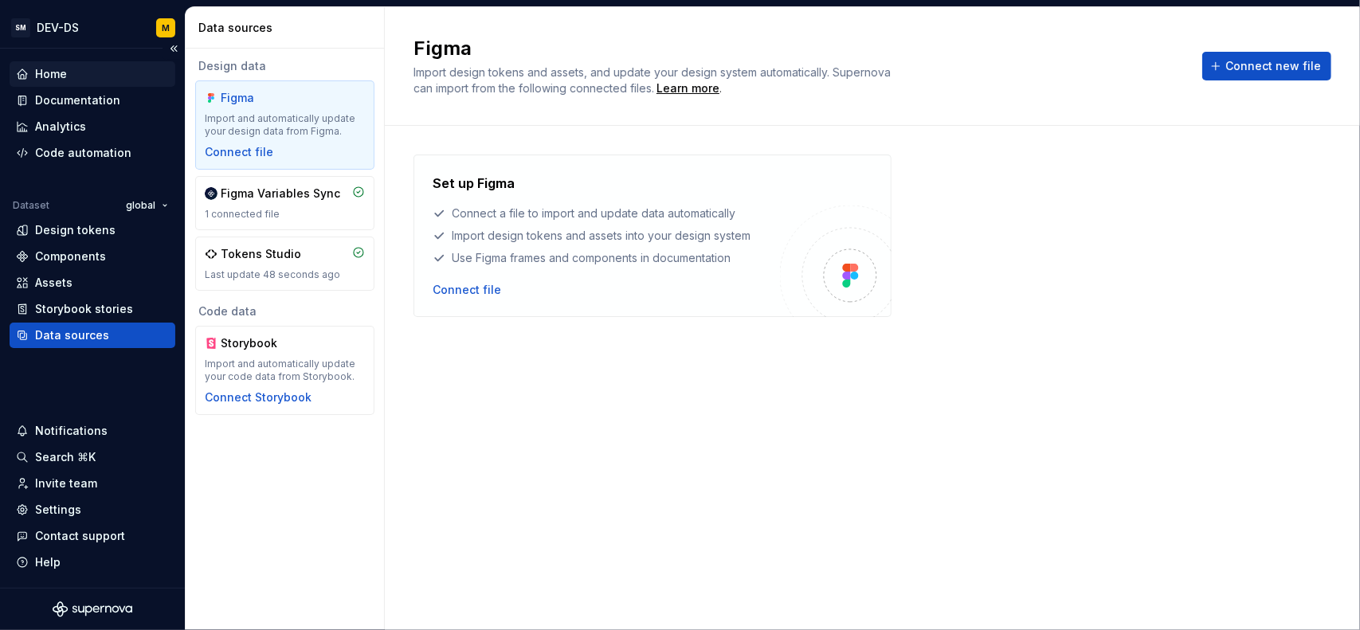
click at [56, 61] on div "Home" at bounding box center [93, 74] width 166 height 26
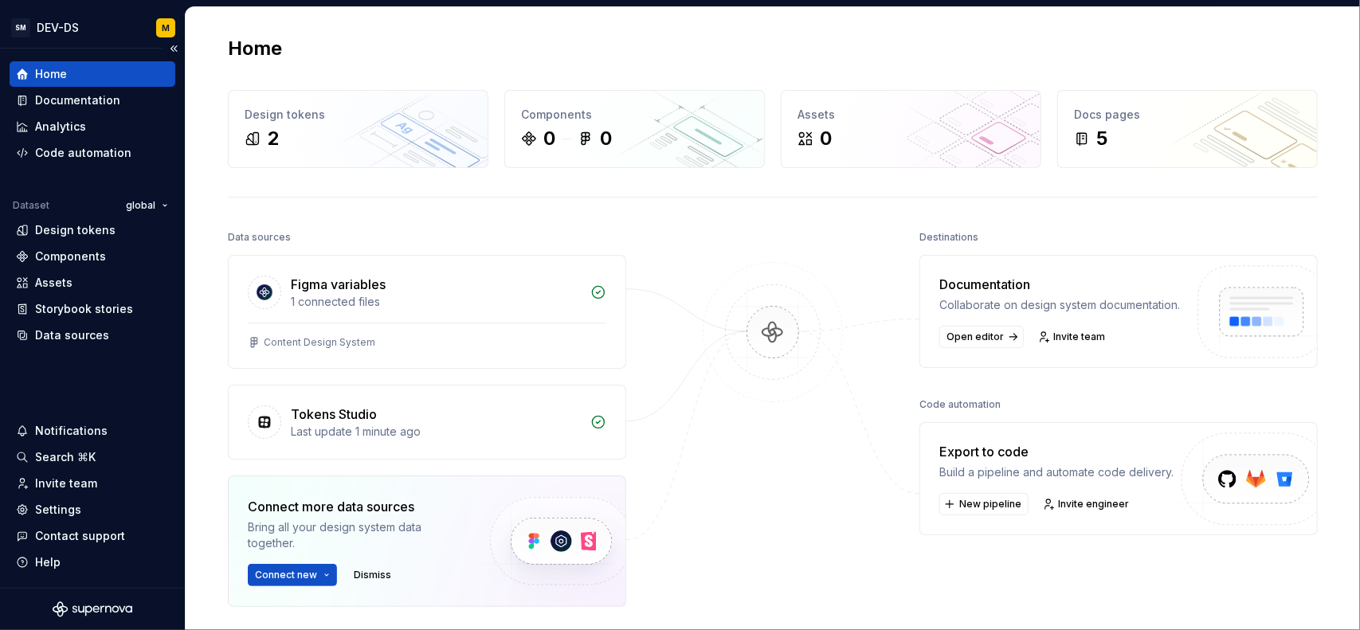
click at [59, 67] on div "Home" at bounding box center [51, 74] width 32 height 16
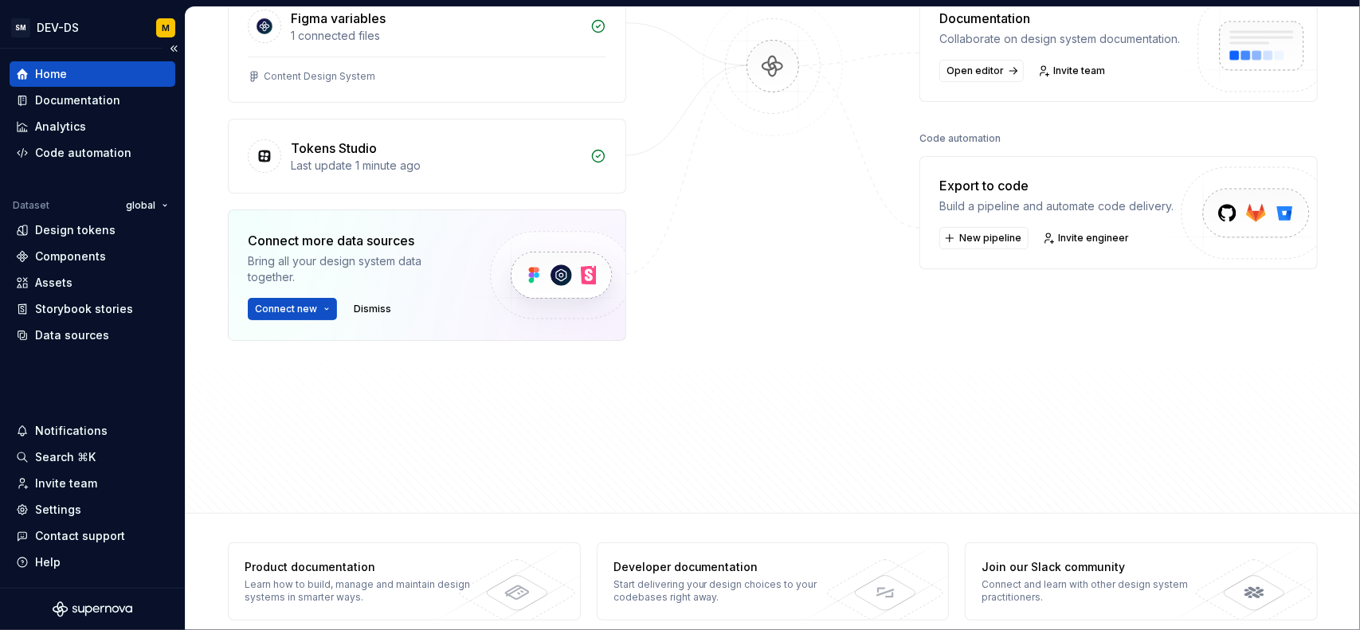
scroll to position [282, 0]
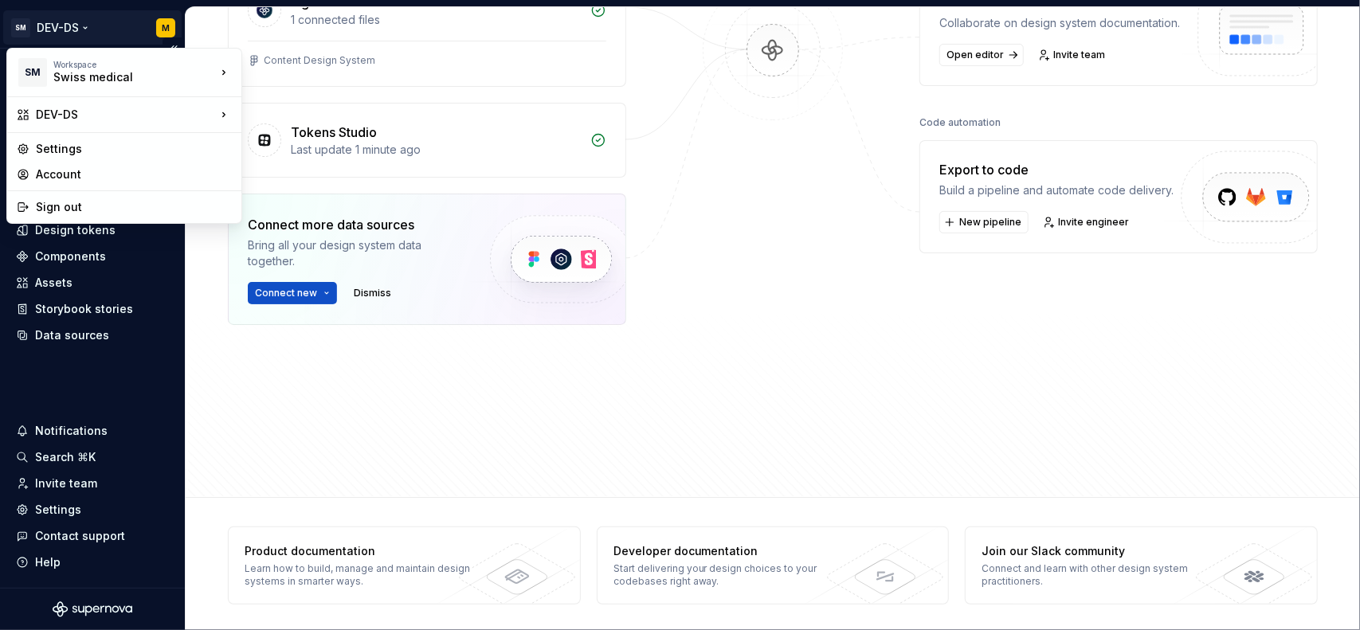
click at [84, 26] on html "SM DEV-DS M Home Documentation Analytics Code automation Dataset global Design …" at bounding box center [680, 315] width 1360 height 630
click at [120, 155] on div "Settings" at bounding box center [134, 149] width 196 height 16
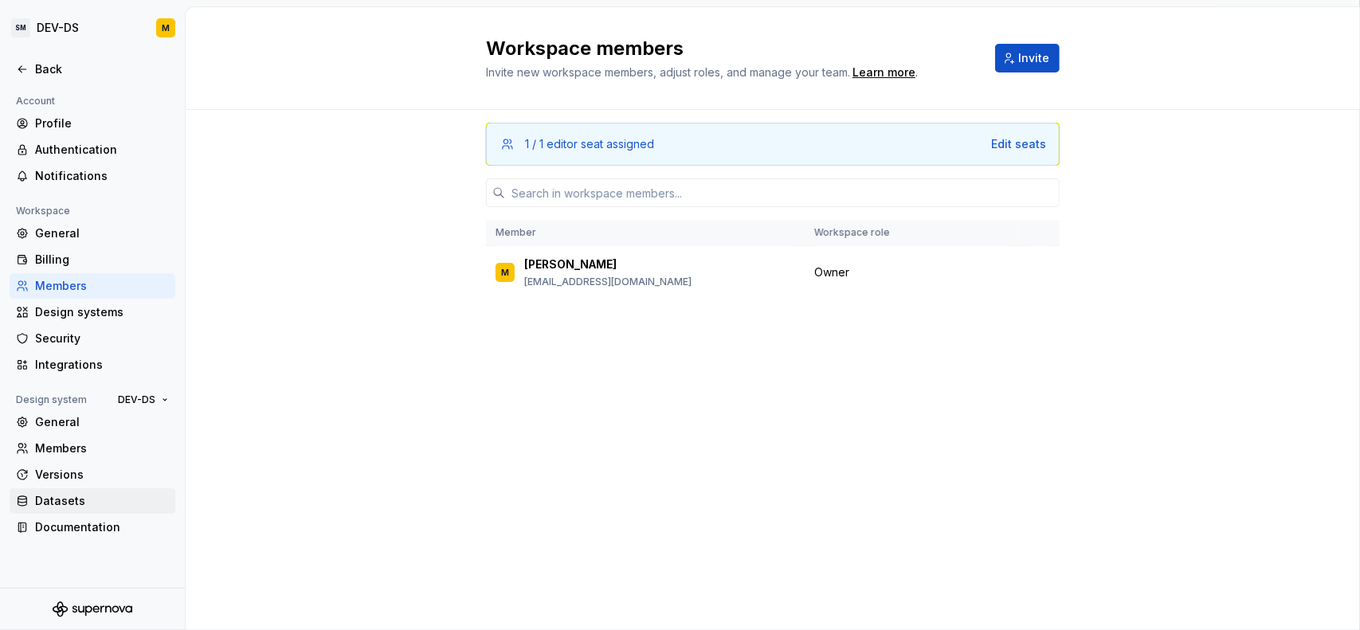
click at [53, 496] on div "Datasets" at bounding box center [102, 501] width 134 height 16
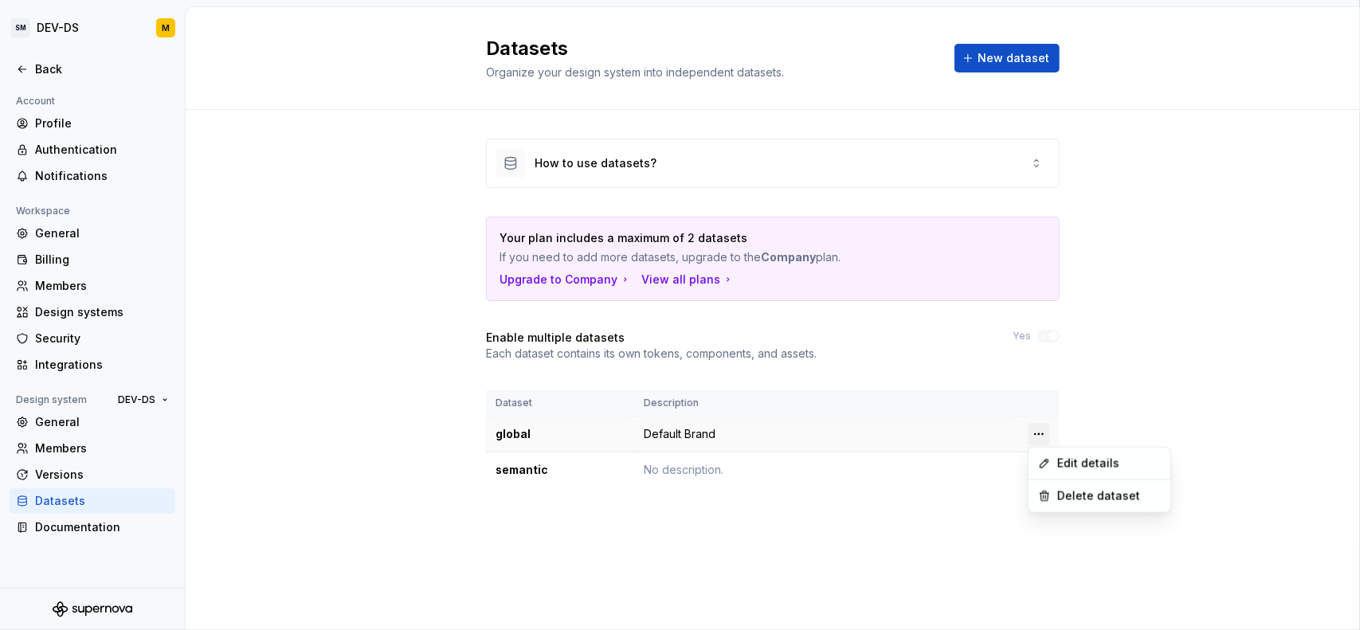
click at [1036, 435] on html "SM DEV-DS M Back Account Profile Authentication Notifications Workspace General…" at bounding box center [680, 315] width 1360 height 630
click at [1053, 463] on div "Edit details" at bounding box center [1099, 464] width 135 height 26
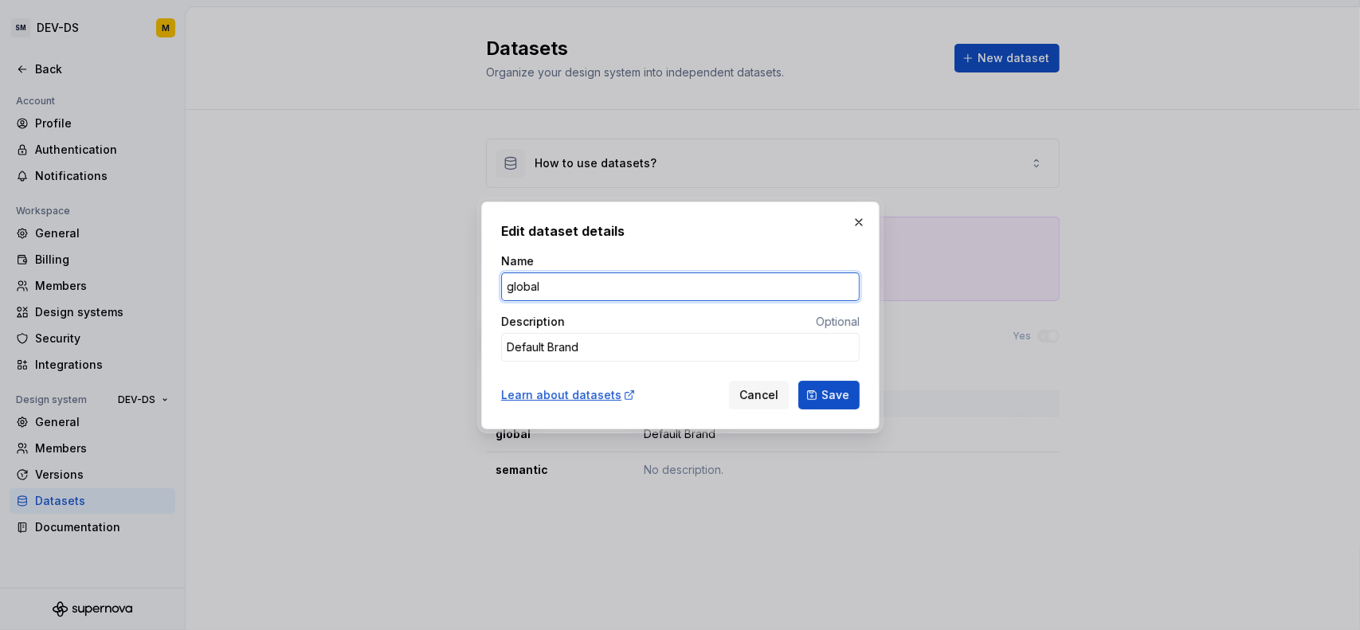
drag, startPoint x: 565, startPoint y: 284, endPoint x: 416, endPoint y: 281, distance: 149.1
click at [425, 278] on div "Edit dataset details Name global Description Optional Default Brand Learn about…" at bounding box center [680, 315] width 1360 height 630
type textarea "*"
type input "Default"
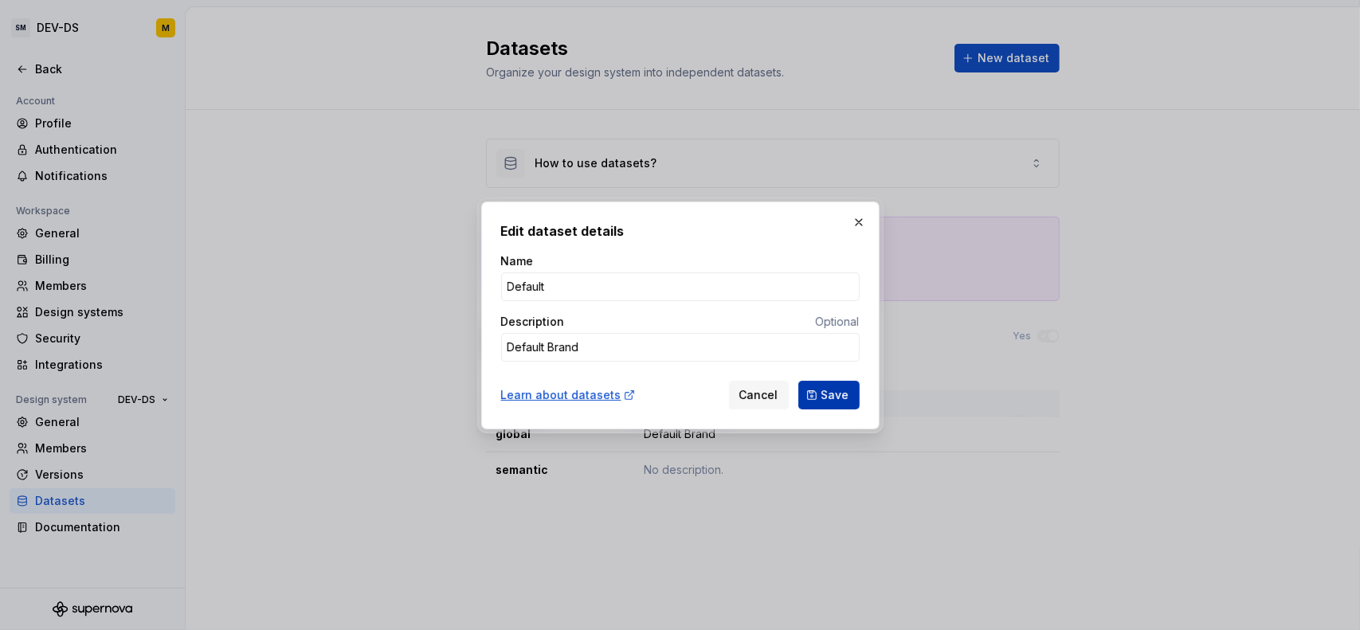
click at [832, 388] on span "Save" at bounding box center [836, 395] width 28 height 16
type textarea "*"
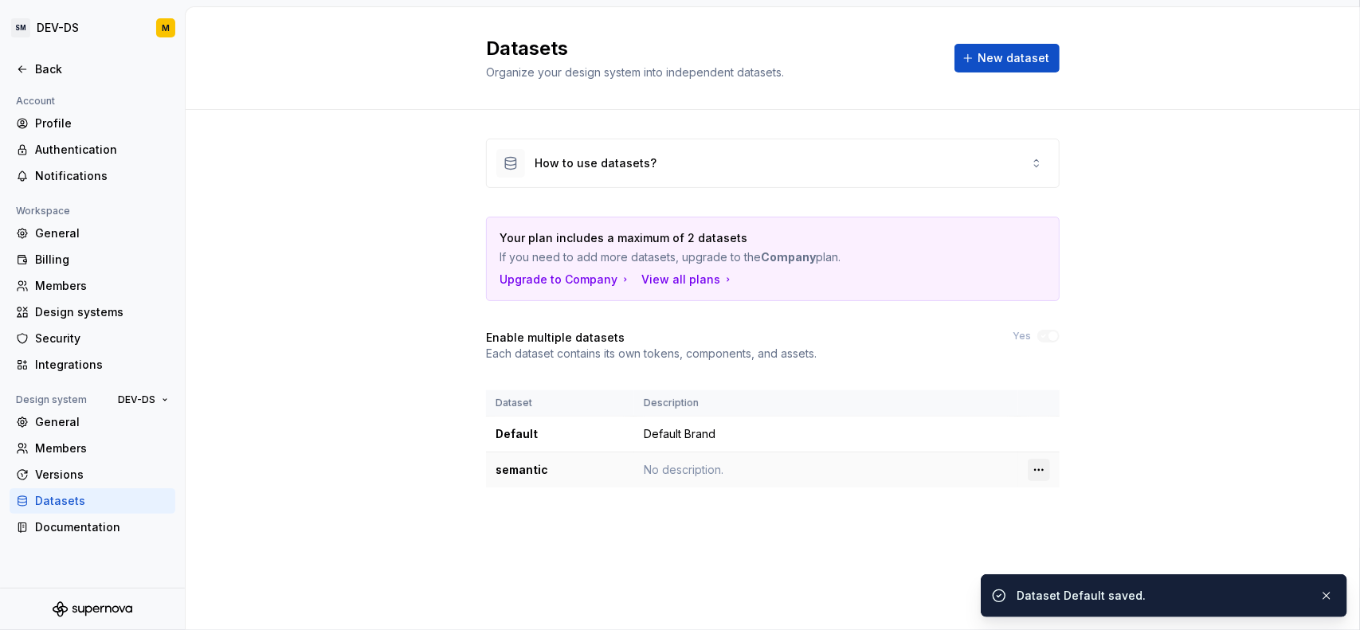
click at [1038, 463] on html "SM DEV-DS M Back Account Profile Authentication Notifications Workspace General…" at bounding box center [680, 315] width 1360 height 630
click at [1061, 526] on div "Delete dataset" at bounding box center [1109, 532] width 104 height 16
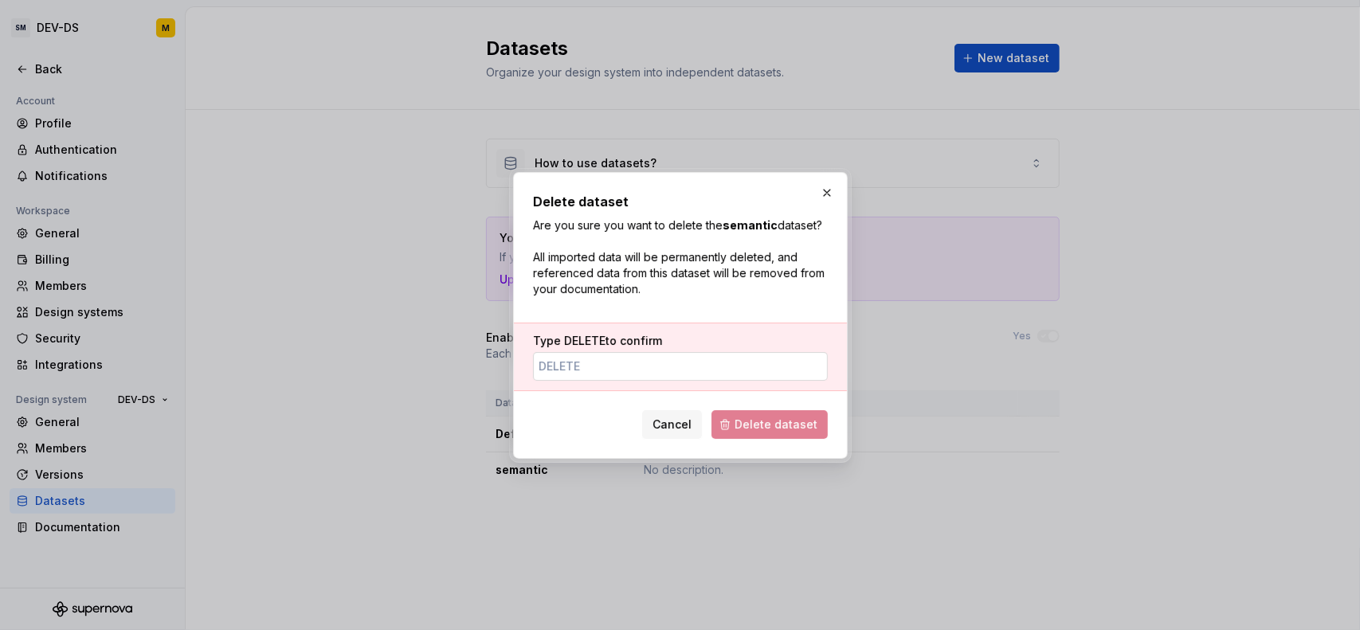
click at [698, 368] on input "Type DELETE to confirm" at bounding box center [680, 366] width 295 height 29
type input "D"
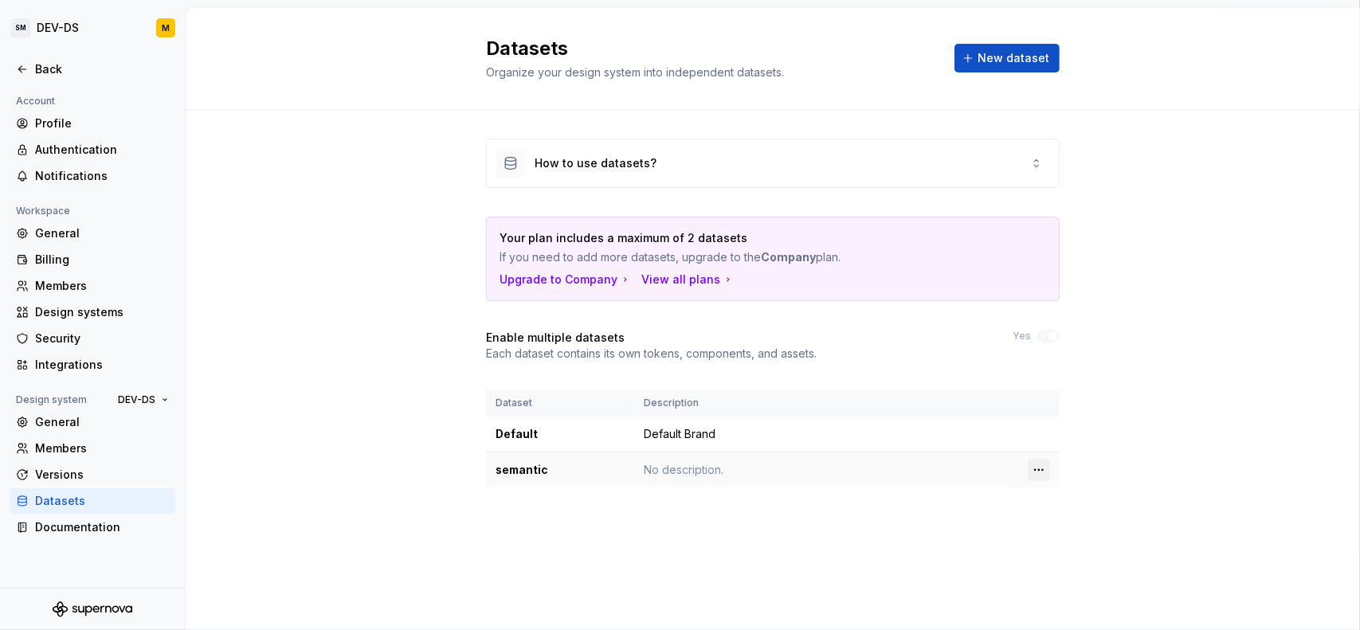
click at [1036, 469] on html "SM DEV-DS M Back Account Profile Authentication Notifications Workspace General…" at bounding box center [680, 315] width 1360 height 630
click at [1066, 504] on div "Edit details" at bounding box center [1109, 499] width 104 height 16
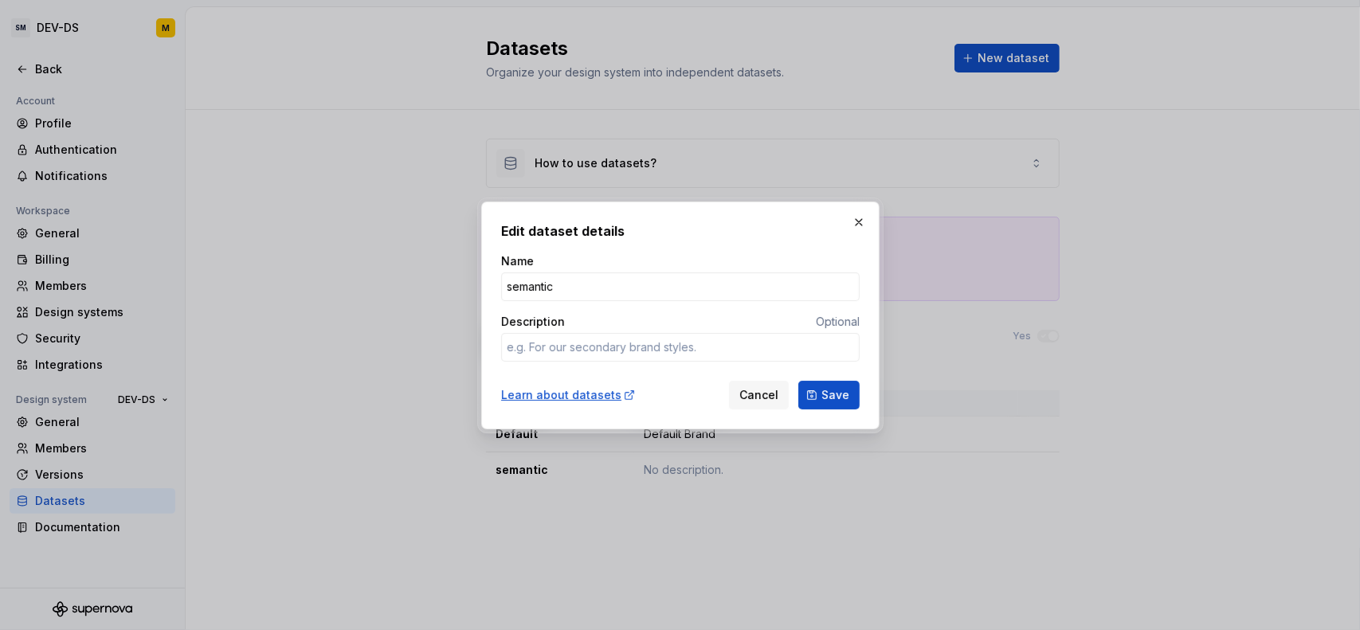
click at [655, 364] on div "Name semantic Description Optional" at bounding box center [680, 313] width 359 height 121
click at [645, 351] on textarea "Description" at bounding box center [680, 347] width 359 height 29
type textarea "*"
type textarea "d"
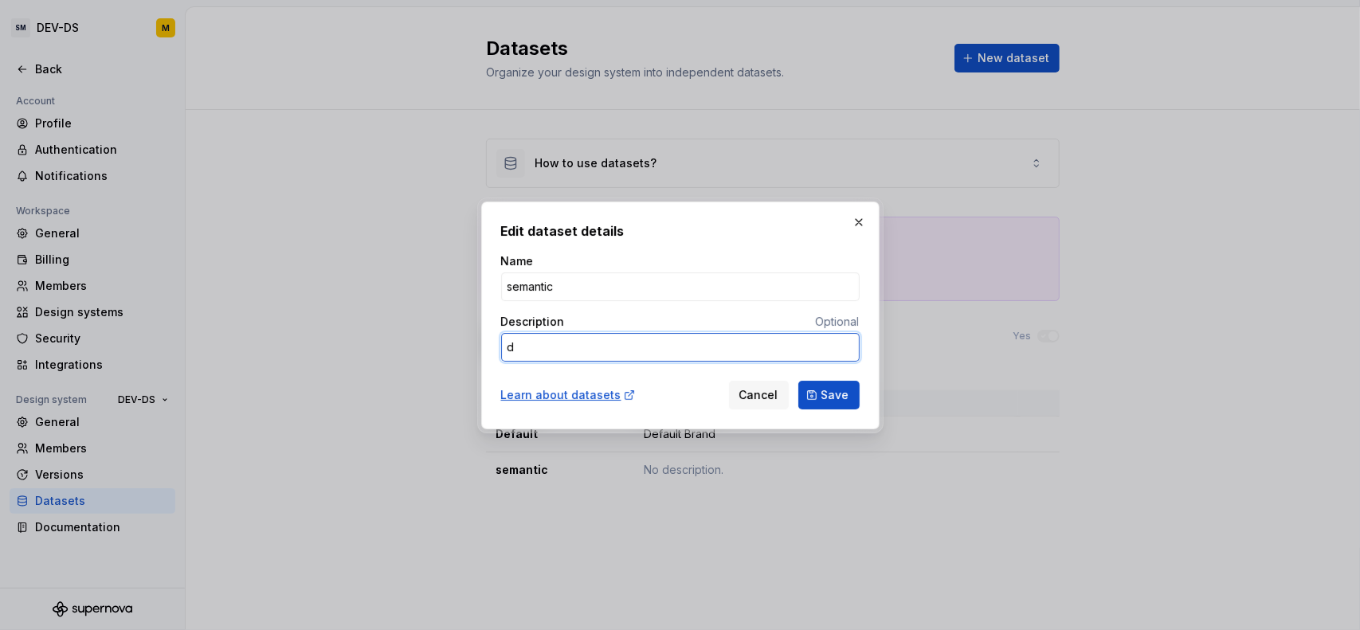
type textarea "*"
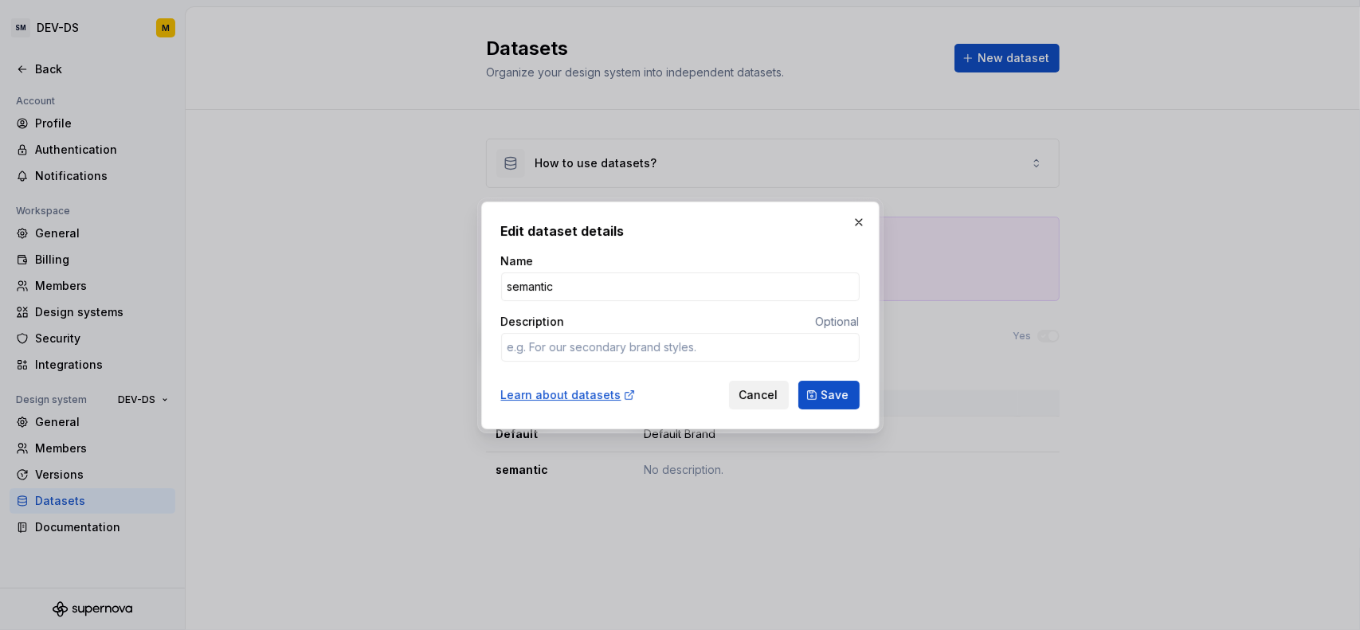
click at [768, 397] on span "Cancel" at bounding box center [759, 395] width 39 height 16
type textarea "*"
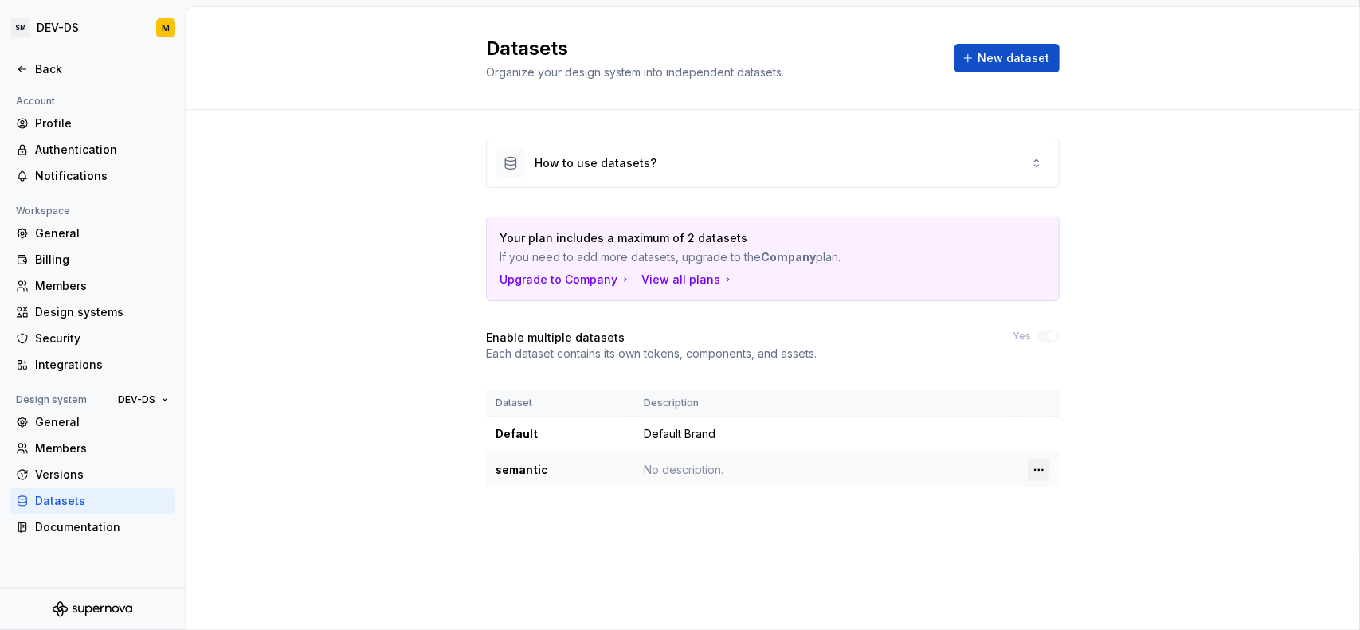
click at [1042, 469] on html "SM DEV-DS M Back Account Profile Authentication Notifications Workspace General…" at bounding box center [680, 315] width 1360 height 630
click at [1061, 526] on div "Delete dataset" at bounding box center [1109, 532] width 104 height 16
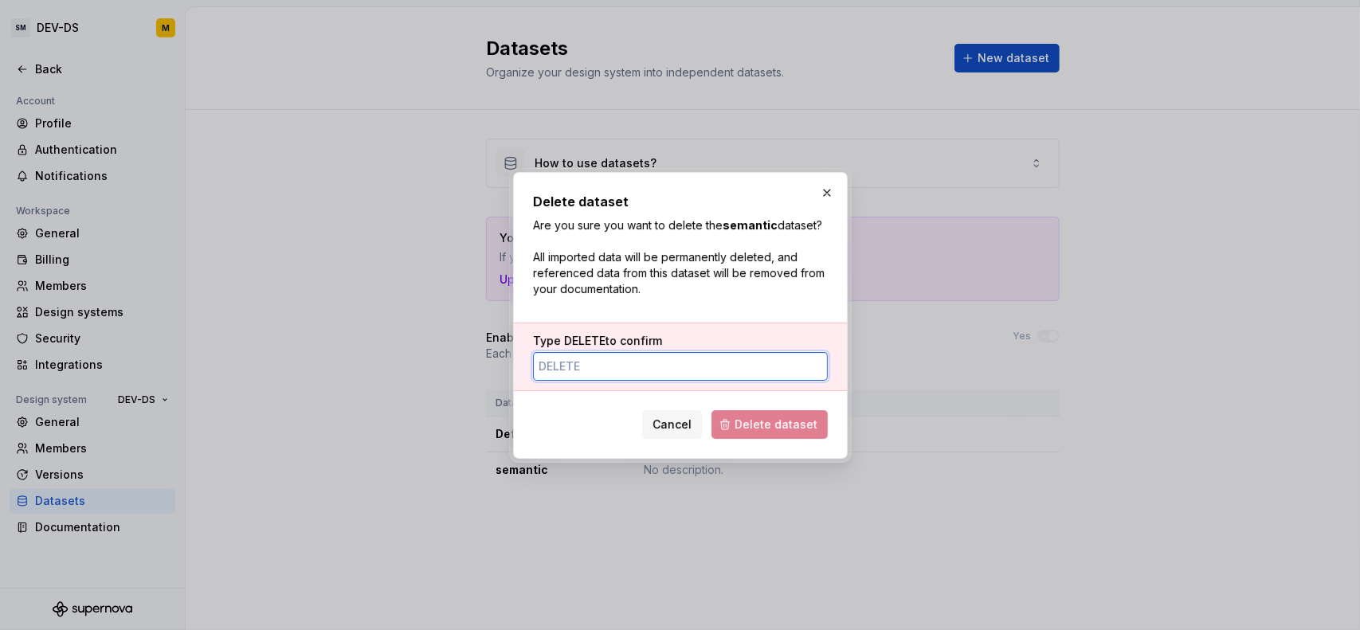
click at [631, 369] on input "Type DELETE to confirm" at bounding box center [680, 366] width 295 height 29
type input "delete"
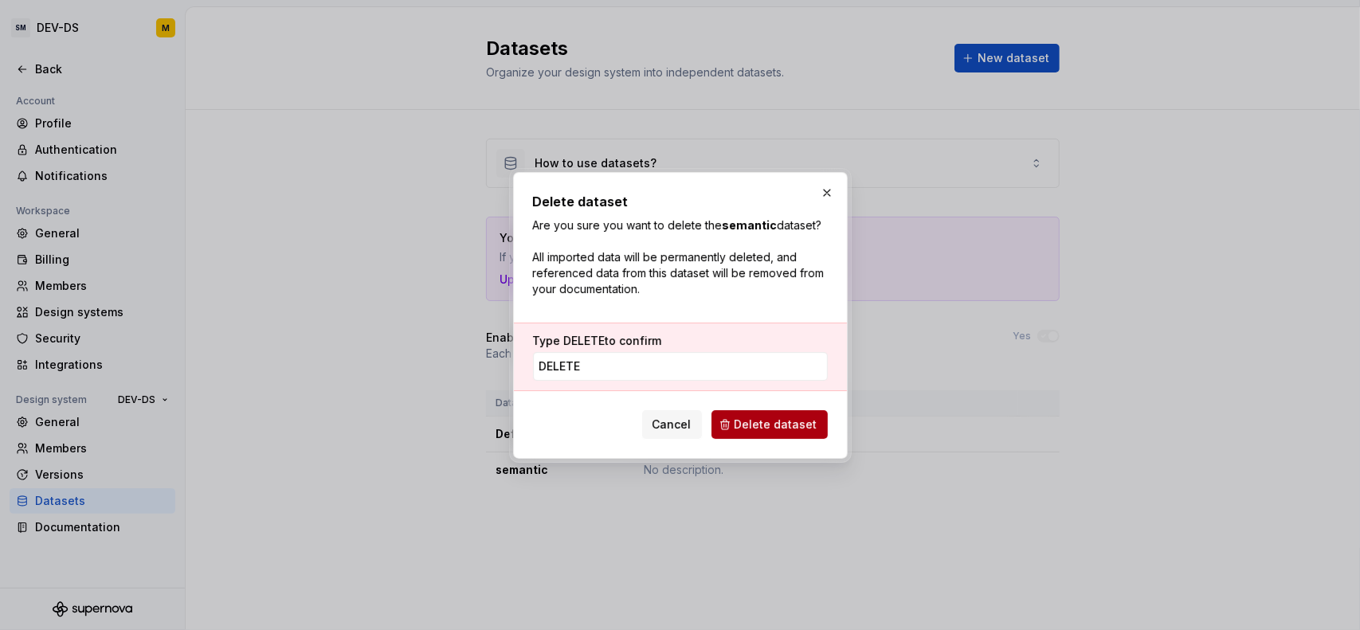
click at [783, 433] on button "Delete dataset" at bounding box center [770, 424] width 116 height 29
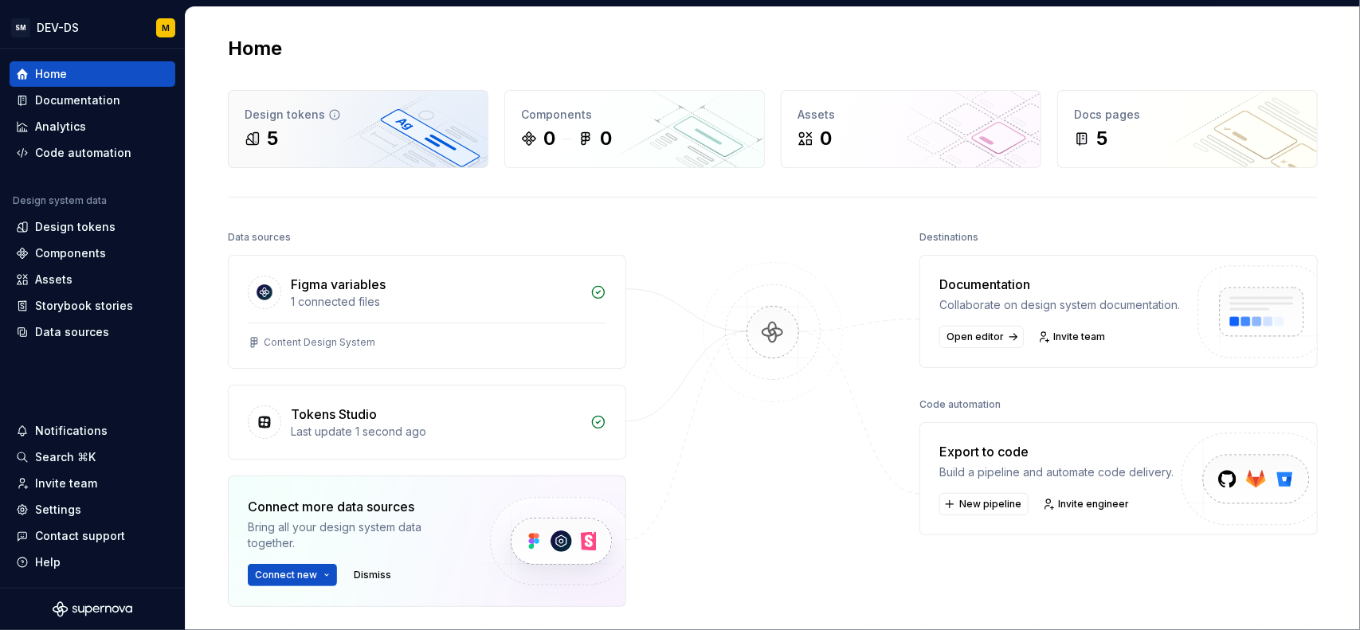
click at [315, 133] on div "5" at bounding box center [358, 139] width 227 height 26
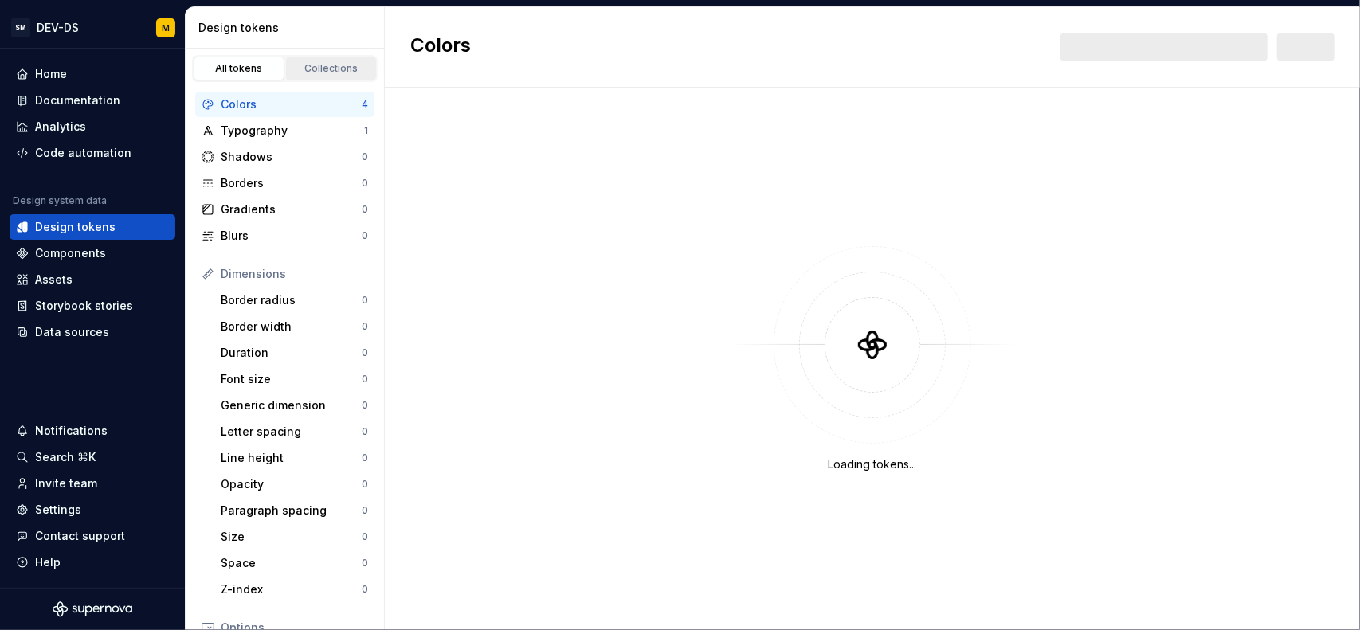
click at [347, 73] on div "Collections" at bounding box center [332, 68] width 80 height 13
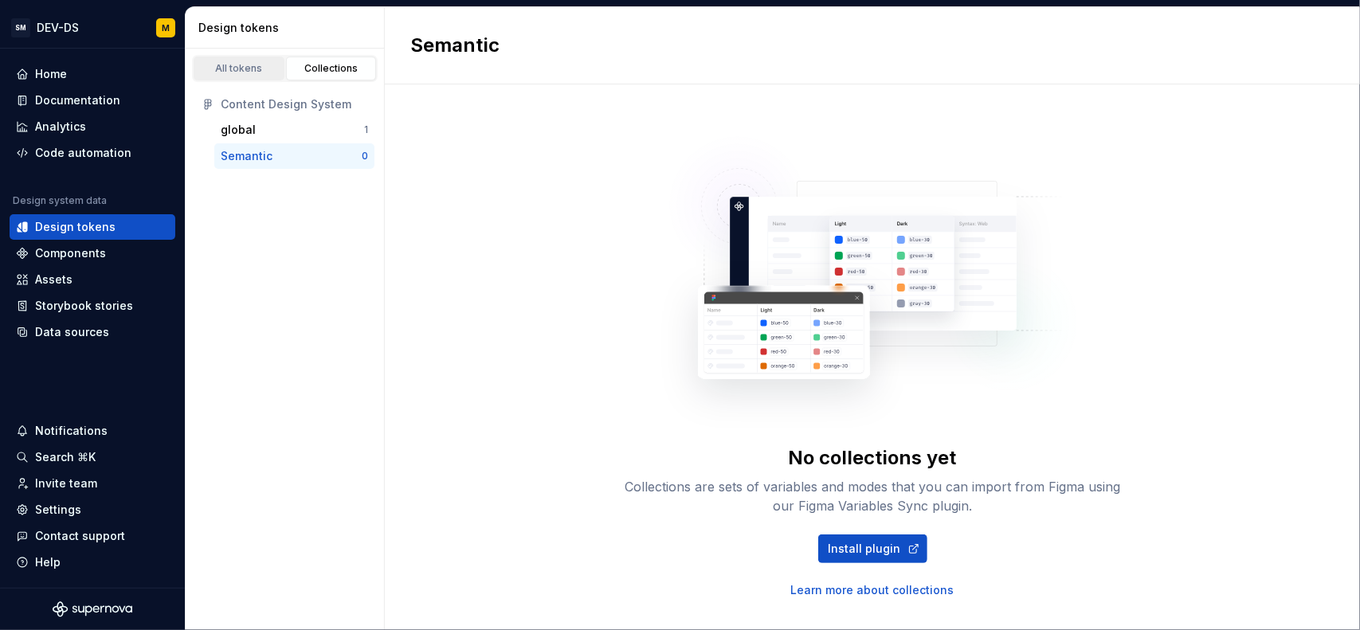
click at [250, 77] on link "All tokens" at bounding box center [239, 69] width 91 height 24
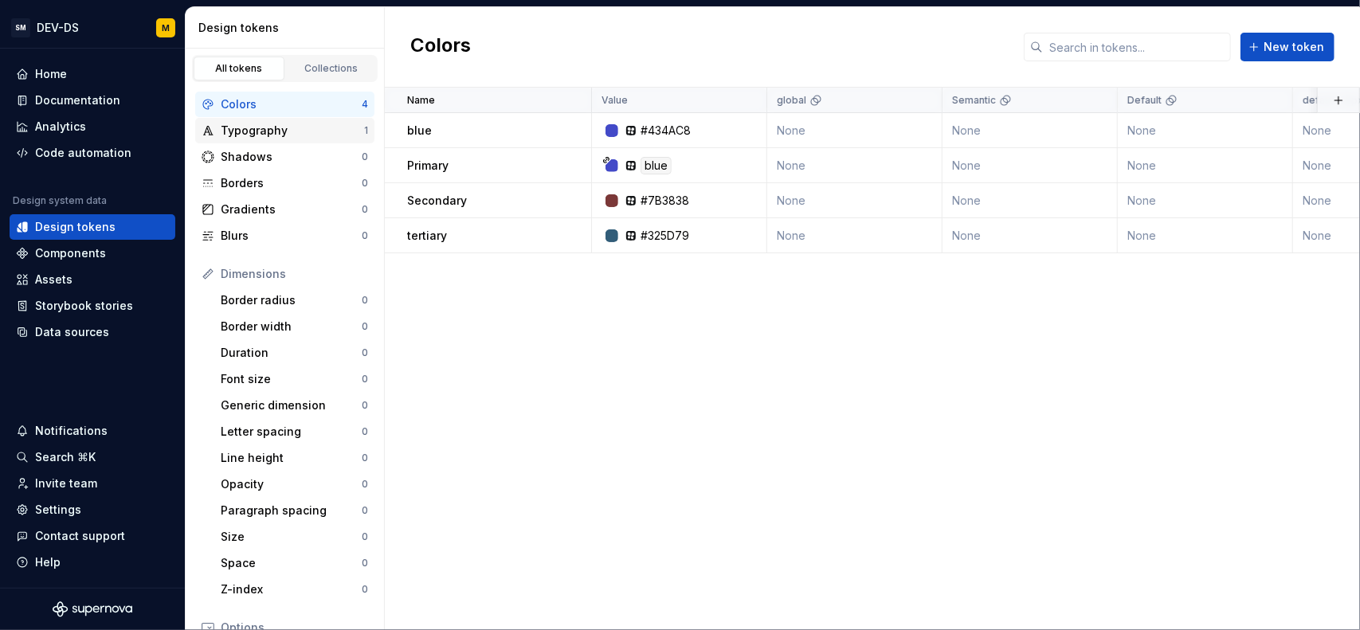
click at [268, 125] on div "Typography" at bounding box center [292, 131] width 143 height 16
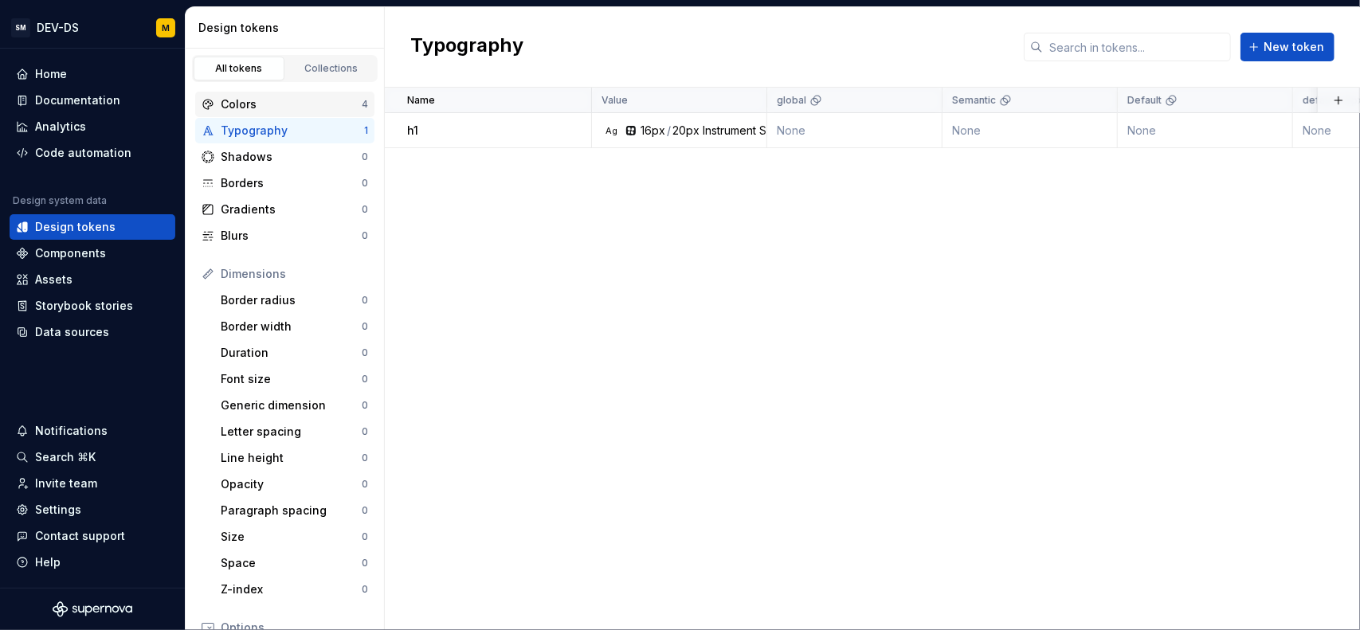
click at [268, 92] on div "Colors 4" at bounding box center [284, 105] width 179 height 26
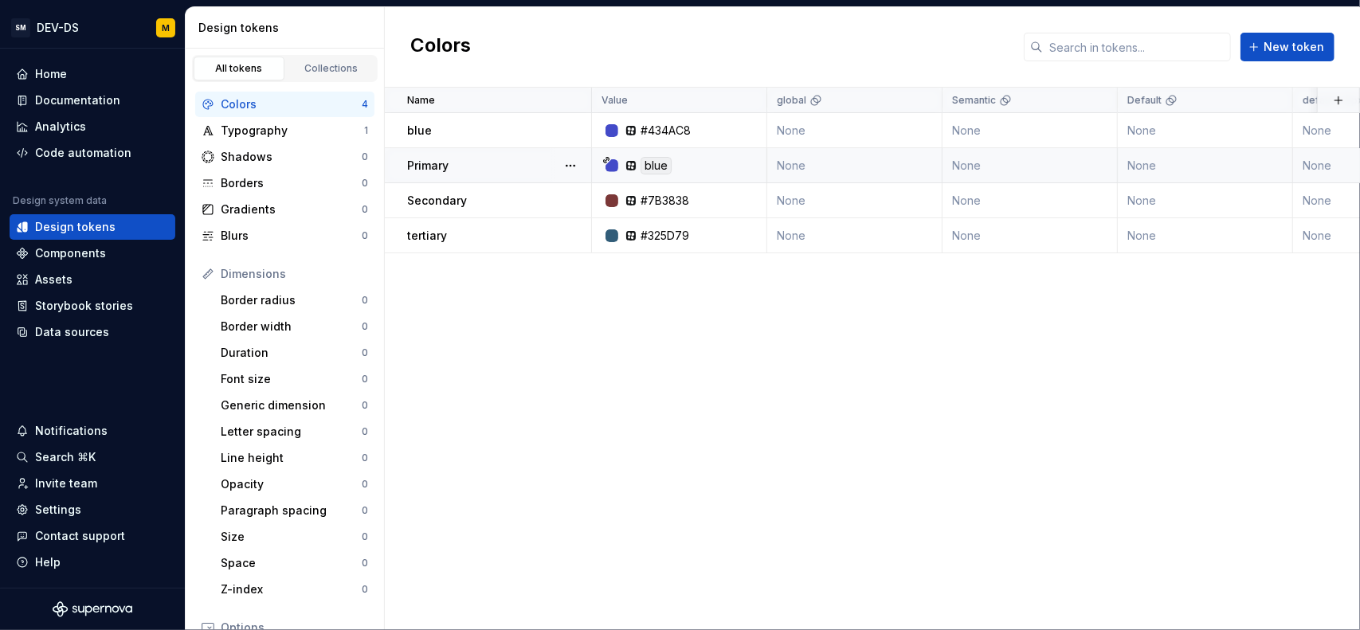
click at [606, 155] on td "blue" at bounding box center [679, 165] width 175 height 35
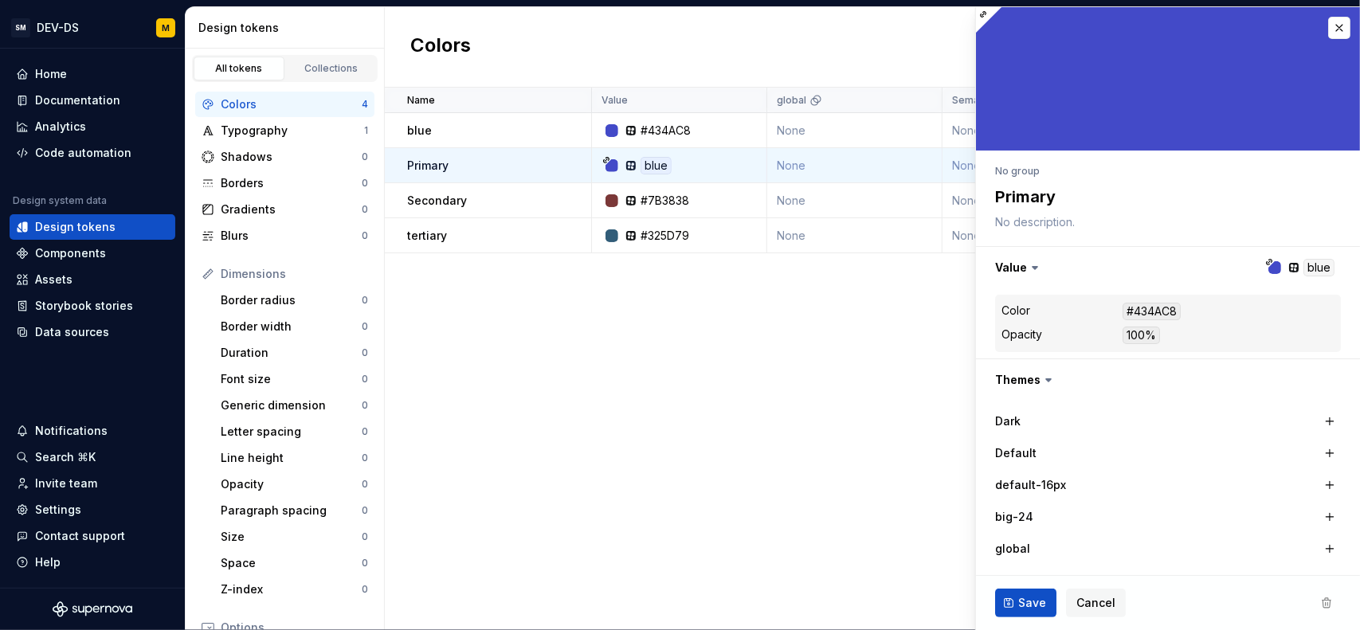
type textarea "*"
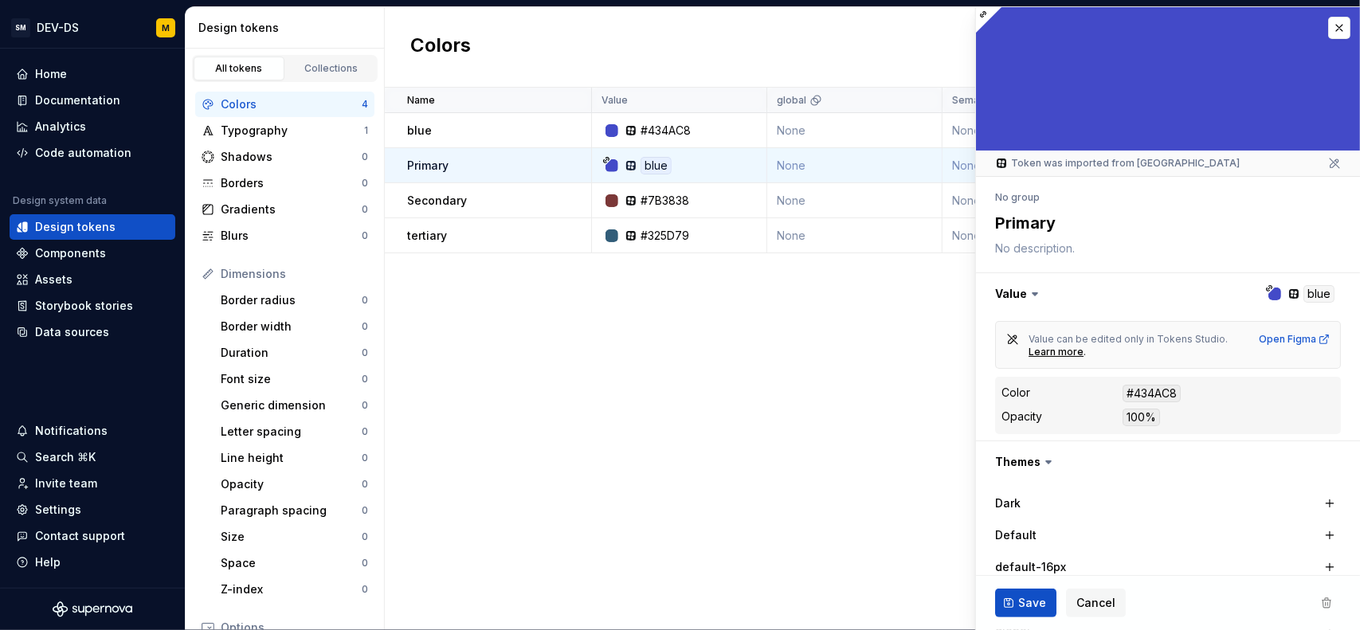
click at [582, 340] on div "Name Value global Semantic Default default-16px big-24 Collection Dark Token se…" at bounding box center [872, 359] width 975 height 543
click at [227, 124] on div "Typography" at bounding box center [292, 131] width 143 height 16
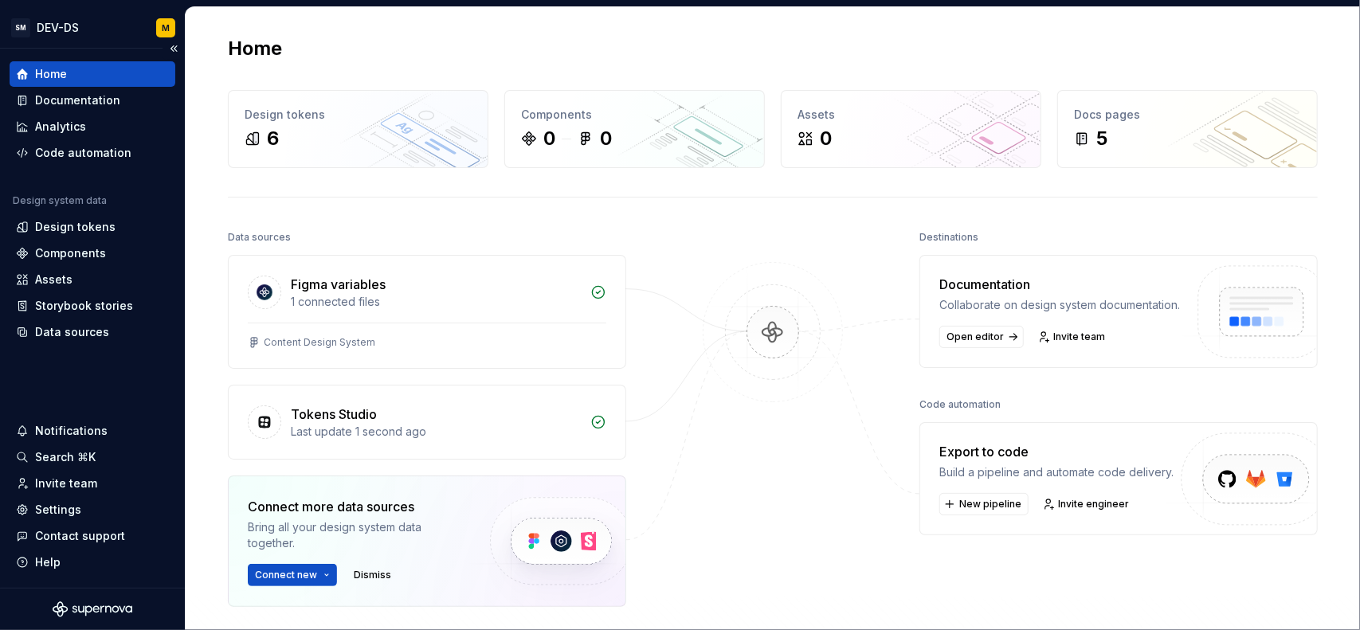
click at [102, 61] on div "Home" at bounding box center [93, 74] width 166 height 26
click at [279, 108] on div "Design tokens" at bounding box center [358, 115] width 227 height 16
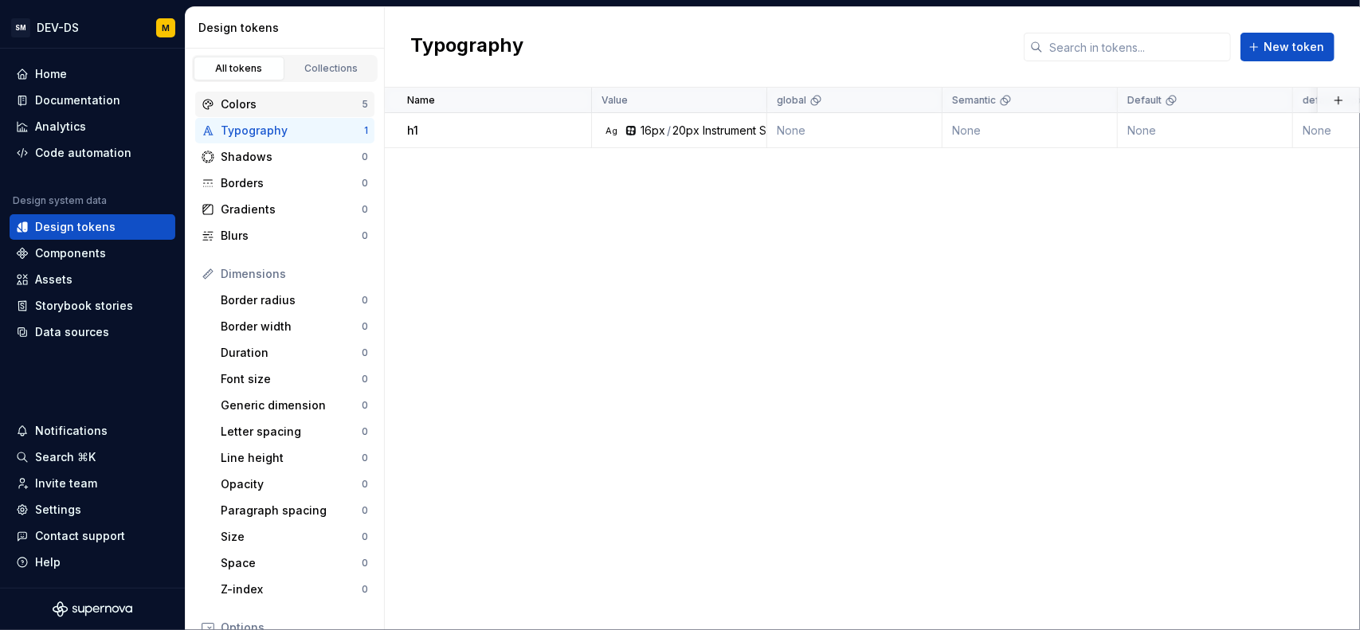
click at [281, 110] on div "Colors" at bounding box center [291, 104] width 141 height 16
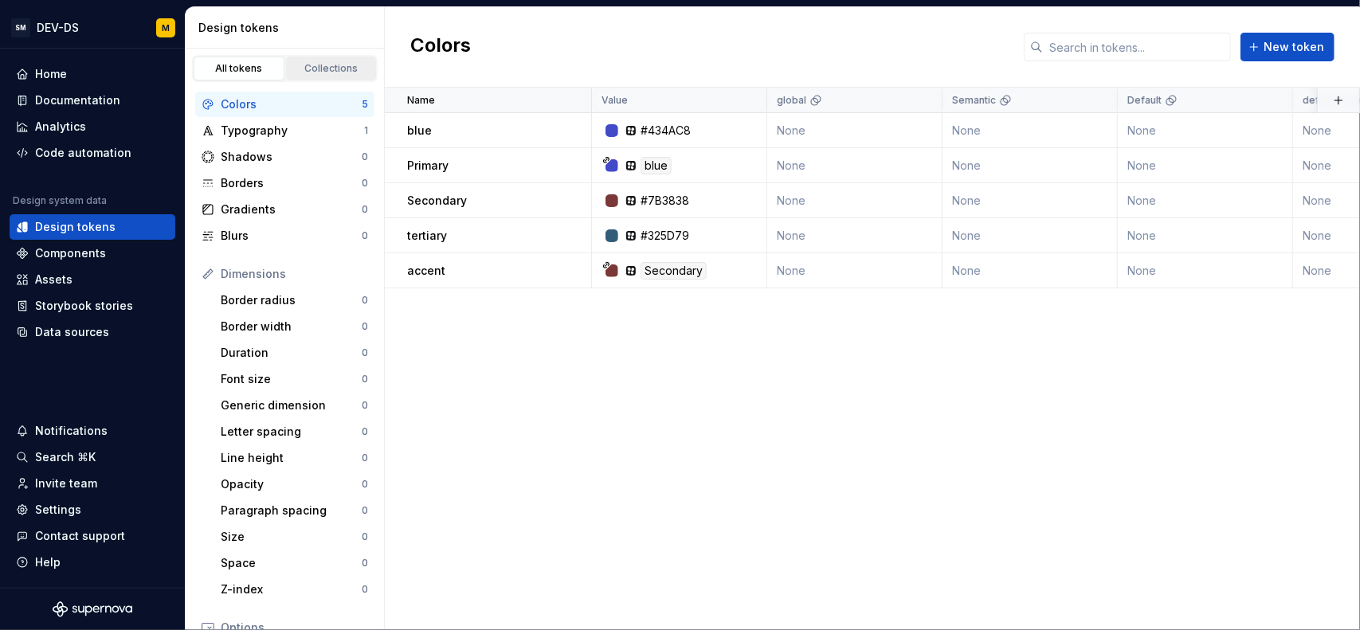
click at [312, 66] on div "Collections" at bounding box center [332, 68] width 80 height 13
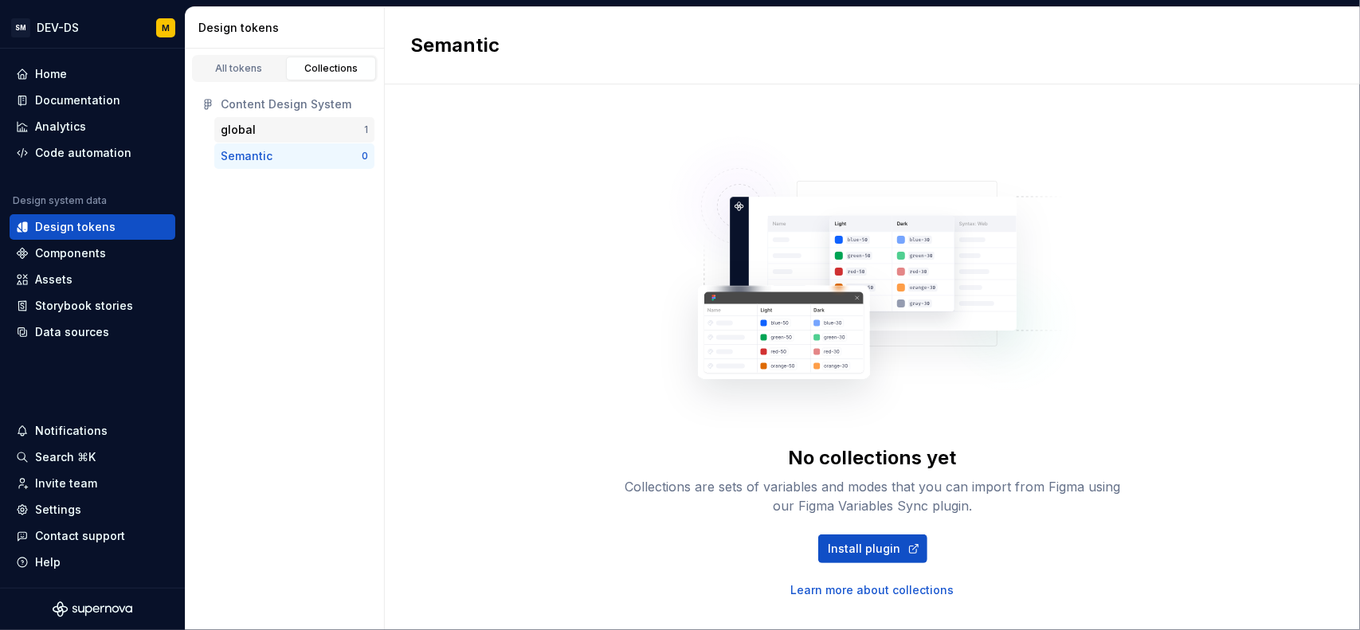
drag, startPoint x: 266, startPoint y: 155, endPoint x: 268, endPoint y: 132, distance: 22.4
click at [268, 132] on div "global" at bounding box center [292, 130] width 143 height 16
click at [265, 127] on div "global" at bounding box center [292, 130] width 143 height 16
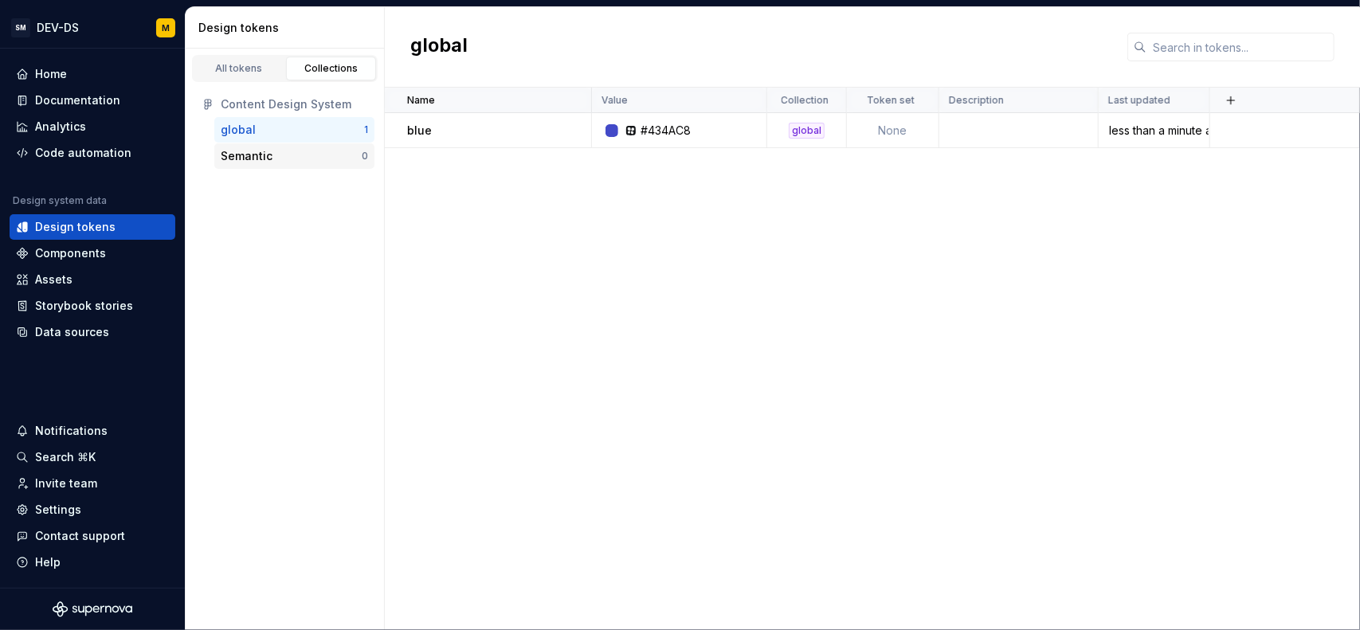
click at [258, 146] on div "Semantic 0" at bounding box center [294, 156] width 160 height 26
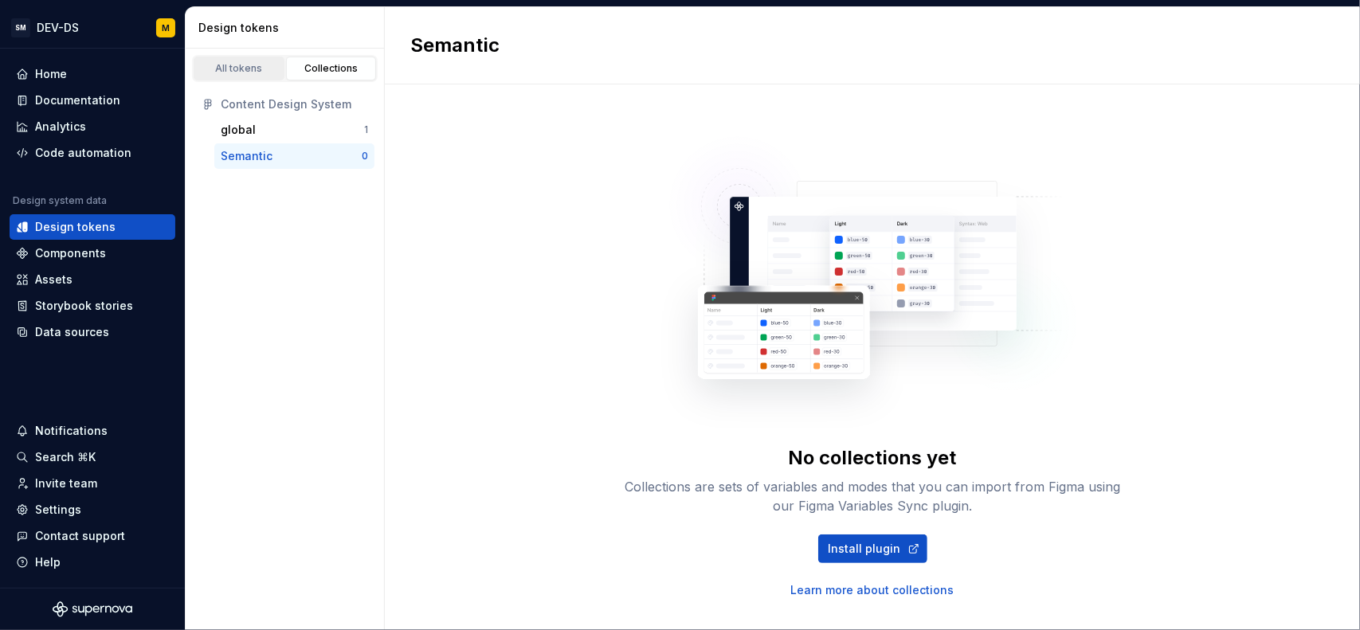
click at [248, 61] on link "All tokens" at bounding box center [239, 69] width 91 height 24
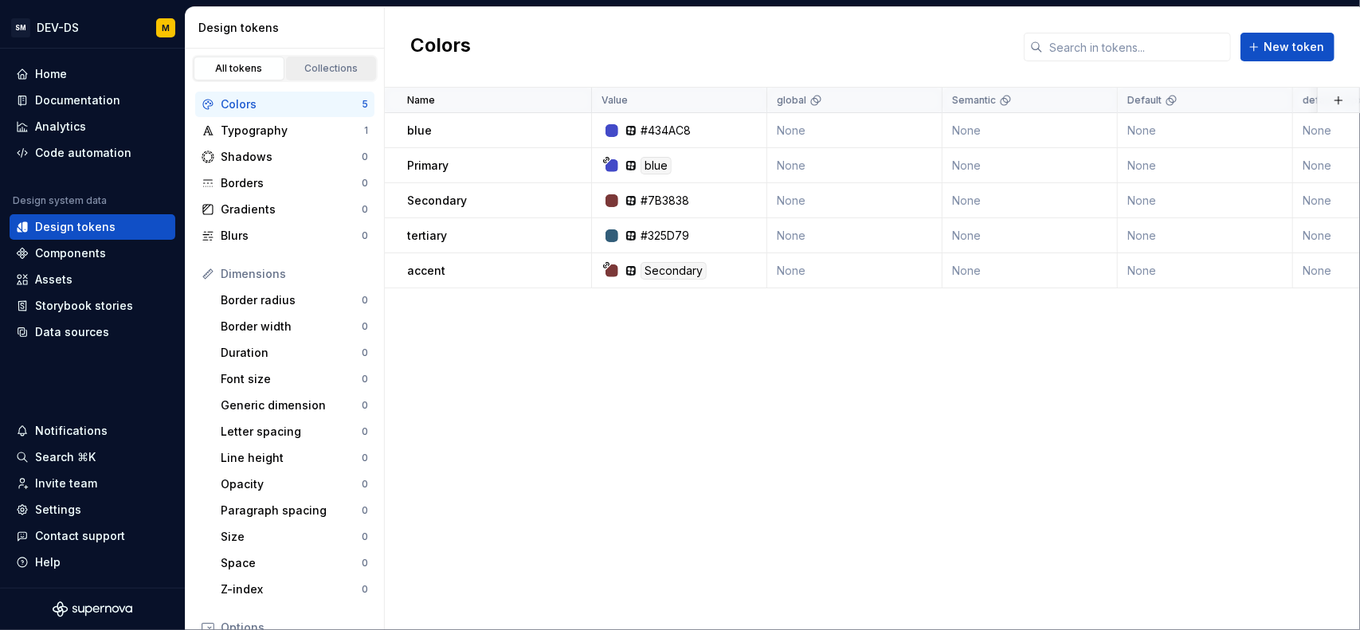
click at [309, 69] on div "Collections" at bounding box center [332, 68] width 80 height 13
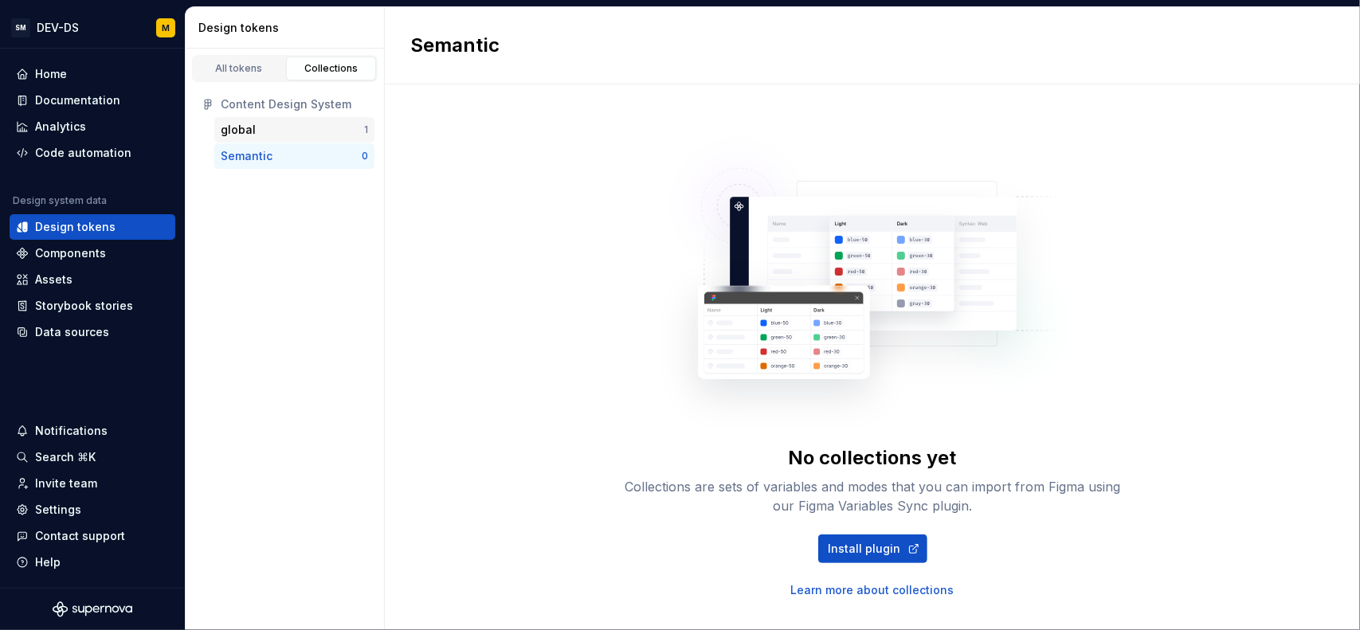
click at [267, 124] on div "global" at bounding box center [292, 130] width 143 height 16
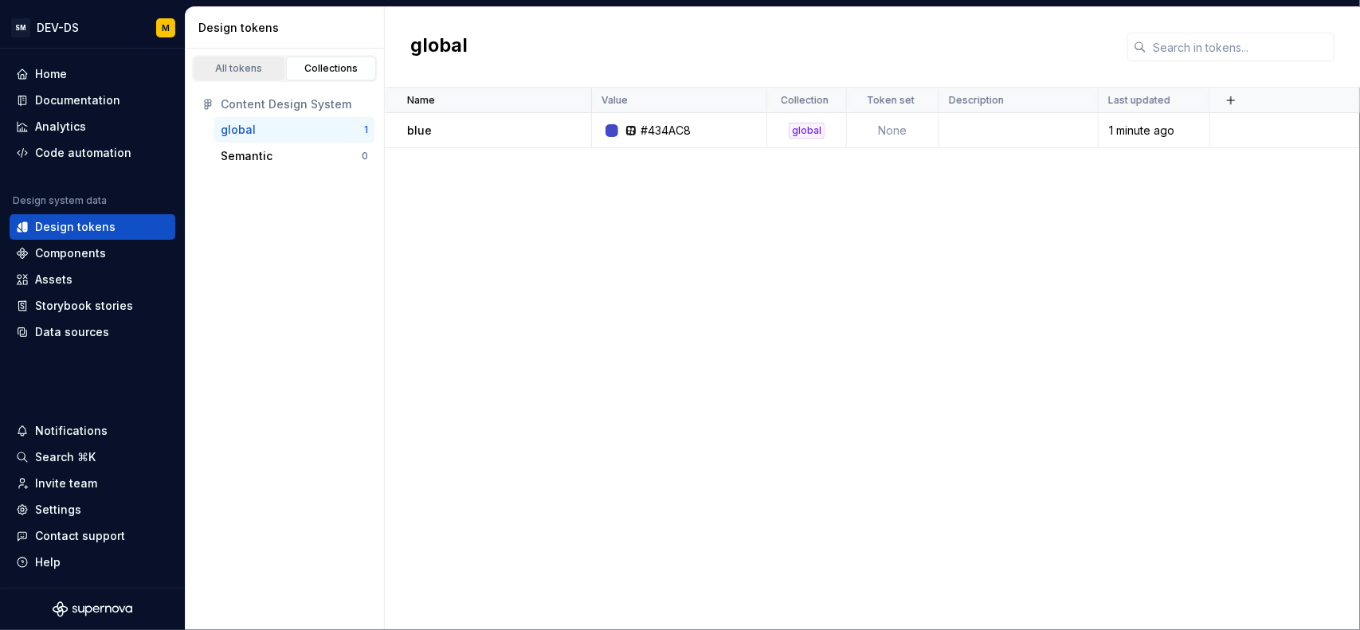
click at [244, 57] on link "All tokens" at bounding box center [239, 69] width 91 height 24
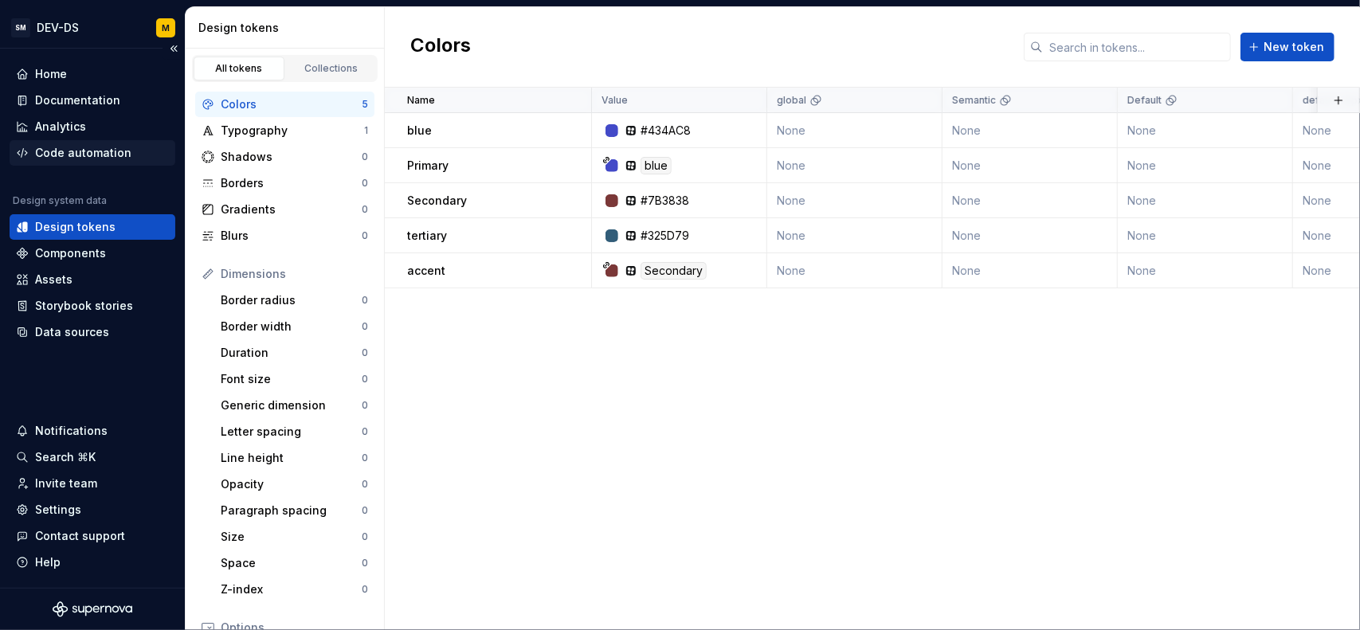
click at [86, 158] on div "Code automation" at bounding box center [83, 153] width 96 height 16
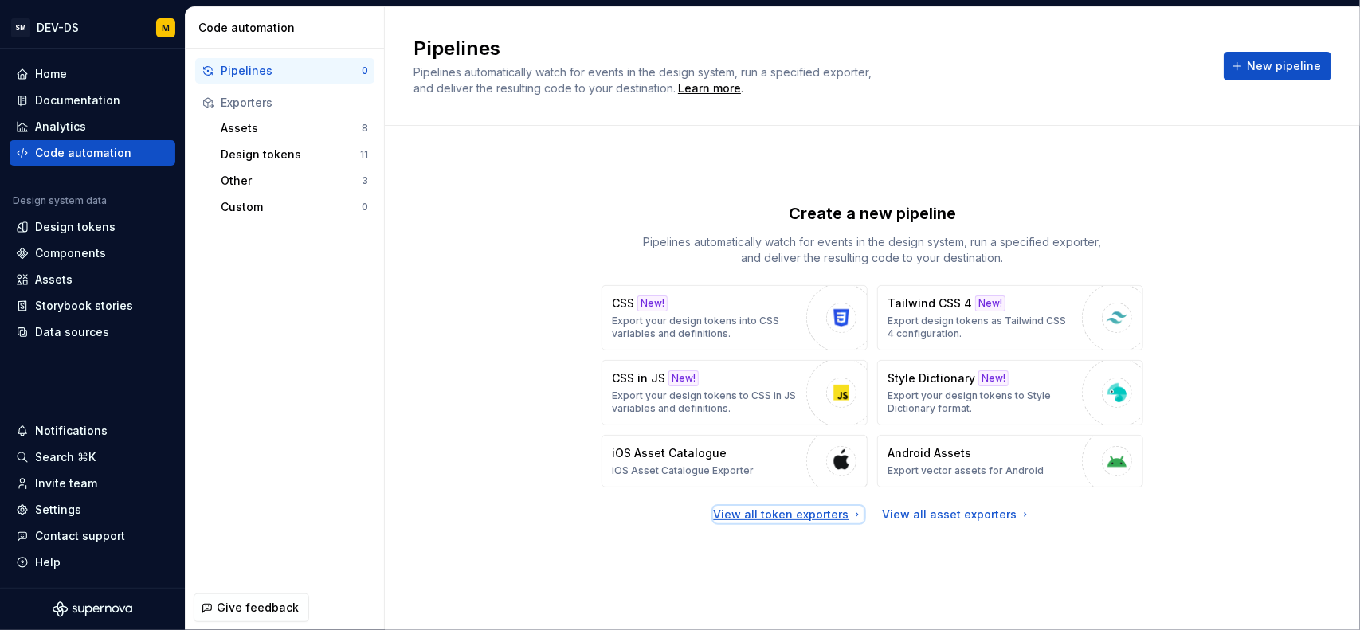
click at [797, 508] on div "View all token exporters" at bounding box center [789, 515] width 150 height 16
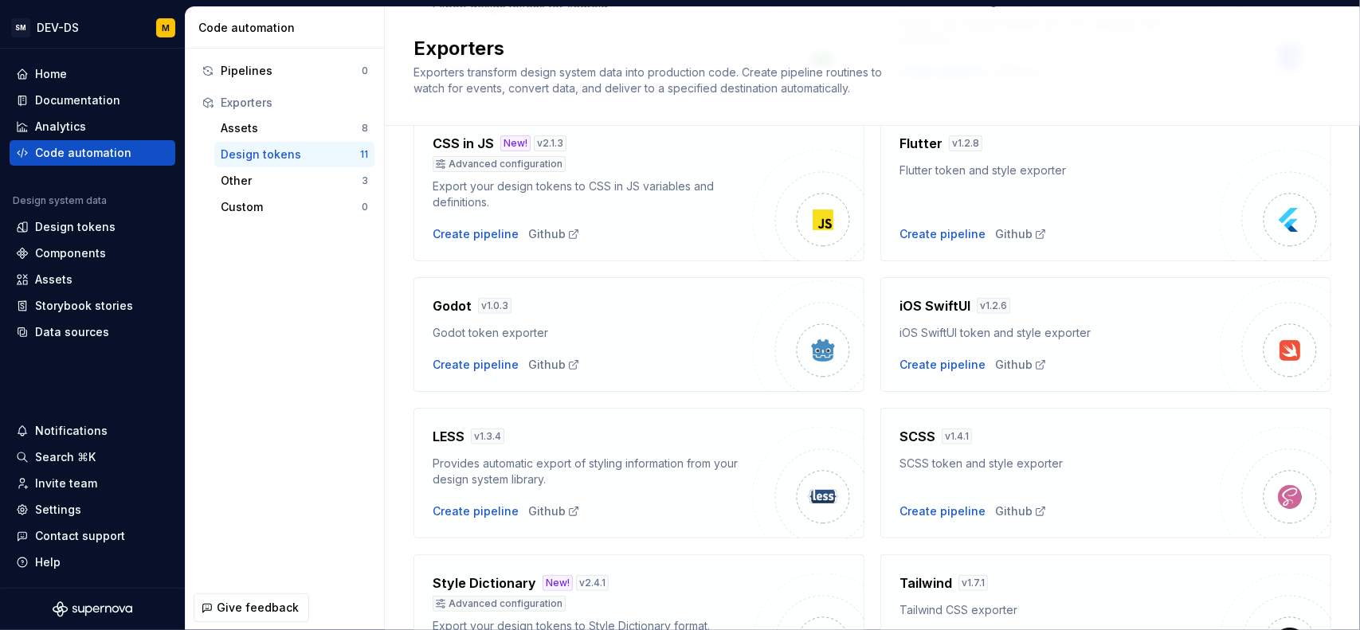
scroll to position [319, 0]
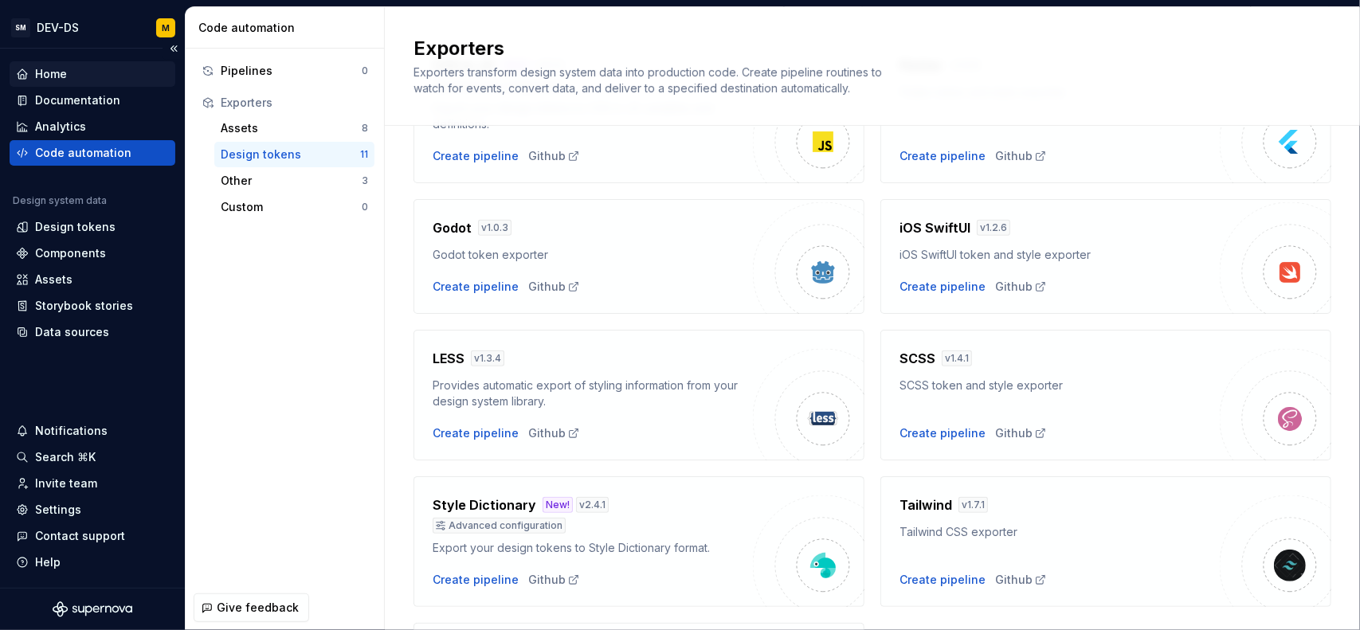
click at [110, 74] on div "Home" at bounding box center [92, 74] width 153 height 16
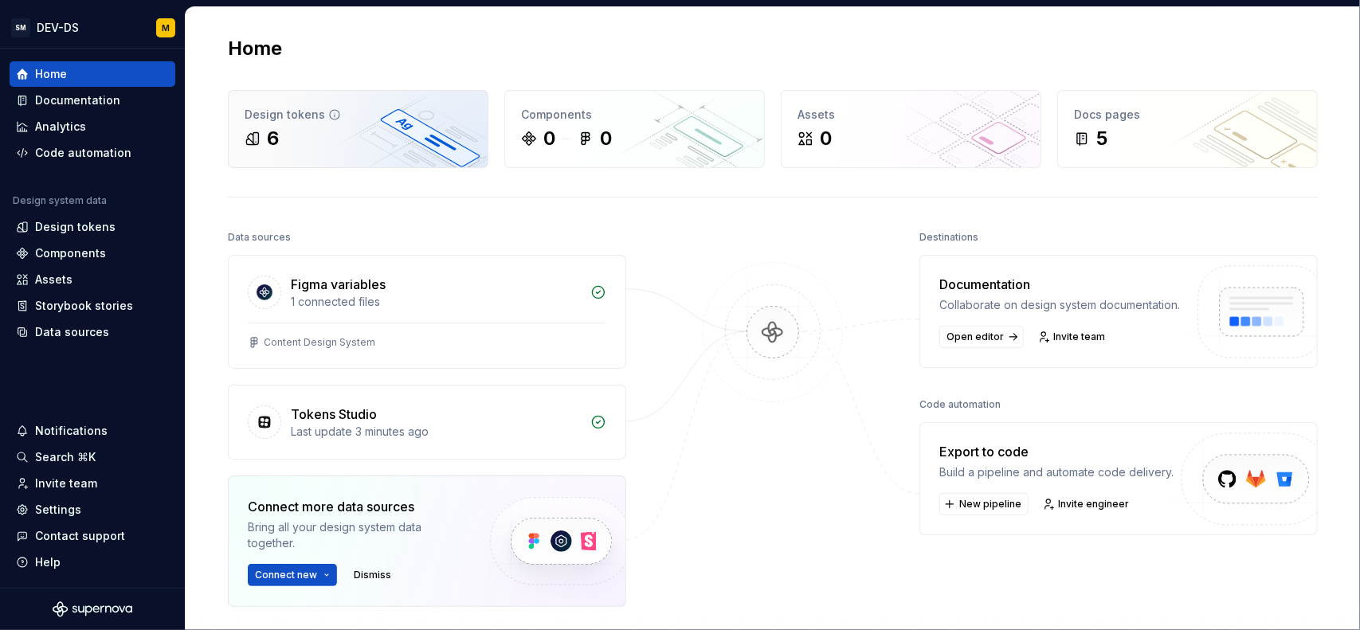
click at [346, 130] on div "6" at bounding box center [358, 139] width 227 height 26
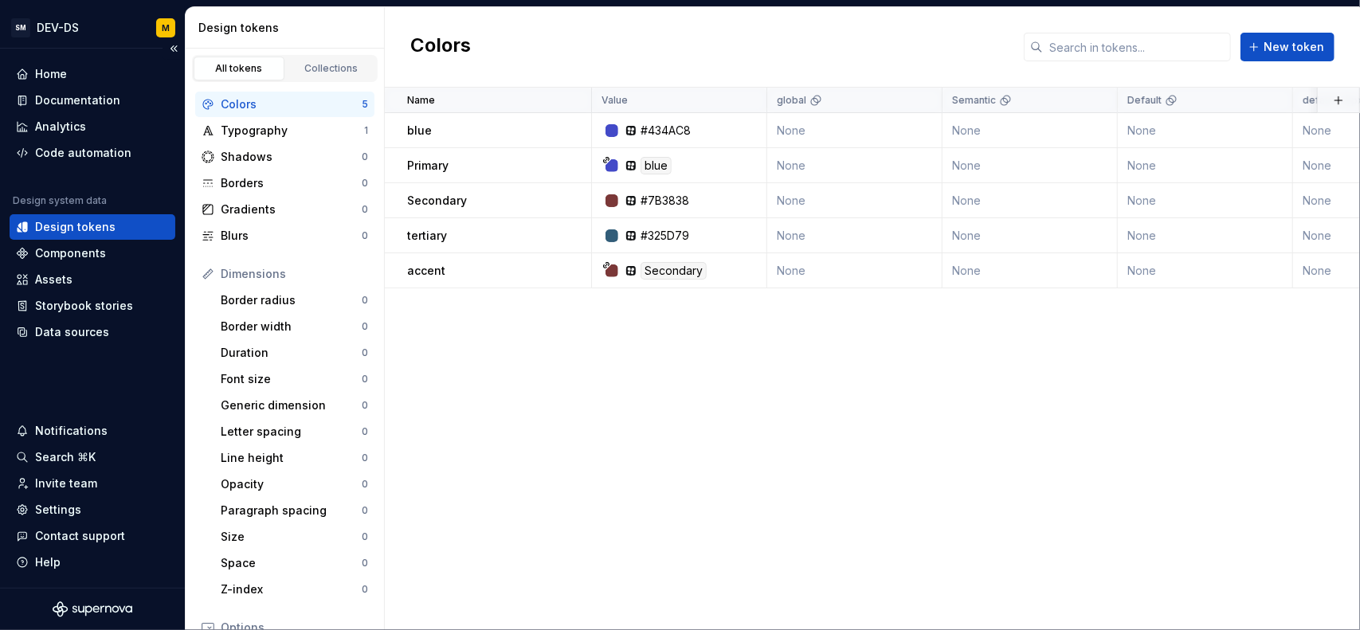
click at [86, 229] on div "Design tokens" at bounding box center [75, 227] width 80 height 16
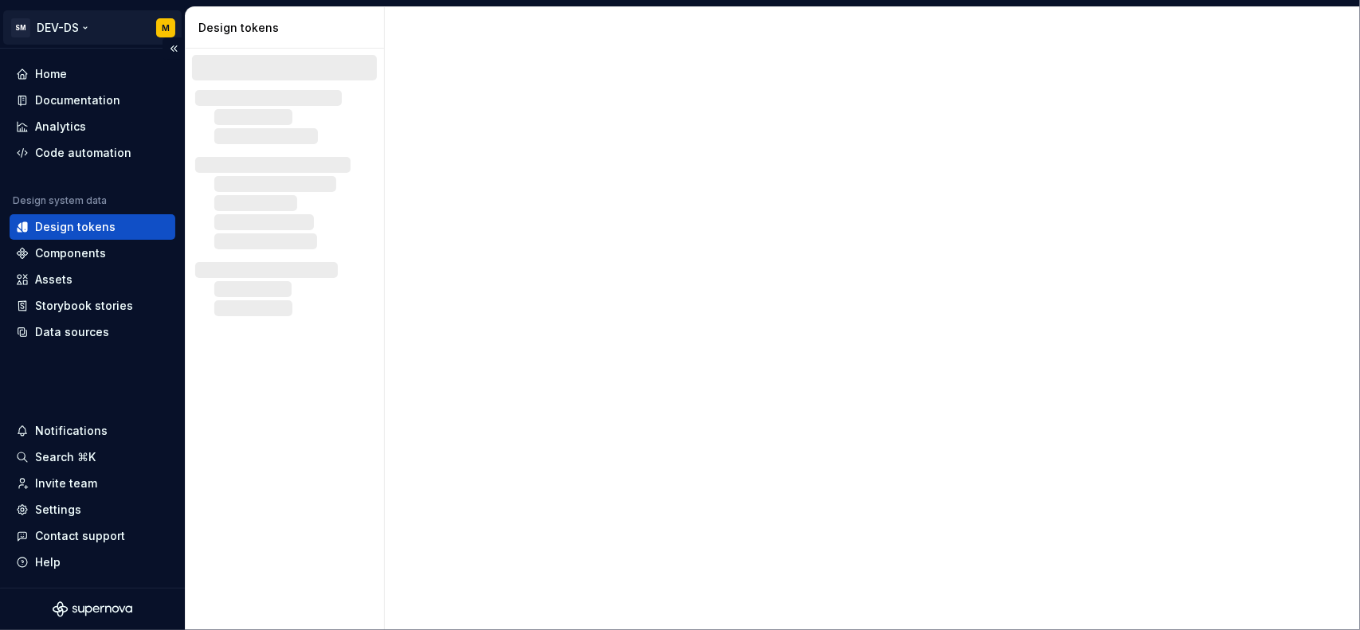
click at [65, 28] on html "SM DEV-DS M Home Documentation Analytics Code automation Design system data Des…" at bounding box center [680, 315] width 1360 height 630
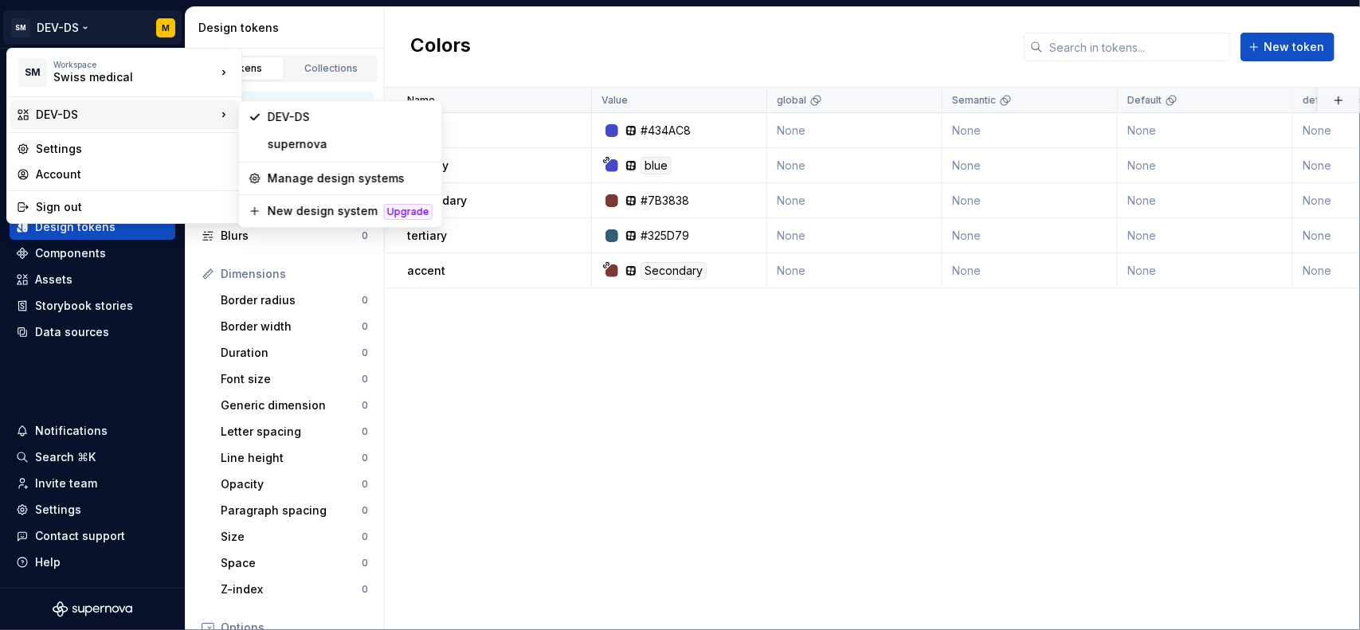
click at [550, 366] on html "SM DEV-DS M Home Documentation Analytics Code automation Design system data Des…" at bounding box center [680, 315] width 1360 height 630
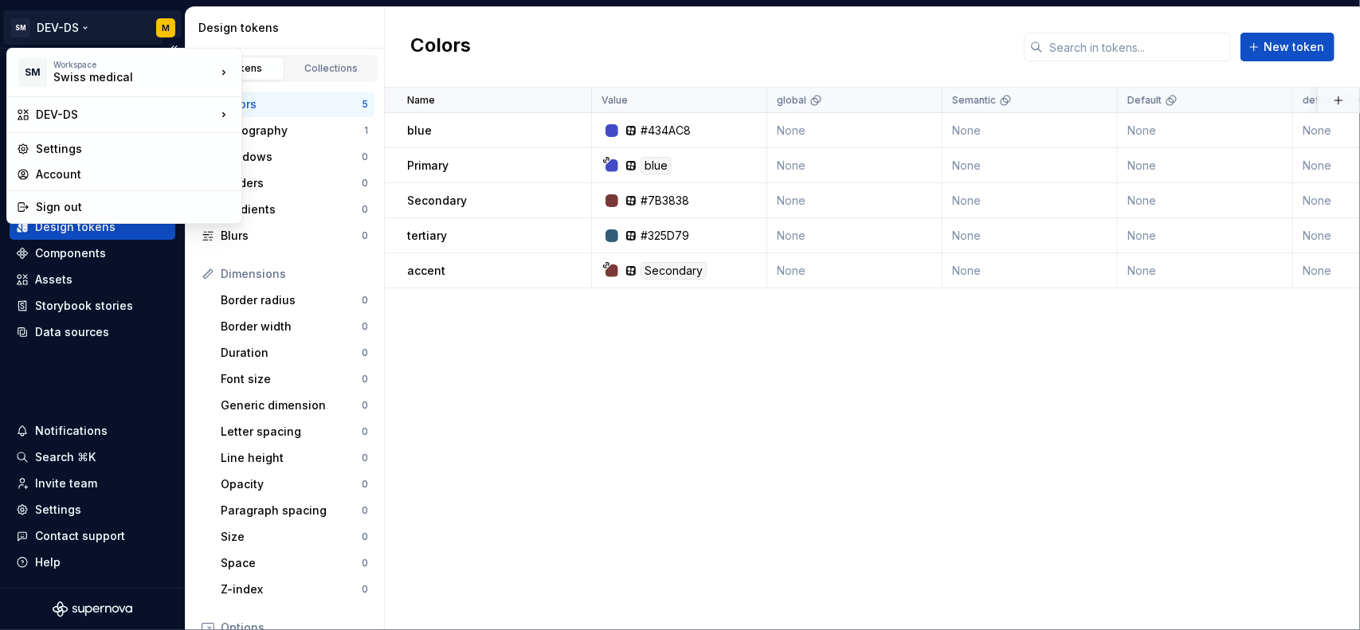
click at [83, 25] on html "SM DEV-DS M Home Documentation Analytics Code automation Design system data Des…" at bounding box center [680, 315] width 1360 height 630
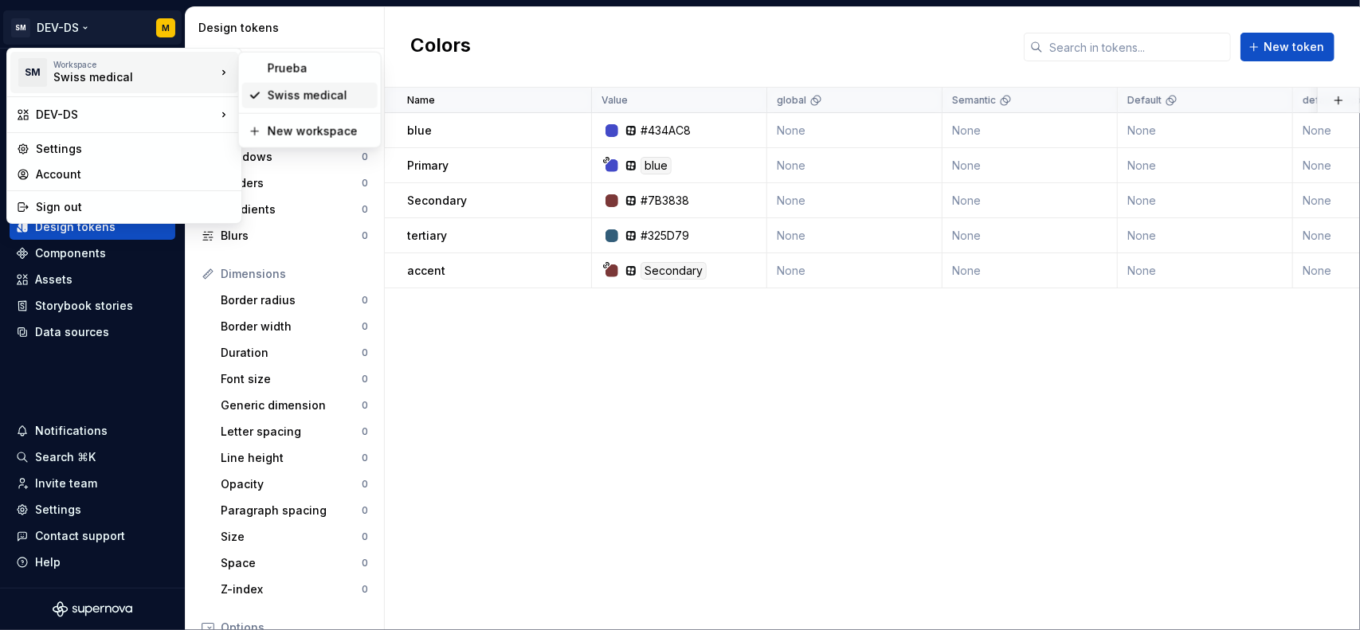
click at [292, 88] on div "Swiss medical" at bounding box center [320, 96] width 104 height 16
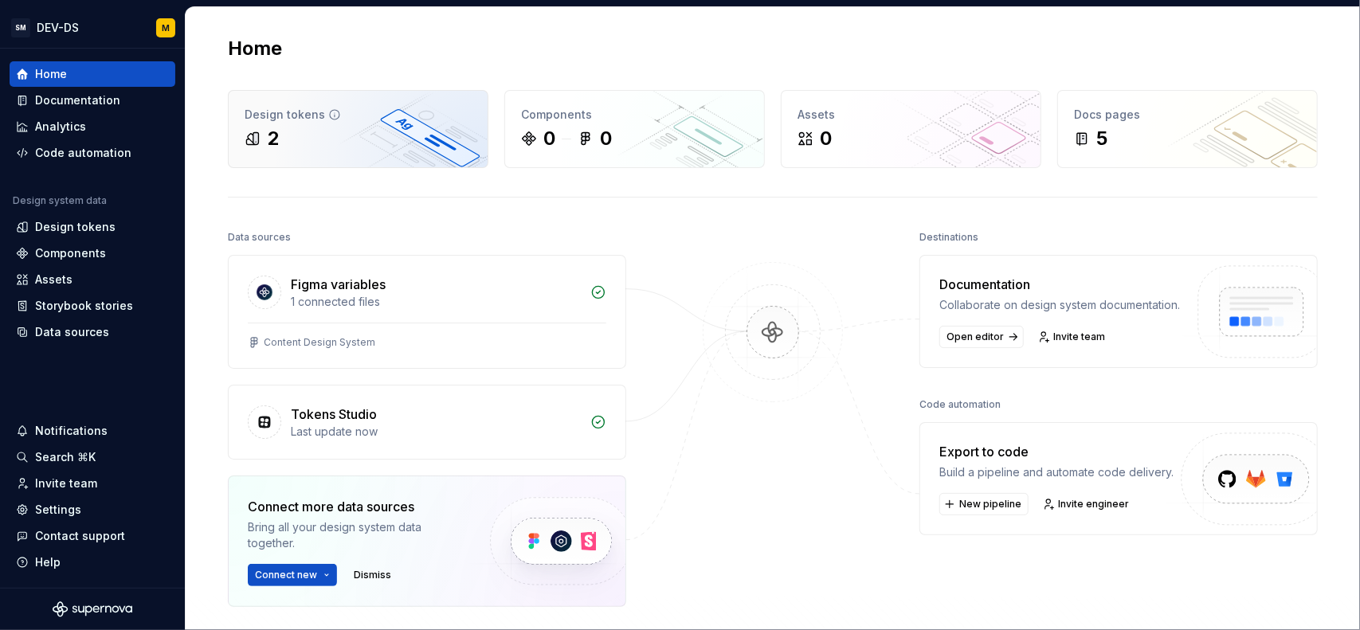
click at [338, 135] on div "2" at bounding box center [358, 139] width 227 height 26
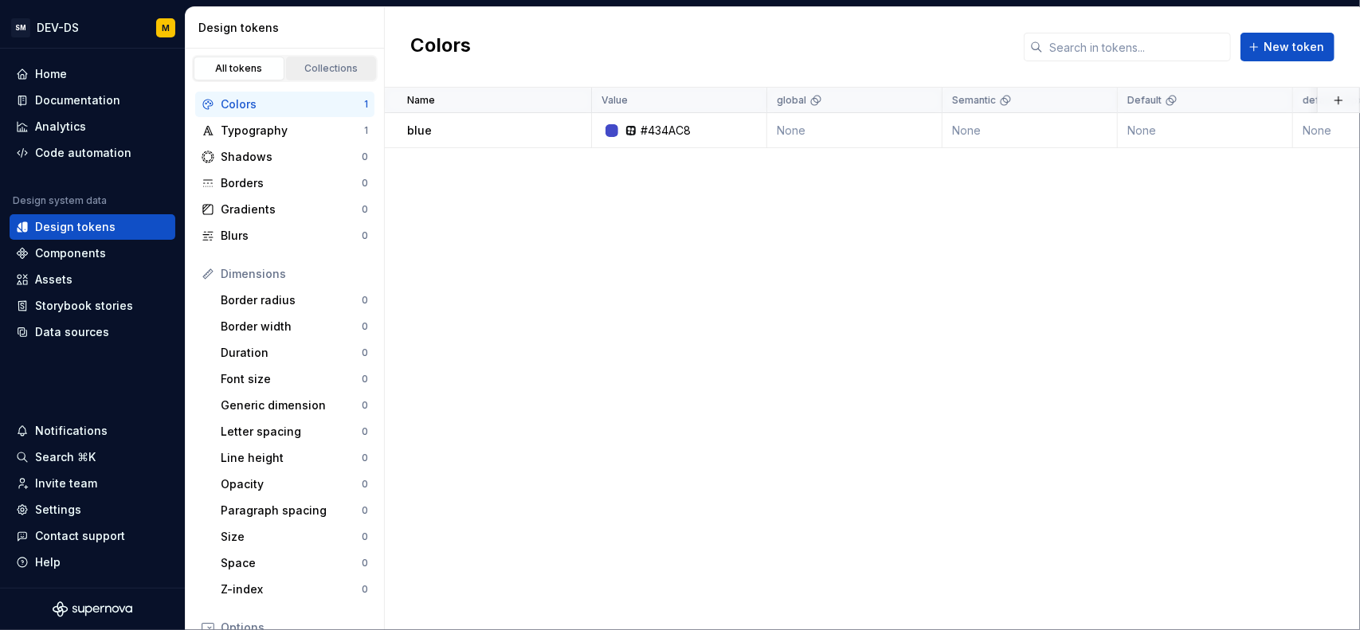
click at [327, 76] on link "Collections" at bounding box center [331, 69] width 91 height 24
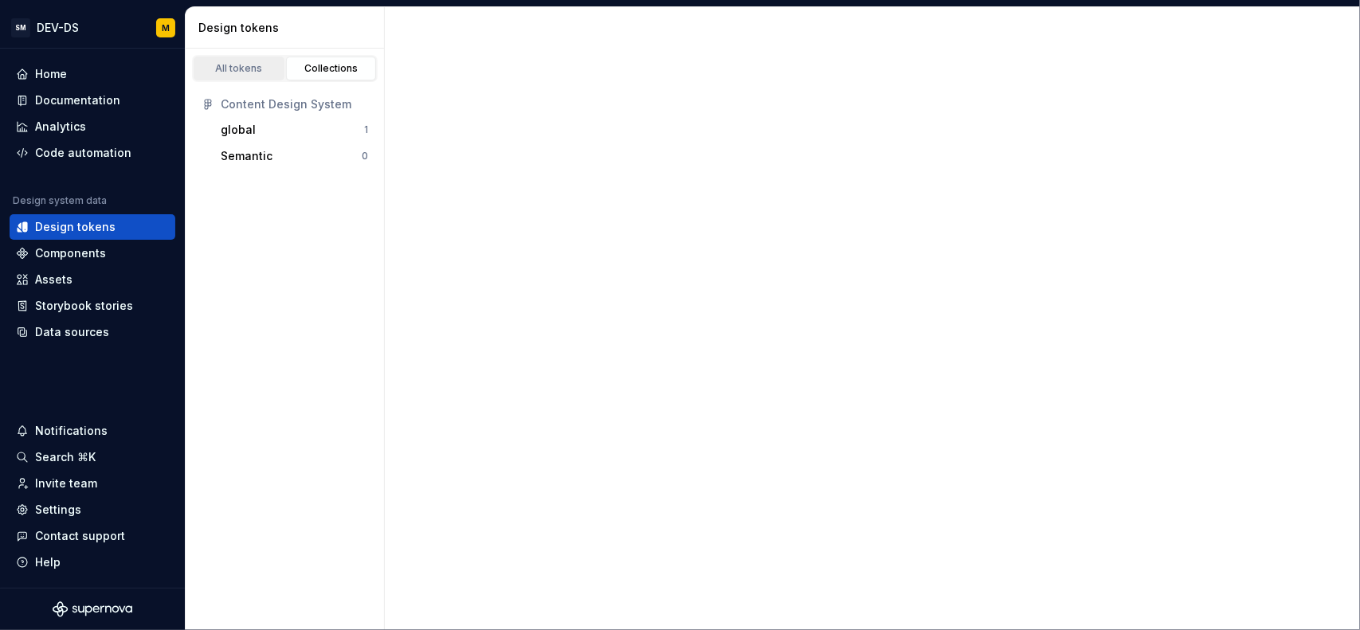
click at [249, 69] on div "All tokens" at bounding box center [239, 68] width 80 height 13
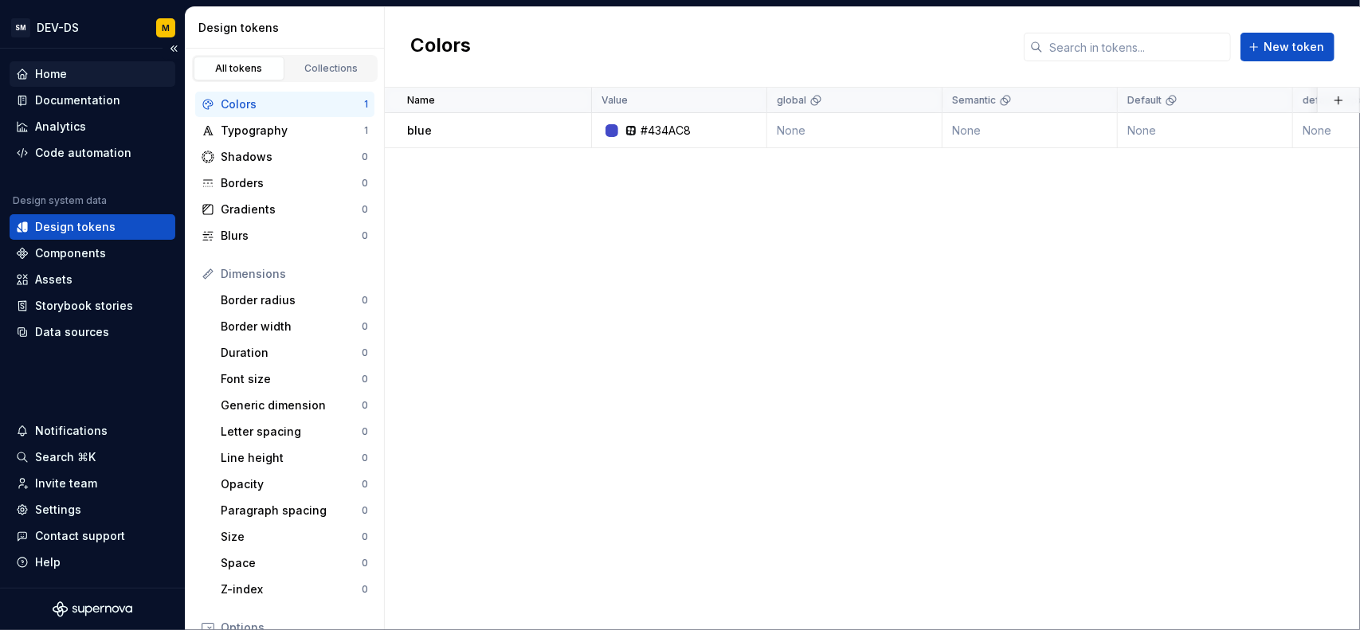
click at [79, 70] on div "Home" at bounding box center [92, 74] width 153 height 16
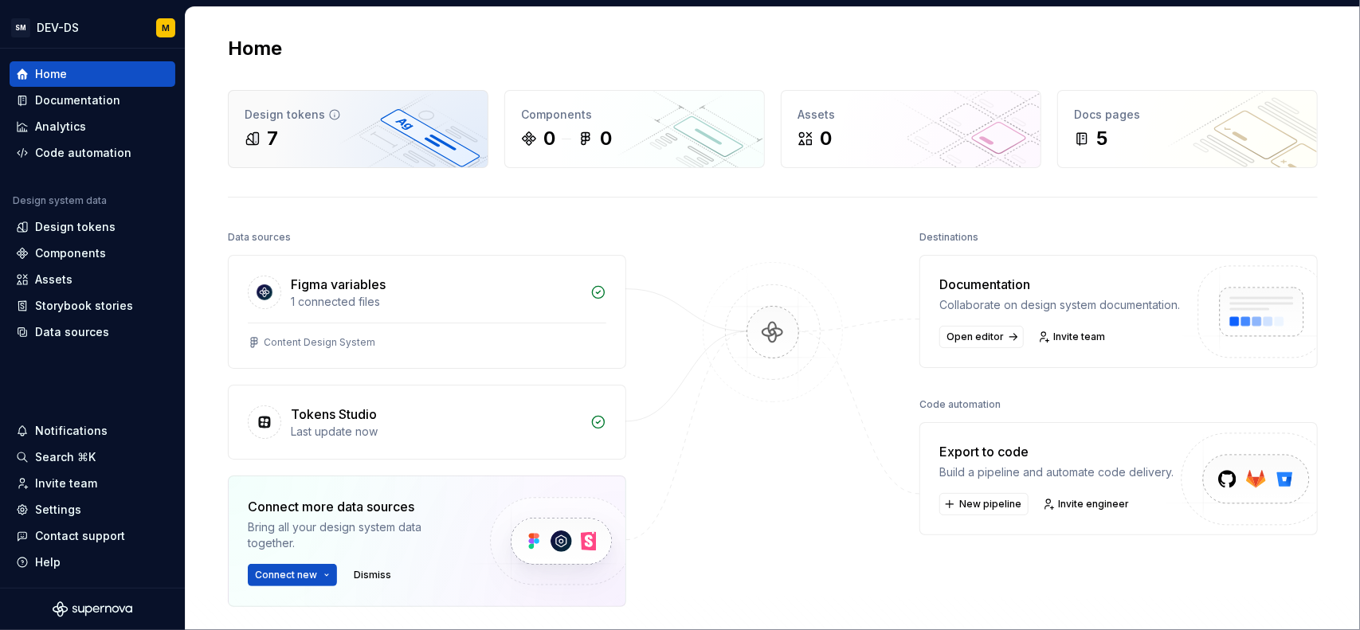
click at [360, 107] on div "Design tokens" at bounding box center [358, 115] width 227 height 16
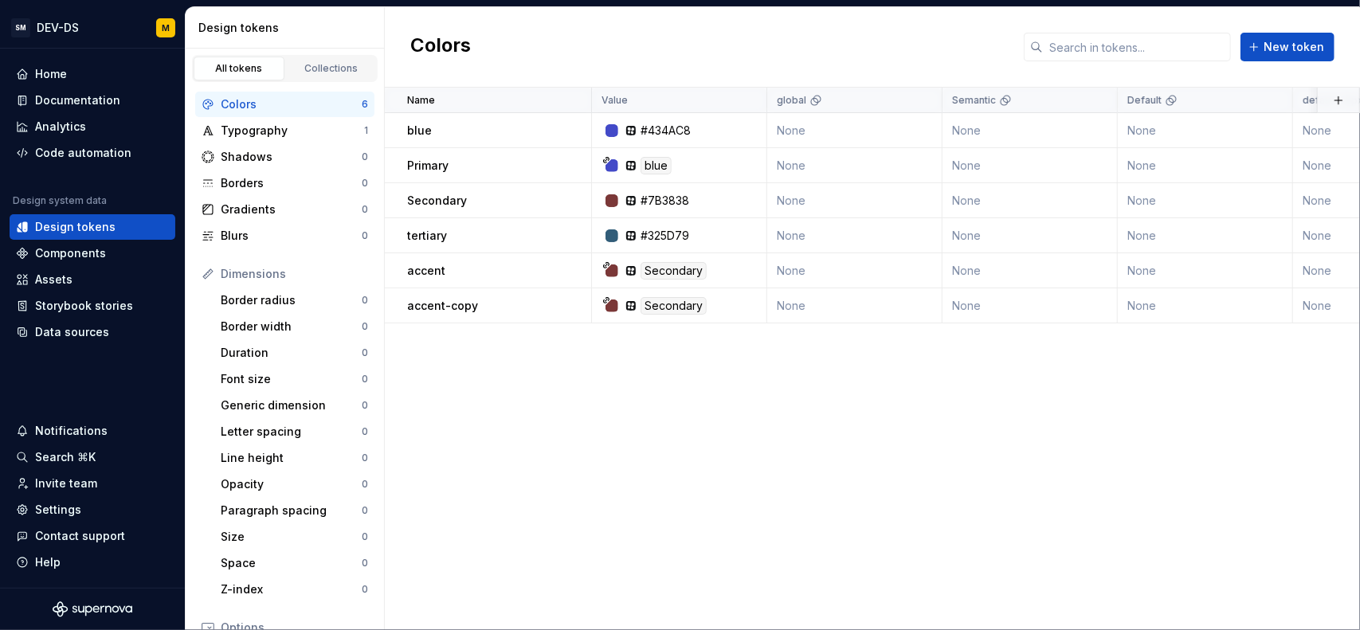
click at [685, 420] on div "Name Value global Semantic Default default-16px big-24 Collection Dark Token se…" at bounding box center [872, 359] width 975 height 543
click at [736, 488] on div "Name Value global Semantic Default default-16px big-24 Collection Dark Token se…" at bounding box center [872, 359] width 975 height 543
drag, startPoint x: 608, startPoint y: 427, endPoint x: 628, endPoint y: 438, distance: 22.8
click at [302, 66] on div "Collections" at bounding box center [332, 68] width 80 height 13
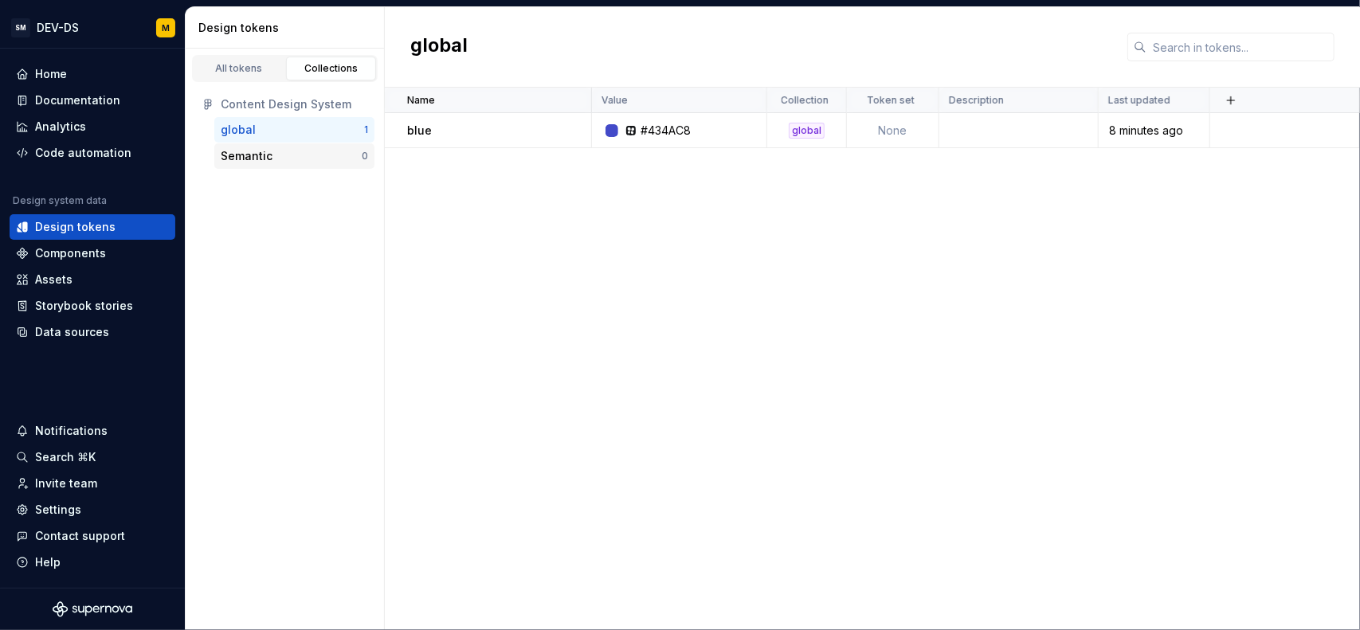
click at [250, 155] on div "Semantic" at bounding box center [247, 156] width 52 height 16
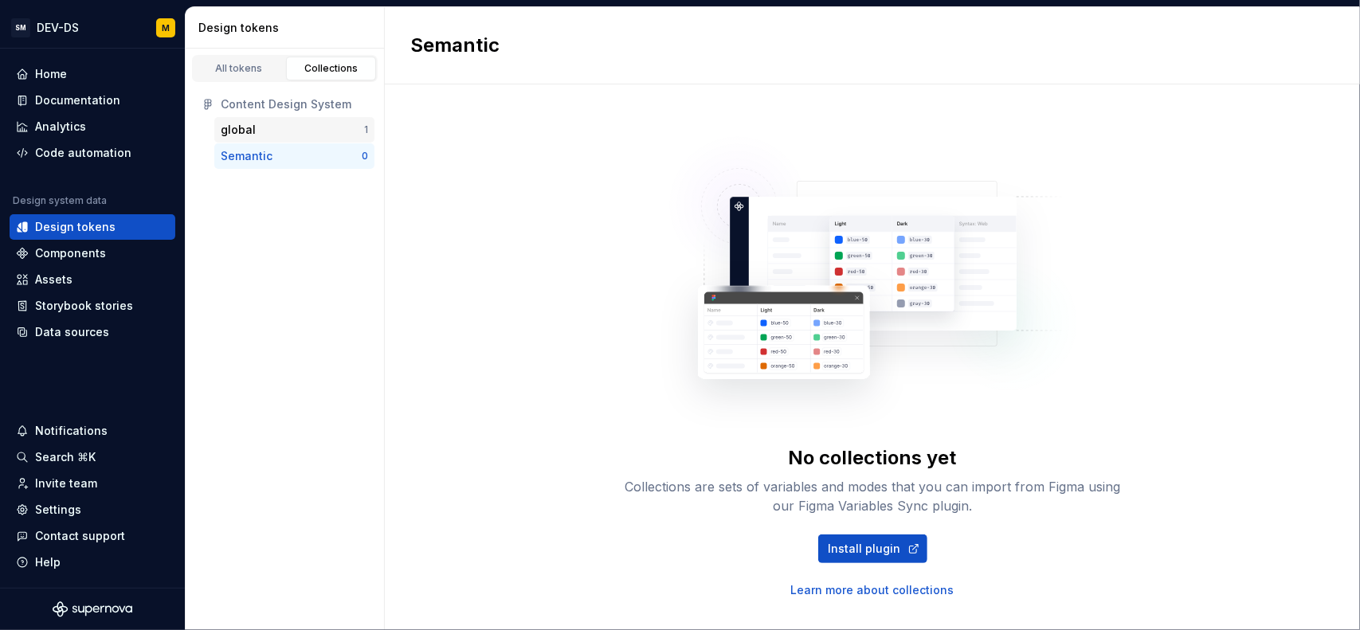
click at [266, 135] on div "global" at bounding box center [292, 130] width 143 height 16
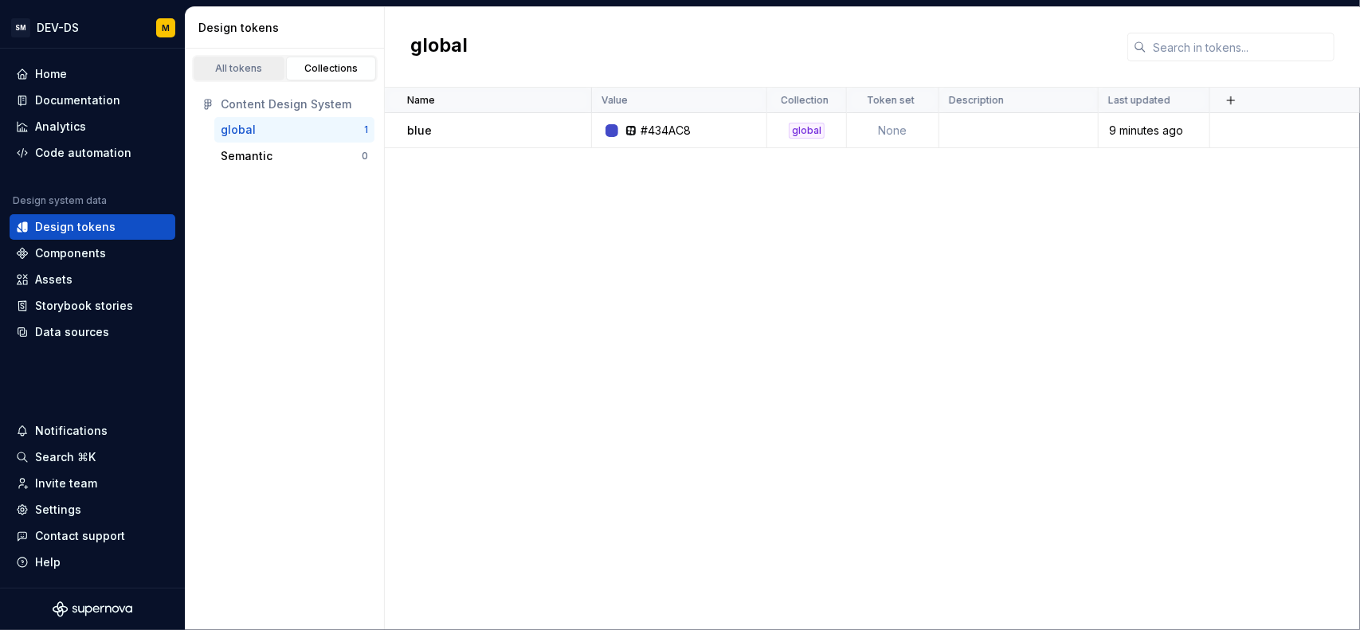
click at [255, 64] on div "All tokens" at bounding box center [239, 68] width 80 height 13
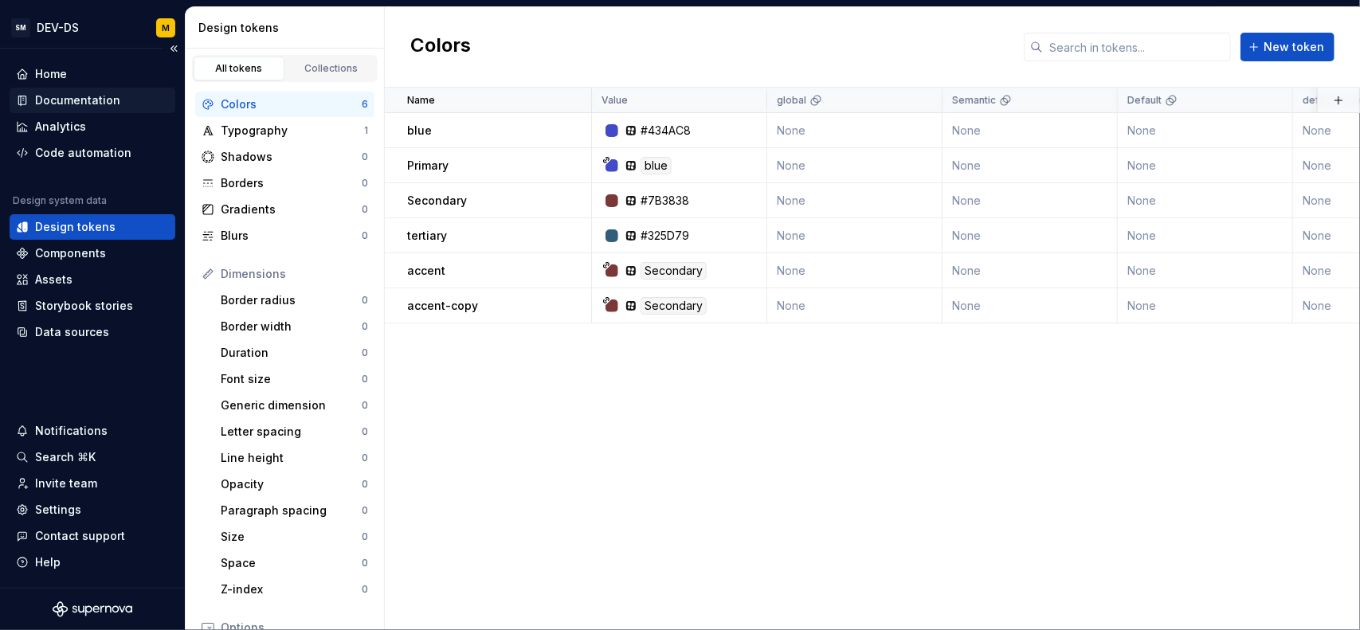
click at [98, 100] on div "Documentation" at bounding box center [77, 100] width 85 height 16
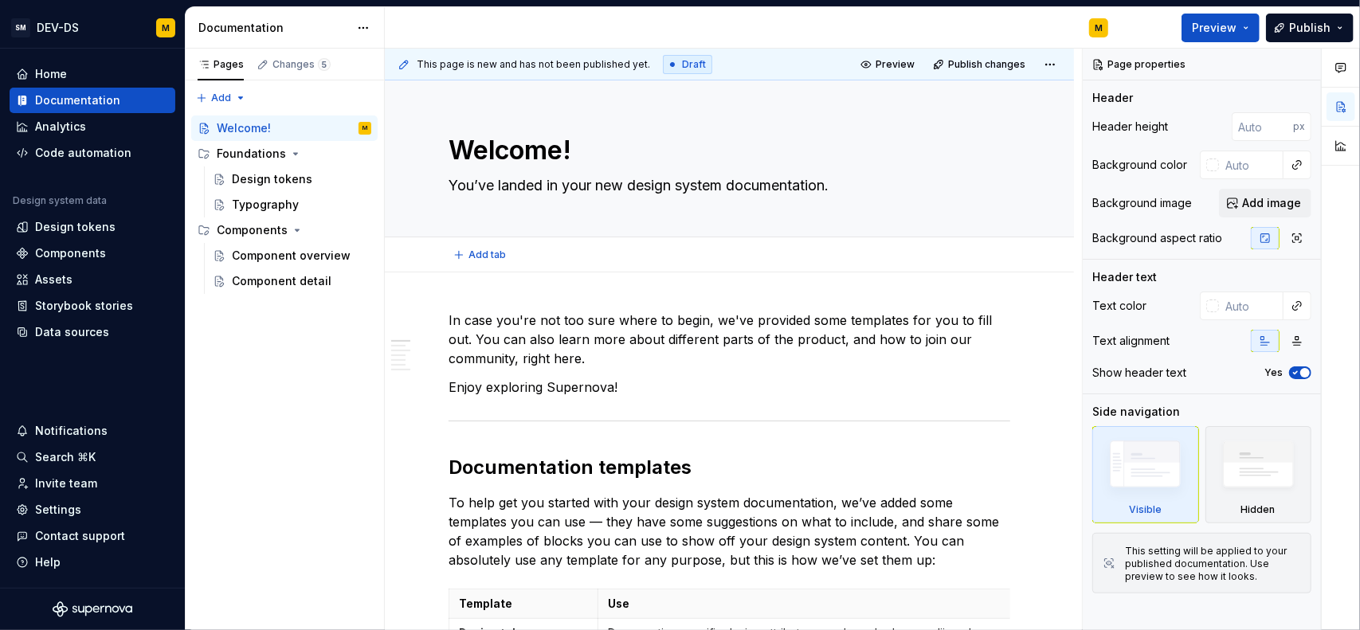
type textarea "*"
click at [116, 311] on div "Storybook stories" at bounding box center [84, 306] width 98 height 16
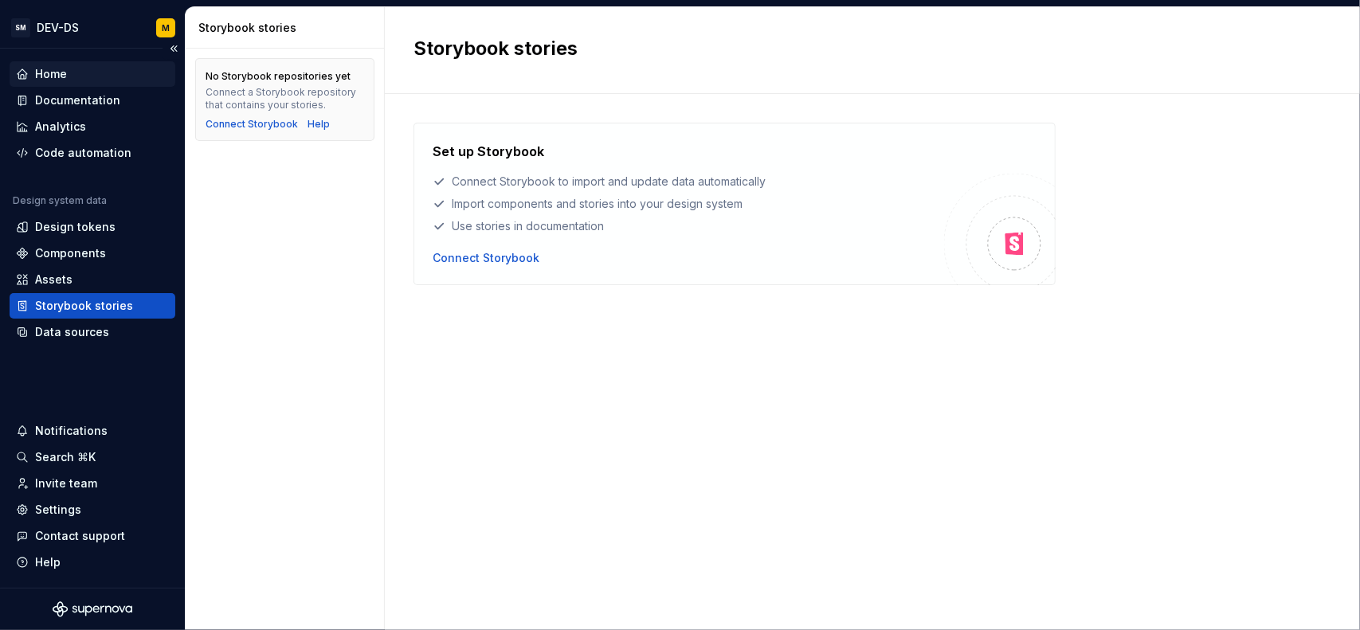
click at [77, 77] on div "Home" at bounding box center [92, 74] width 153 height 16
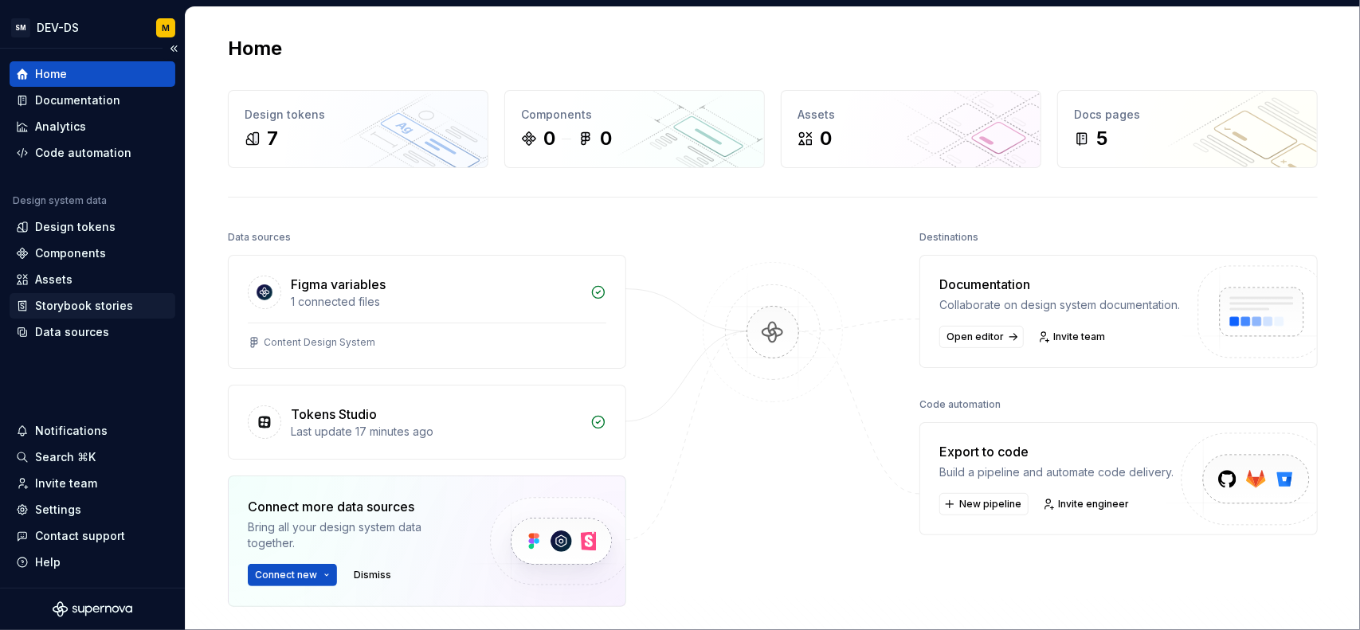
click at [65, 294] on div "Storybook stories" at bounding box center [93, 306] width 166 height 26
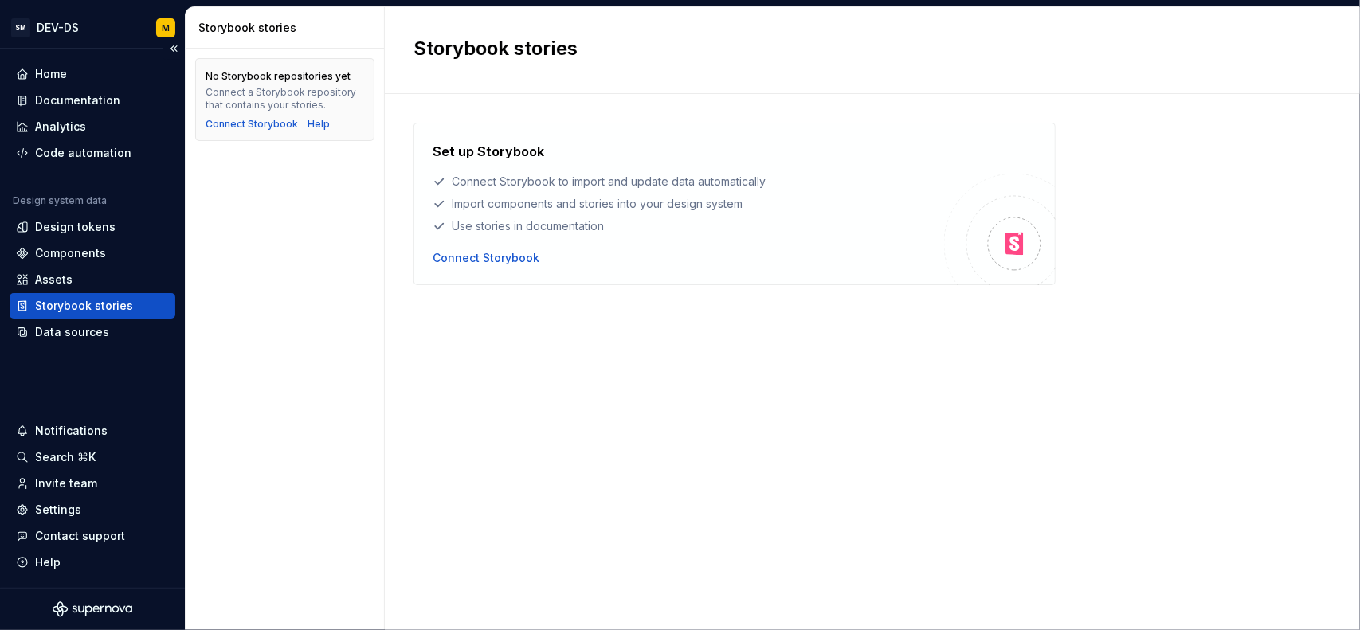
click at [64, 304] on div "Storybook stories" at bounding box center [84, 306] width 98 height 16
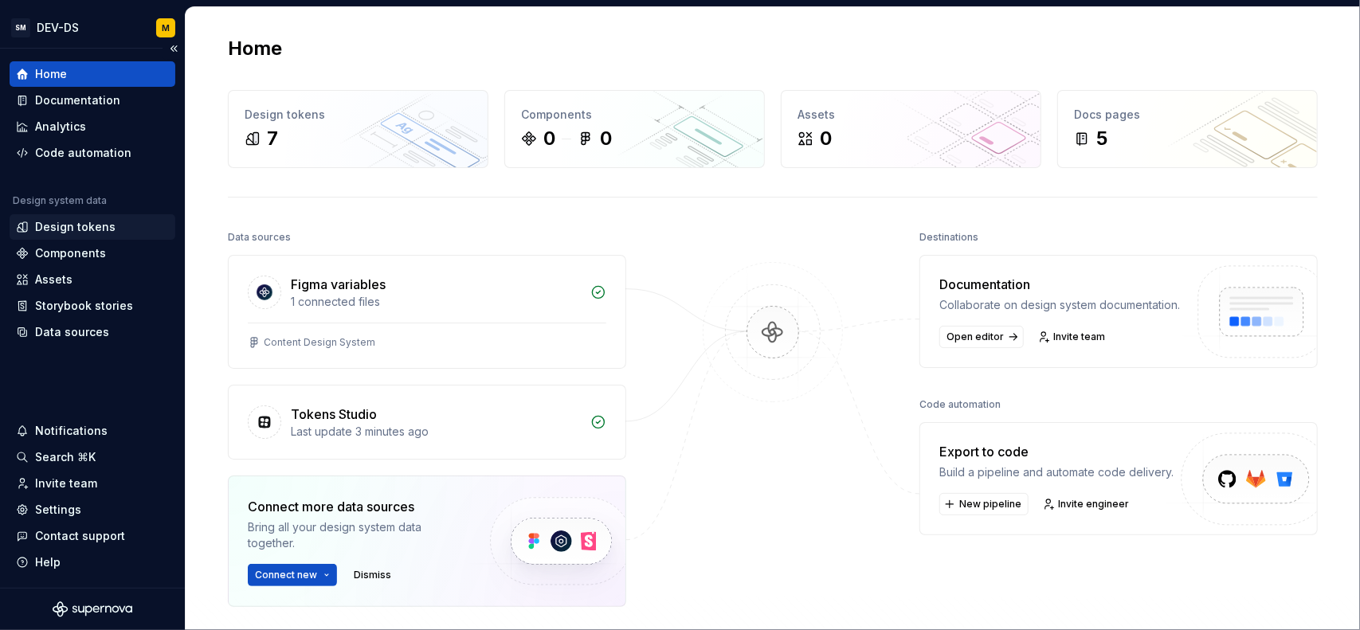
click at [64, 231] on div "Design tokens" at bounding box center [75, 227] width 80 height 16
